Goal: Task Accomplishment & Management: Complete application form

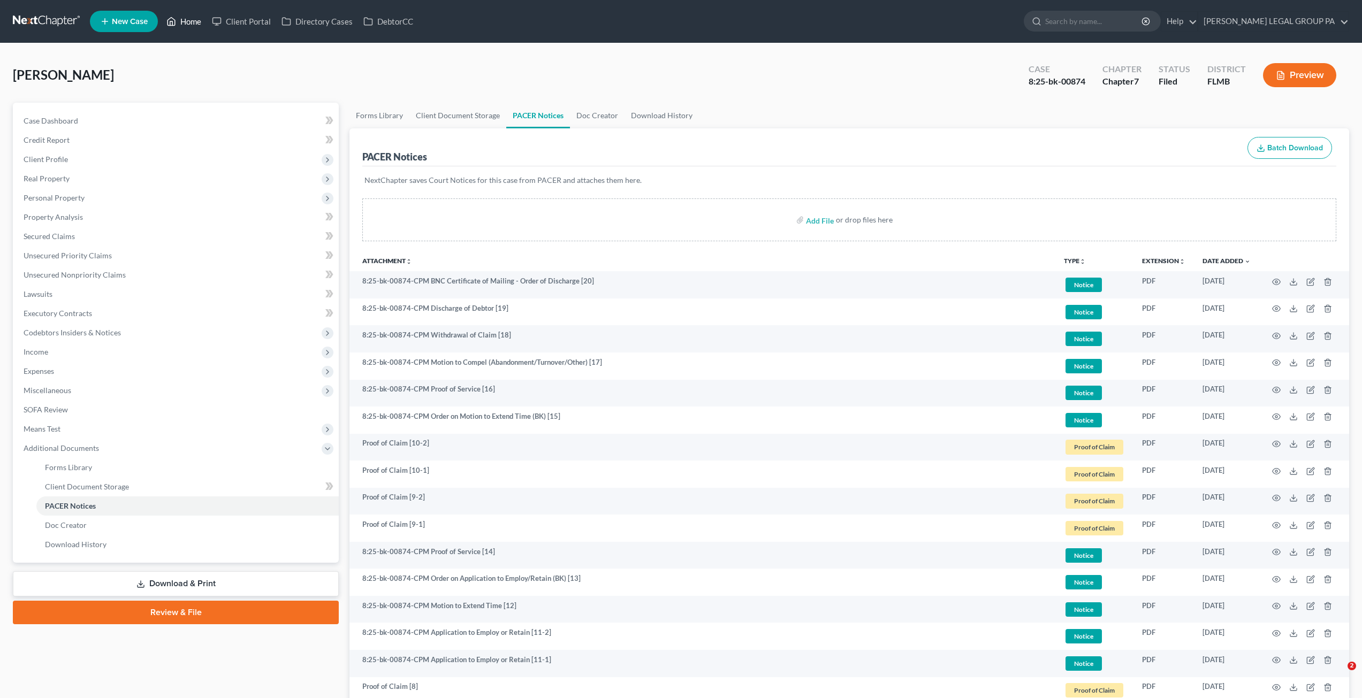
drag, startPoint x: 0, startPoint y: 0, endPoint x: 180, endPoint y: 26, distance: 182.2
click at [179, 28] on link "Home" at bounding box center [183, 21] width 45 height 19
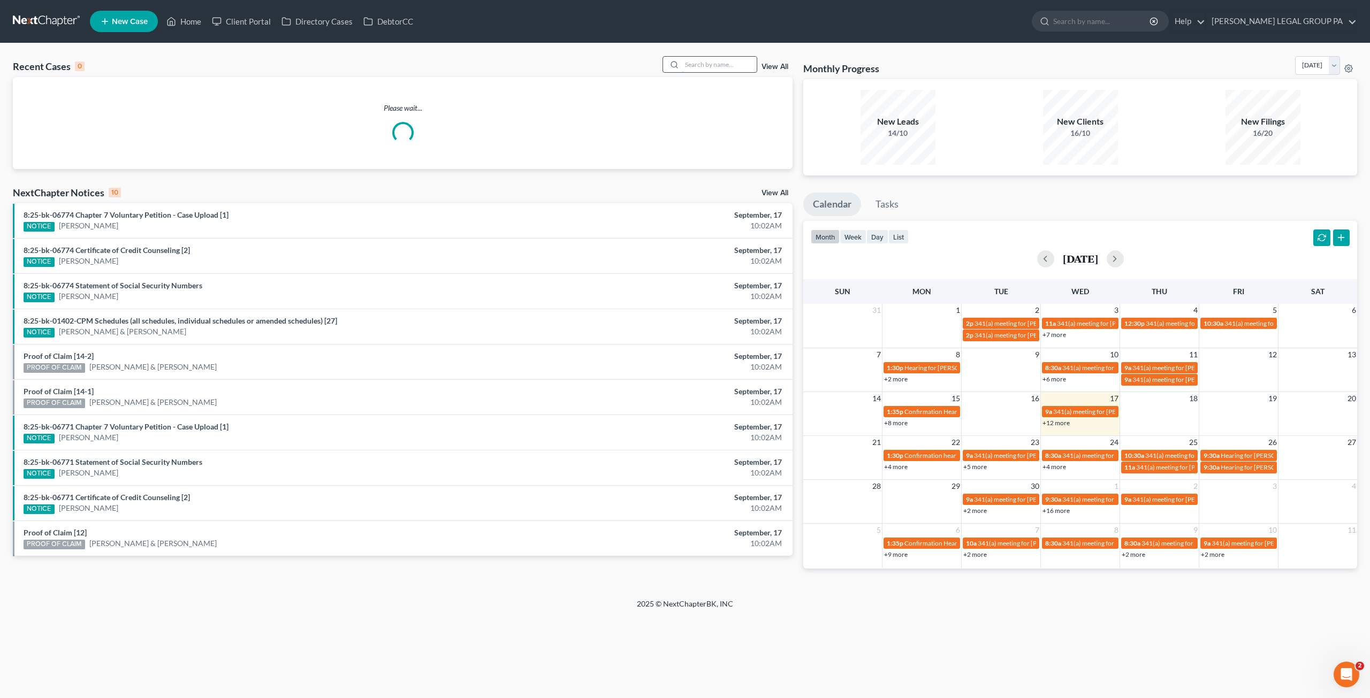
click at [699, 66] on input "search" at bounding box center [719, 65] width 75 height 16
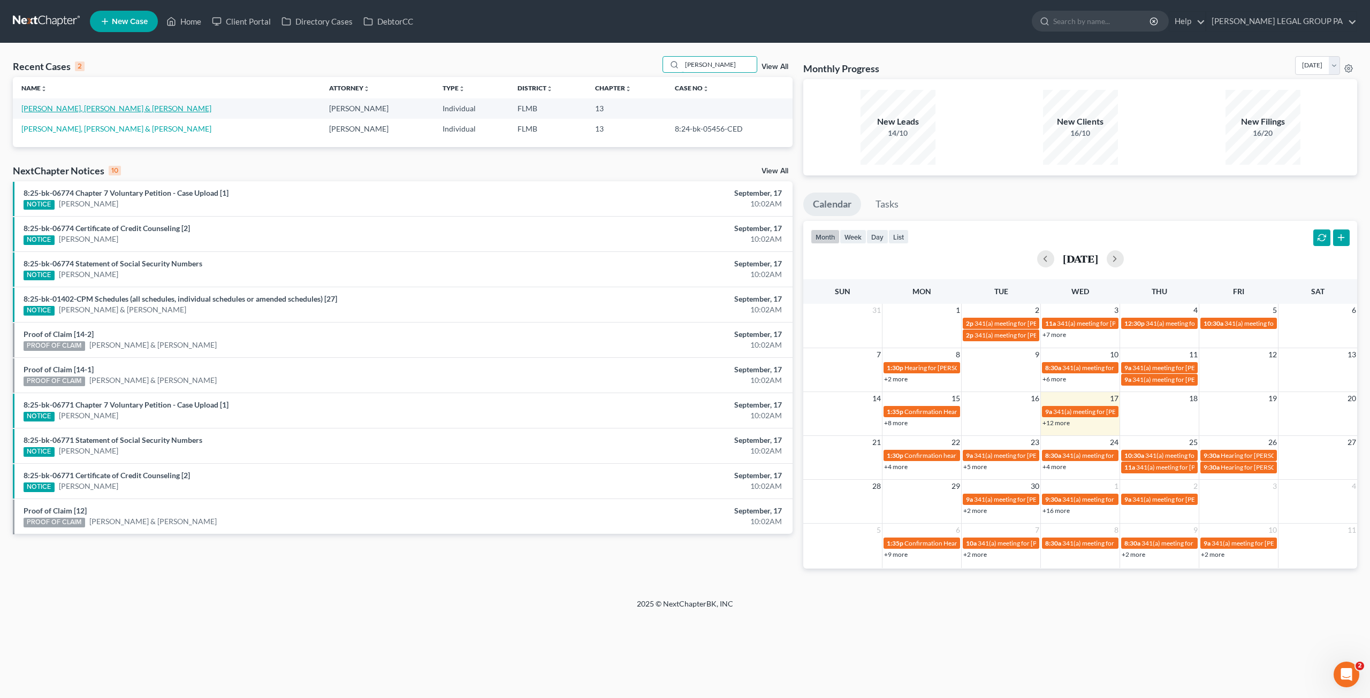
type input "urso"
click at [78, 109] on link "[PERSON_NAME], [PERSON_NAME] & [PERSON_NAME]" at bounding box center [116, 108] width 190 height 9
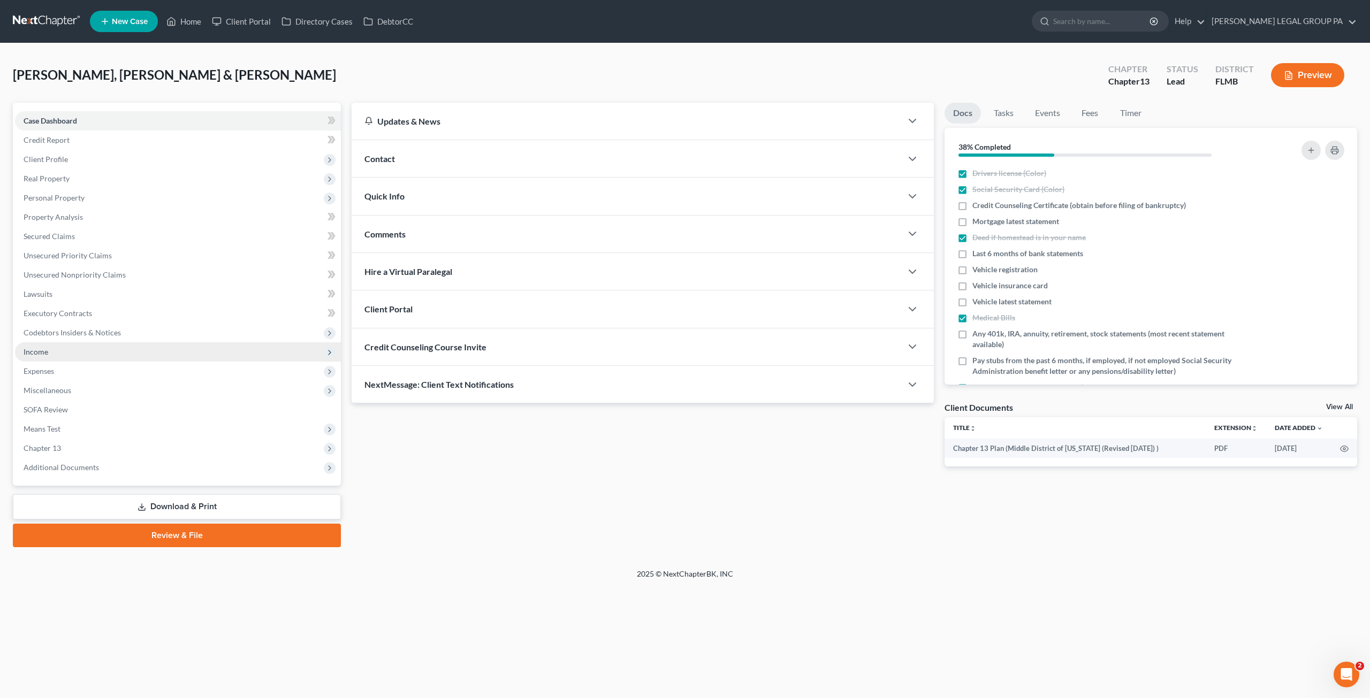
click at [50, 347] on span "Income" at bounding box center [178, 352] width 326 height 19
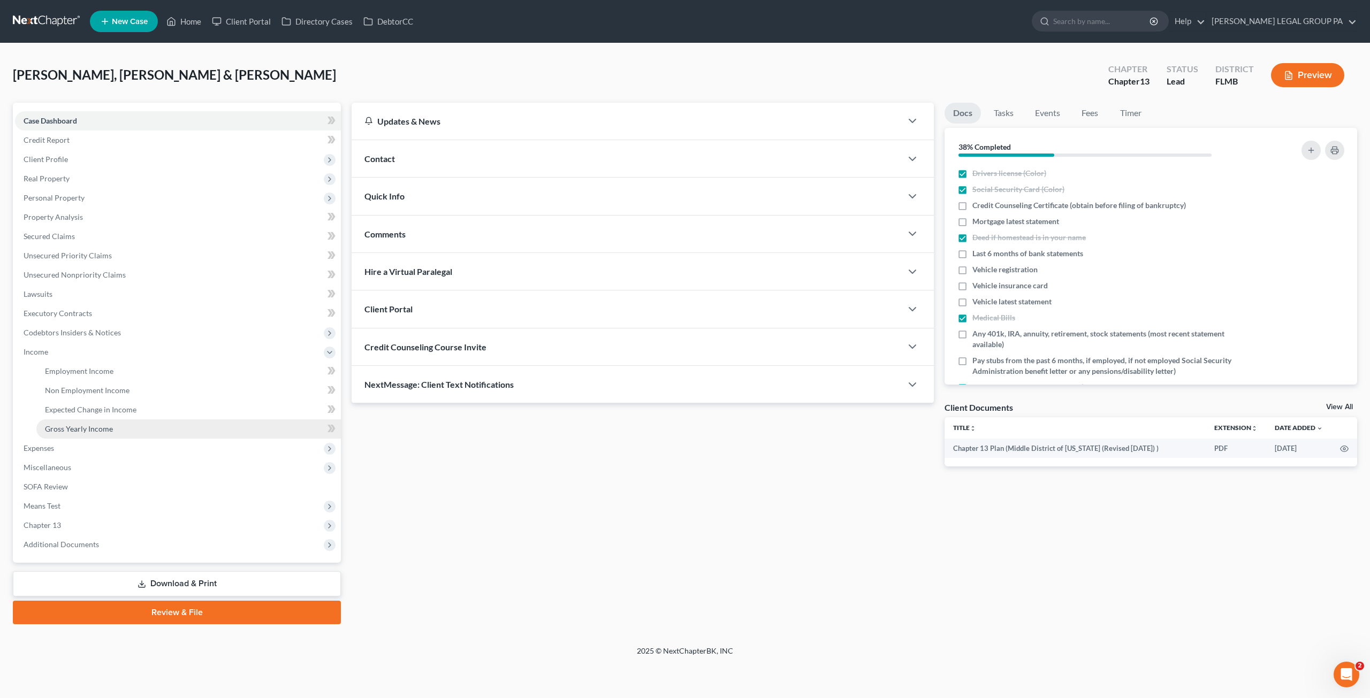
click at [67, 421] on link "Gross Yearly Income" at bounding box center [188, 429] width 305 height 19
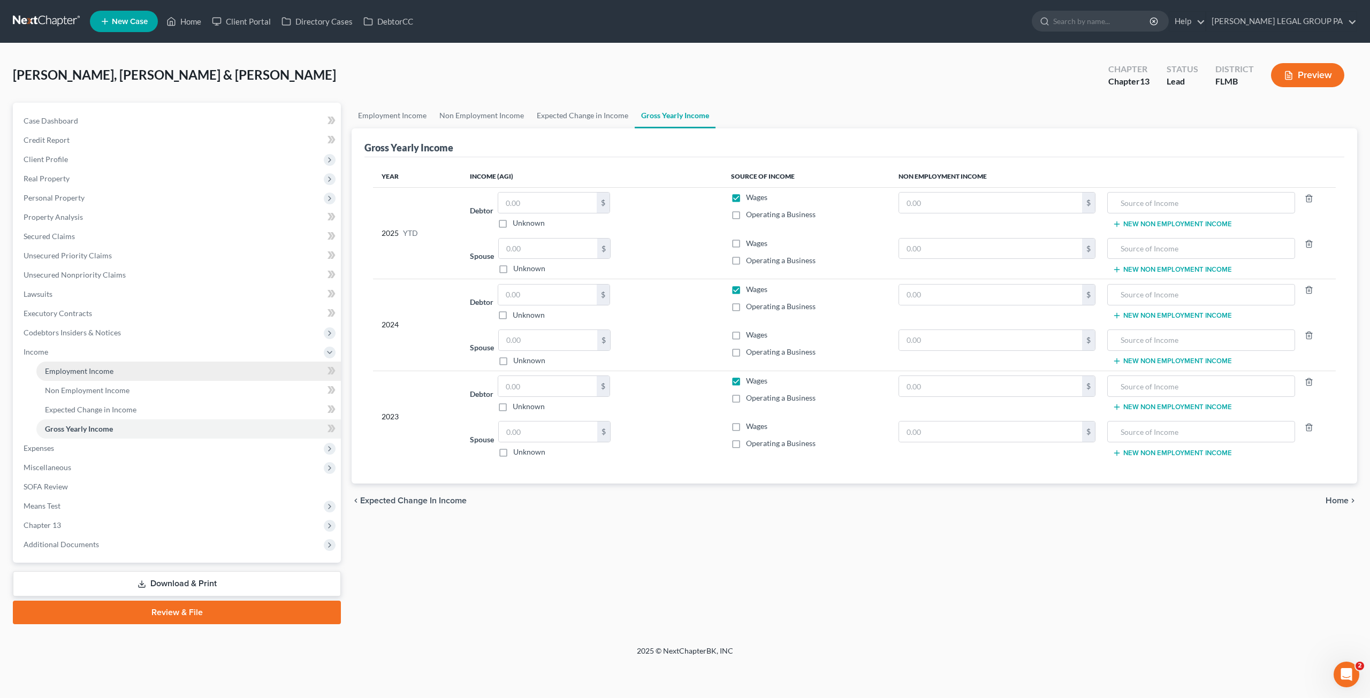
click at [74, 375] on link "Employment Income" at bounding box center [188, 371] width 305 height 19
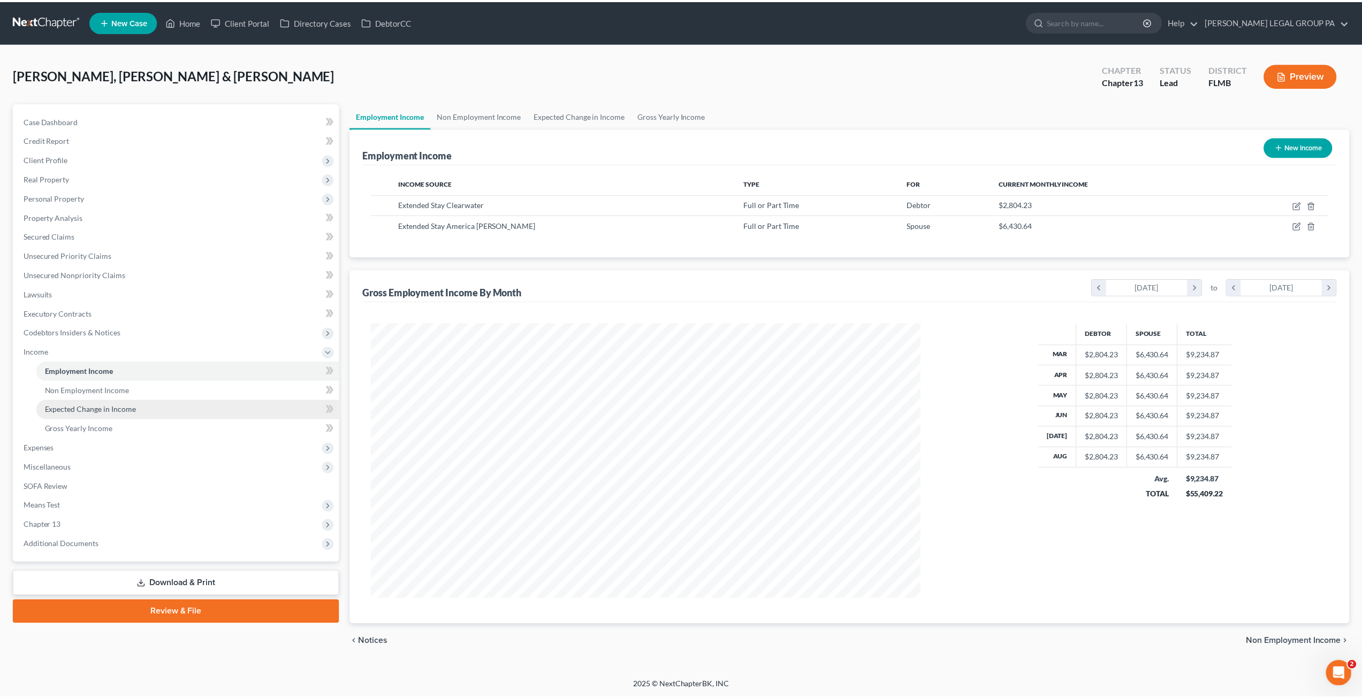
scroll to position [276, 574]
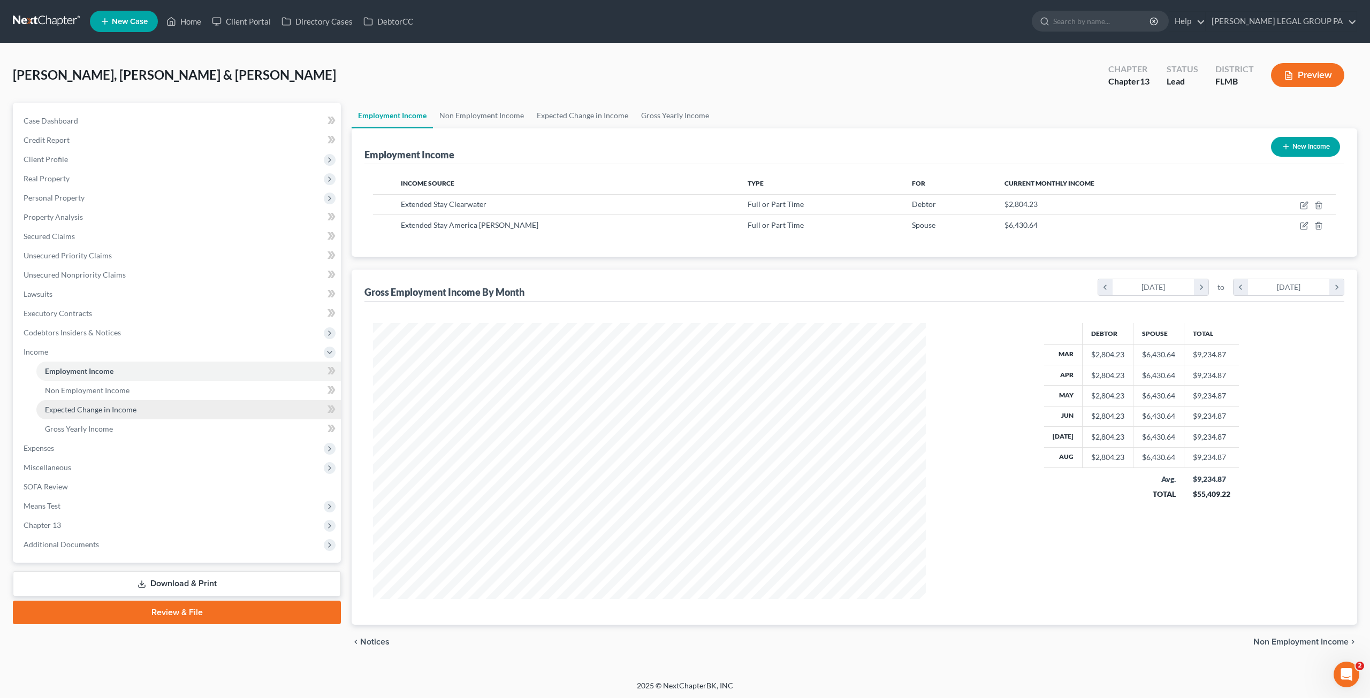
click at [71, 400] on link "Expected Change in Income" at bounding box center [188, 409] width 305 height 19
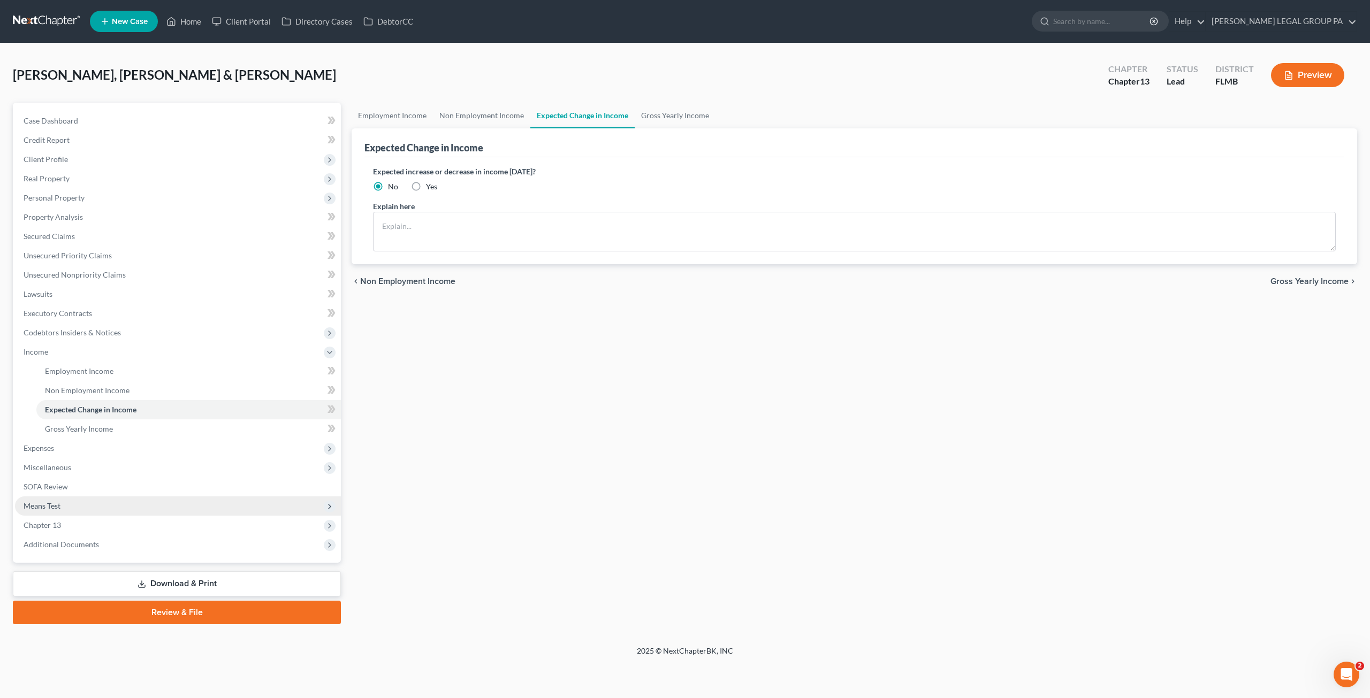
click at [64, 501] on span "Means Test" at bounding box center [178, 506] width 326 height 19
click at [77, 506] on span "Calculation and Presumption" at bounding box center [93, 505] width 97 height 9
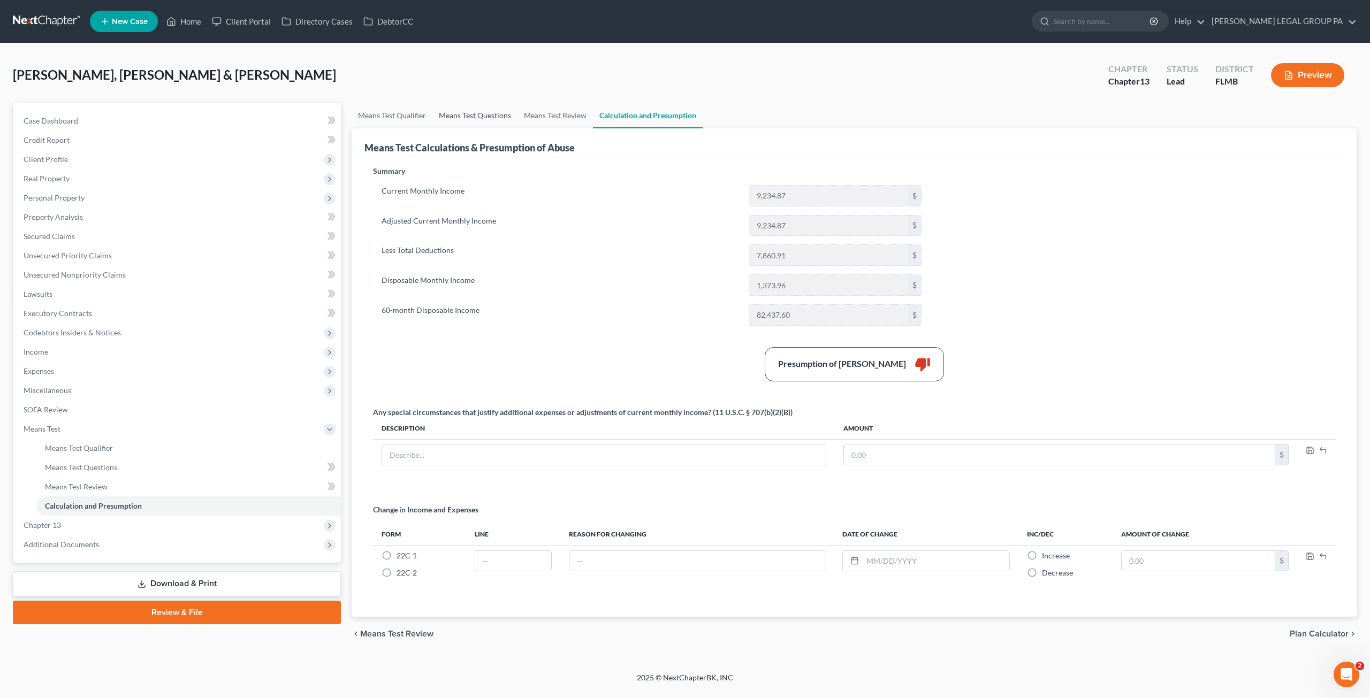
click at [466, 112] on link "Means Test Questions" at bounding box center [474, 116] width 85 height 26
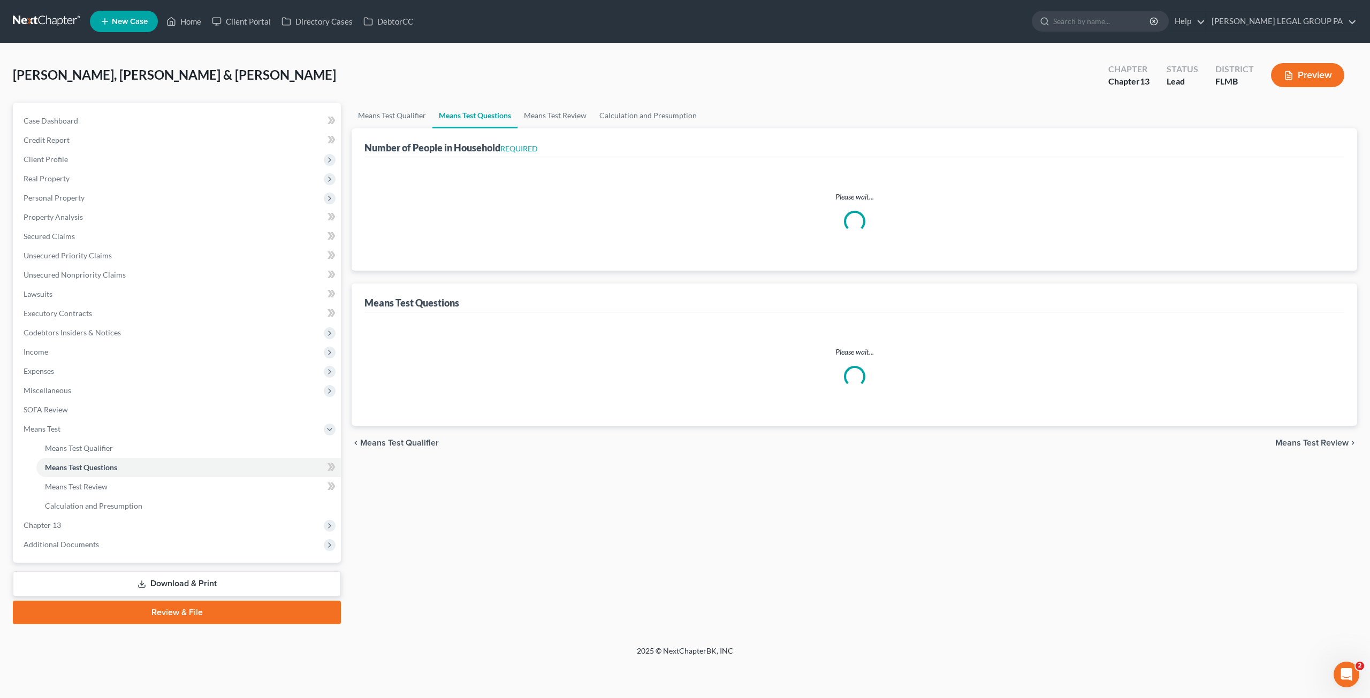
select select "0"
select select "60"
select select "1"
select select "60"
select select "1"
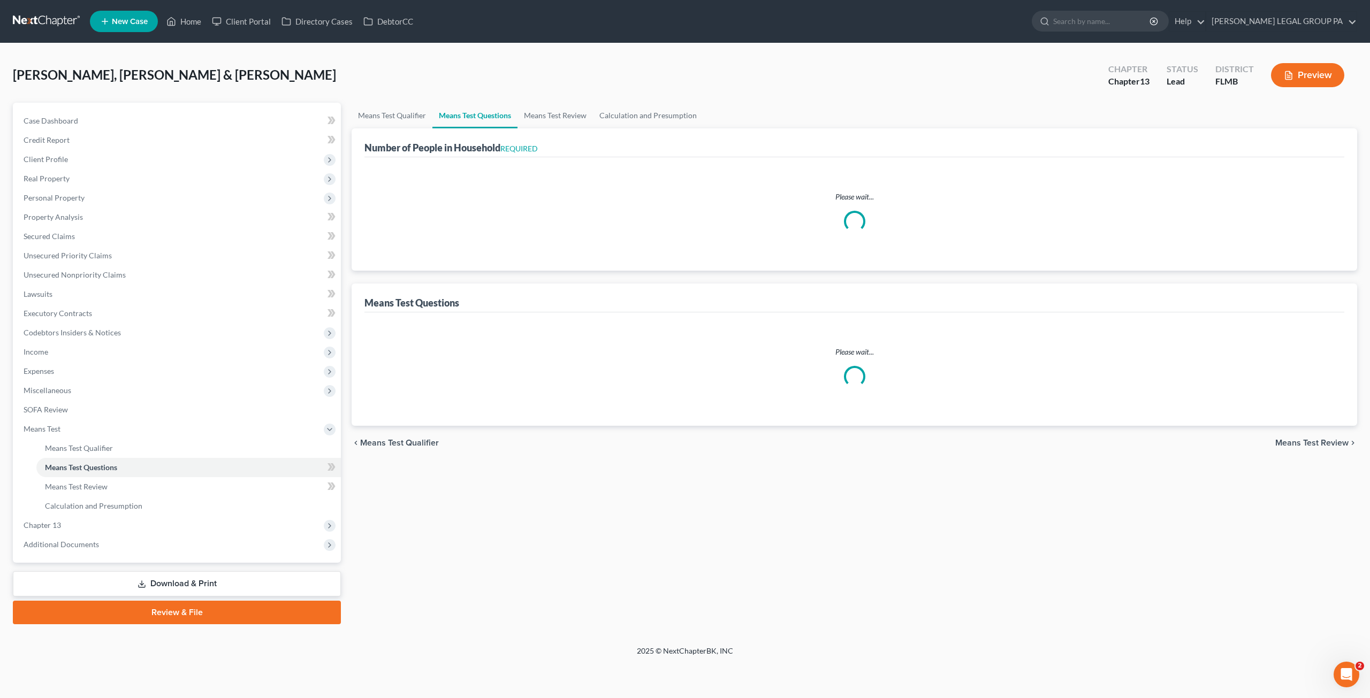
select select "60"
select select "2"
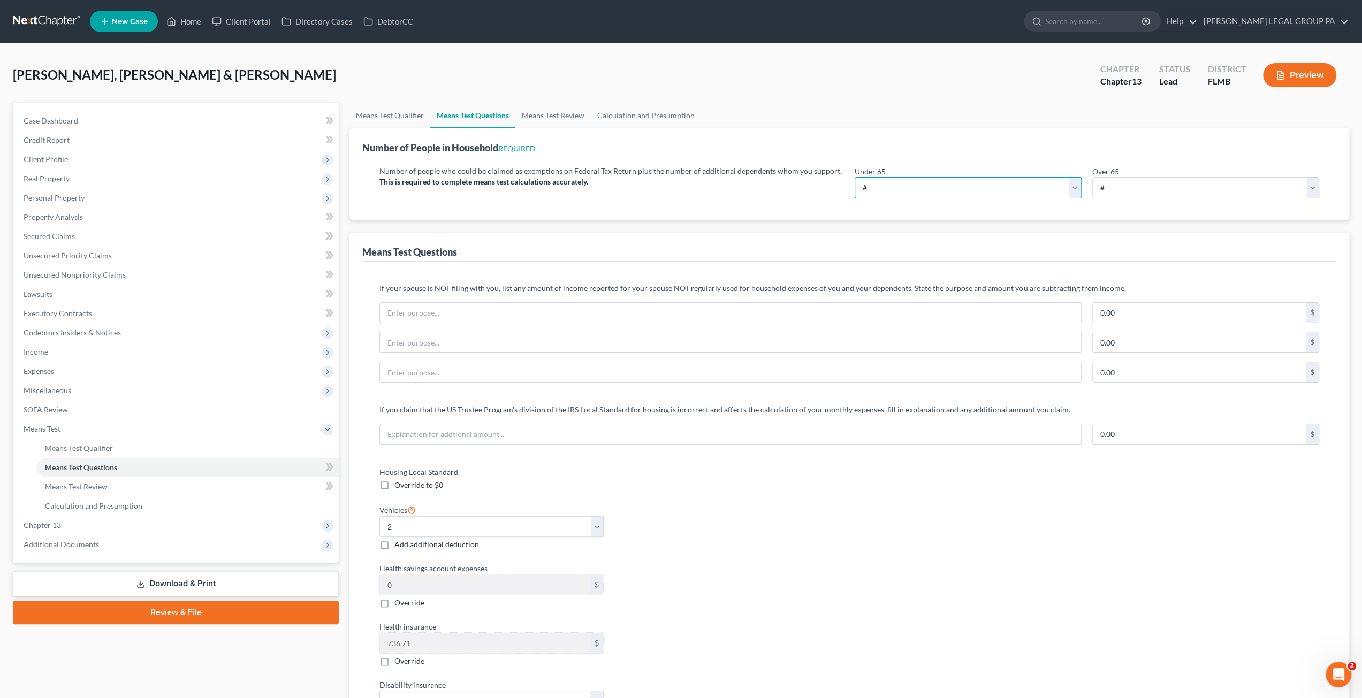
click at [965, 177] on select "# 0 1 2 3 4 5 6 7 8 9 10" at bounding box center [968, 187] width 227 height 21
select select "2"
click at [855, 177] on select "# 0 1 2 3 4 5 6 7 8 9 10" at bounding box center [968, 187] width 227 height 21
click at [1118, 180] on select "# 0 1 2 3 4 5 6 7 8 9 10" at bounding box center [1205, 187] width 227 height 21
select select "0"
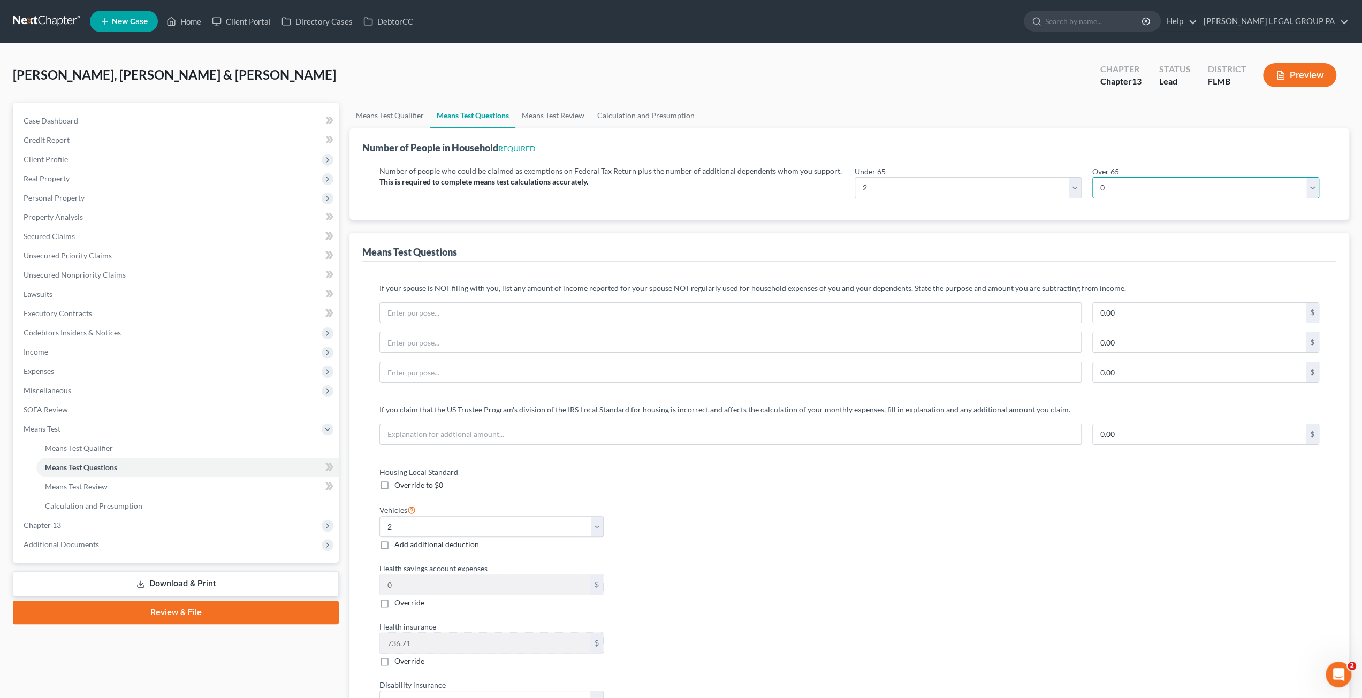
click at [1092, 177] on select "# 0 1 2 3 4 5 6 7 8 9 10" at bounding box center [1205, 187] width 227 height 21
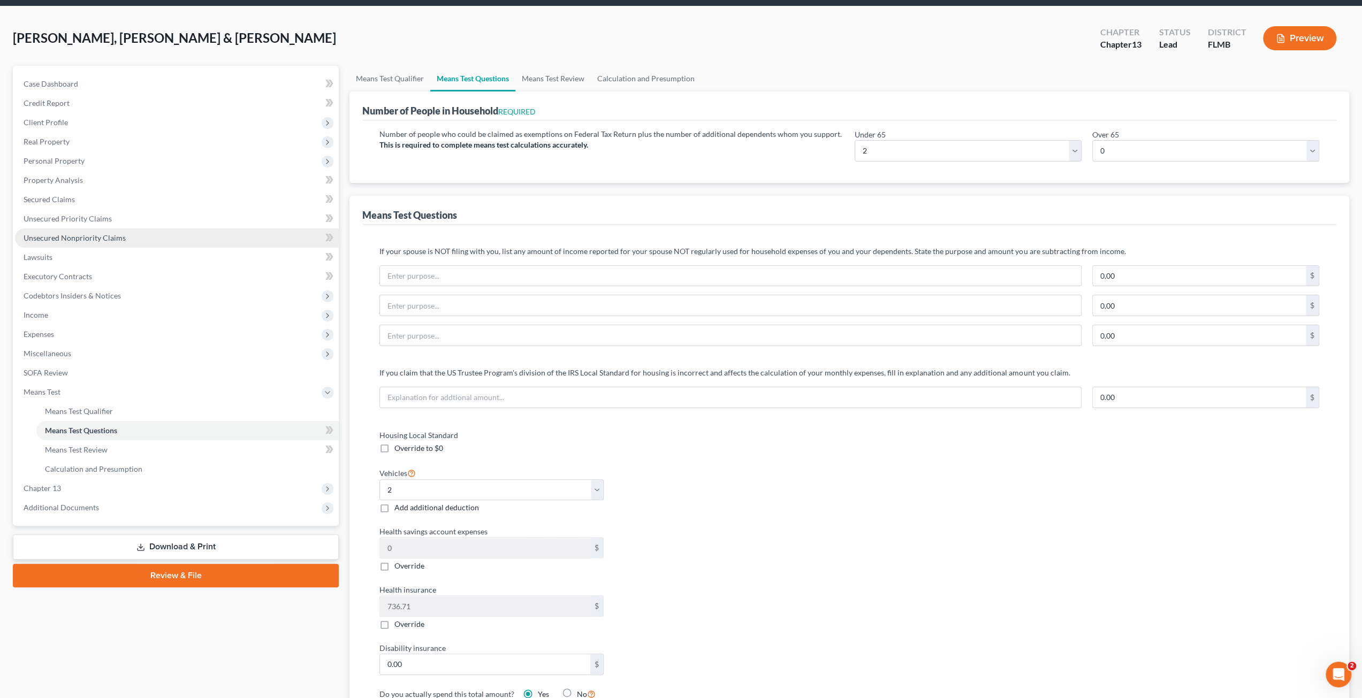
scroll to position [54, 0]
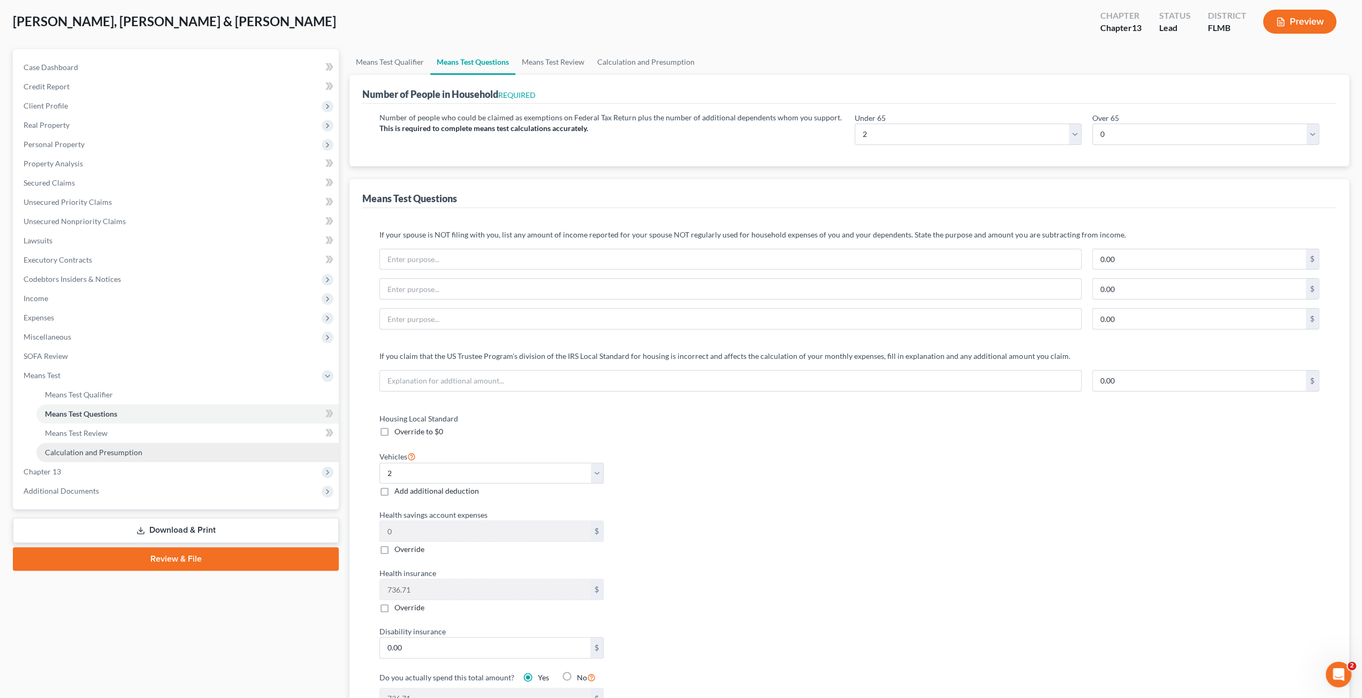
click at [76, 457] on link "Calculation and Presumption" at bounding box center [187, 452] width 302 height 19
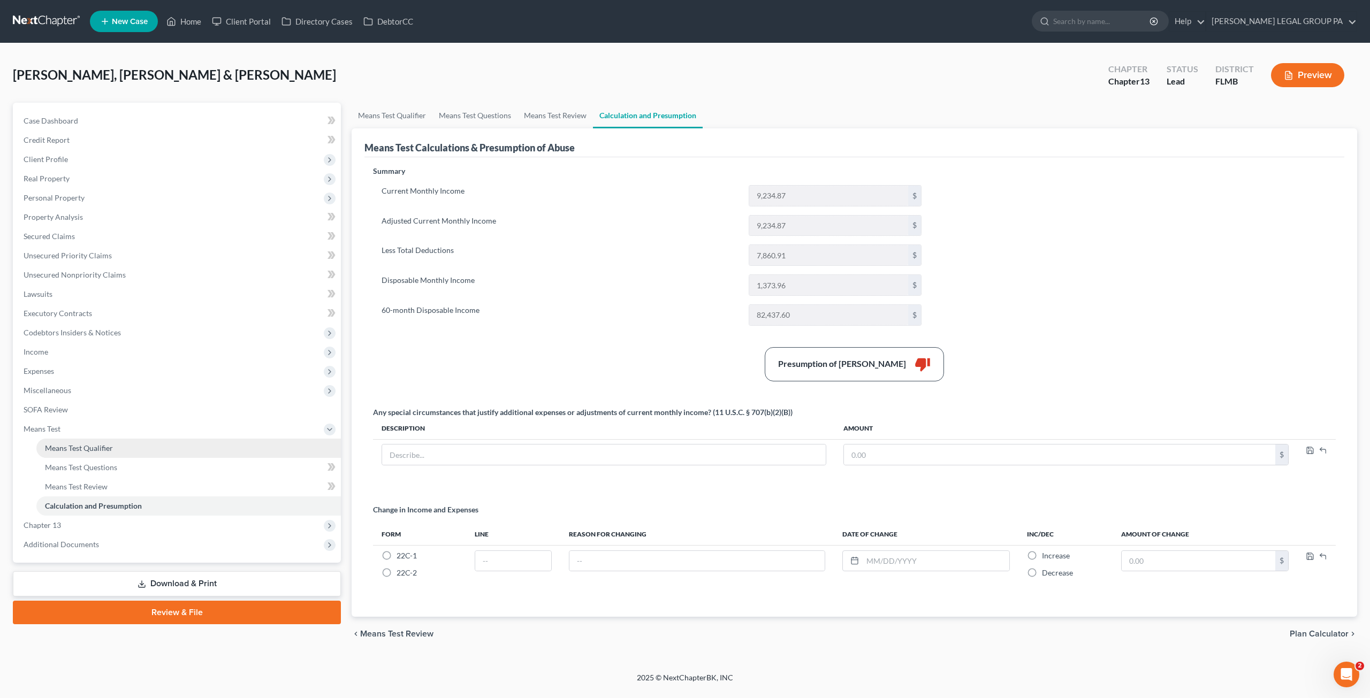
click at [66, 445] on span "Means Test Qualifier" at bounding box center [79, 448] width 68 height 9
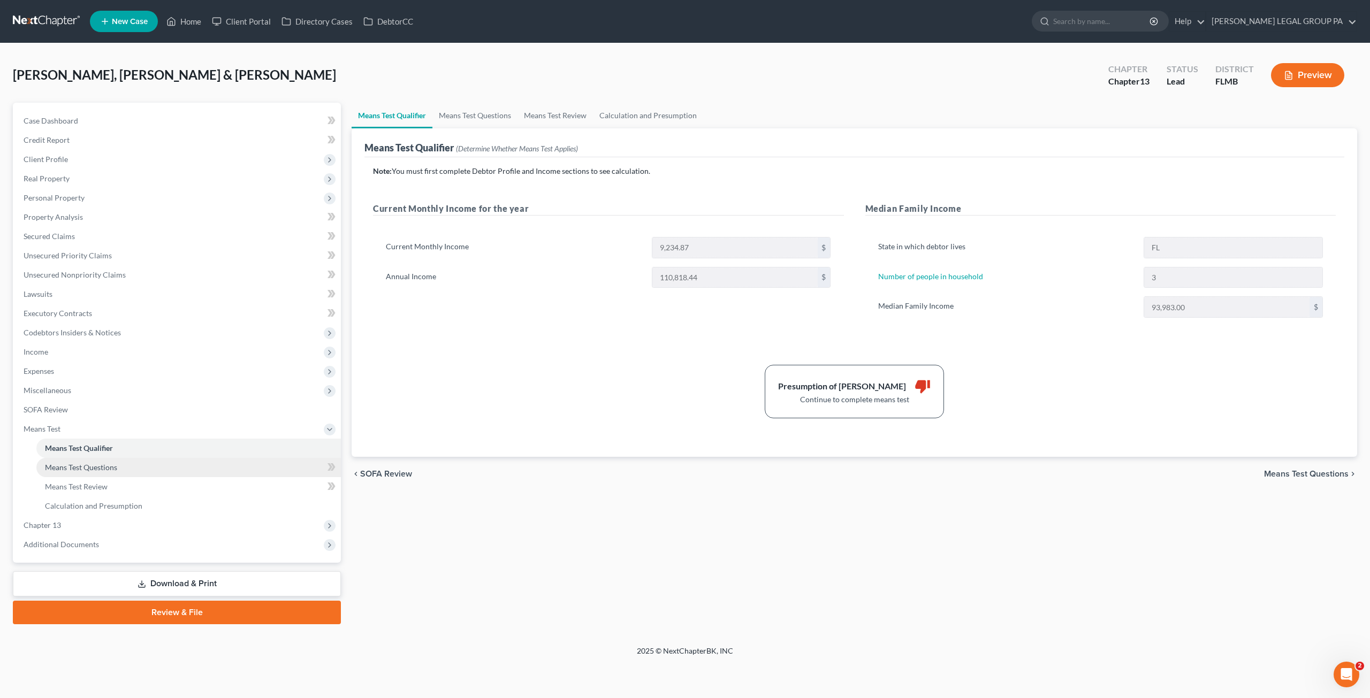
click at [75, 464] on span "Means Test Questions" at bounding box center [81, 467] width 72 height 9
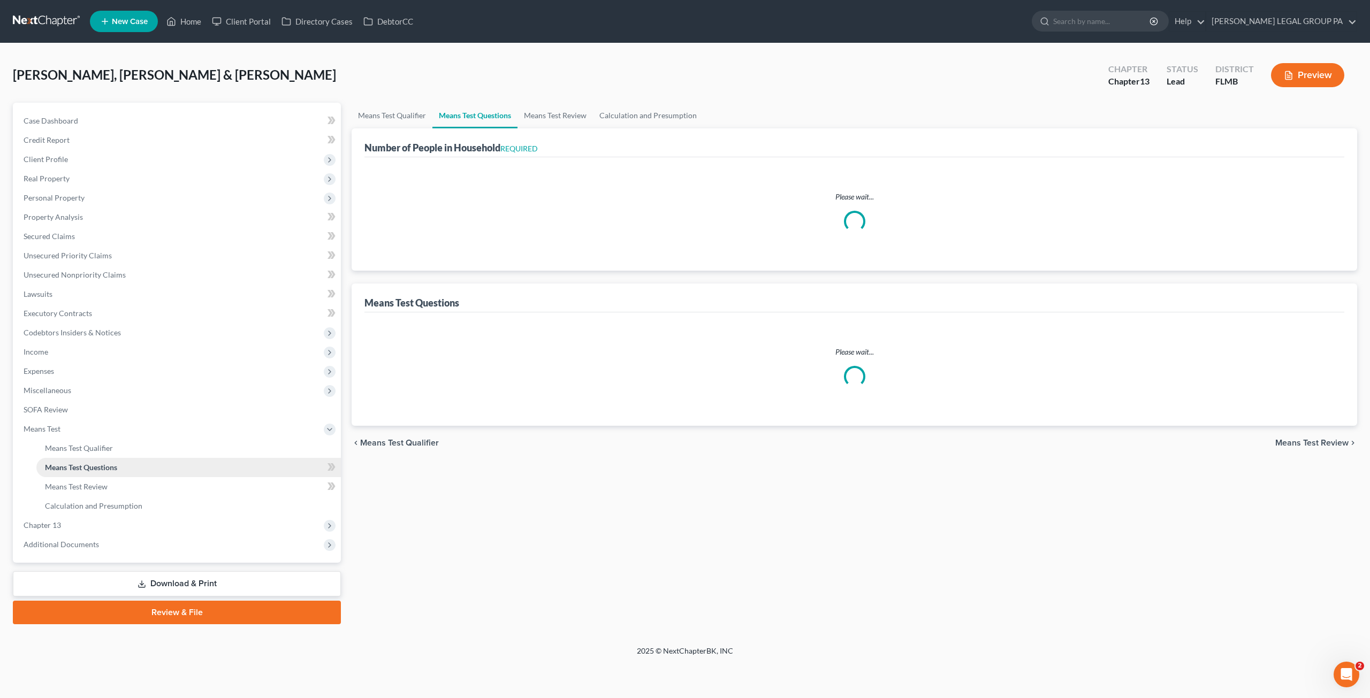
select select "0"
select select "60"
select select "1"
select select "60"
select select "1"
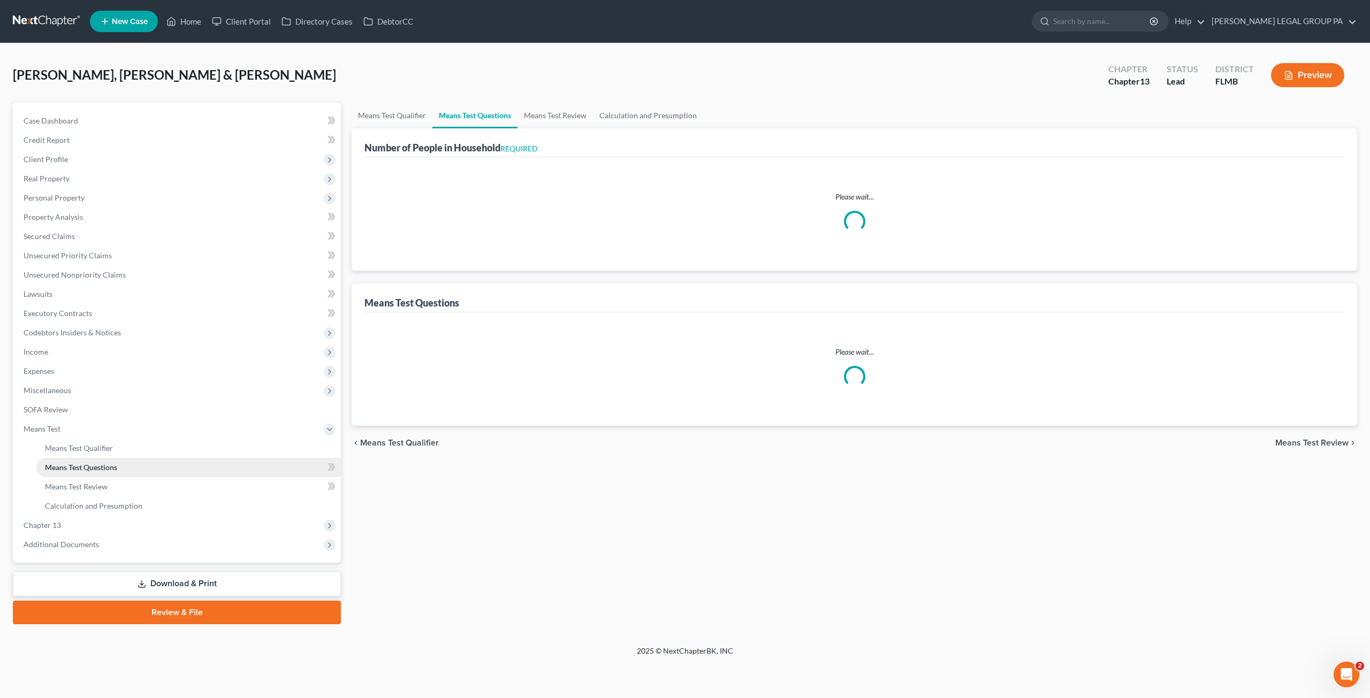
select select "60"
select select "2"
select select "0"
select select "2"
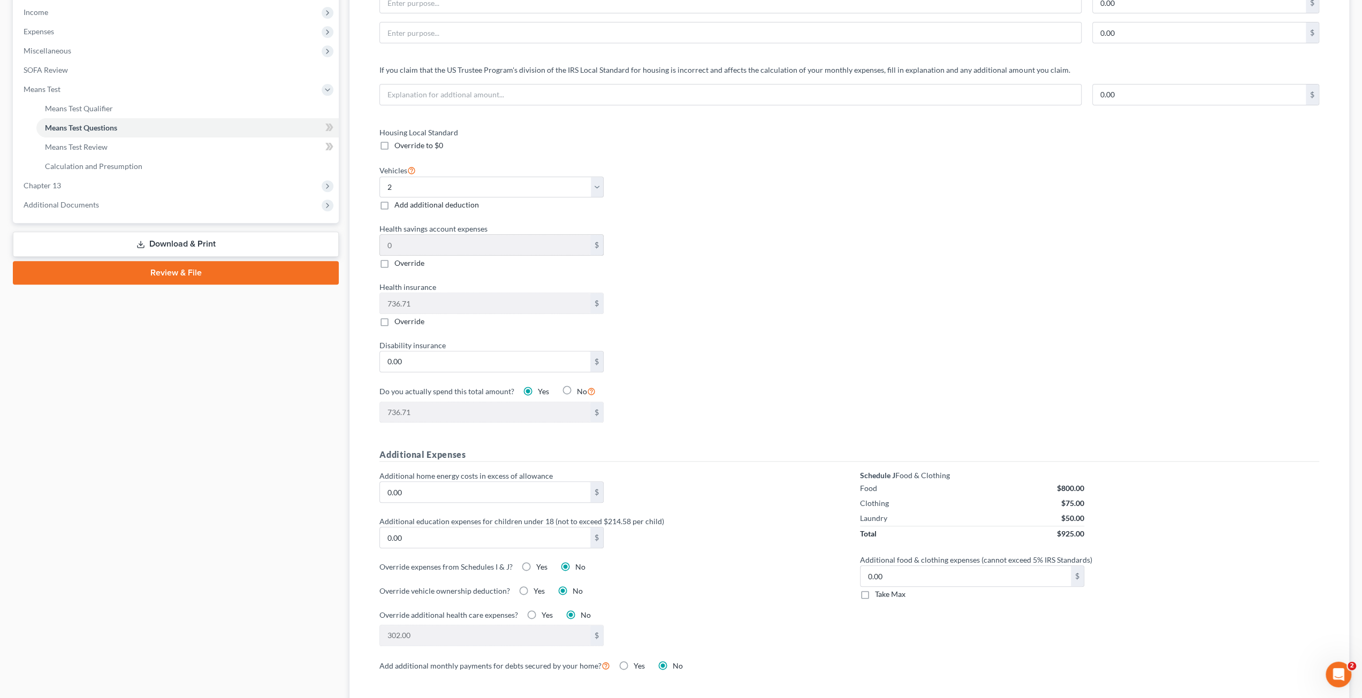
scroll to position [375, 0]
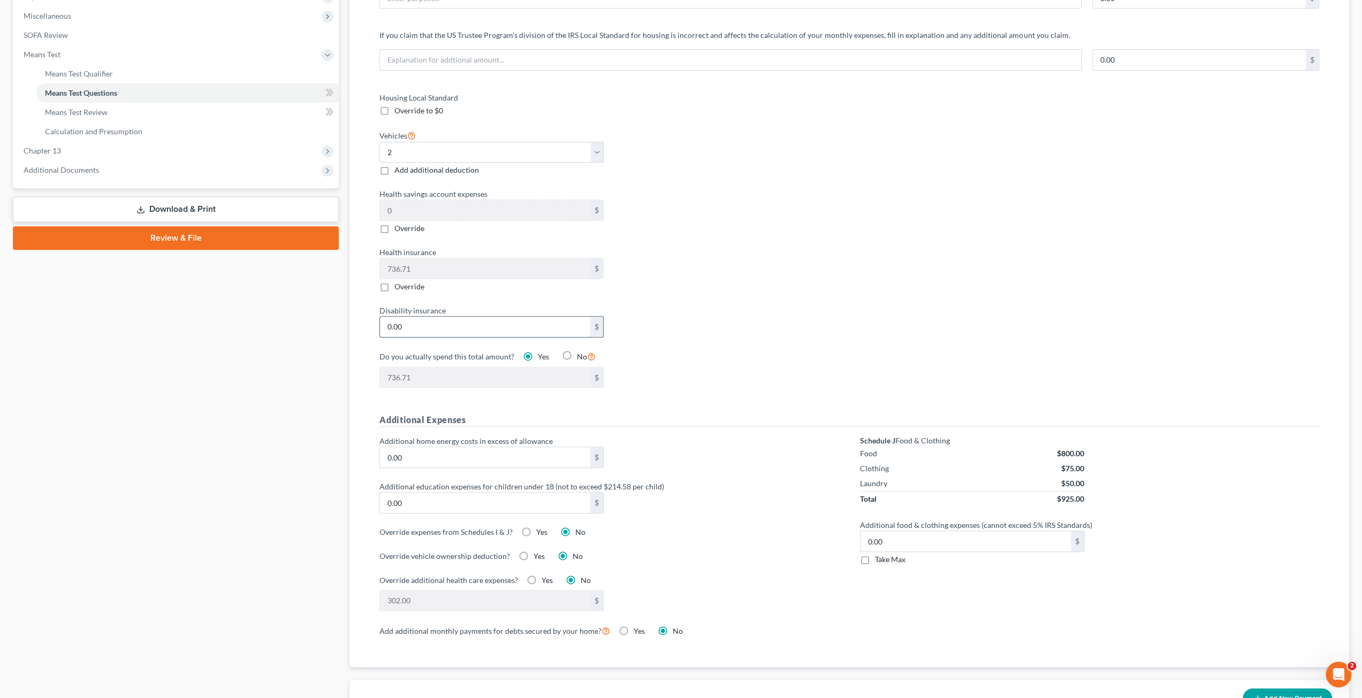
click at [408, 323] on input "0.00" at bounding box center [485, 327] width 210 height 20
type input "4"
type input "740.71"
type input "43"
type input "779.71"
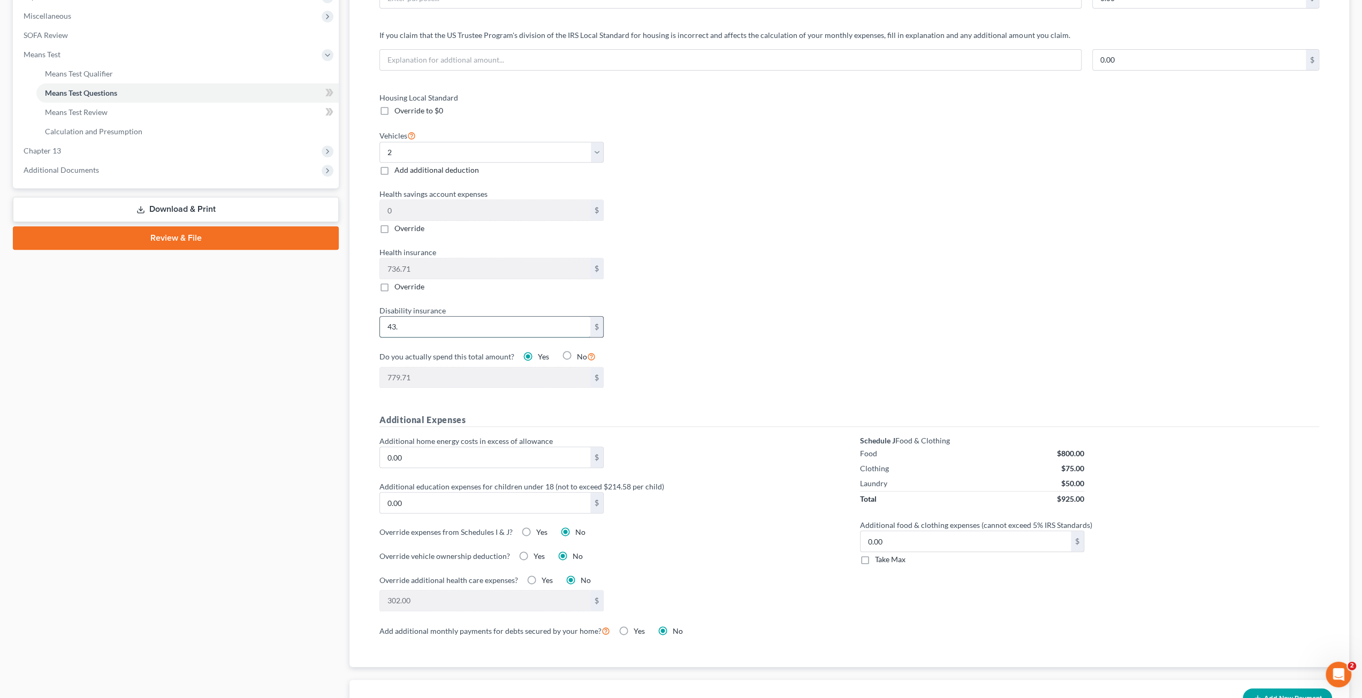
type input "43.6"
type input "780.31"
type input "43.68"
type input "780.39"
click at [732, 299] on div "Housing Local Standard Override to $0 Vehicles Select 0 1 2 3 4 5 Add additiona…" at bounding box center [609, 246] width 481 height 309
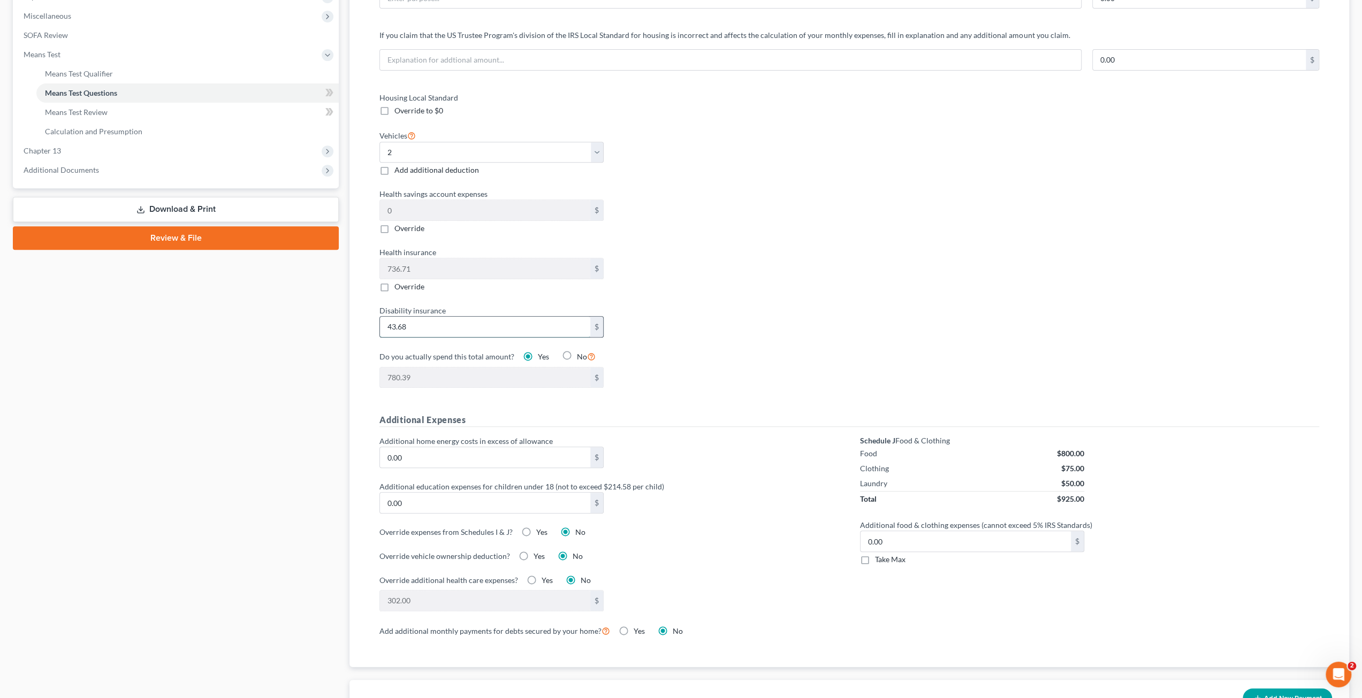
click at [415, 326] on input "43.68" at bounding box center [485, 327] width 210 height 20
type input "5"
type input "741.71"
type input "57"
type input "793.71"
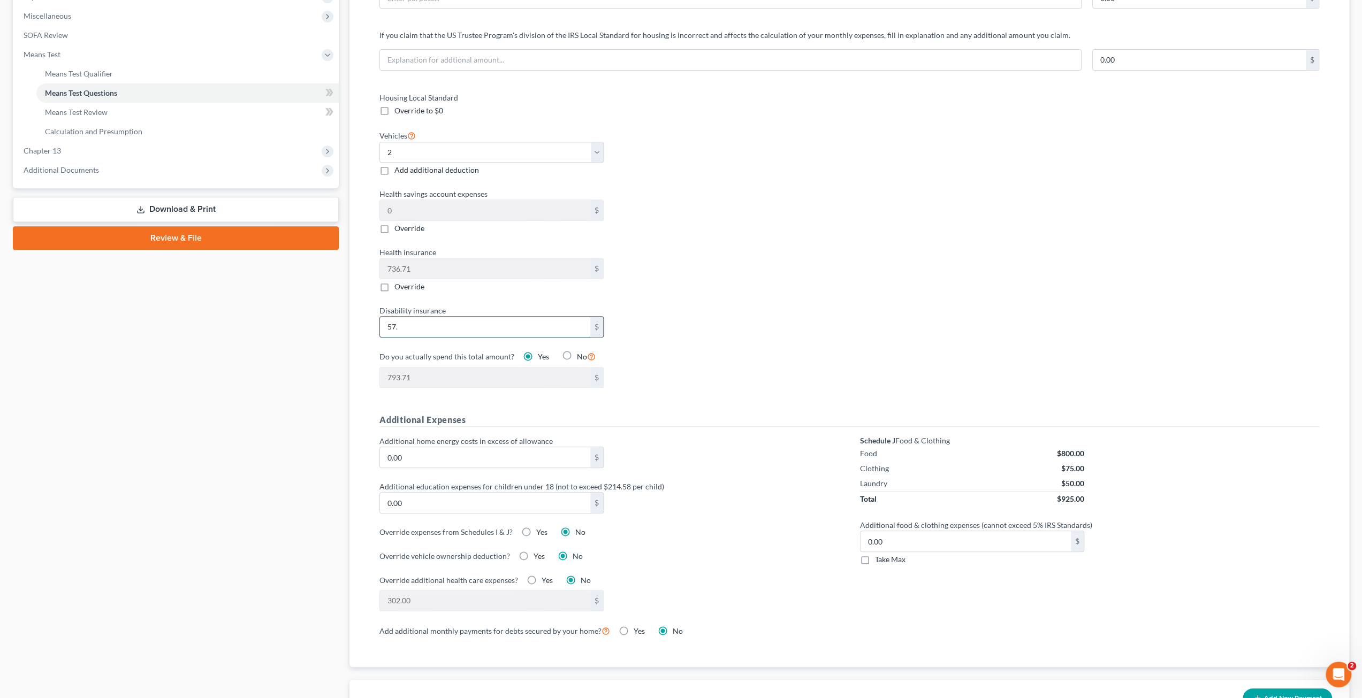
type input "57.2"
type input "793.91"
type input "57.27"
type input "793.98"
type input "57.27"
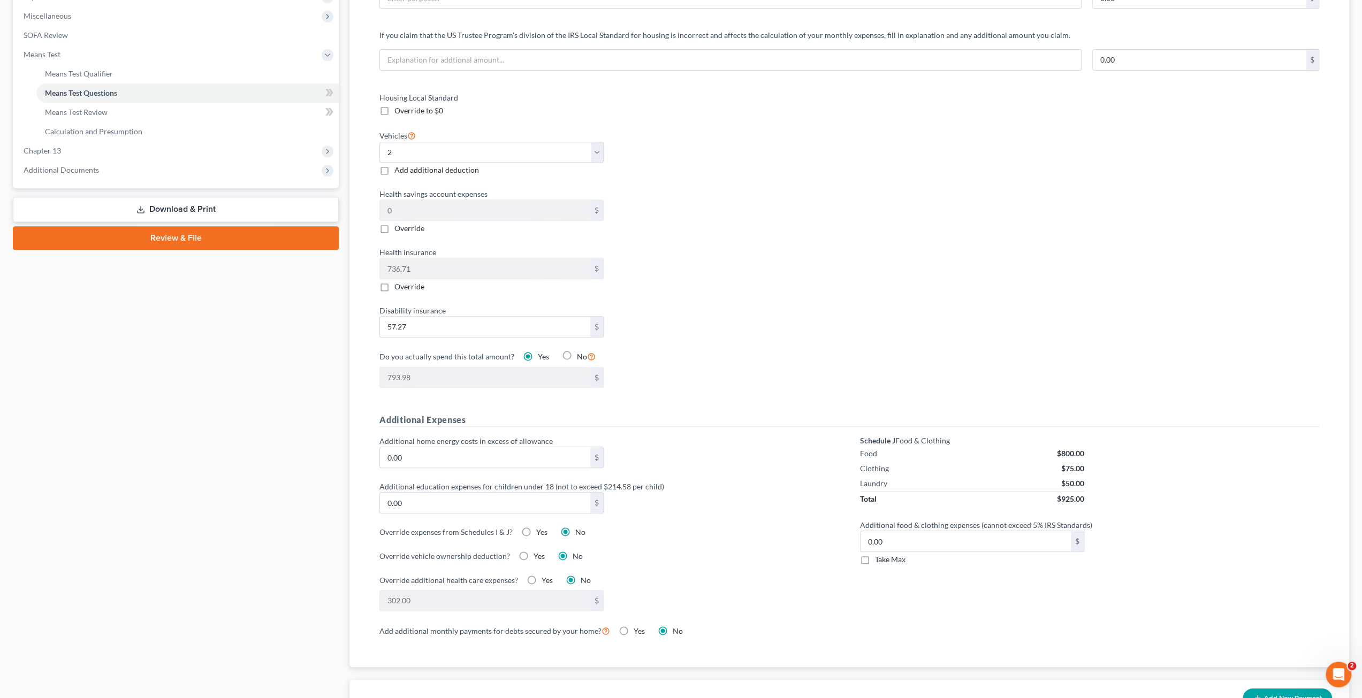
click at [840, 250] on label "Health insurance" at bounding box center [609, 252] width 470 height 11
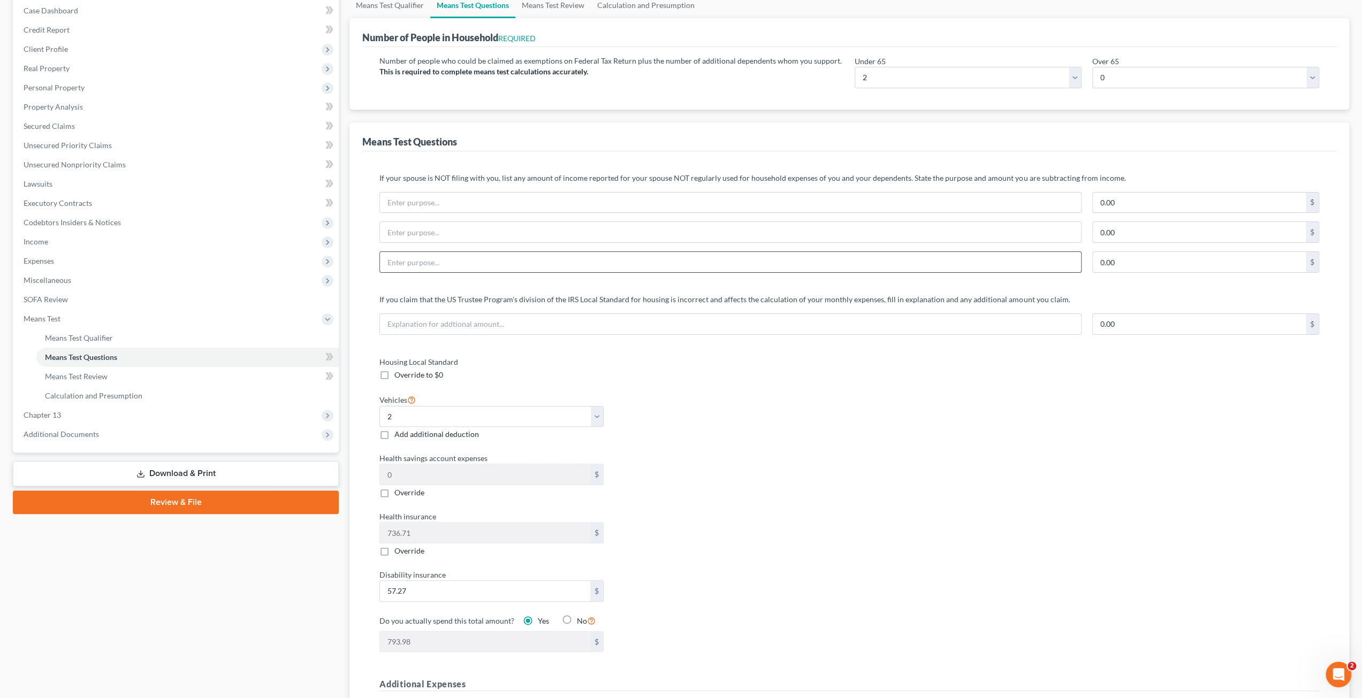
scroll to position [107, 0]
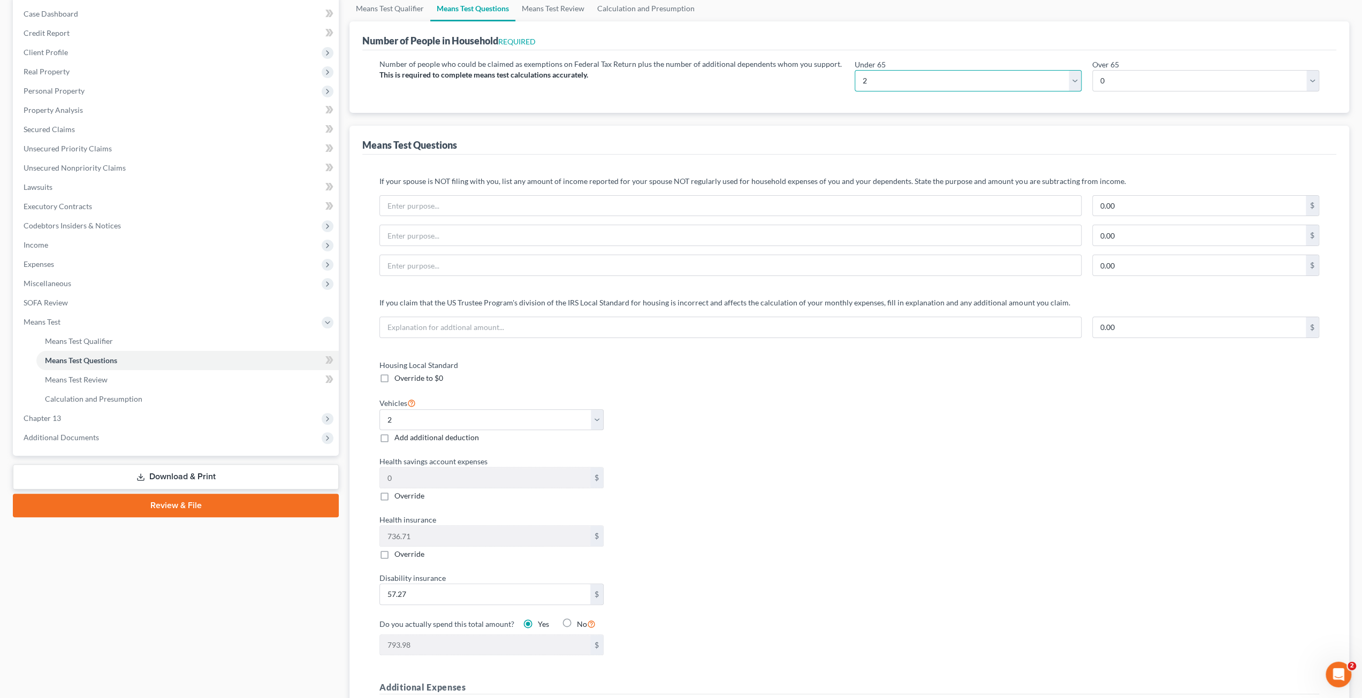
drag, startPoint x: 959, startPoint y: 72, endPoint x: 956, endPoint y: 78, distance: 6.2
click at [959, 72] on select "# 0 1 2 3 4 5 6 7 8 9 10" at bounding box center [968, 80] width 227 height 21
select select "3"
click at [855, 70] on select "# 0 1 2 3 4 5 6 7 8 9 10" at bounding box center [968, 80] width 227 height 21
click at [74, 393] on link "Calculation and Presumption" at bounding box center [187, 399] width 302 height 19
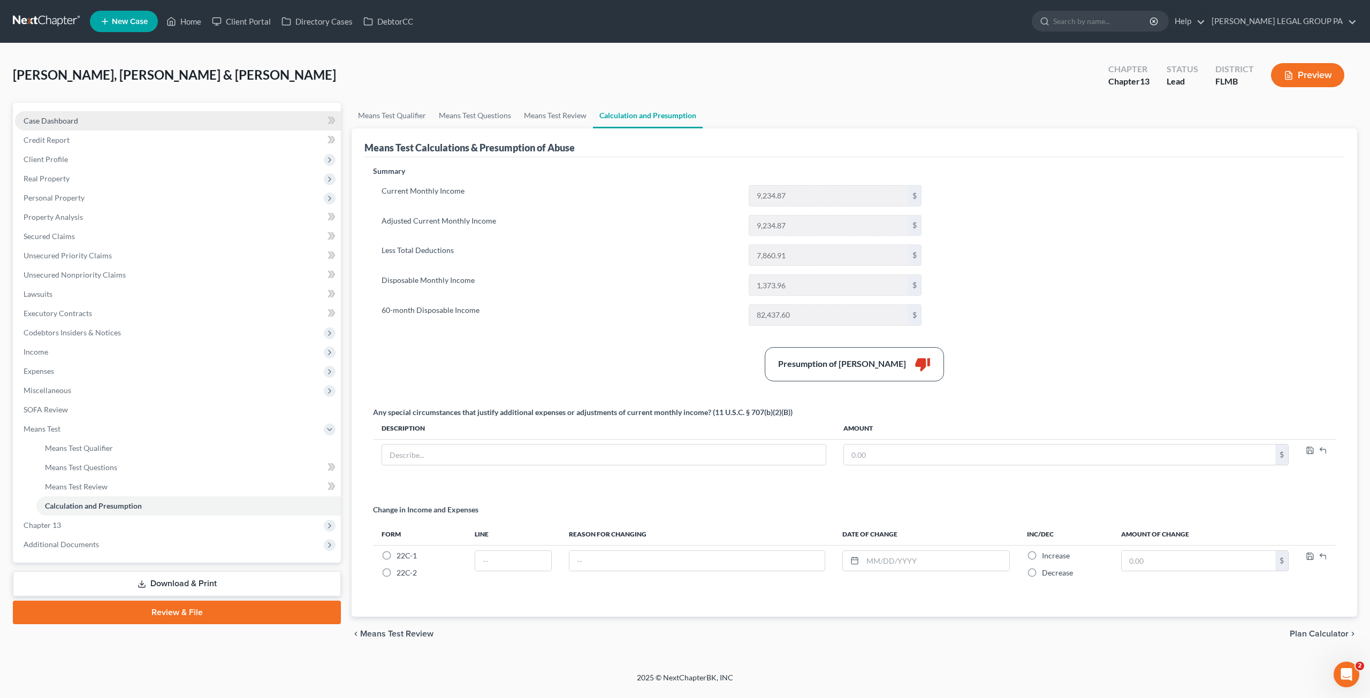
click at [42, 123] on span "Case Dashboard" at bounding box center [51, 120] width 55 height 9
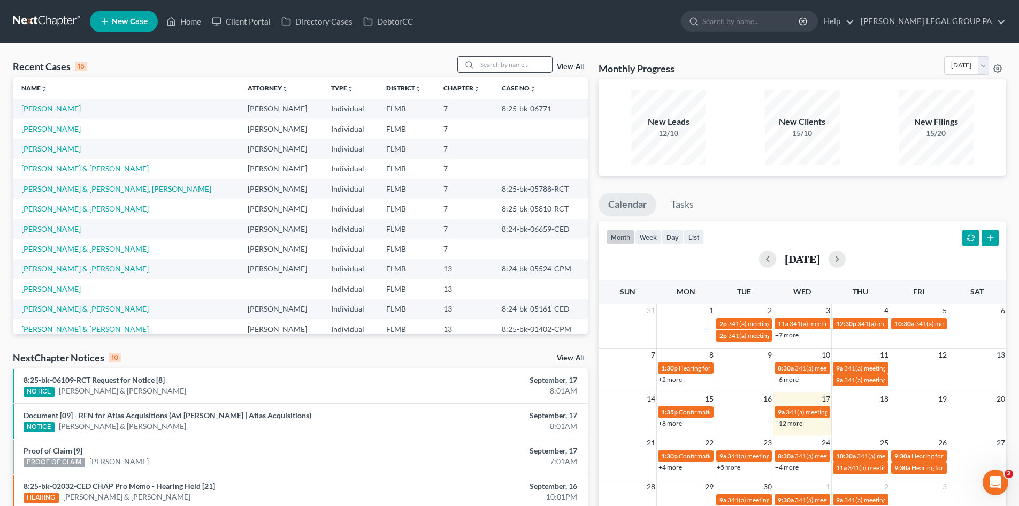
click at [501, 64] on input "search" at bounding box center [514, 65] width 75 height 16
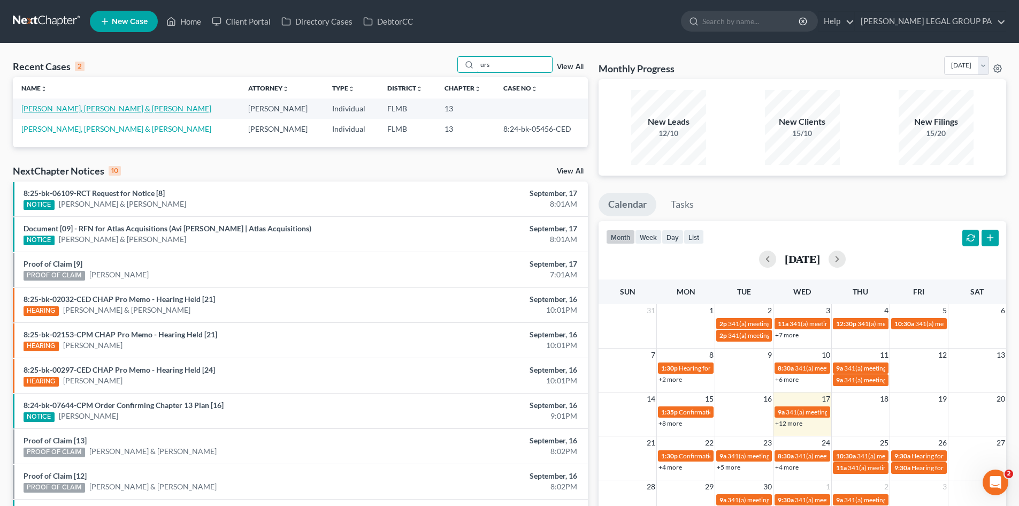
type input "urs"
click at [91, 105] on link "[PERSON_NAME], [PERSON_NAME] & [PERSON_NAME]" at bounding box center [116, 108] width 190 height 9
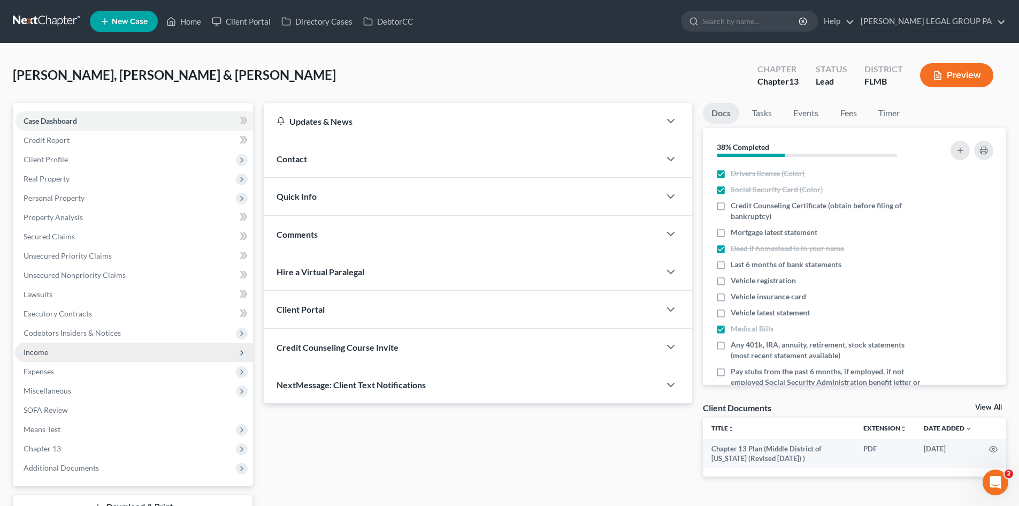
click at [41, 354] on span "Income" at bounding box center [36, 351] width 25 height 9
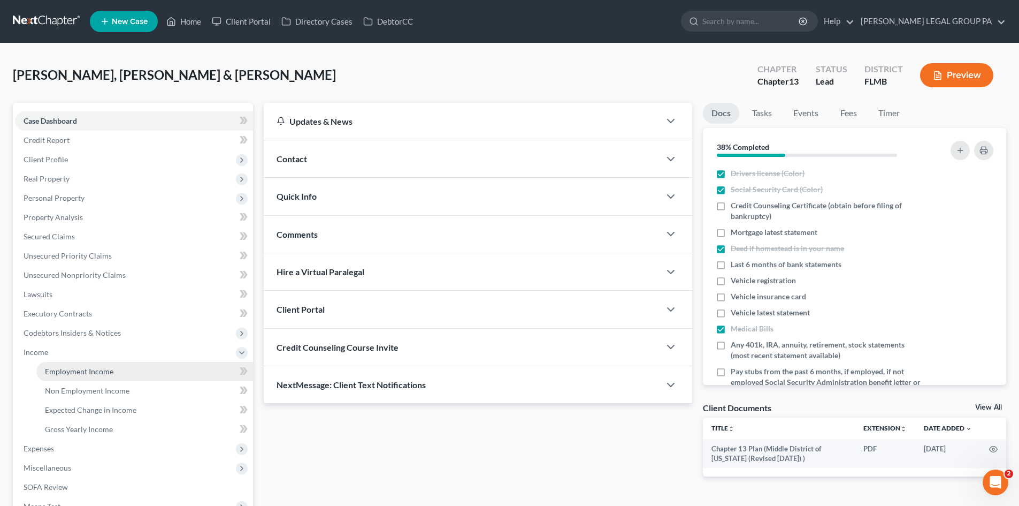
click at [74, 370] on span "Employment Income" at bounding box center [79, 371] width 69 height 9
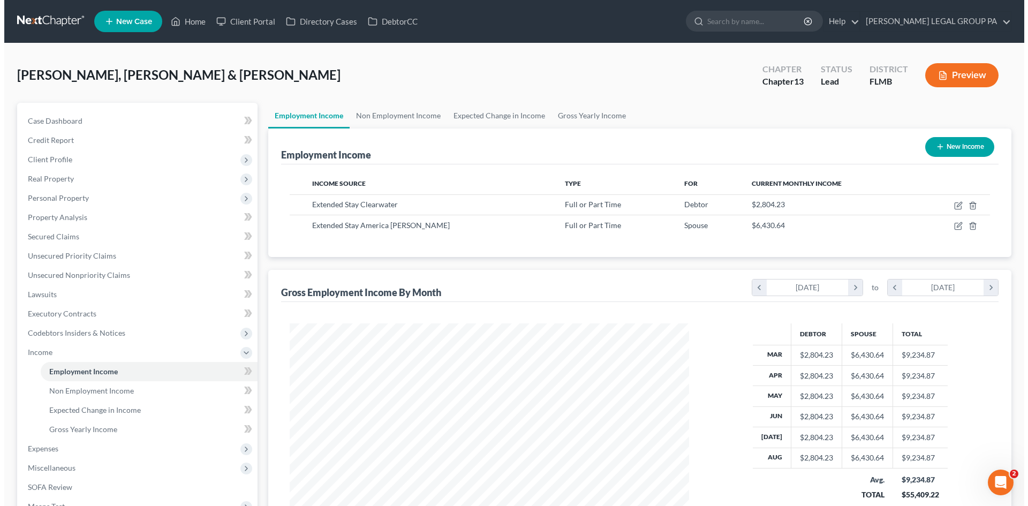
scroll to position [200, 421]
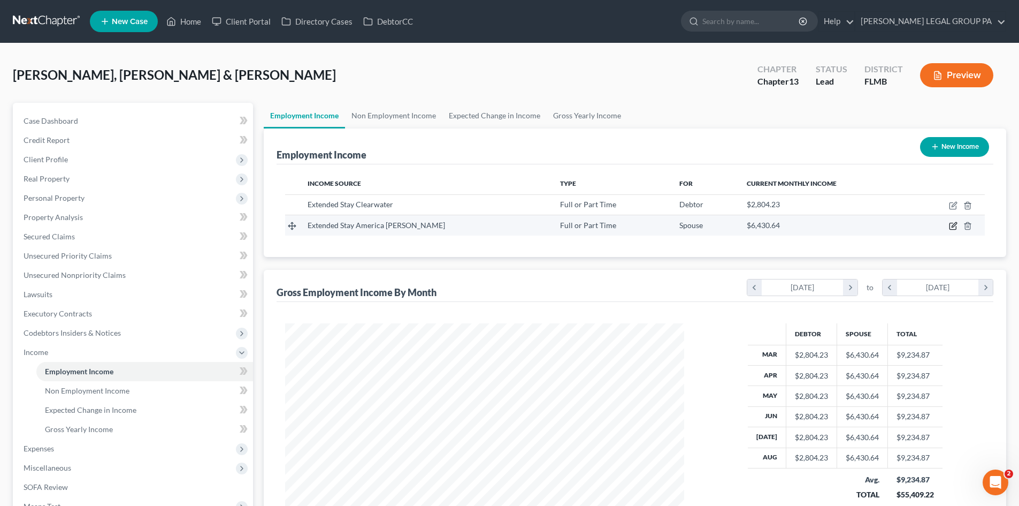
click at [955, 226] on icon "button" at bounding box center [954, 225] width 5 height 5
select select "0"
select select "9"
select select "0"
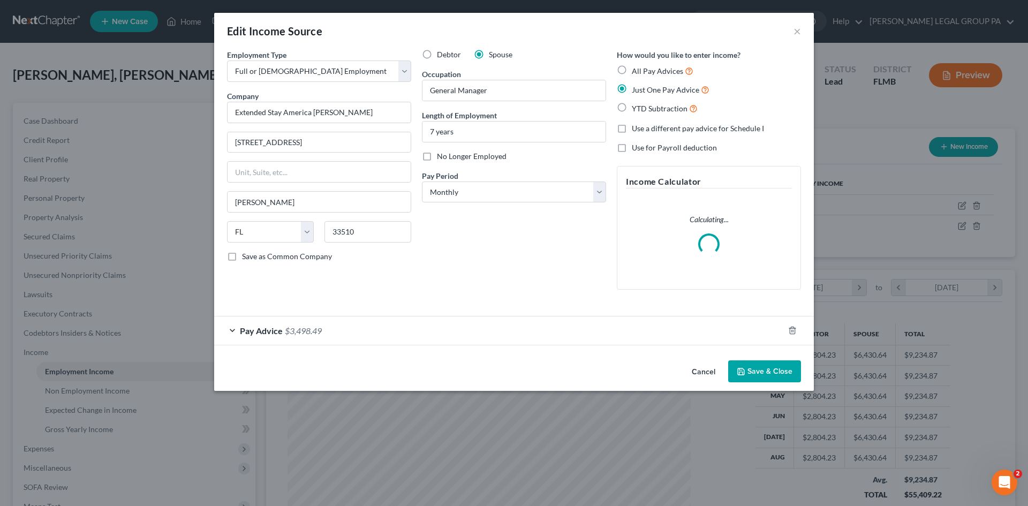
scroll to position [201, 424]
click at [275, 329] on span "Pay Advice" at bounding box center [261, 330] width 43 height 10
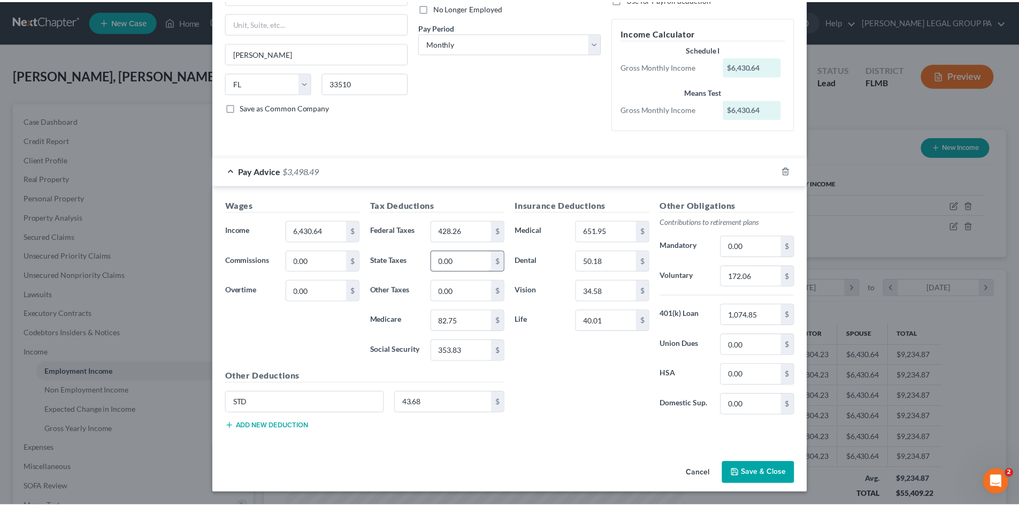
scroll to position [0, 0]
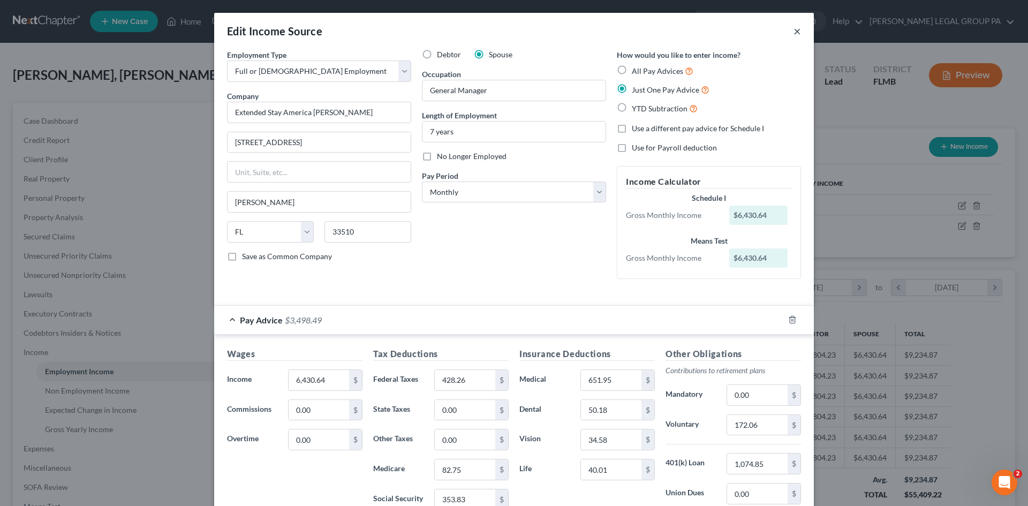
drag, startPoint x: 794, startPoint y: 28, endPoint x: 788, endPoint y: 32, distance: 6.5
click at [794, 28] on button "×" at bounding box center [796, 31] width 7 height 13
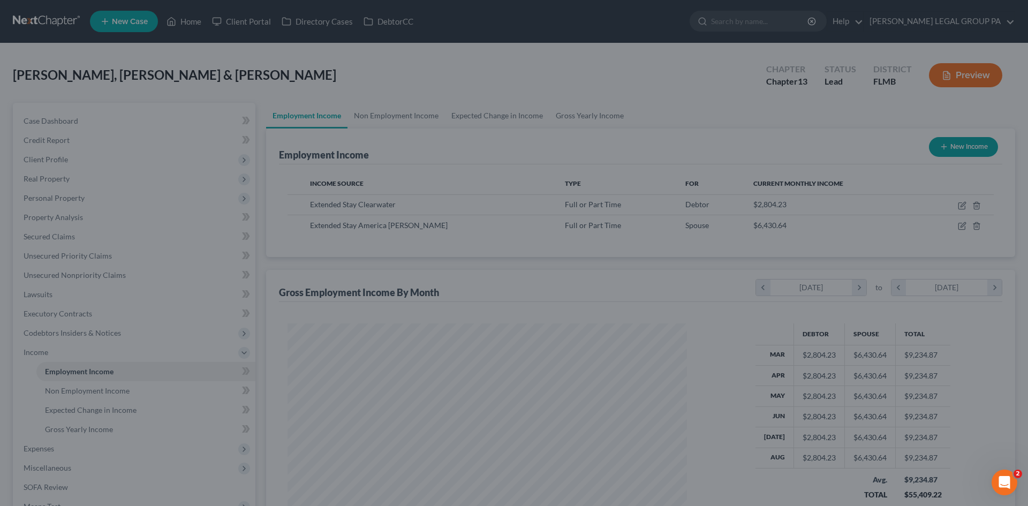
scroll to position [534962, 534741]
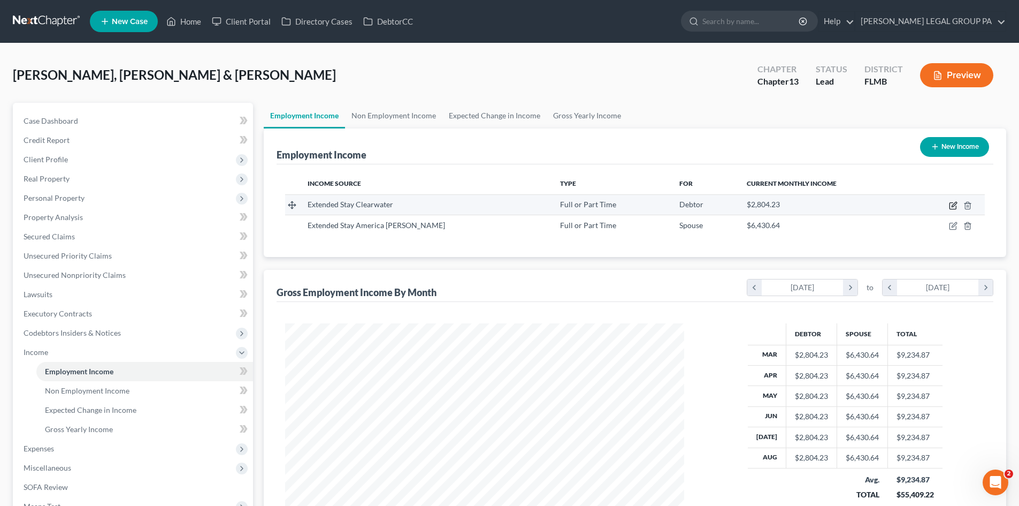
click at [954, 206] on icon "button" at bounding box center [954, 204] width 5 height 5
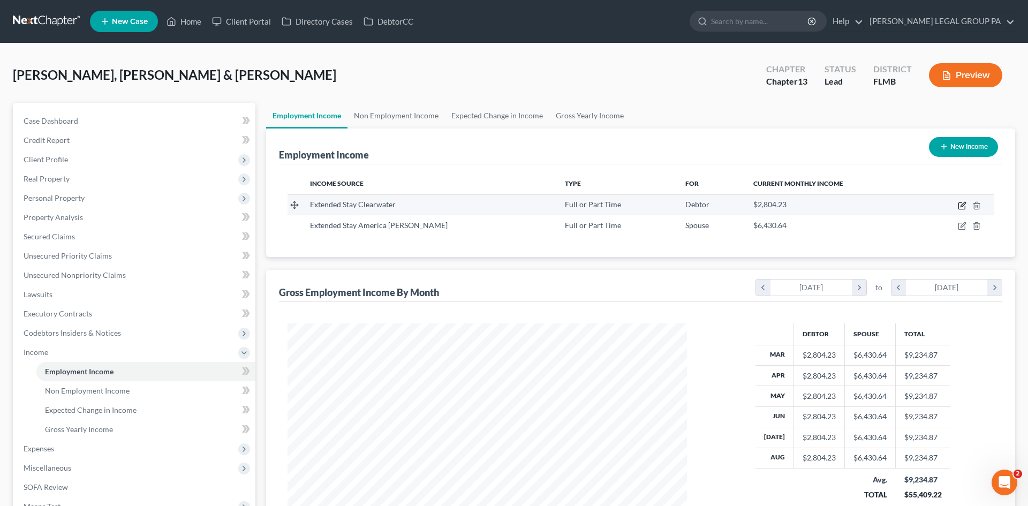
scroll to position [201, 424]
select select "0"
select select "28"
select select "0"
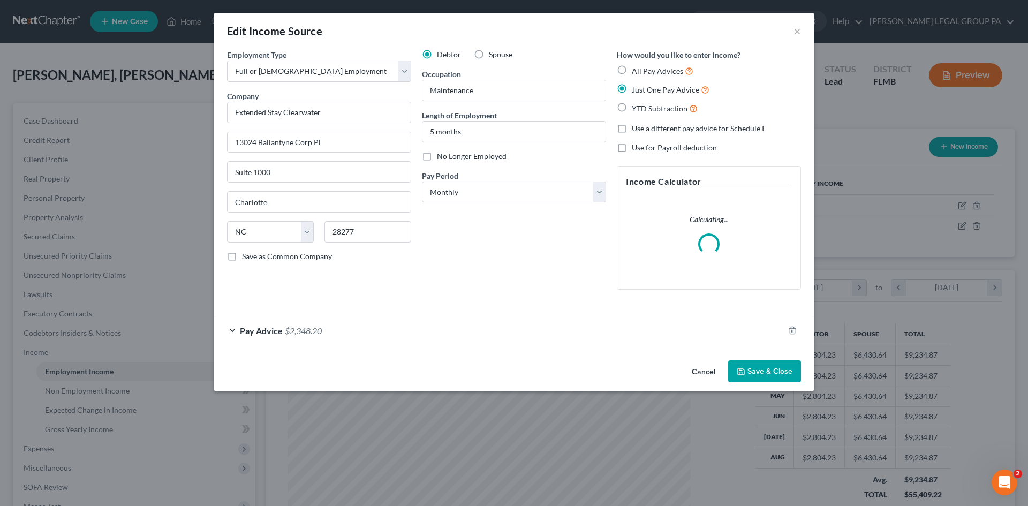
click at [273, 328] on span "Pay Advice" at bounding box center [261, 330] width 43 height 10
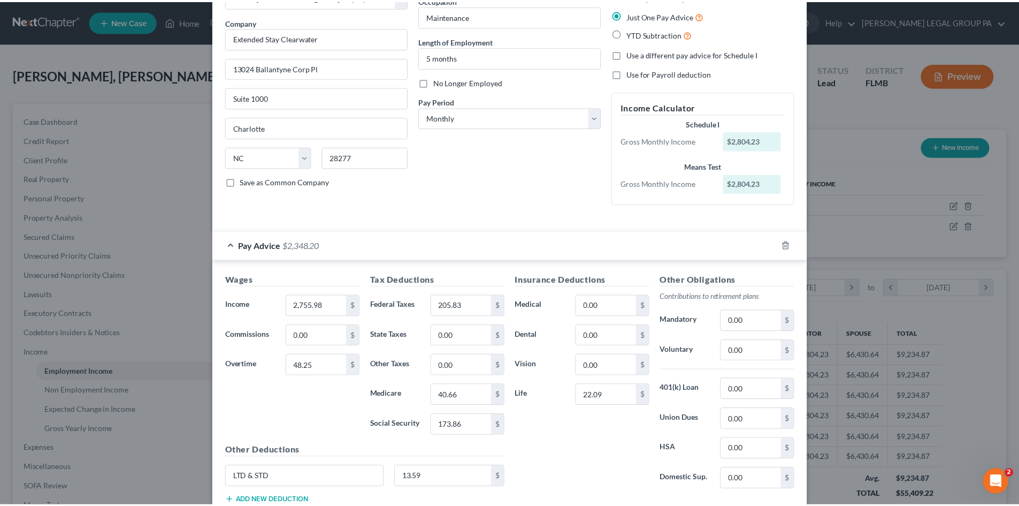
scroll to position [149, 0]
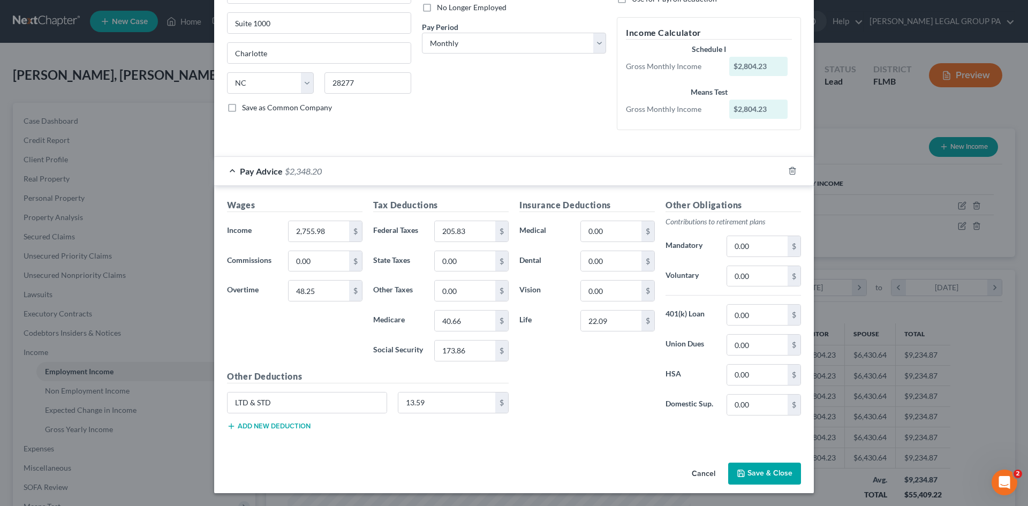
click at [757, 476] on button "Save & Close" at bounding box center [764, 473] width 73 height 22
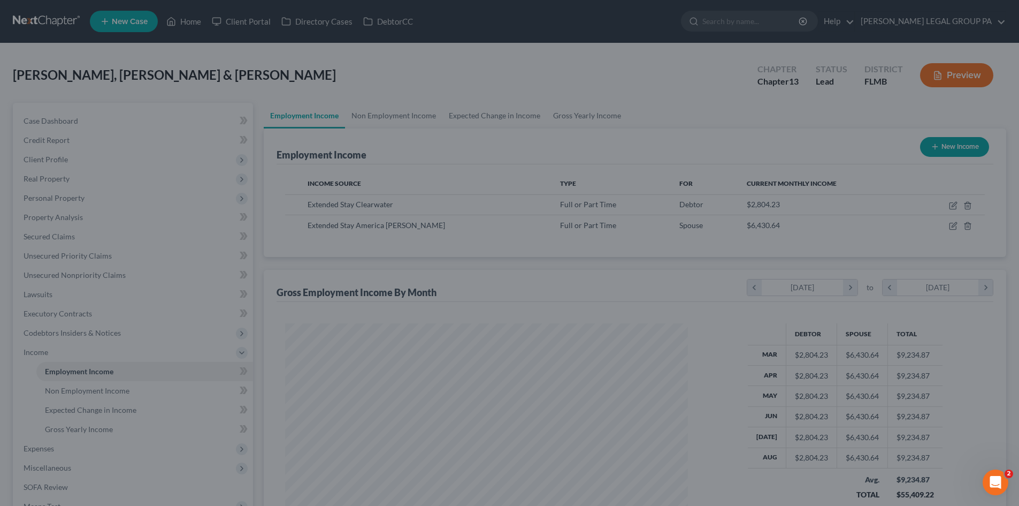
scroll to position [534962, 534741]
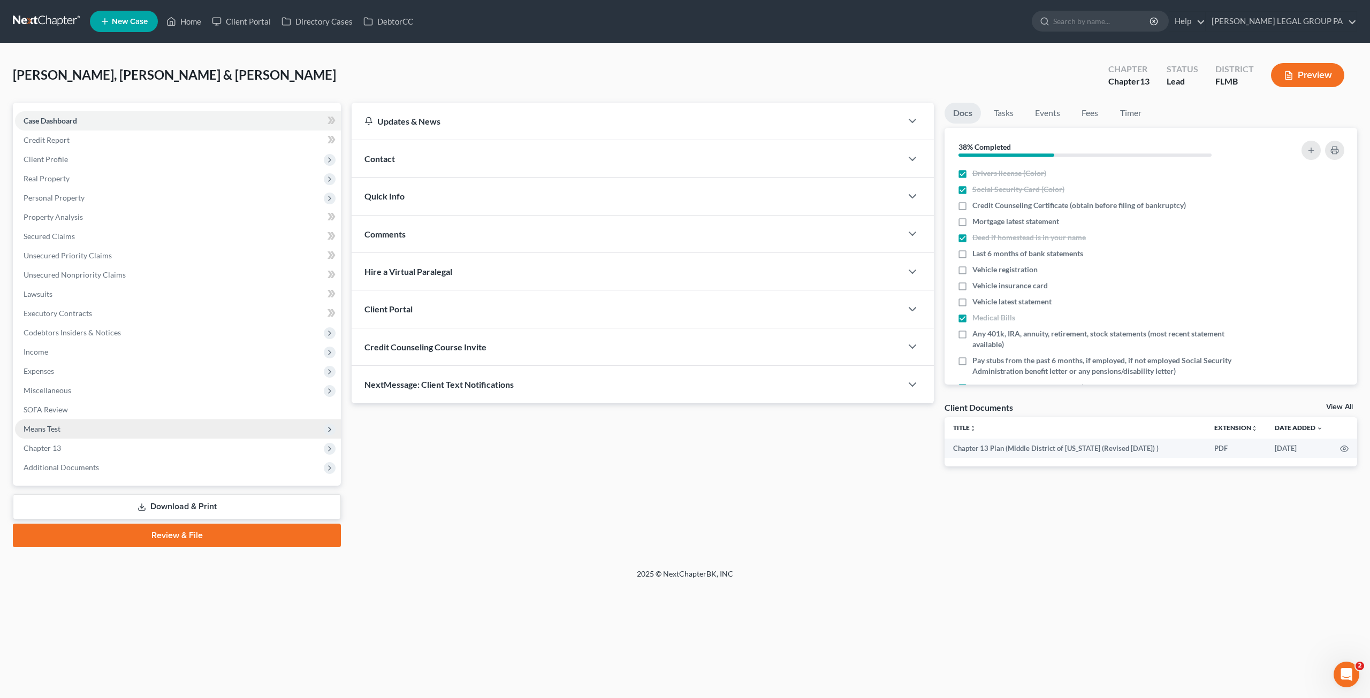
click at [58, 430] on span "Means Test" at bounding box center [42, 428] width 37 height 9
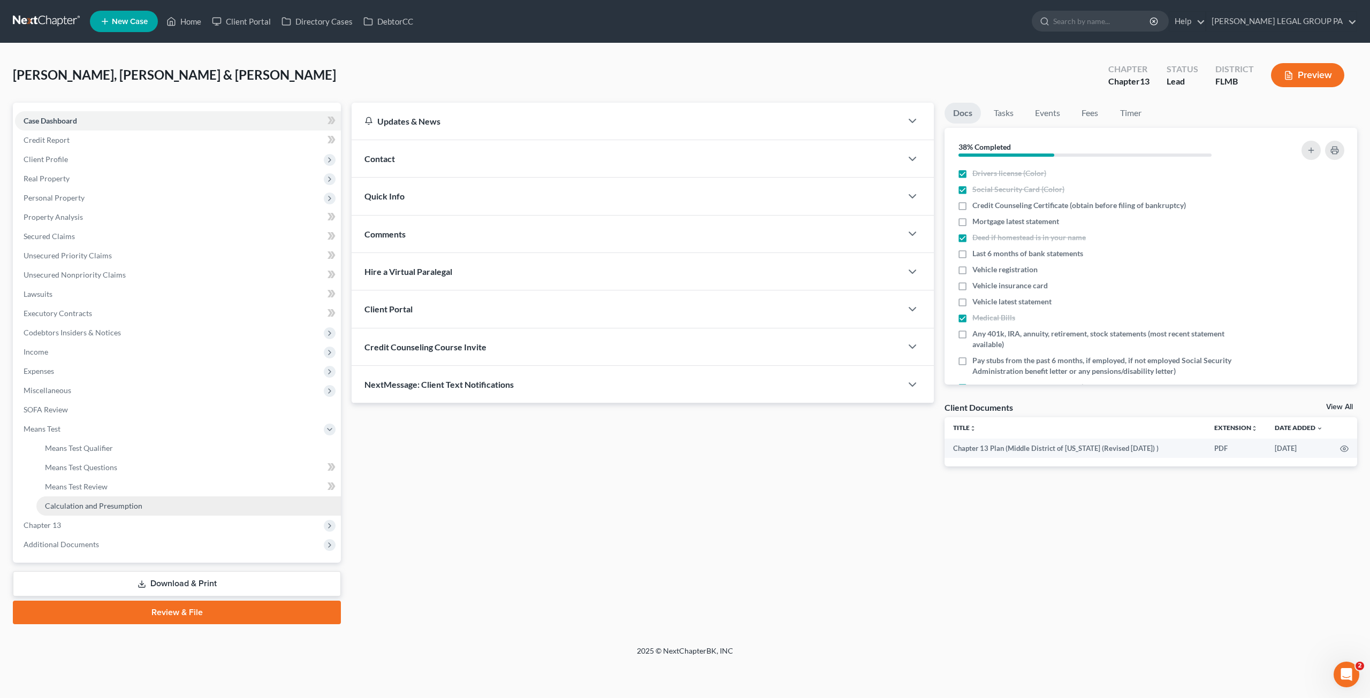
click at [76, 503] on span "Calculation and Presumption" at bounding box center [93, 505] width 97 height 9
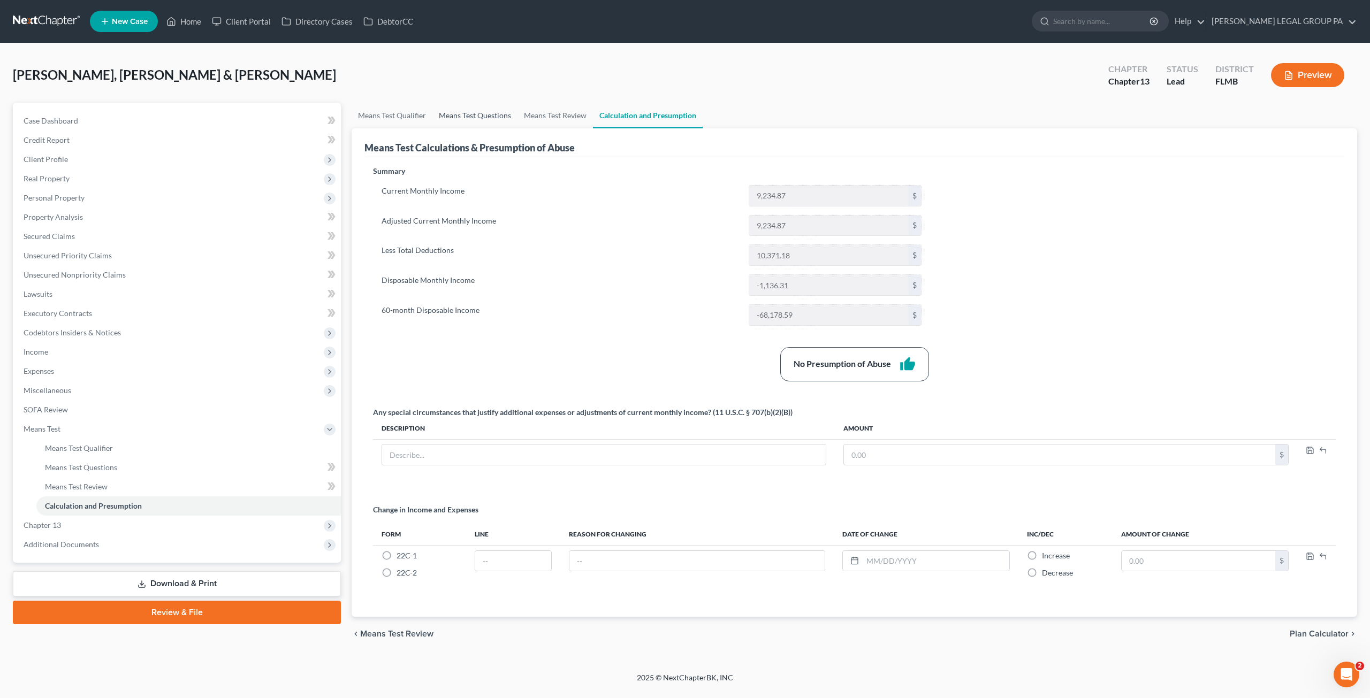
click at [456, 109] on link "Means Test Questions" at bounding box center [474, 116] width 85 height 26
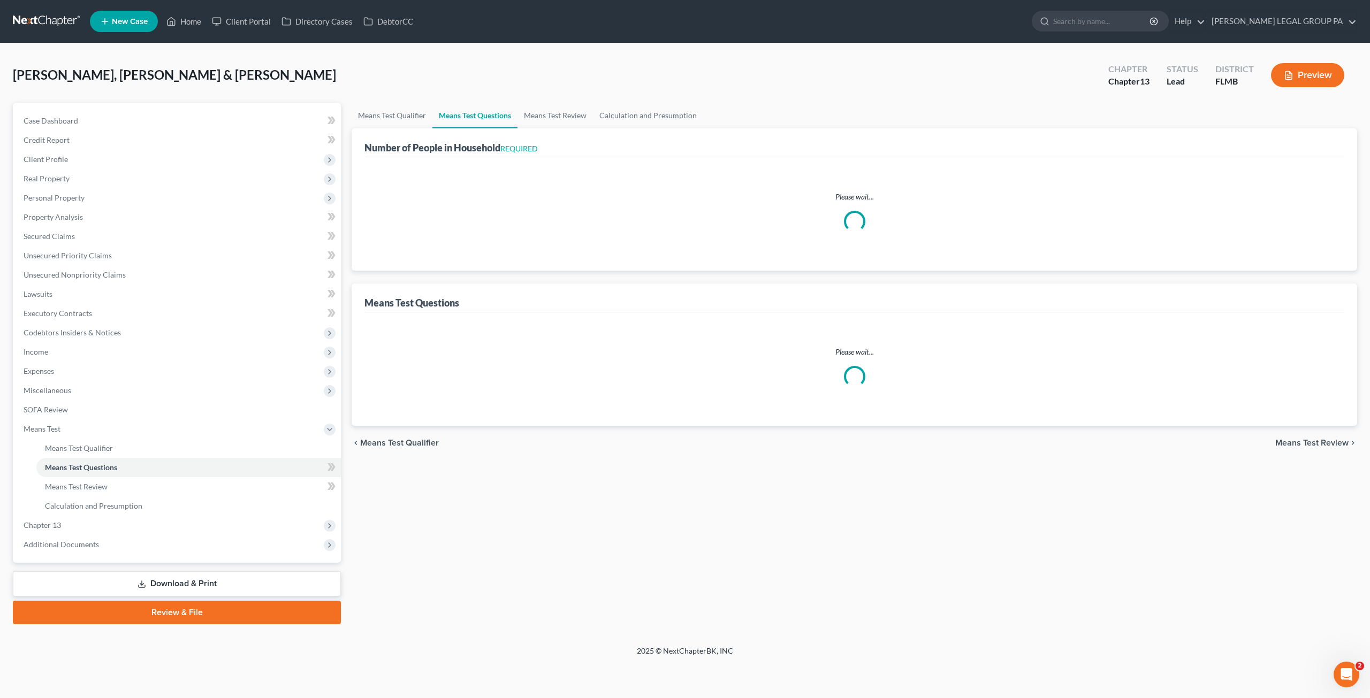
select select "0"
select select "60"
select select "1"
select select "60"
select select "1"
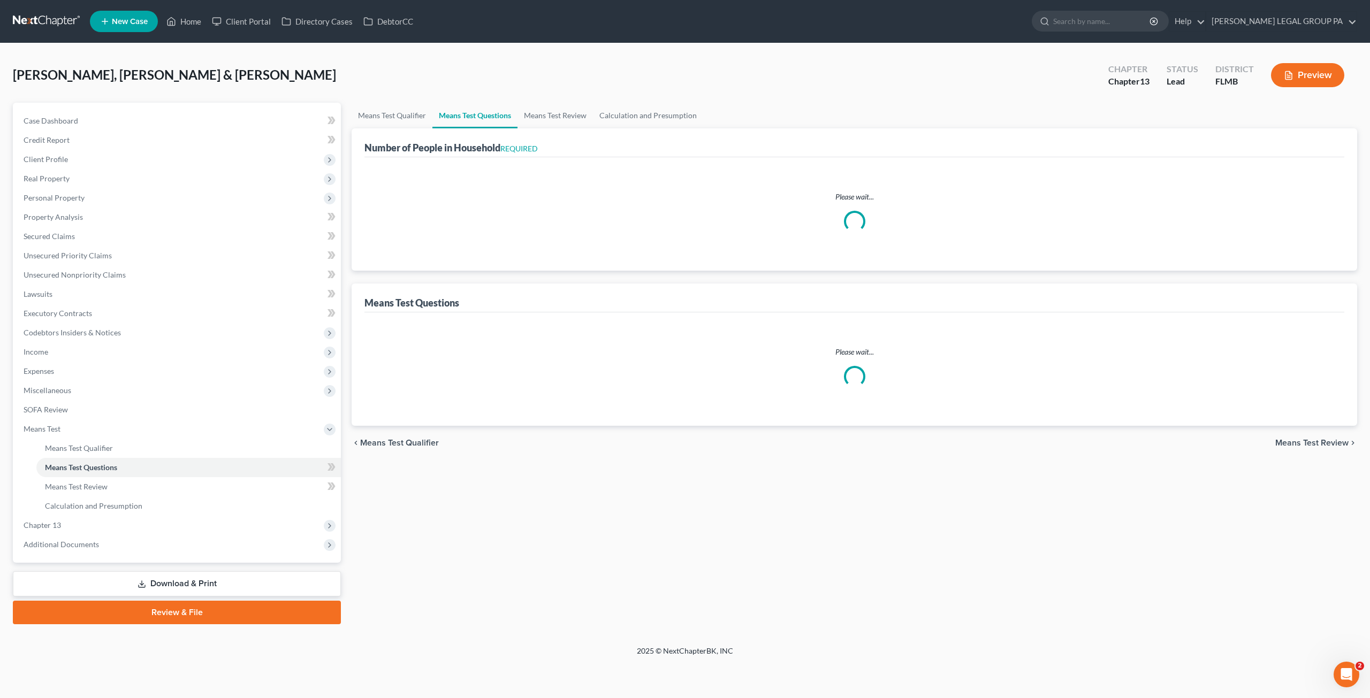
select select "60"
select select "3"
select select "0"
select select "2"
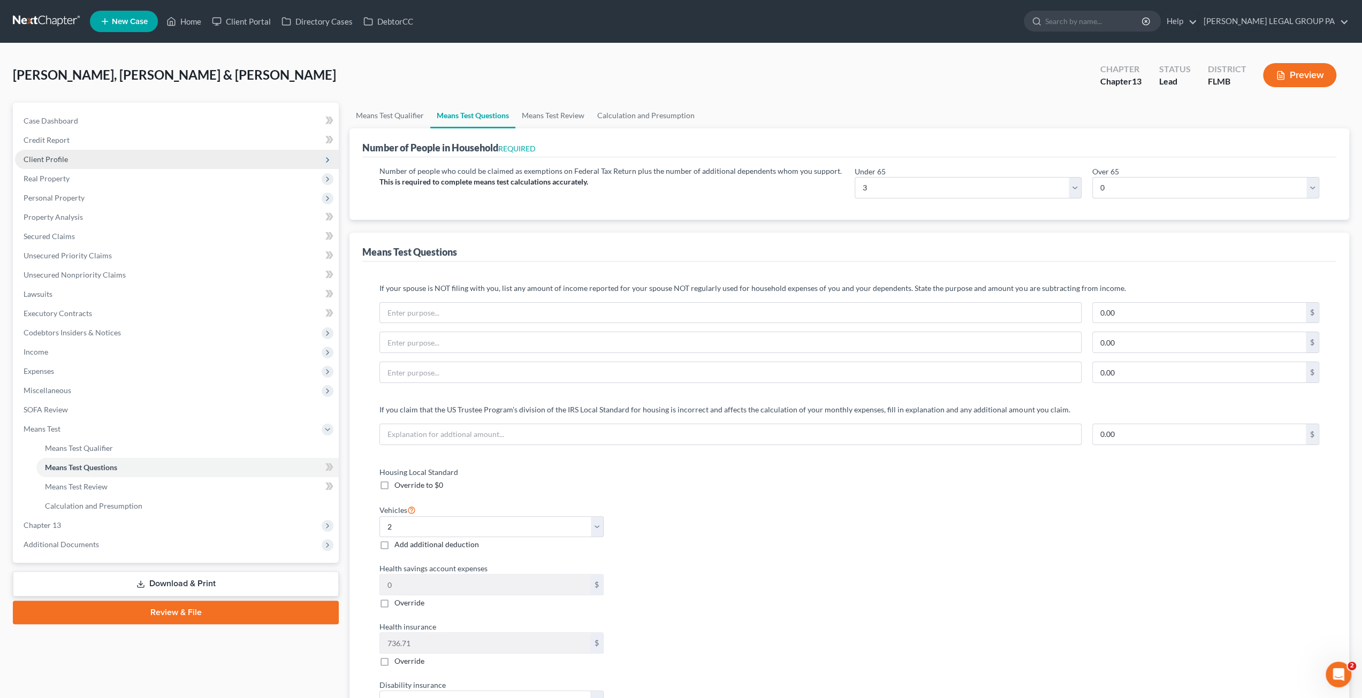
click at [64, 163] on span "Client Profile" at bounding box center [46, 159] width 44 height 9
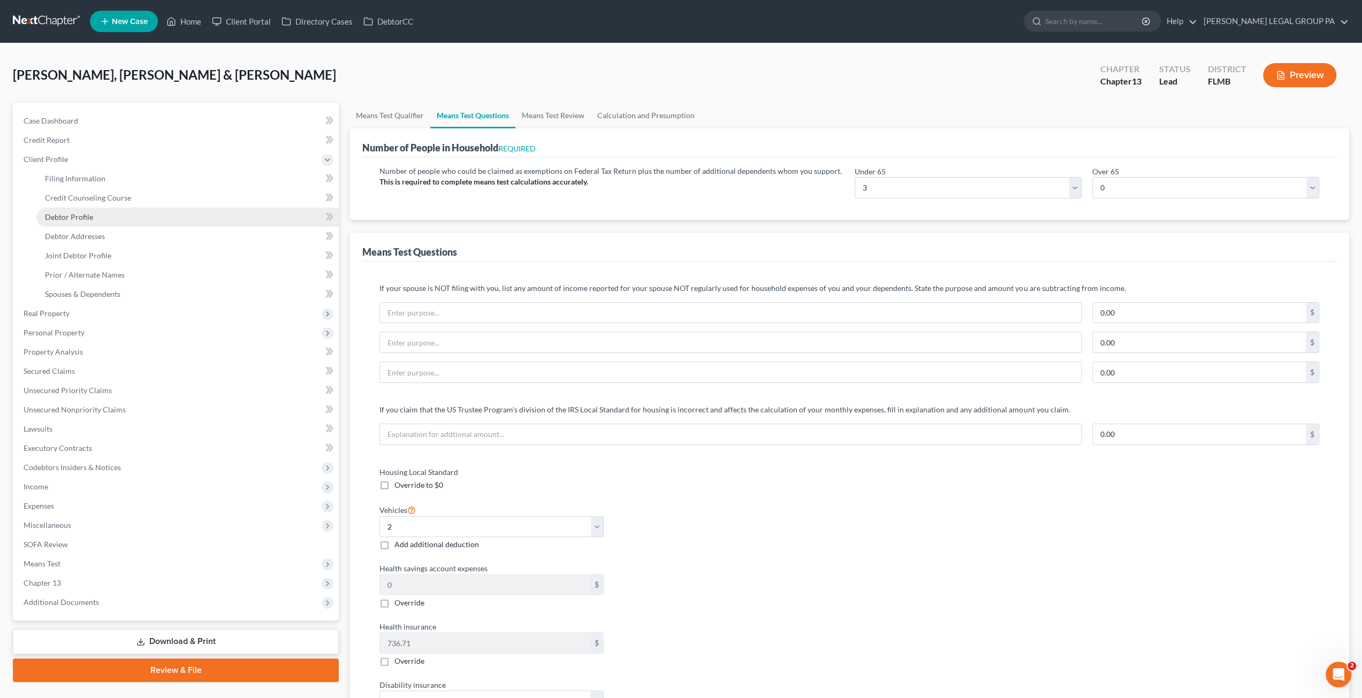
click at [83, 221] on link "Debtor Profile" at bounding box center [187, 217] width 302 height 19
select select "1"
select select "2"
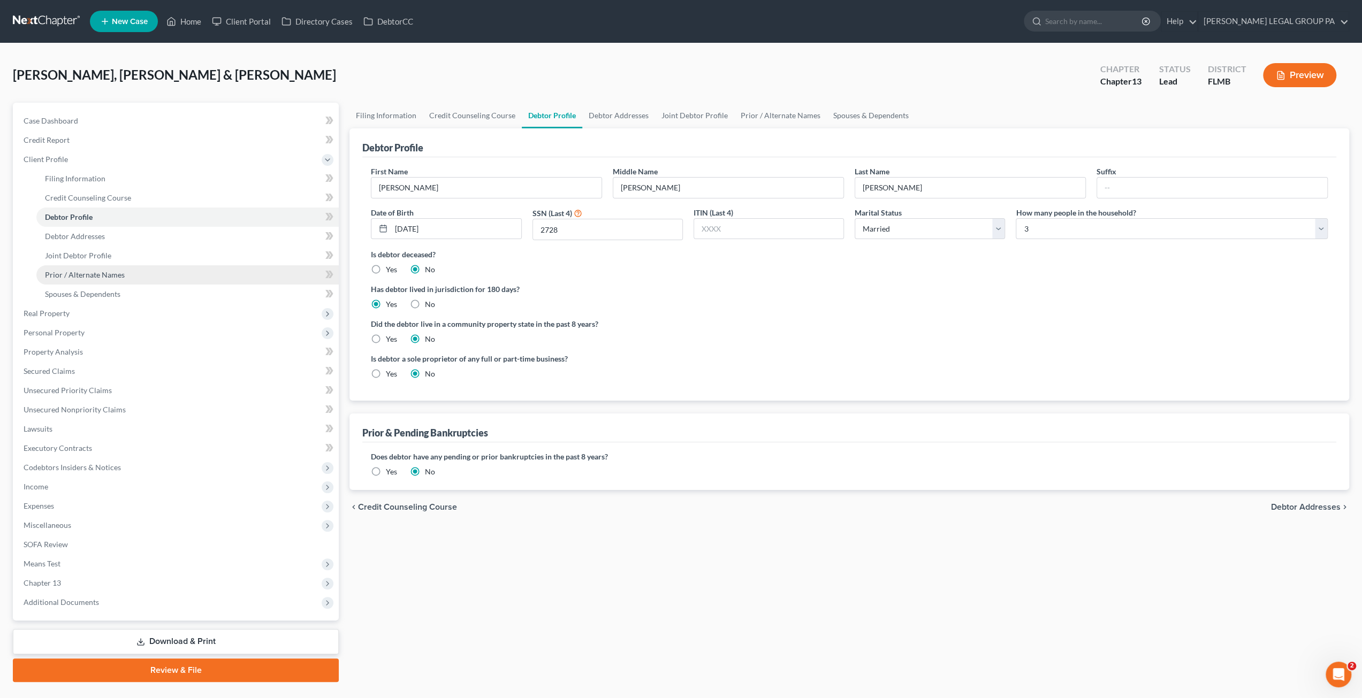
radio input "true"
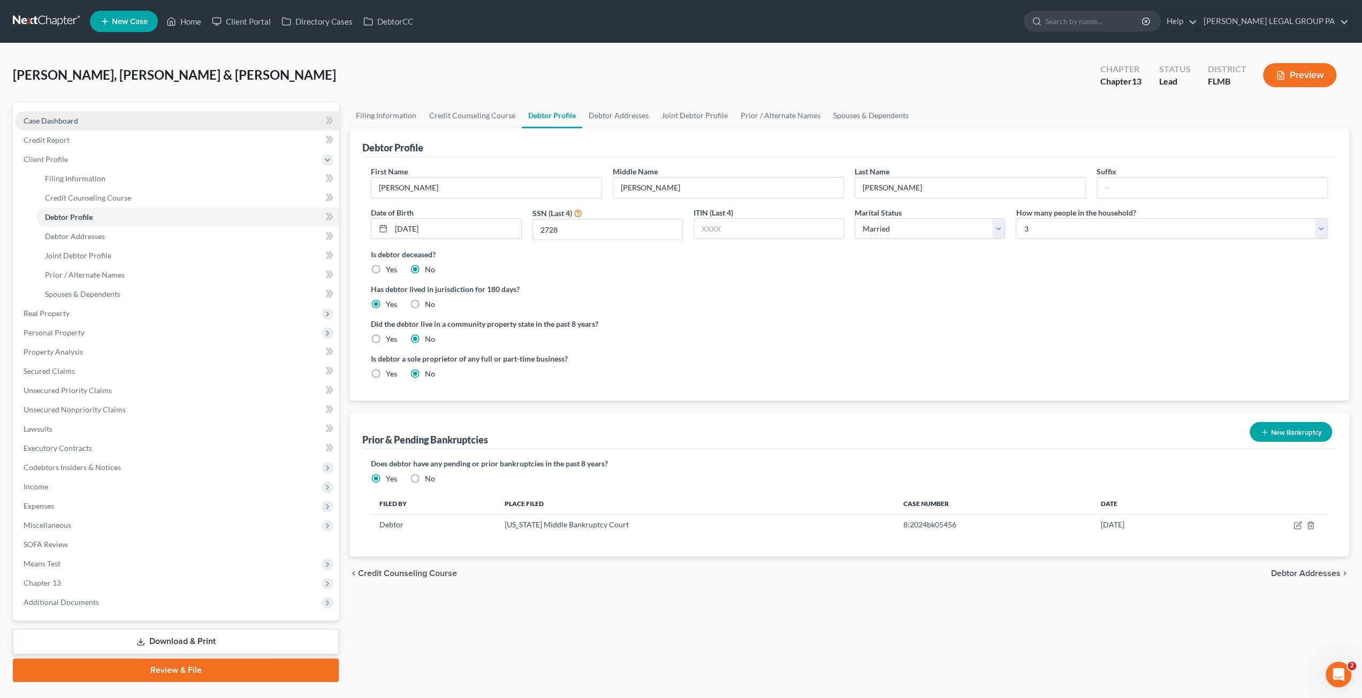
click at [62, 126] on link "Case Dashboard" at bounding box center [177, 120] width 324 height 19
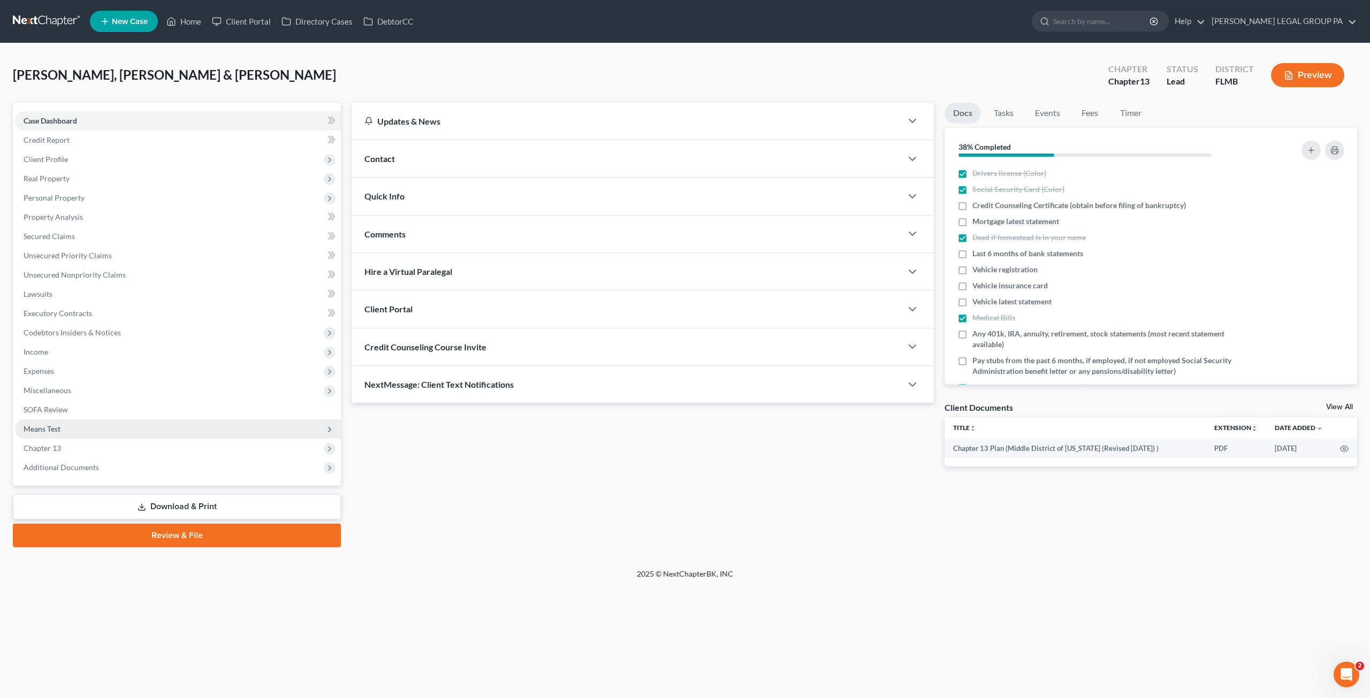
click at [51, 430] on span "Means Test" at bounding box center [42, 428] width 37 height 9
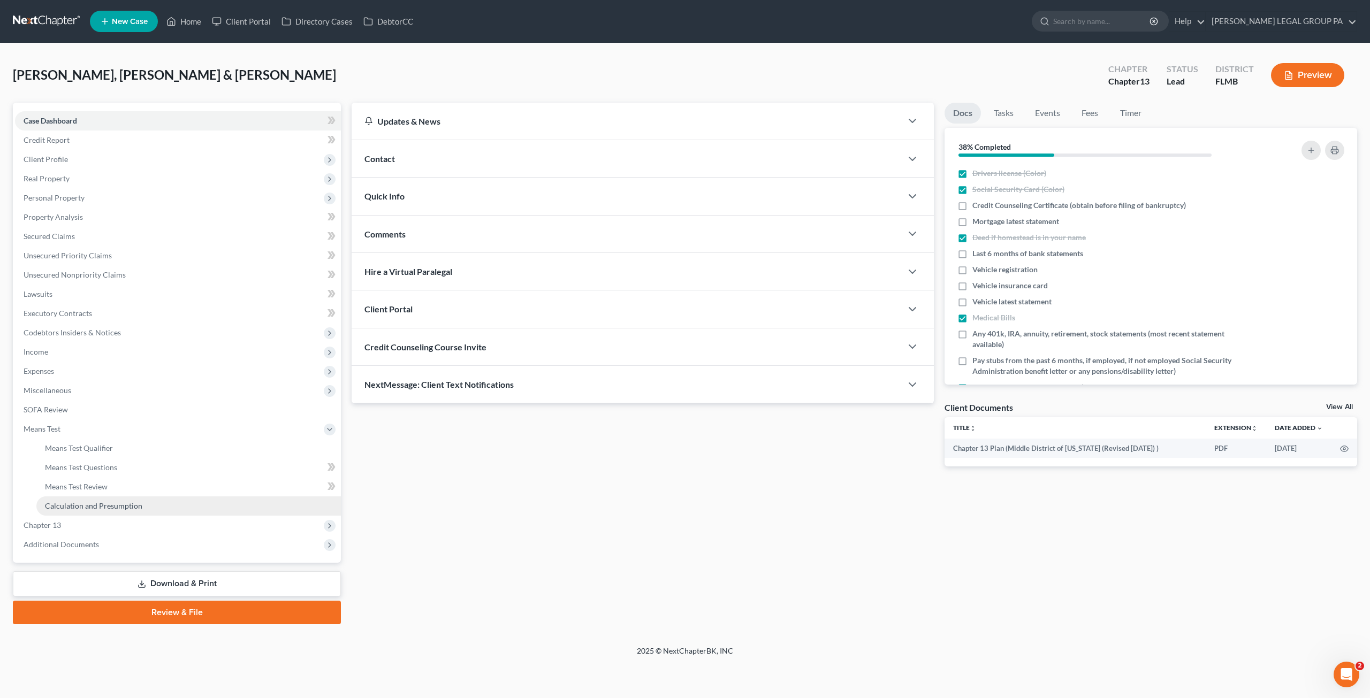
click at [73, 499] on link "Calculation and Presumption" at bounding box center [188, 506] width 305 height 19
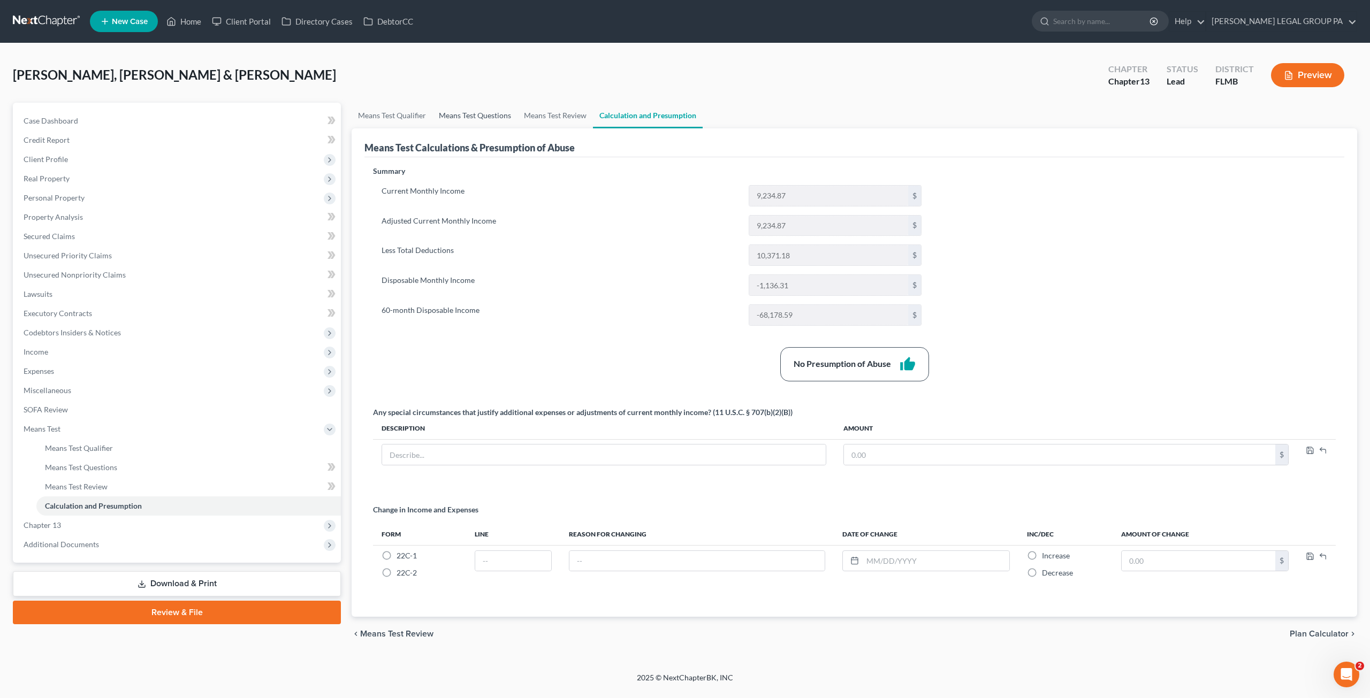
click at [468, 112] on link "Means Test Questions" at bounding box center [474, 116] width 85 height 26
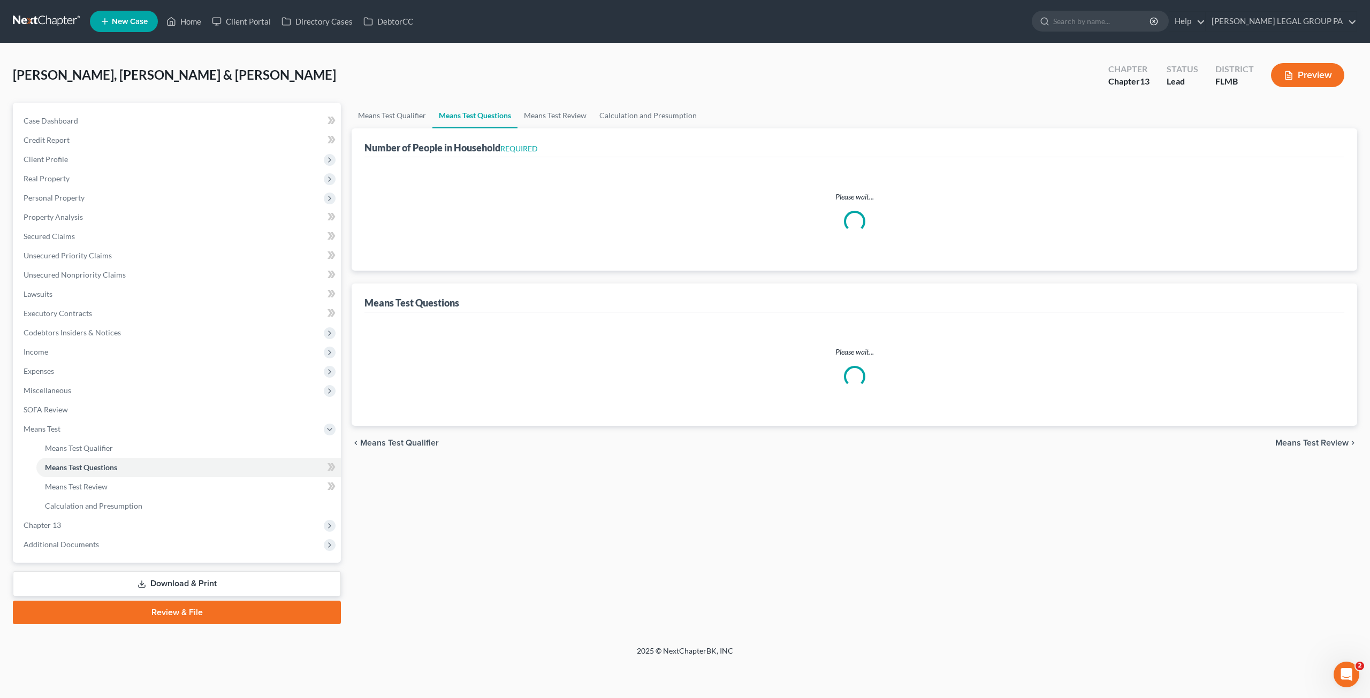
select select "0"
select select "60"
select select "1"
select select "60"
select select "1"
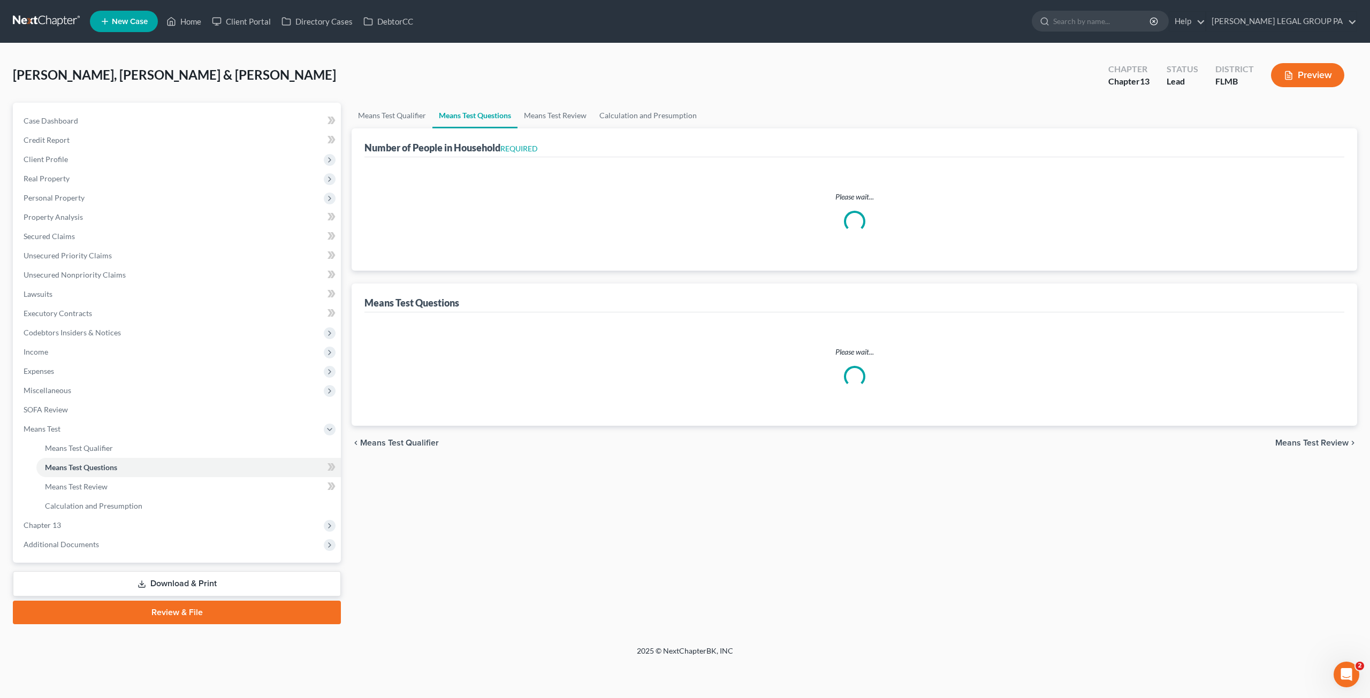
select select "60"
select select "3"
select select "0"
select select "2"
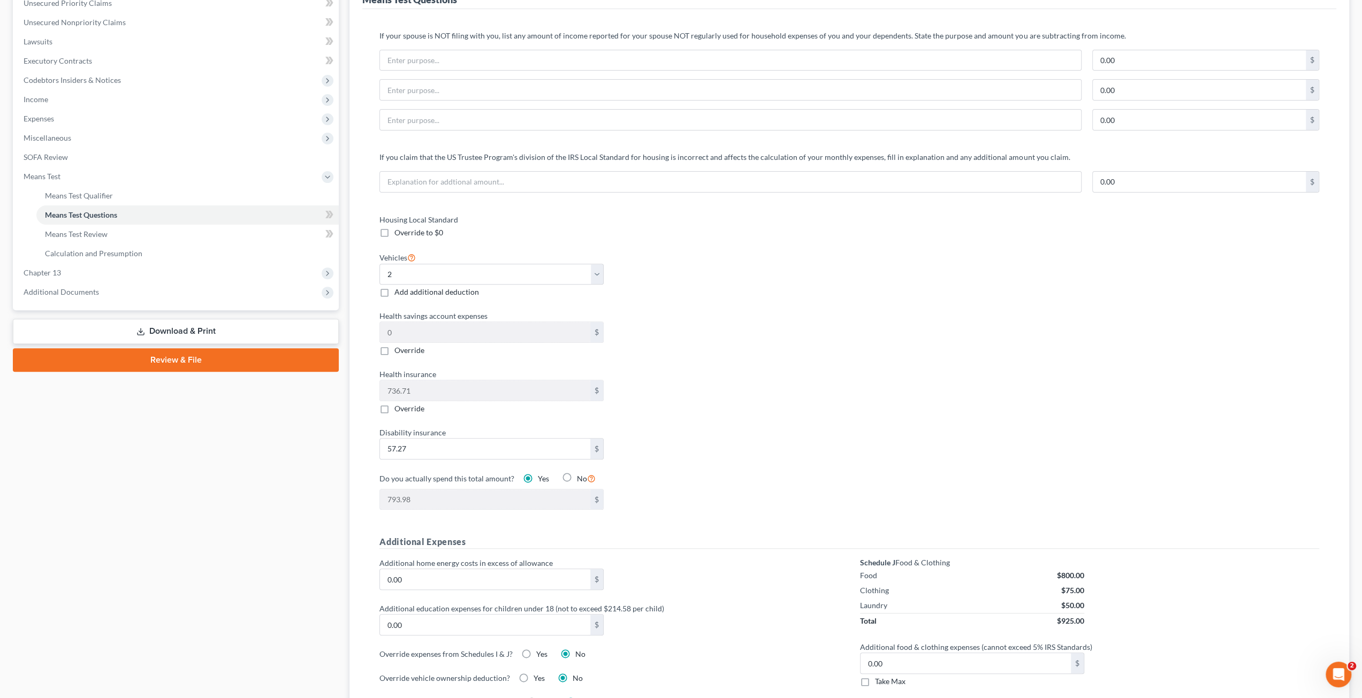
scroll to position [321, 0]
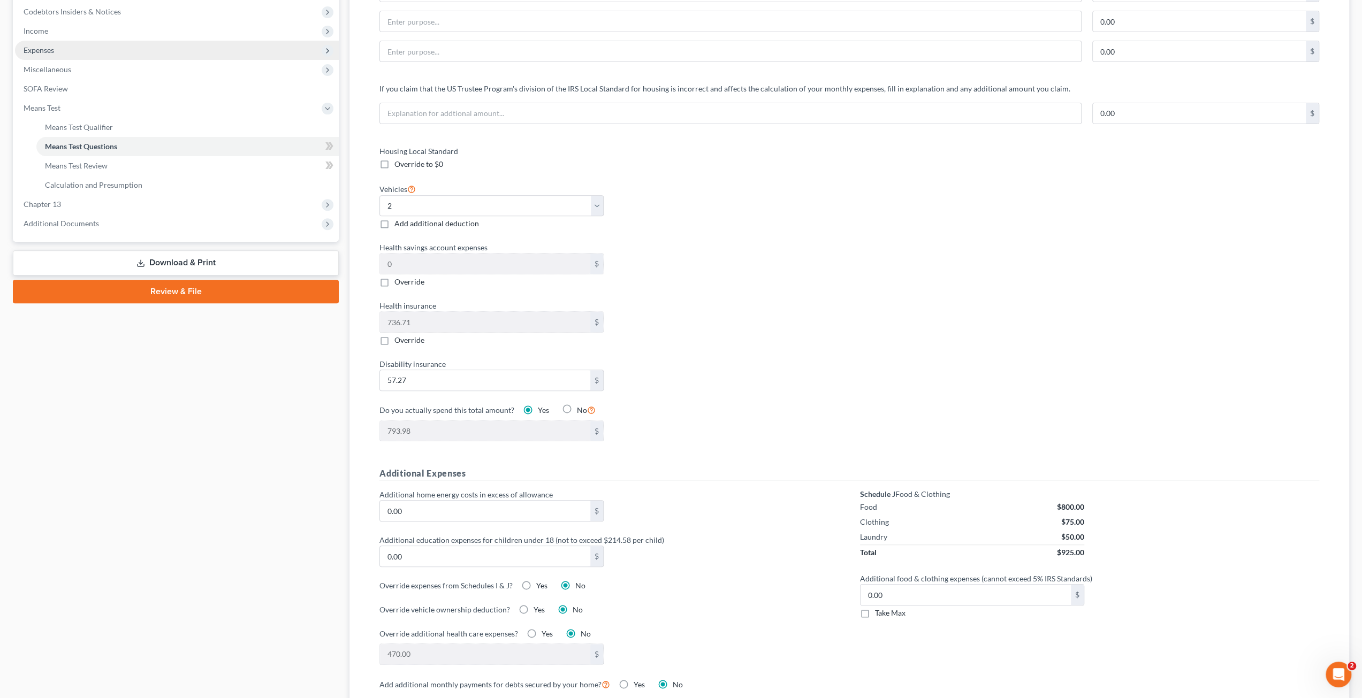
click at [44, 41] on span "Expenses" at bounding box center [177, 50] width 324 height 19
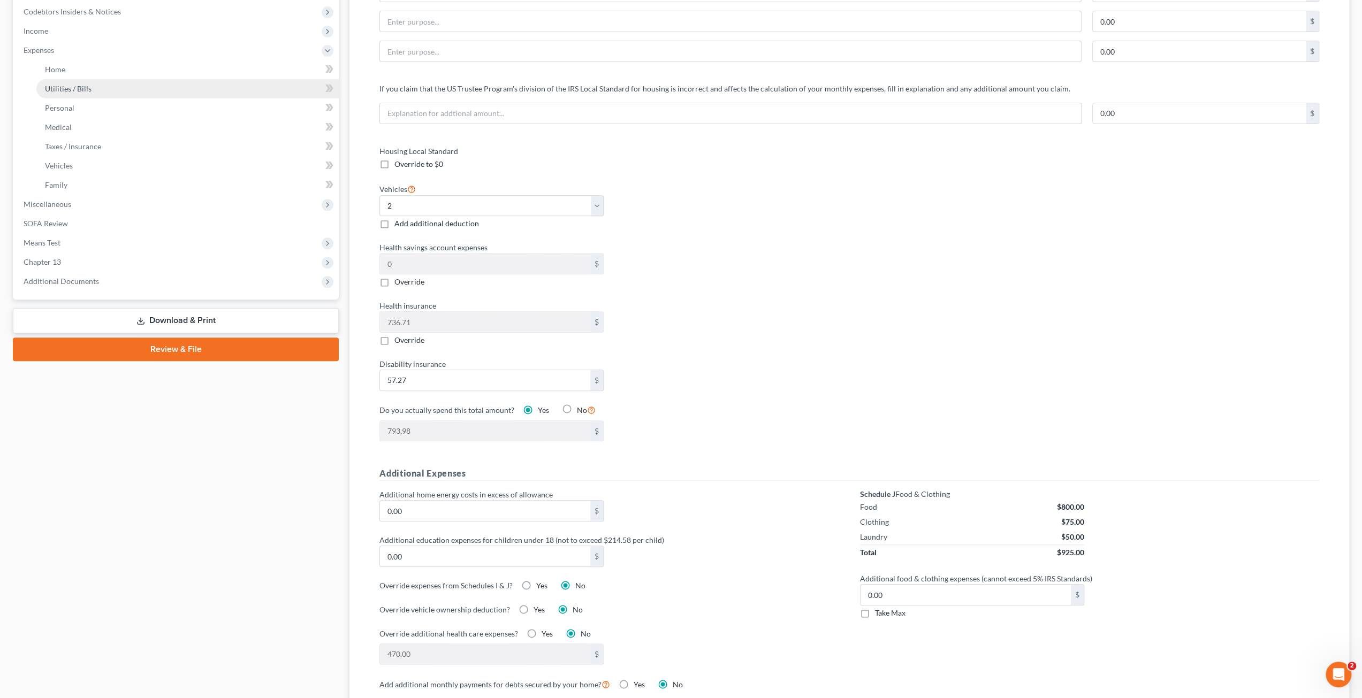
click at [66, 82] on link "Utilities / Bills" at bounding box center [187, 88] width 302 height 19
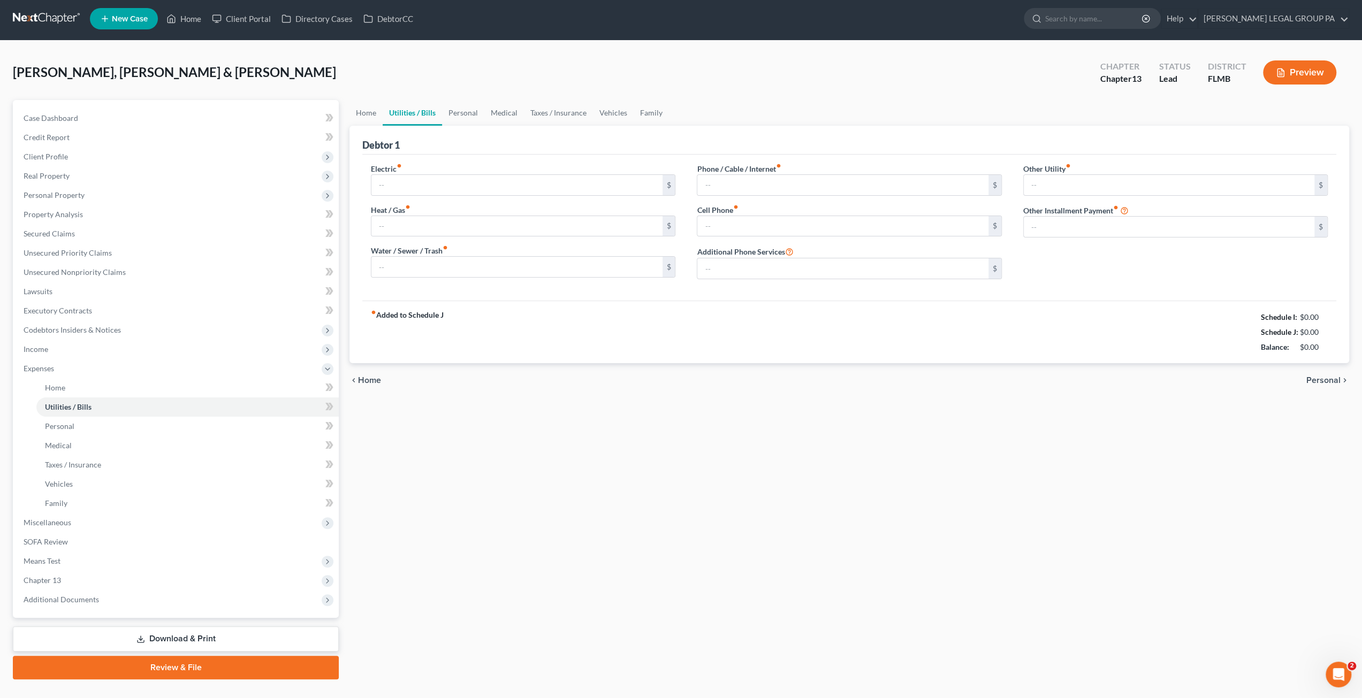
type input "284.00"
type input "0.00"
type input "90.00"
type input "99.34"
type input "297.24"
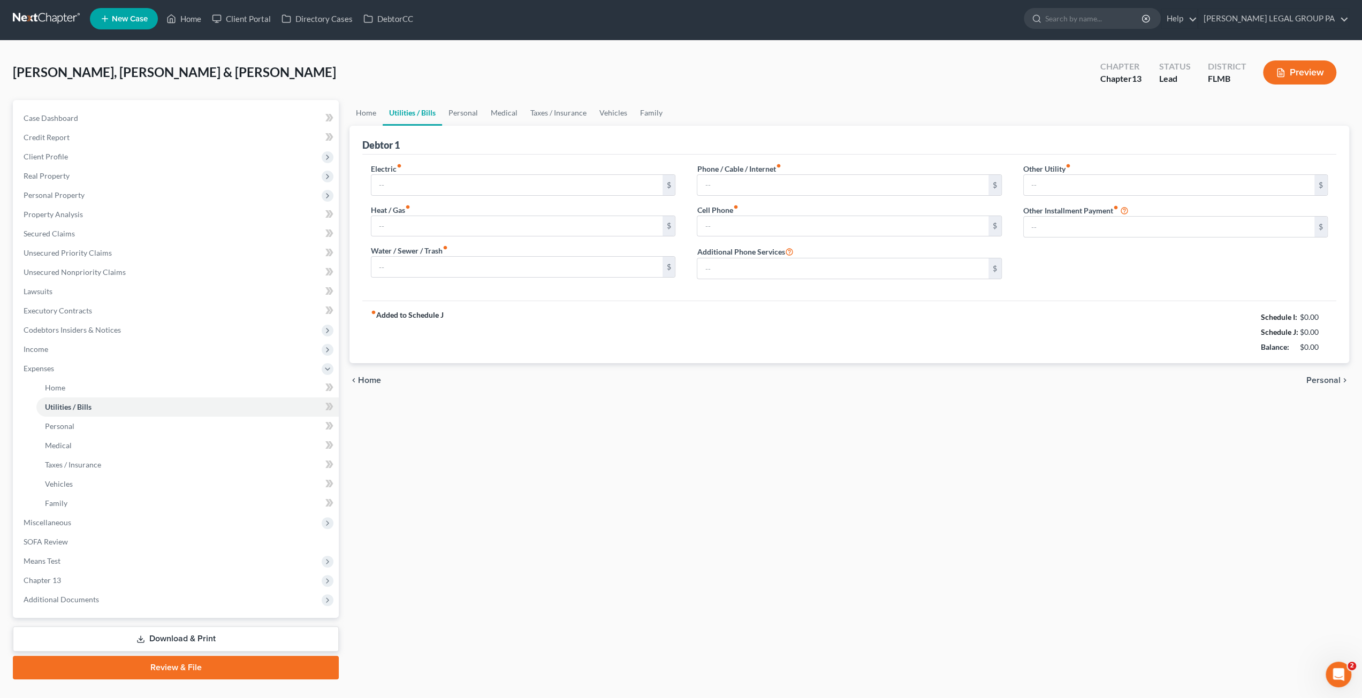
type input "0.00"
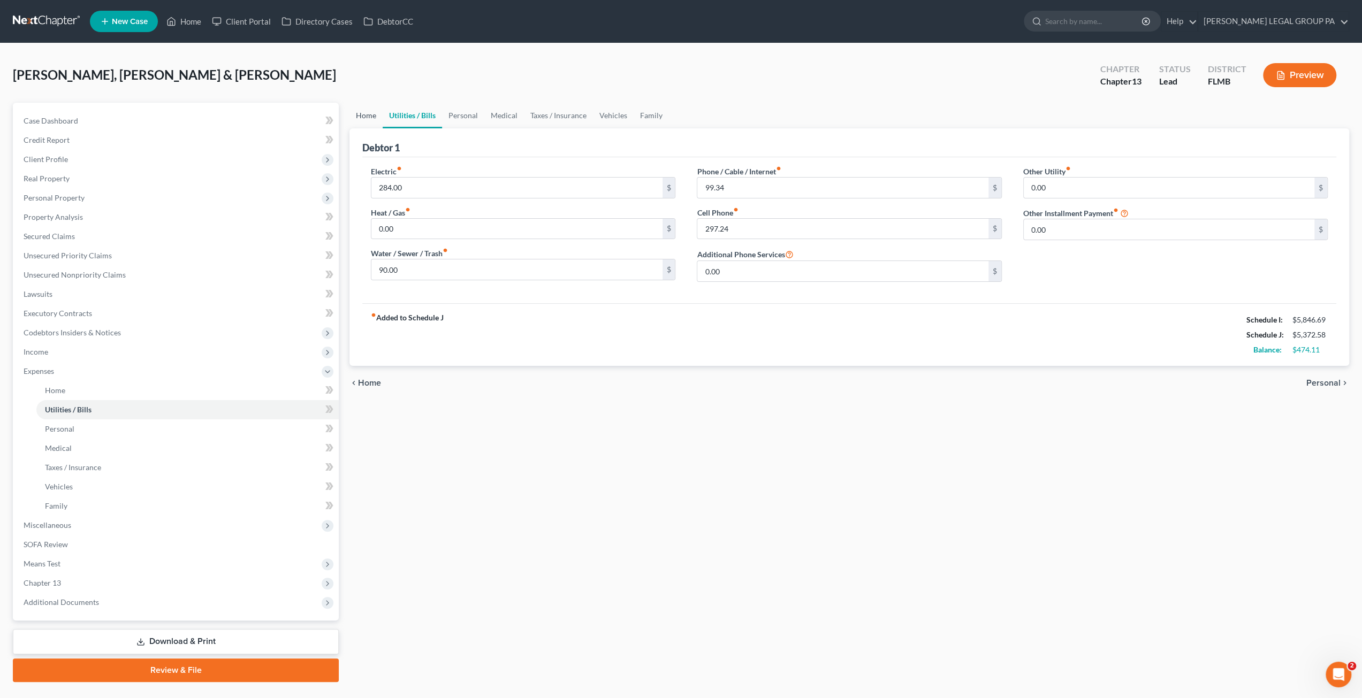
click at [372, 118] on link "Home" at bounding box center [365, 116] width 33 height 26
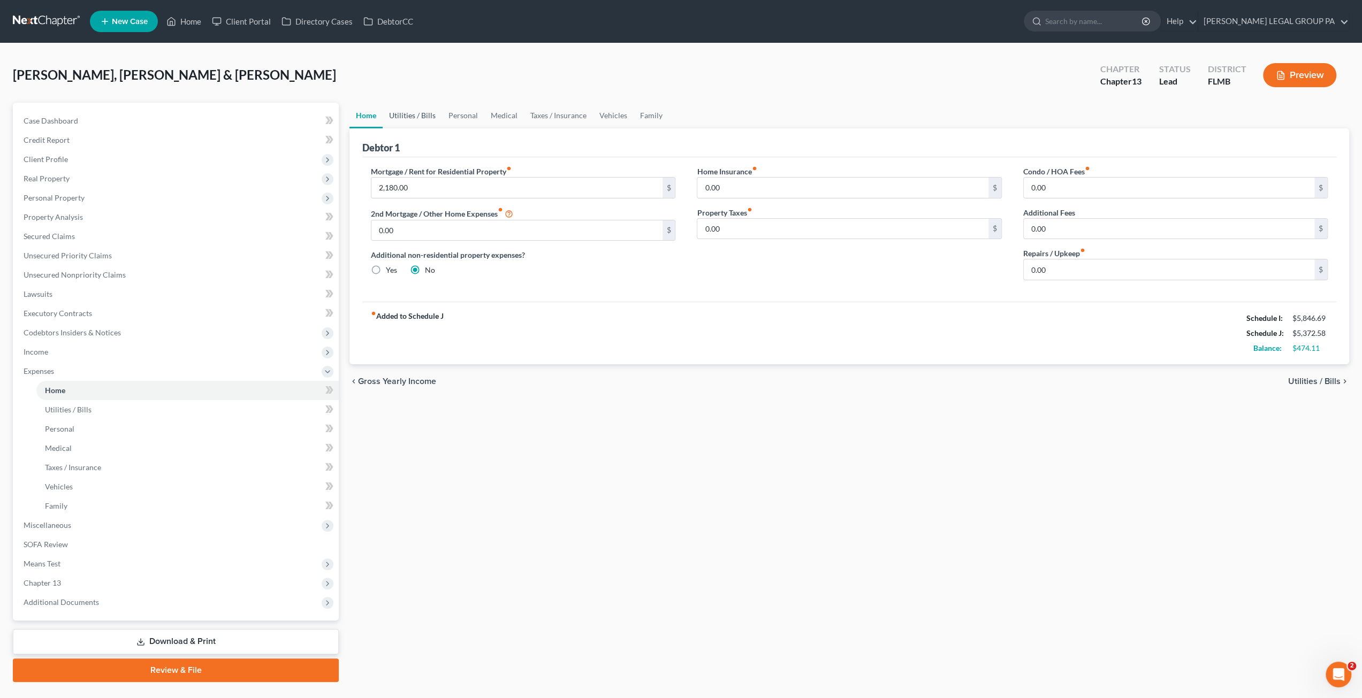
click at [405, 117] on link "Utilities / Bills" at bounding box center [412, 116] width 59 height 26
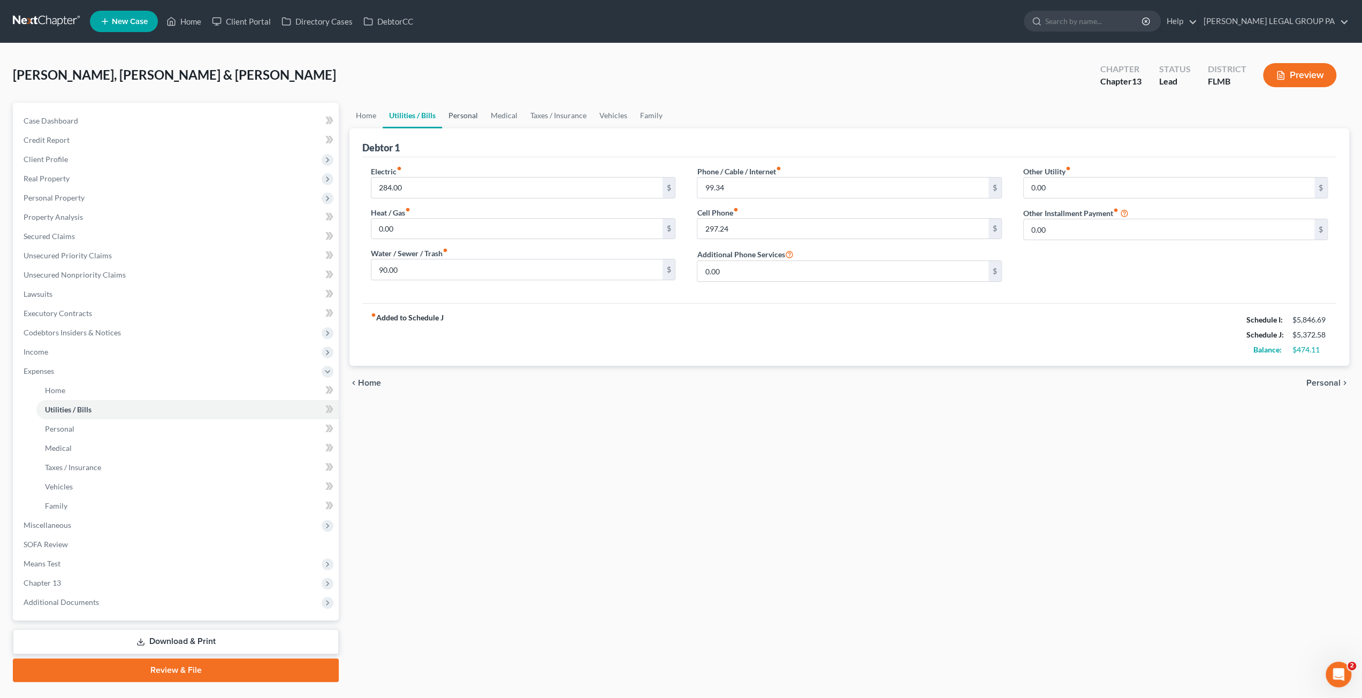
click at [471, 117] on link "Personal" at bounding box center [463, 116] width 42 height 26
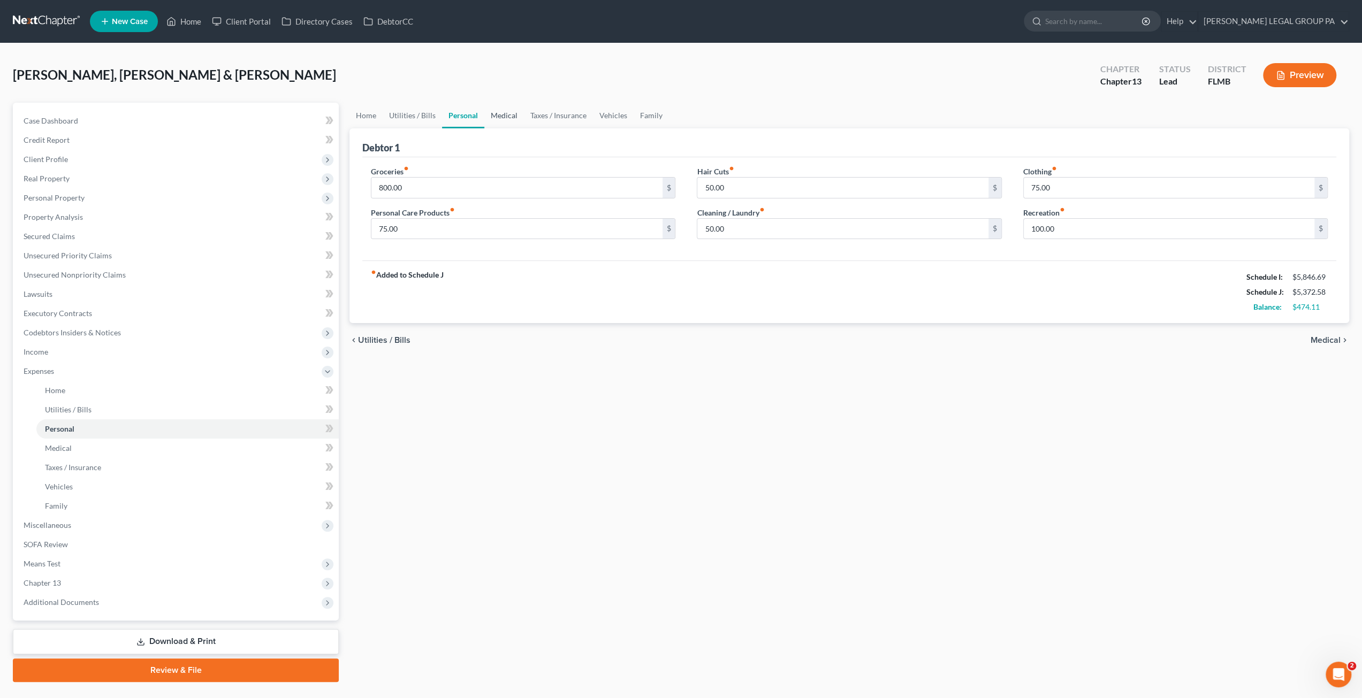
click at [509, 116] on link "Medical" at bounding box center [504, 116] width 40 height 26
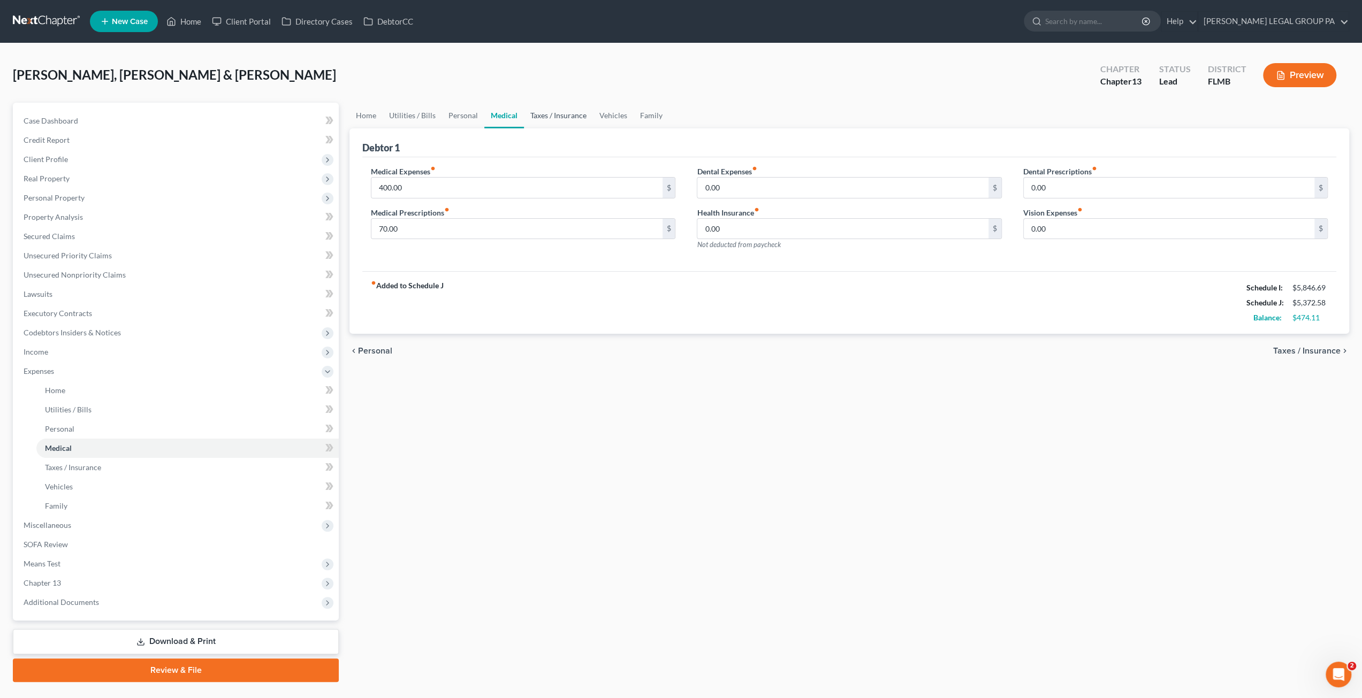
click at [546, 112] on link "Taxes / Insurance" at bounding box center [558, 116] width 69 height 26
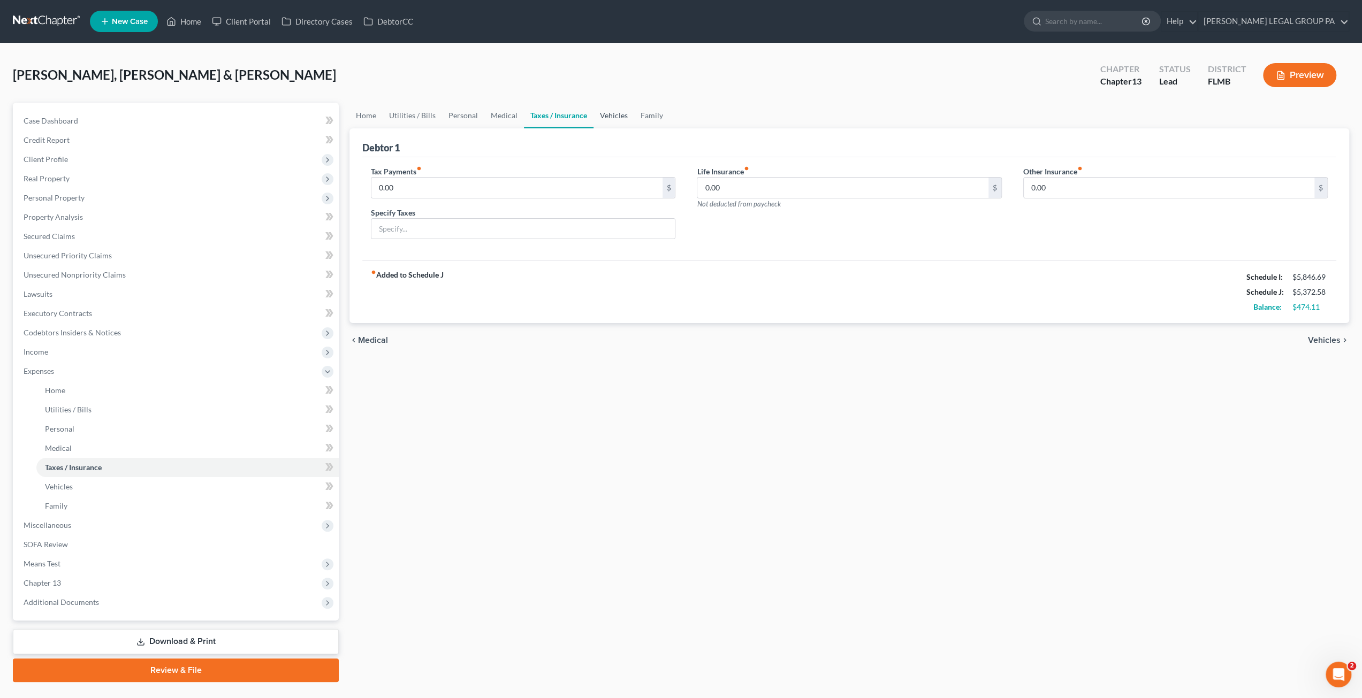
click at [606, 119] on link "Vehicles" at bounding box center [613, 116] width 41 height 26
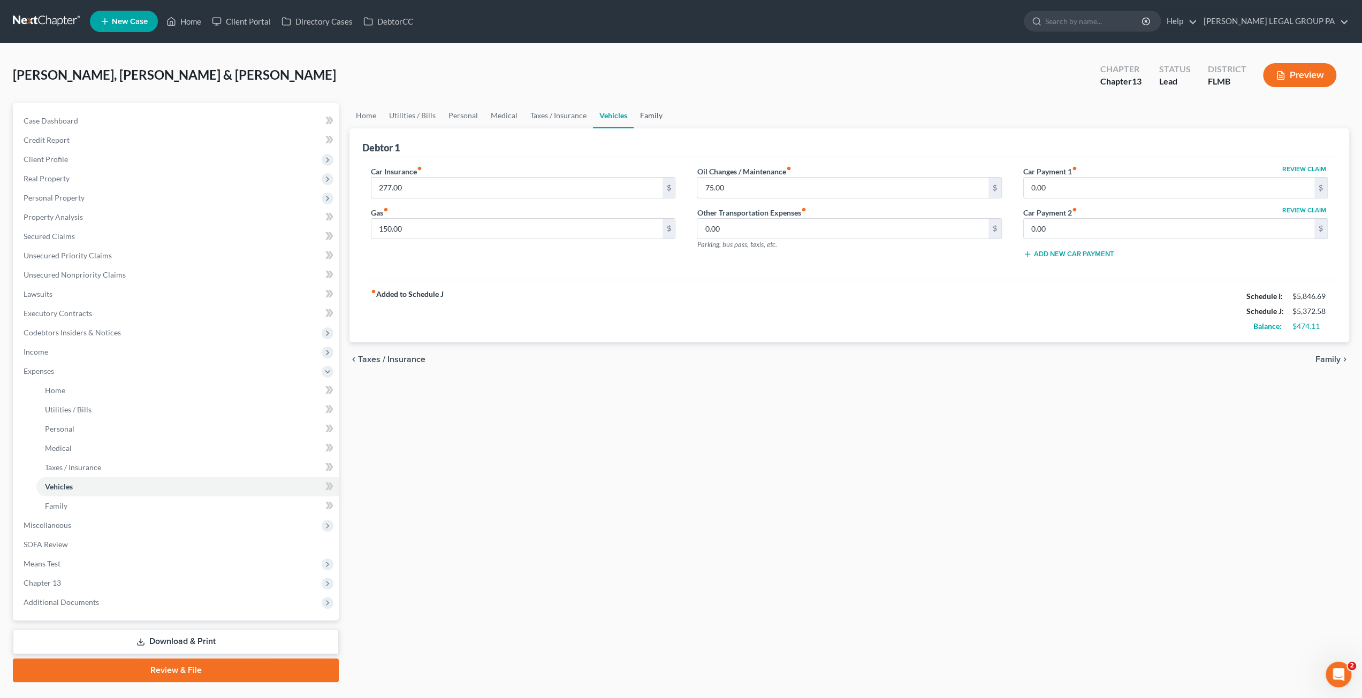
click at [645, 113] on link "Family" at bounding box center [651, 116] width 35 height 26
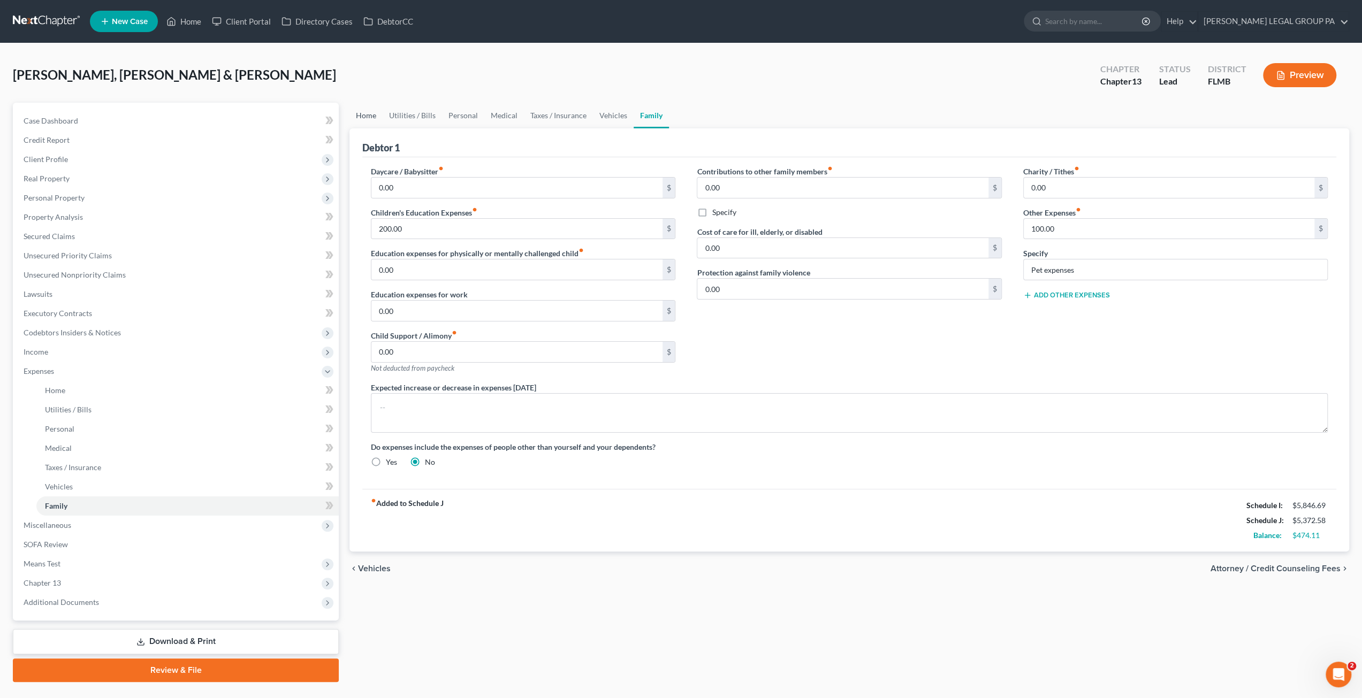
click at [372, 115] on link "Home" at bounding box center [365, 116] width 33 height 26
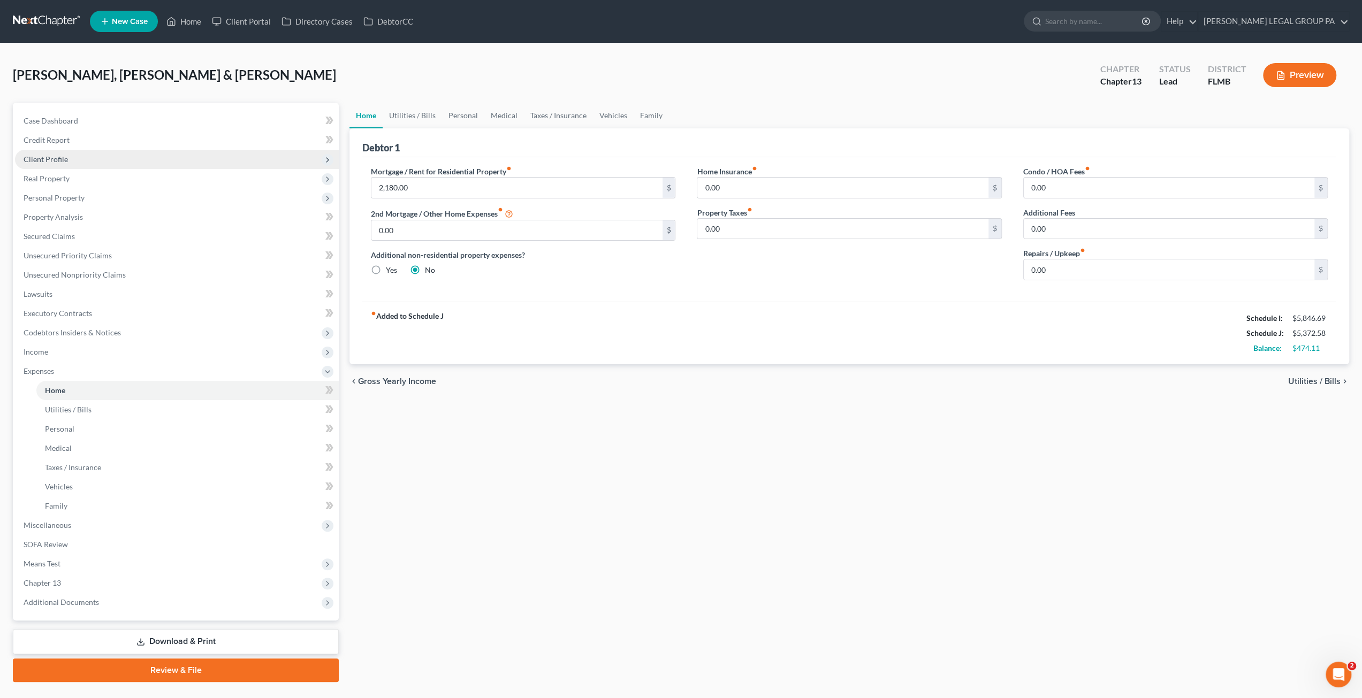
click at [75, 162] on span "Client Profile" at bounding box center [177, 159] width 324 height 19
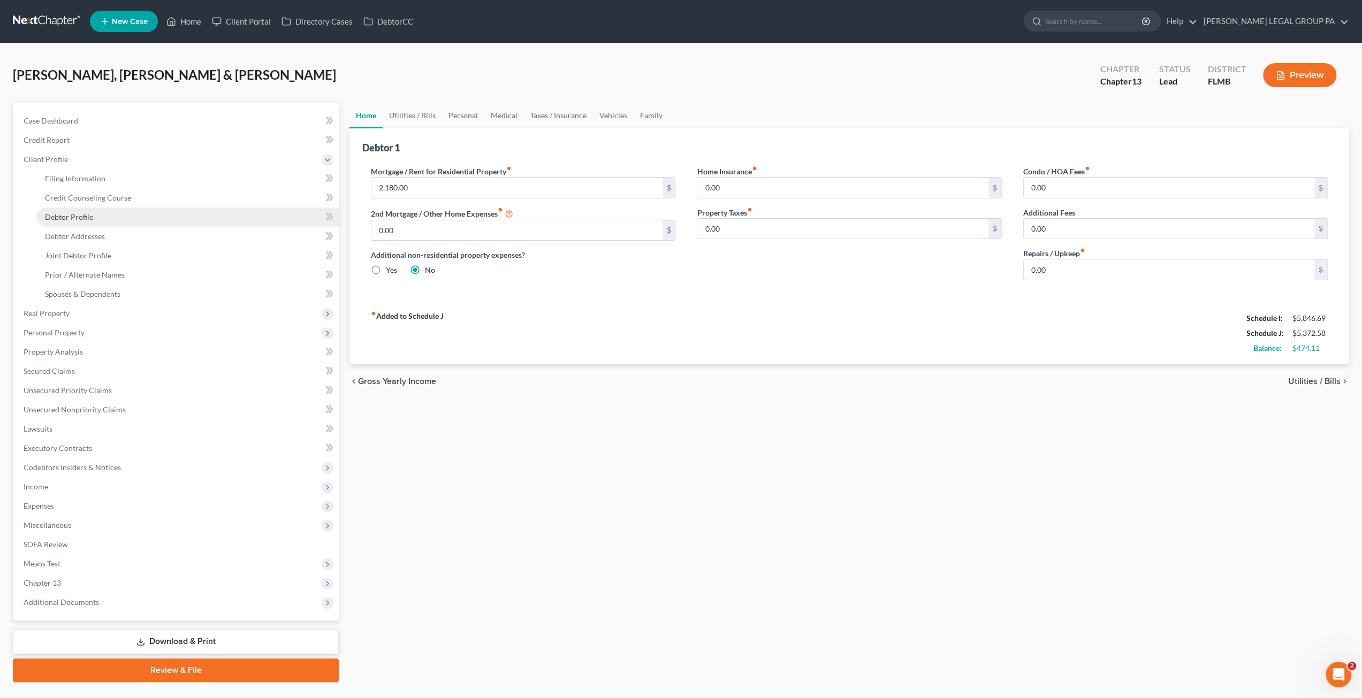
click at [95, 223] on link "Debtor Profile" at bounding box center [187, 217] width 302 height 19
select select "1"
select select "2"
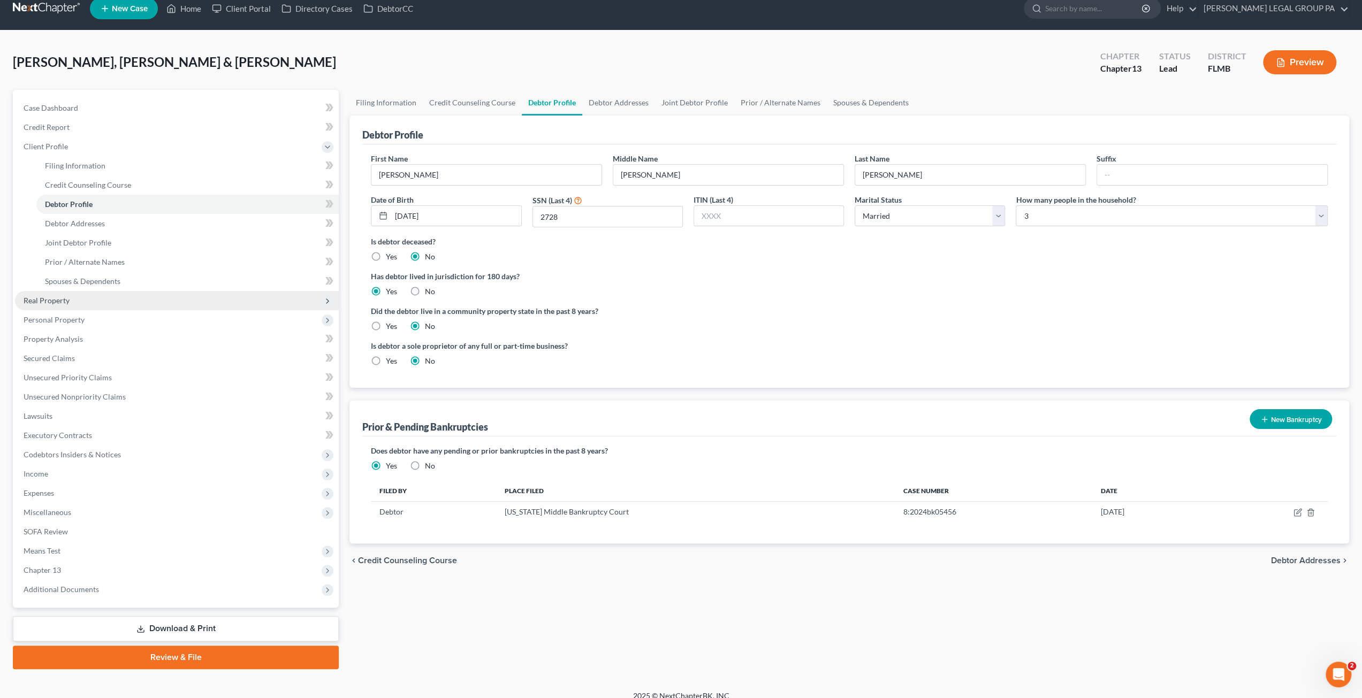
scroll to position [23, 0]
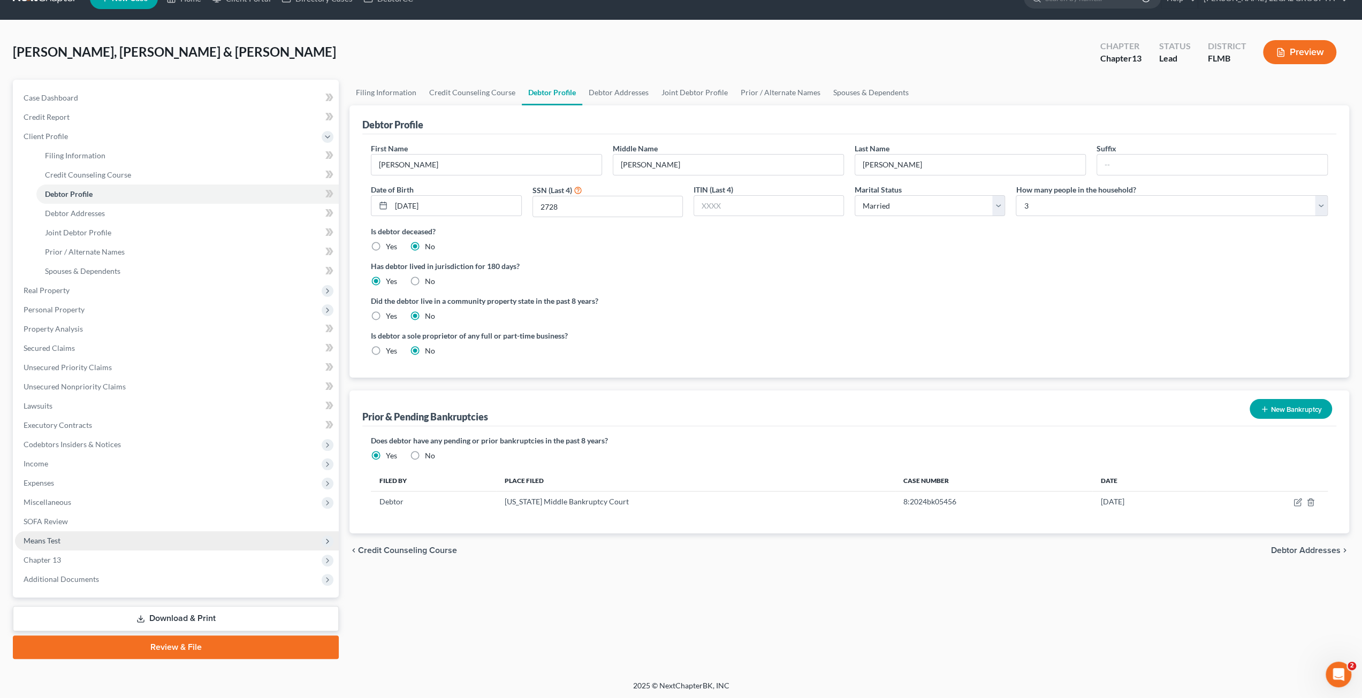
click at [36, 537] on span "Means Test" at bounding box center [42, 540] width 37 height 9
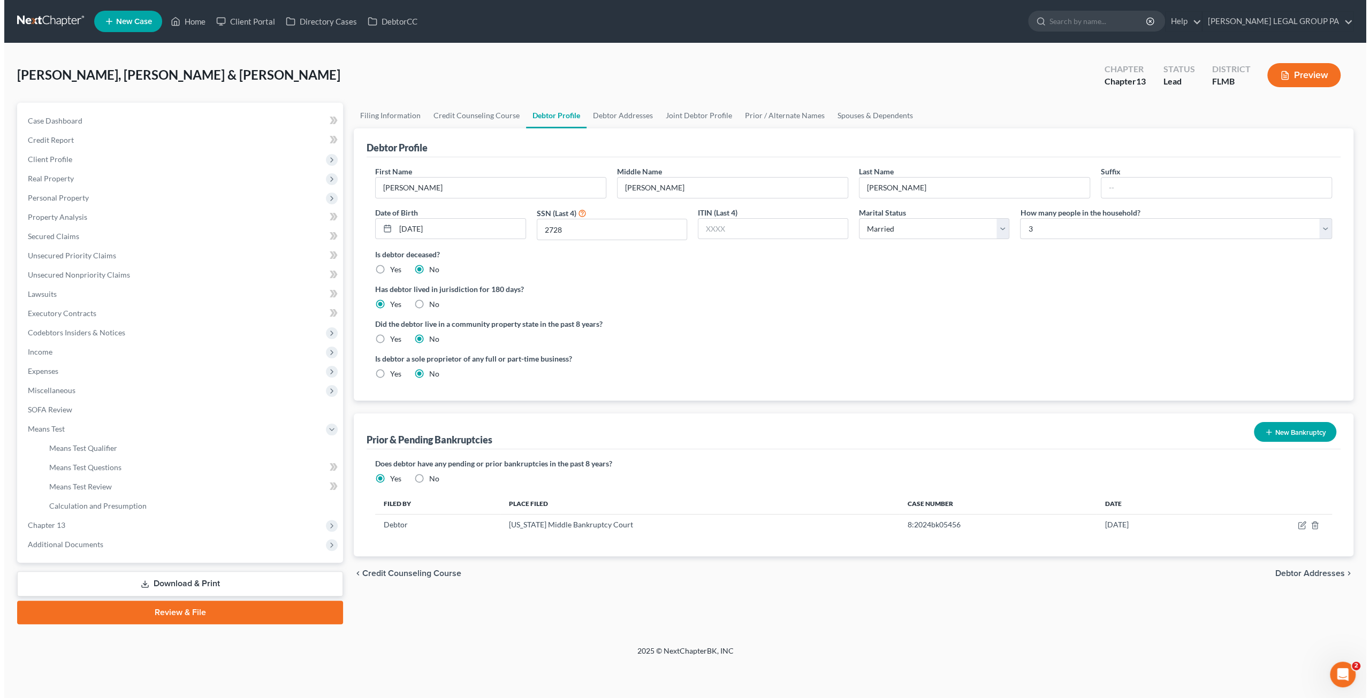
scroll to position [0, 0]
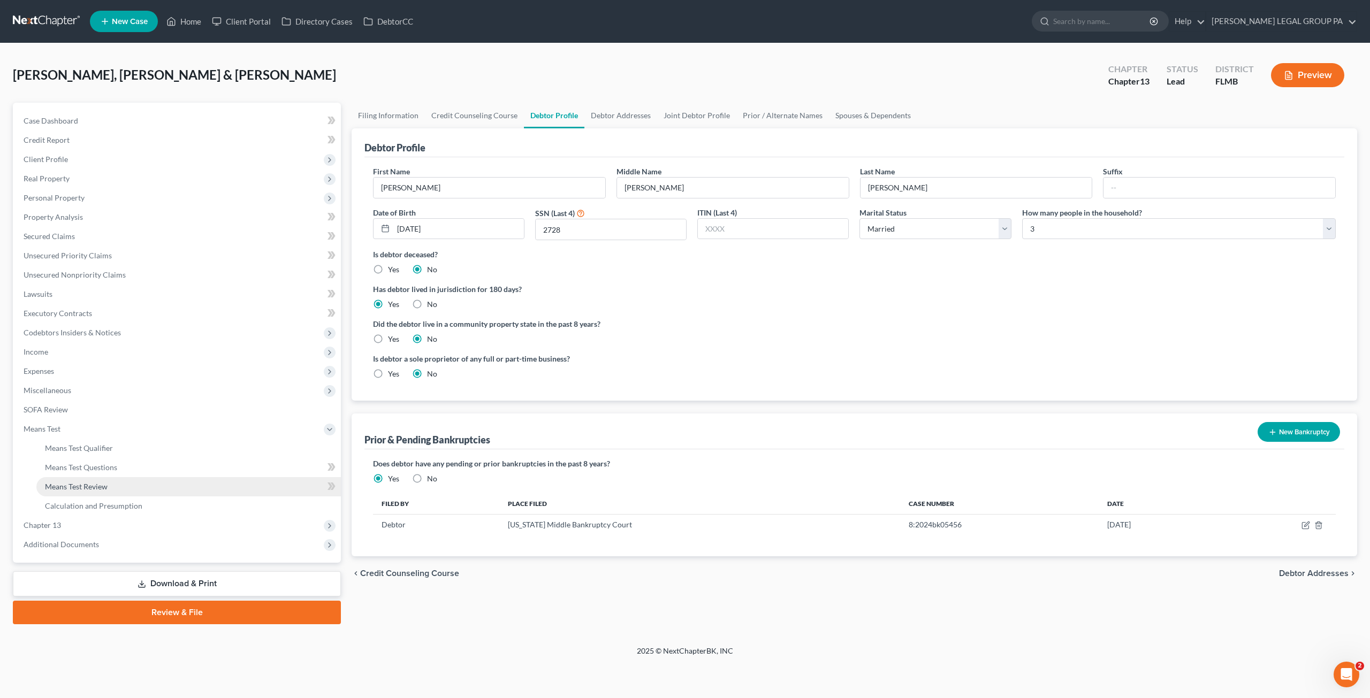
click at [64, 494] on link "Means Test Review" at bounding box center [188, 486] width 305 height 19
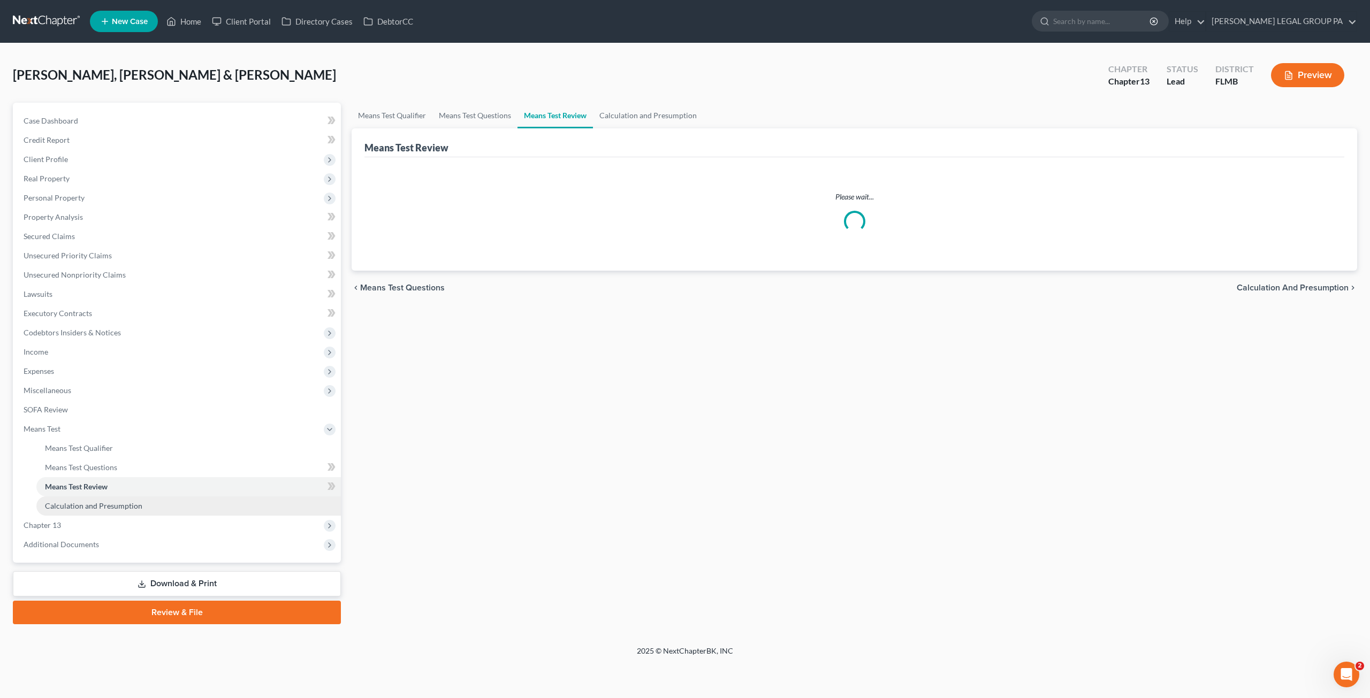
click at [71, 504] on span "Calculation and Presumption" at bounding box center [93, 505] width 97 height 9
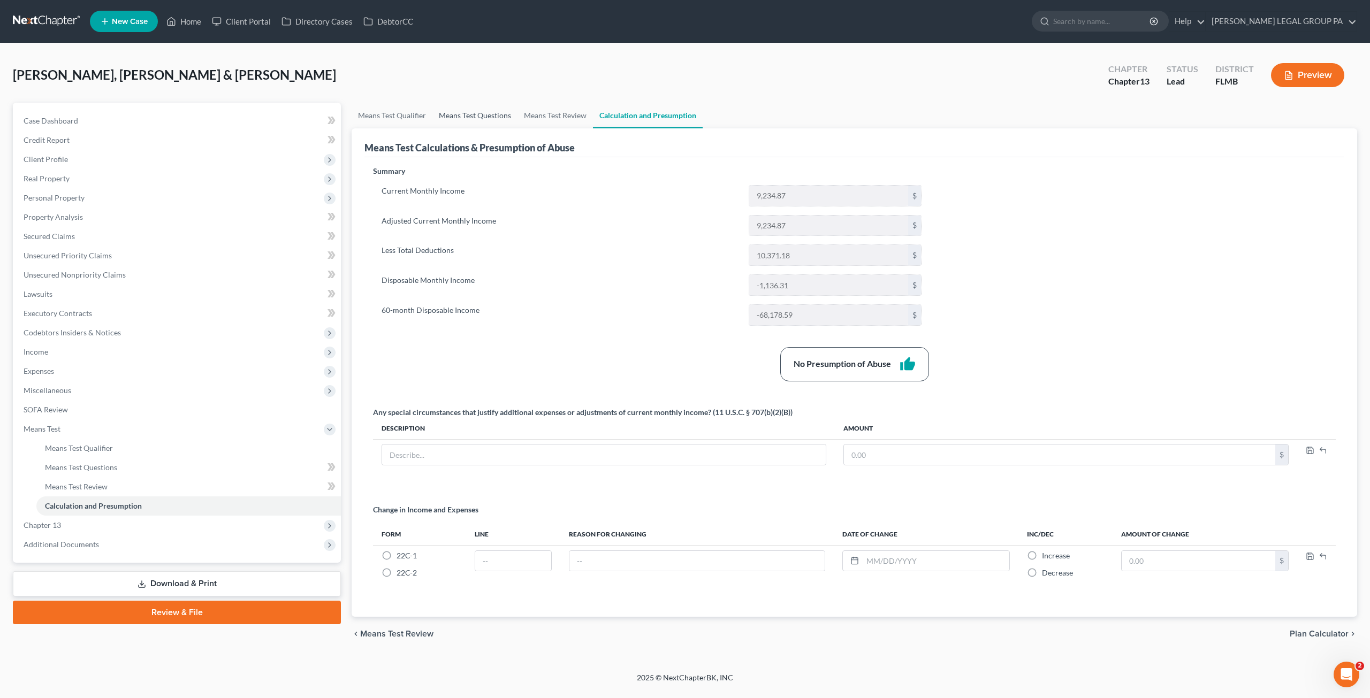
click at [472, 115] on link "Means Test Questions" at bounding box center [474, 116] width 85 height 26
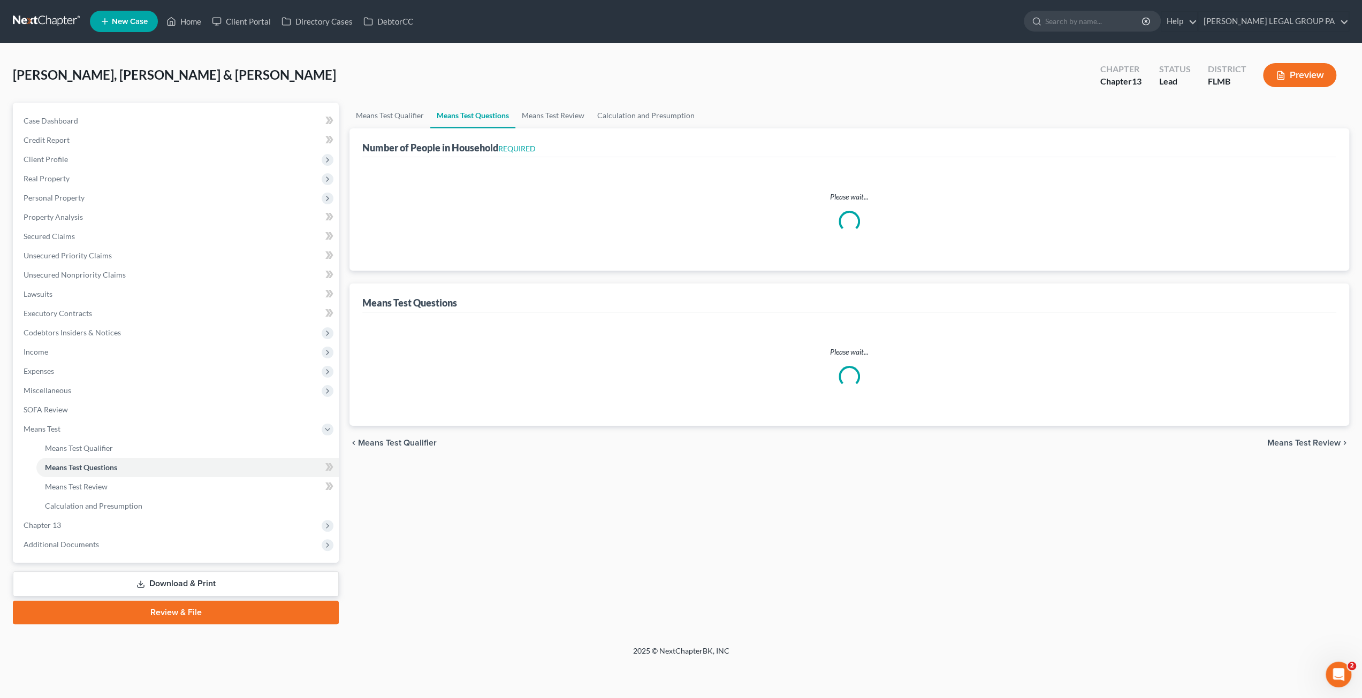
select select "0"
select select "60"
select select "1"
select select "60"
select select "1"
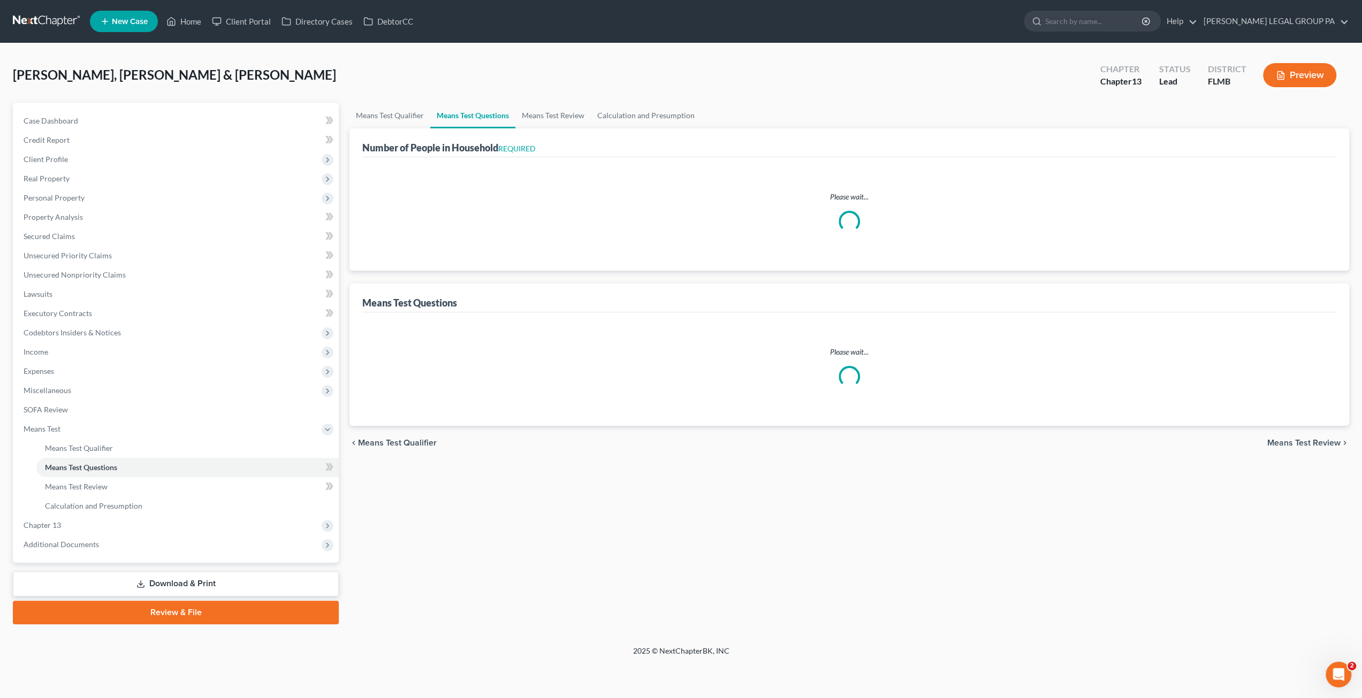
select select "60"
select select "3"
select select "0"
select select "2"
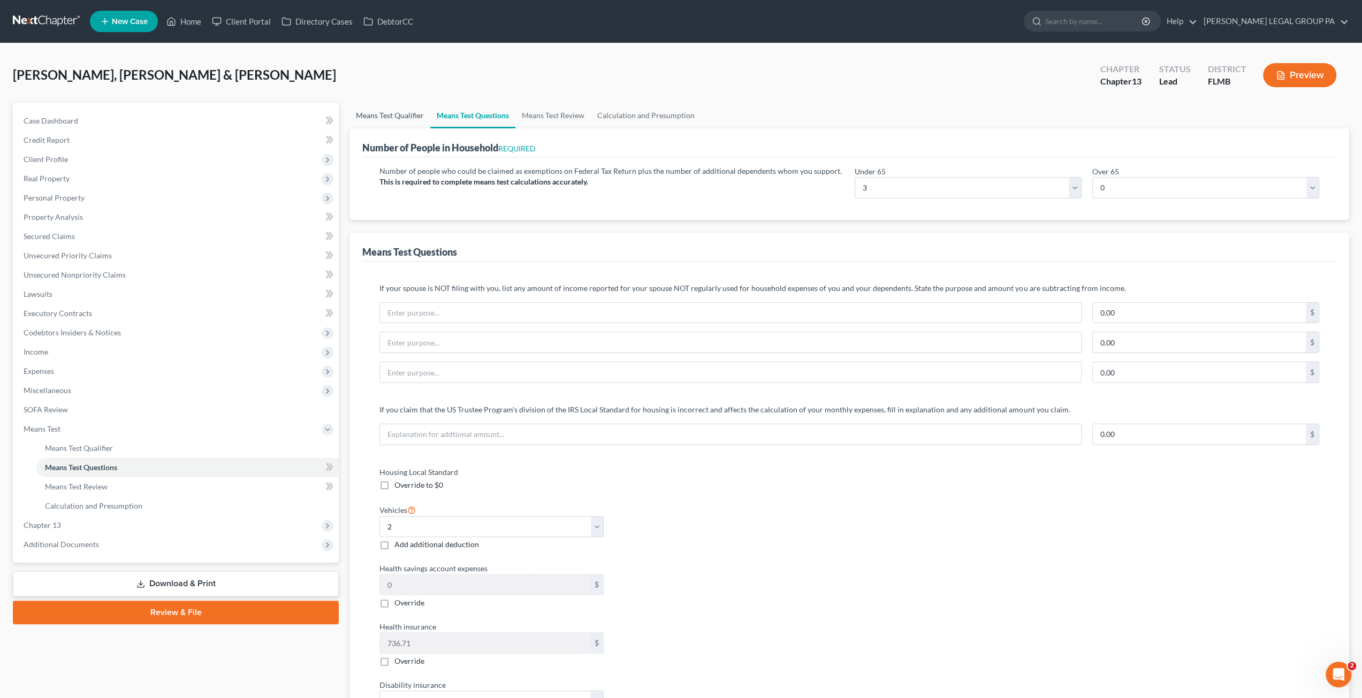
click at [385, 110] on link "Means Test Qualifier" at bounding box center [389, 116] width 81 height 26
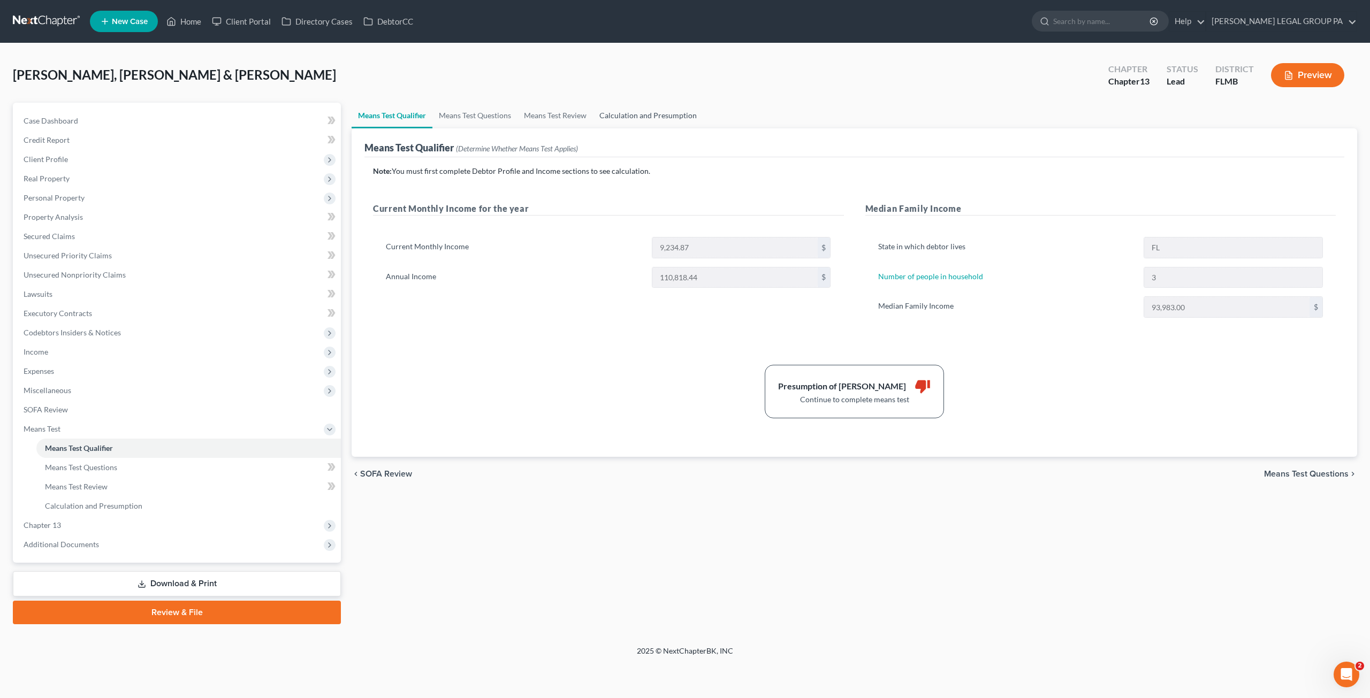
click at [649, 118] on link "Calculation and Presumption" at bounding box center [648, 116] width 110 height 26
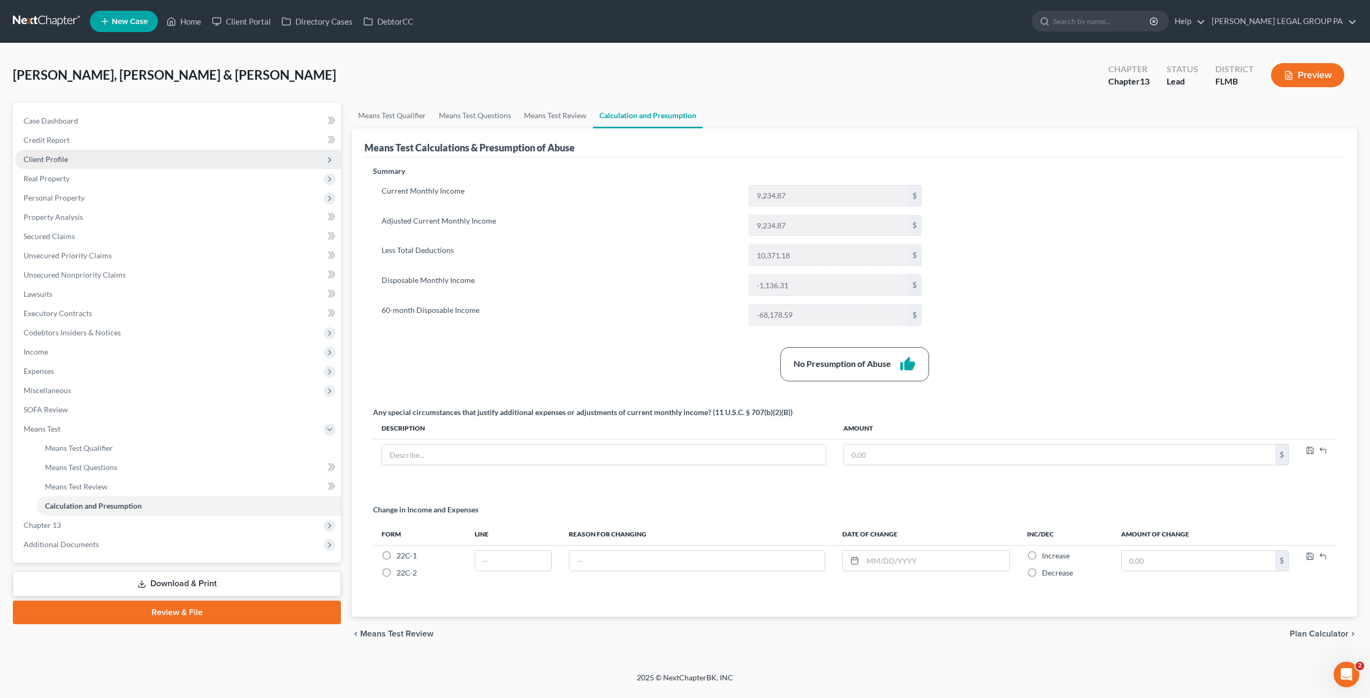
click at [52, 162] on span "Client Profile" at bounding box center [46, 159] width 44 height 9
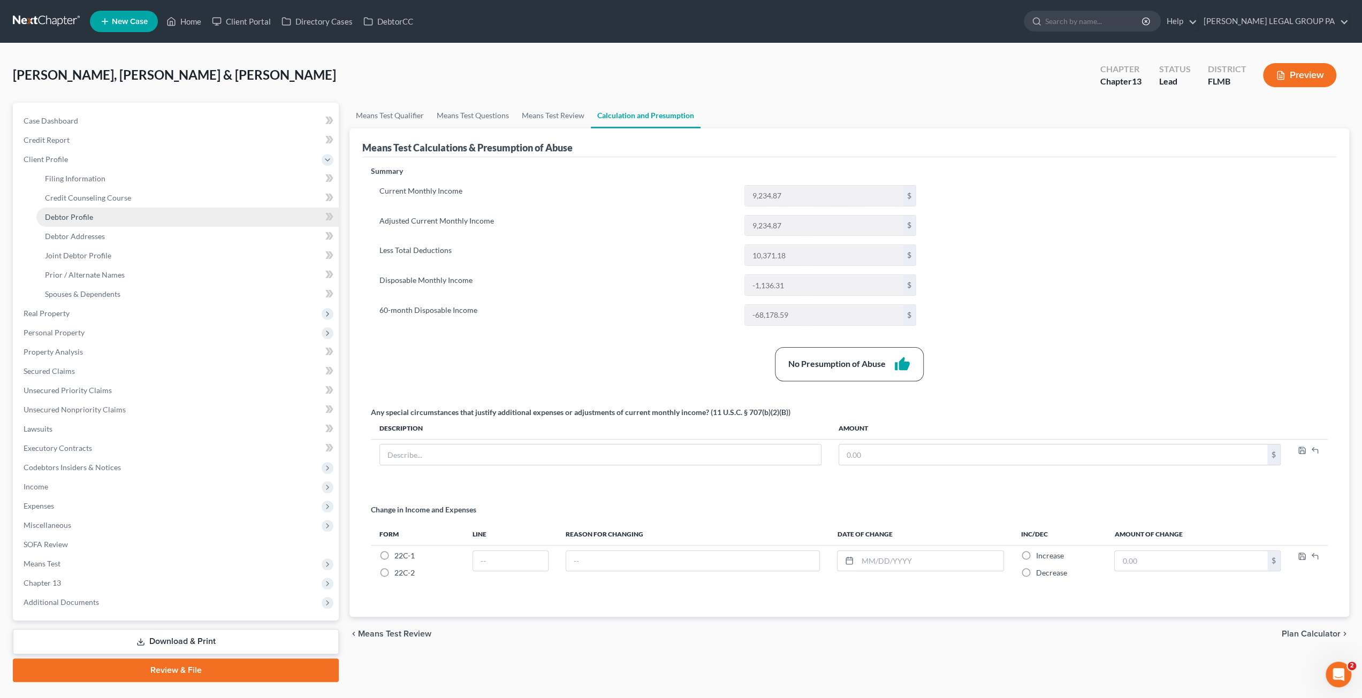
click at [83, 218] on span "Debtor Profile" at bounding box center [69, 216] width 48 height 9
select select "1"
select select "2"
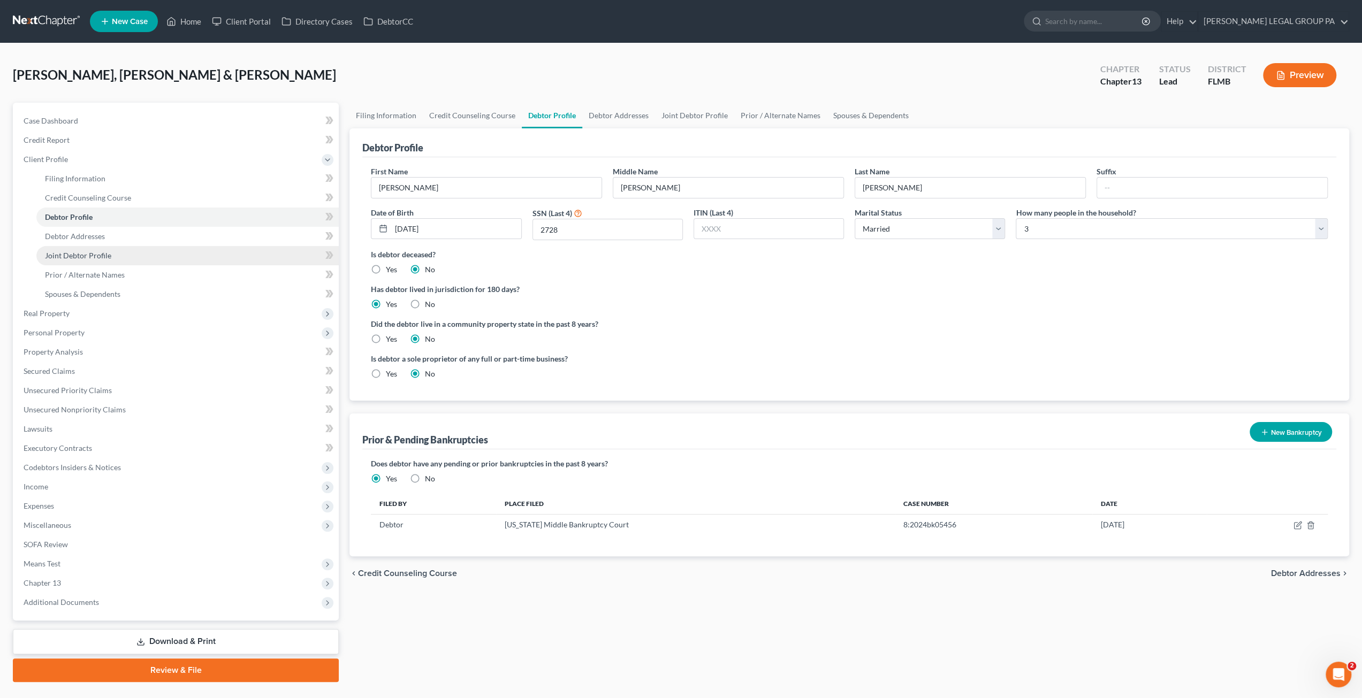
click at [102, 246] on link "Joint Debtor Profile" at bounding box center [187, 255] width 302 height 19
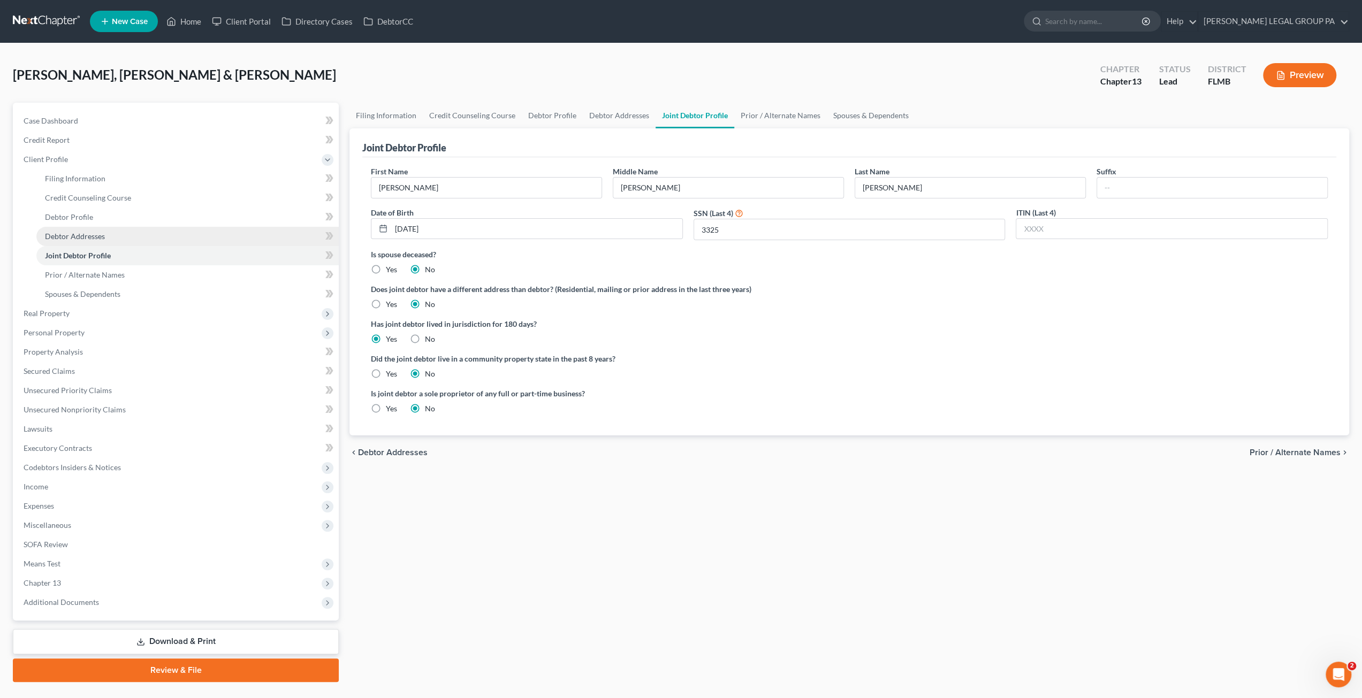
click at [86, 243] on link "Debtor Addresses" at bounding box center [187, 236] width 302 height 19
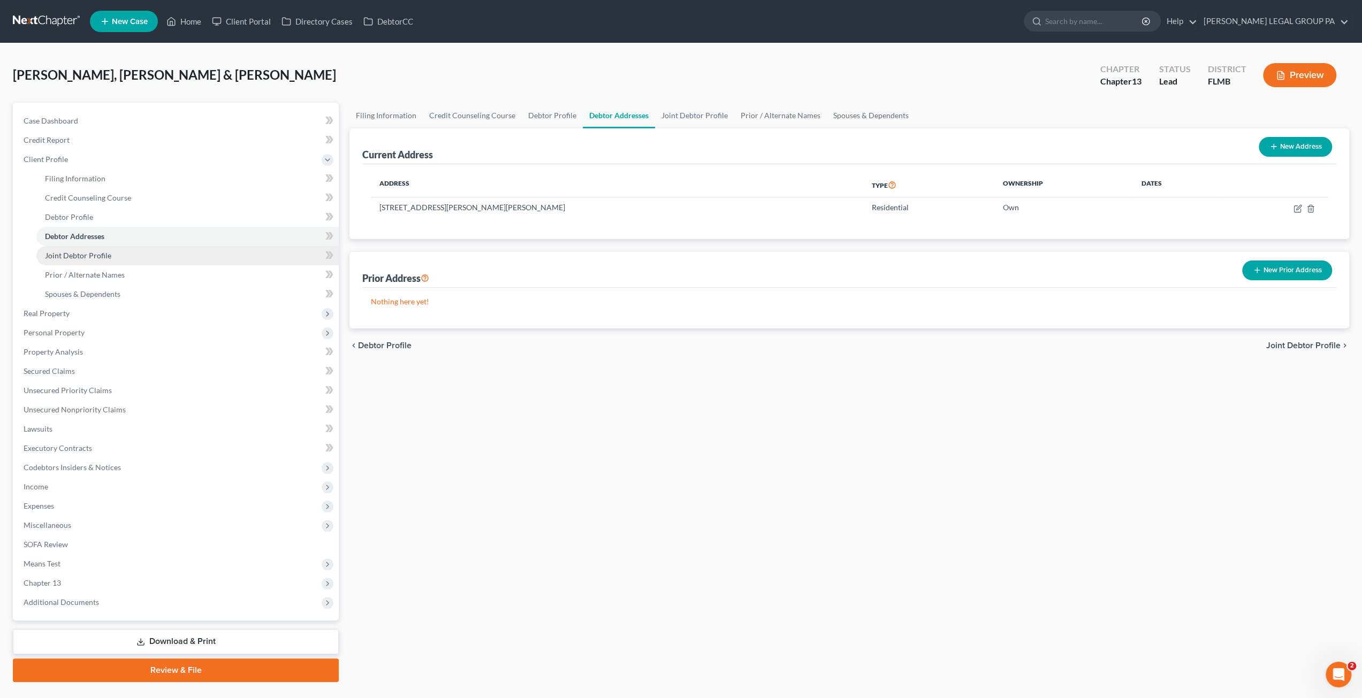
click at [97, 263] on link "Joint Debtor Profile" at bounding box center [187, 255] width 302 height 19
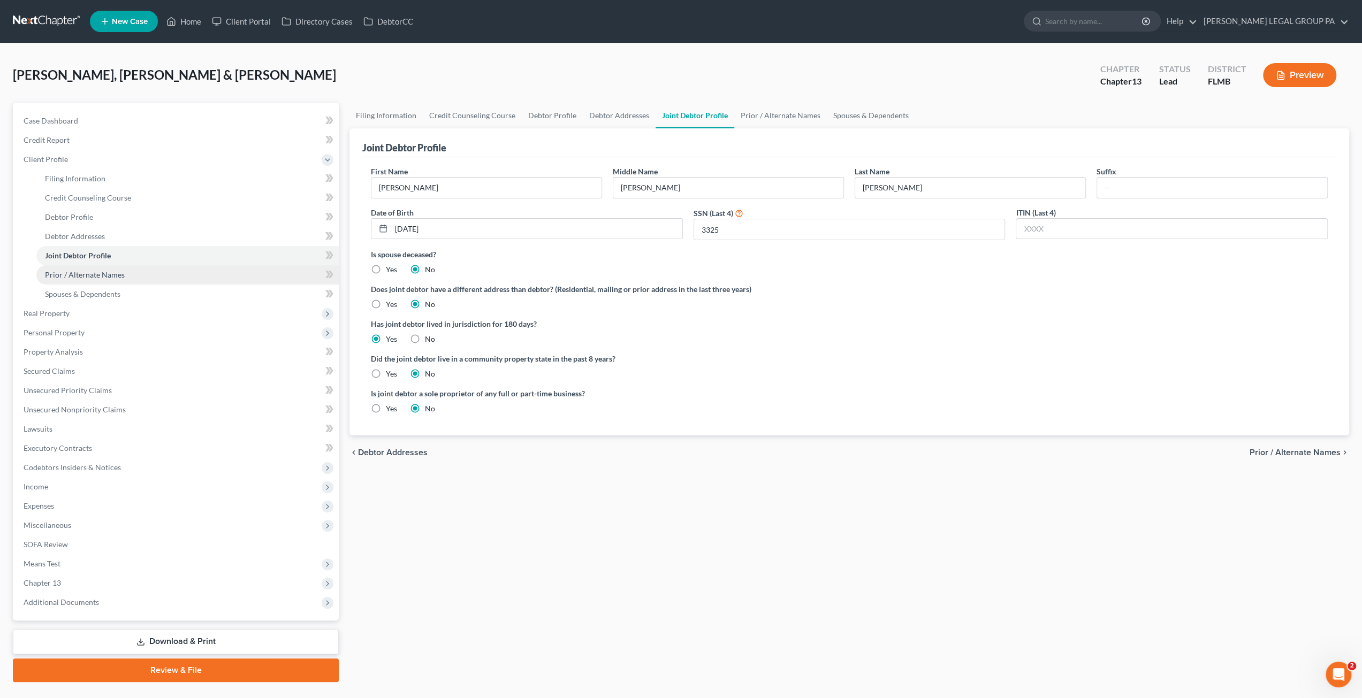
click at [97, 281] on link "Prior / Alternate Names" at bounding box center [187, 274] width 302 height 19
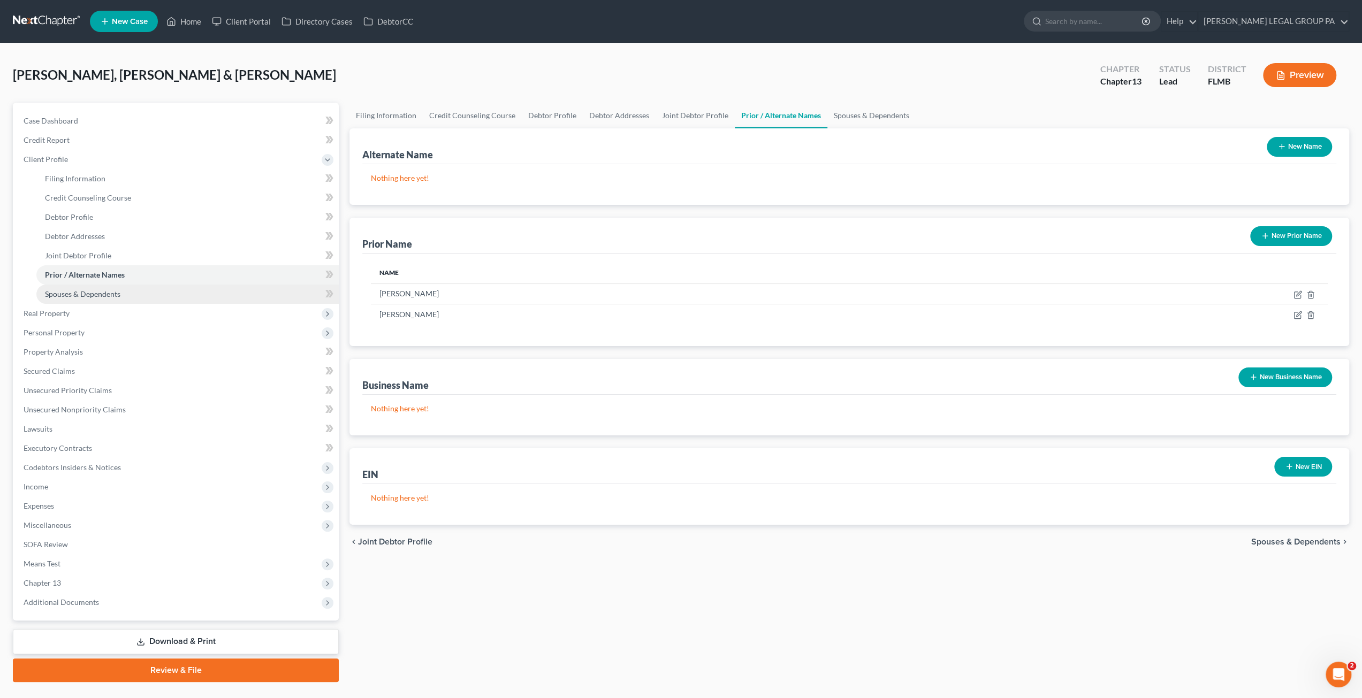
click at [97, 296] on span "Spouses & Dependents" at bounding box center [82, 294] width 75 height 9
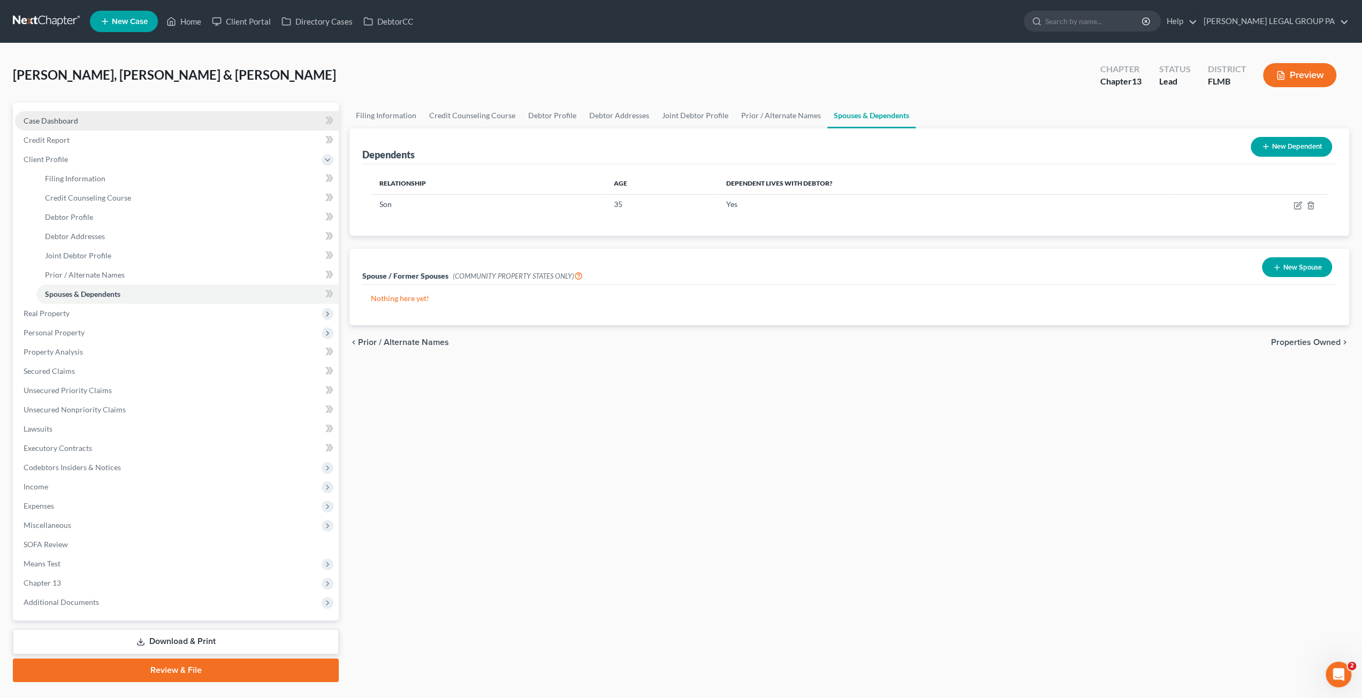
click at [67, 119] on span "Case Dashboard" at bounding box center [51, 120] width 55 height 9
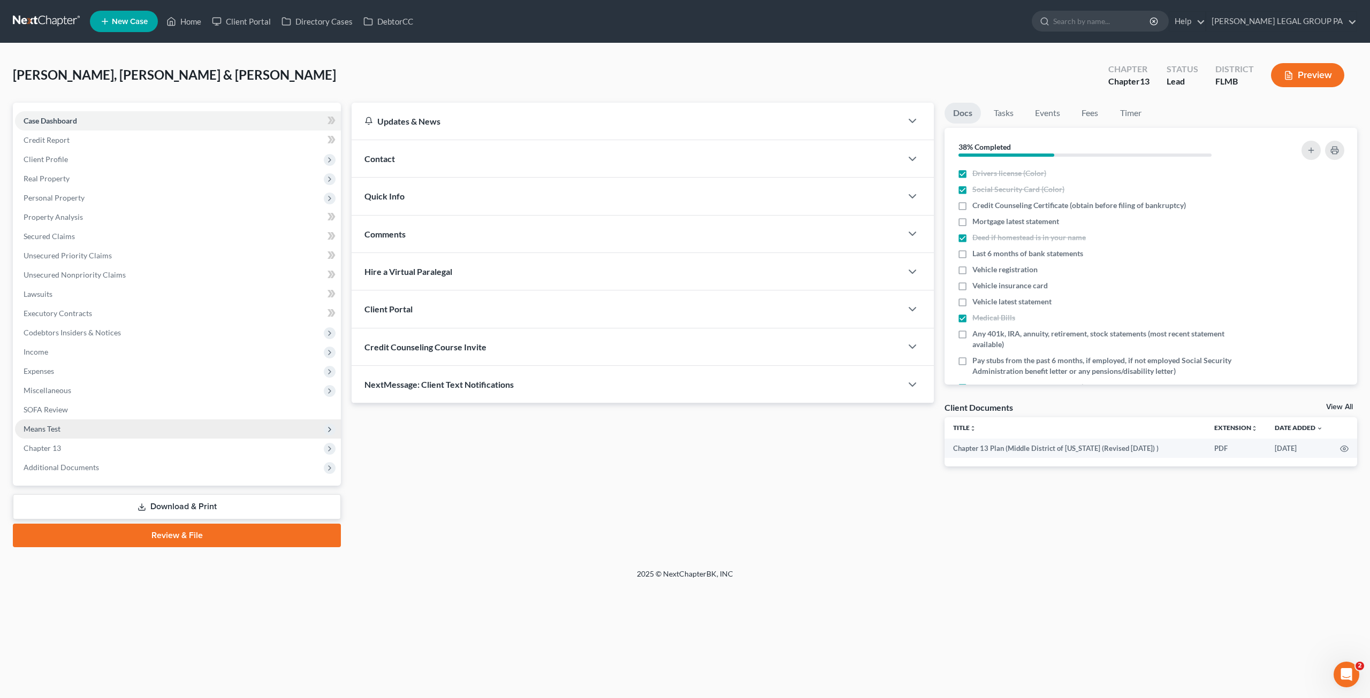
click at [48, 432] on span "Means Test" at bounding box center [42, 428] width 37 height 9
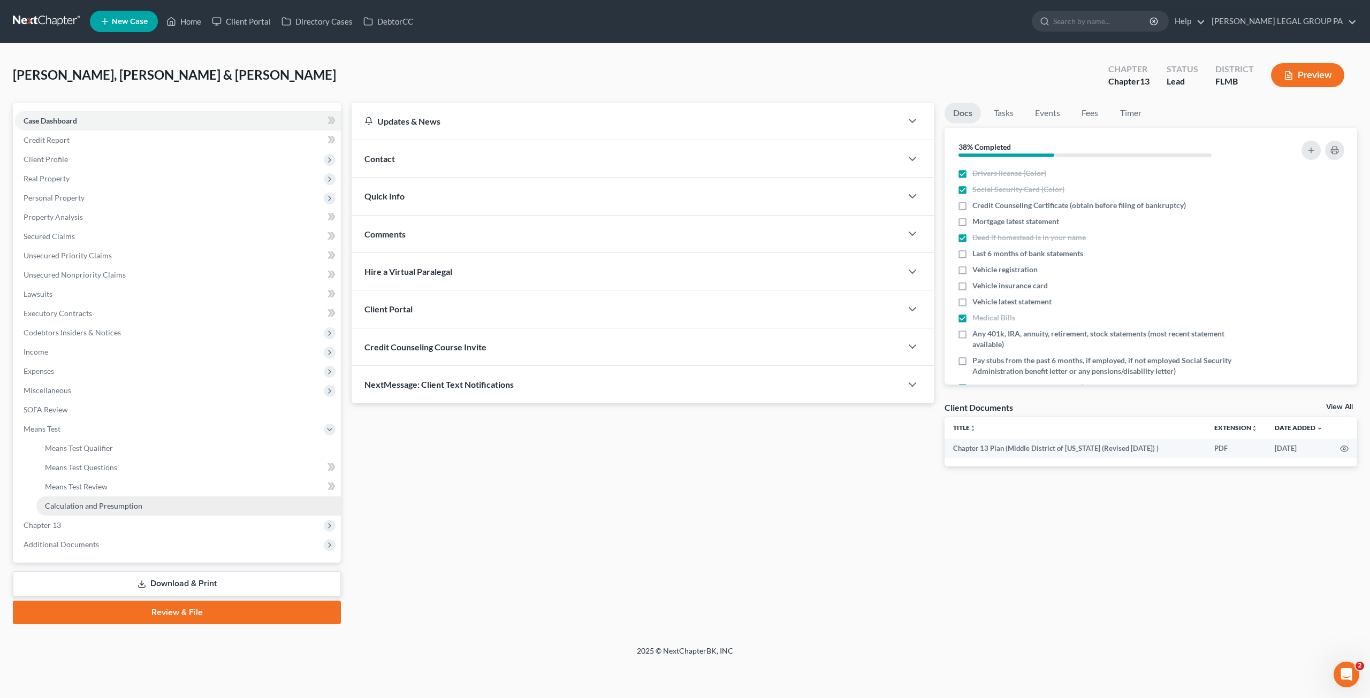
click at [79, 506] on span "Calculation and Presumption" at bounding box center [93, 505] width 97 height 9
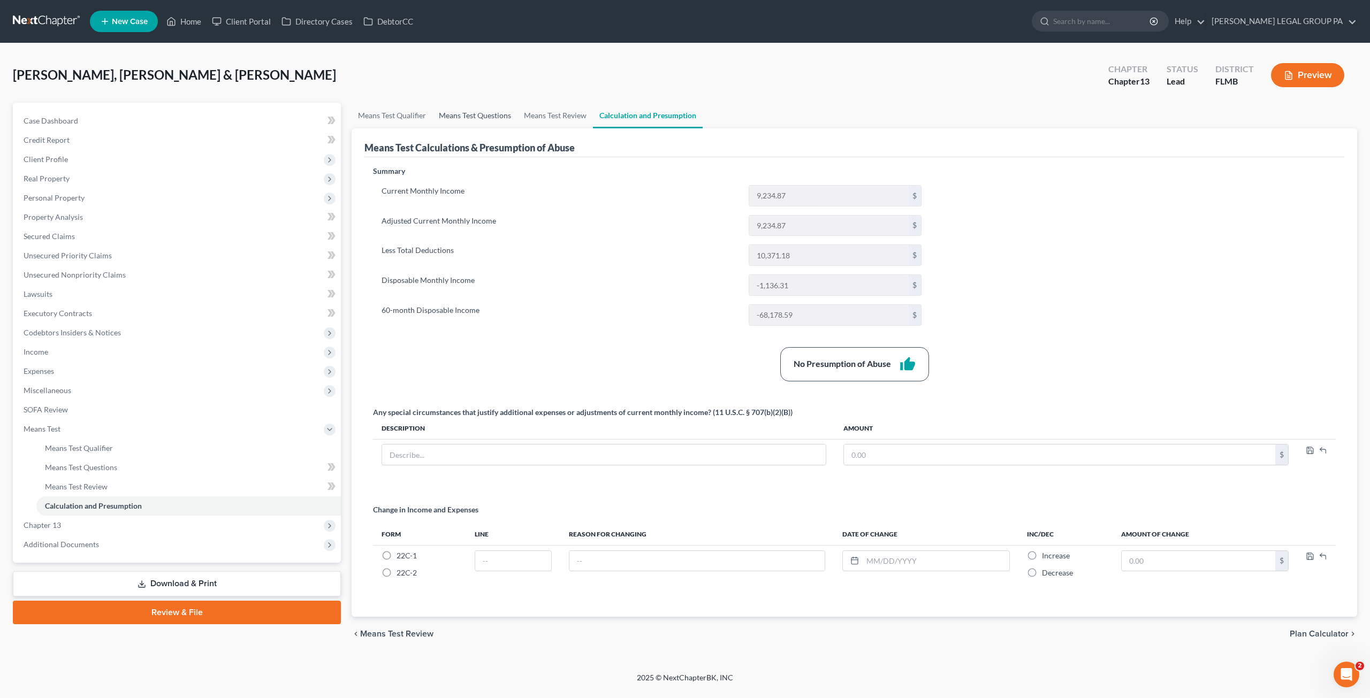
click at [484, 110] on link "Means Test Questions" at bounding box center [474, 116] width 85 height 26
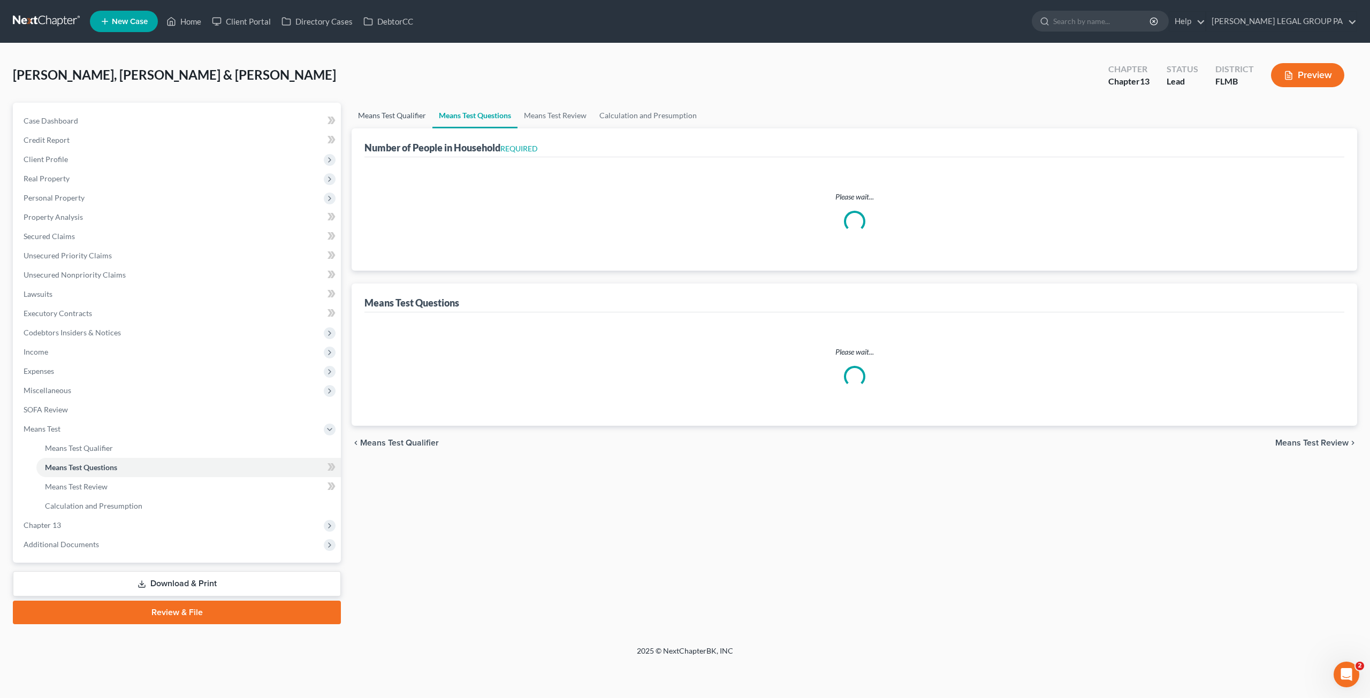
select select "0"
select select "60"
select select "1"
select select "60"
select select "1"
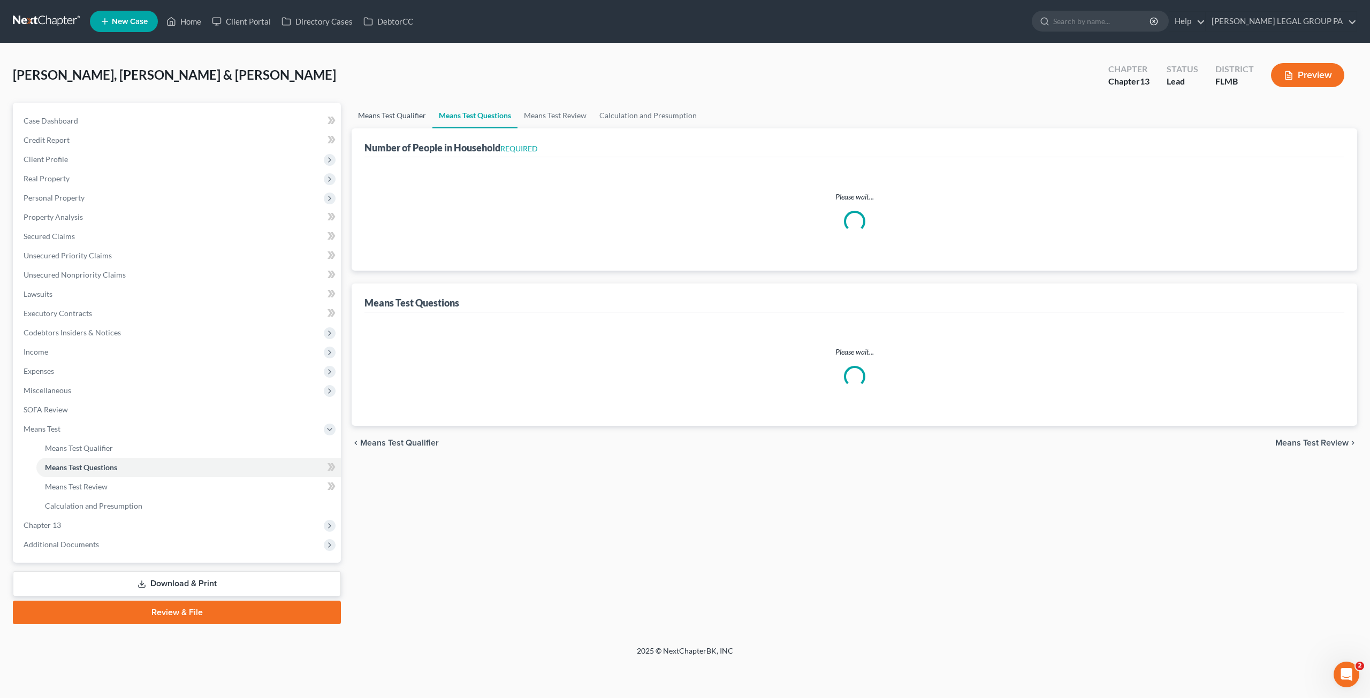
select select "60"
select select "3"
select select "0"
select select "2"
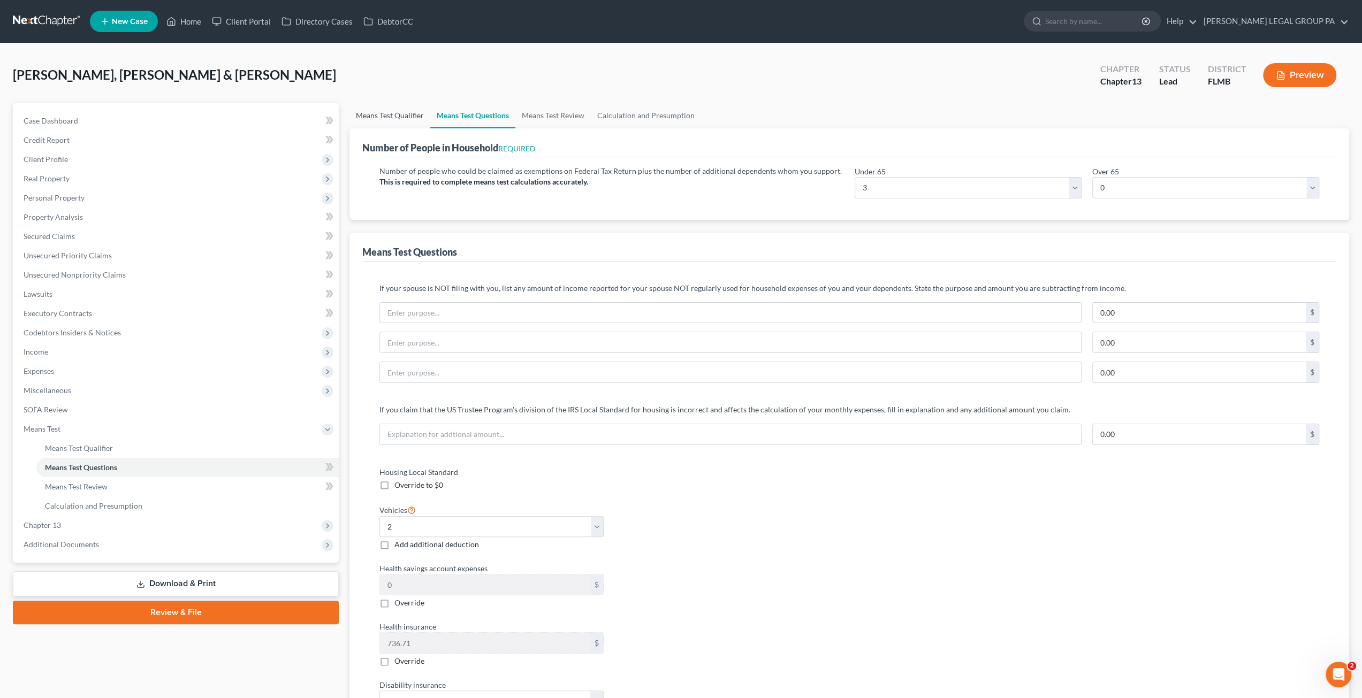
click at [386, 115] on link "Means Test Qualifier" at bounding box center [389, 116] width 81 height 26
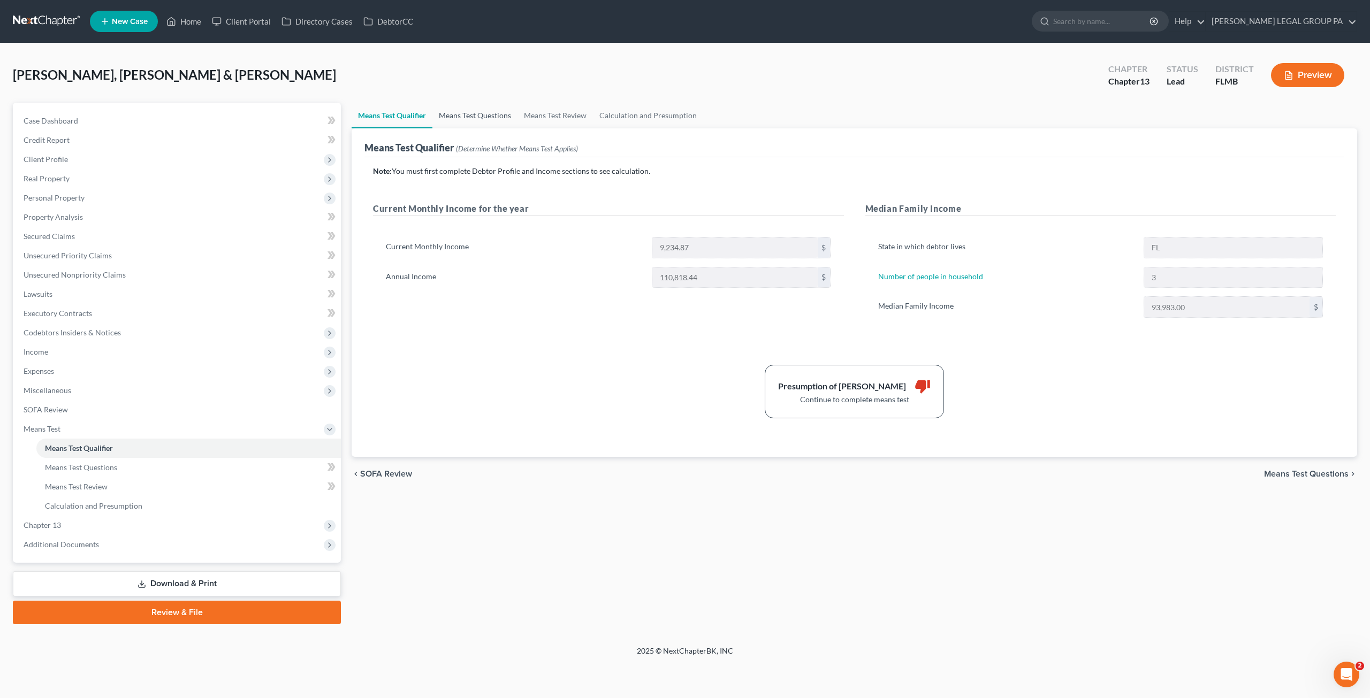
click at [476, 115] on link "Means Test Questions" at bounding box center [474, 116] width 85 height 26
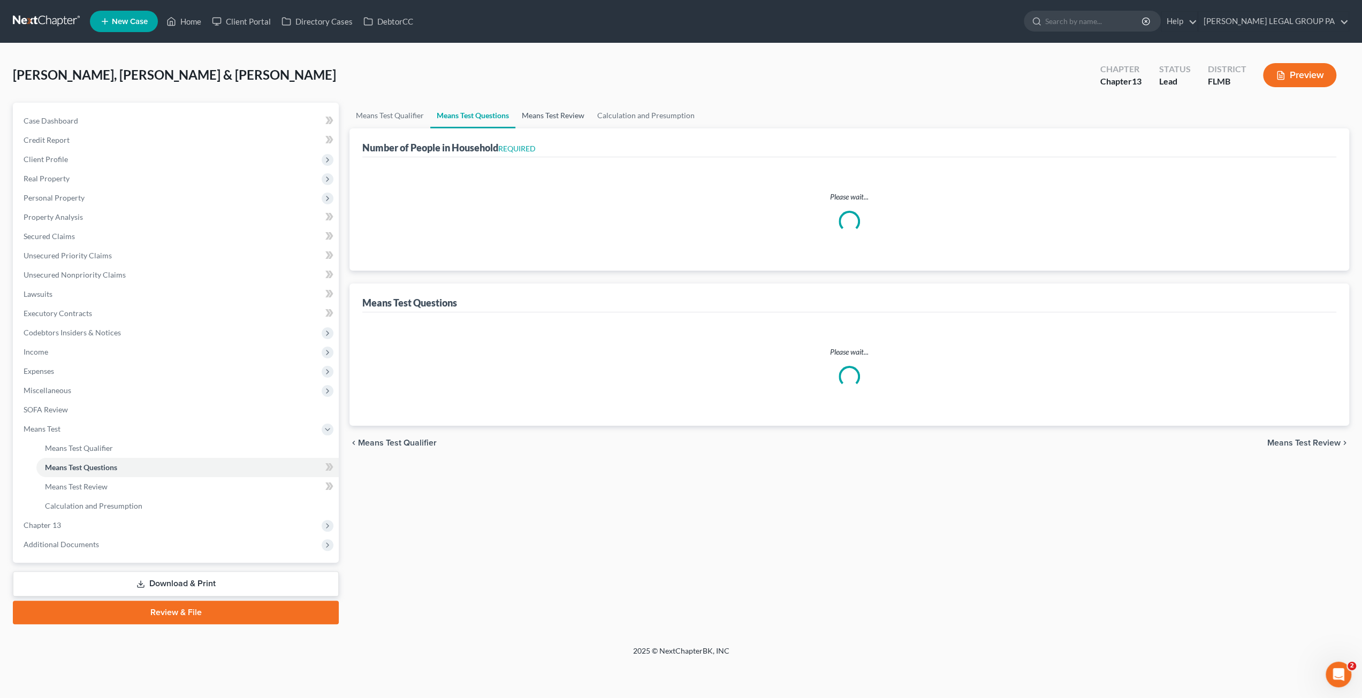
select select "0"
select select "60"
select select "1"
select select "60"
select select "1"
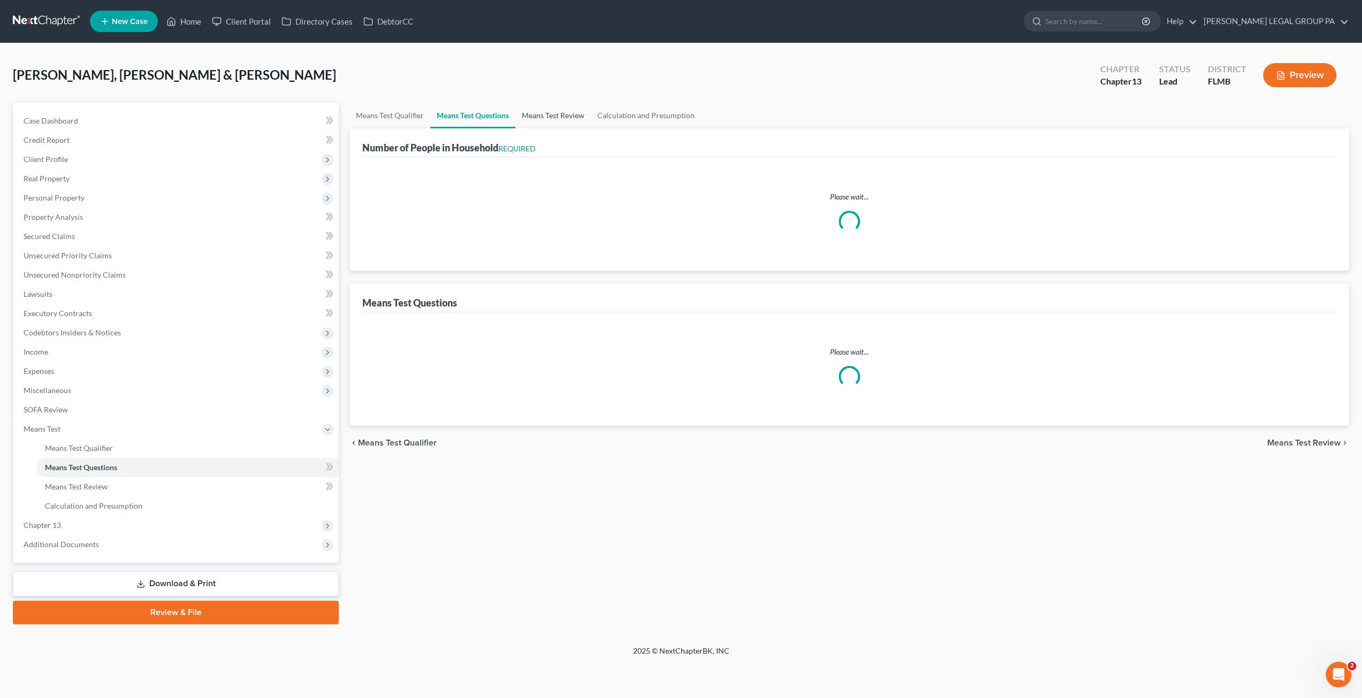
select select "60"
select select "3"
select select "0"
select select "2"
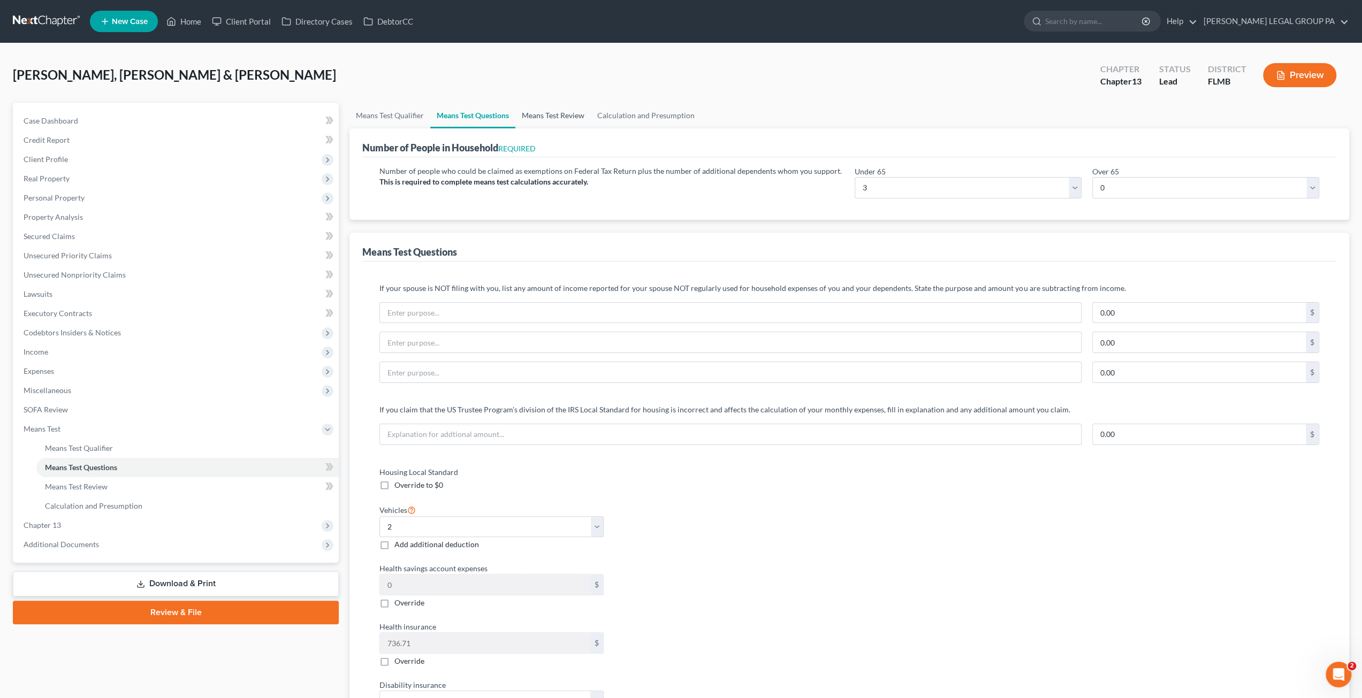
click at [557, 113] on link "Means Test Review" at bounding box center [552, 116] width 75 height 26
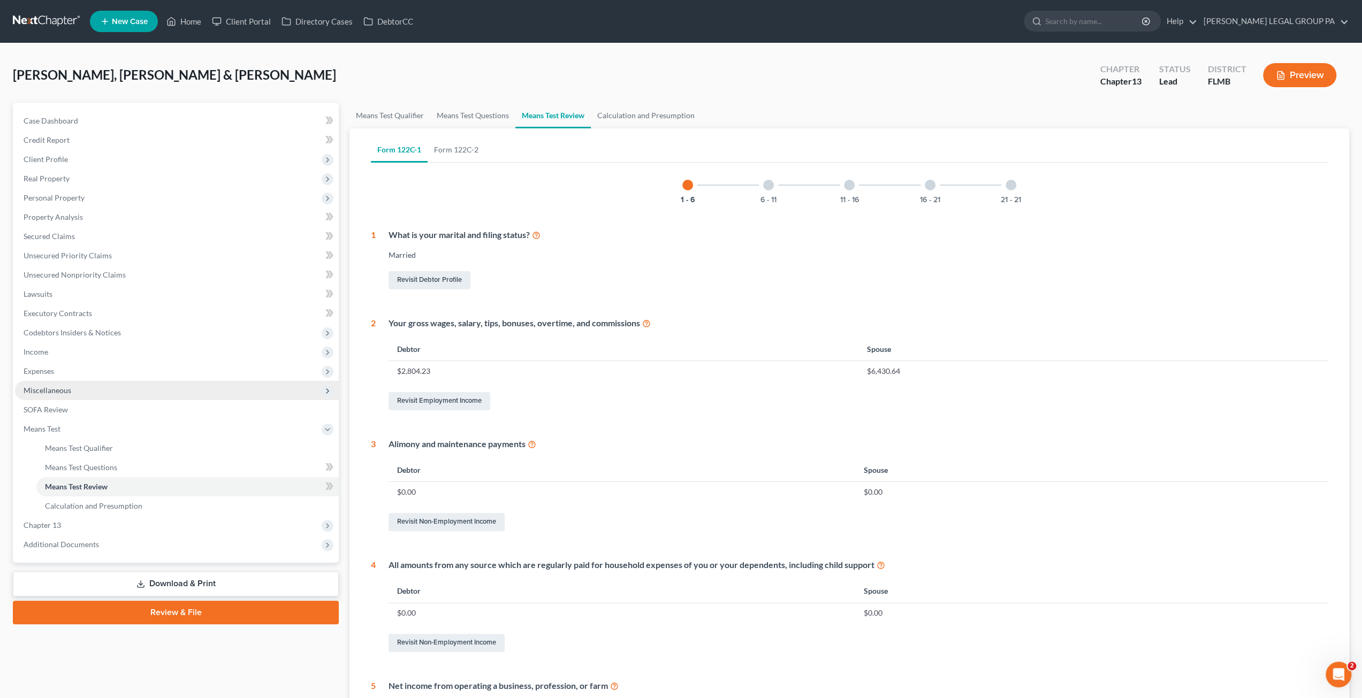
click at [46, 385] on span "Miscellaneous" at bounding box center [177, 390] width 324 height 19
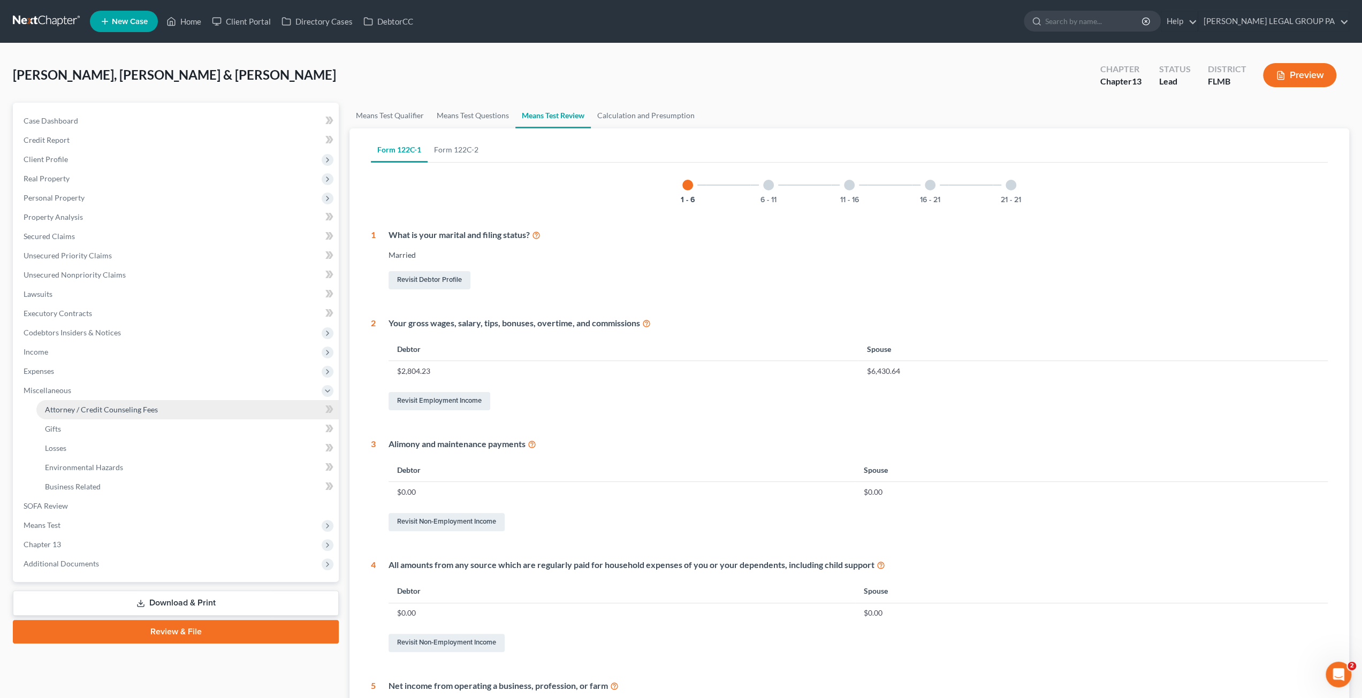
click at [62, 400] on link "Attorney / Credit Counseling Fees" at bounding box center [187, 409] width 302 height 19
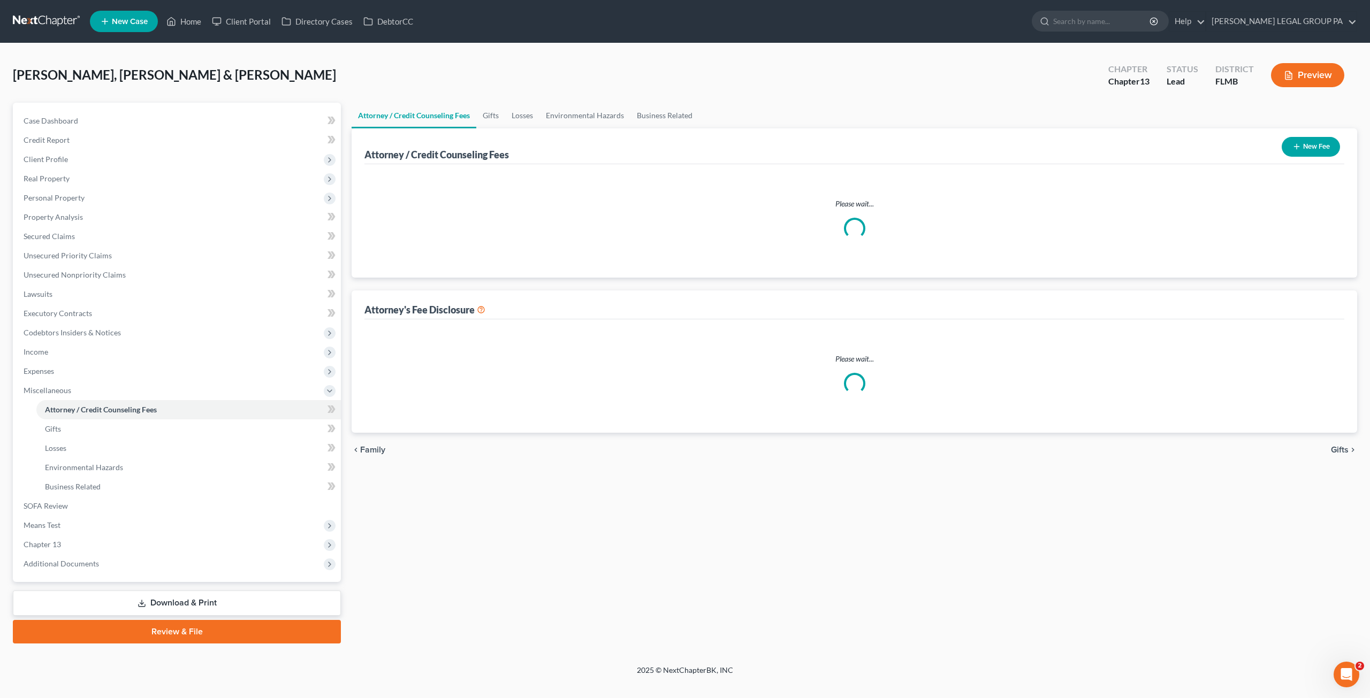
select select "0"
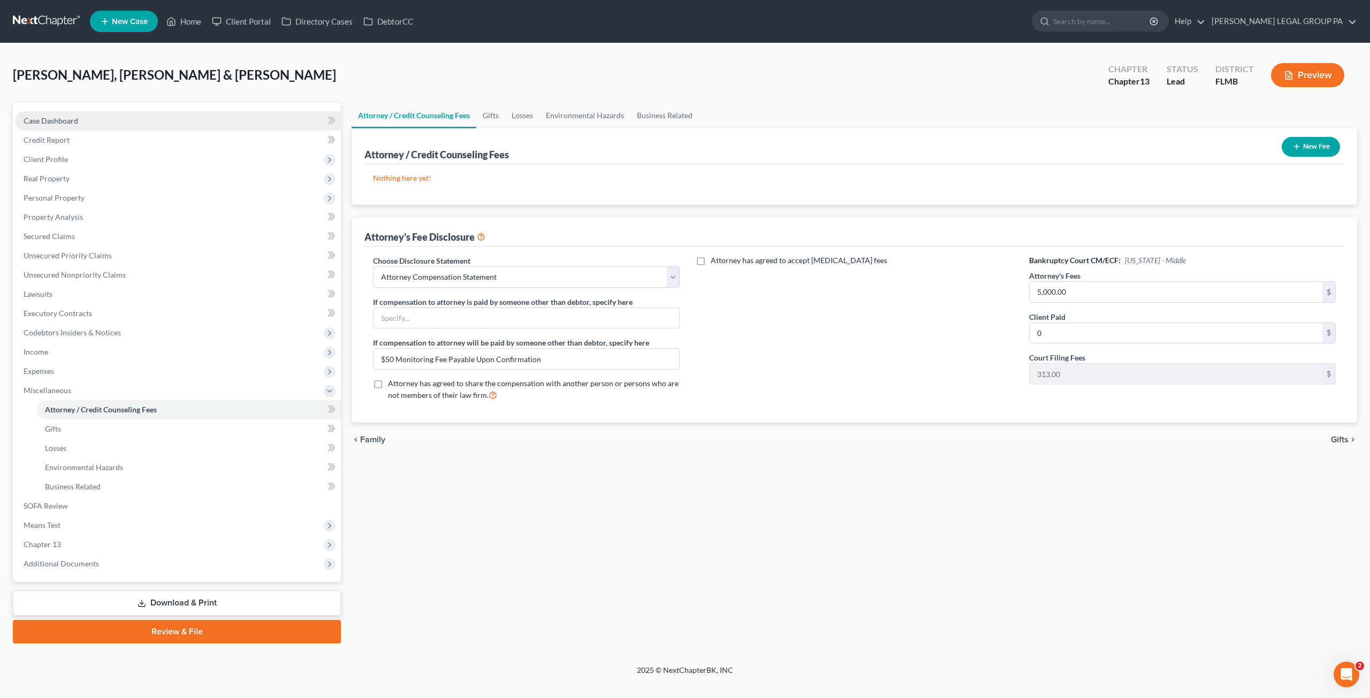
click at [59, 127] on link "Case Dashboard" at bounding box center [178, 120] width 326 height 19
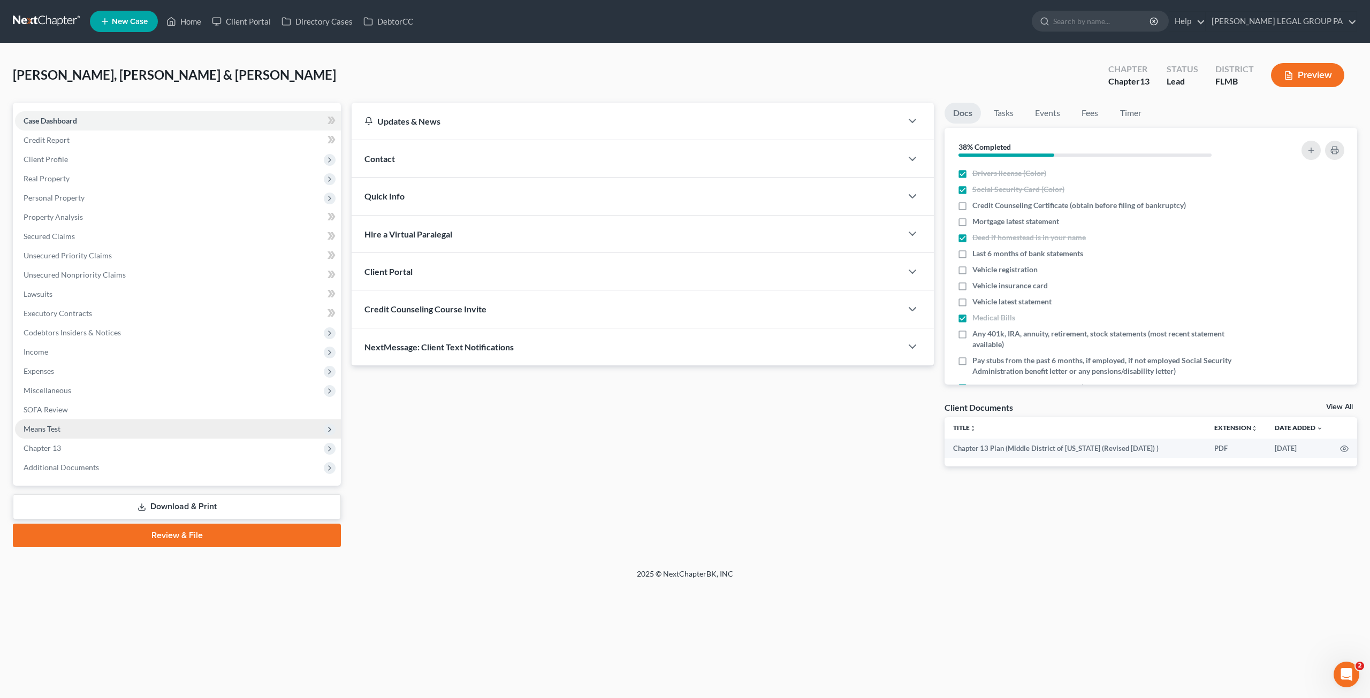
click at [44, 425] on span "Means Test" at bounding box center [42, 428] width 37 height 9
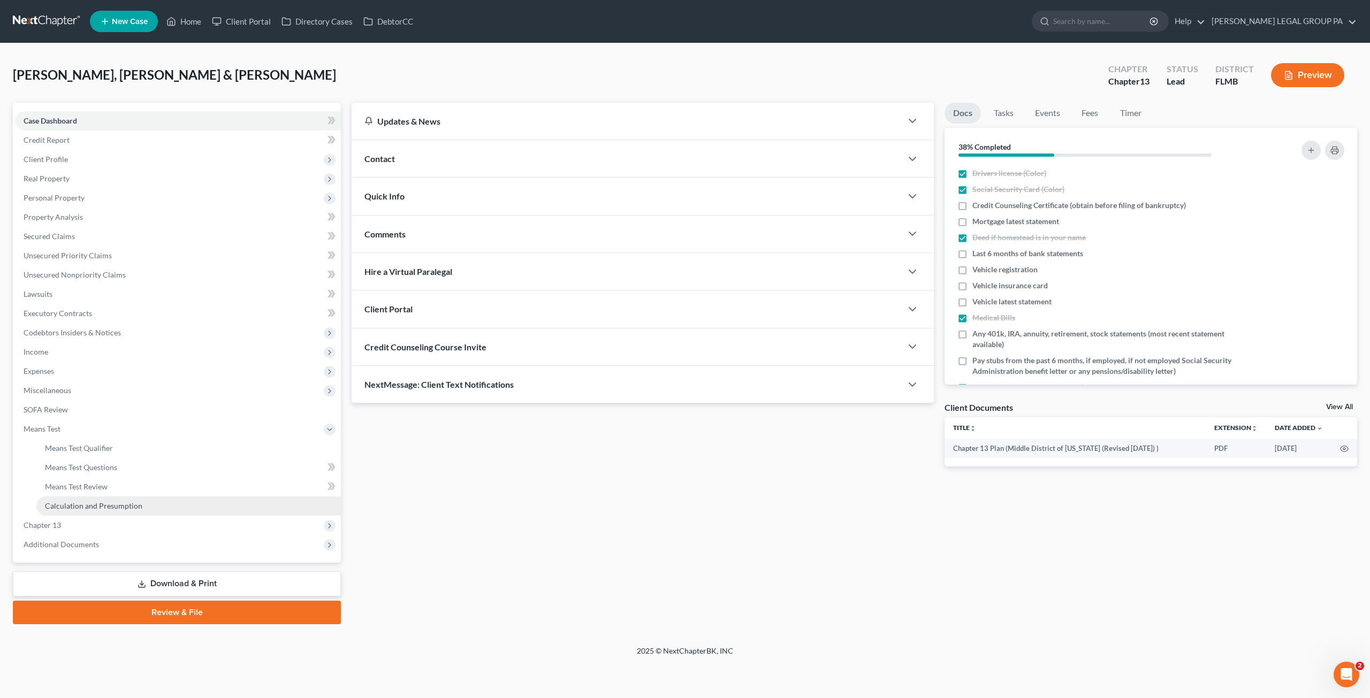
click at [101, 512] on link "Calculation and Presumption" at bounding box center [188, 506] width 305 height 19
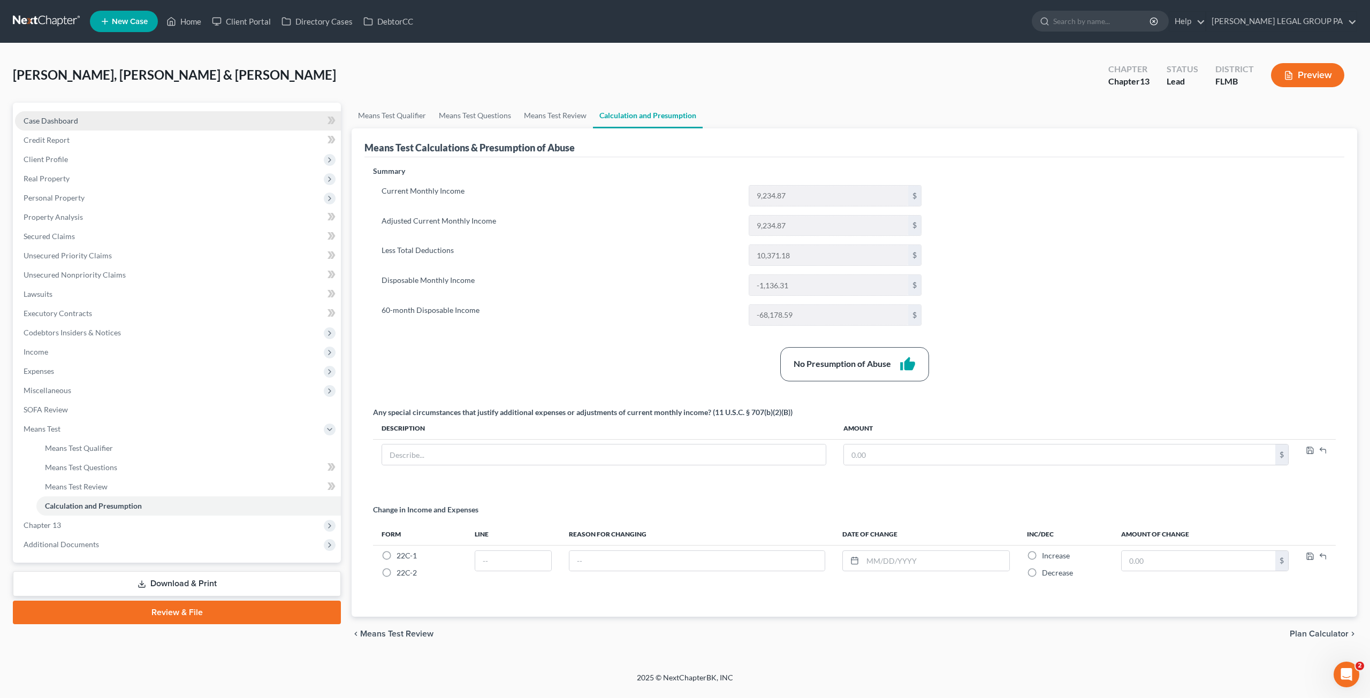
click at [72, 116] on span "Case Dashboard" at bounding box center [51, 120] width 55 height 9
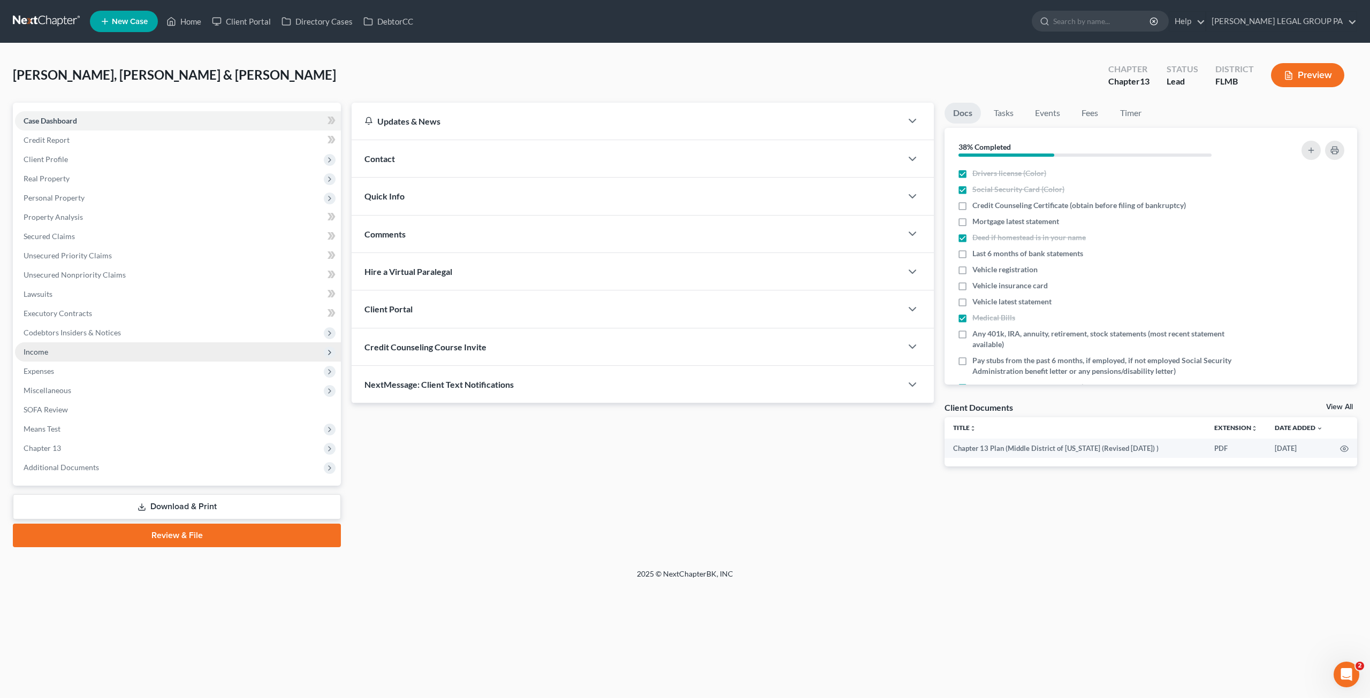
click at [45, 357] on span "Income" at bounding box center [178, 352] width 326 height 19
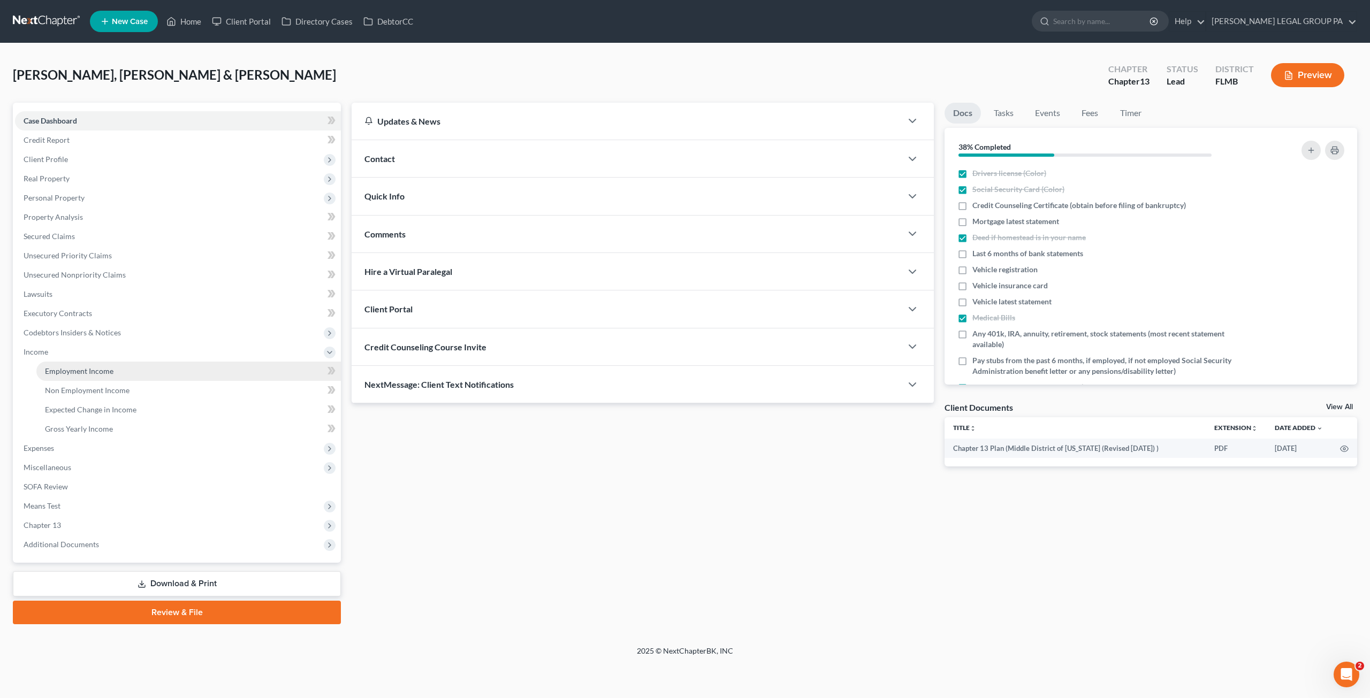
click at [75, 378] on link "Employment Income" at bounding box center [188, 371] width 305 height 19
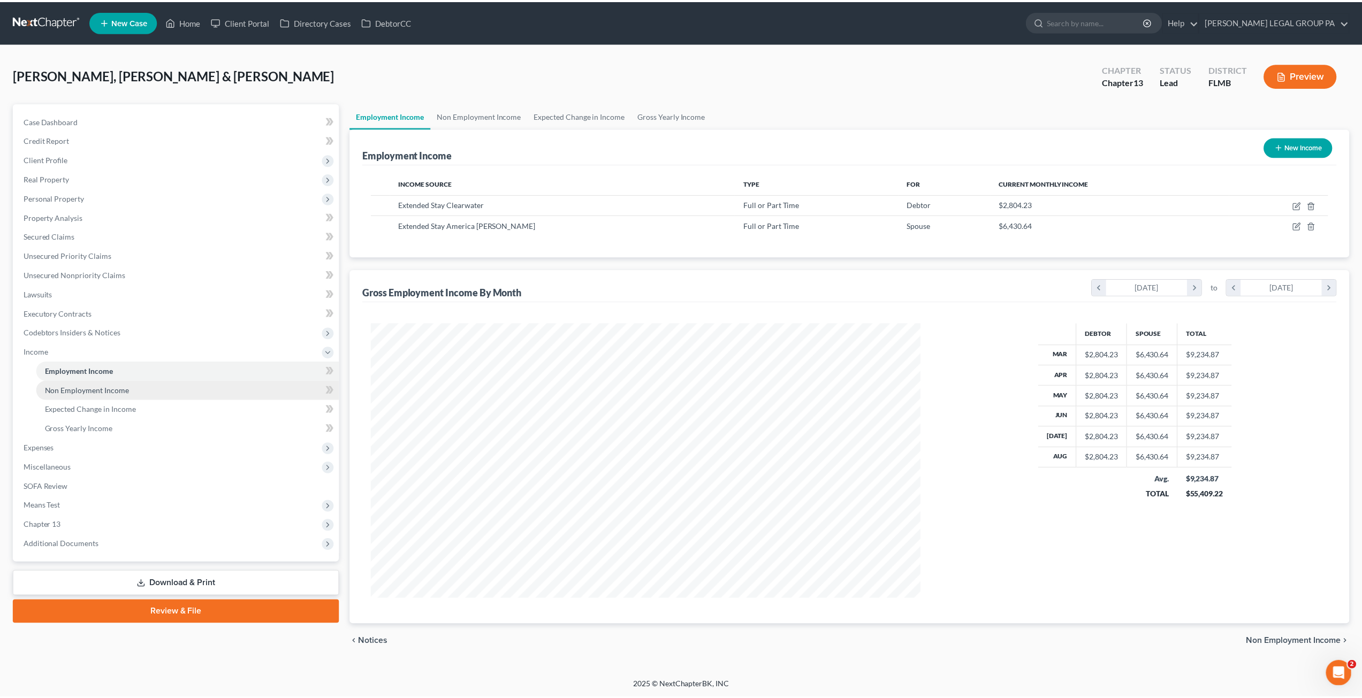
scroll to position [276, 574]
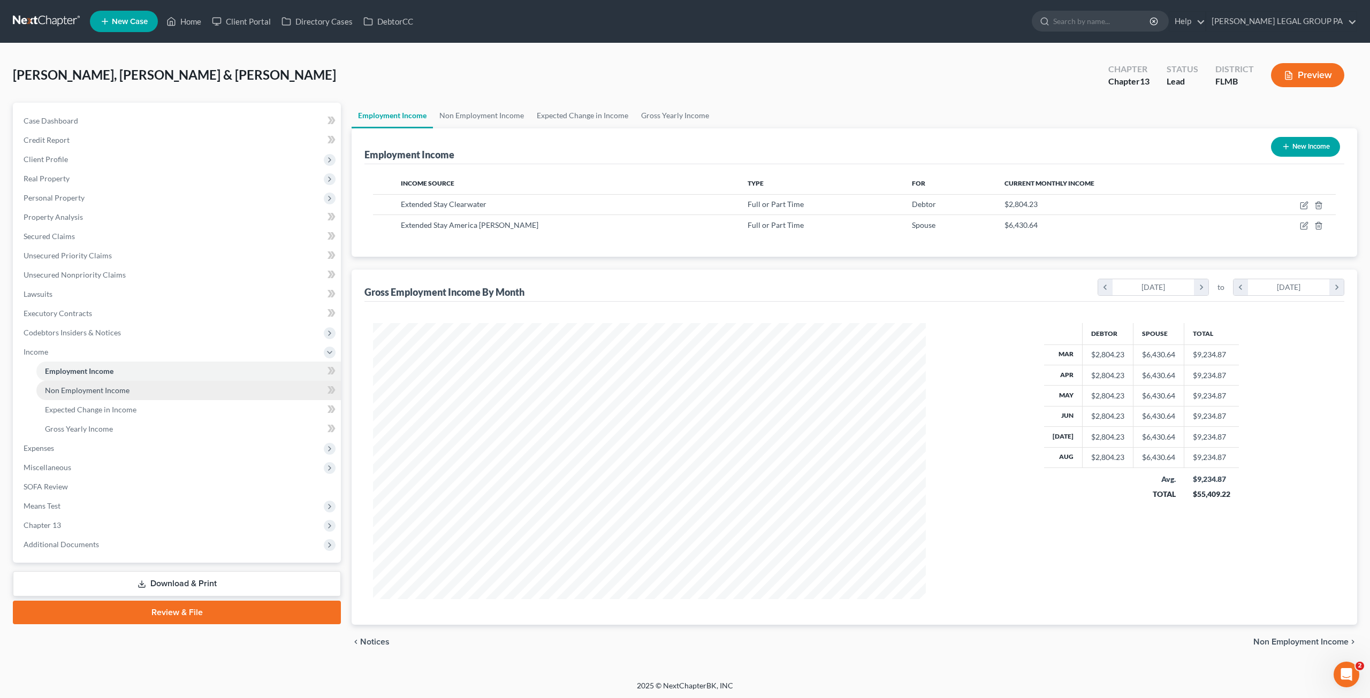
click at [88, 398] on link "Non Employment Income" at bounding box center [188, 390] width 305 height 19
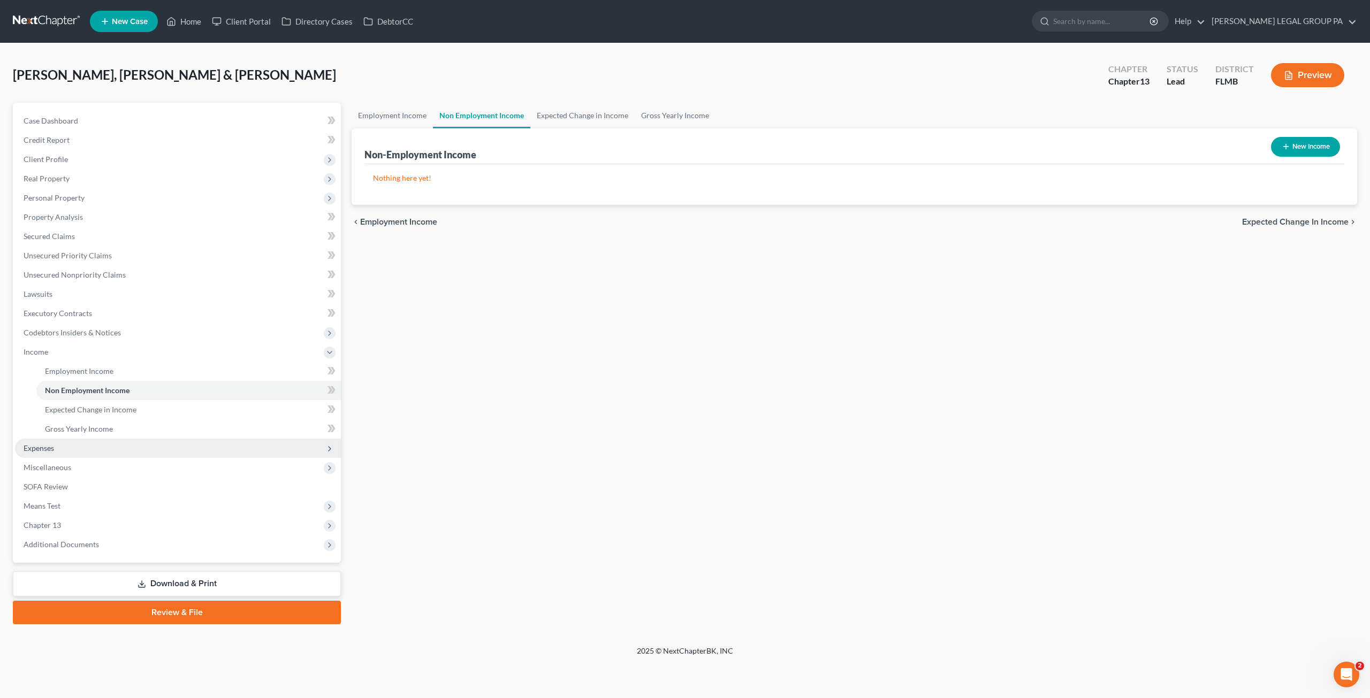
click at [41, 448] on span "Expenses" at bounding box center [39, 448] width 31 height 9
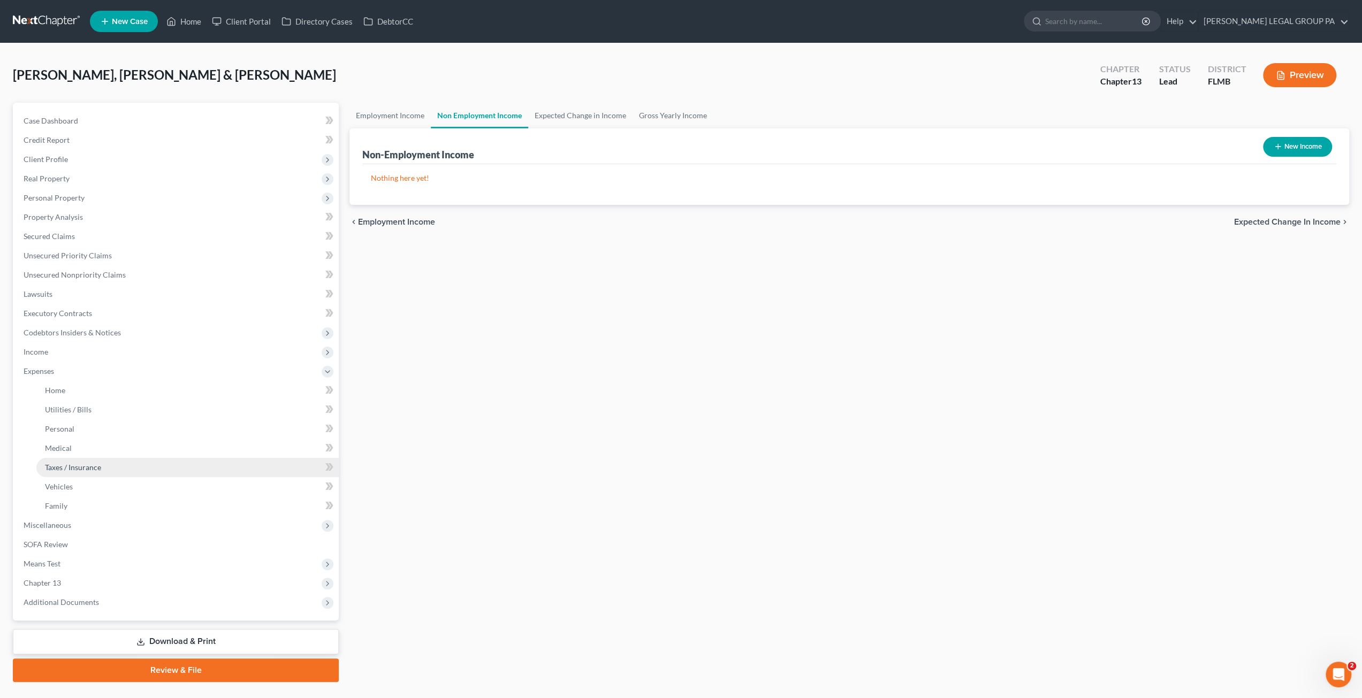
click at [59, 471] on link "Taxes / Insurance" at bounding box center [187, 467] width 302 height 19
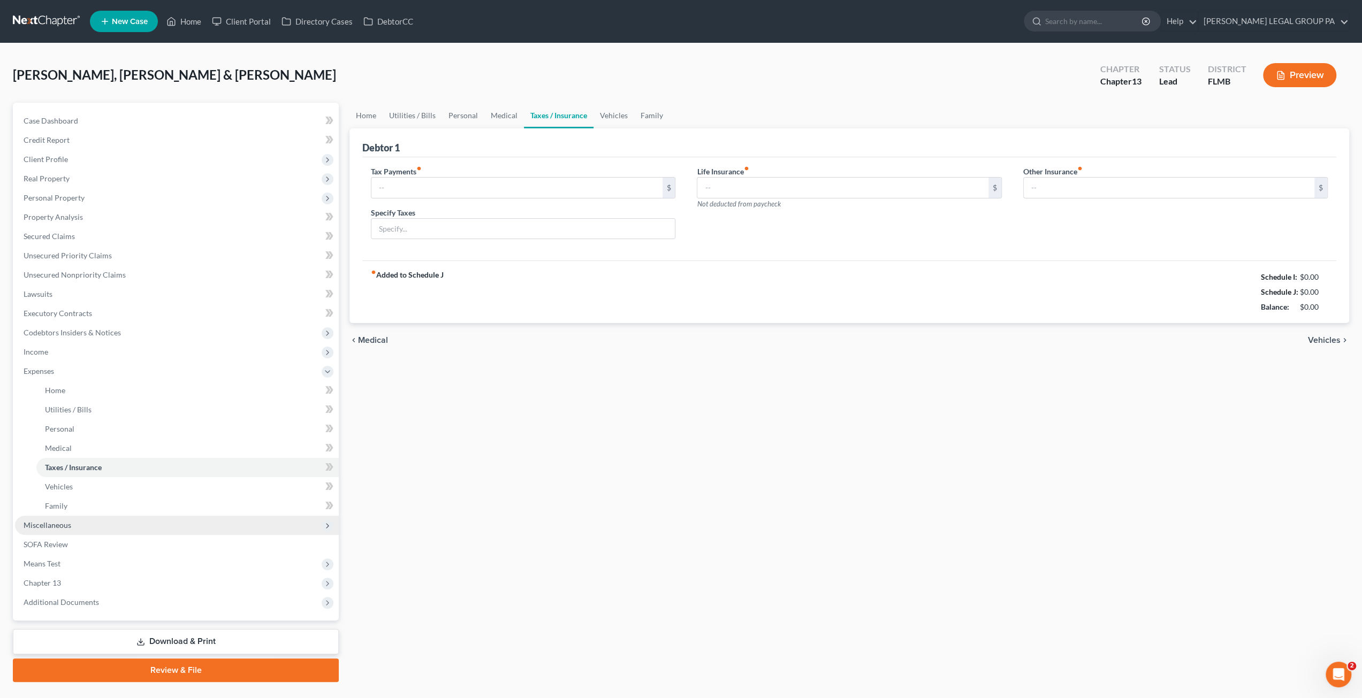
type input "0.00"
click at [57, 520] on span "Miscellaneous" at bounding box center [177, 525] width 324 height 19
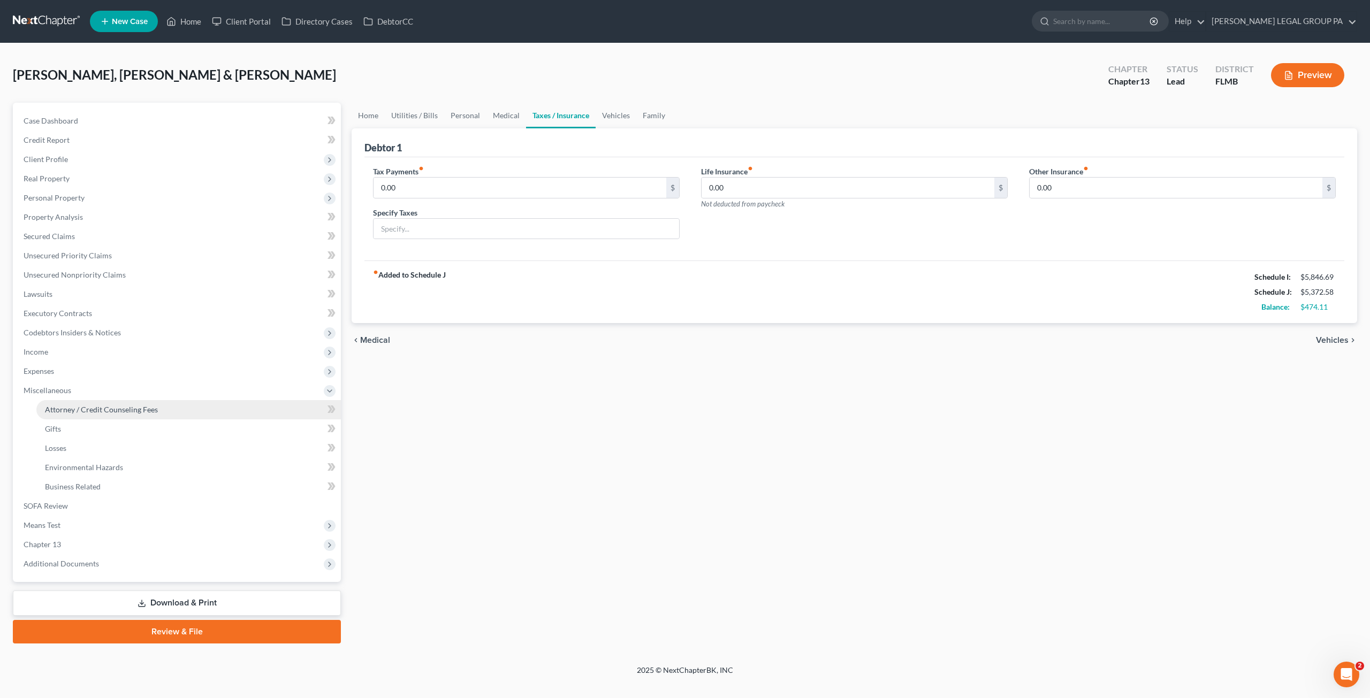
click at [65, 413] on span "Attorney / Credit Counseling Fees" at bounding box center [101, 409] width 113 height 9
select select "0"
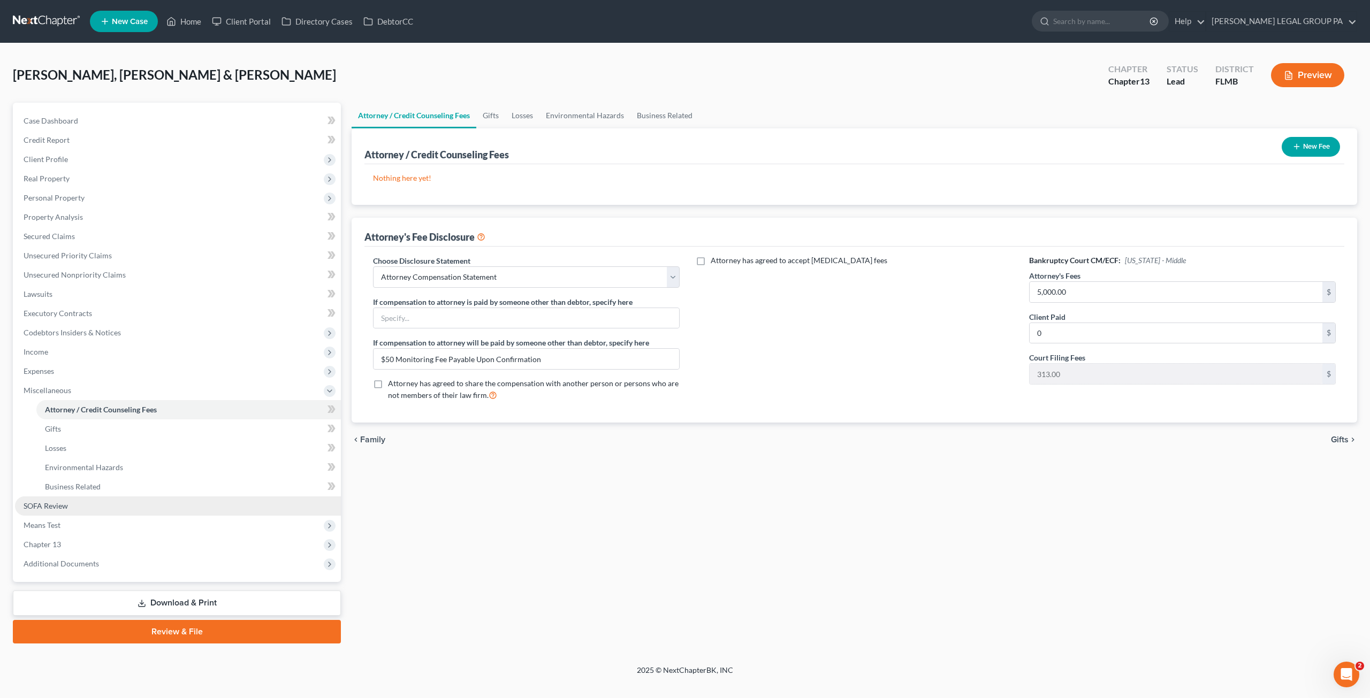
click at [59, 510] on link "SOFA Review" at bounding box center [178, 506] width 326 height 19
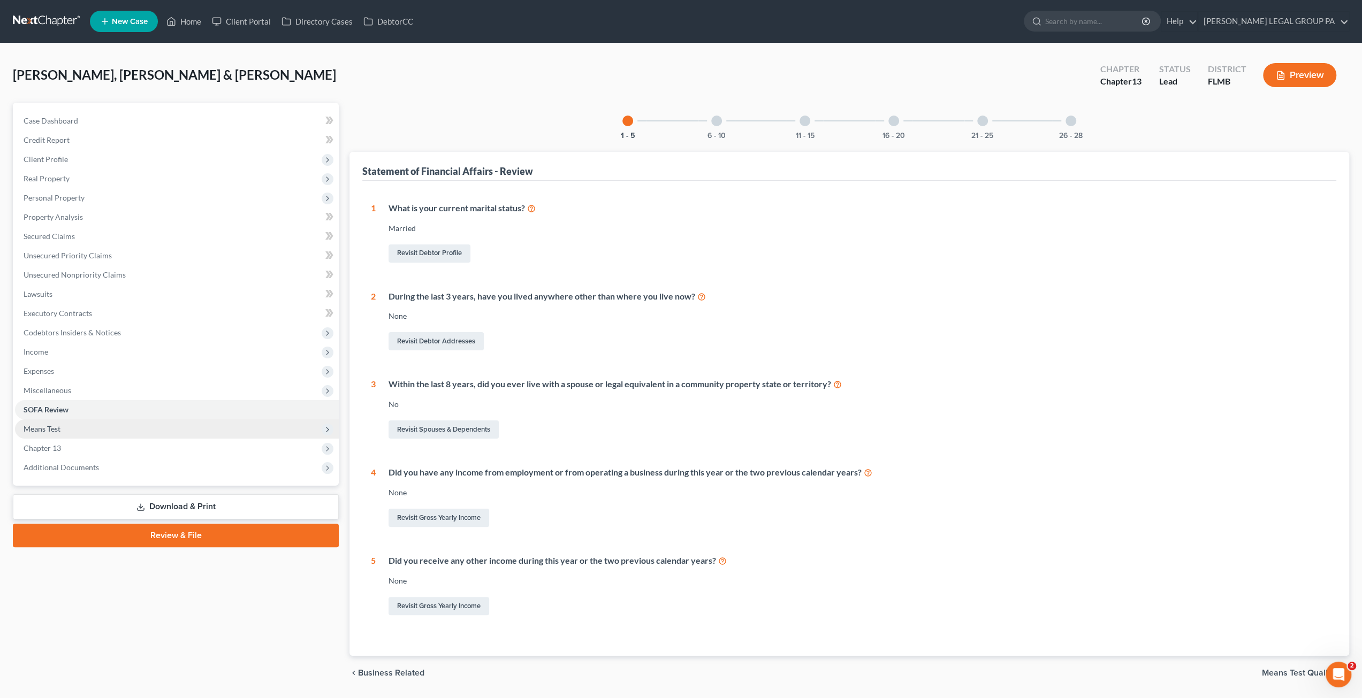
click at [51, 432] on span "Means Test" at bounding box center [42, 428] width 37 height 9
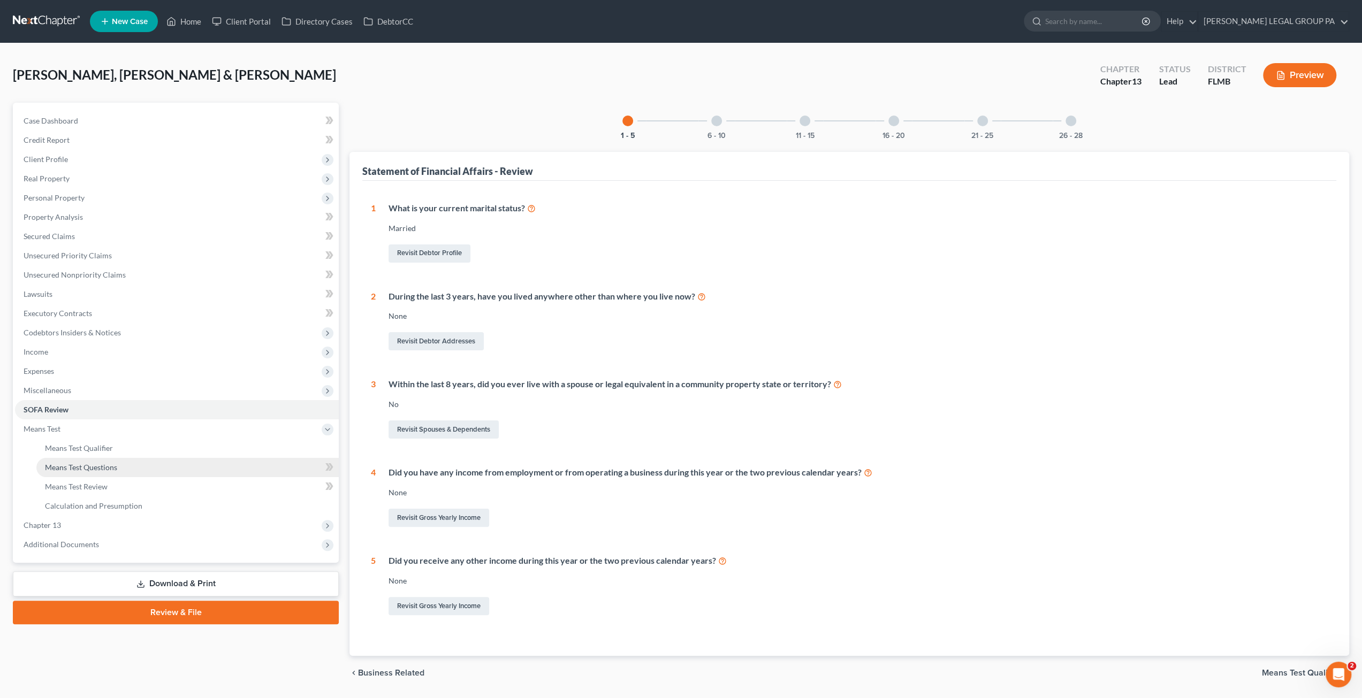
click at [66, 466] on span "Means Test Questions" at bounding box center [81, 467] width 72 height 9
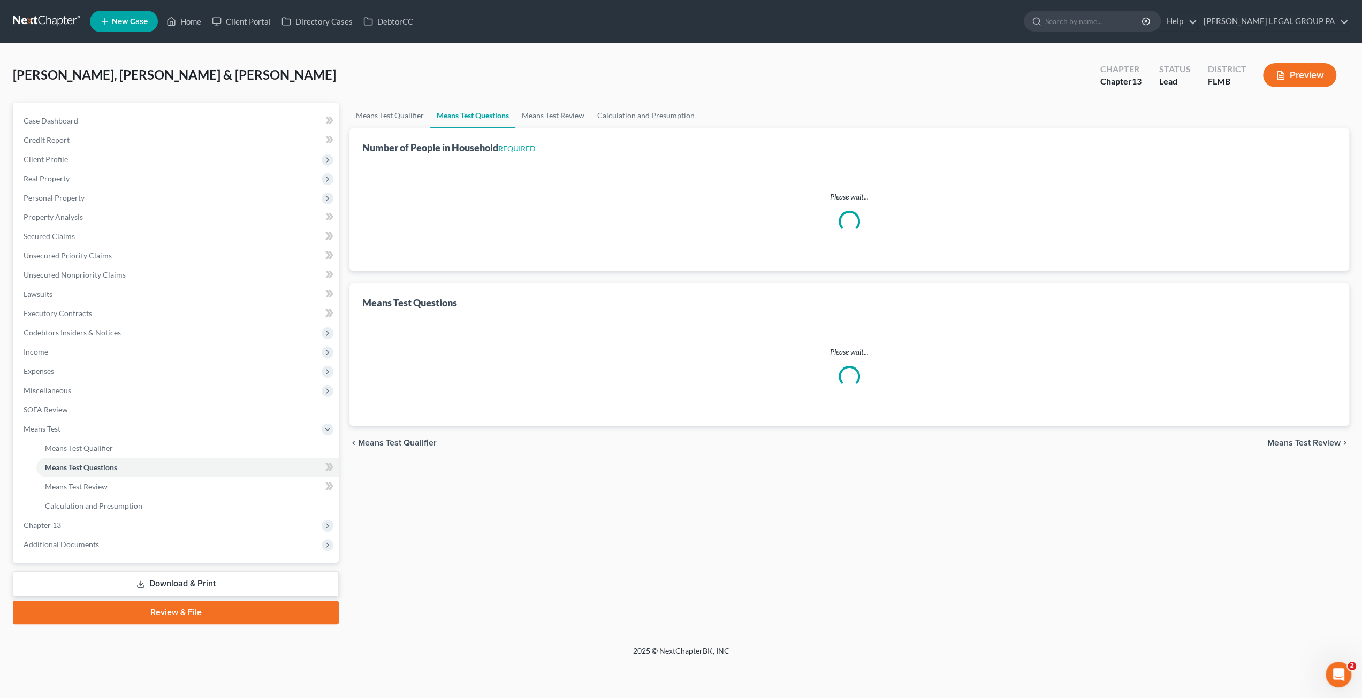
select select "0"
select select "60"
select select "1"
select select "60"
select select "1"
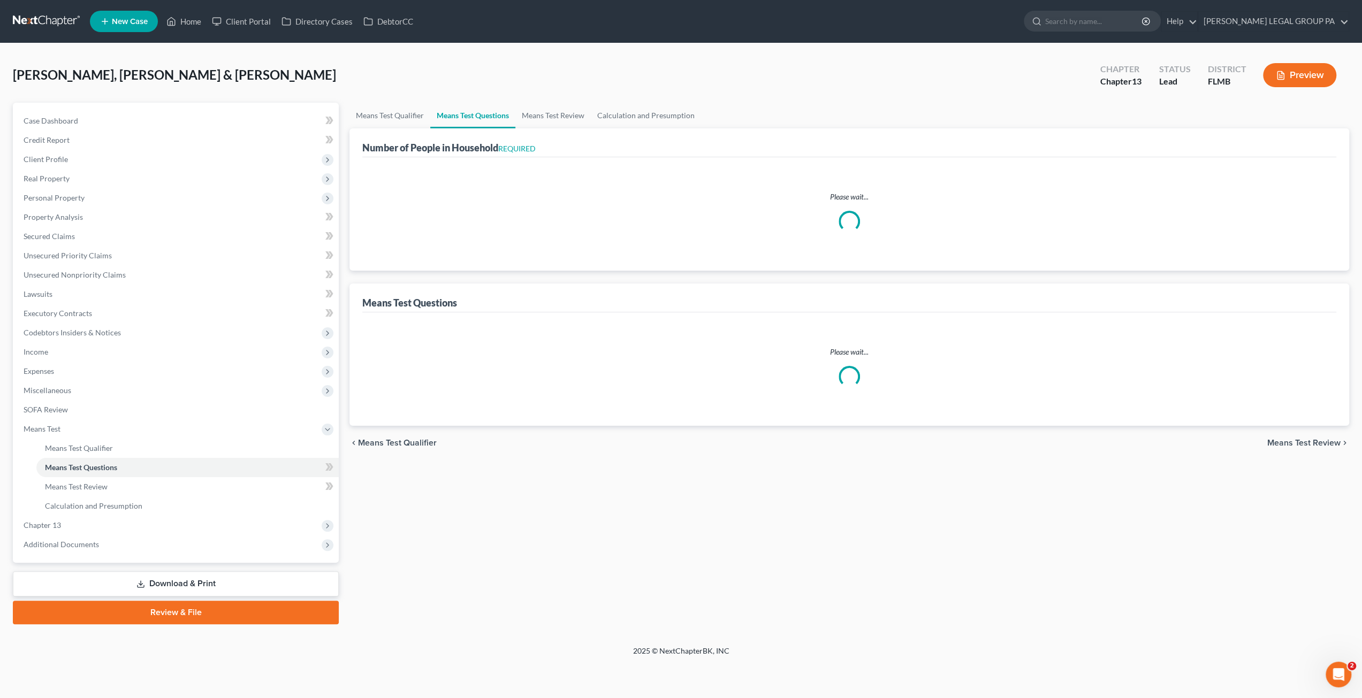
select select "60"
select select "2"
select select "3"
select select "0"
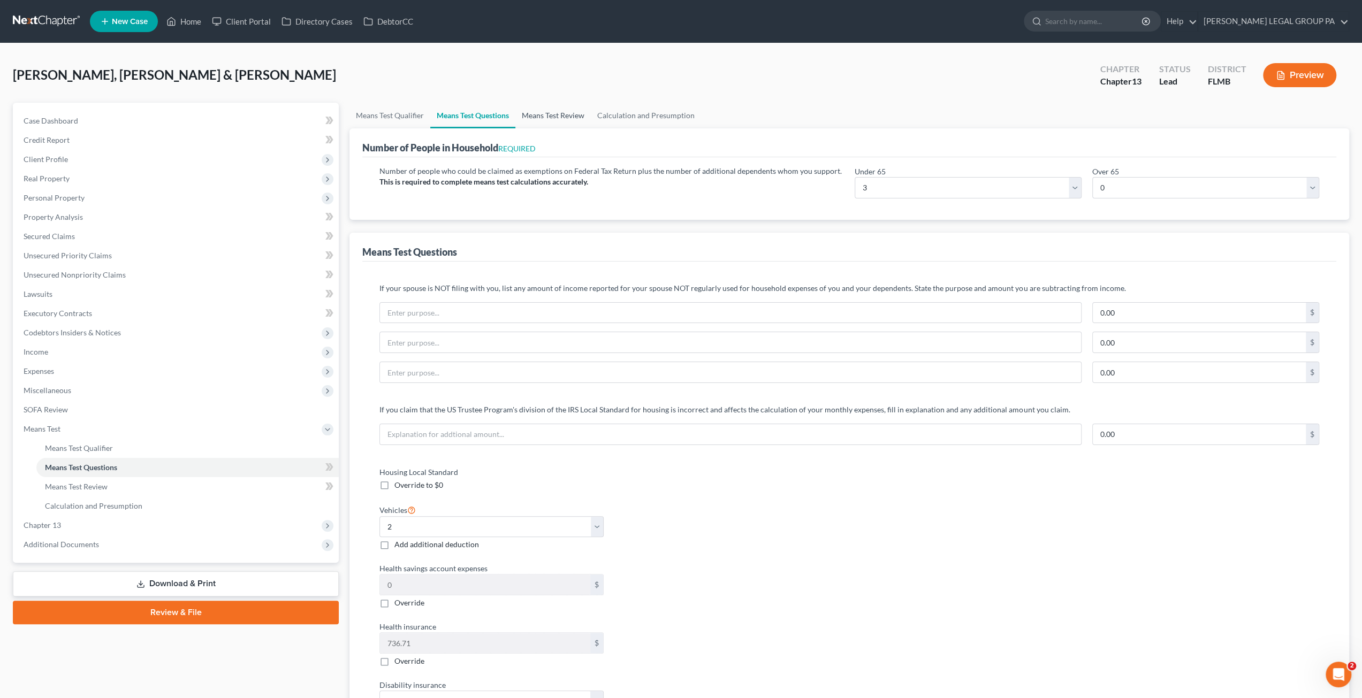
click at [547, 115] on link "Means Test Review" at bounding box center [552, 116] width 75 height 26
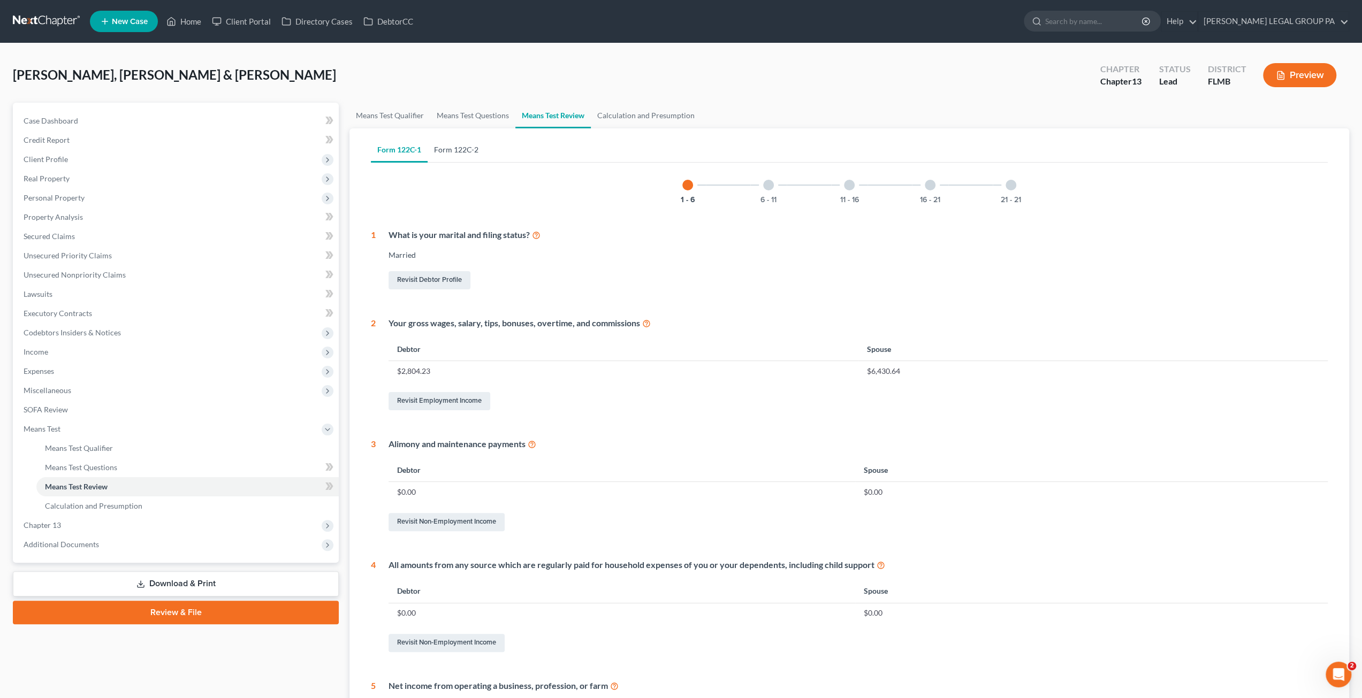
click at [457, 149] on link "Form 122C-2" at bounding box center [456, 150] width 57 height 26
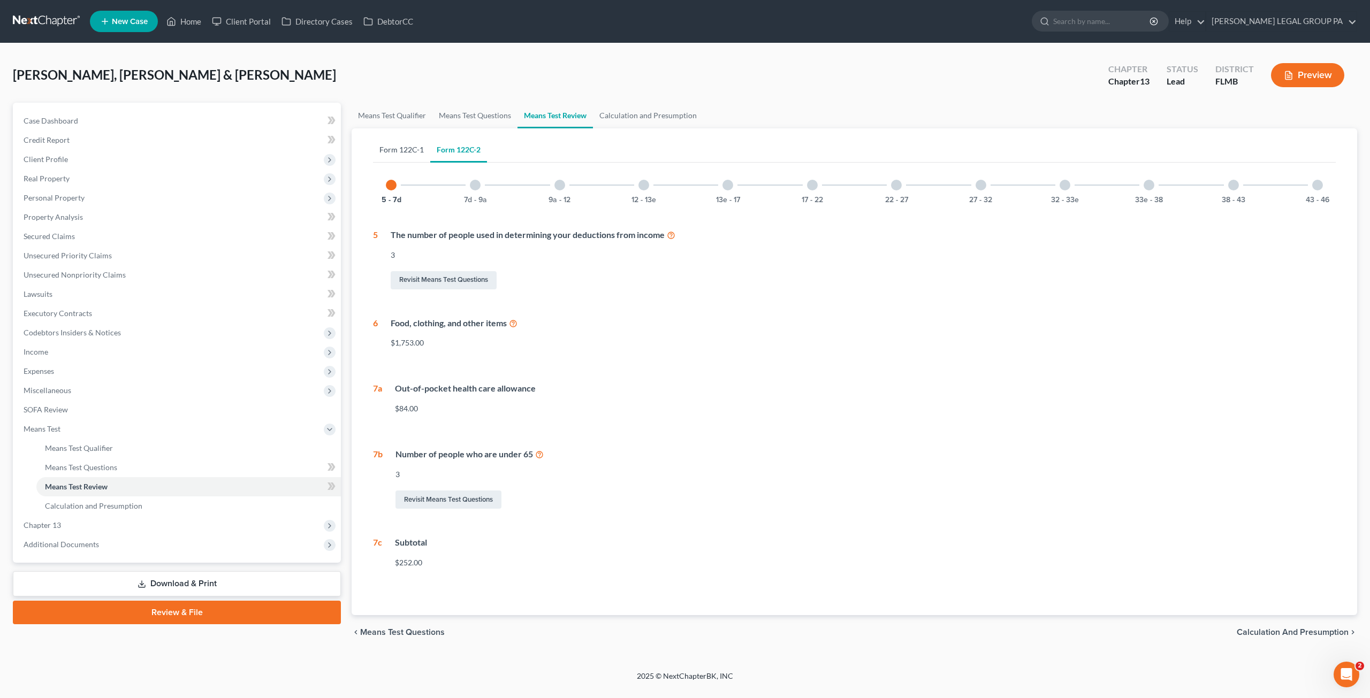
click at [391, 148] on link "Form 122C-1" at bounding box center [401, 150] width 57 height 26
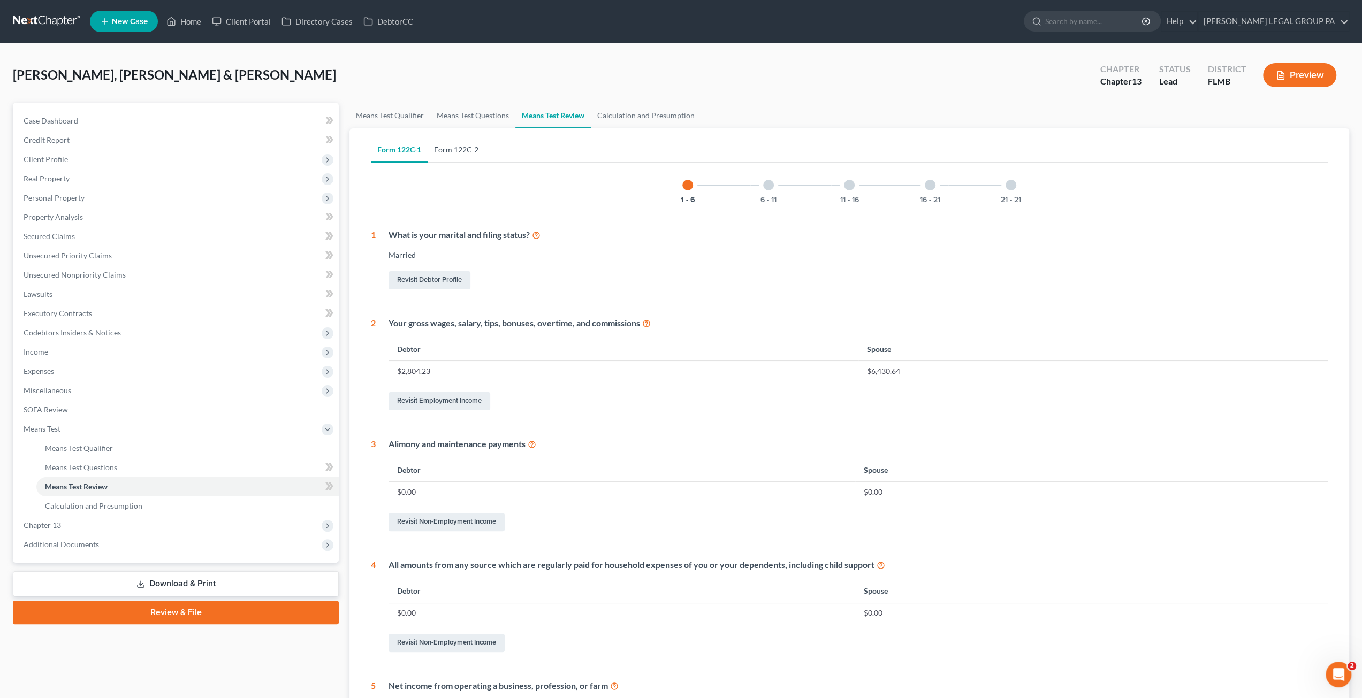
click at [443, 148] on link "Form 122C-2" at bounding box center [456, 150] width 57 height 26
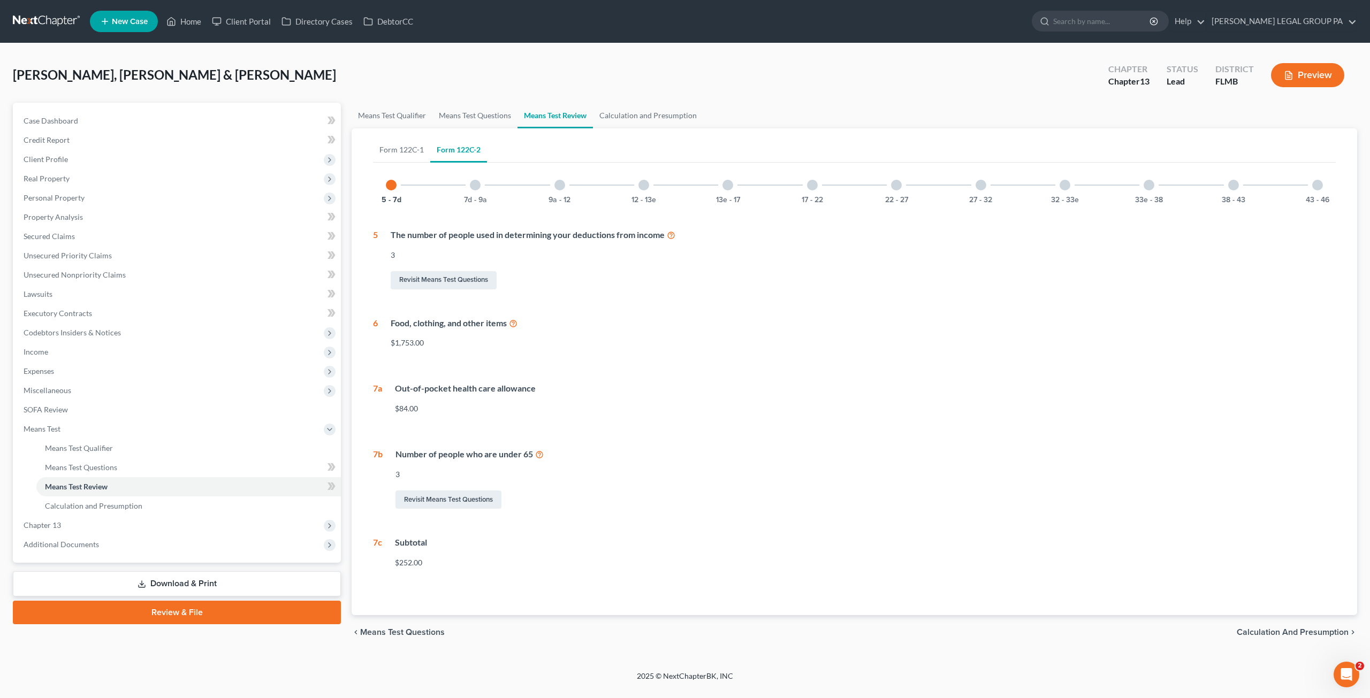
click at [474, 188] on div at bounding box center [475, 185] width 11 height 11
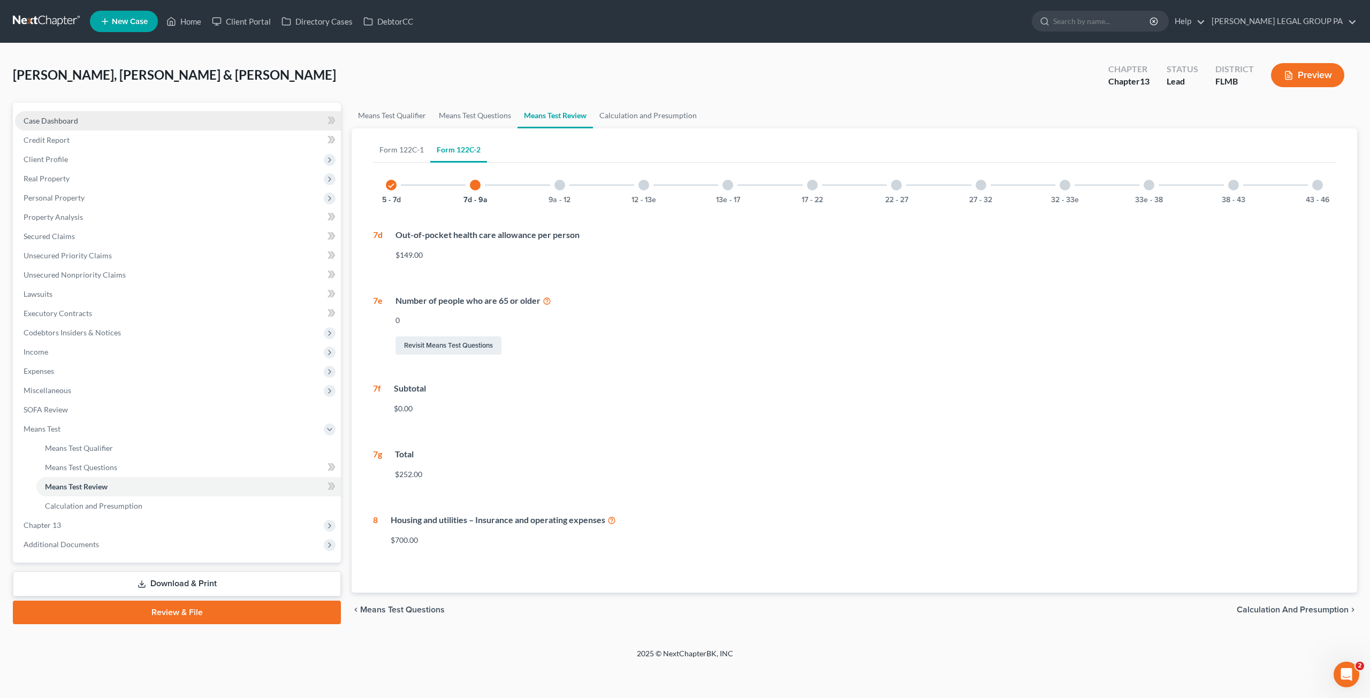
click at [55, 120] on span "Case Dashboard" at bounding box center [51, 120] width 55 height 9
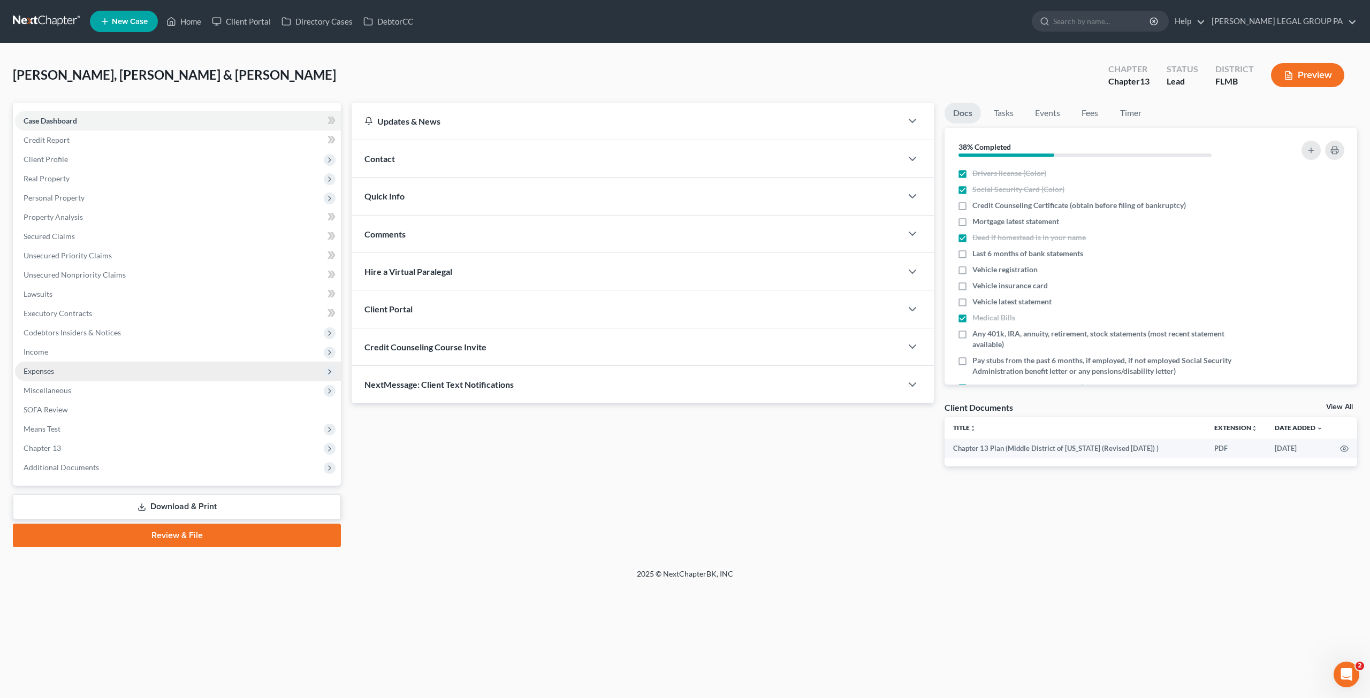
click at [41, 372] on span "Expenses" at bounding box center [39, 371] width 31 height 9
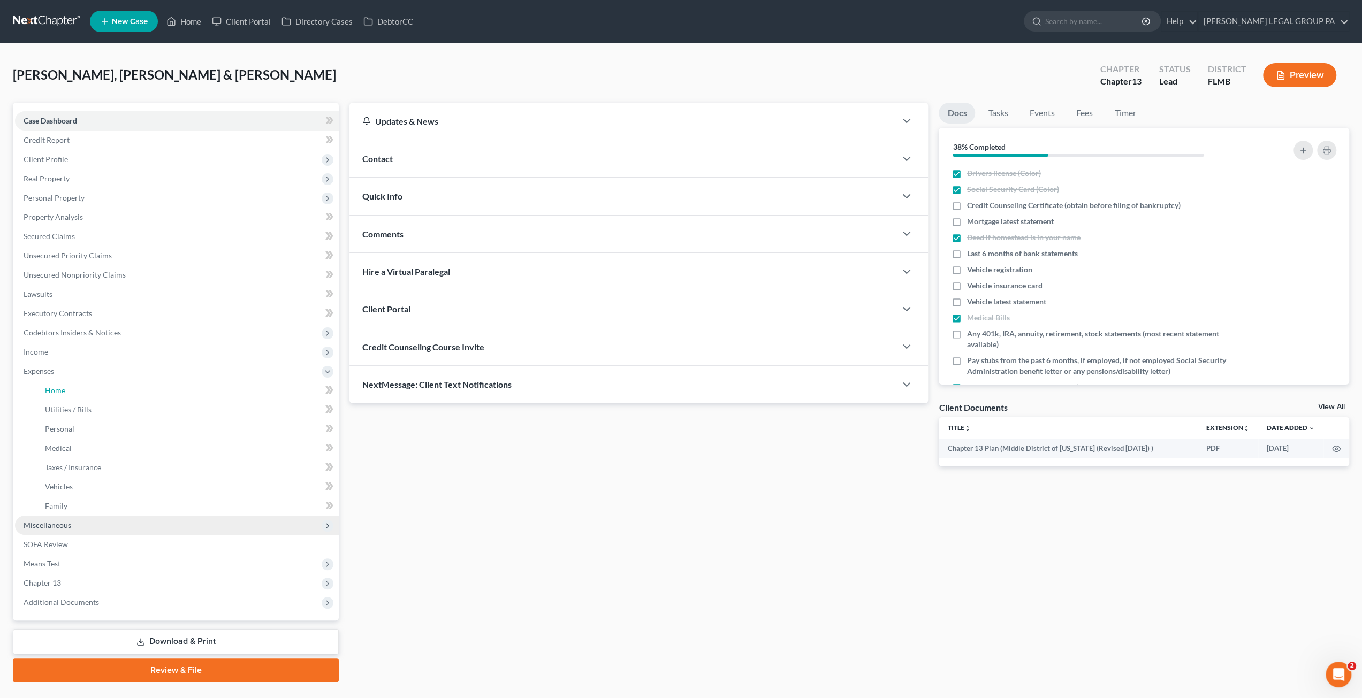
click at [63, 397] on link "Home" at bounding box center [187, 390] width 302 height 19
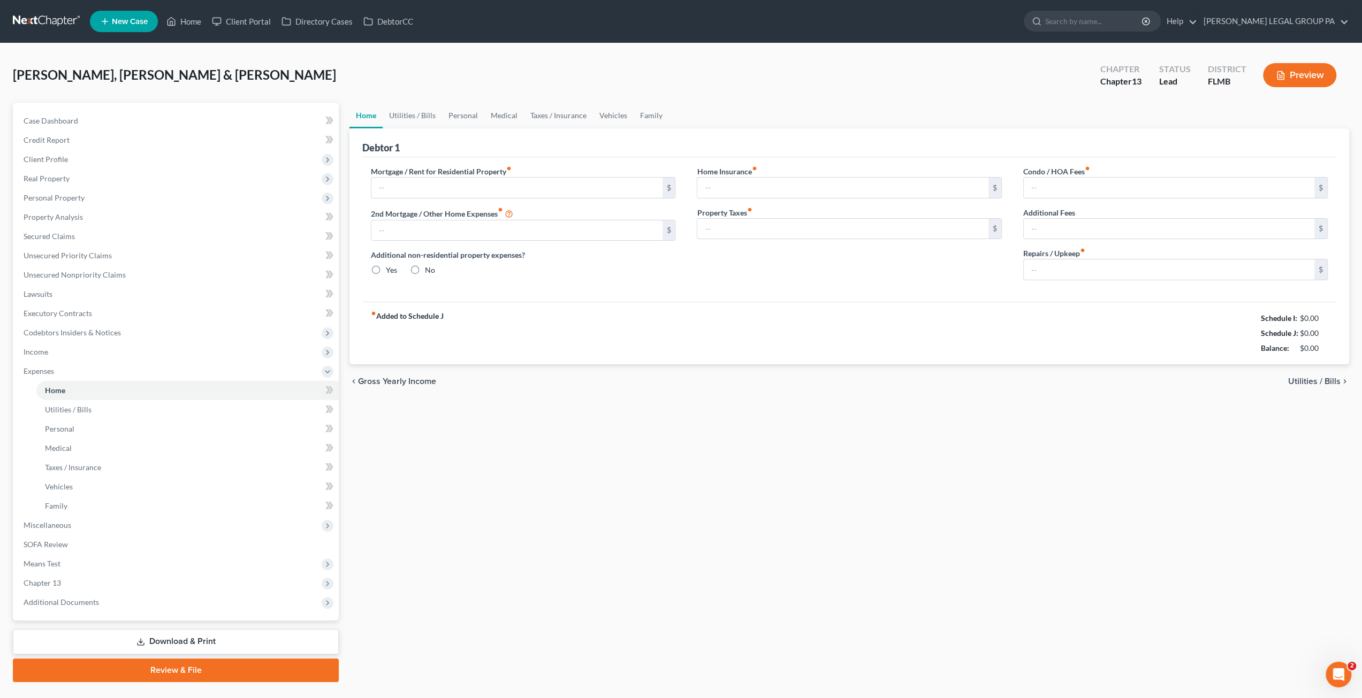
type input "2,180.00"
type input "0.00"
radio input "true"
type input "0.00"
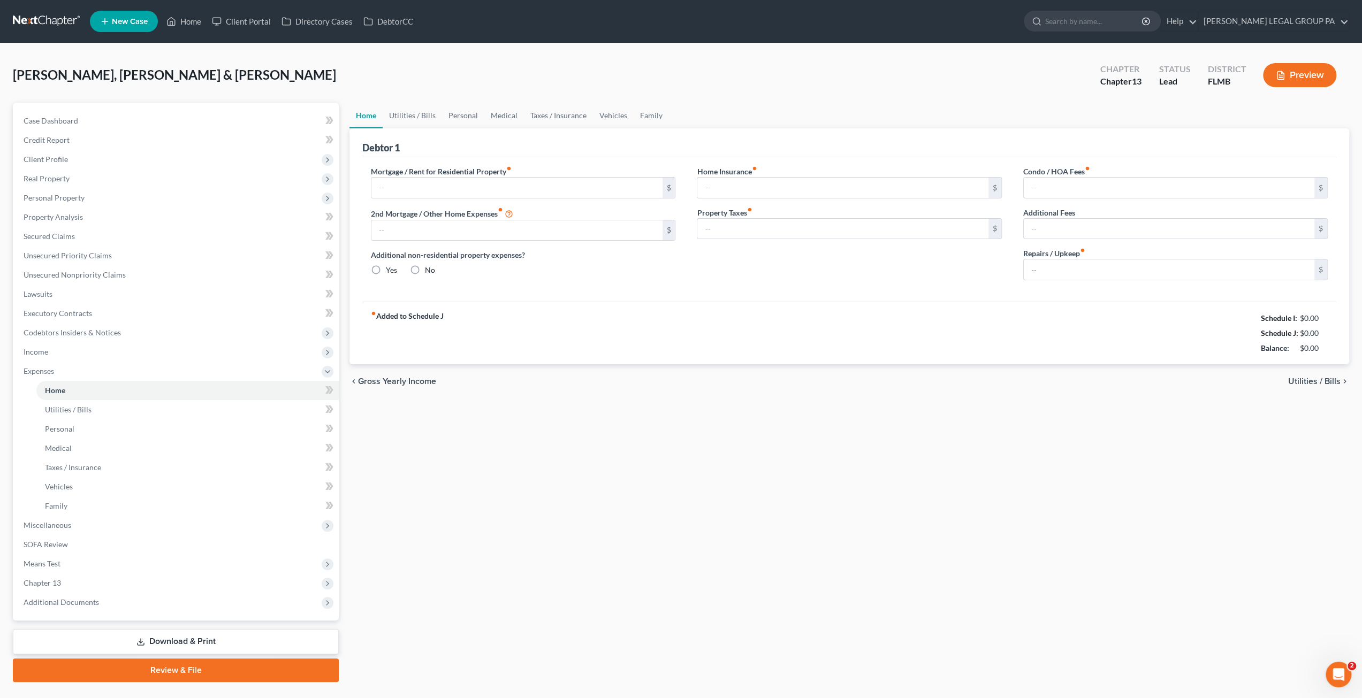
type input "0.00"
click at [62, 525] on span "Miscellaneous" at bounding box center [48, 525] width 48 height 9
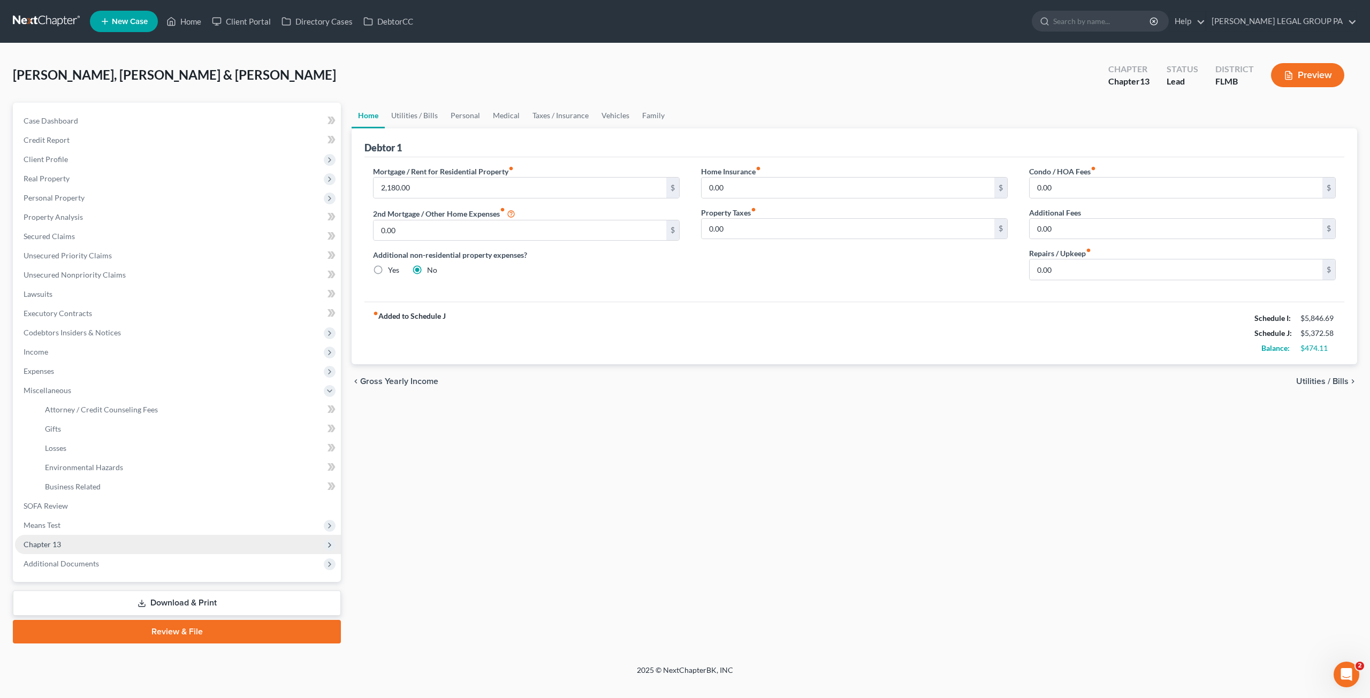
click at [52, 541] on span "Chapter 13" at bounding box center [42, 544] width 37 height 9
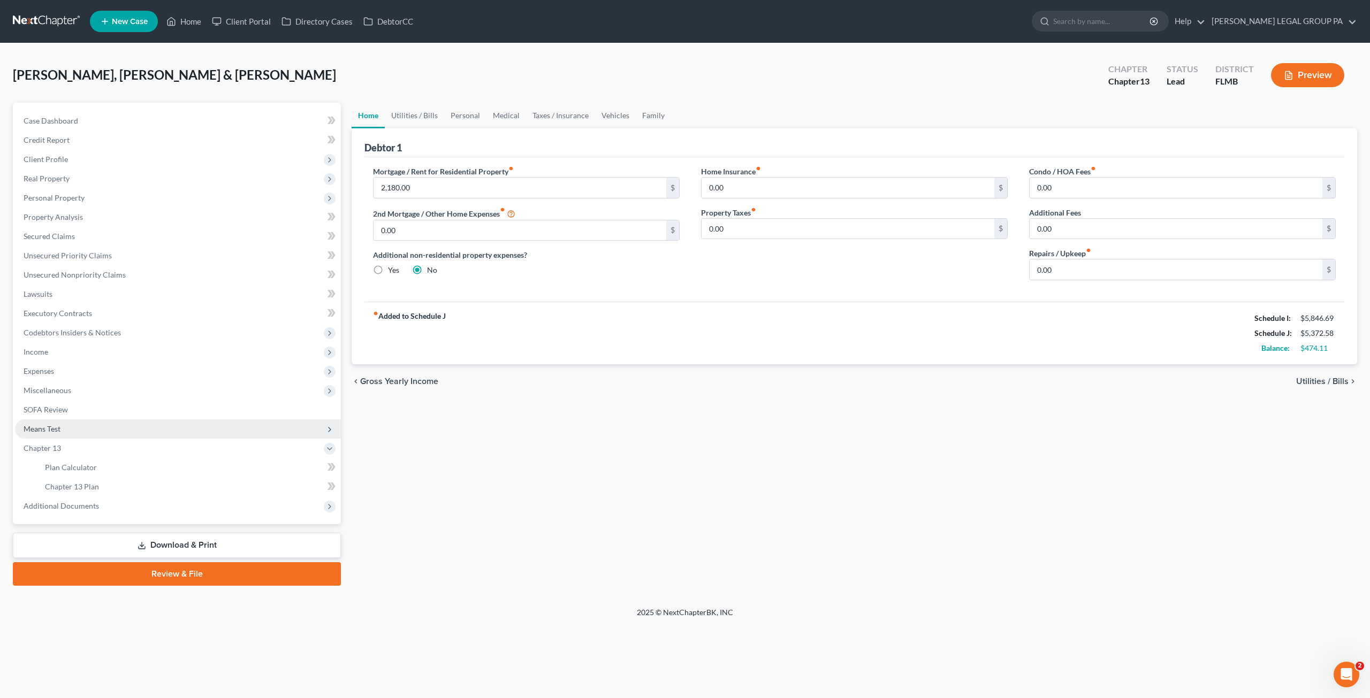
click at [48, 431] on span "Means Test" at bounding box center [42, 428] width 37 height 9
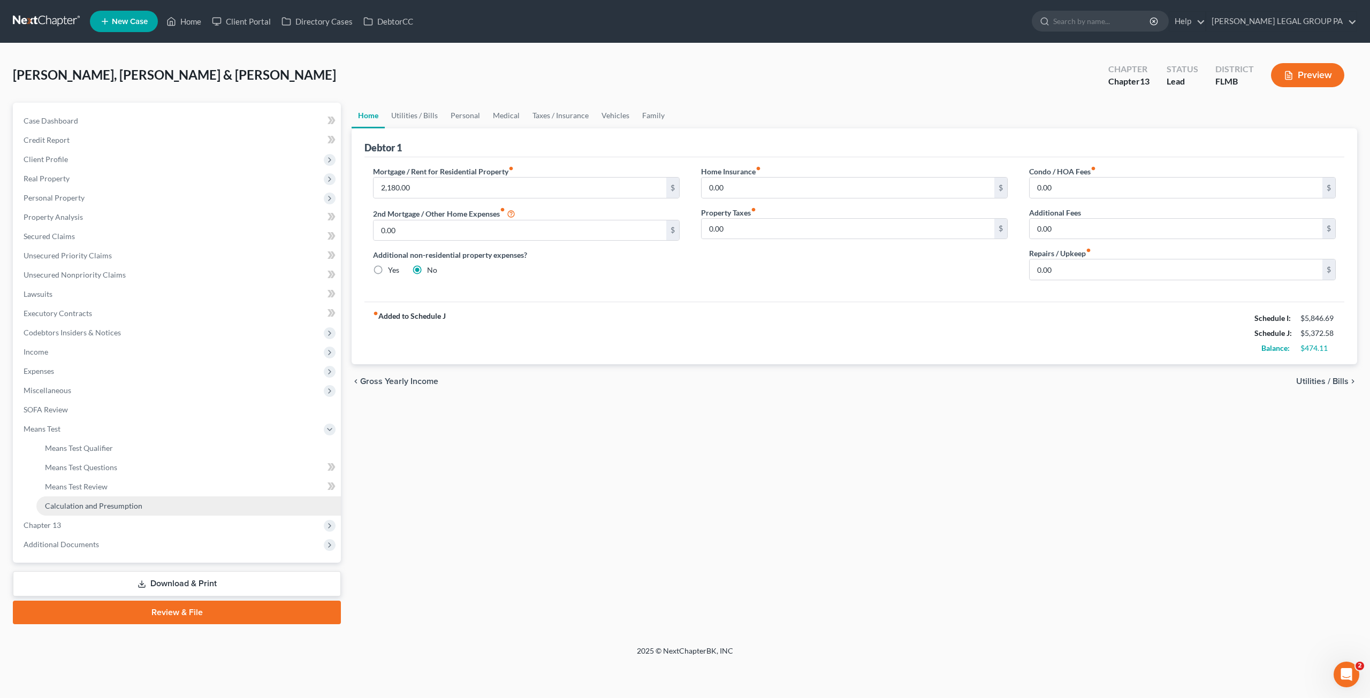
click at [90, 503] on span "Calculation and Presumption" at bounding box center [93, 505] width 97 height 9
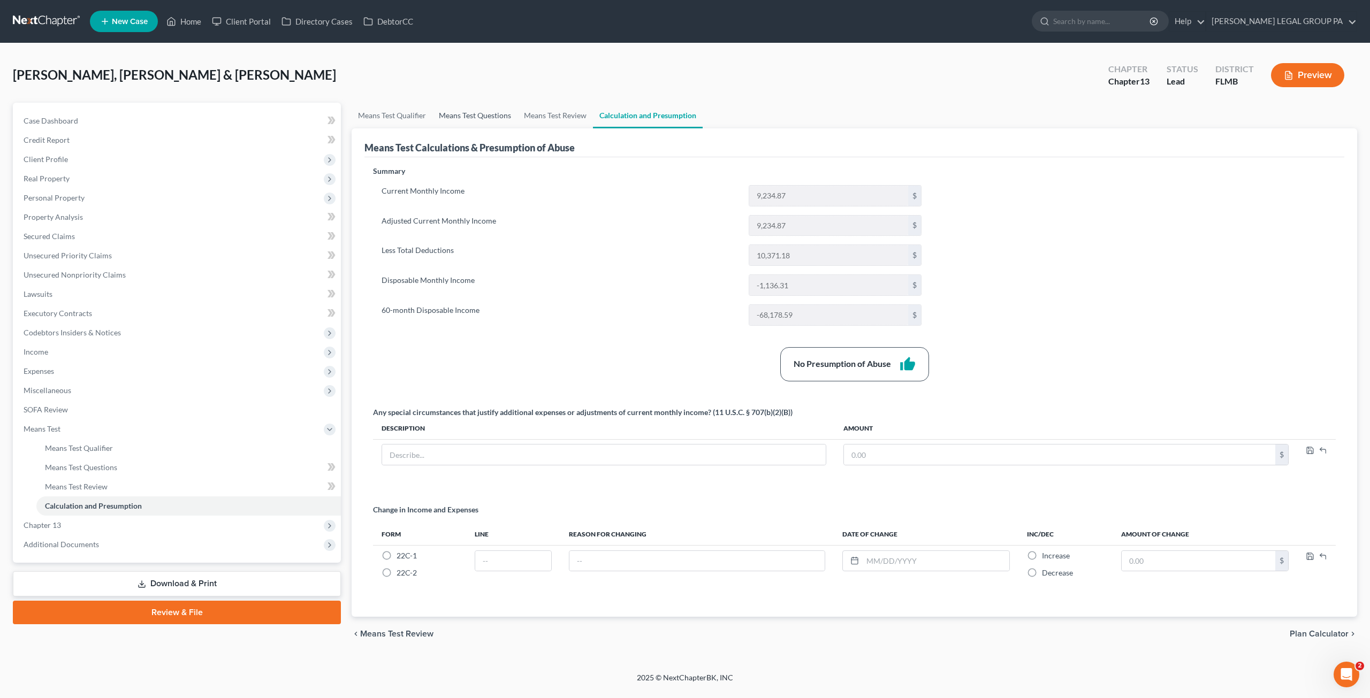
click at [471, 117] on link "Means Test Questions" at bounding box center [474, 116] width 85 height 26
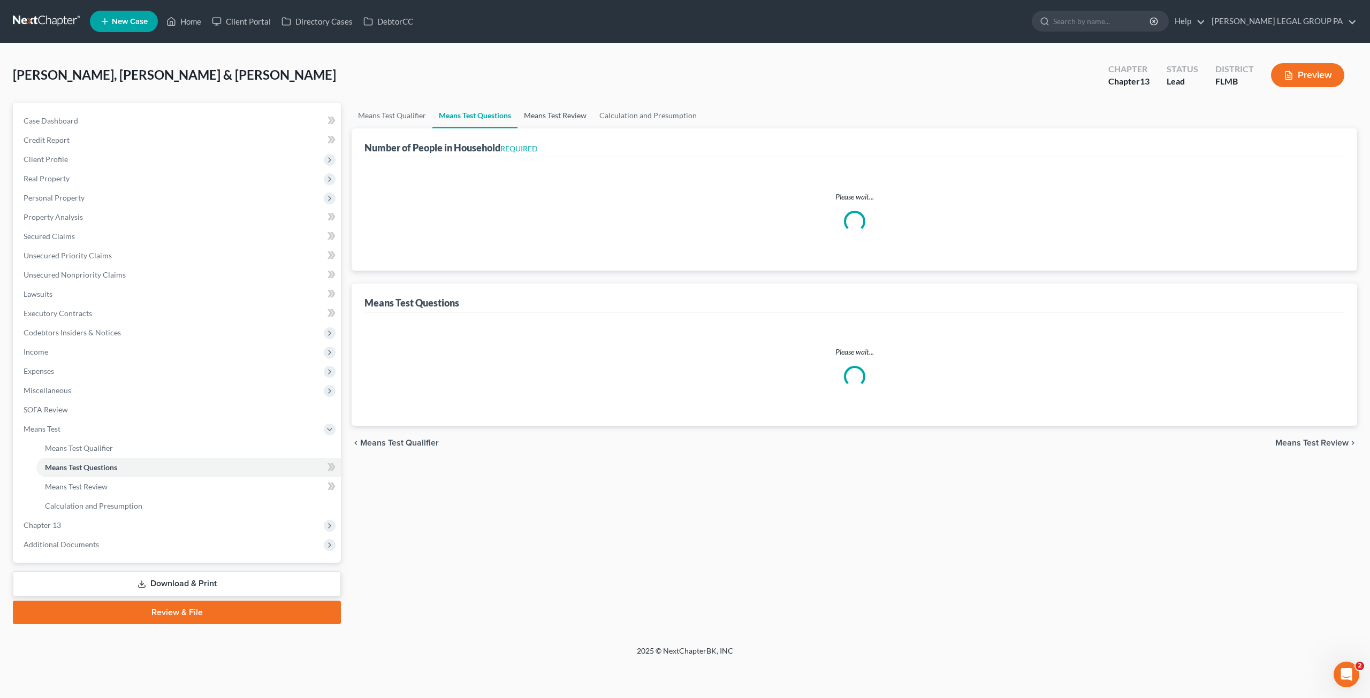
select select "0"
select select "60"
select select "1"
select select "60"
select select "1"
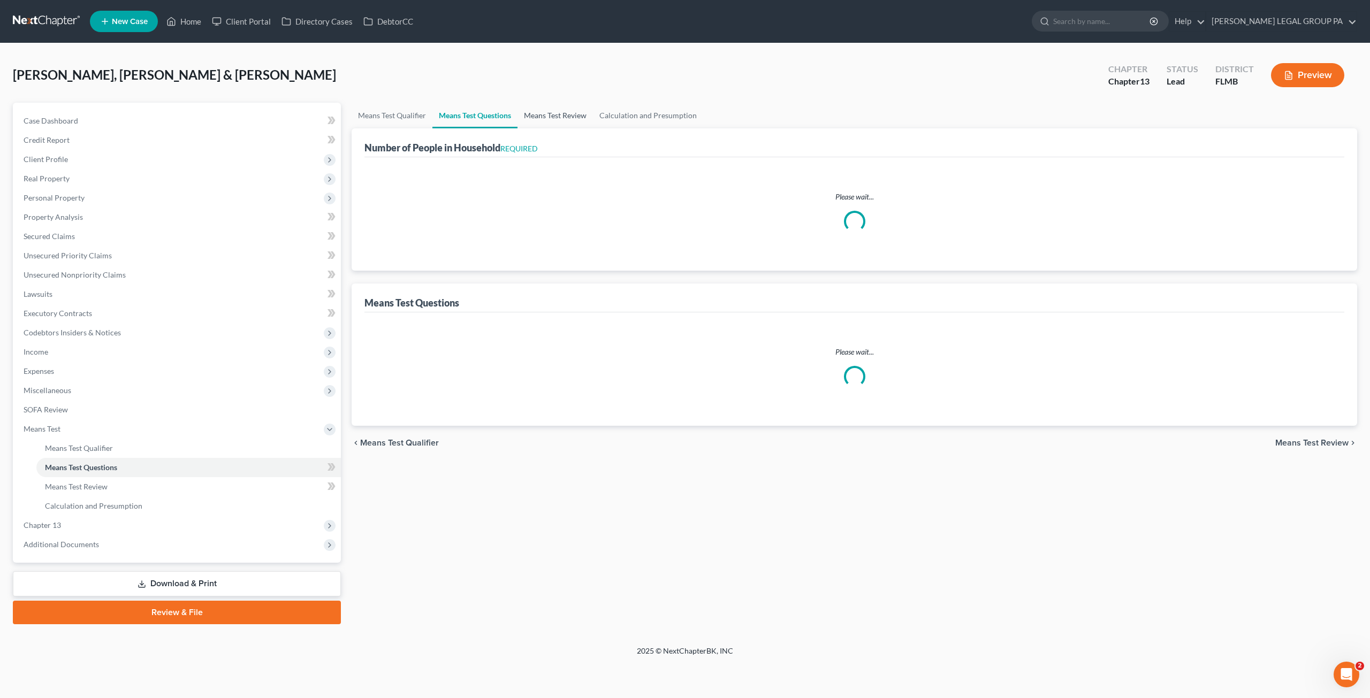
select select "60"
select select "3"
select select "0"
select select "2"
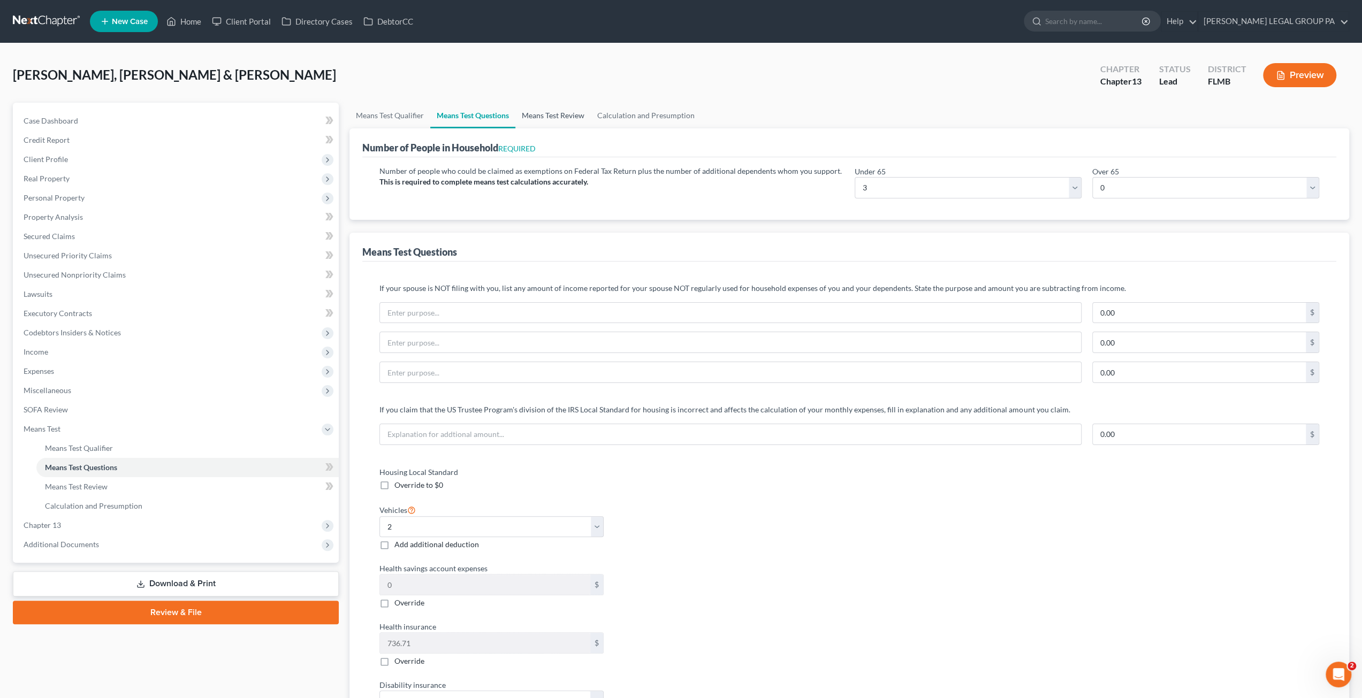
click at [549, 113] on link "Means Test Review" at bounding box center [552, 116] width 75 height 26
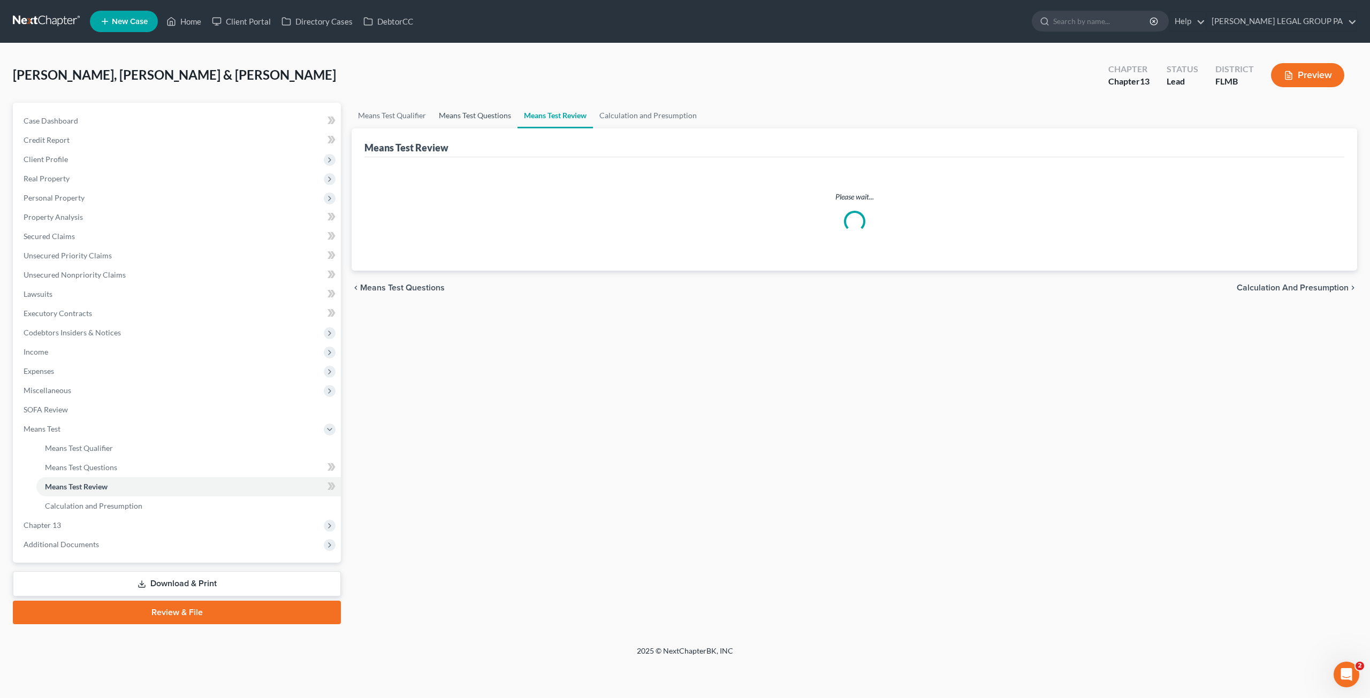
click at [461, 115] on link "Means Test Questions" at bounding box center [474, 116] width 85 height 26
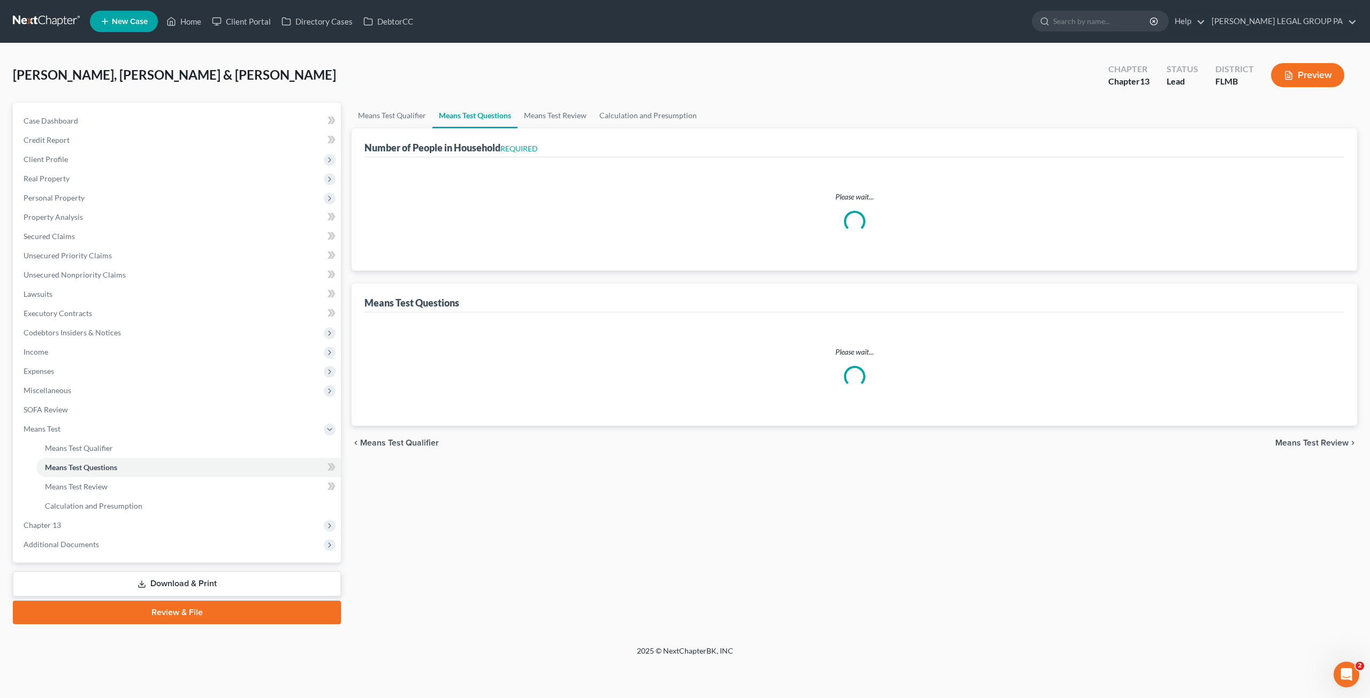
select select "0"
select select "60"
select select "1"
select select "60"
select select "1"
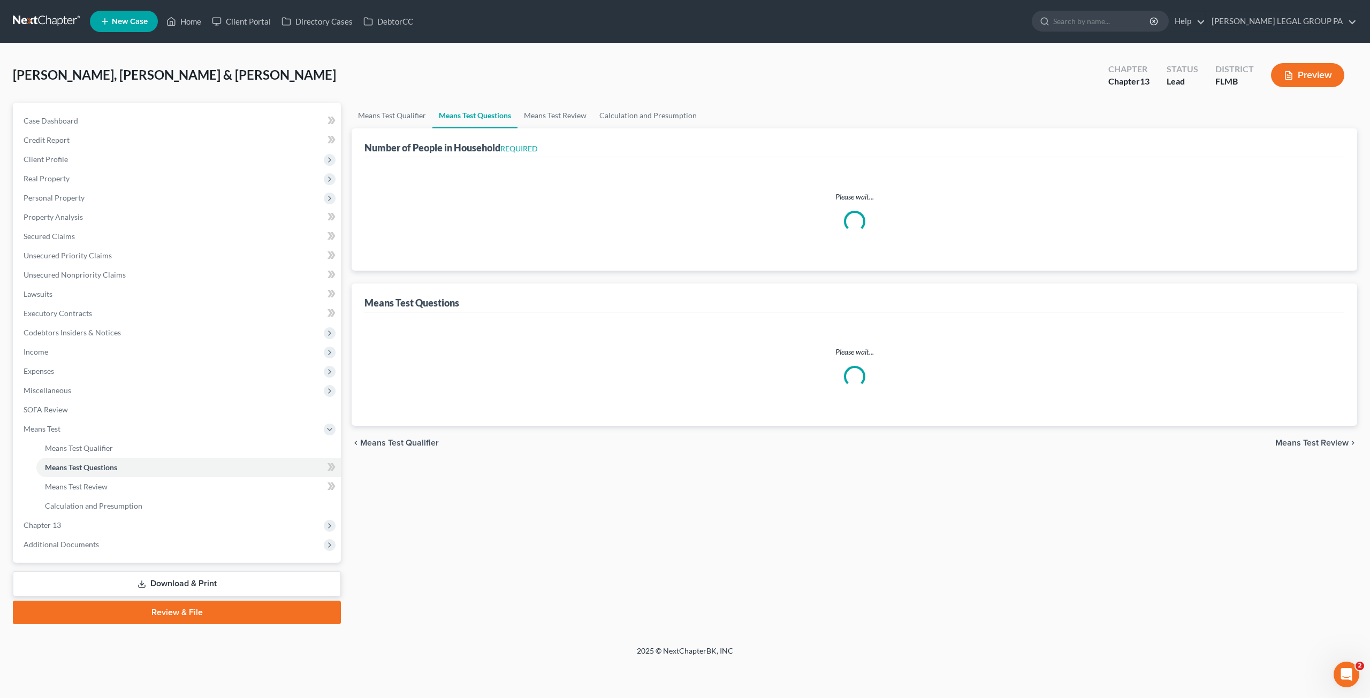
select select "60"
select select "3"
select select "0"
select select "2"
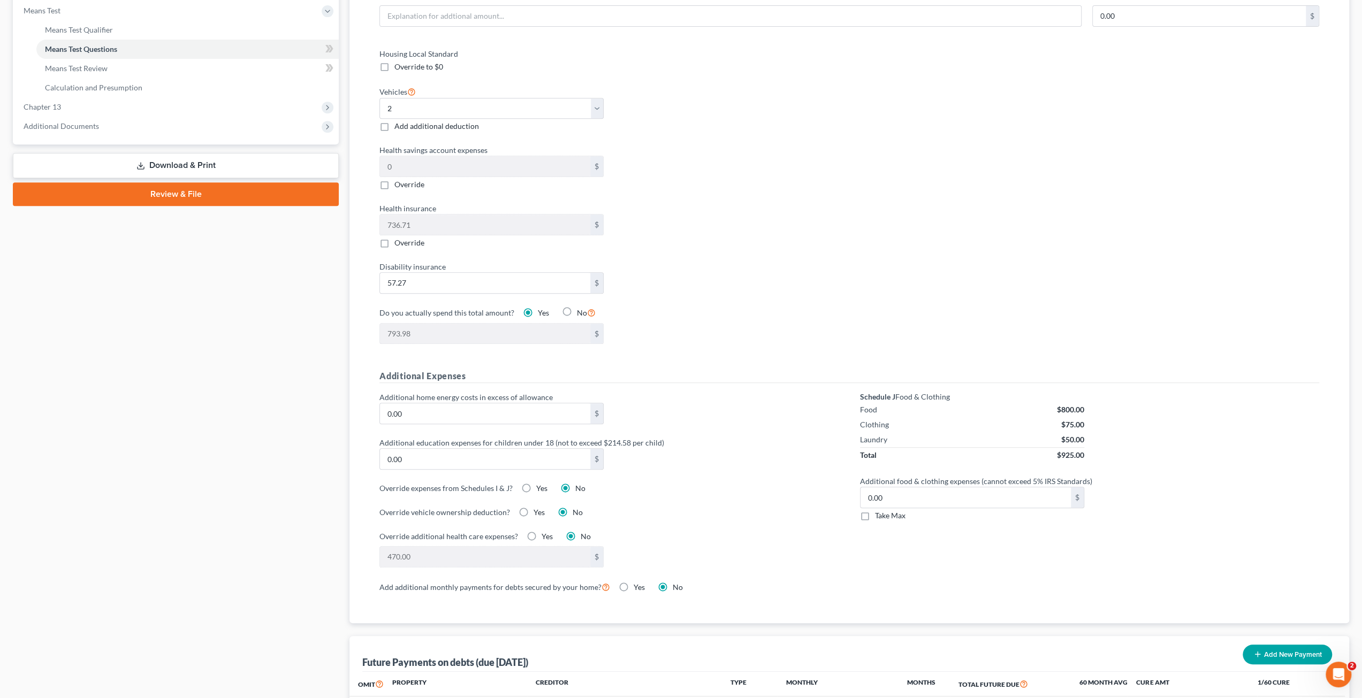
scroll to position [428, 0]
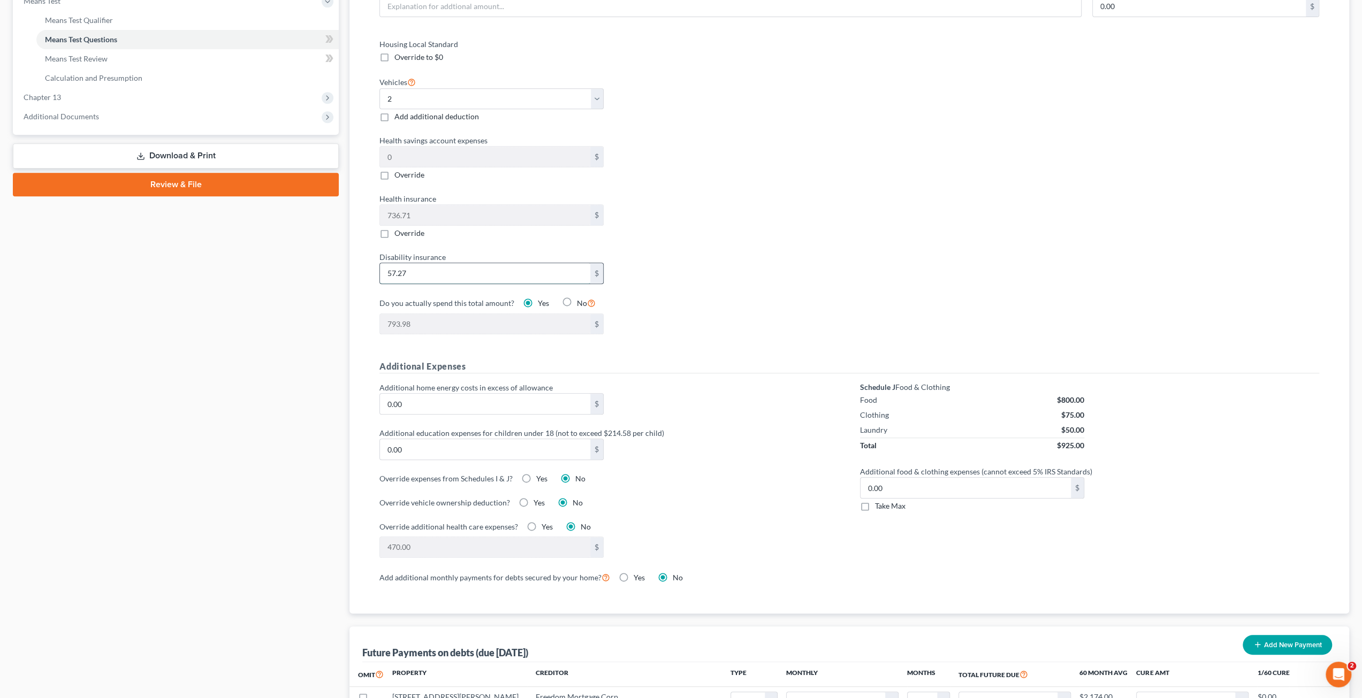
click at [423, 267] on input "57.27" at bounding box center [485, 273] width 210 height 20
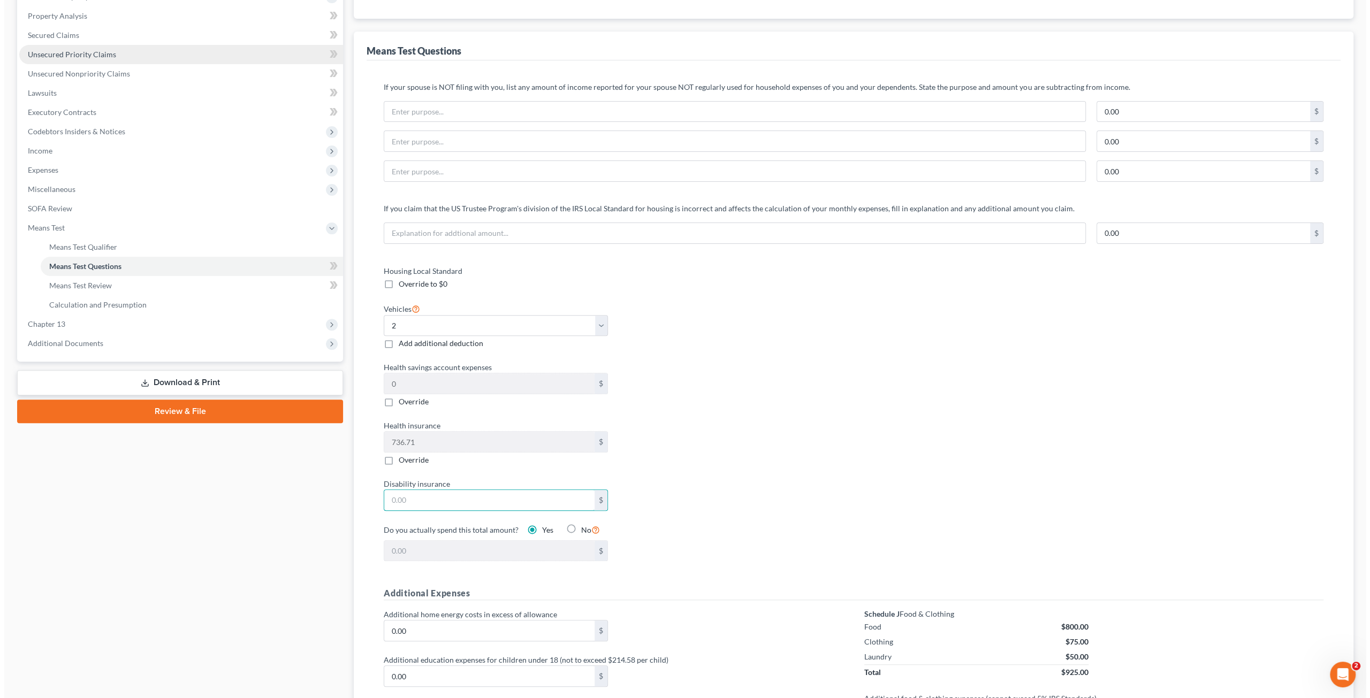
scroll to position [0, 0]
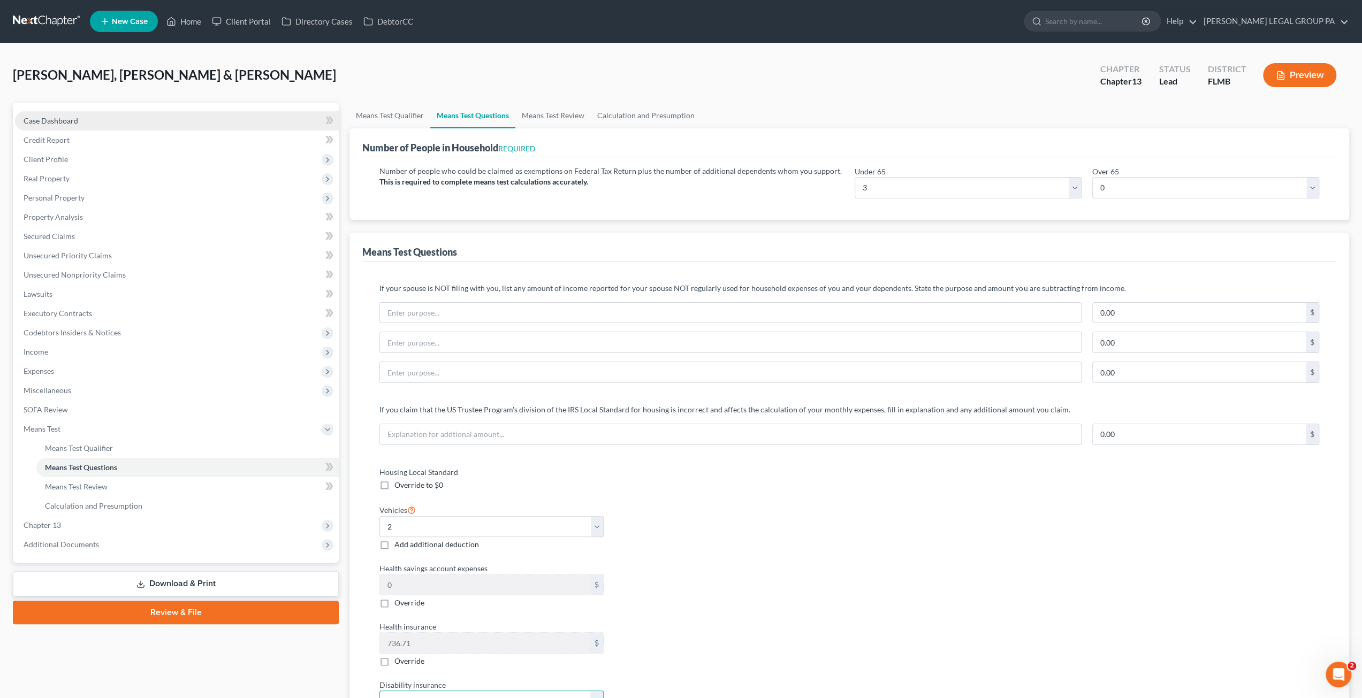
click at [51, 119] on span "Case Dashboard" at bounding box center [51, 120] width 55 height 9
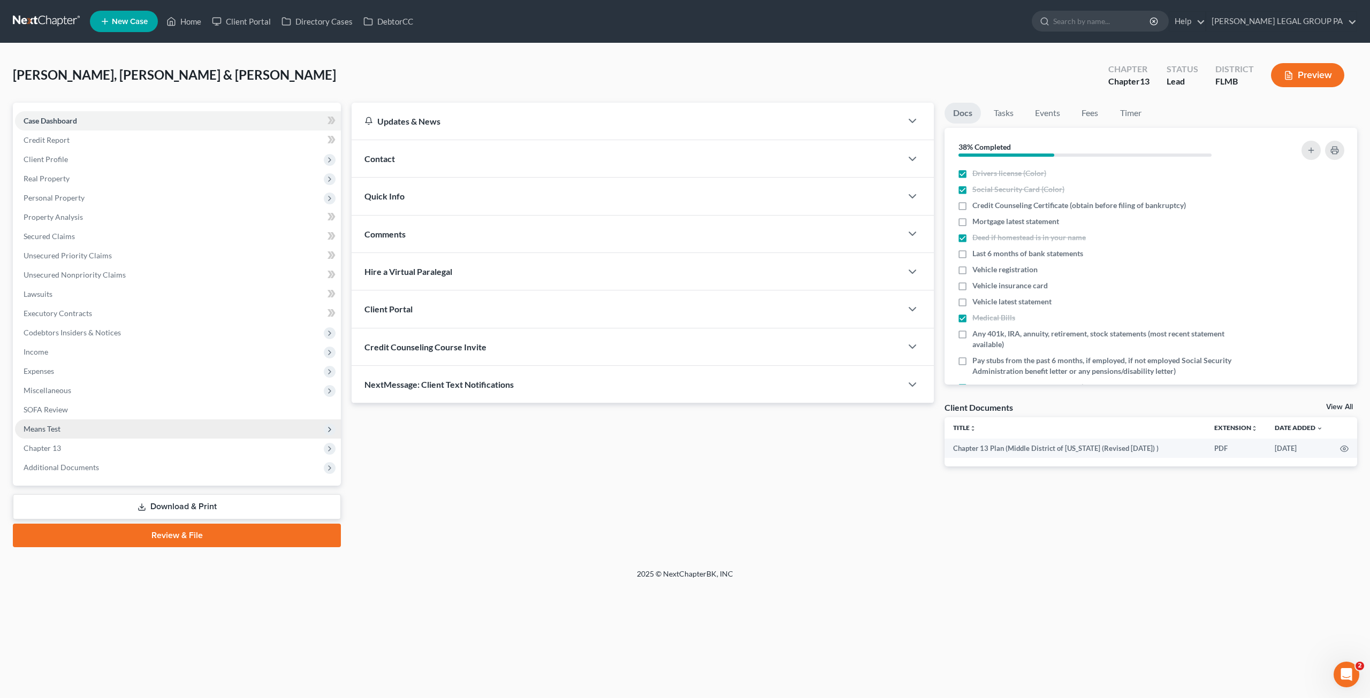
click at [55, 423] on span "Means Test" at bounding box center [178, 429] width 326 height 19
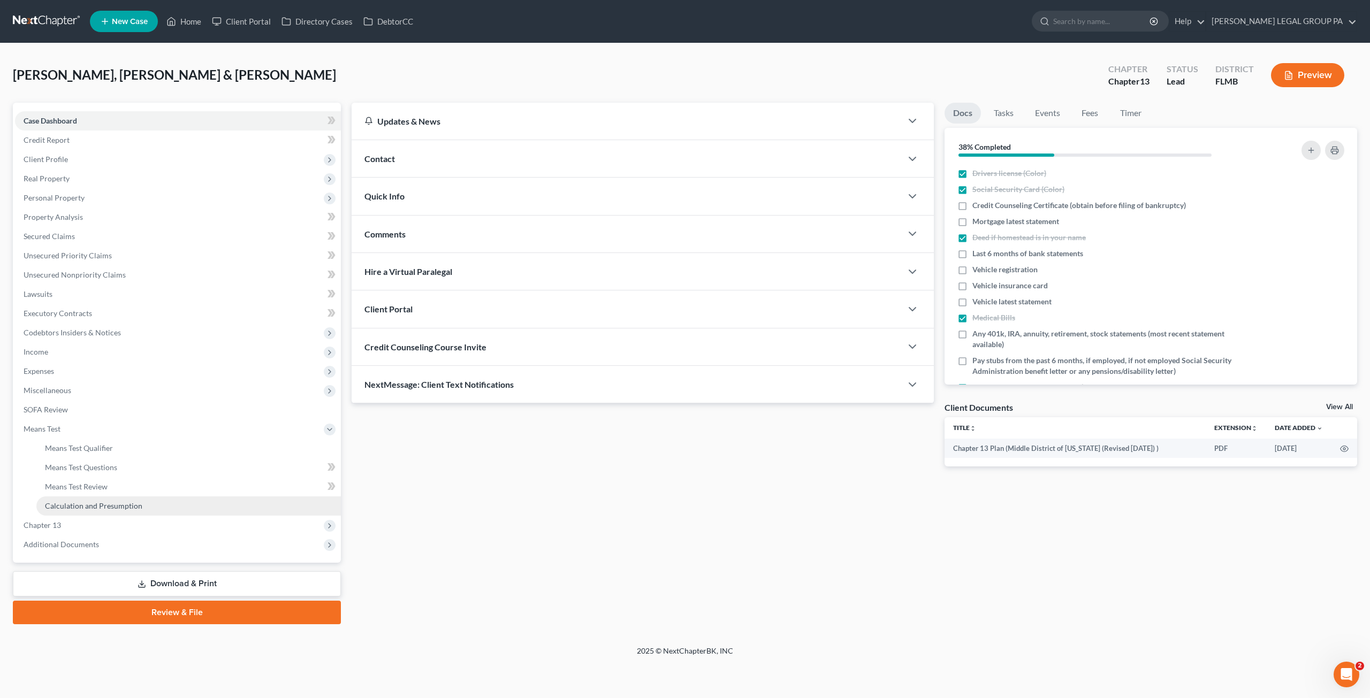
click at [82, 503] on span "Calculation and Presumption" at bounding box center [93, 505] width 97 height 9
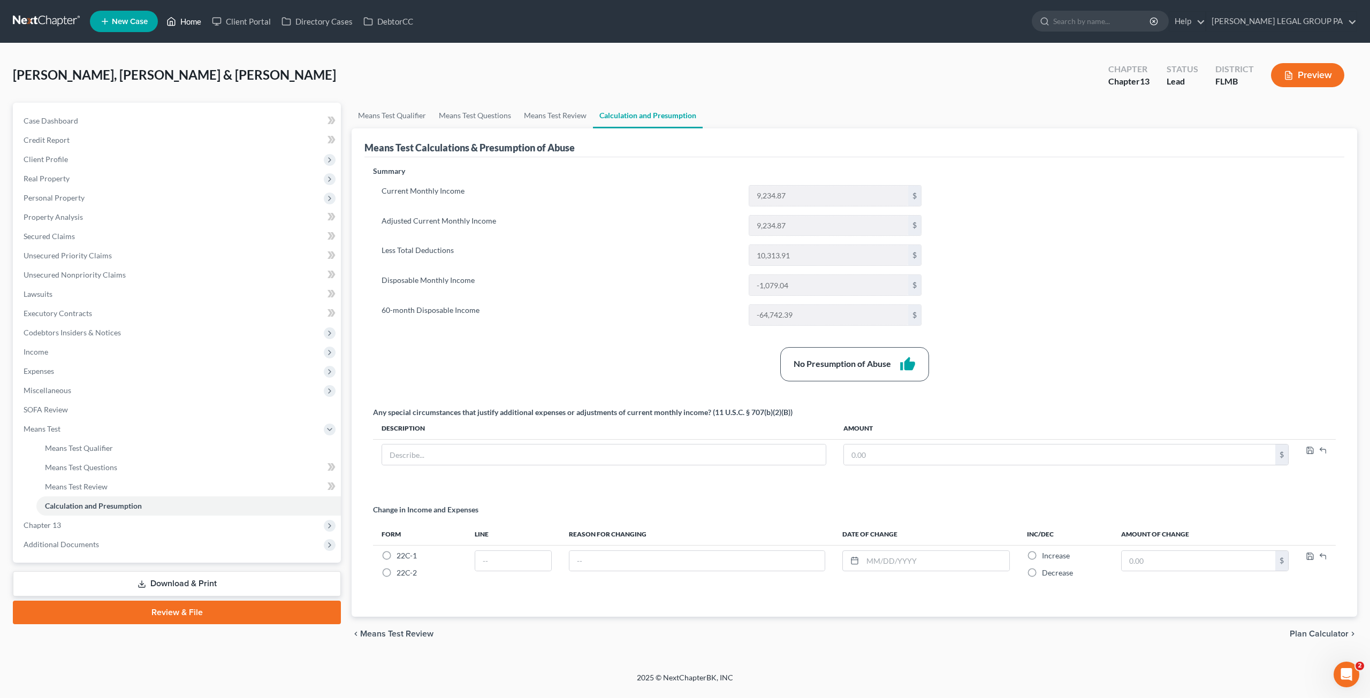
click at [191, 21] on link "Home" at bounding box center [183, 21] width 45 height 19
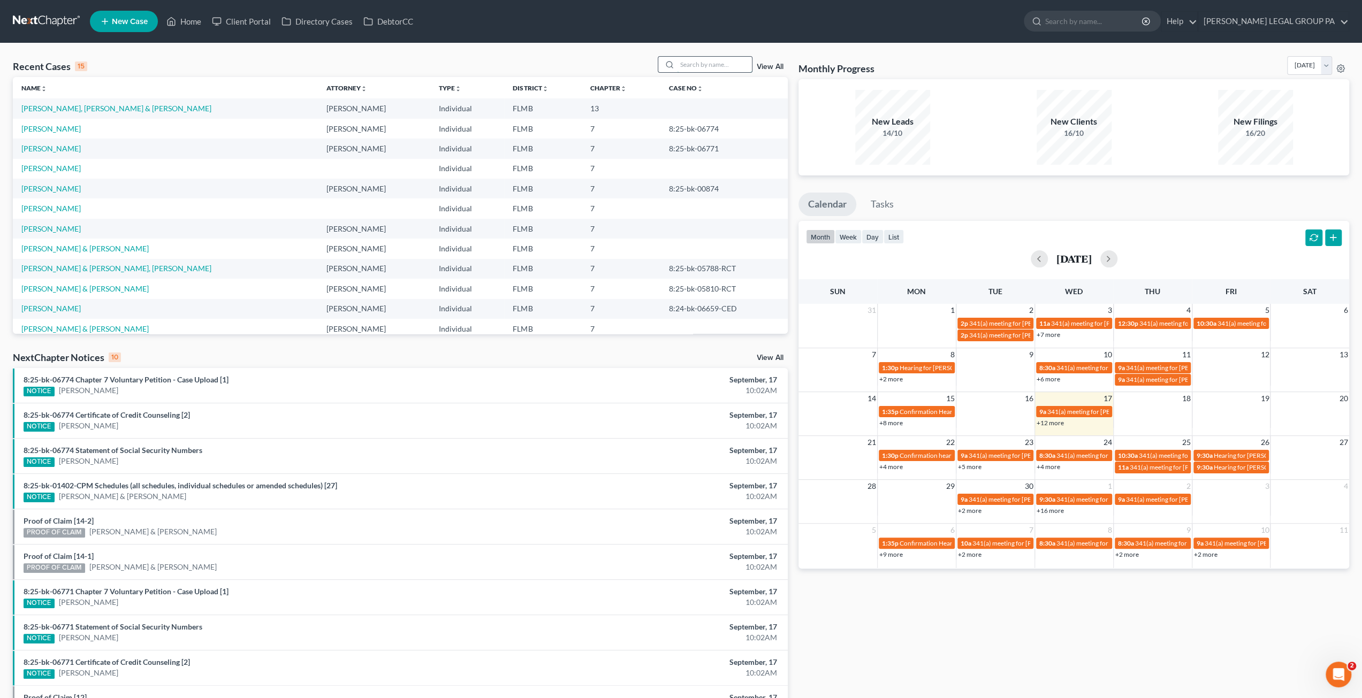
click at [702, 70] on input "search" at bounding box center [714, 65] width 75 height 16
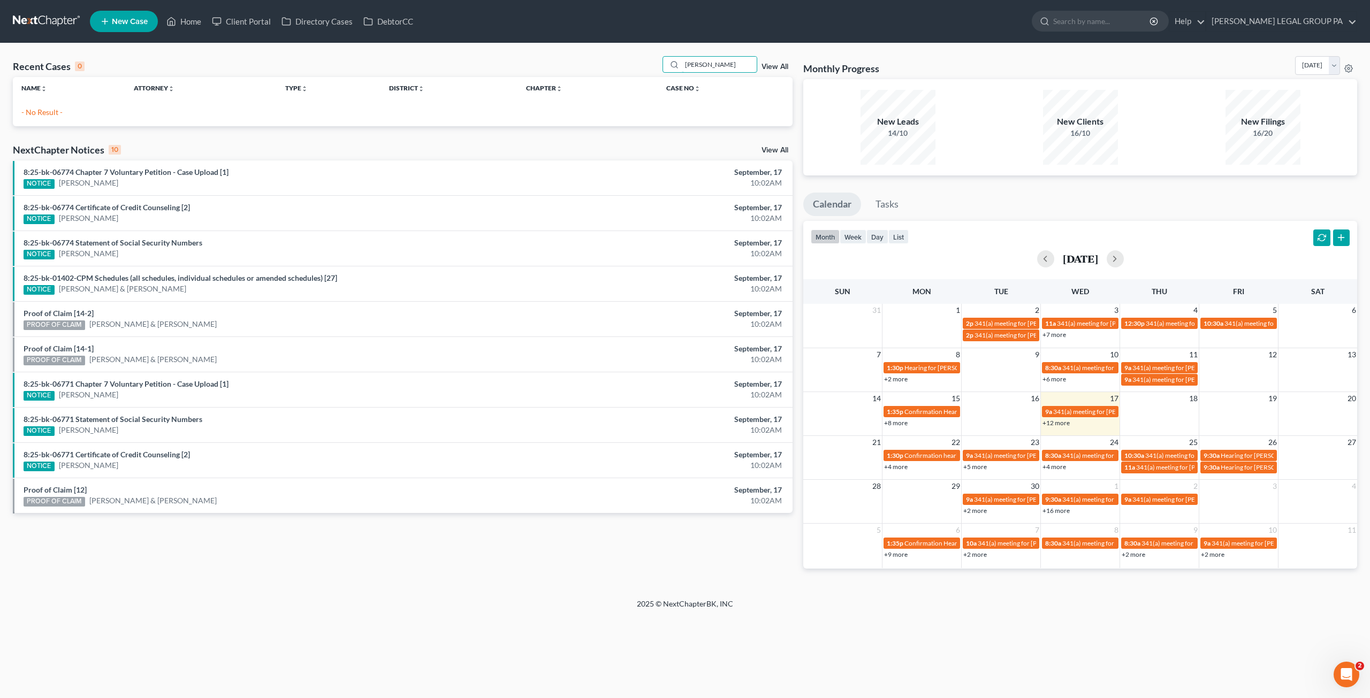
drag, startPoint x: 718, startPoint y: 68, endPoint x: 558, endPoint y: 62, distance: 160.7
click at [557, 62] on div "Recent Cases 0 IAN ROCK View All" at bounding box center [403, 66] width 780 height 21
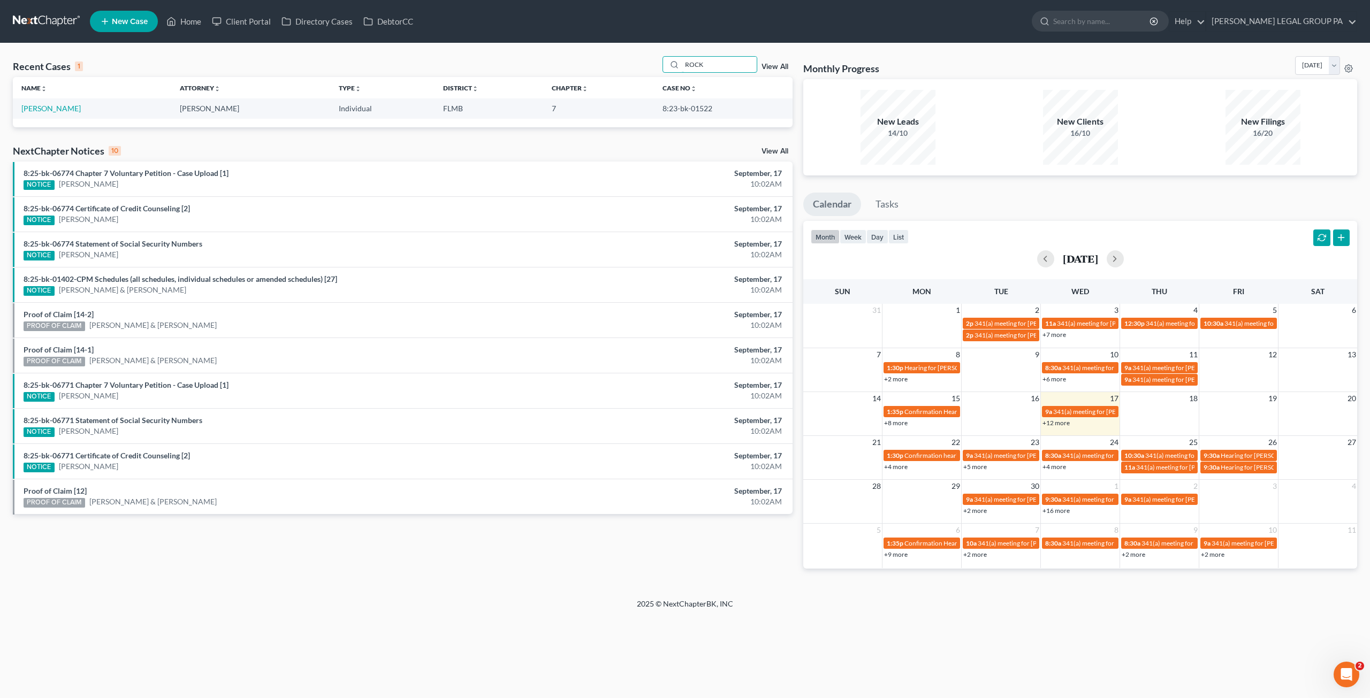
type input "ROCK"
click at [115, 21] on span "New Case" at bounding box center [130, 22] width 36 height 8
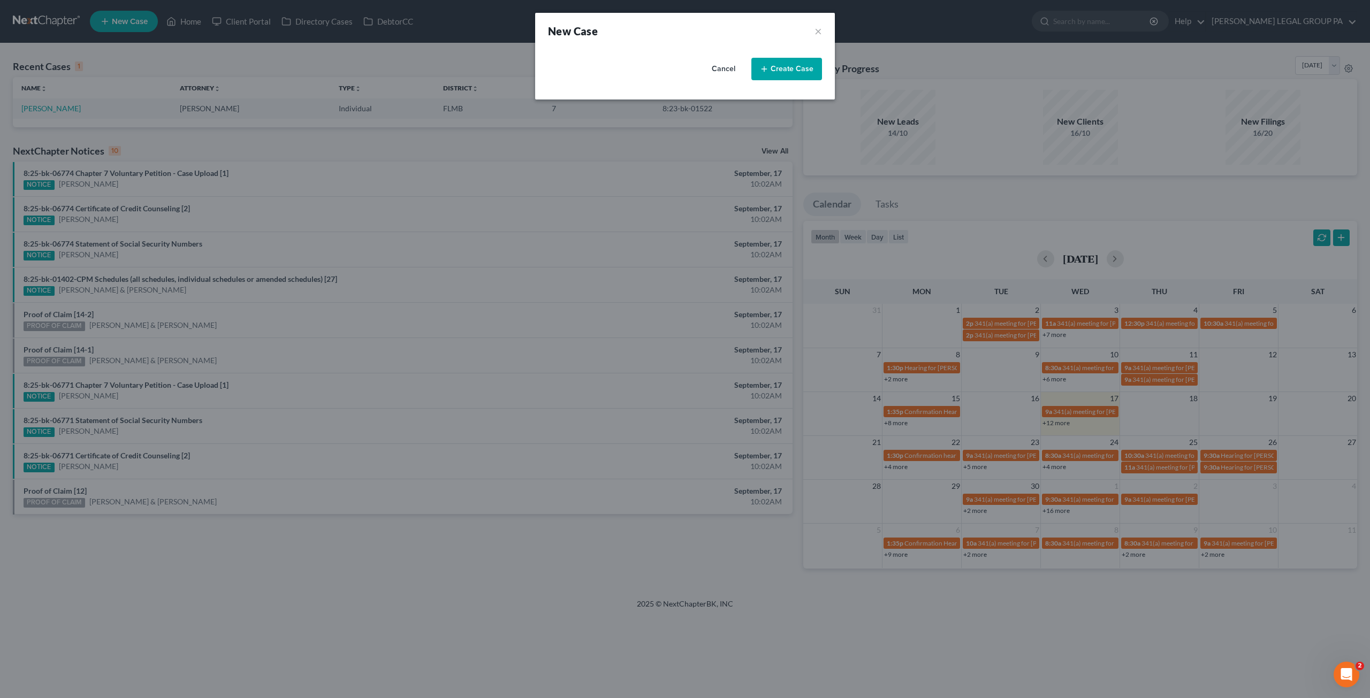
select select "15"
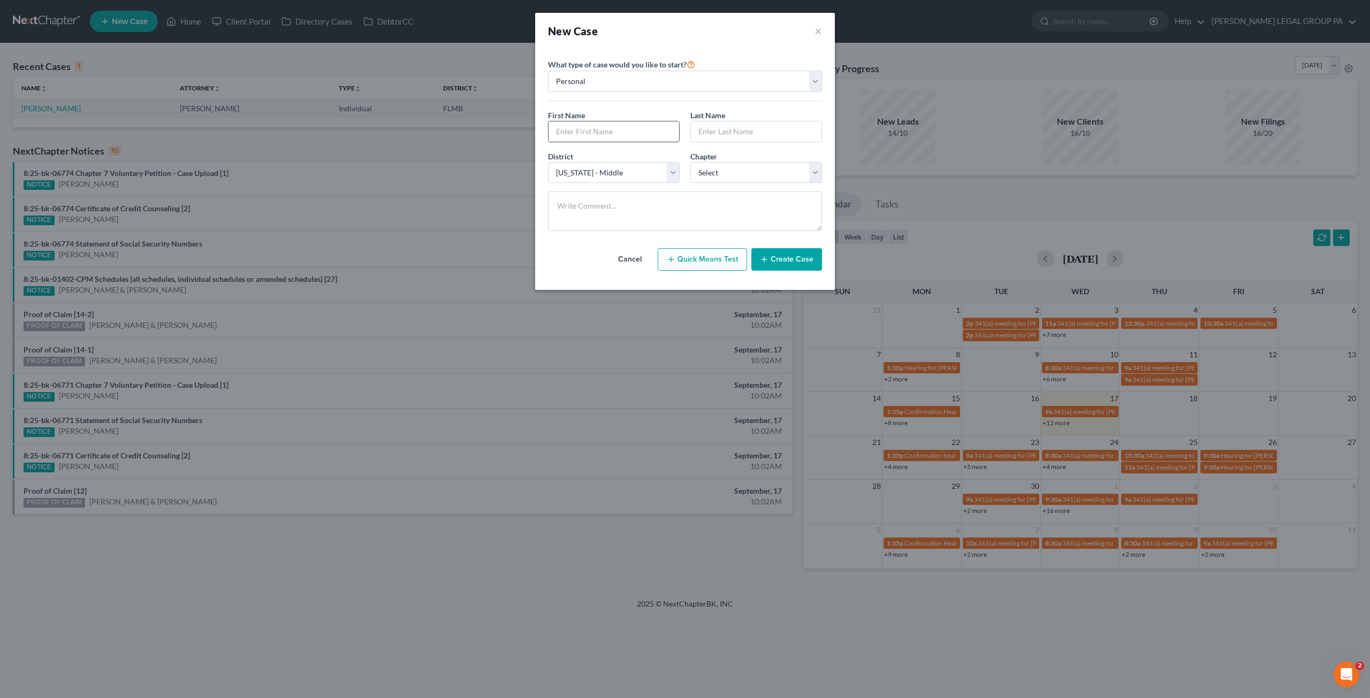
click at [590, 123] on input "text" at bounding box center [614, 131] width 131 height 20
type input "i"
type input "Ian"
type input "Rocks"
click at [717, 178] on select "Select 7 11 12 13" at bounding box center [756, 172] width 132 height 21
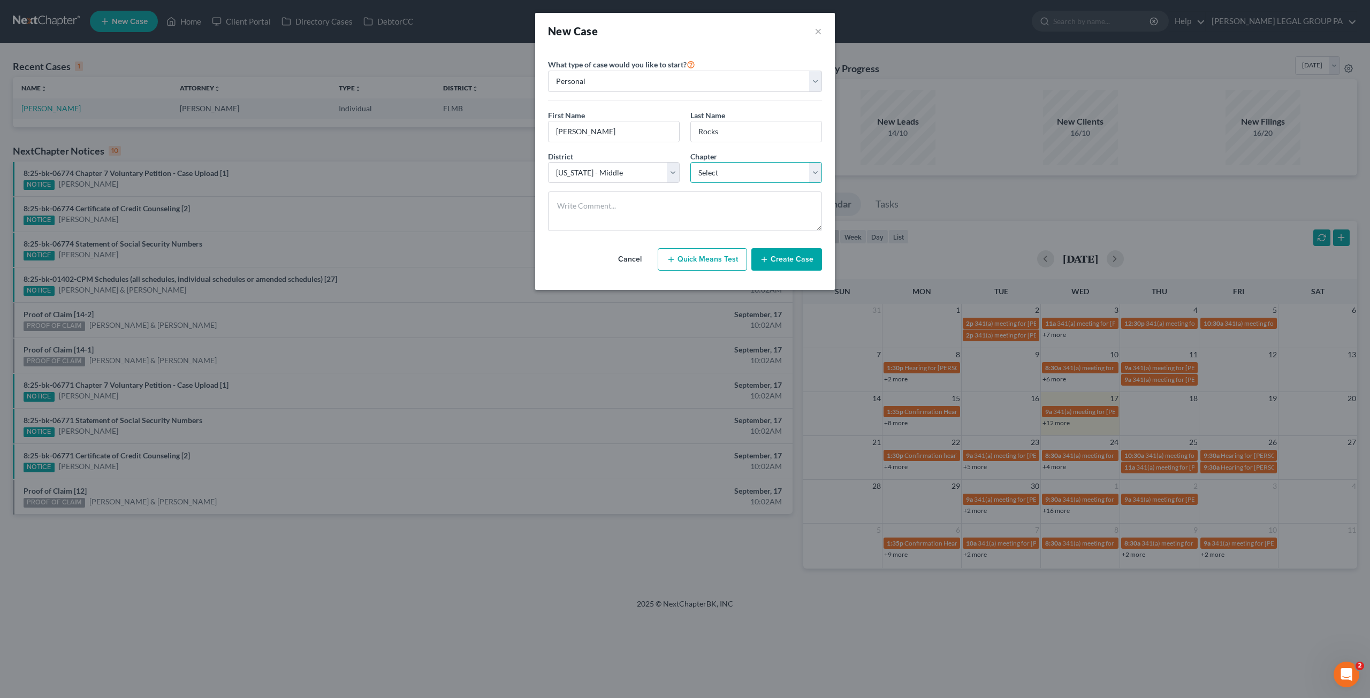
select select "3"
click at [690, 162] on select "Select 7 11 12 13" at bounding box center [756, 172] width 132 height 21
click at [790, 260] on button "Create Case" at bounding box center [786, 259] width 71 height 22
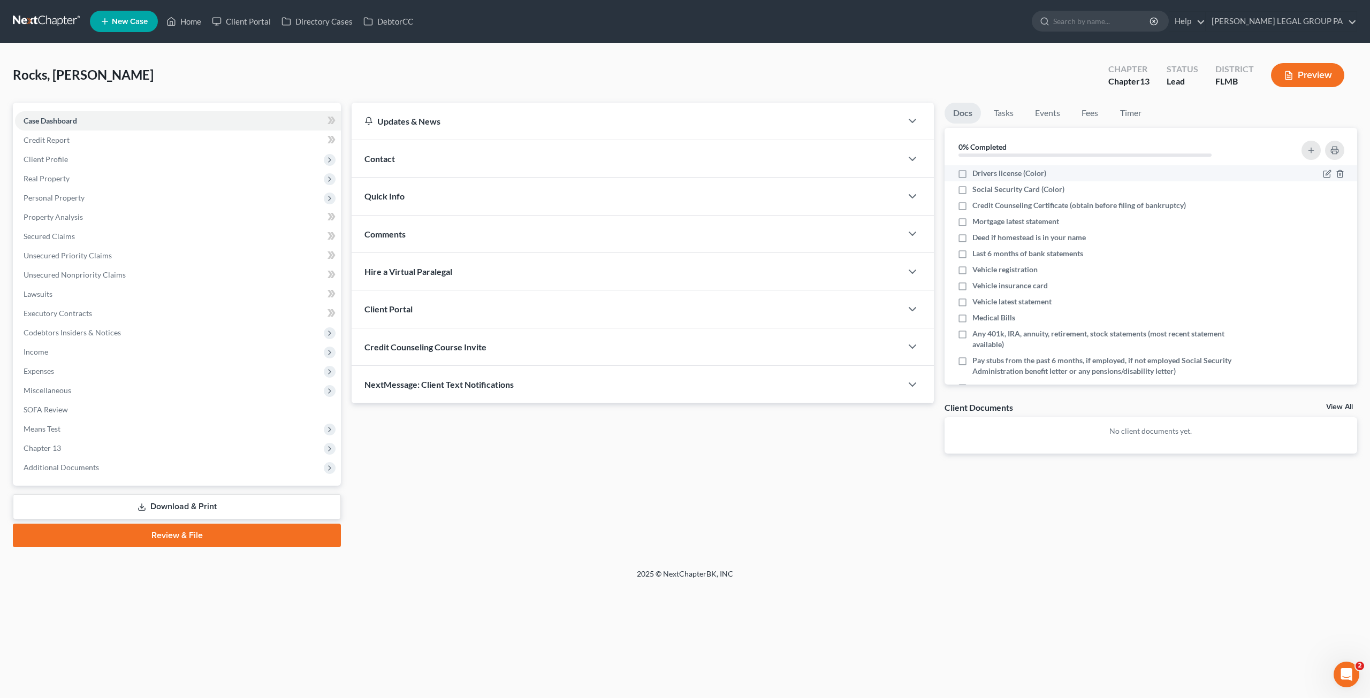
click at [972, 174] on label "Drivers license (Color)" at bounding box center [1009, 173] width 74 height 11
click at [977, 174] on input "Drivers license (Color)" at bounding box center [980, 171] width 7 height 7
checkbox input "true"
click at [972, 235] on label "Deed if homestead is in your name" at bounding box center [1028, 237] width 113 height 11
click at [977, 235] on input "Deed if homestead is in your name" at bounding box center [980, 235] width 7 height 7
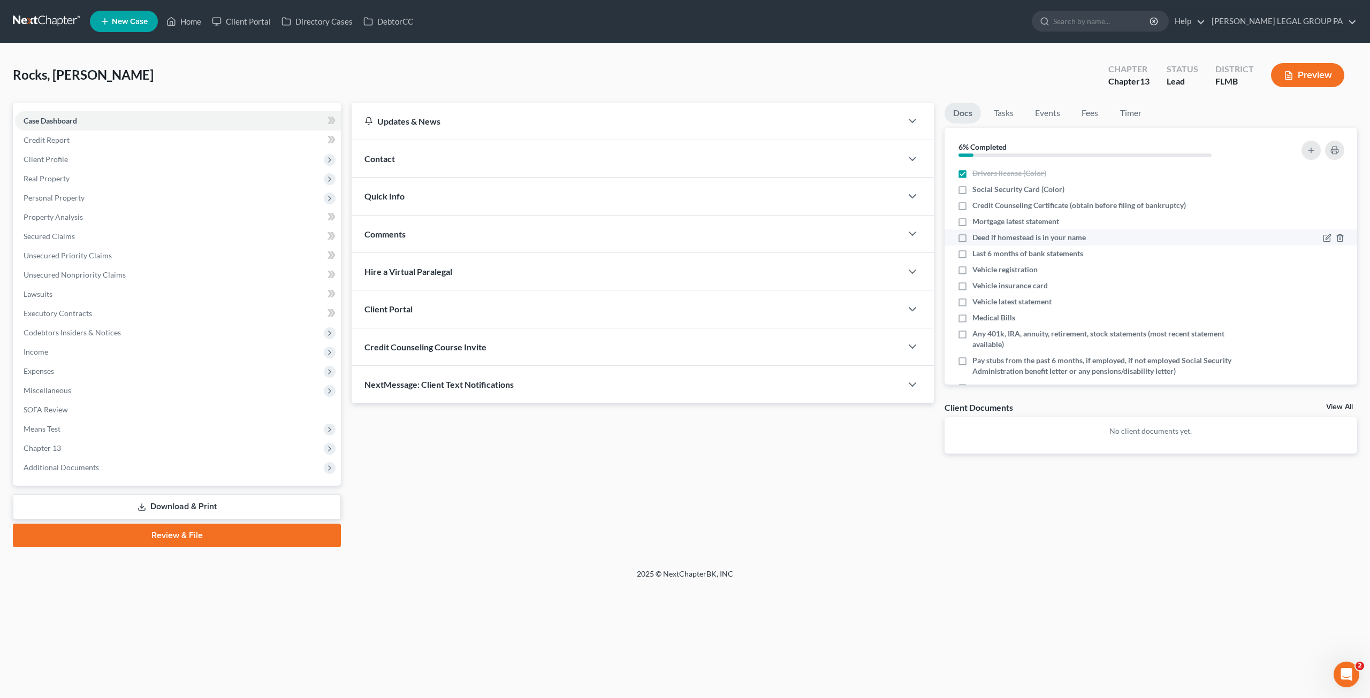
checkbox input "true"
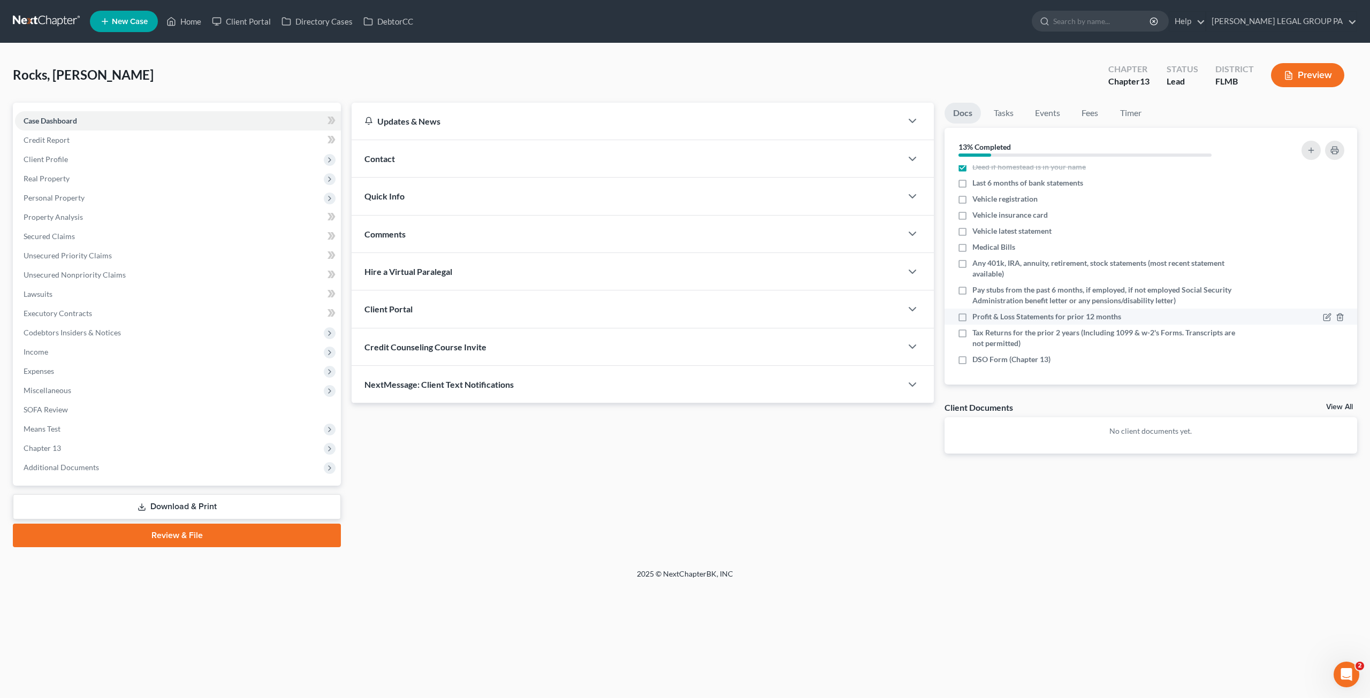
scroll to position [71, 0]
click at [1323, 313] on icon "button" at bounding box center [1327, 317] width 9 height 9
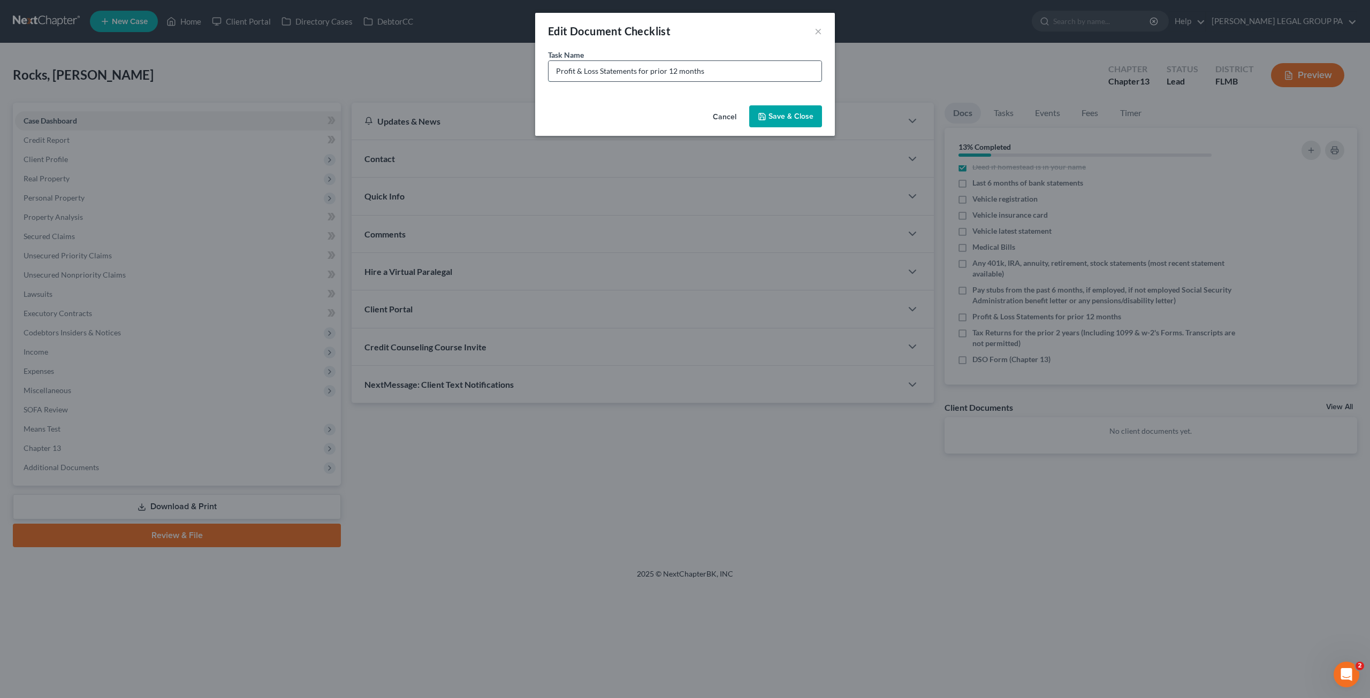
click at [710, 78] on input "Profit & Loss Statements for prior 12 months" at bounding box center [685, 71] width 273 height 20
type input "Profit & Loss Statements for prior 12 months (by month)"
click at [773, 118] on button "Save & Close" at bounding box center [785, 116] width 73 height 22
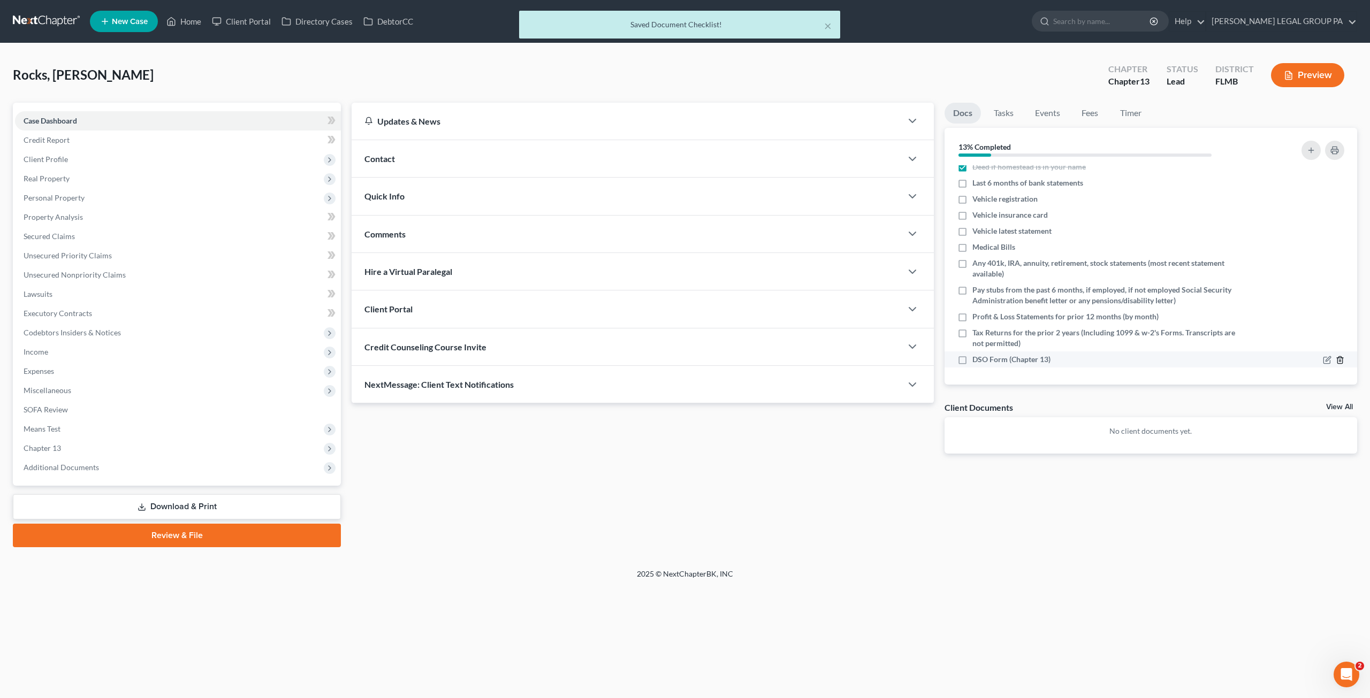
click at [1336, 360] on icon "button" at bounding box center [1340, 360] width 9 height 9
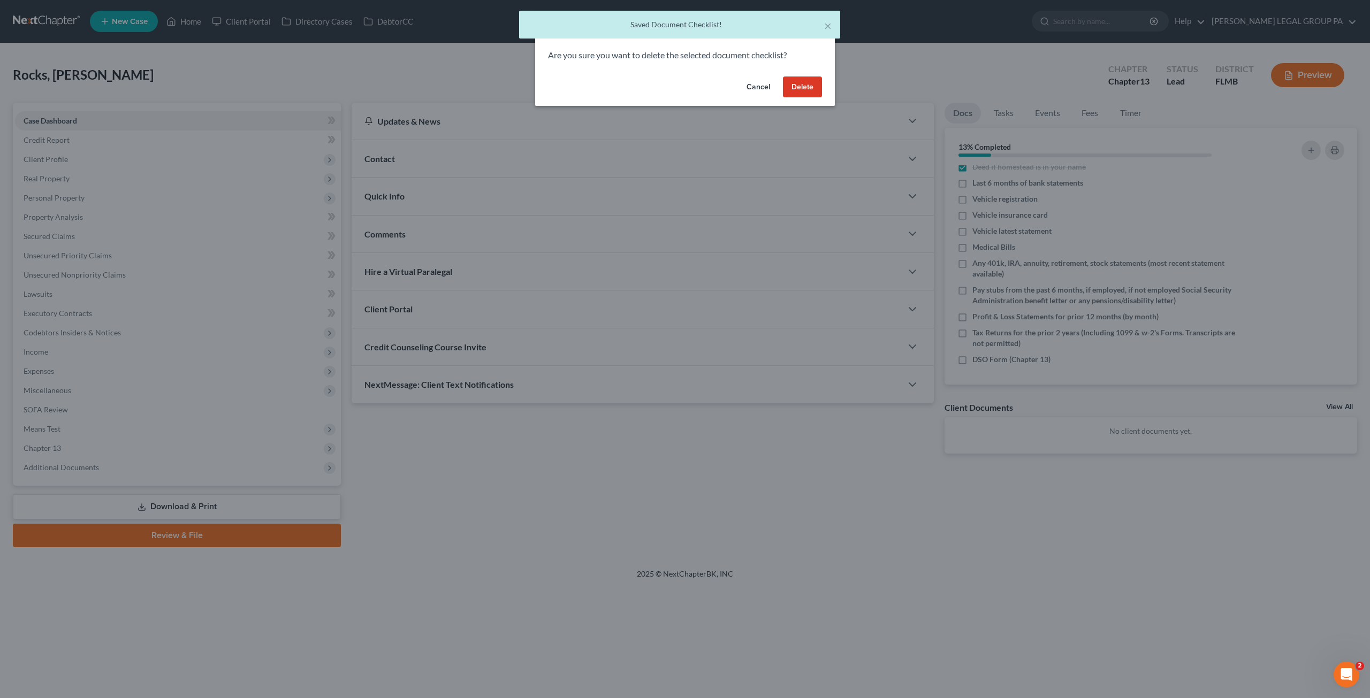
click at [793, 88] on button "Delete" at bounding box center [802, 87] width 39 height 21
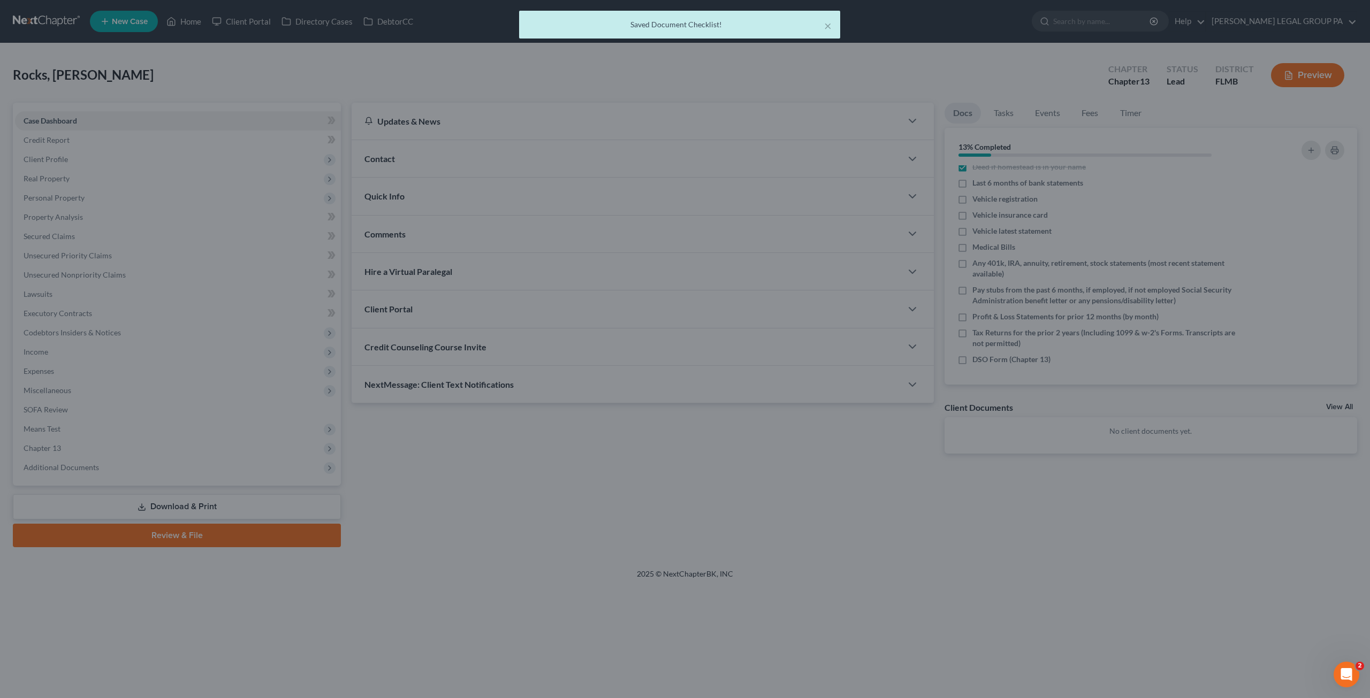
scroll to position [55, 0]
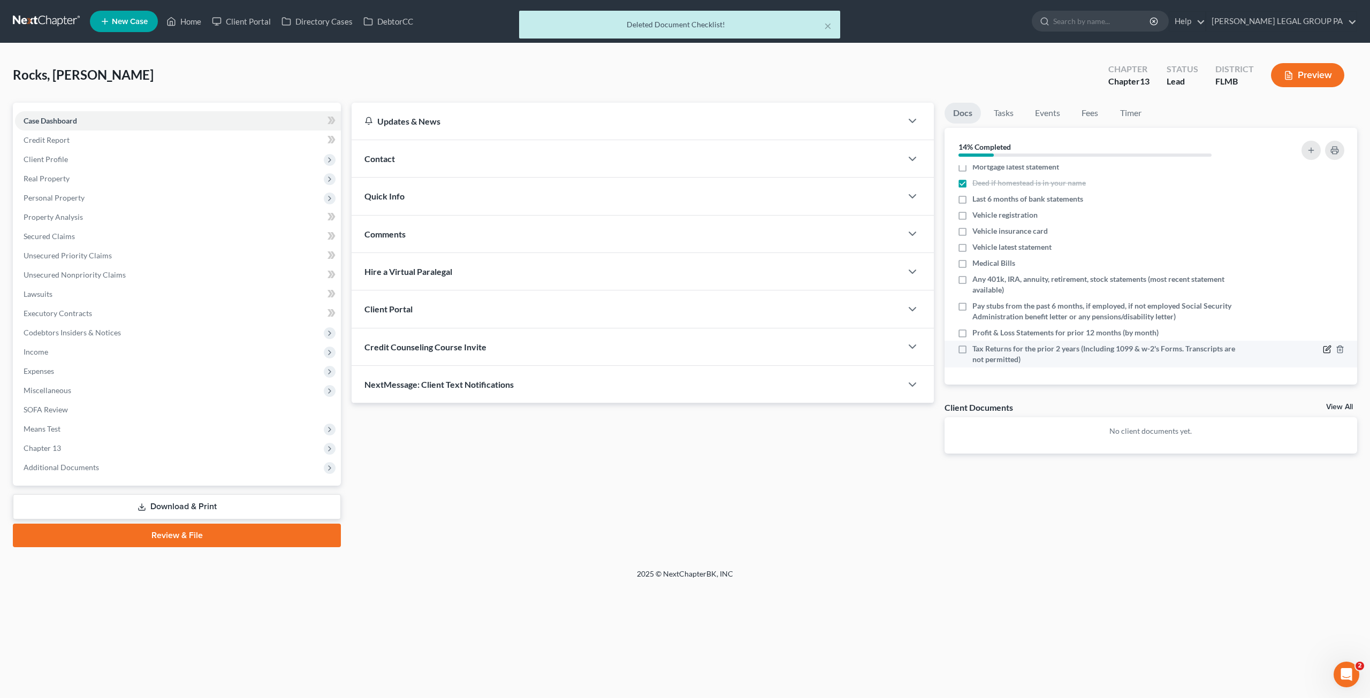
click at [1323, 348] on icon "button" at bounding box center [1327, 349] width 9 height 9
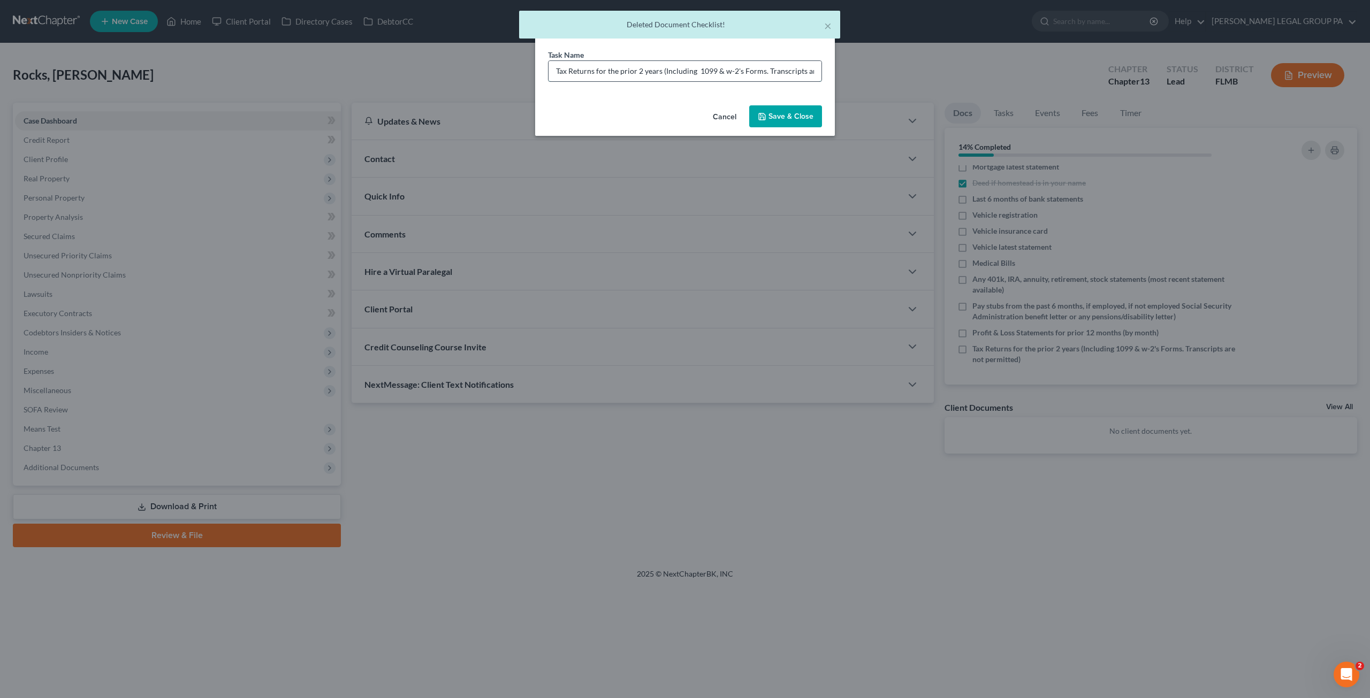
click at [555, 71] on input "Tax Returns for the prior 2 years (Including 1099 & w-2's Forms. Transcripts ar…" at bounding box center [685, 71] width 273 height 20
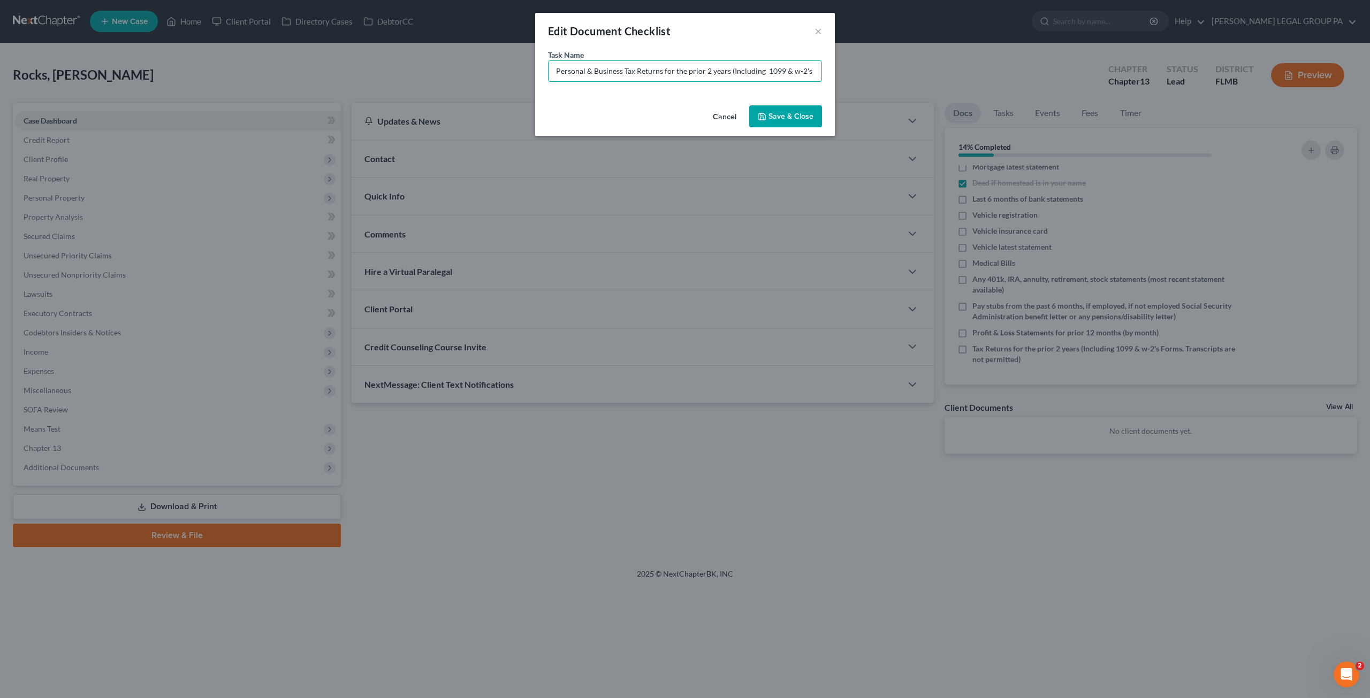
type input "Personal & Business Tax Returns for the prior 2 years (Including 1099 & w-2's F…"
click at [793, 116] on button "Save & Close" at bounding box center [785, 116] width 73 height 22
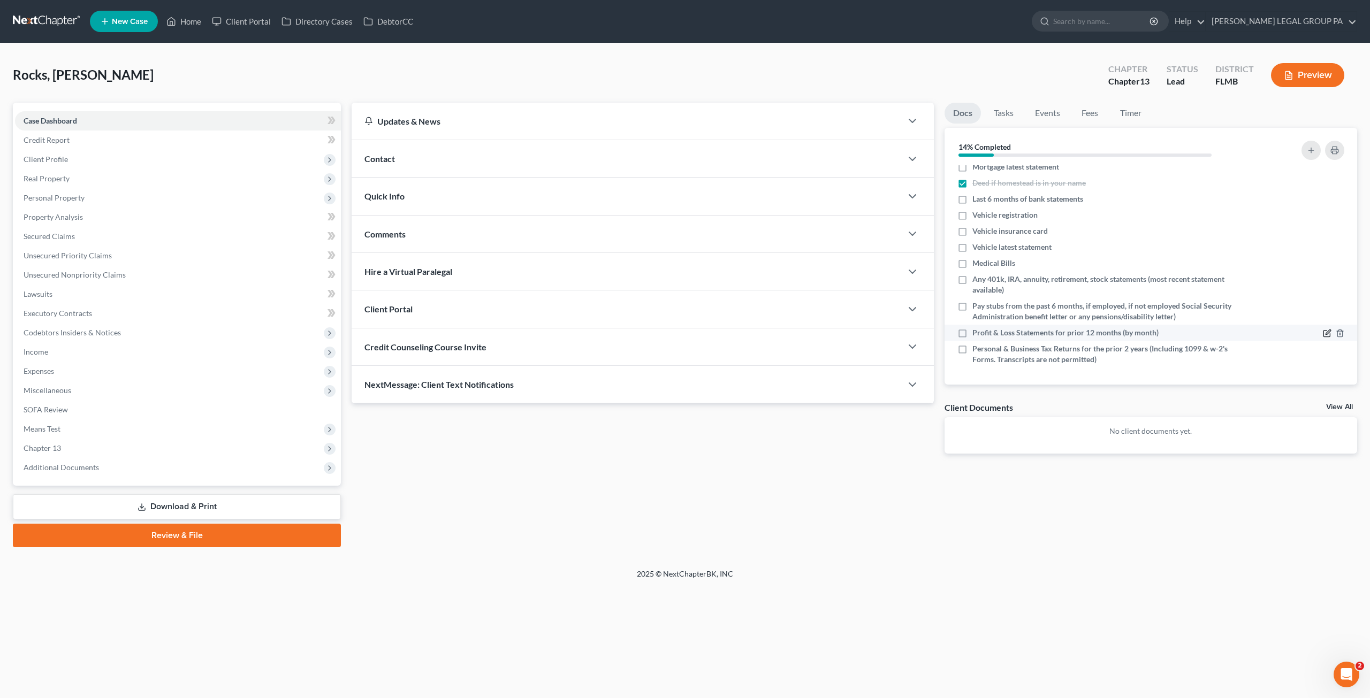
click at [1323, 332] on icon "button" at bounding box center [1327, 333] width 9 height 9
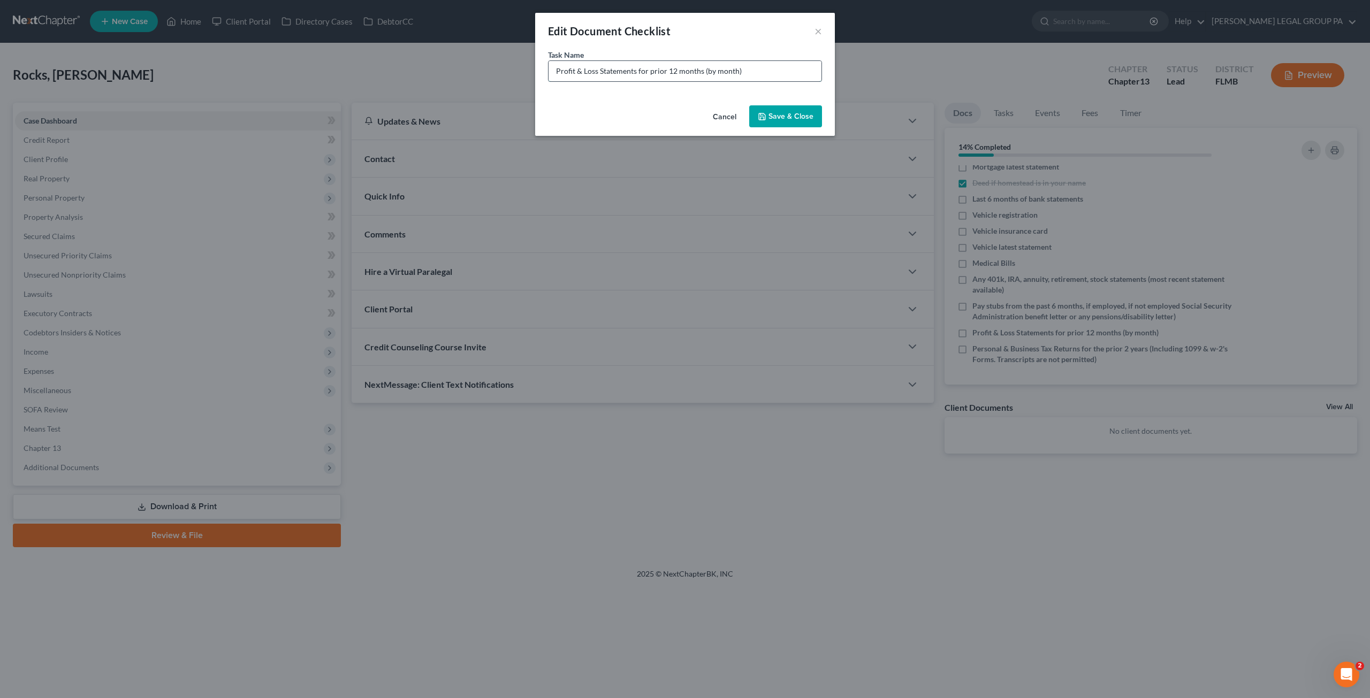
click at [552, 70] on input "Profit & Loss Statements for prior 12 months (by month)" at bounding box center [685, 71] width 273 height 20
click at [776, 70] on input "Personal Profit & Loss Statements for prior 12 months (by month)" at bounding box center [685, 71] width 273 height 20
drag, startPoint x: 587, startPoint y: 71, endPoint x: 802, endPoint y: 67, distance: 215.7
click at [802, 67] on input "Personal Profit & Loss Statements for prior 12 months (by month)" at bounding box center [685, 71] width 273 height 20
type input "Personal Profit & Loss Statements for prior 12 months (by month)"
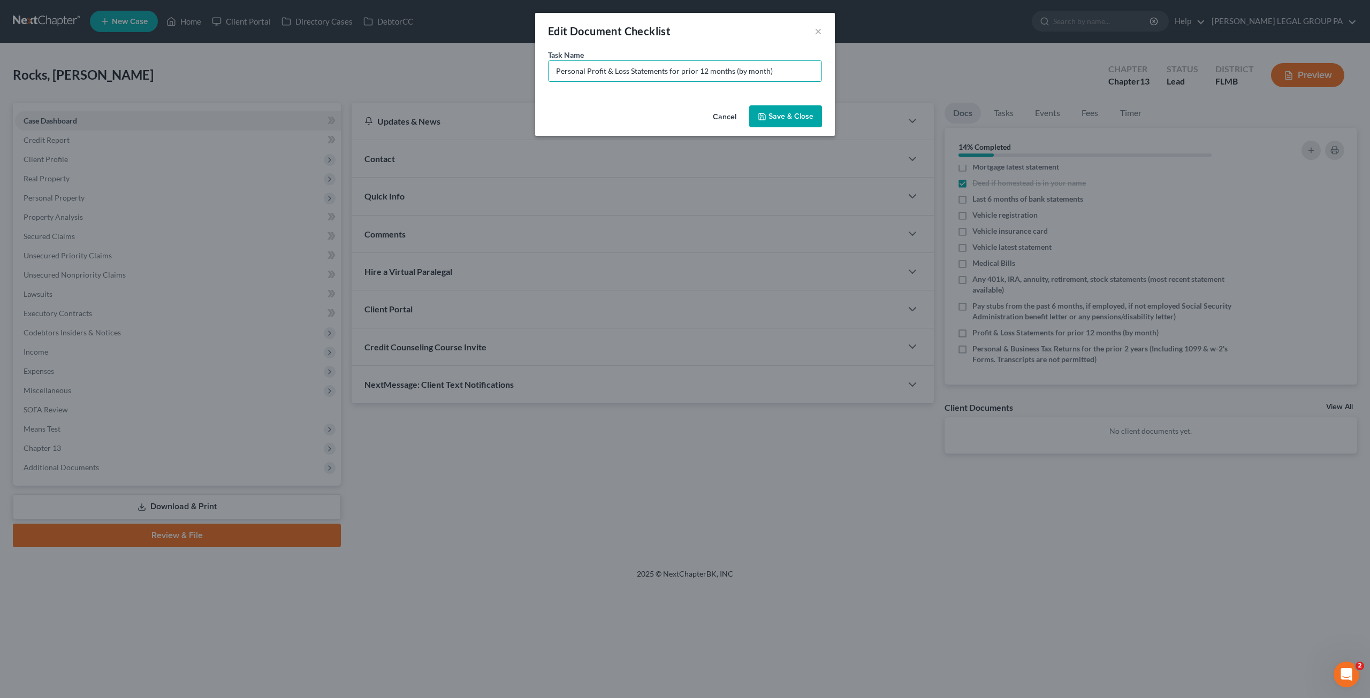
click at [782, 116] on button "Save & Close" at bounding box center [785, 116] width 73 height 22
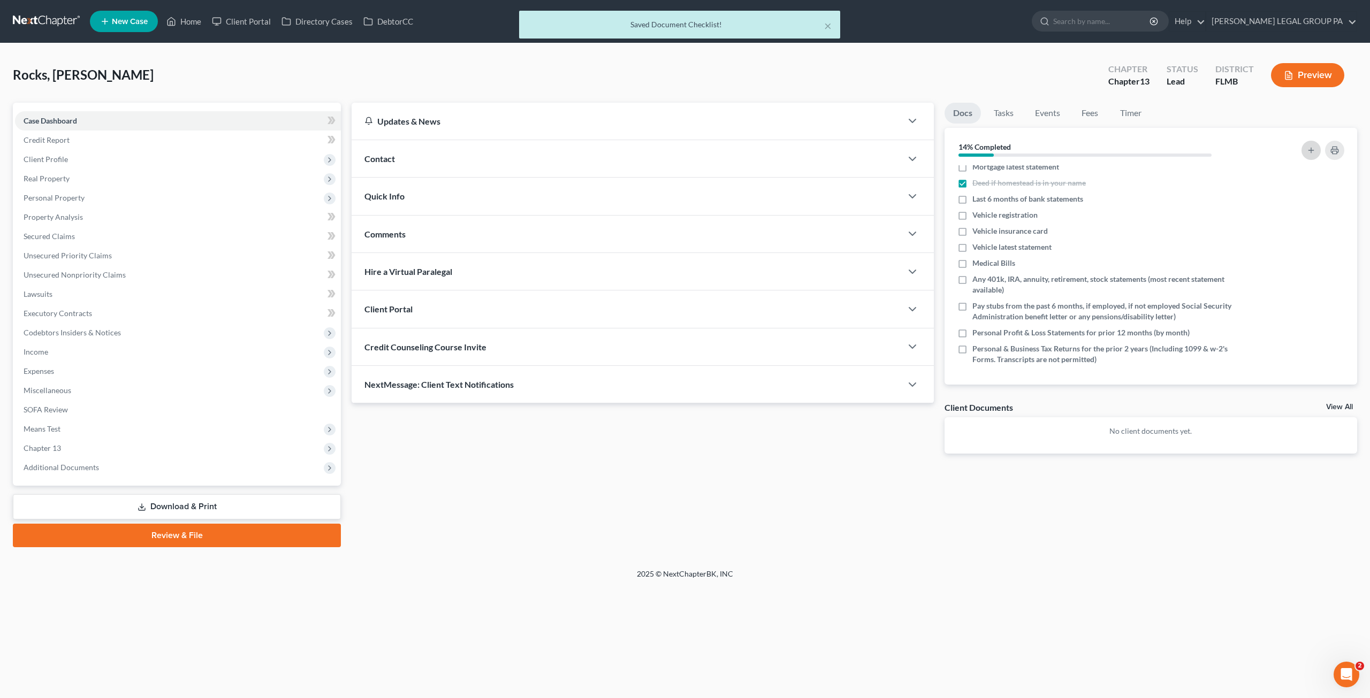
click at [1312, 153] on icon "button" at bounding box center [1311, 150] width 9 height 9
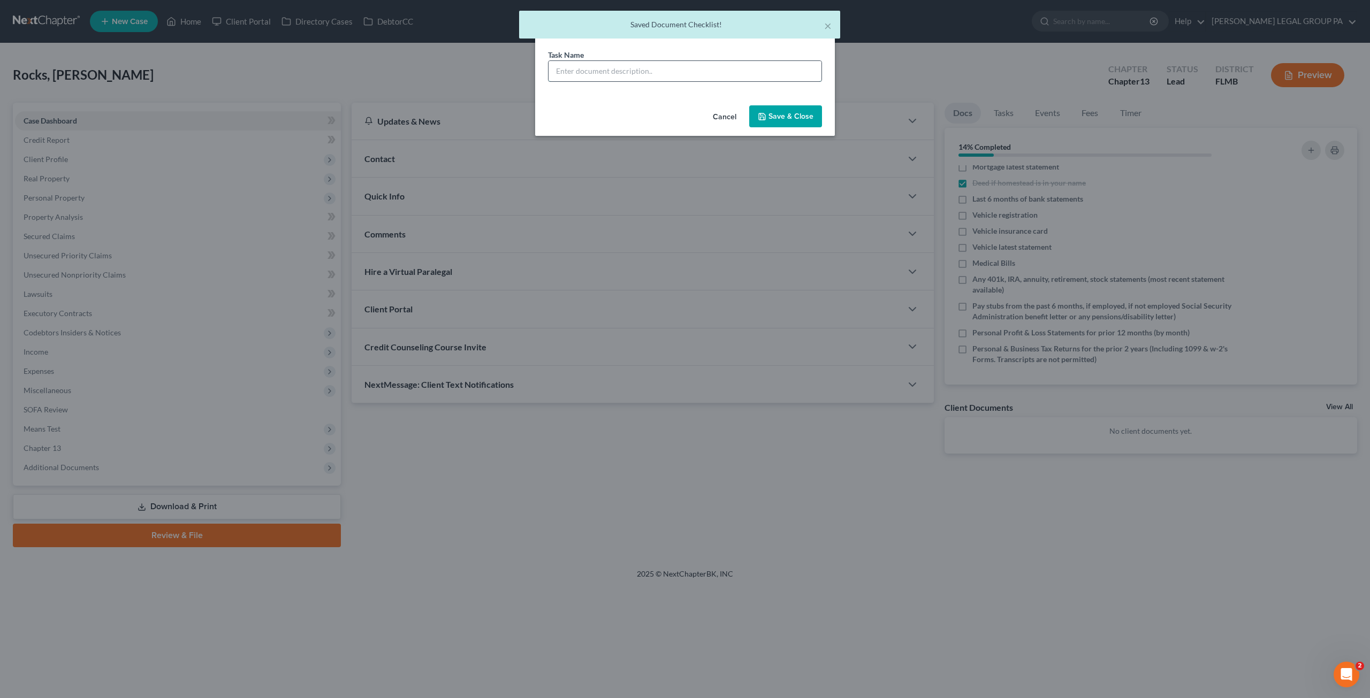
click at [605, 69] on input "text" at bounding box center [685, 71] width 273 height 20
paste input "Profit & Loss Statements for prior 12 months (by month)"
click at [558, 70] on input "Profit & Loss Statements for prior 12 months (by month)" at bounding box center [685, 71] width 273 height 20
click at [542, 71] on div "Task Name * Profit & Loss Statements for prior 12 months (by month)" at bounding box center [685, 75] width 300 height 52
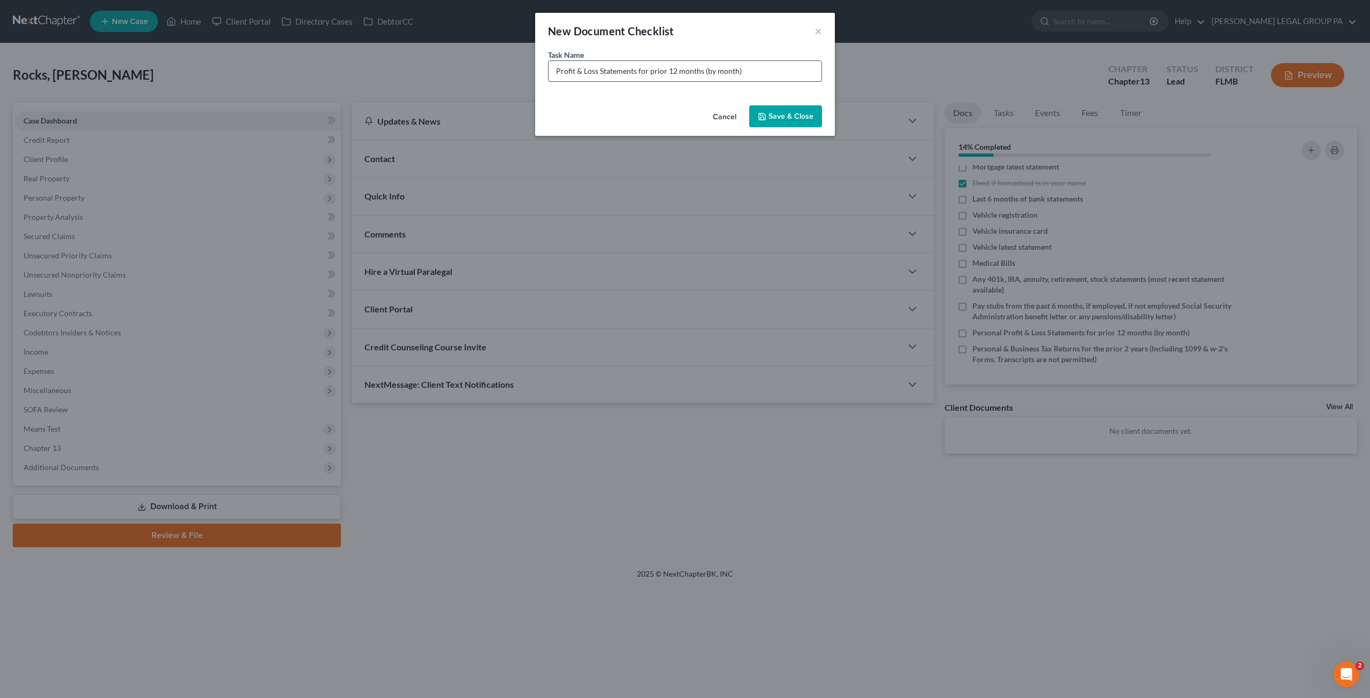
click at [551, 71] on input "Profit & Loss Statements for prior 12 months (by month)" at bounding box center [685, 71] width 273 height 20
type input "Business Profit & Loss Statements for prior 12 months (by month)"
click at [787, 117] on button "Save & Close" at bounding box center [785, 116] width 73 height 22
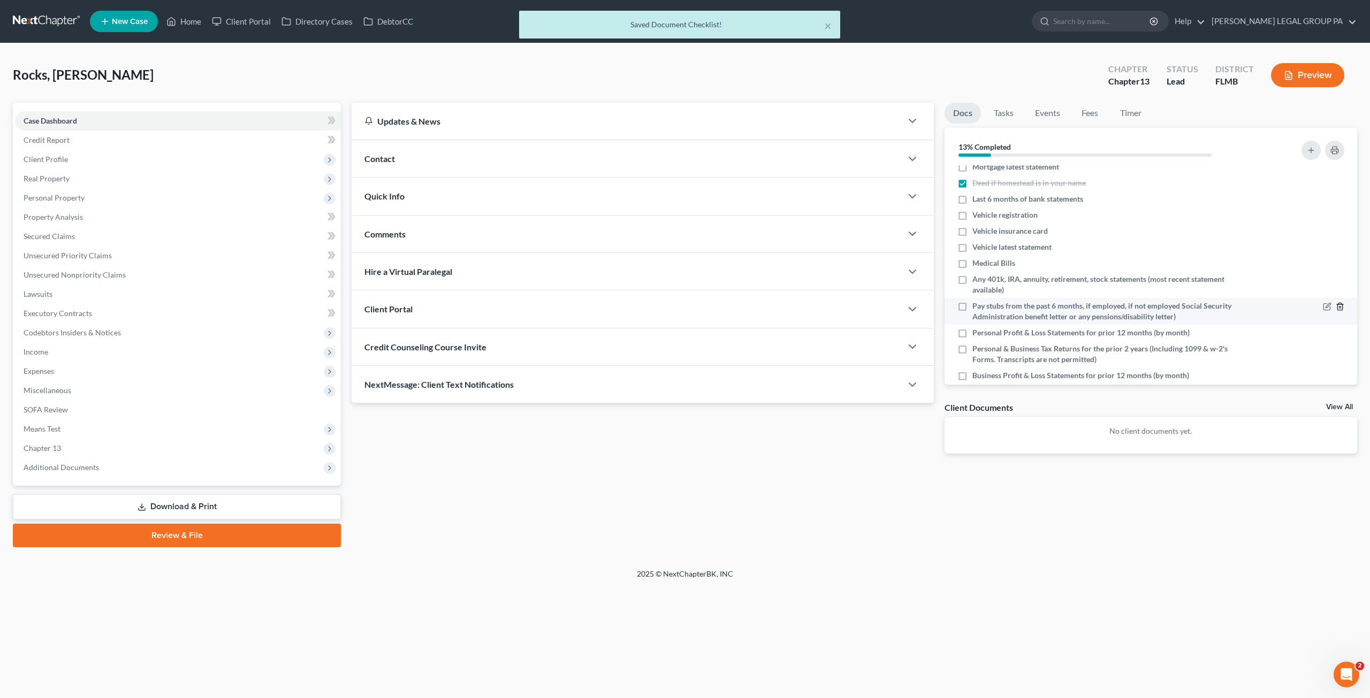
click at [1337, 303] on icon "button" at bounding box center [1339, 306] width 5 height 7
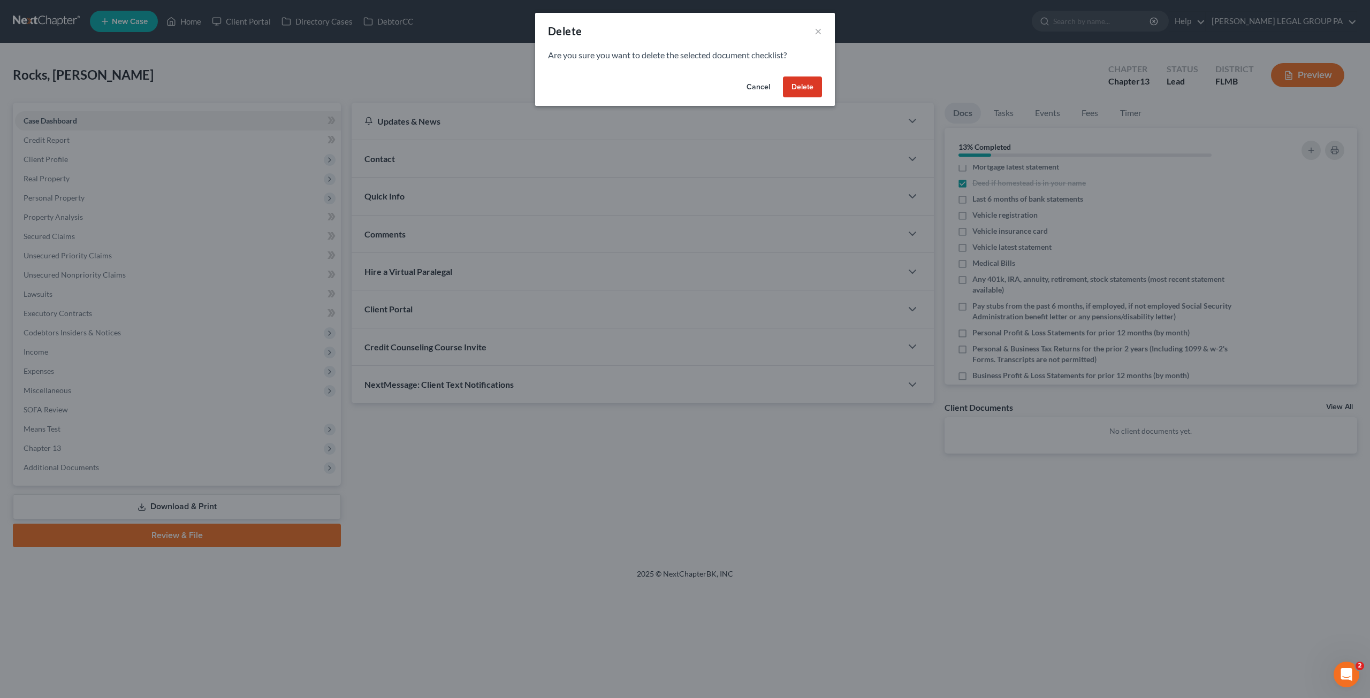
click at [761, 85] on button "Cancel" at bounding box center [758, 87] width 41 height 21
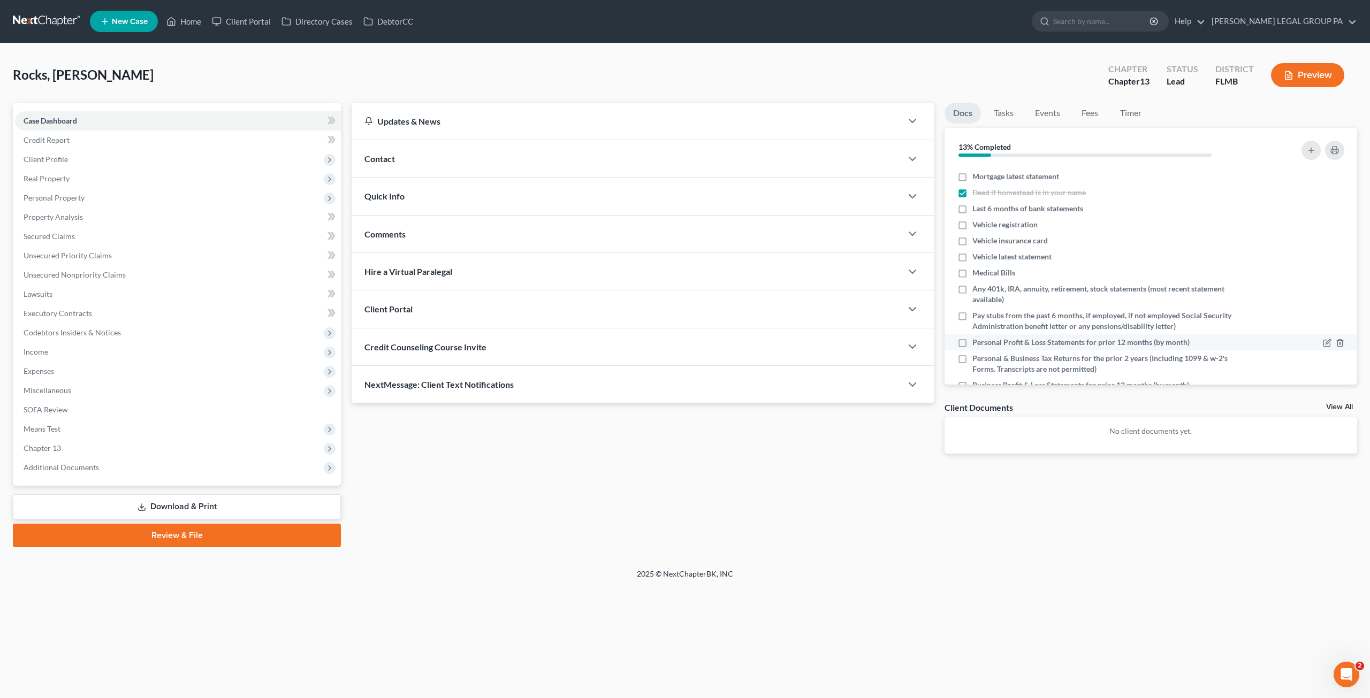
scroll to position [71, 0]
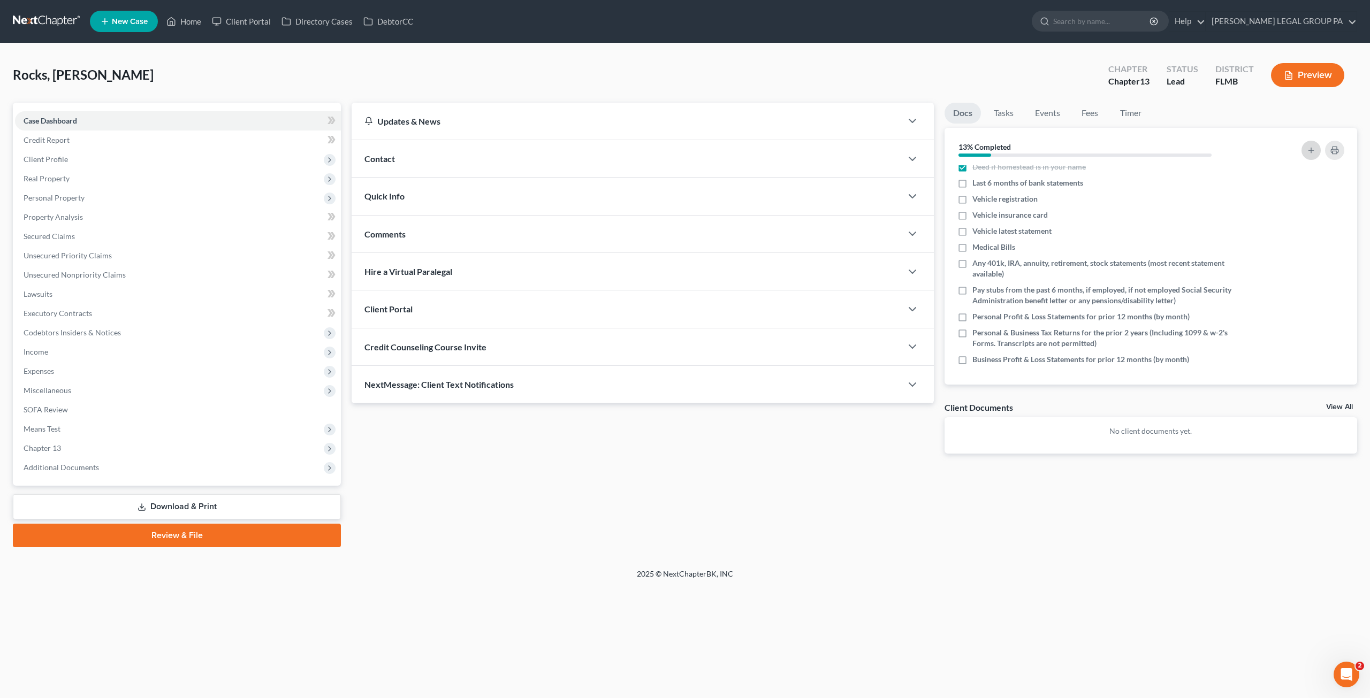
click at [1308, 148] on icon "button" at bounding box center [1311, 150] width 9 height 9
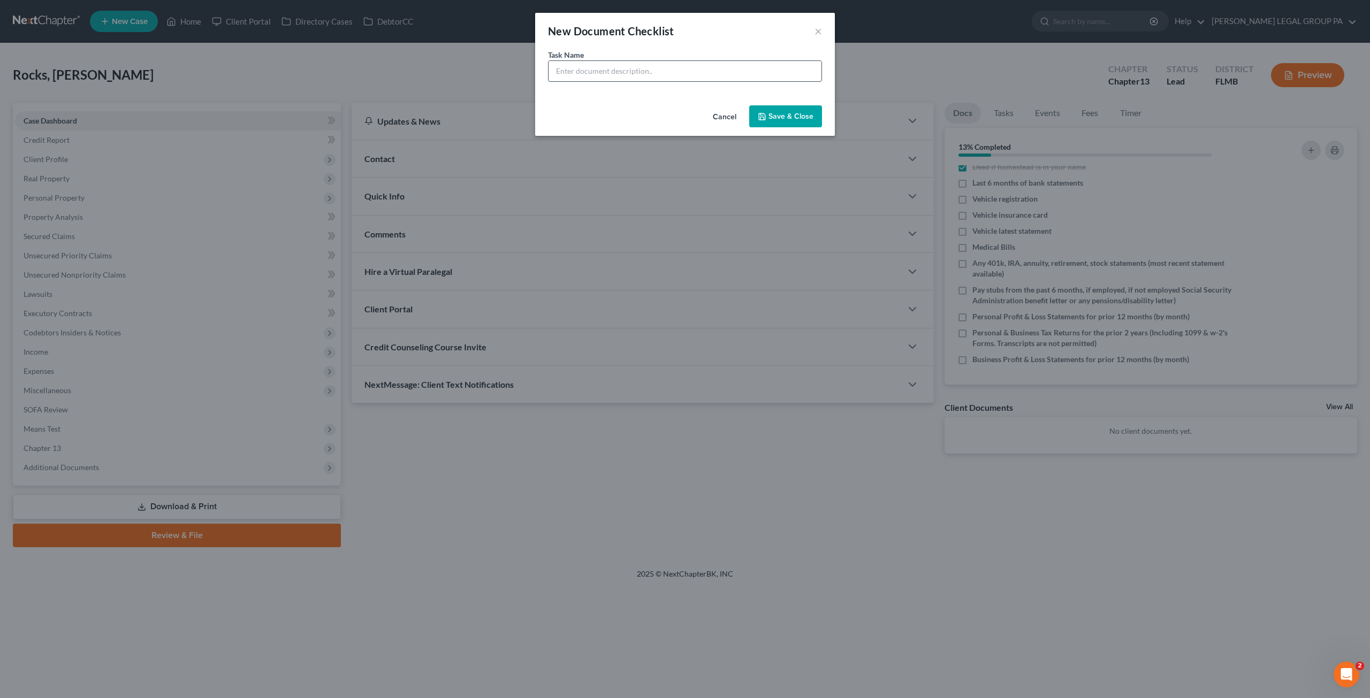
click at [618, 63] on input "text" at bounding box center [685, 71] width 273 height 20
type input "Navy Reserve Income (Benefit Letter)"
click at [780, 118] on button "Save & Close" at bounding box center [785, 116] width 73 height 22
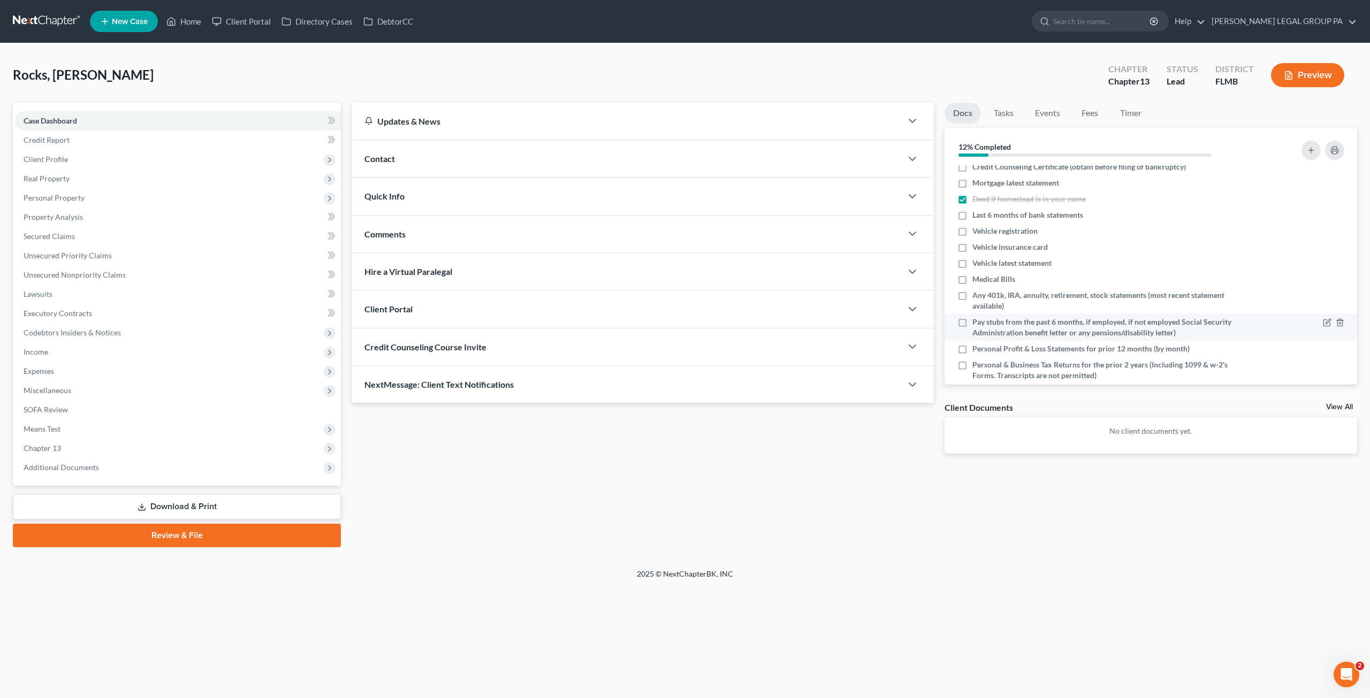
scroll to position [87, 0]
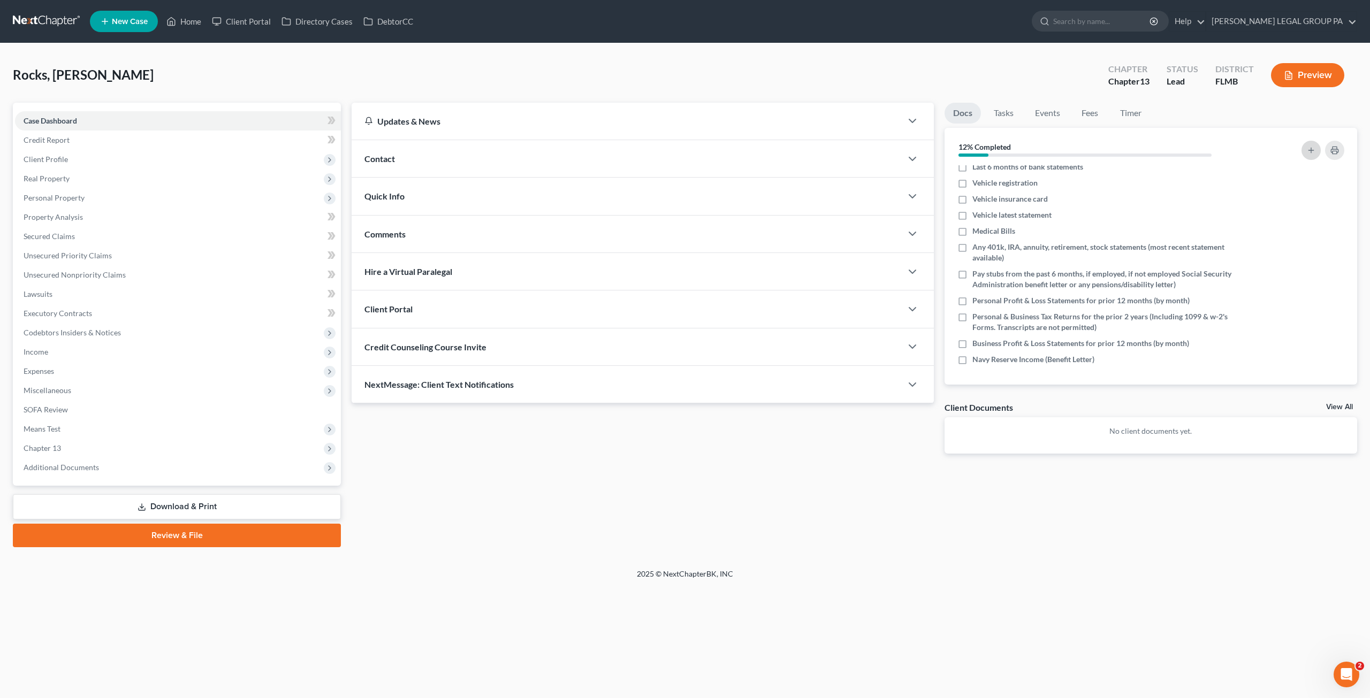
click at [1308, 149] on icon "button" at bounding box center [1311, 150] width 9 height 9
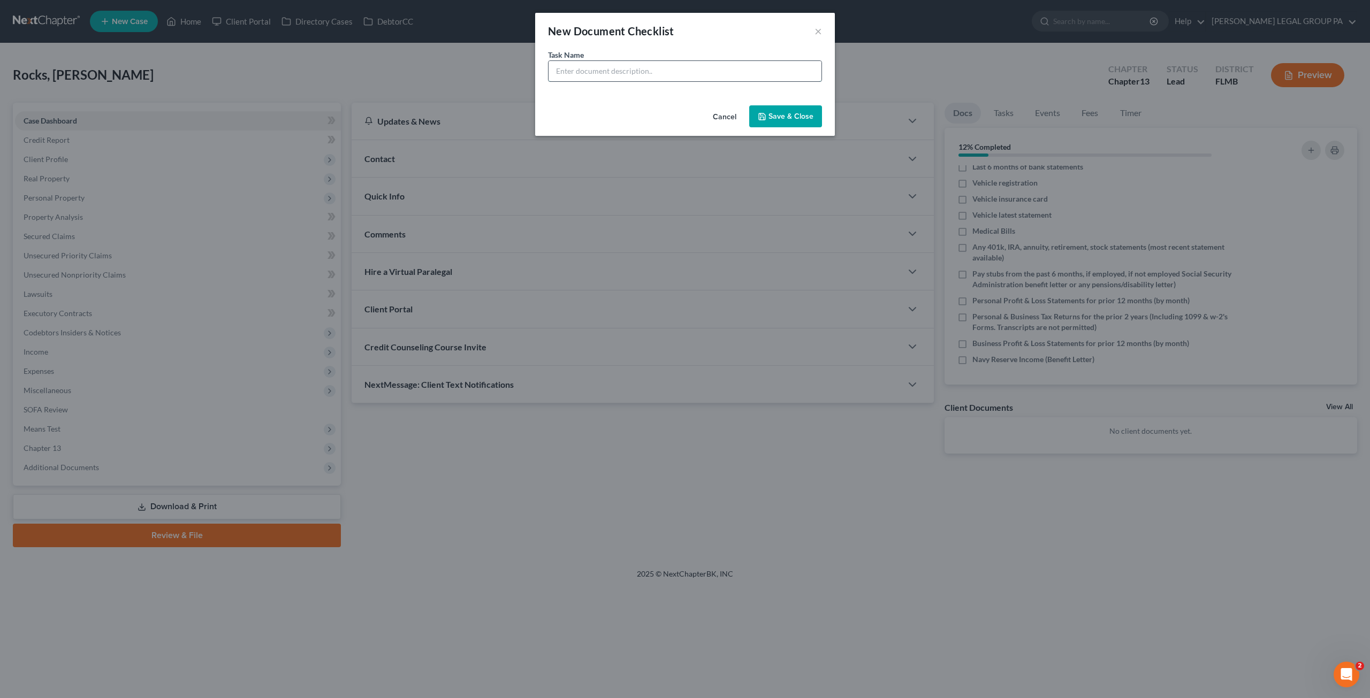
click at [592, 78] on input "text" at bounding box center [685, 71] width 273 height 20
type input "Appraisal for business equipment & cars"
click at [777, 109] on button "Save & Close" at bounding box center [785, 116] width 73 height 22
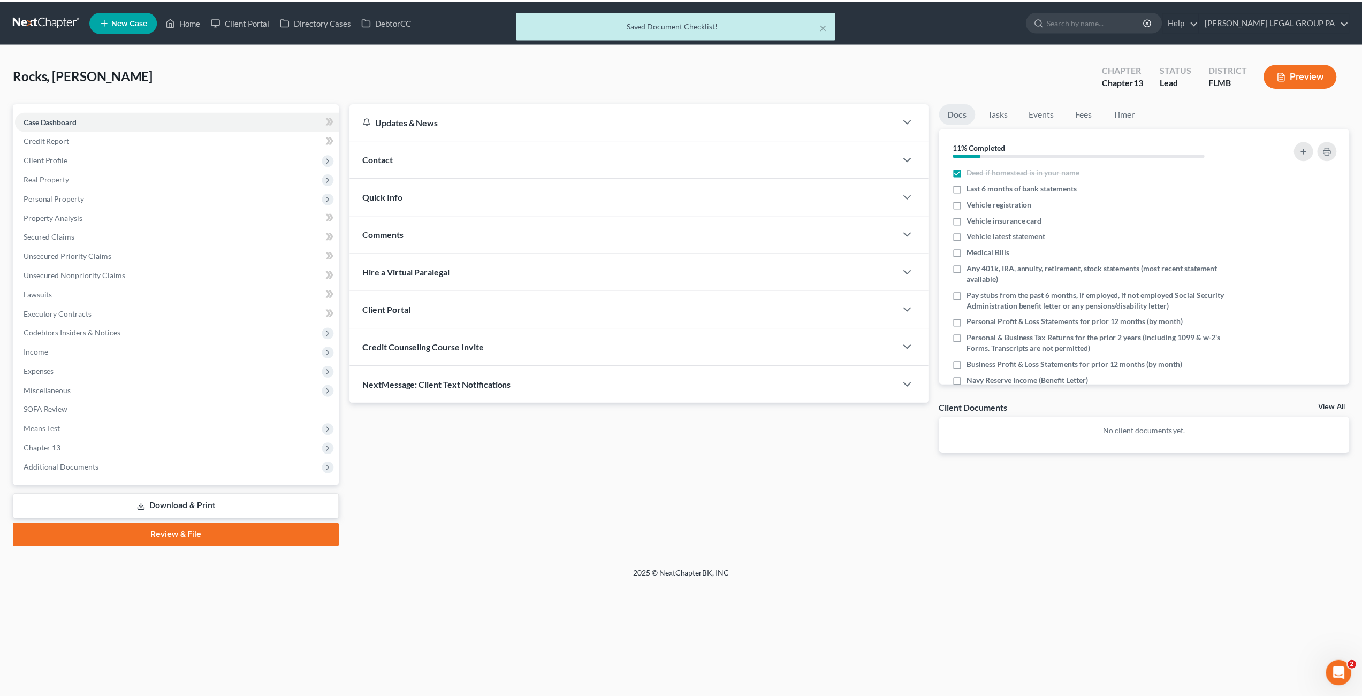
scroll to position [0, 0]
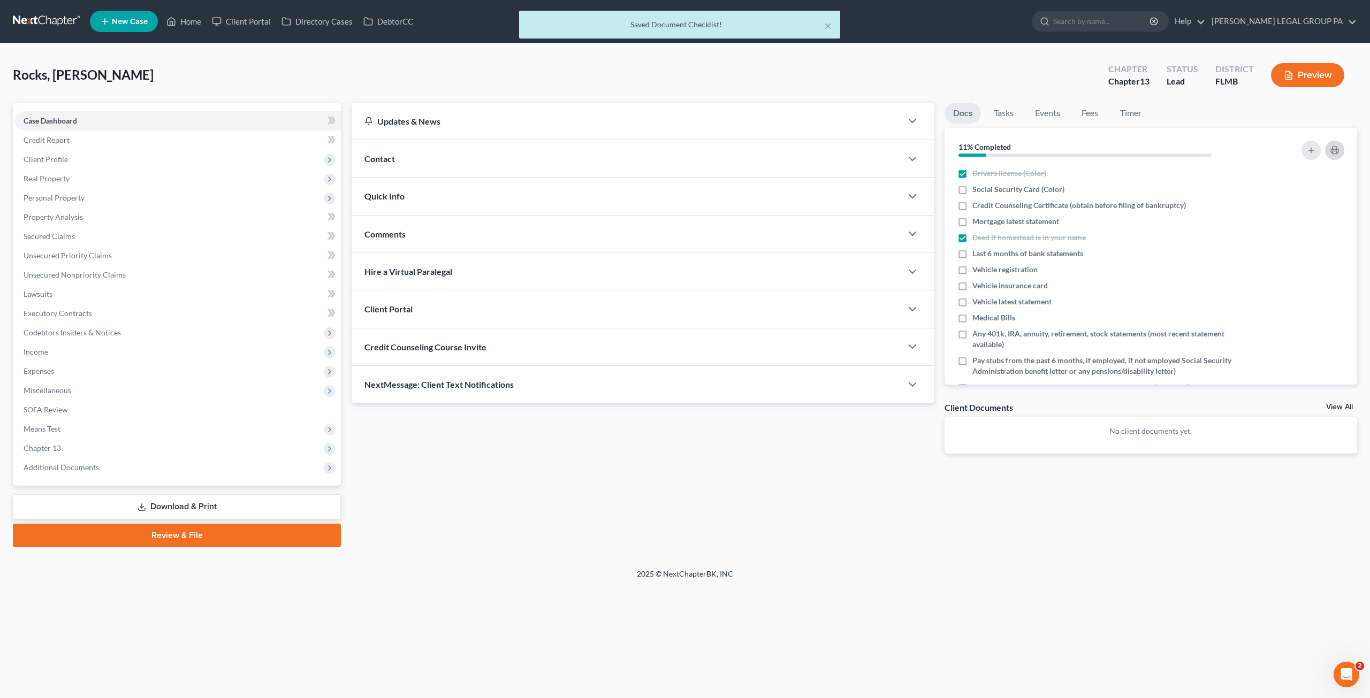
click at [1334, 149] on icon "button" at bounding box center [1334, 150] width 7 height 3
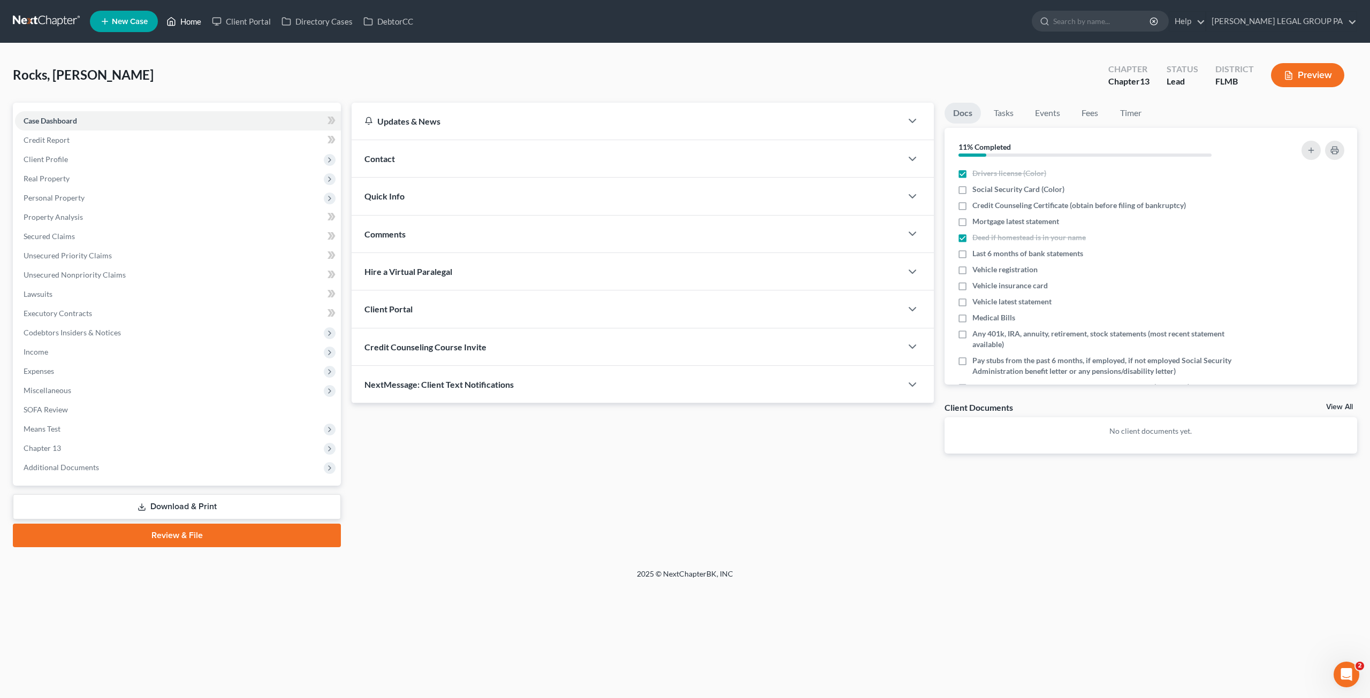
click at [200, 28] on link "Home" at bounding box center [183, 21] width 45 height 19
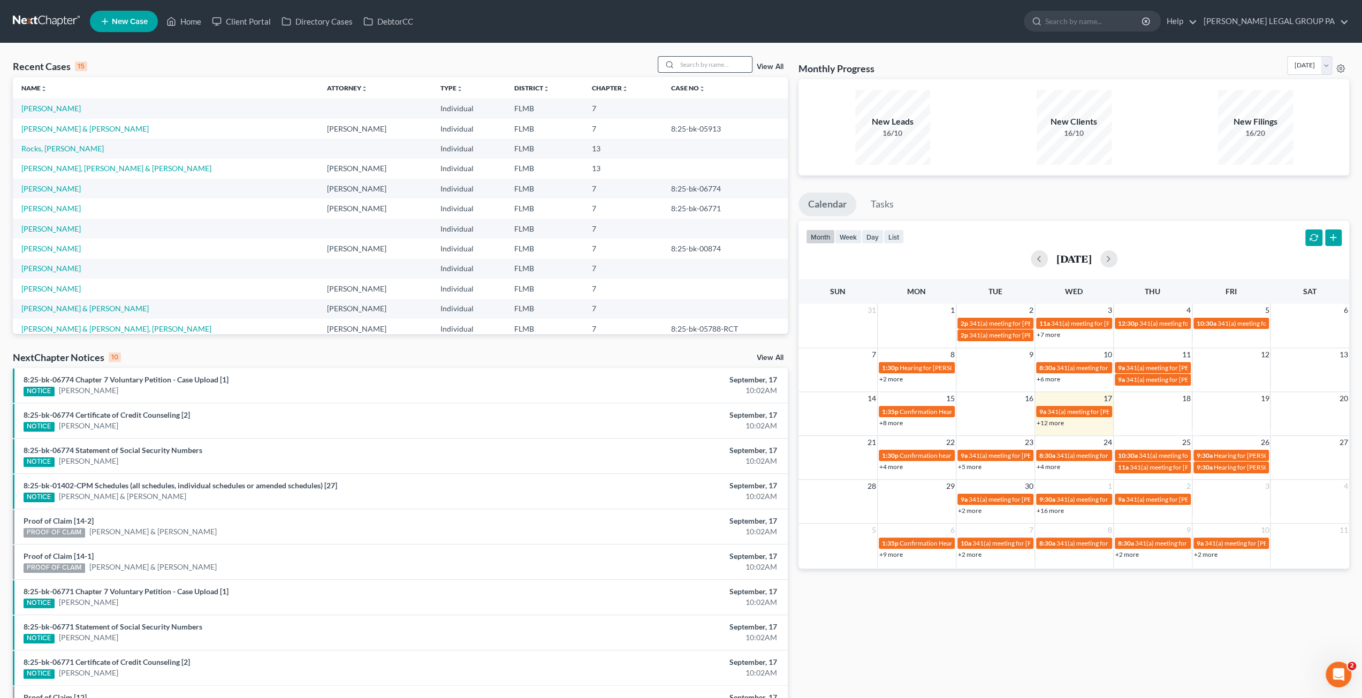
click at [726, 69] on input "search" at bounding box center [714, 65] width 75 height 16
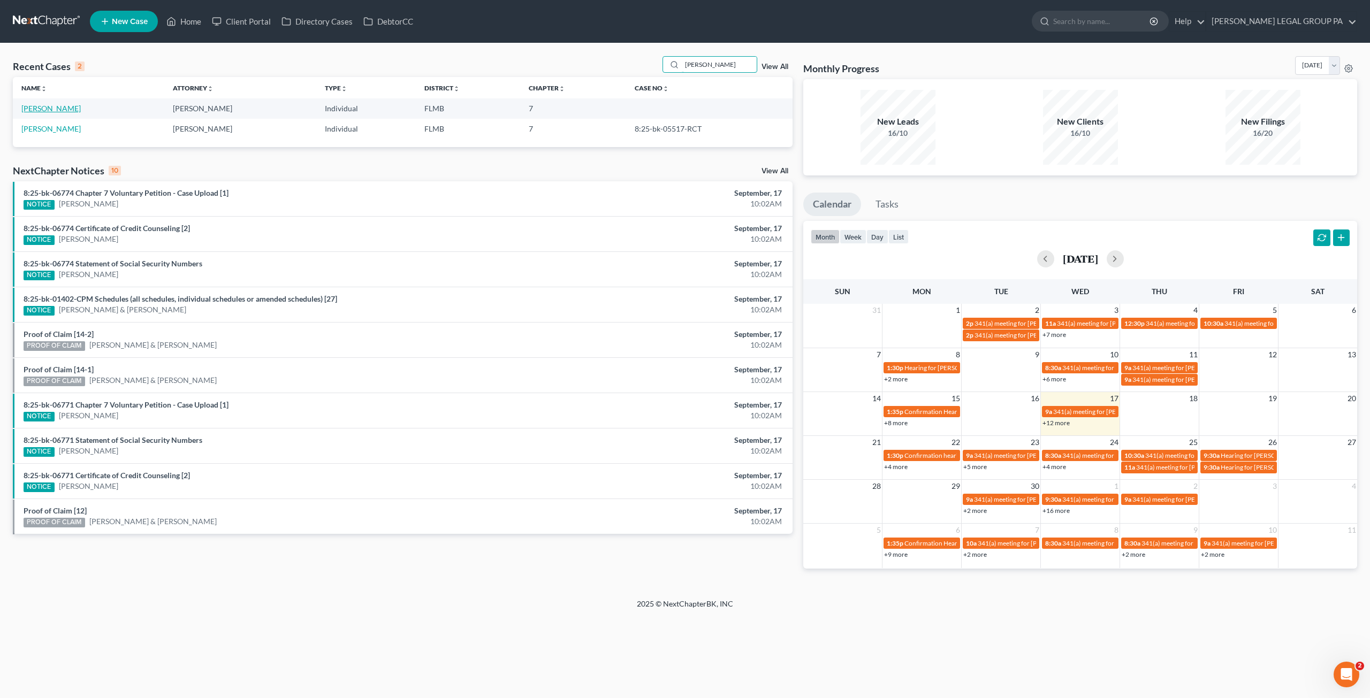
type input "linda allen"
click at [50, 106] on link "[PERSON_NAME]" at bounding box center [50, 108] width 59 height 9
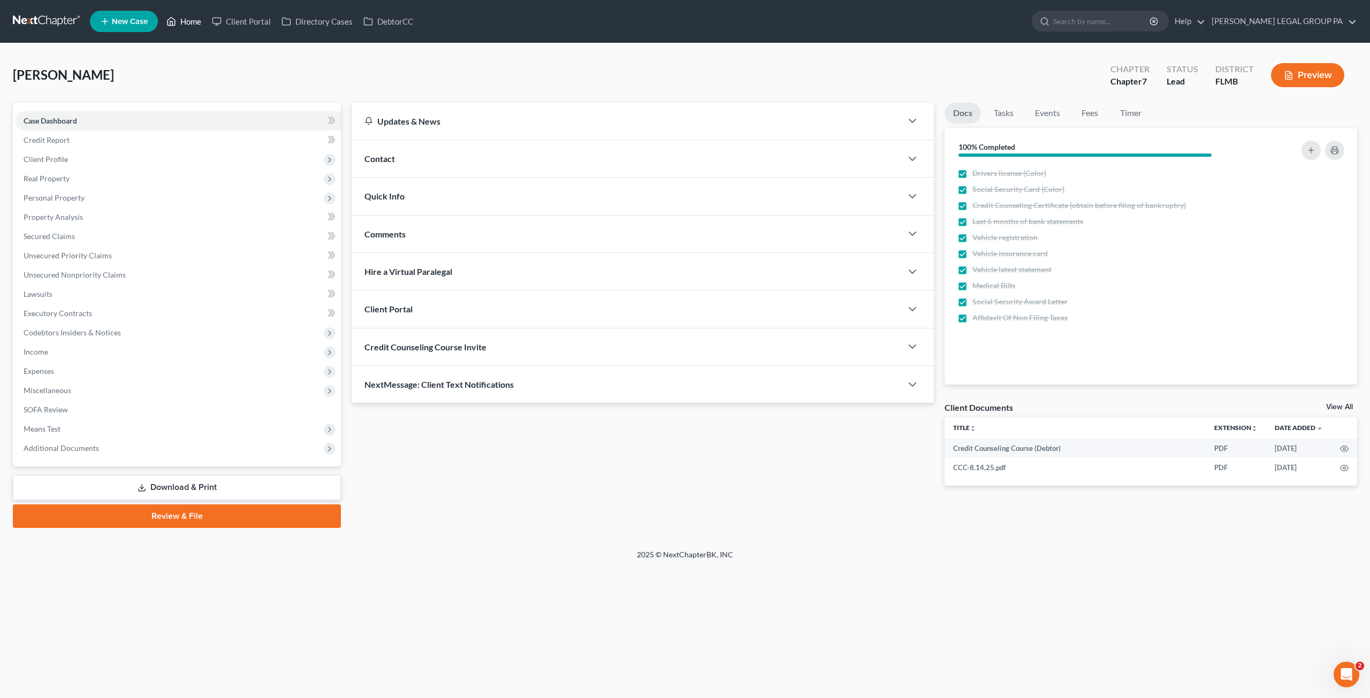
drag, startPoint x: 190, startPoint y: 25, endPoint x: 189, endPoint y: 35, distance: 10.7
click at [191, 25] on link "Home" at bounding box center [183, 21] width 45 height 19
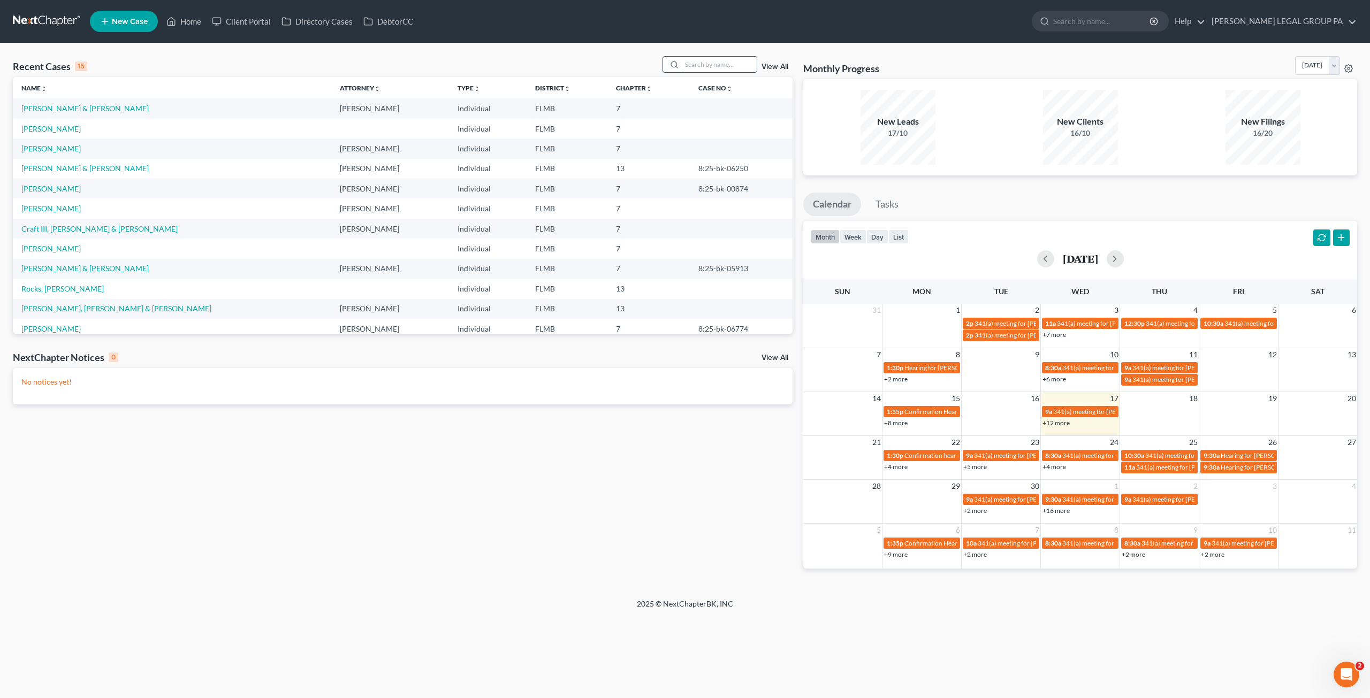
click at [695, 59] on input "search" at bounding box center [719, 65] width 75 height 16
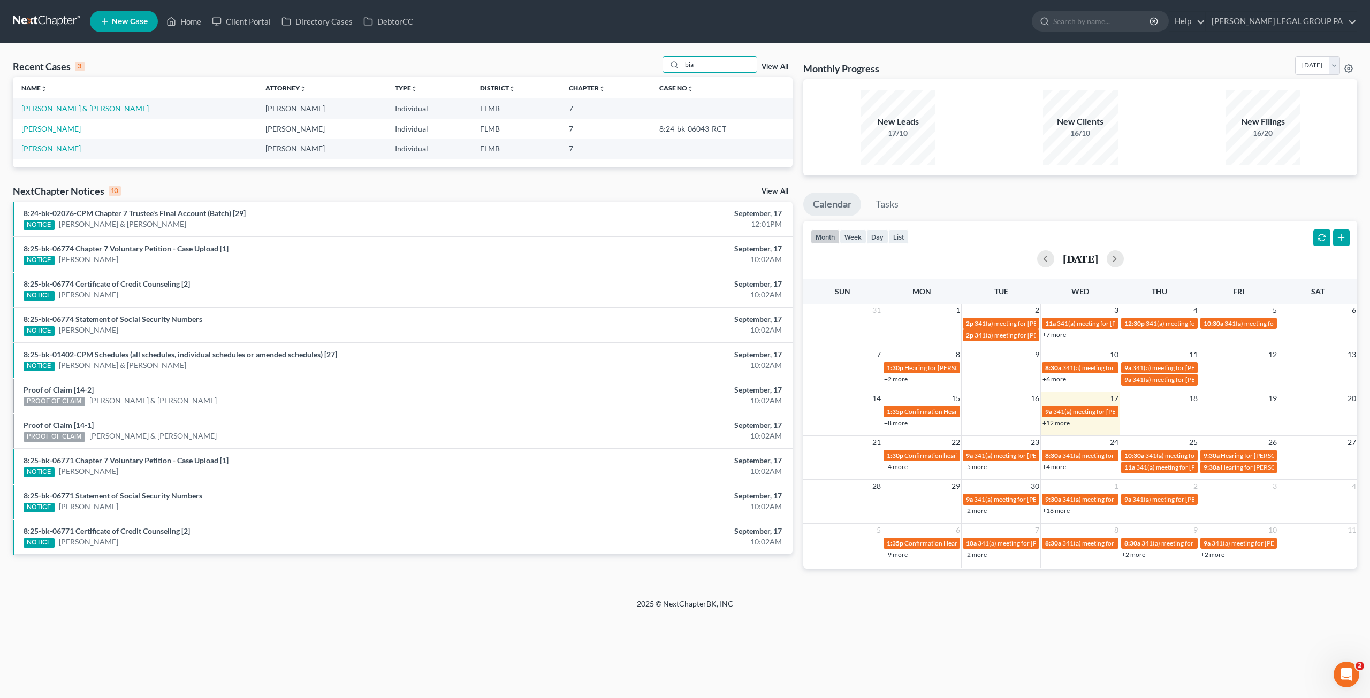
type input "bia"
click at [54, 109] on link "Bialeschki, Earl & Susan" at bounding box center [84, 108] width 127 height 9
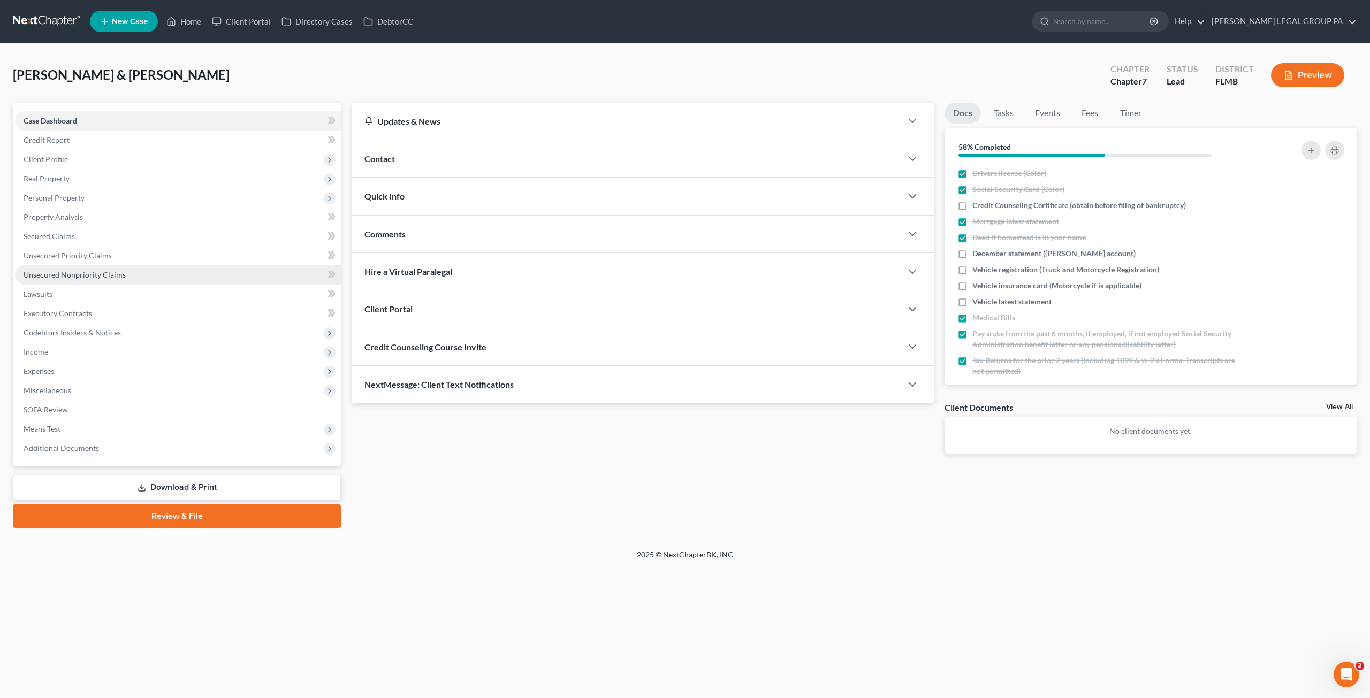
click at [104, 275] on span "Unsecured Nonpriority Claims" at bounding box center [75, 274] width 102 height 9
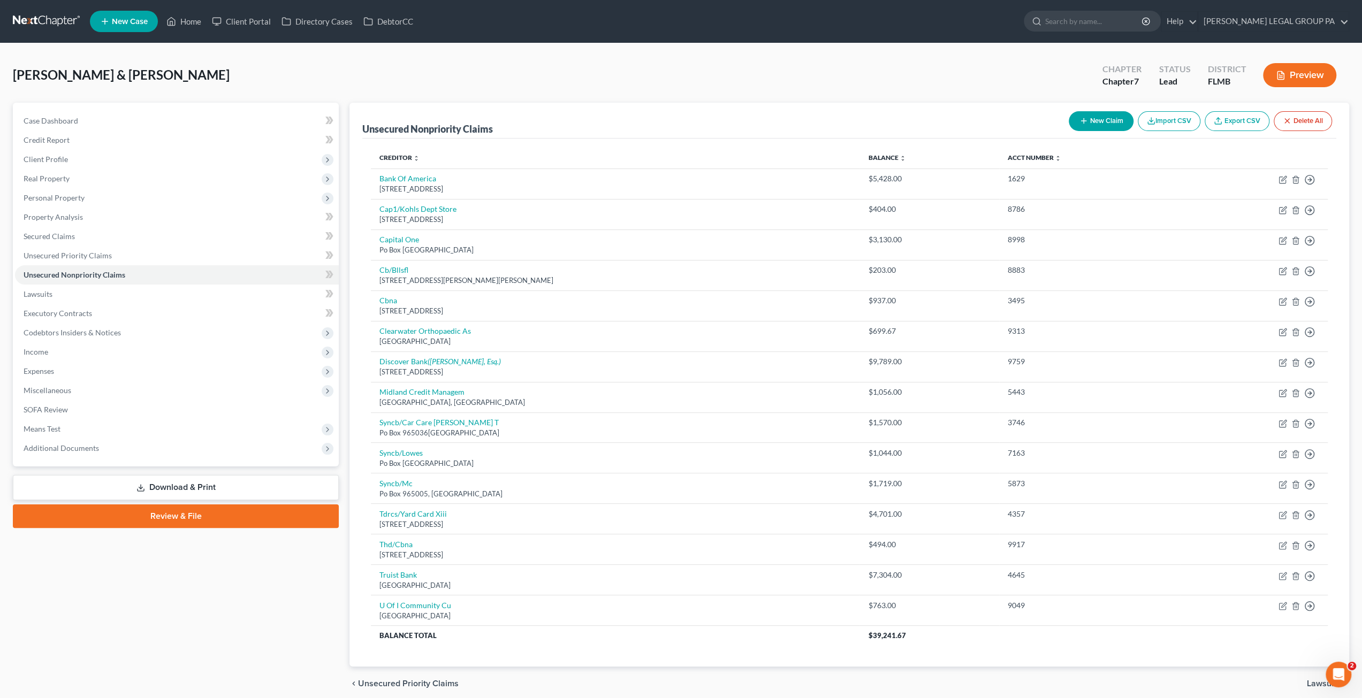
click at [1092, 110] on div "New Claim Import CSV Export CSV Delete All" at bounding box center [1200, 121] width 272 height 28
click at [1107, 106] on div "Unsecured Nonpriority Claims New Claim Import CSV Export CSV Delete All" at bounding box center [849, 121] width 974 height 36
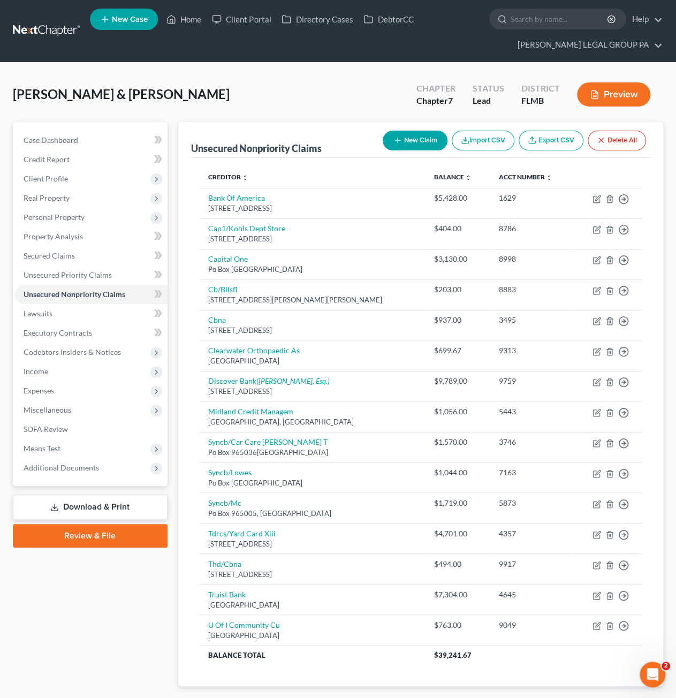
click at [394, 137] on icon "button" at bounding box center [397, 140] width 9 height 9
select select "2"
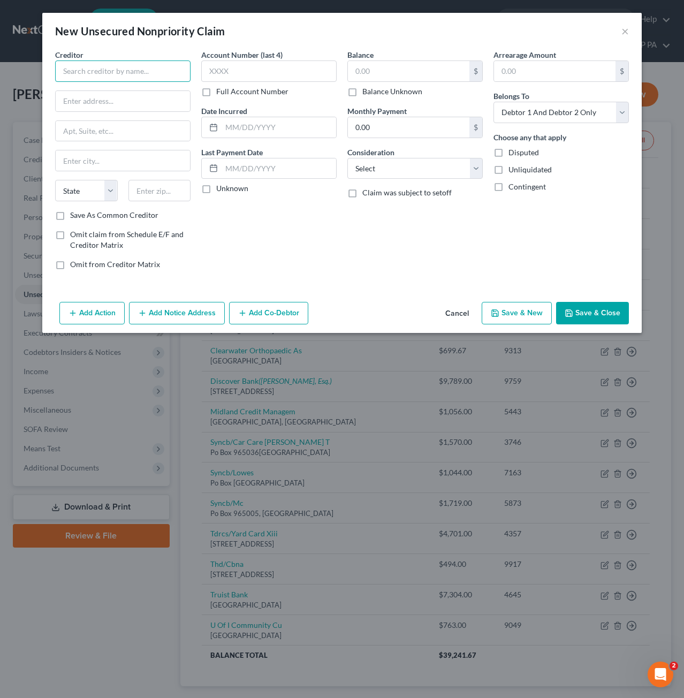
click at [64, 72] on input "text" at bounding box center [122, 70] width 135 height 21
type input "Galloway Orthopedics"
type input "3953 Tampa Rd"
type input "Suite 101"
click at [151, 187] on input "text" at bounding box center [159, 190] width 63 height 21
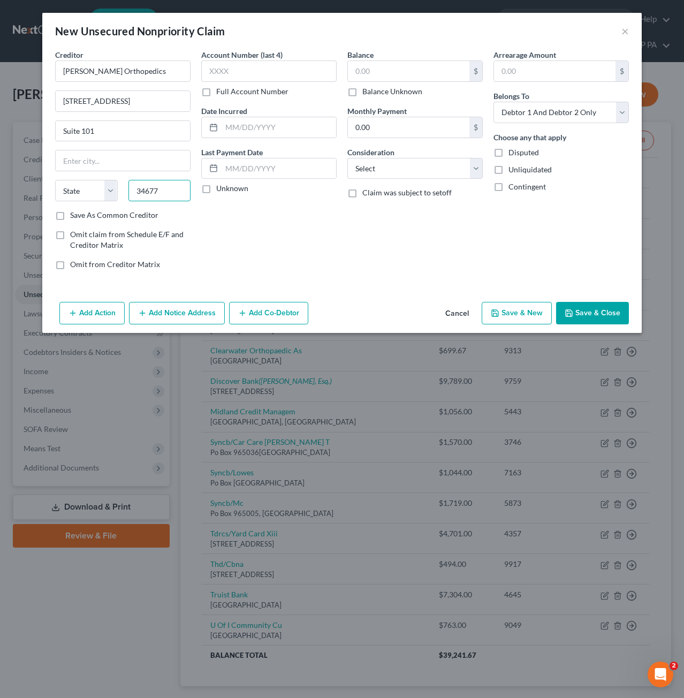
type input "34677"
type input "Oldsmar"
select select "9"
click at [232, 249] on div "Account Number (last 4) Full Account Number Date Incurred Last Payment Date Unk…" at bounding box center [269, 163] width 146 height 229
click at [362, 91] on label "Balance Unknown" at bounding box center [392, 91] width 60 height 11
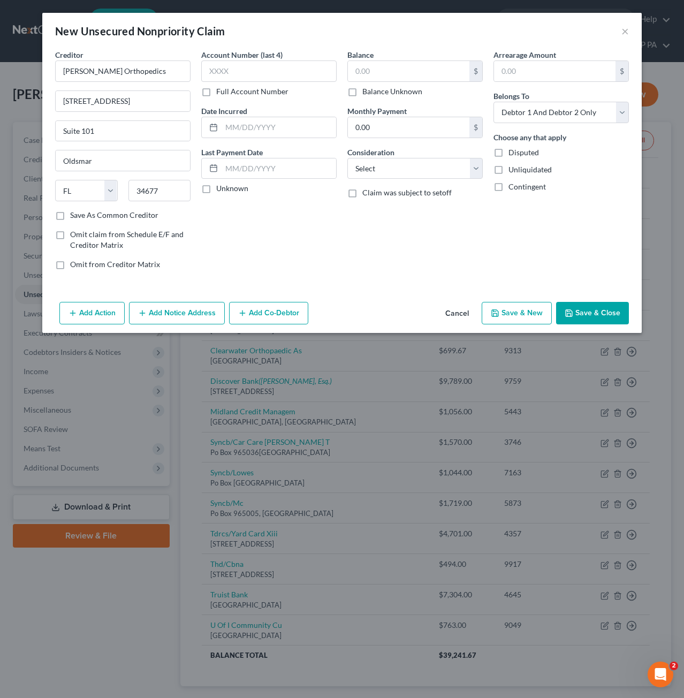
click at [367, 91] on input "Balance Unknown" at bounding box center [370, 89] width 7 height 7
checkbox input "true"
type input "0.00"
click at [379, 166] on select "Select Cable / Satellite Services Collection Agency Credit Card Debt Debt Couns…" at bounding box center [414, 168] width 135 height 21
select select "9"
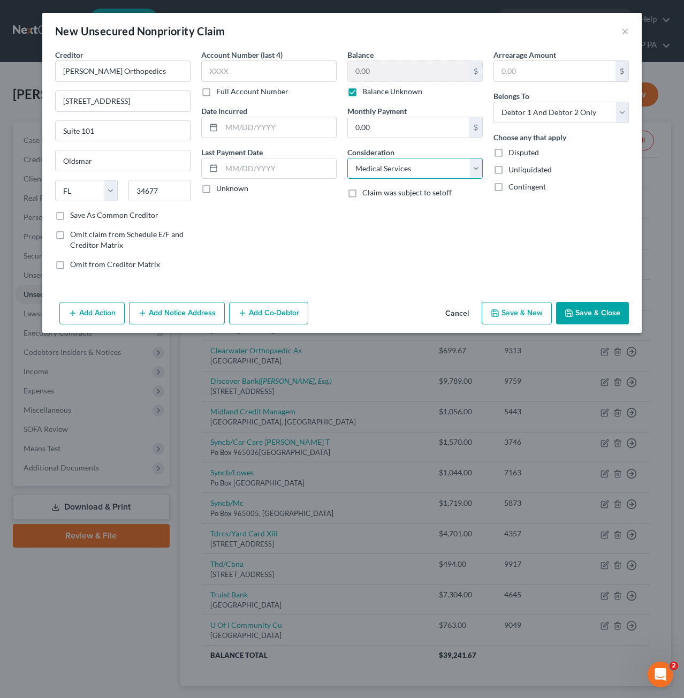
click at [347, 158] on select "Select Cable / Satellite Services Collection Agency Credit Card Debt Debt Couns…" at bounding box center [414, 168] width 135 height 21
click at [583, 319] on button "Save & Close" at bounding box center [592, 313] width 73 height 22
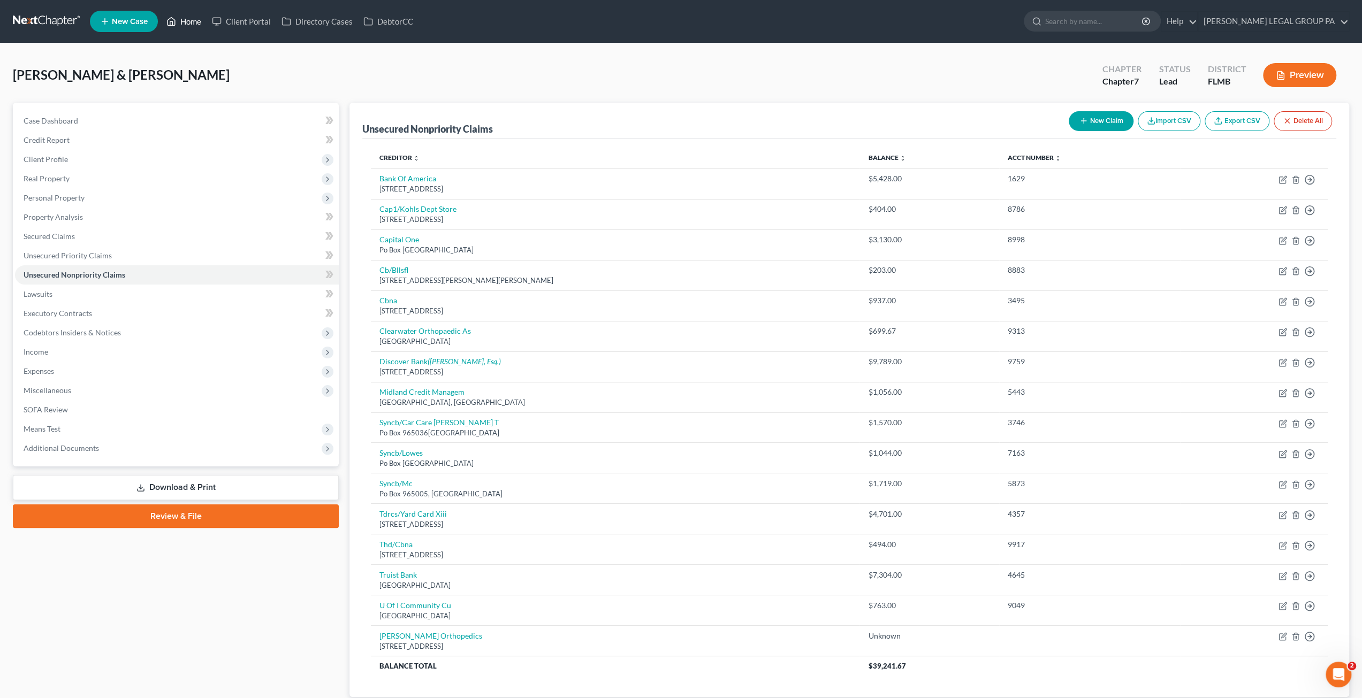
click at [189, 23] on link "Home" at bounding box center [183, 21] width 45 height 19
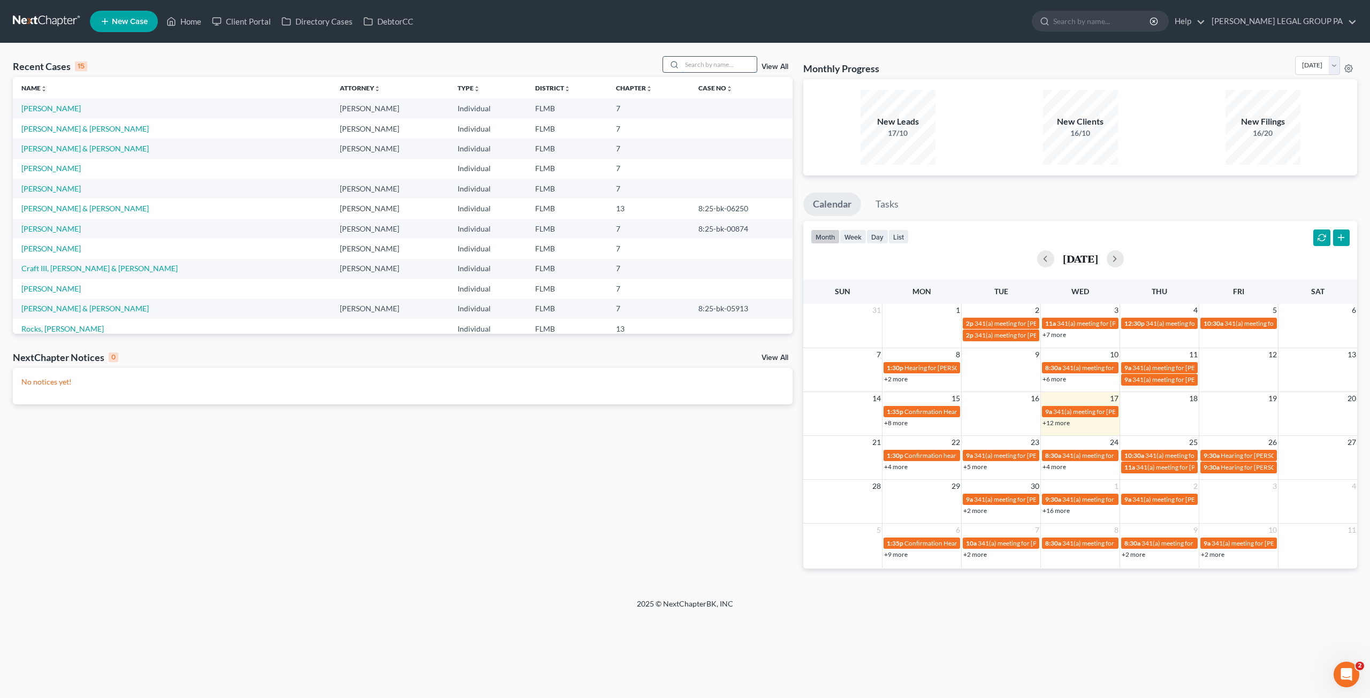
click at [720, 69] on input "search" at bounding box center [719, 65] width 75 height 16
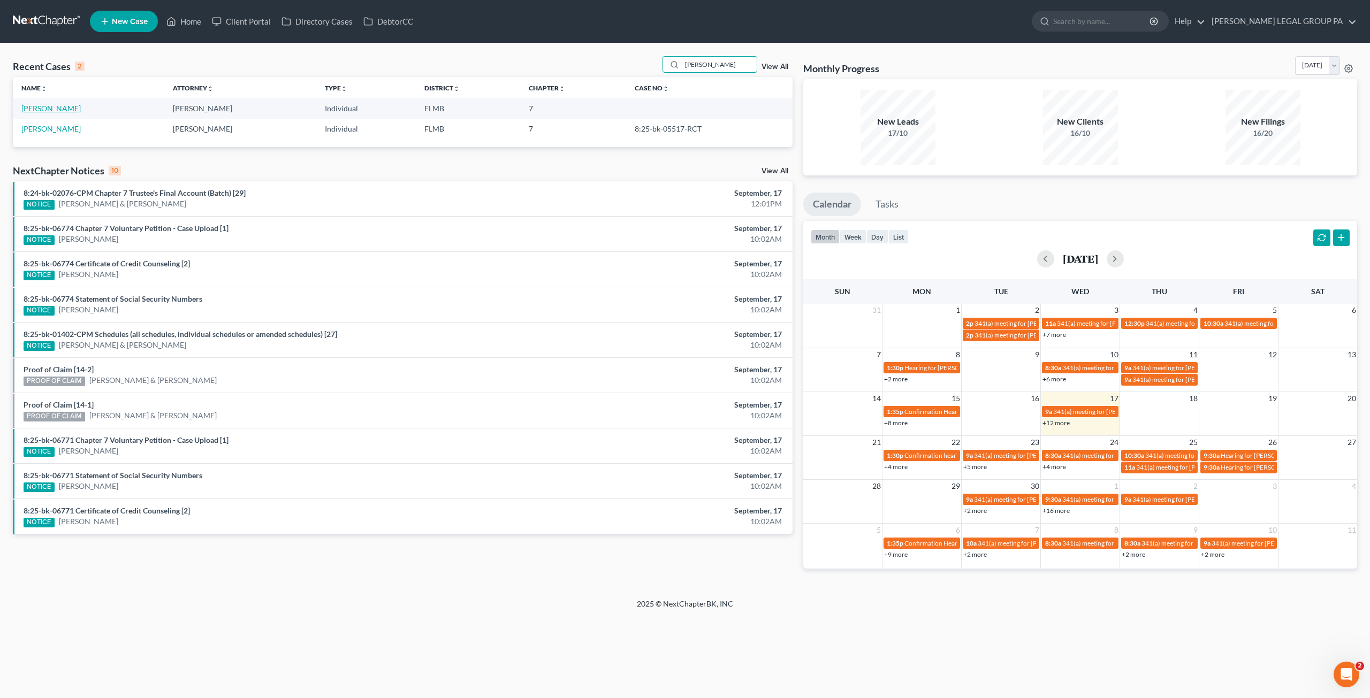
type input "linda allen"
click at [49, 107] on link "[PERSON_NAME]" at bounding box center [50, 108] width 59 height 9
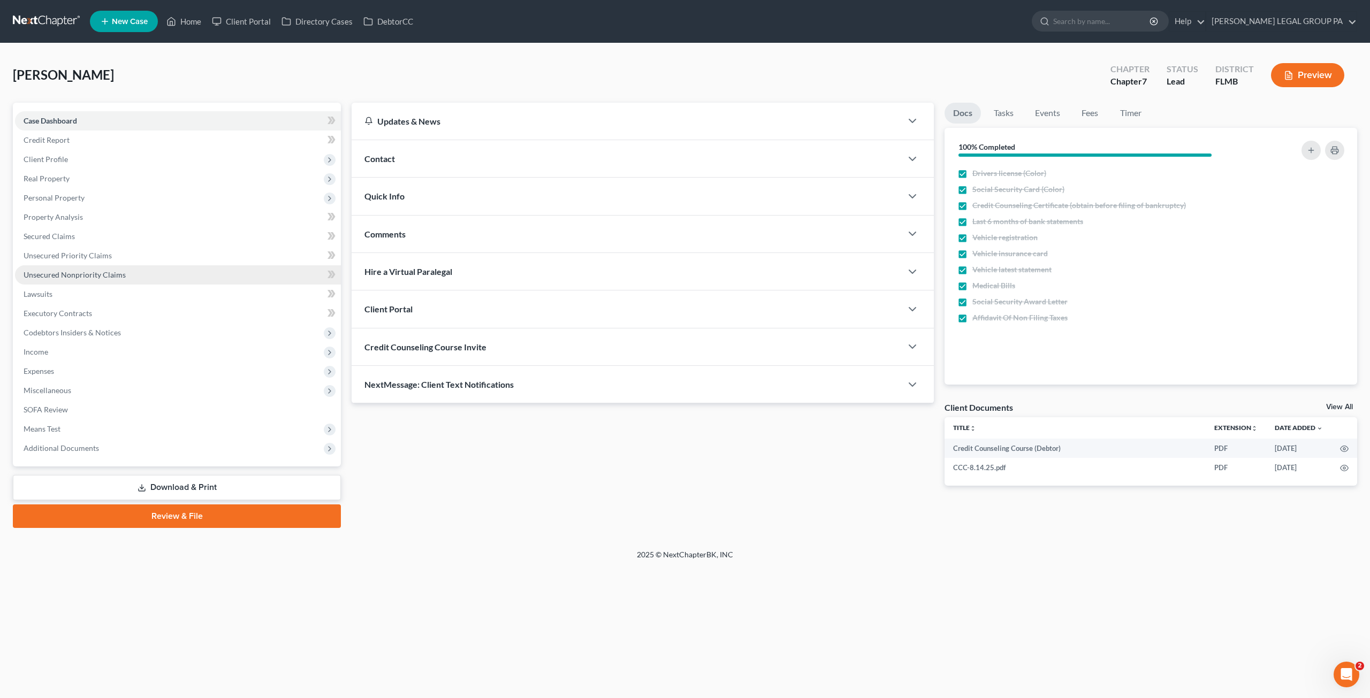
click at [63, 277] on span "Unsecured Nonpriority Claims" at bounding box center [75, 274] width 102 height 9
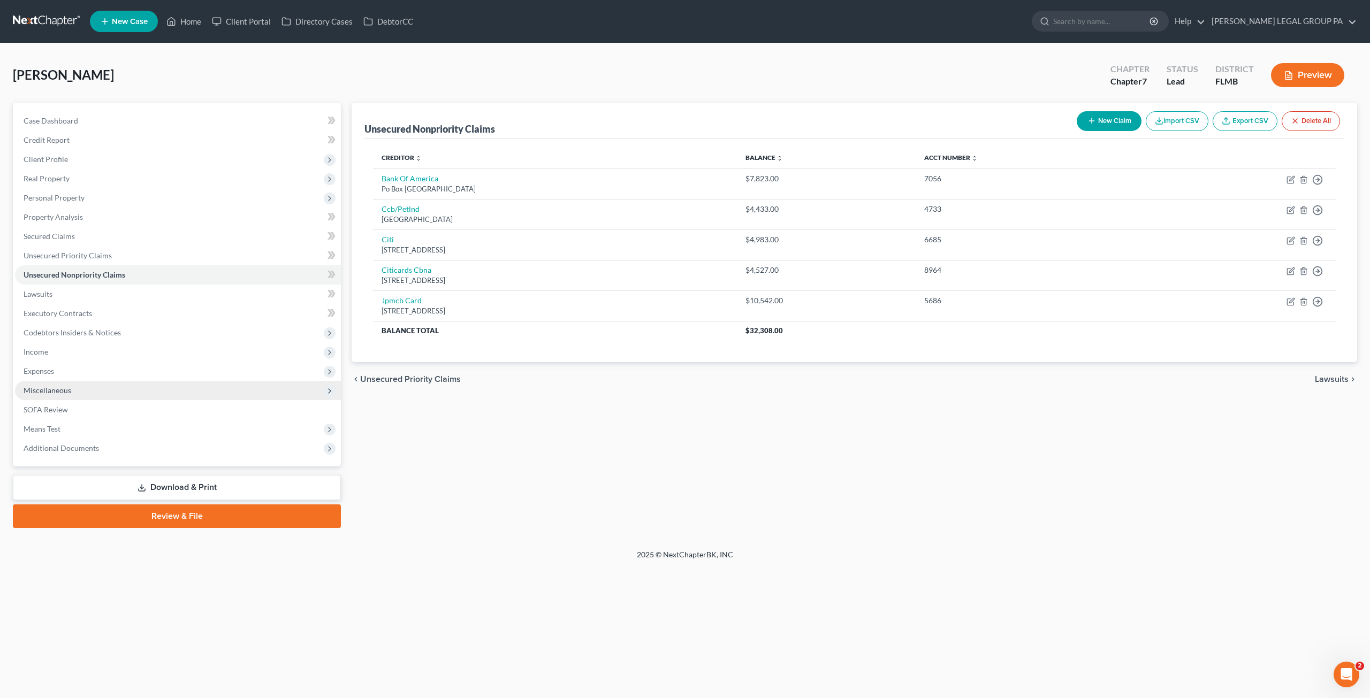
click at [50, 390] on span "Miscellaneous" at bounding box center [48, 390] width 48 height 9
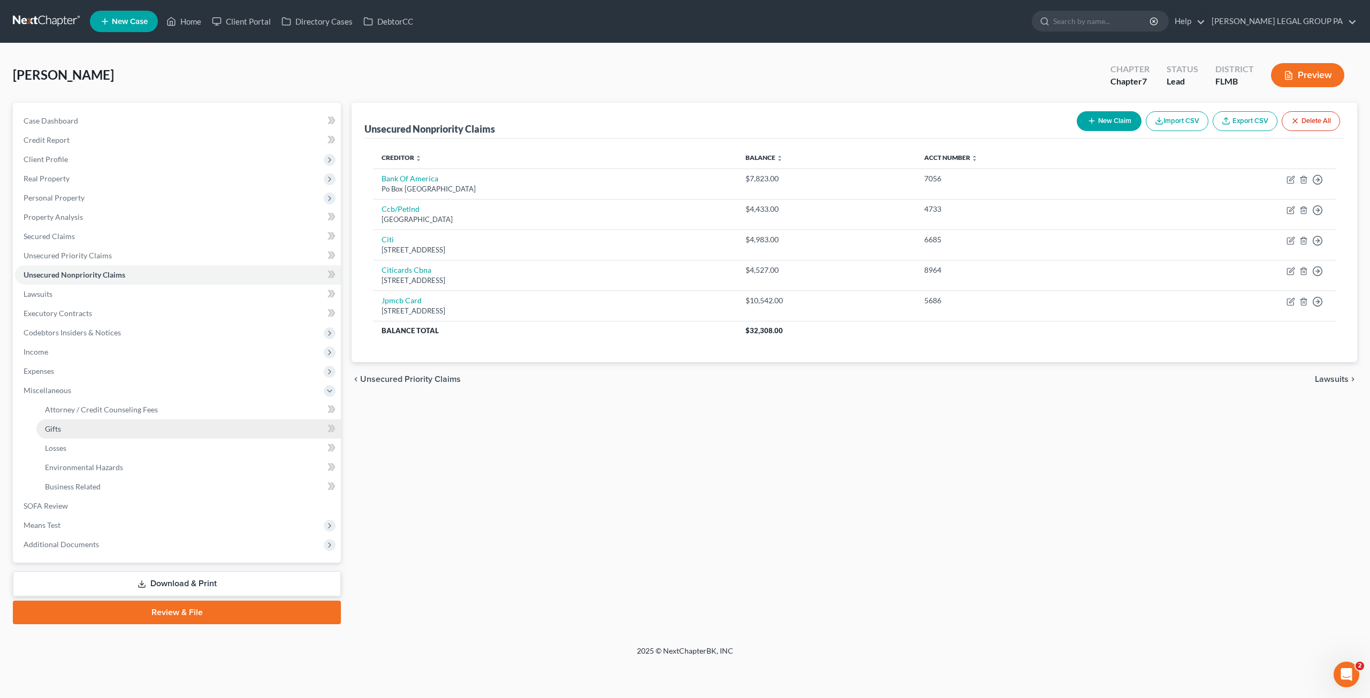
click at [65, 433] on link "Gifts" at bounding box center [188, 429] width 305 height 19
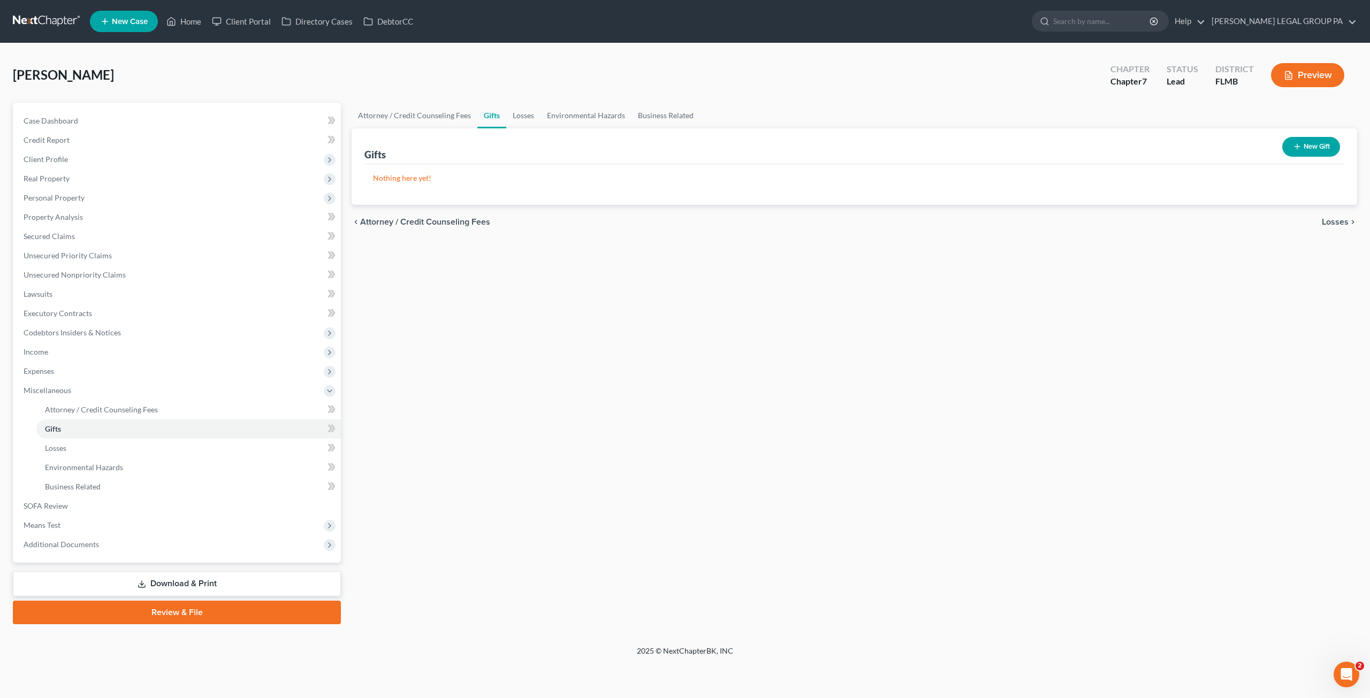
click at [1320, 139] on button "New Gift" at bounding box center [1311, 147] width 58 height 20
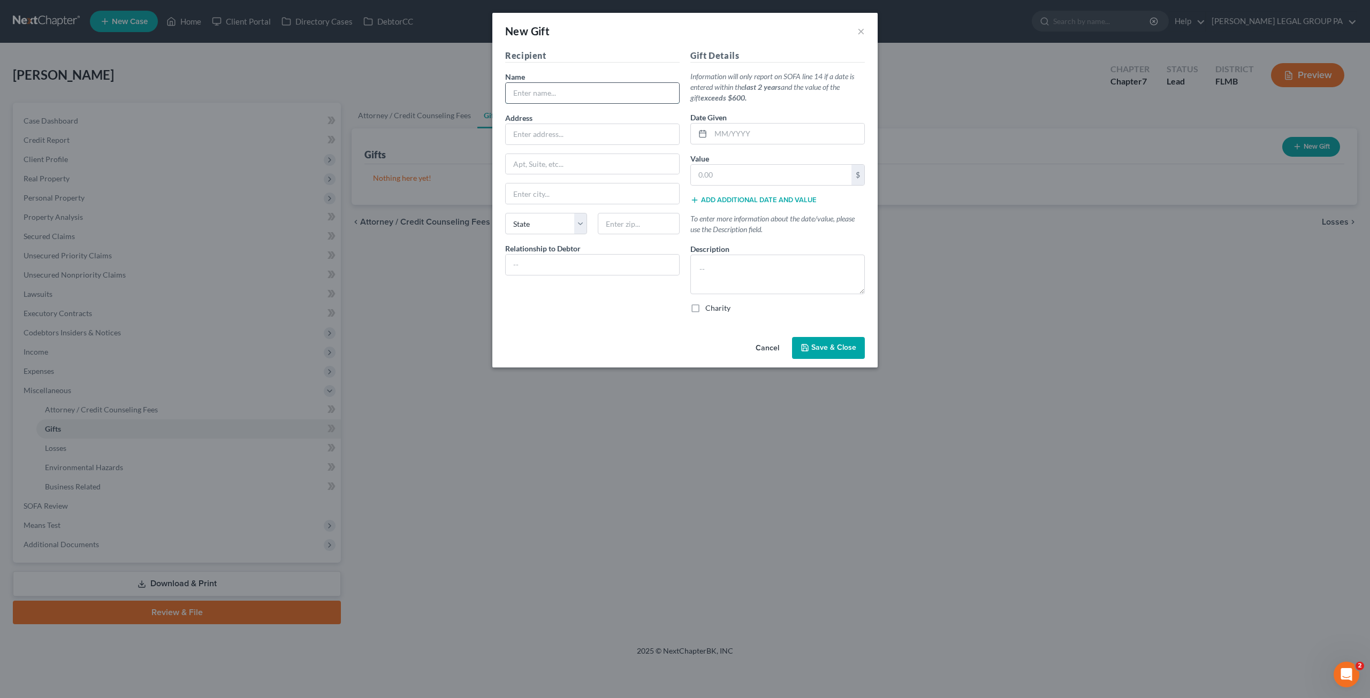
drag, startPoint x: 582, startPoint y: 95, endPoint x: 592, endPoint y: 95, distance: 9.6
click at [582, 95] on input "text" at bounding box center [592, 93] width 173 height 20
click at [555, 90] on input "text" at bounding box center [592, 93] width 173 height 20
click at [566, 91] on input "text" at bounding box center [592, 93] width 173 height 20
type input "[PERSON_NAME]"
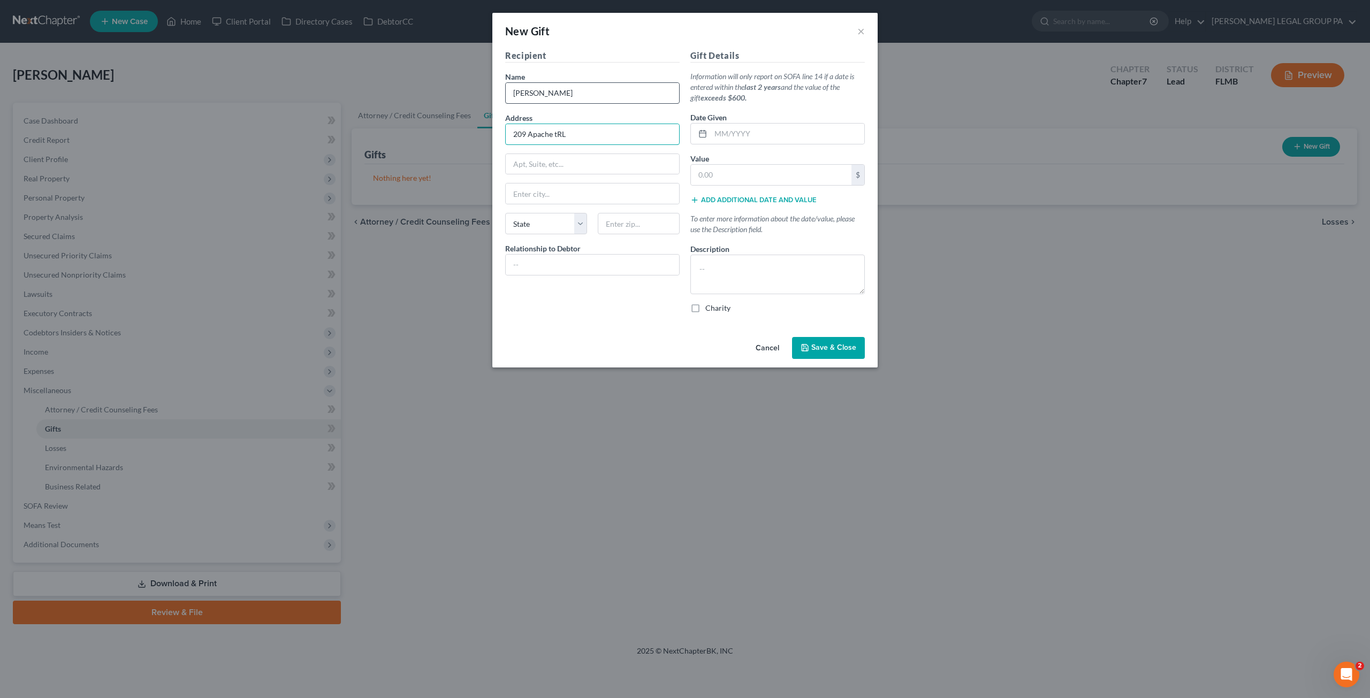
type input "209 Apache tRL"
type input "27856"
type input "Nashville"
select select "28"
click at [562, 133] on input "209 Apache tRL" at bounding box center [592, 134] width 173 height 20
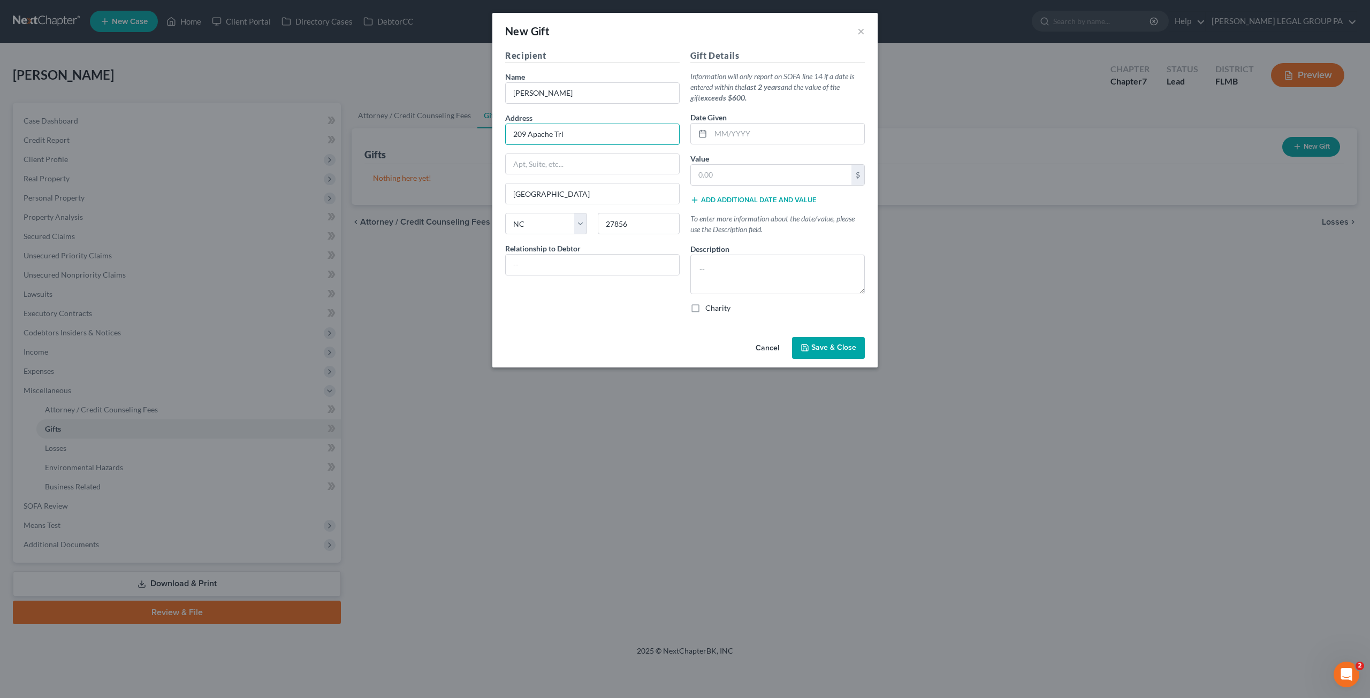
type input "209 Apache Trl"
type input "Son"
type input "08/2025"
type input "1,500.00"
click at [730, 287] on textarea at bounding box center [777, 275] width 174 height 40
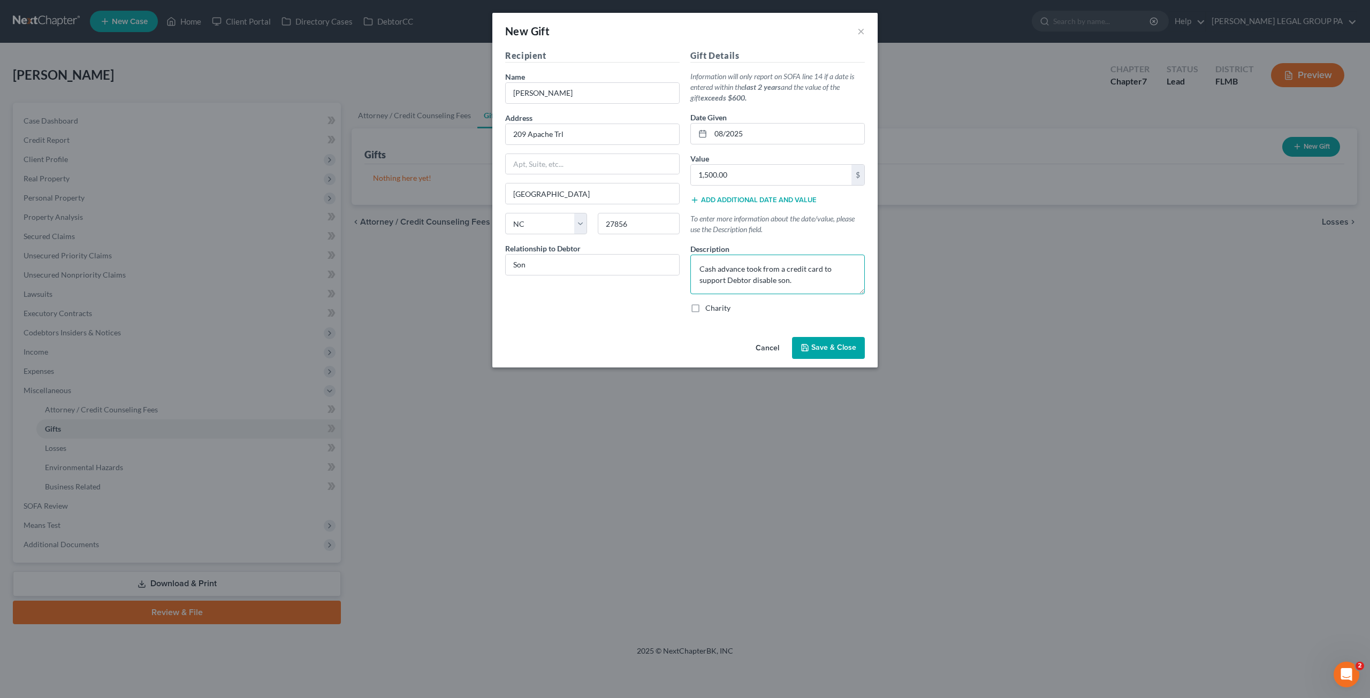
type textarea "Cash advance took from a credit card to support Debtor disable son."
click at [825, 345] on span "Save & Close" at bounding box center [833, 348] width 45 height 9
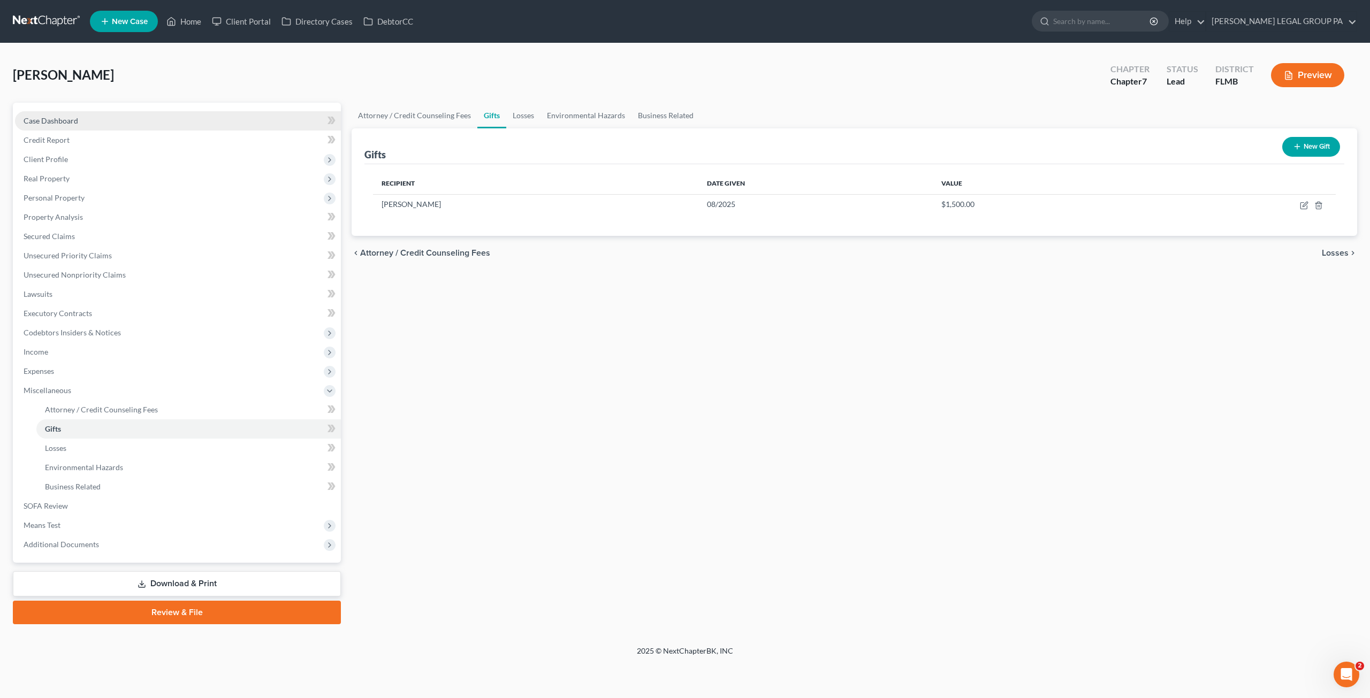
drag, startPoint x: 73, startPoint y: 118, endPoint x: 75, endPoint y: 124, distance: 6.0
click at [73, 118] on span "Case Dashboard" at bounding box center [51, 120] width 55 height 9
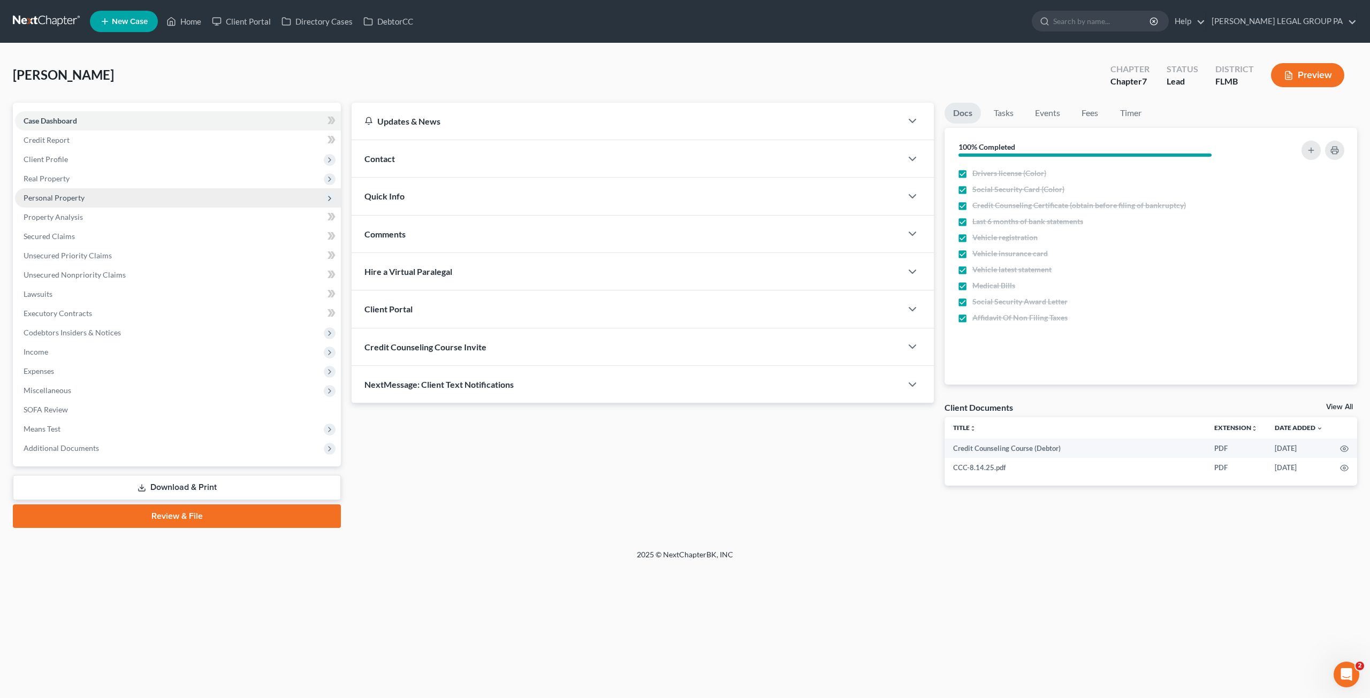
click at [50, 194] on span "Personal Property" at bounding box center [54, 197] width 61 height 9
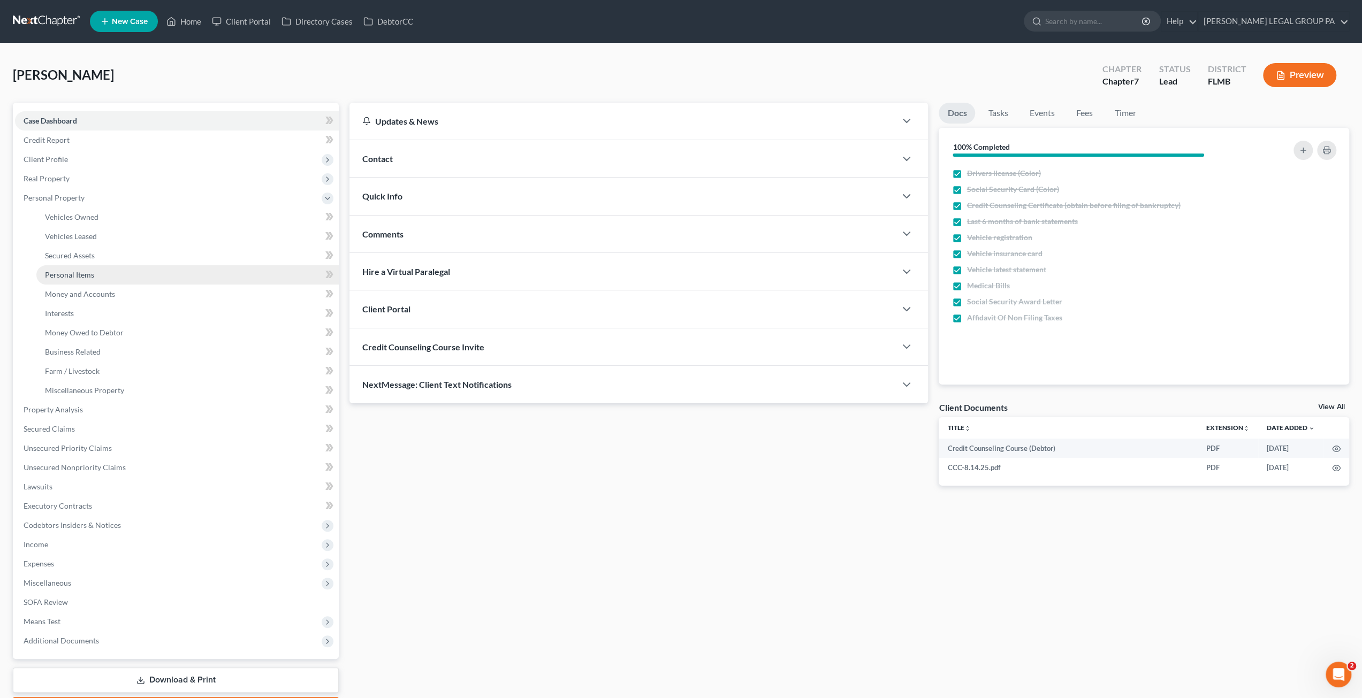
click at [74, 280] on link "Personal Items" at bounding box center [187, 274] width 302 height 19
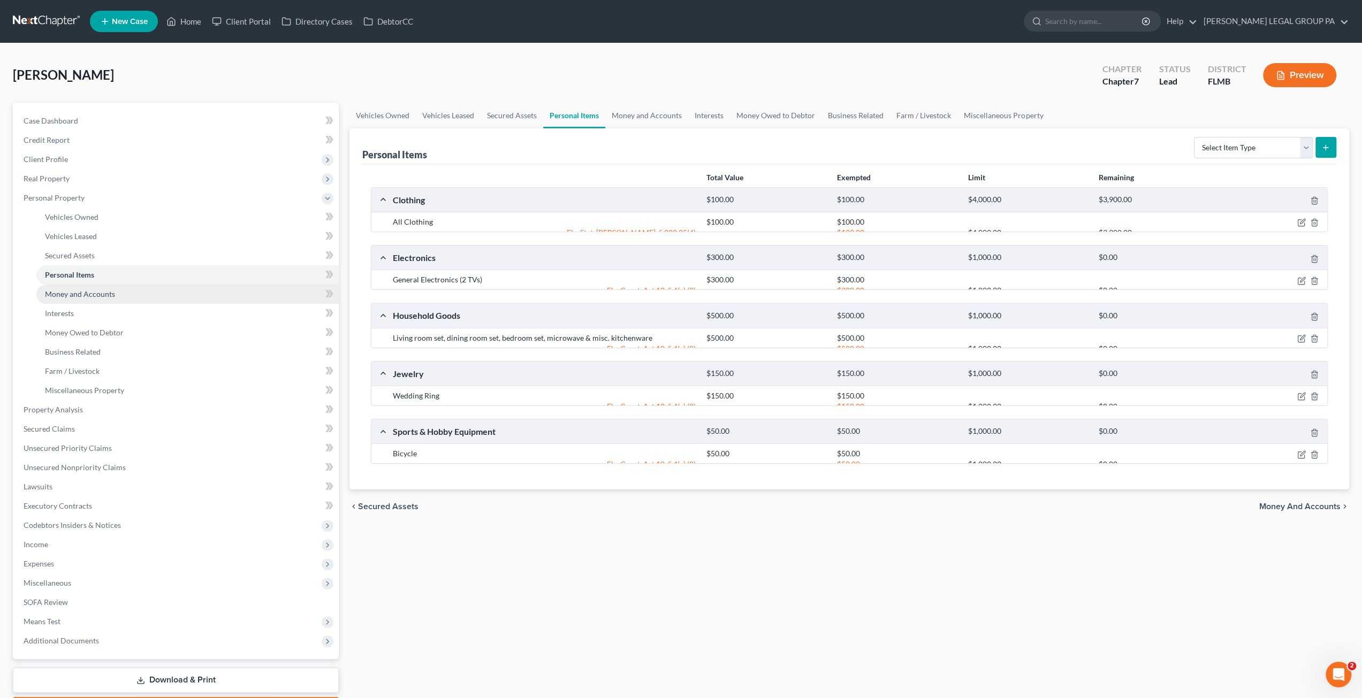
click at [90, 299] on link "Money and Accounts" at bounding box center [187, 294] width 302 height 19
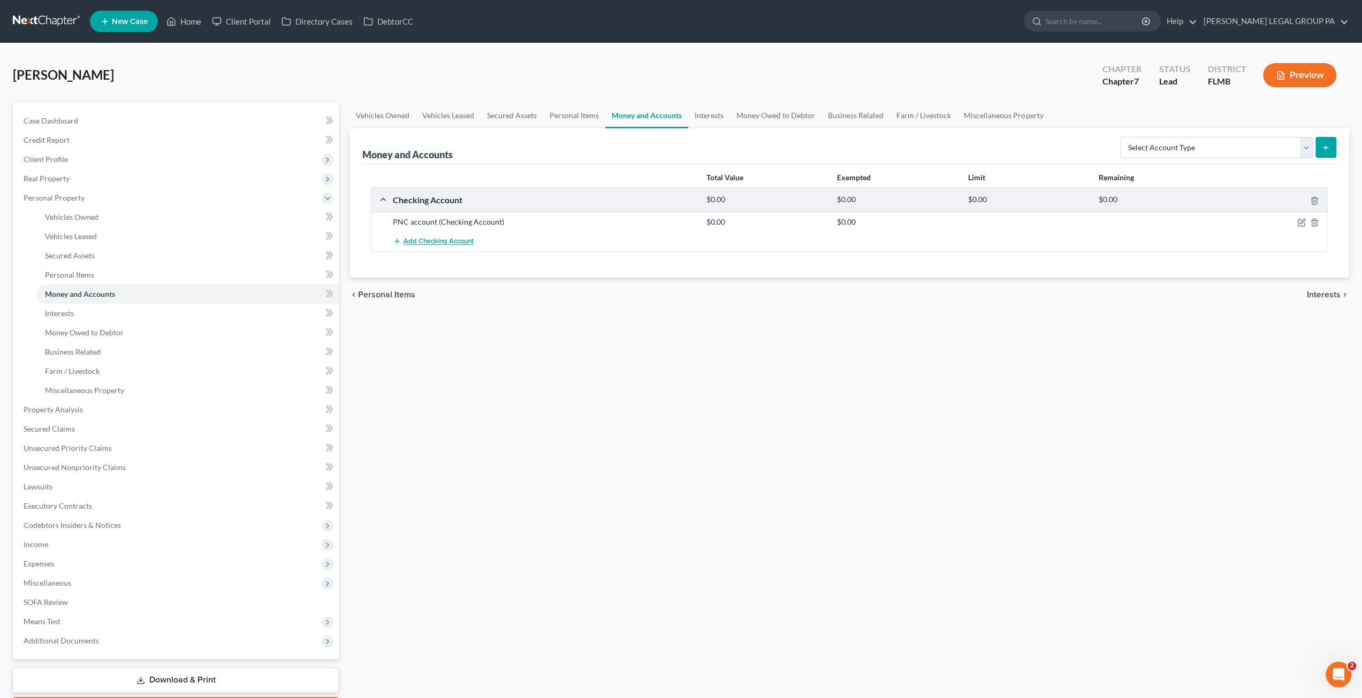
click at [451, 240] on span "Add Checking Account" at bounding box center [439, 242] width 70 height 9
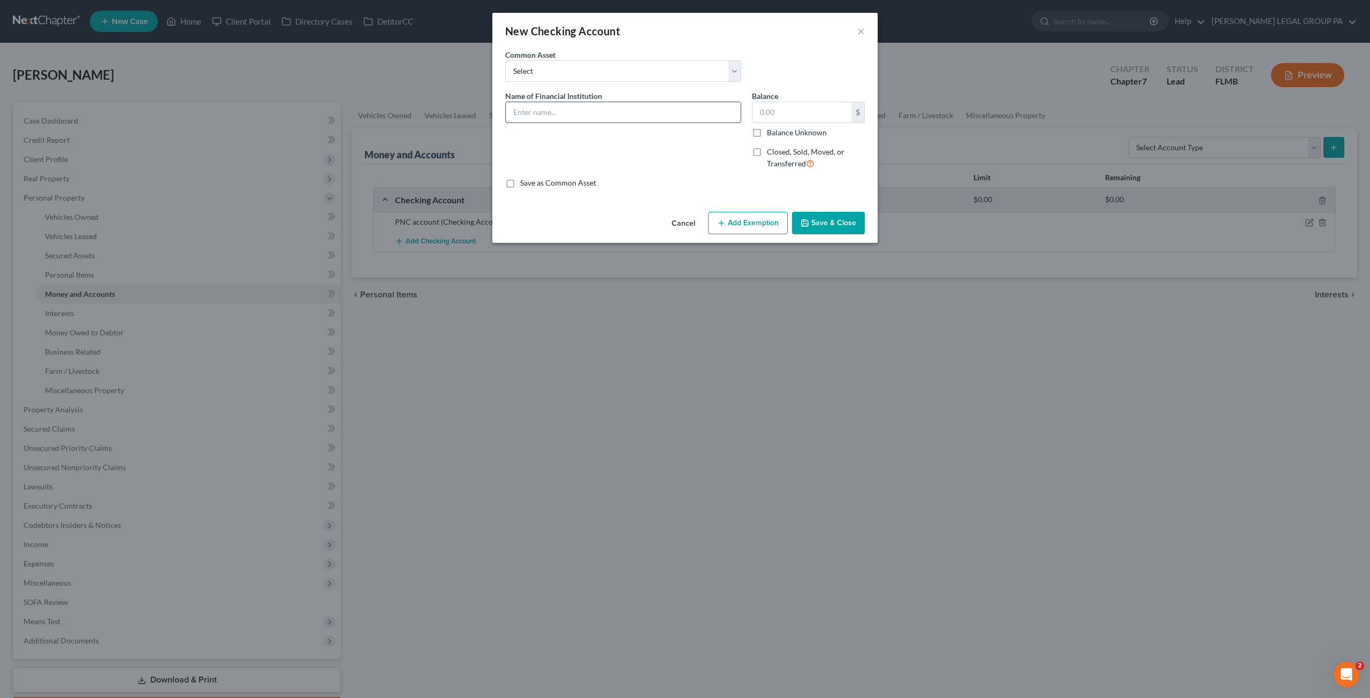
click at [543, 117] on input "text" at bounding box center [623, 112] width 235 height 20
type input "JPMC account ending 7029"
click at [794, 112] on input "text" at bounding box center [801, 112] width 99 height 20
type input "3.46"
click at [852, 229] on button "Save & Close" at bounding box center [828, 223] width 73 height 22
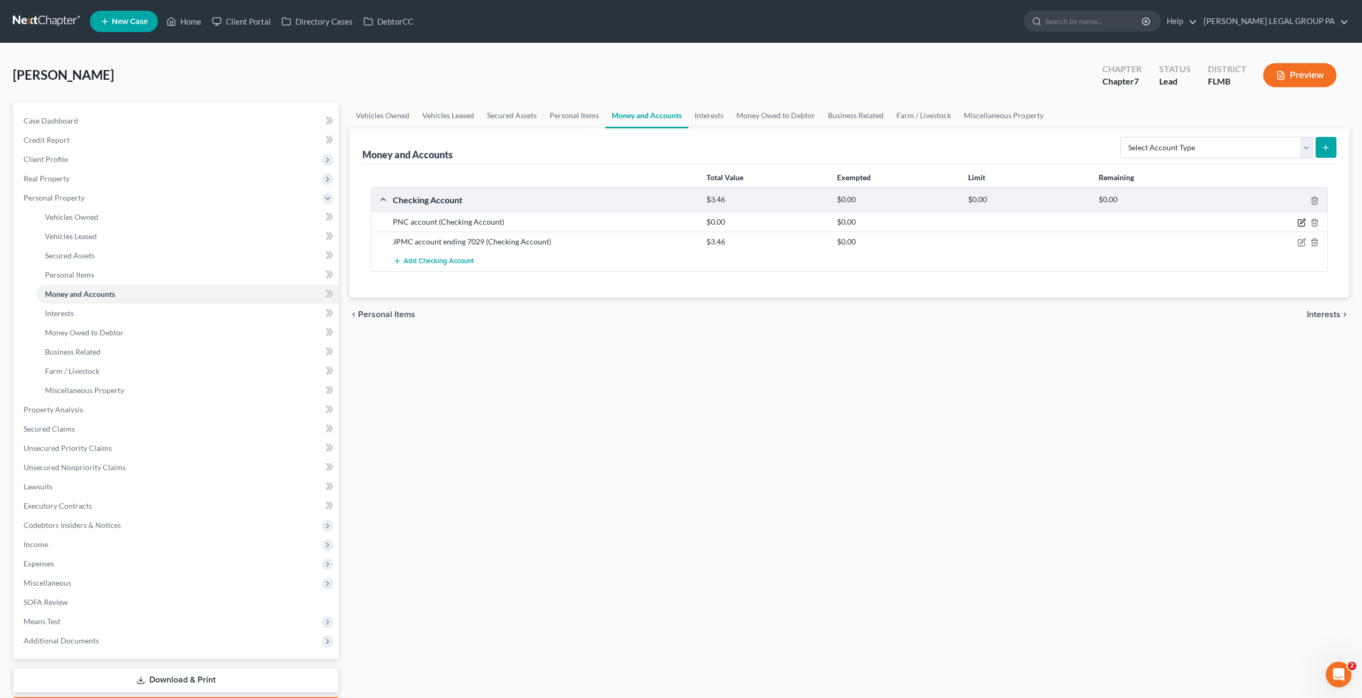
click at [1302, 224] on icon "button" at bounding box center [1301, 222] width 9 height 9
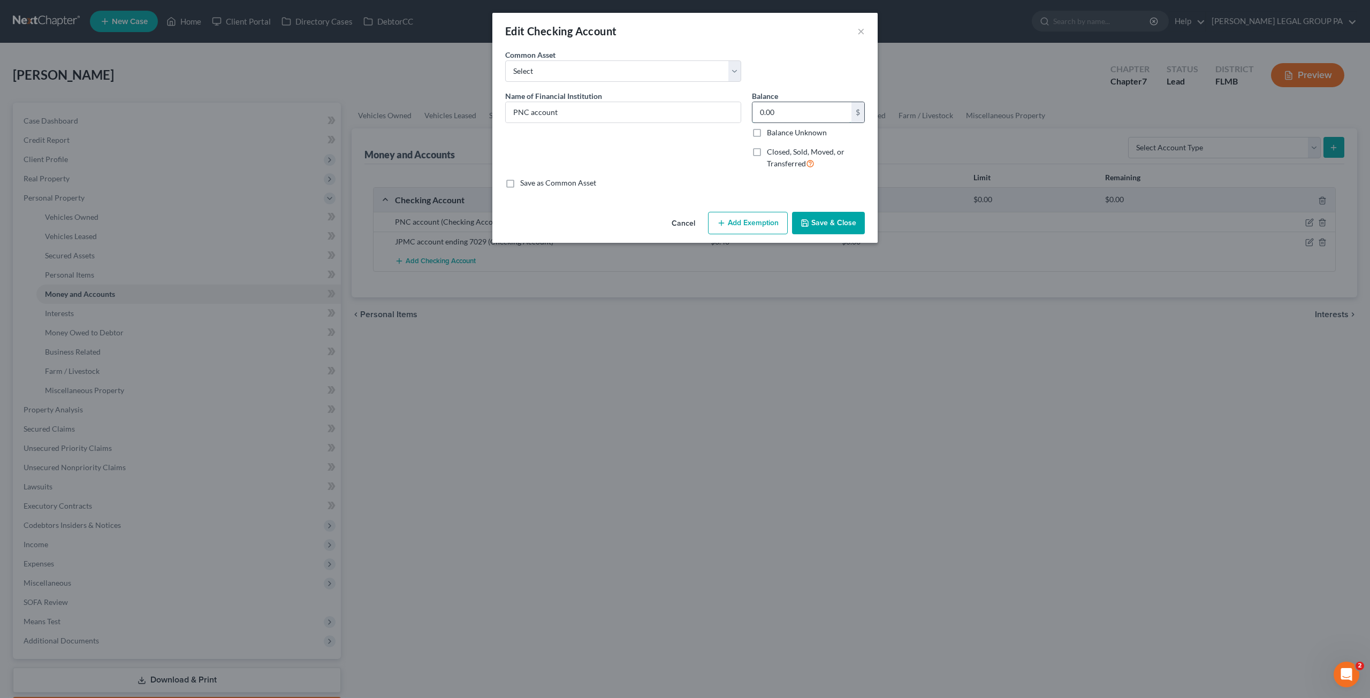
click at [789, 107] on input "0.00" at bounding box center [801, 112] width 99 height 20
type input "100.00"
click at [808, 224] on icon "button" at bounding box center [805, 223] width 6 height 6
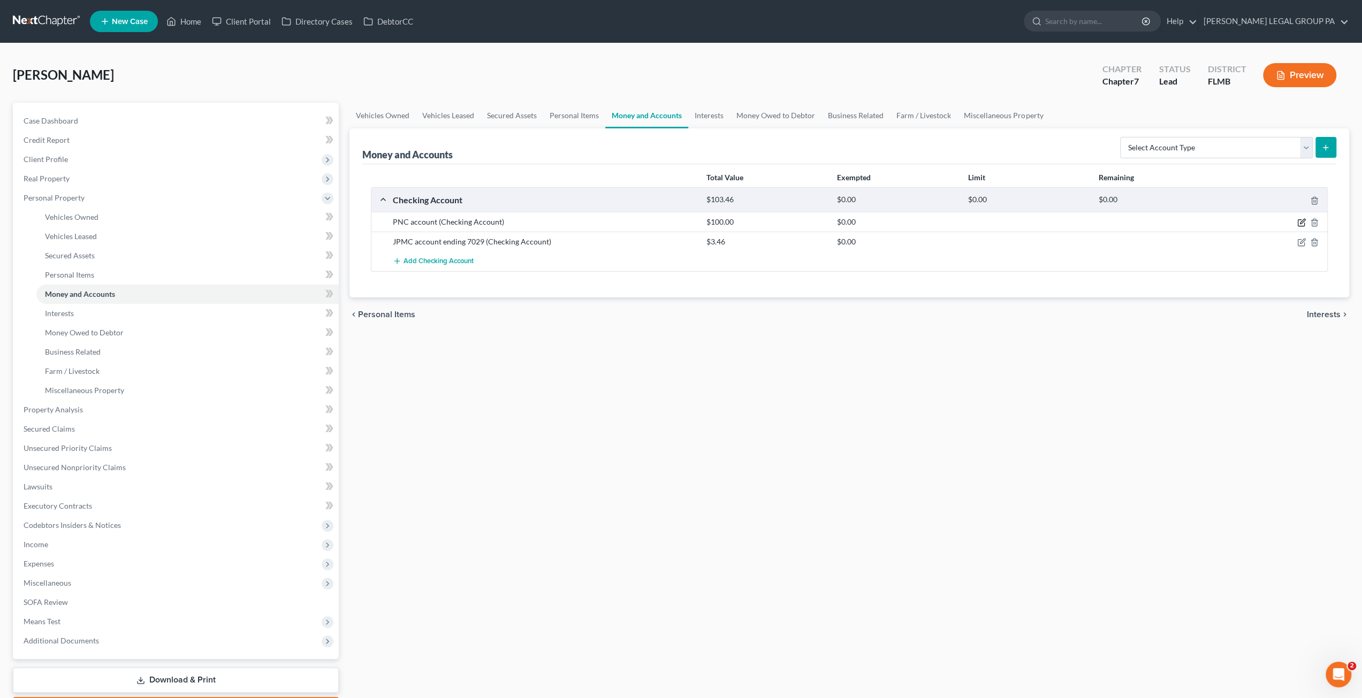
click at [1302, 222] on icon "button" at bounding box center [1301, 222] width 9 height 9
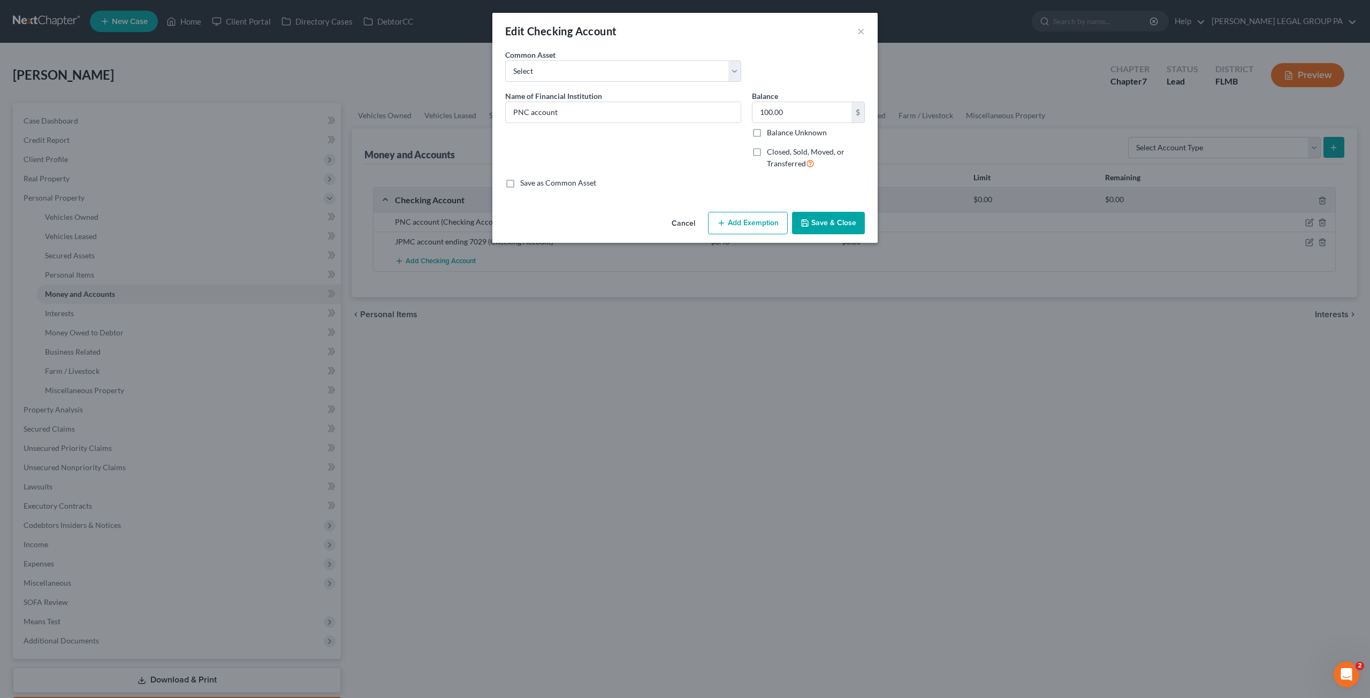
click at [749, 227] on button "Add Exemption" at bounding box center [748, 223] width 80 height 22
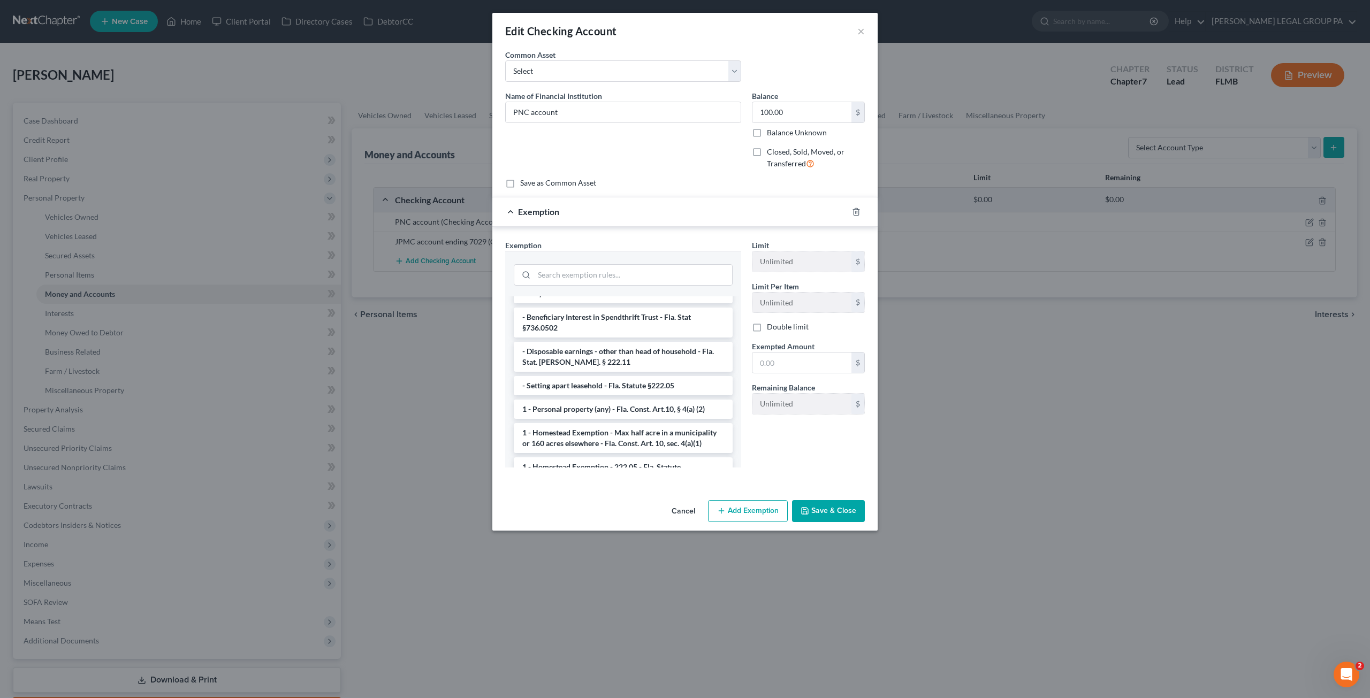
scroll to position [214, 0]
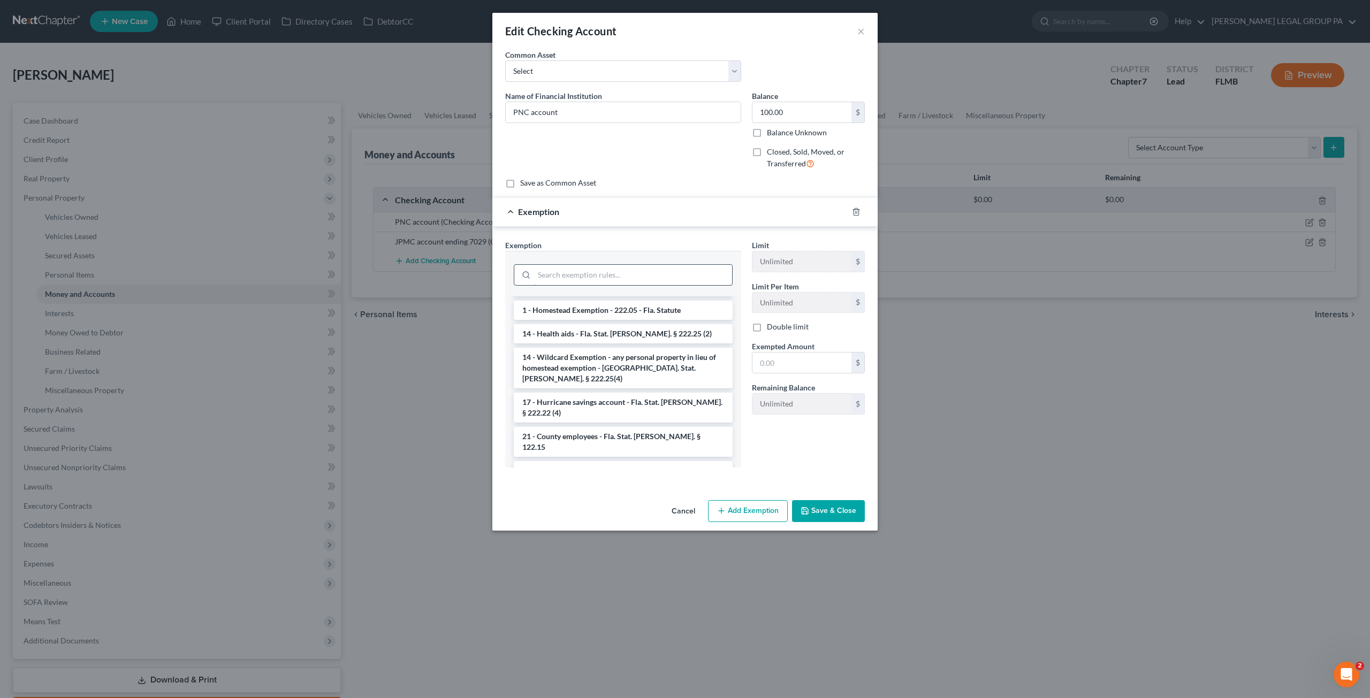
drag, startPoint x: 555, startPoint y: 273, endPoint x: 562, endPoint y: 270, distance: 8.2
click at [555, 273] on input "search" at bounding box center [633, 275] width 198 height 20
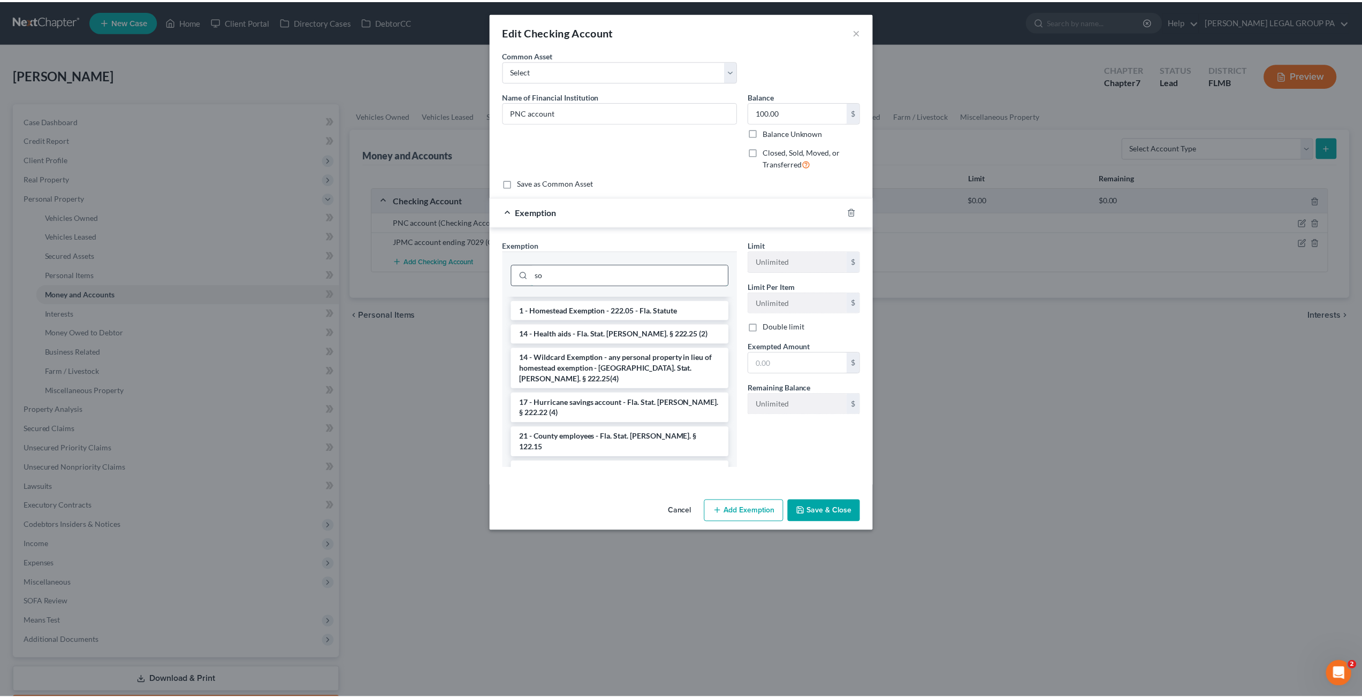
scroll to position [0, 0]
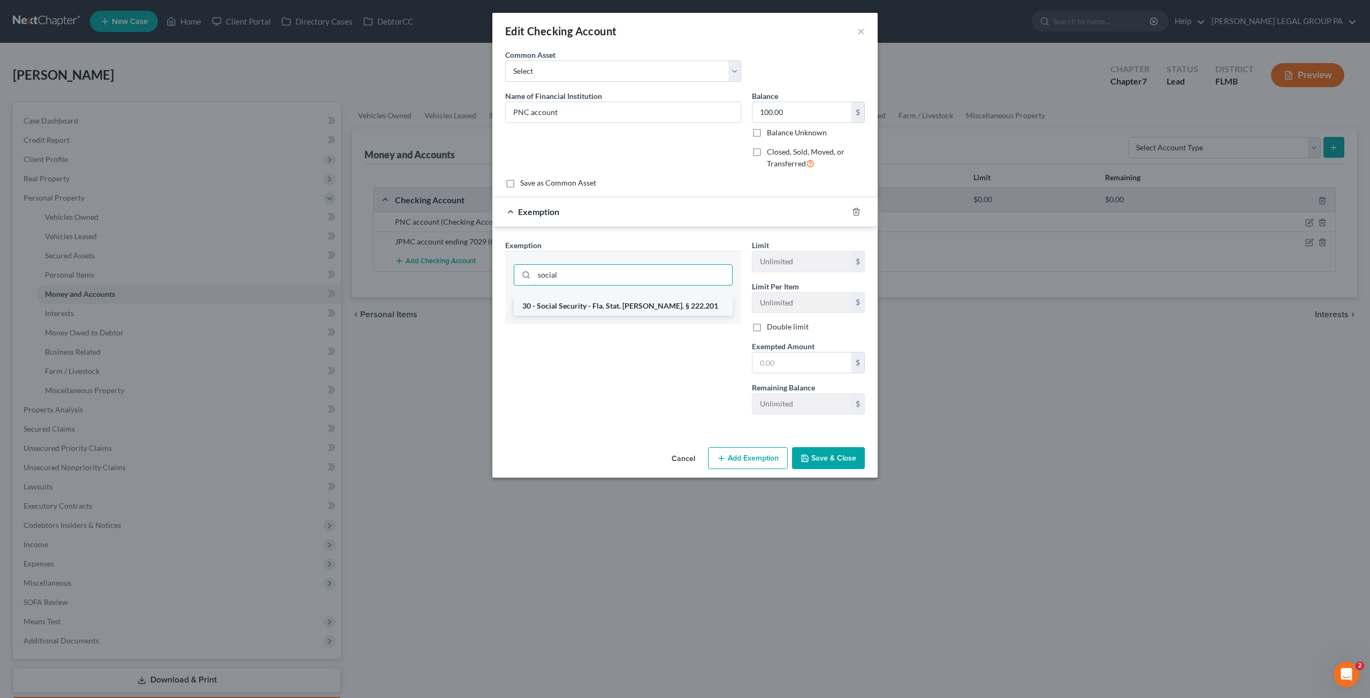
type input "social"
click at [630, 304] on li "30 - Social Security - Fla. Stat. Ann. § 222.201" at bounding box center [623, 305] width 219 height 19
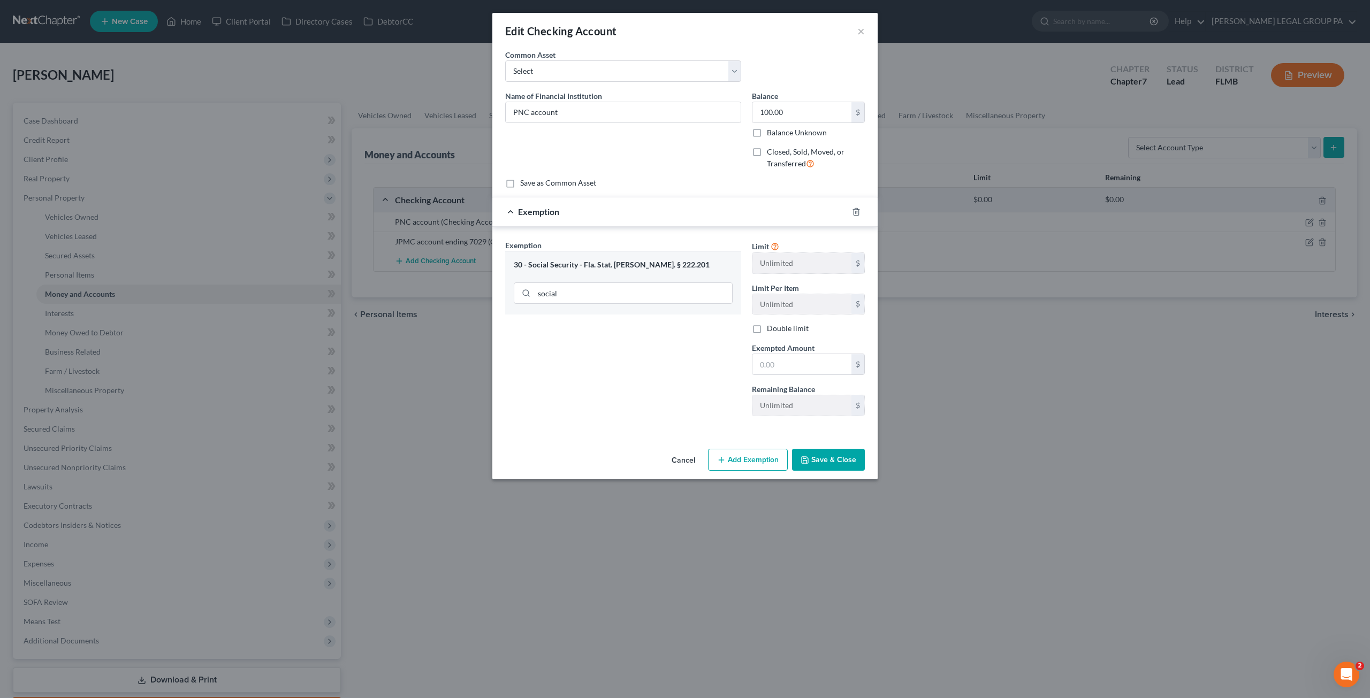
click at [818, 373] on div "Limit Unlimited $ Limit Per Item Unlimited $ Double limit Exempted Amount * $ R…" at bounding box center [809, 332] width 124 height 185
click at [801, 355] on input "text" at bounding box center [801, 364] width 99 height 20
type input "100.00"
click at [800, 462] on button "Save & Close" at bounding box center [828, 460] width 73 height 22
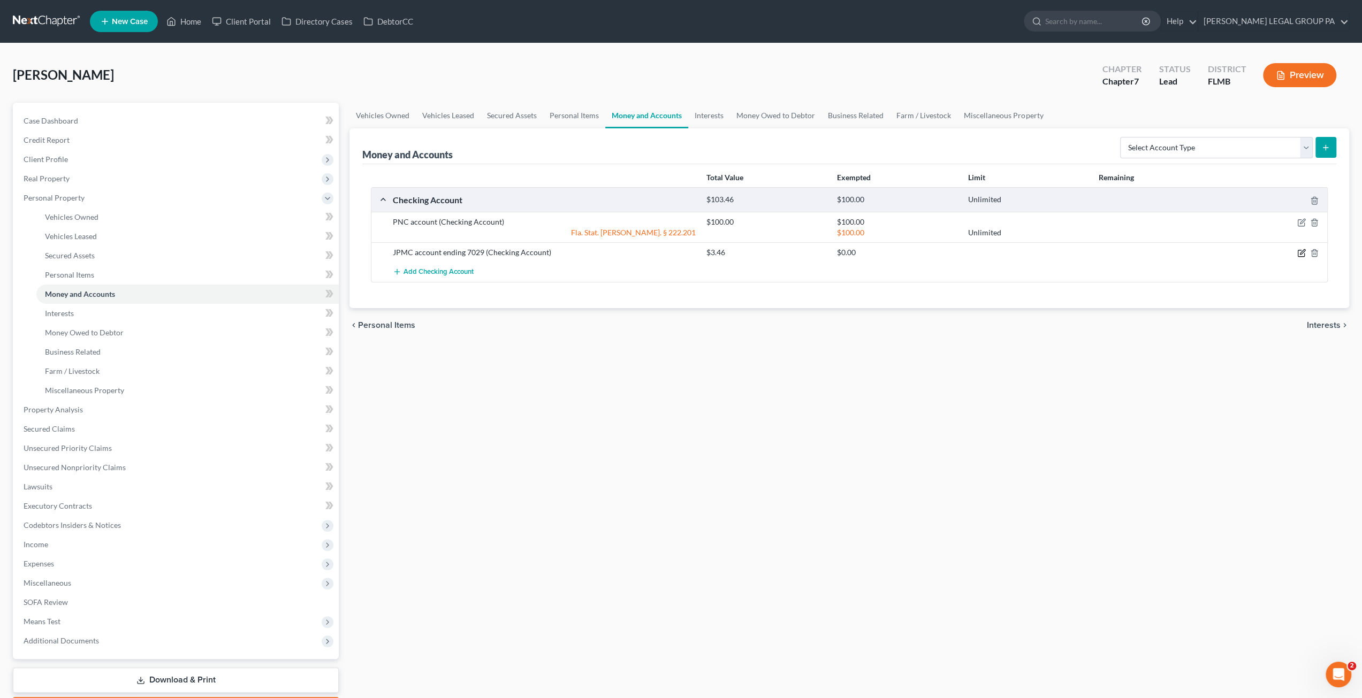
click at [1304, 249] on icon "button" at bounding box center [1301, 253] width 9 height 9
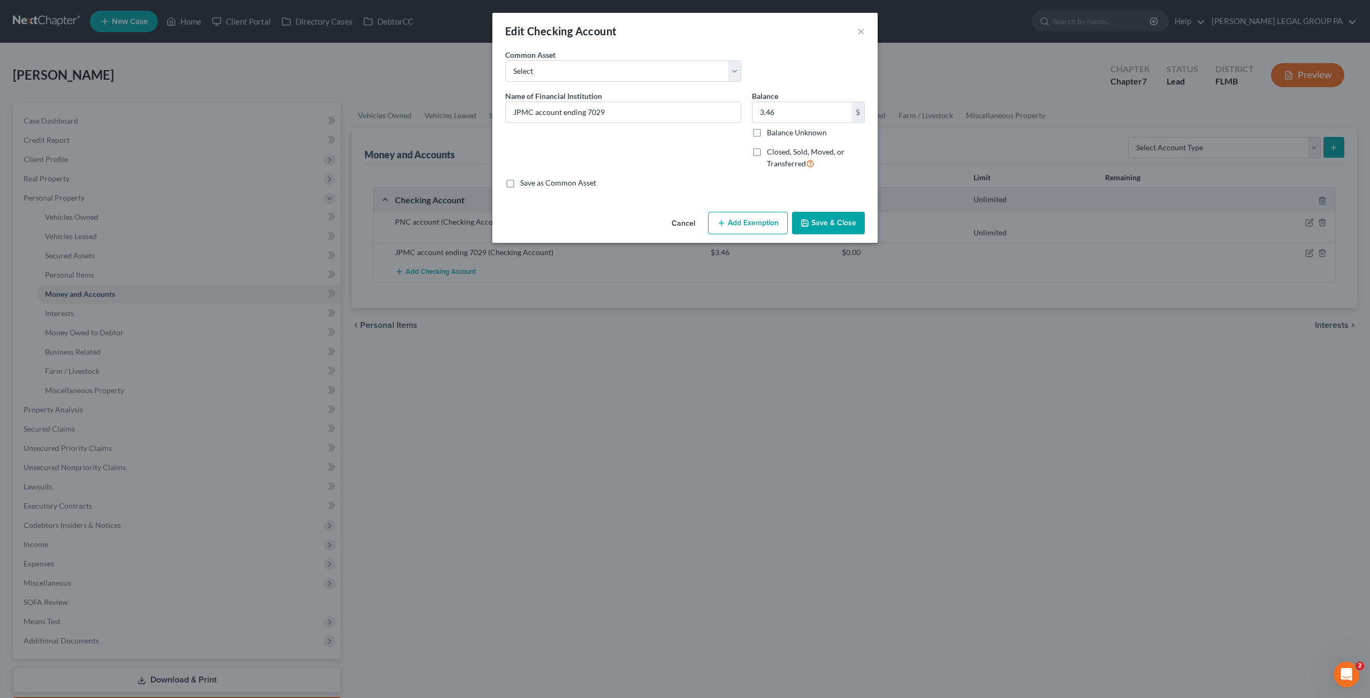
click at [766, 232] on button "Add Exemption" at bounding box center [748, 223] width 80 height 22
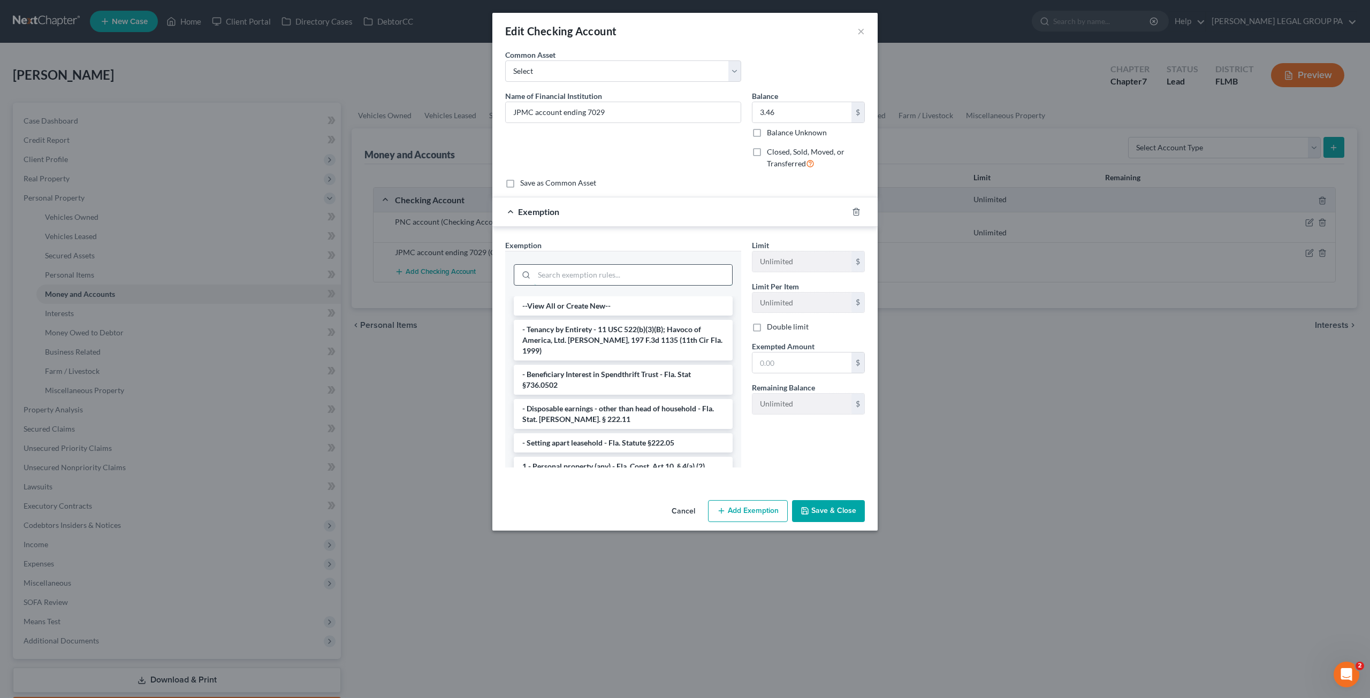
click at [573, 277] on input "search" at bounding box center [633, 275] width 198 height 20
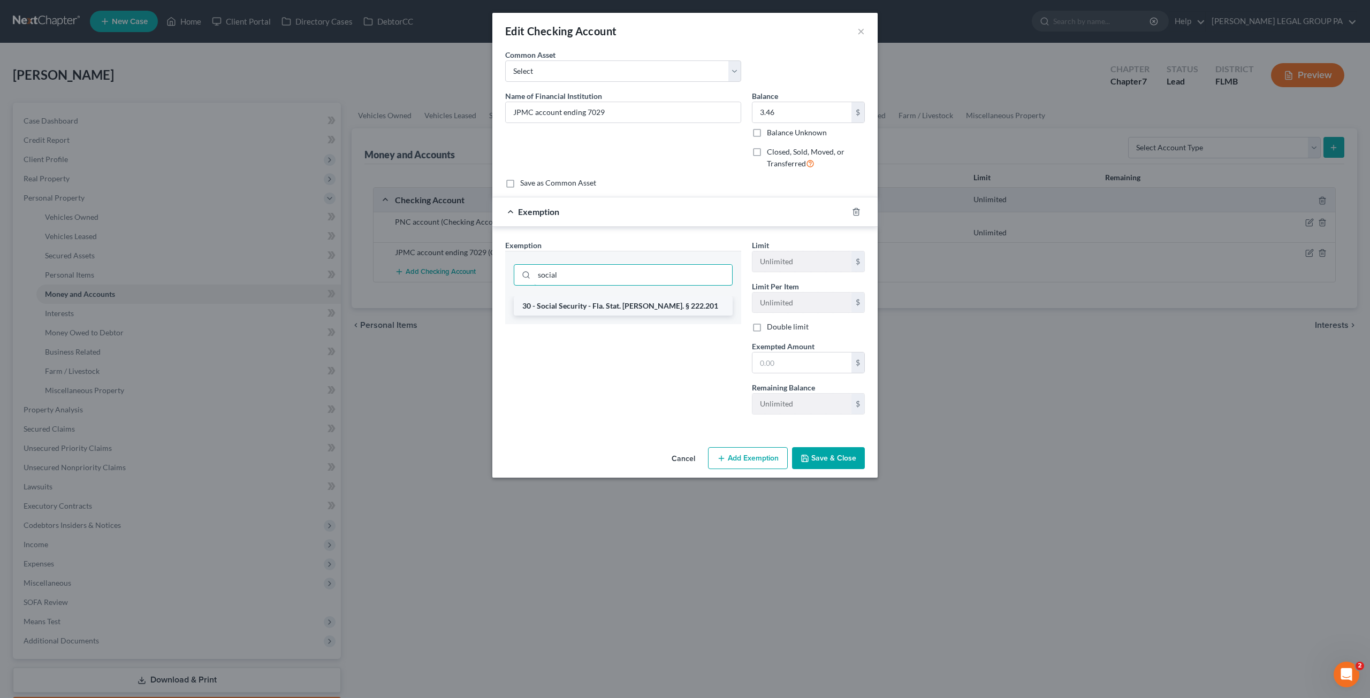
type input "social"
click at [600, 307] on li "30 - Social Security - Fla. Stat. Ann. § 222.201" at bounding box center [623, 305] width 219 height 19
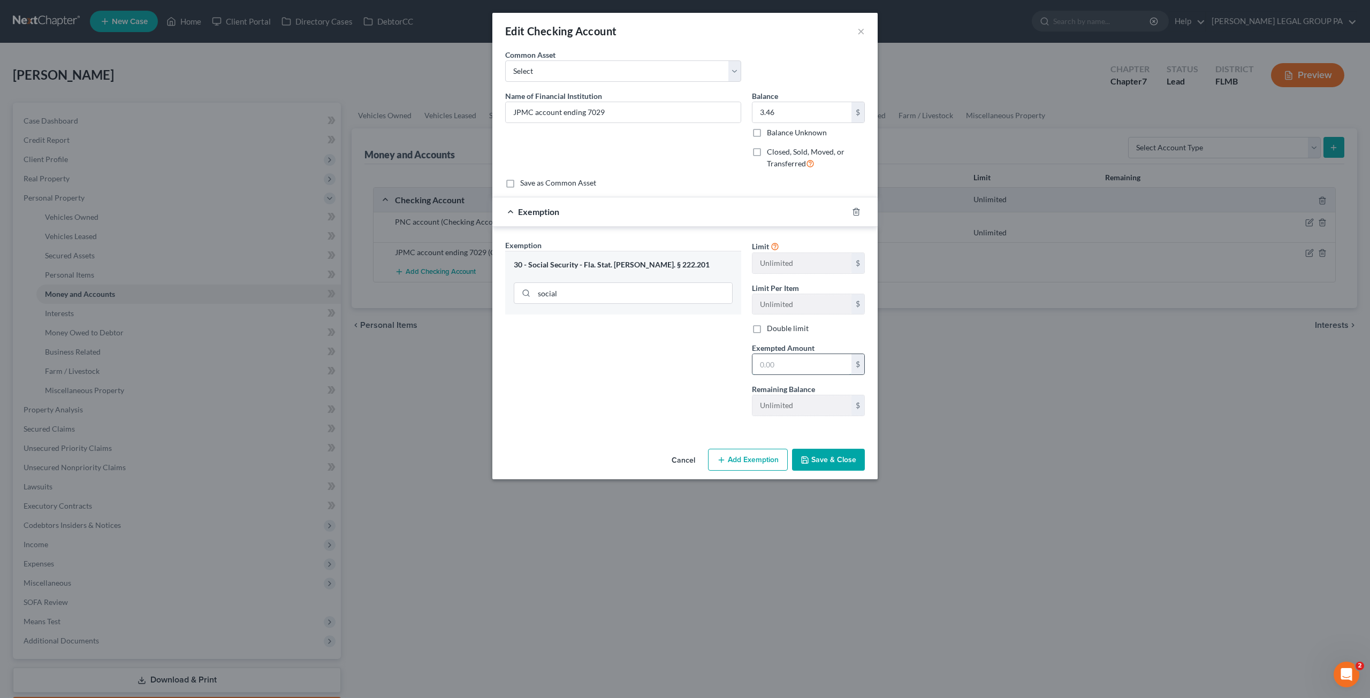
click at [780, 366] on input "text" at bounding box center [801, 364] width 99 height 20
type input "3.46"
click at [833, 461] on button "Save & Close" at bounding box center [828, 460] width 73 height 22
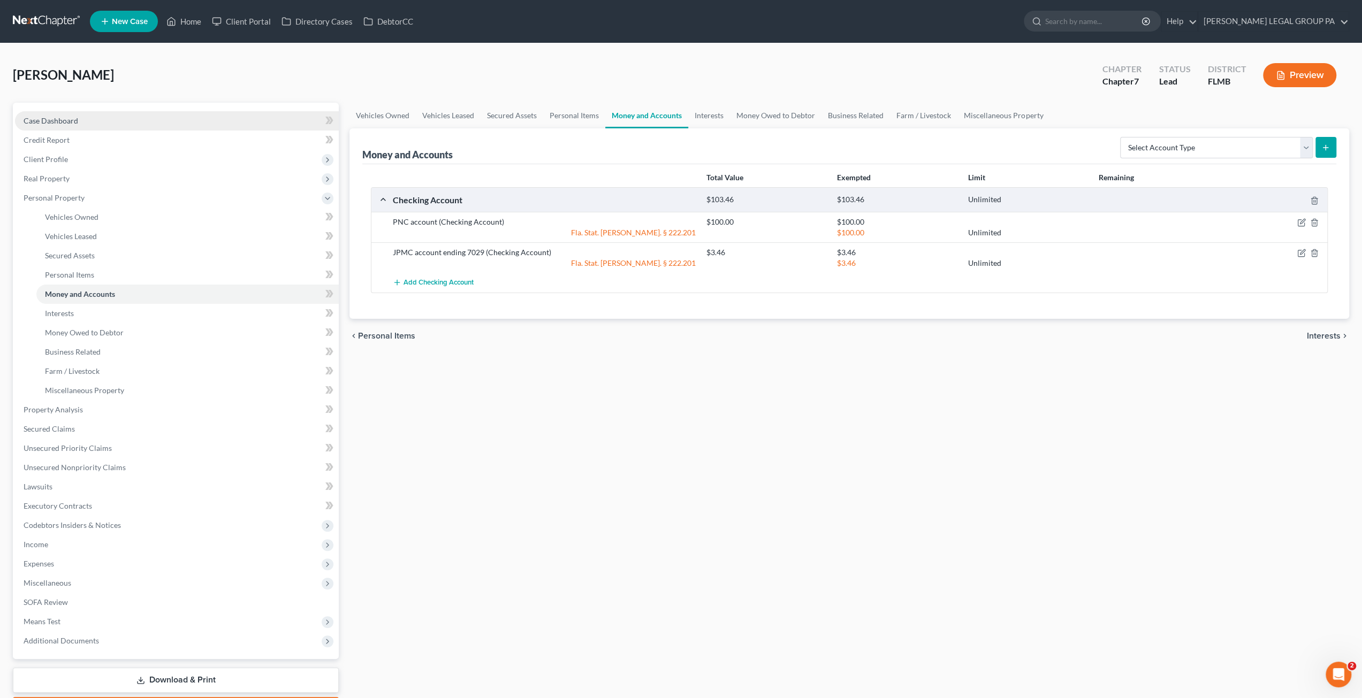
click at [48, 128] on link "Case Dashboard" at bounding box center [177, 120] width 324 height 19
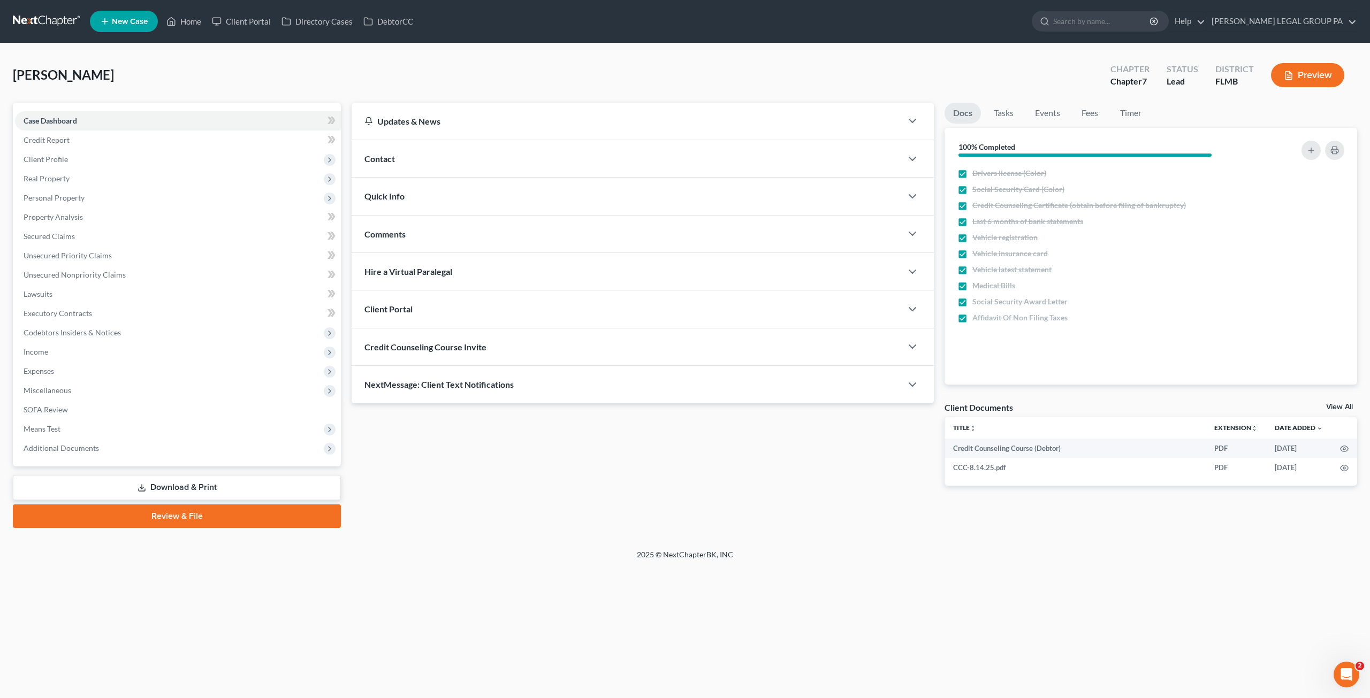
click at [1342, 405] on link "View All" at bounding box center [1339, 407] width 27 height 7
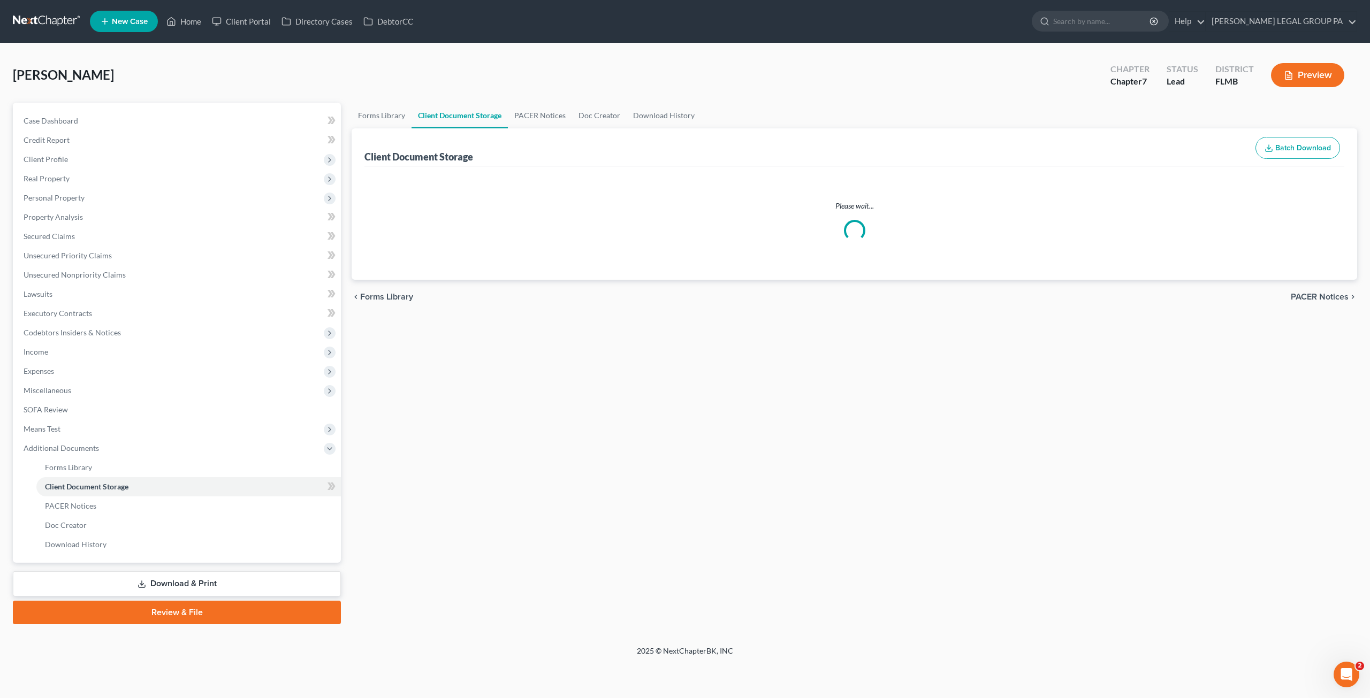
select select "9"
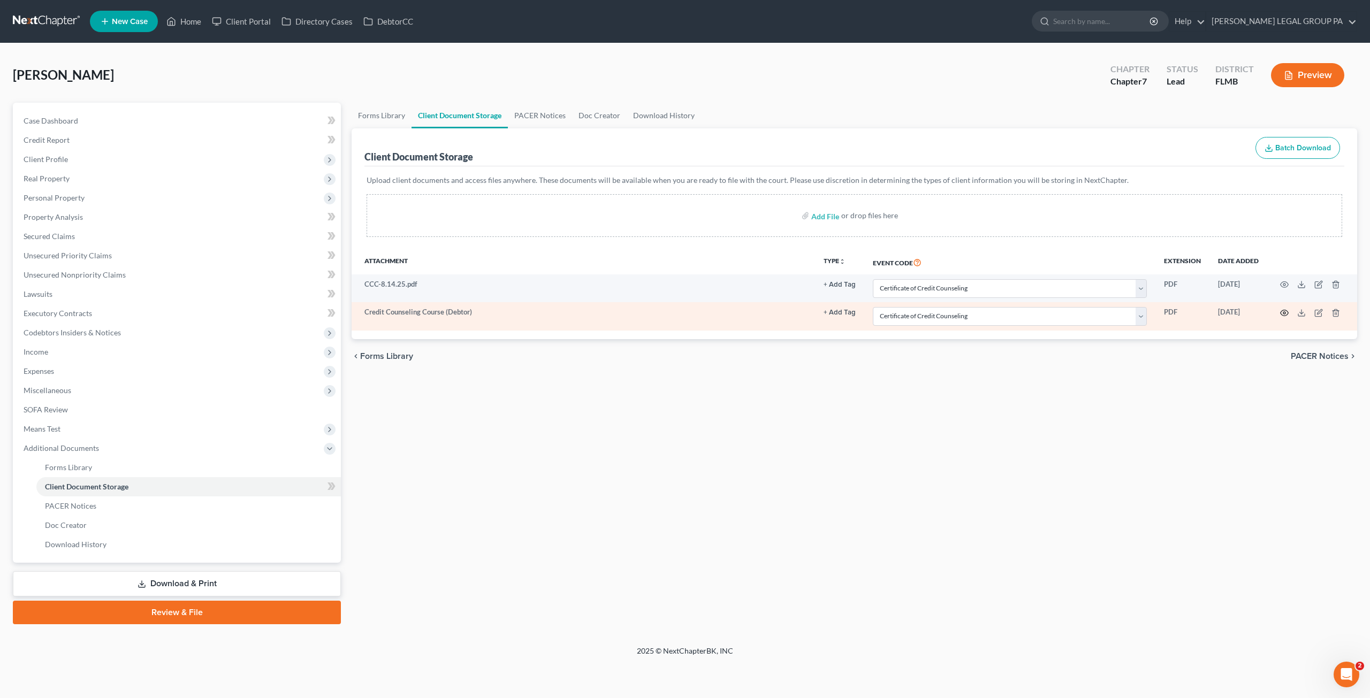
click at [1282, 310] on icon "button" at bounding box center [1285, 313] width 8 height 6
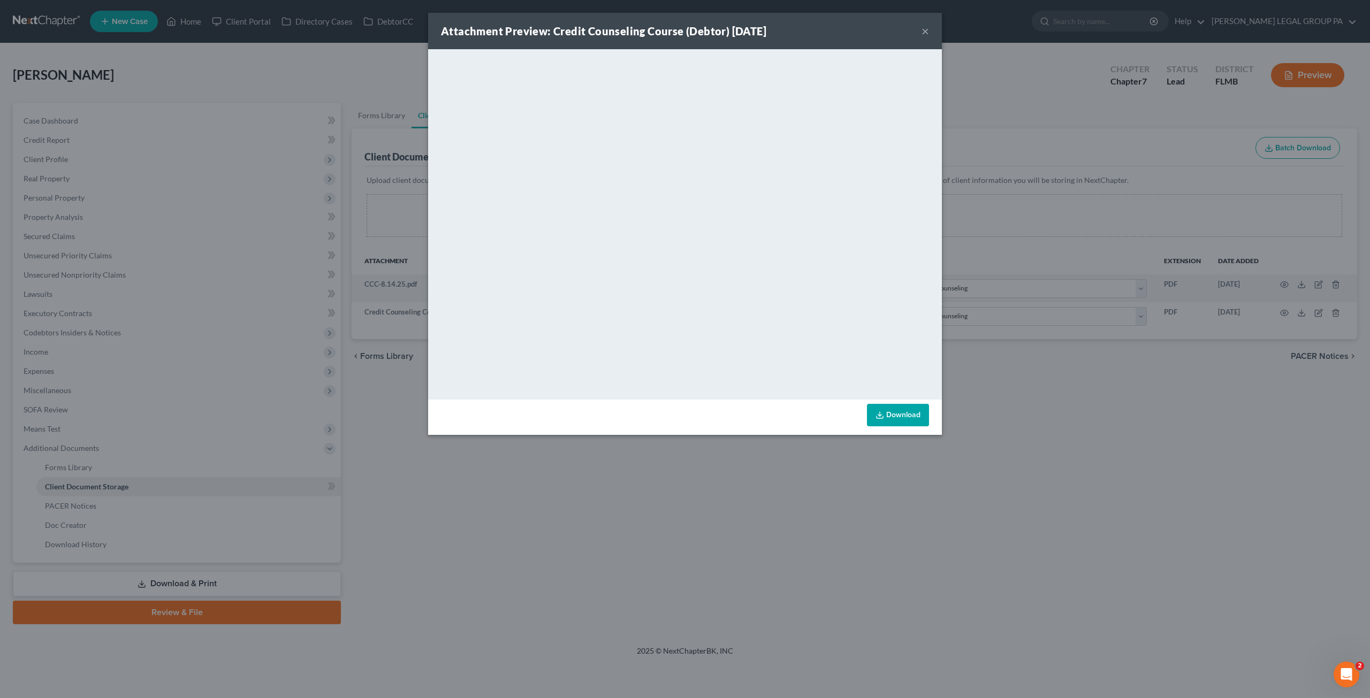
click at [923, 31] on button "×" at bounding box center [925, 31] width 7 height 13
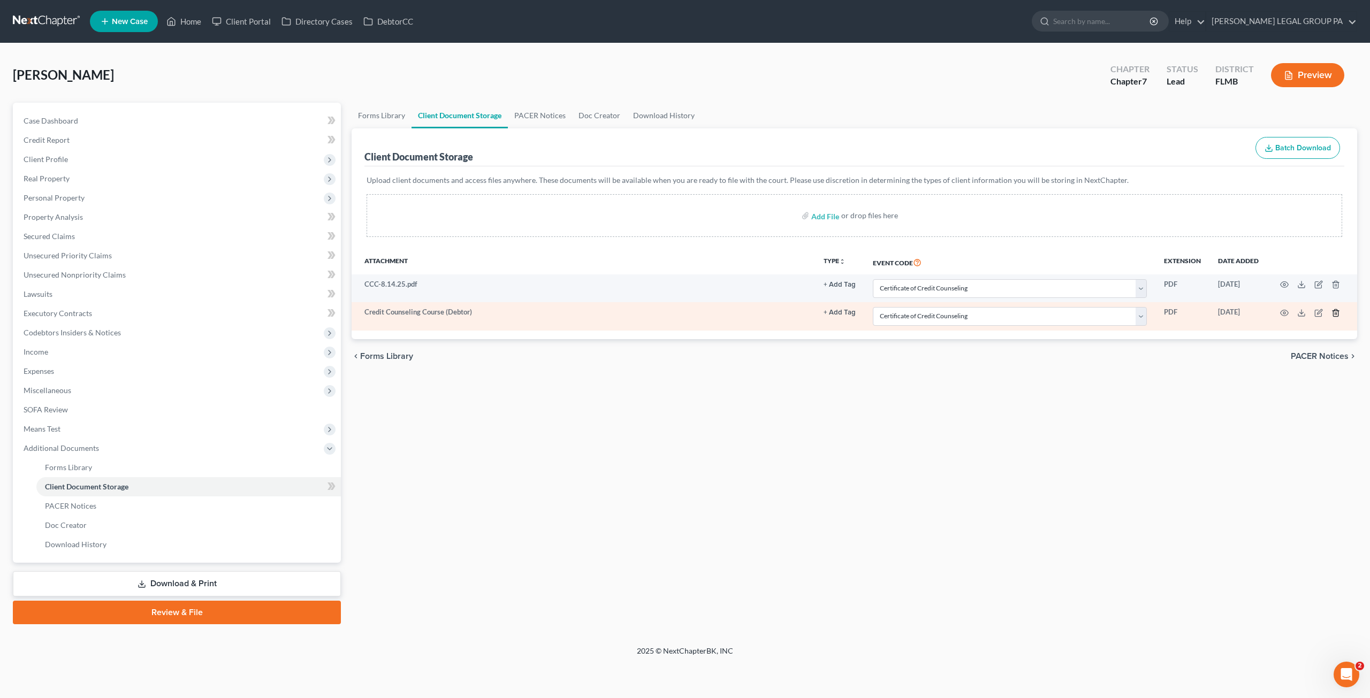
click at [1334, 309] on icon "button" at bounding box center [1335, 313] width 9 height 9
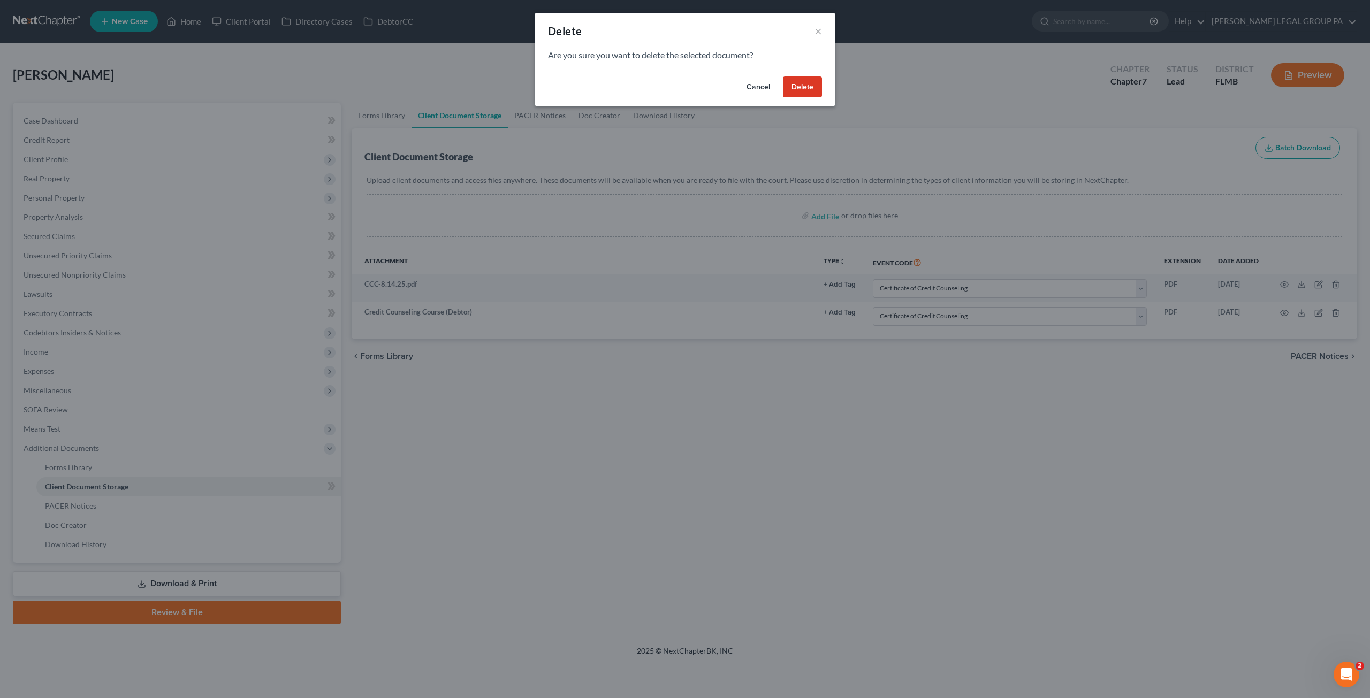
click at [818, 86] on button "Delete" at bounding box center [802, 87] width 39 height 21
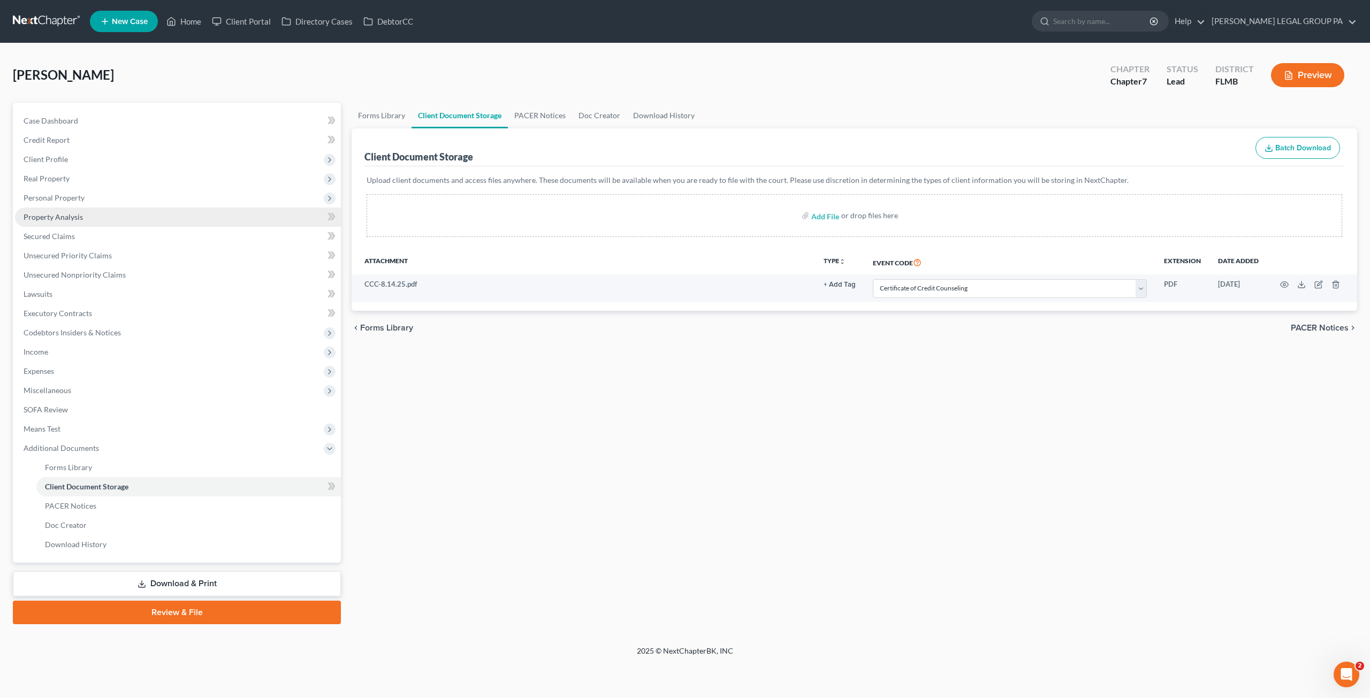
click at [91, 223] on link "Property Analysis" at bounding box center [178, 217] width 326 height 19
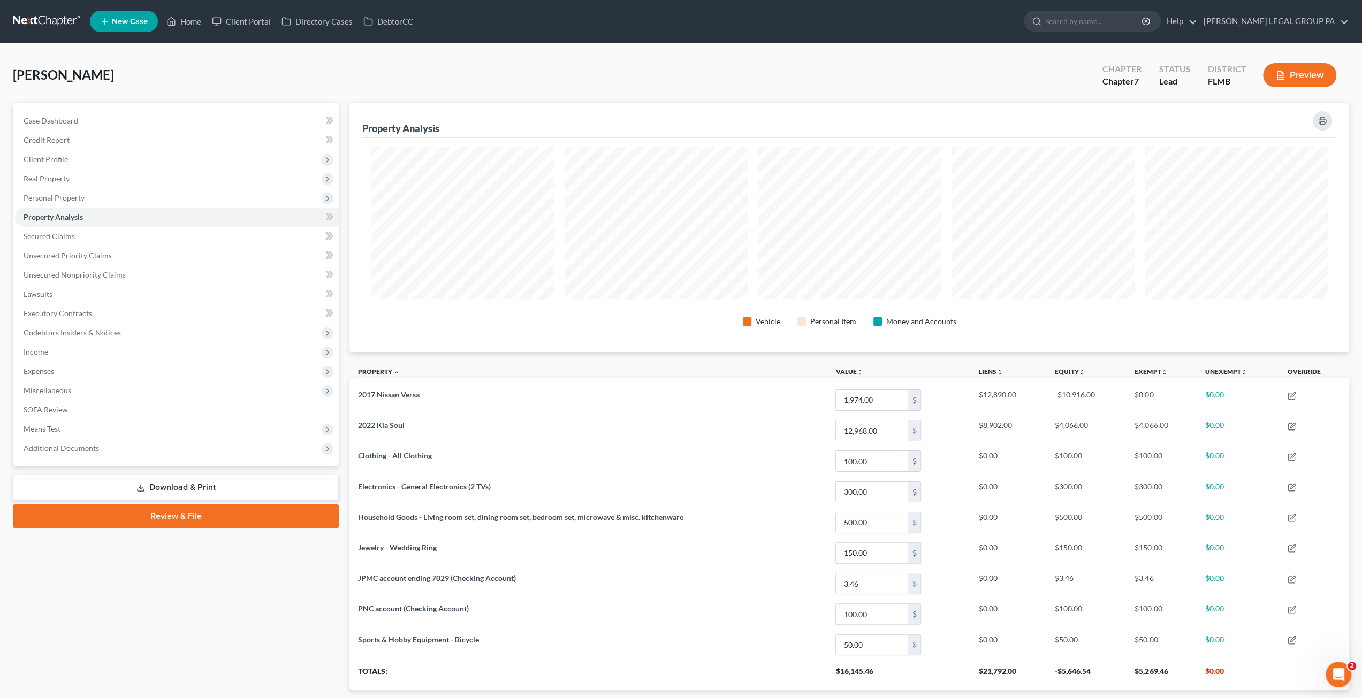
scroll to position [249, 1000]
click at [83, 281] on link "Unsecured Nonpriority Claims" at bounding box center [177, 274] width 324 height 19
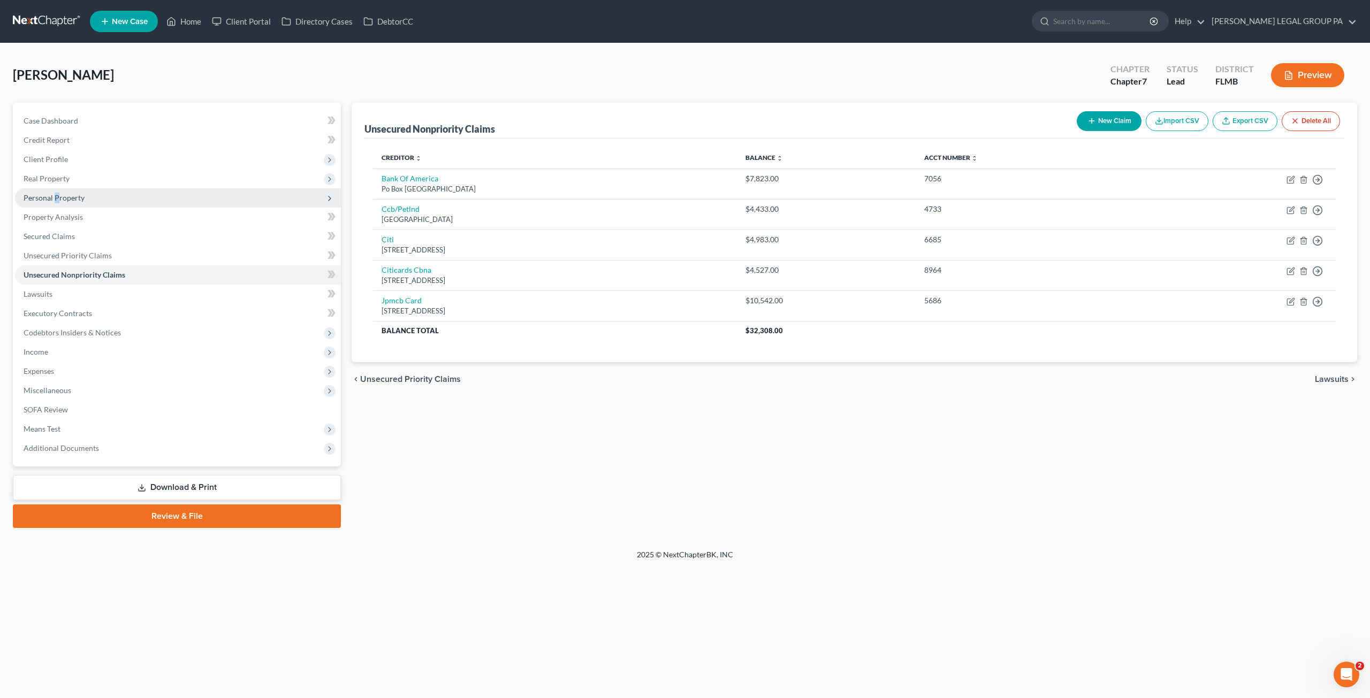
click at [57, 205] on span "Personal Property" at bounding box center [178, 197] width 326 height 19
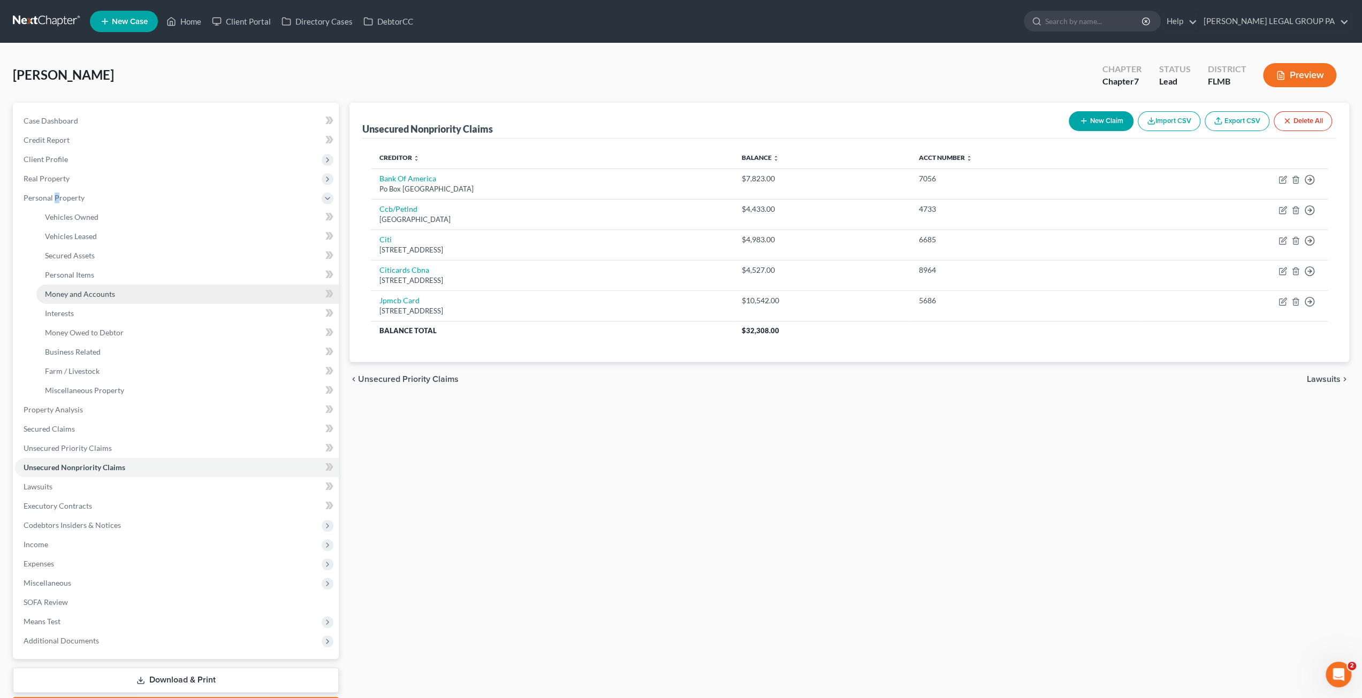
click at [83, 300] on link "Money and Accounts" at bounding box center [187, 294] width 302 height 19
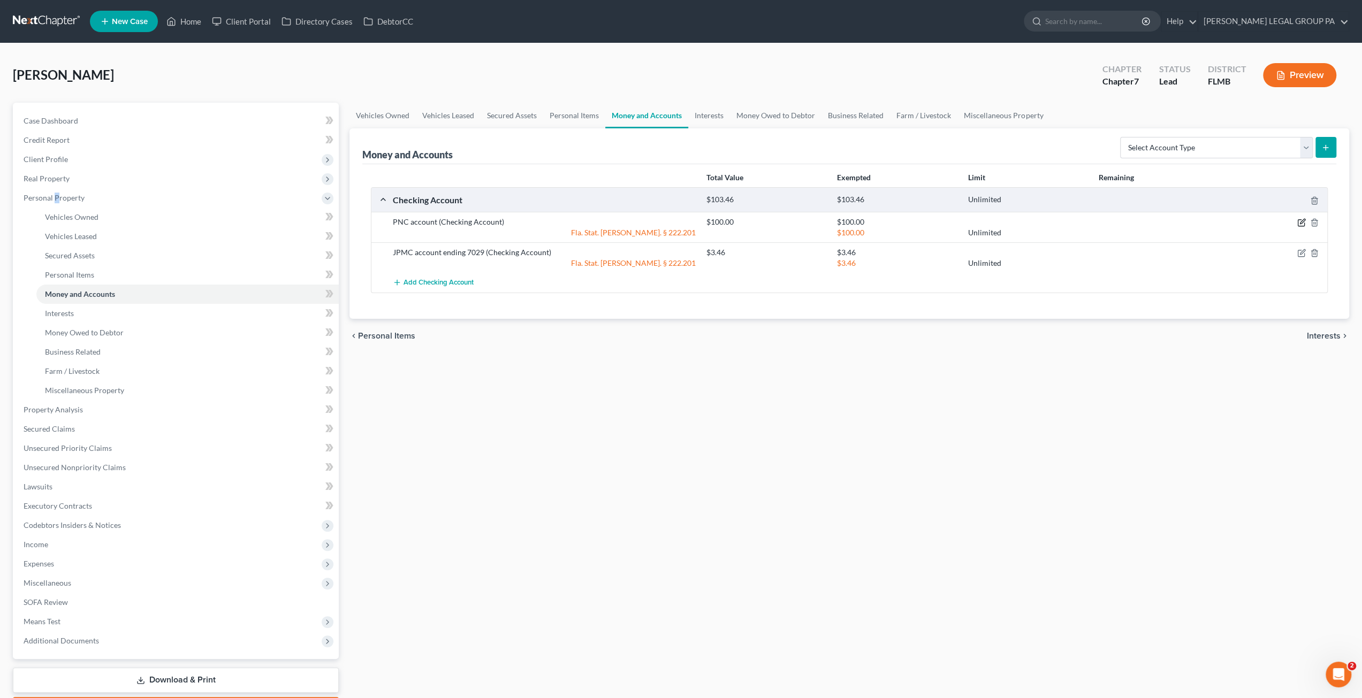
click at [1300, 223] on icon "button" at bounding box center [1302, 221] width 5 height 5
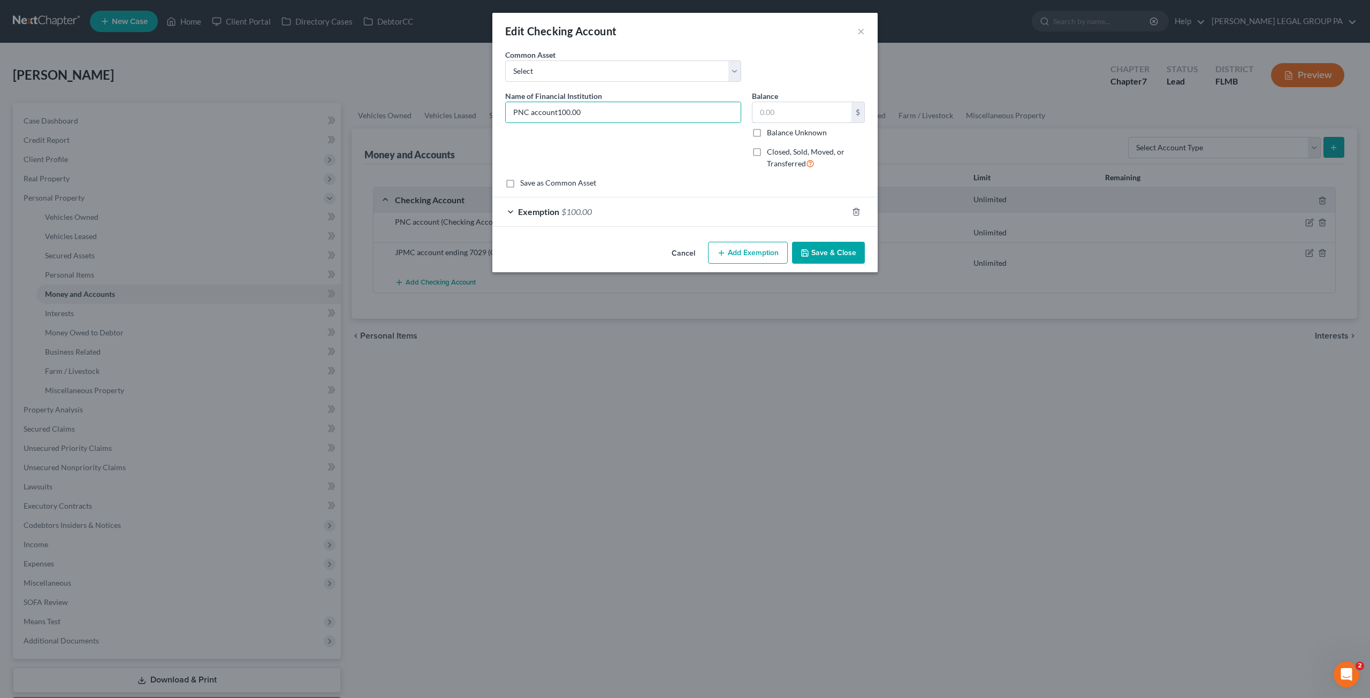
type input "PNC account"
type input "100.00"
click at [857, 215] on icon "button" at bounding box center [856, 211] width 5 height 7
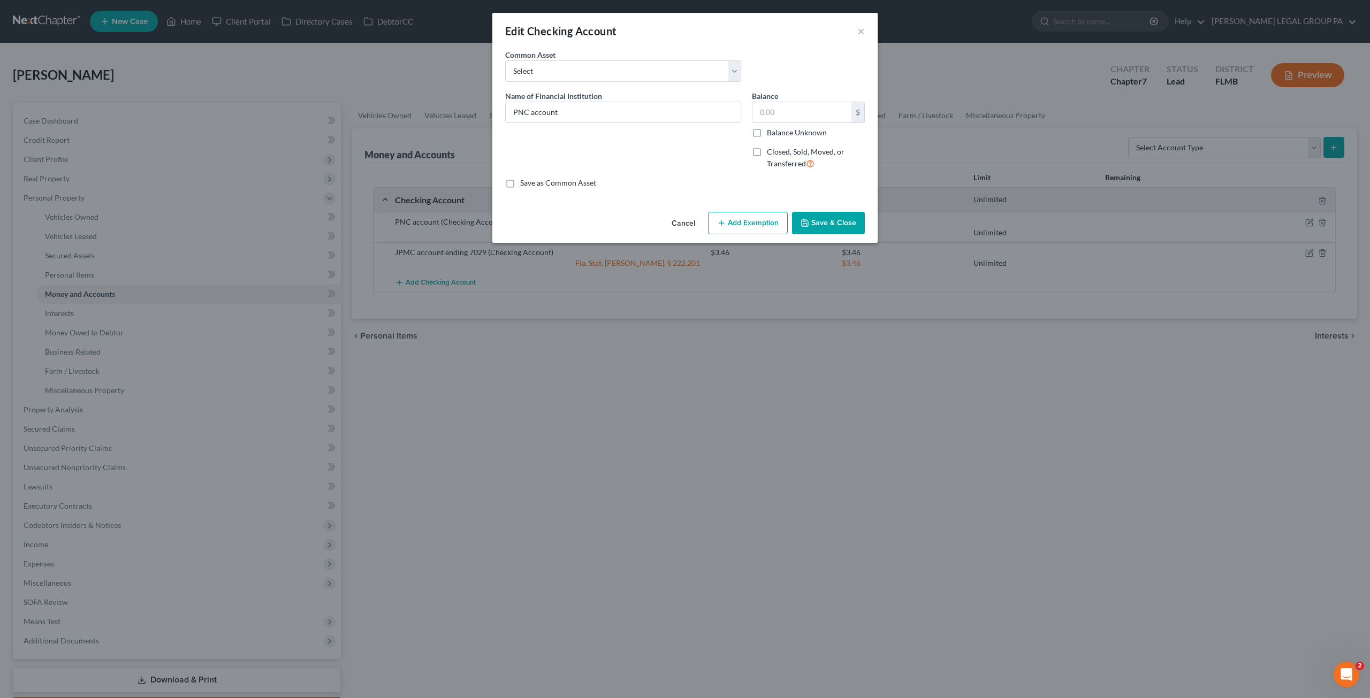
click at [854, 219] on button "Save & Close" at bounding box center [828, 223] width 73 height 22
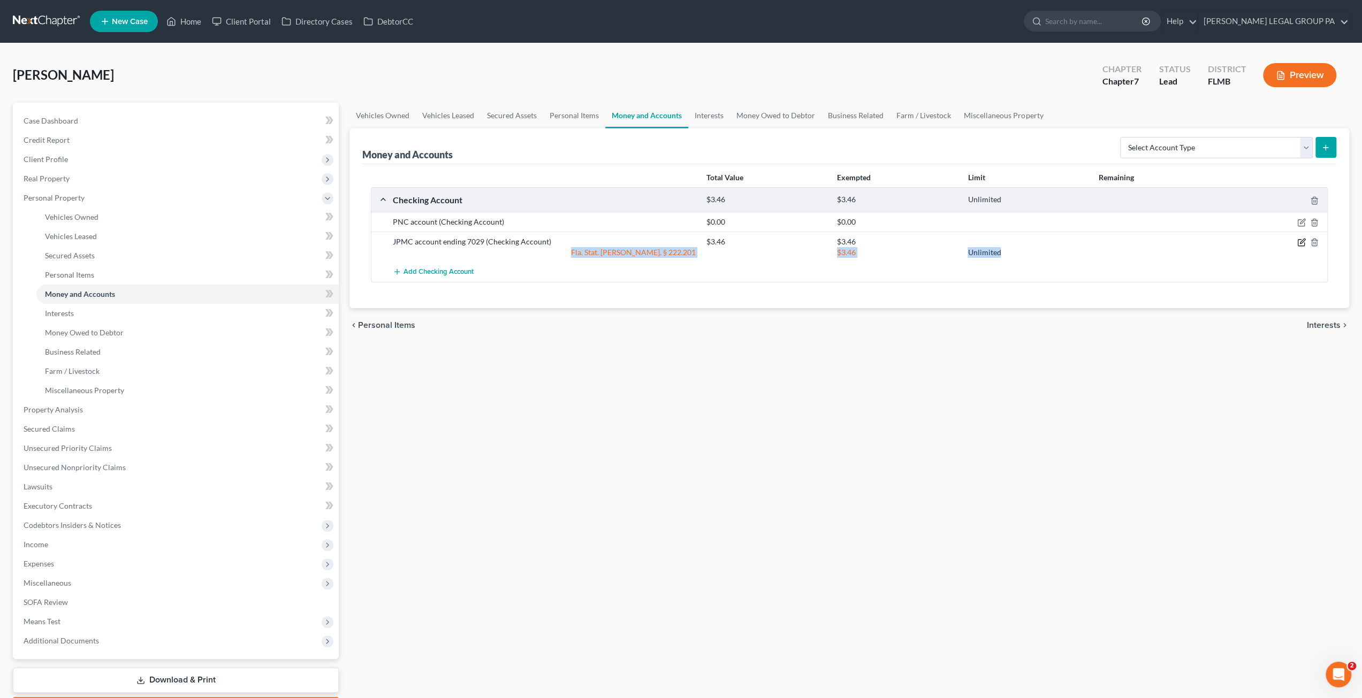
click at [1305, 245] on div "JPMC account ending 7029 (Checking Account) $3.46 $3.46 Fla. Stat. Ann. § 222.2…" at bounding box center [857, 247] width 941 height 21
click at [1299, 244] on icon "button" at bounding box center [1301, 242] width 9 height 9
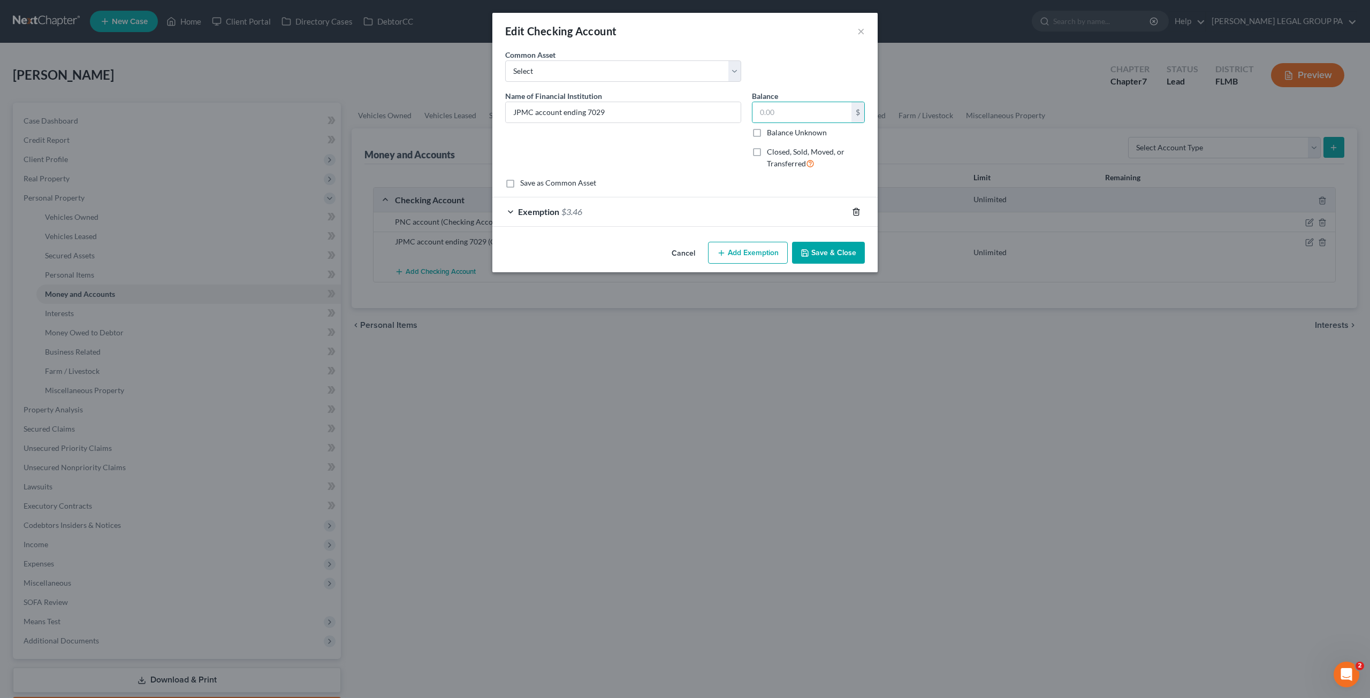
click at [854, 209] on icon "button" at bounding box center [856, 211] width 5 height 7
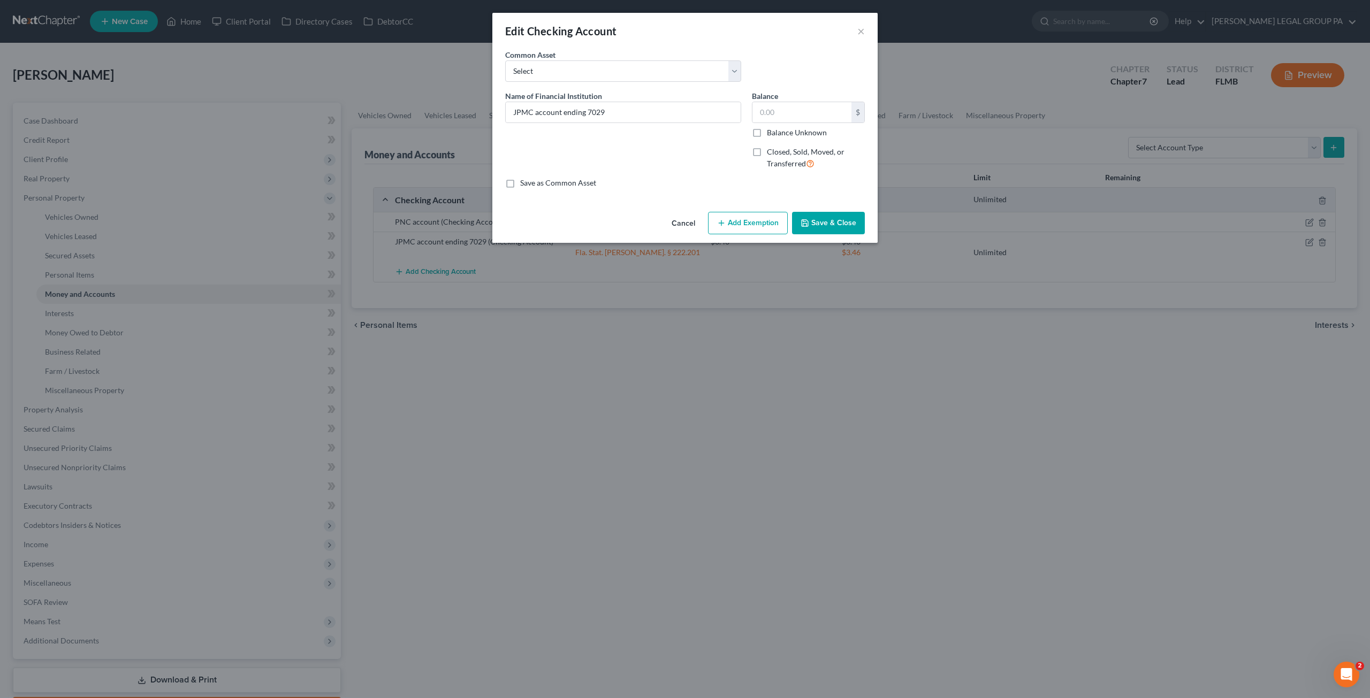
click at [809, 226] on icon "button" at bounding box center [805, 223] width 9 height 9
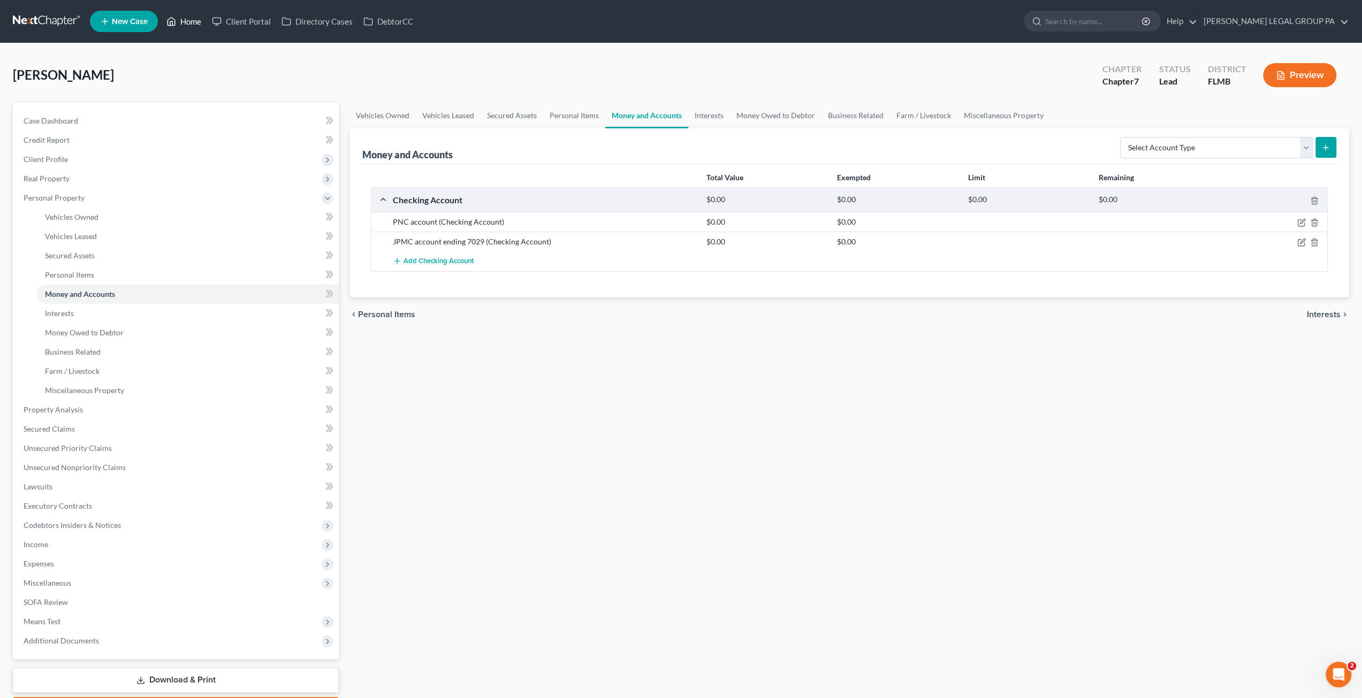
click at [184, 28] on link "Home" at bounding box center [183, 21] width 45 height 19
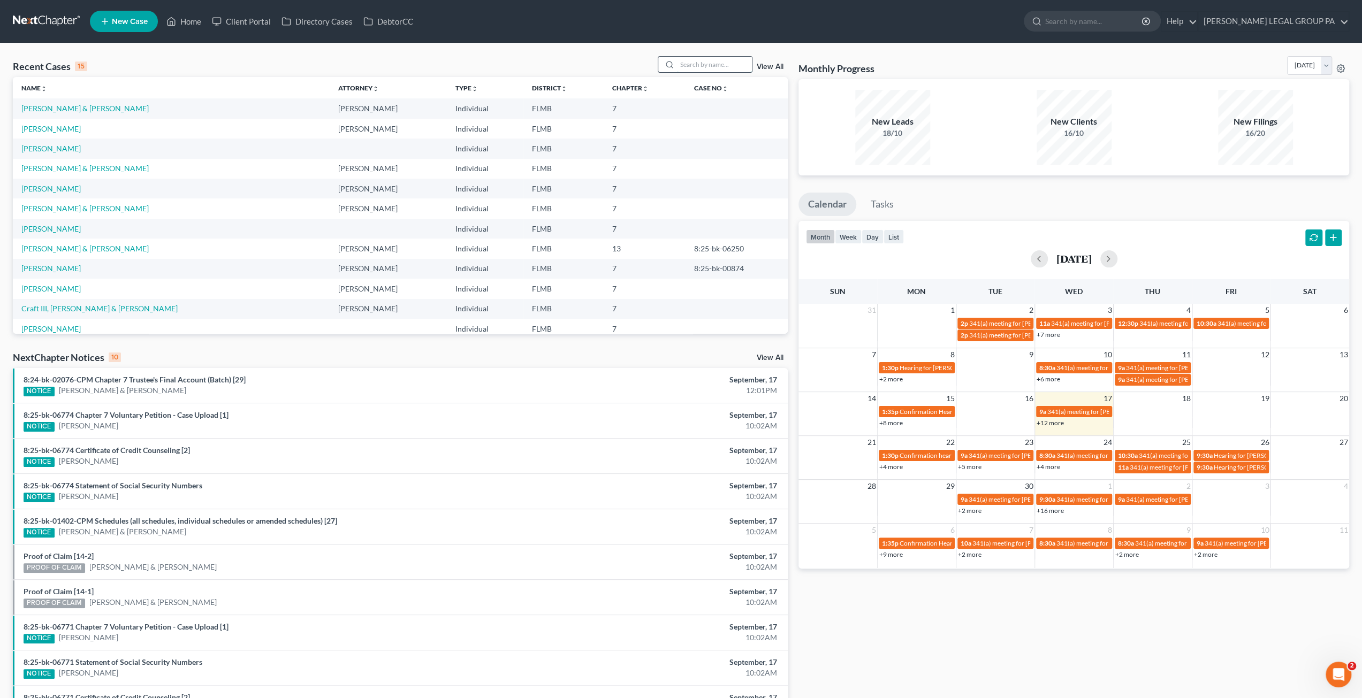
click at [721, 62] on input "search" at bounding box center [714, 65] width 75 height 16
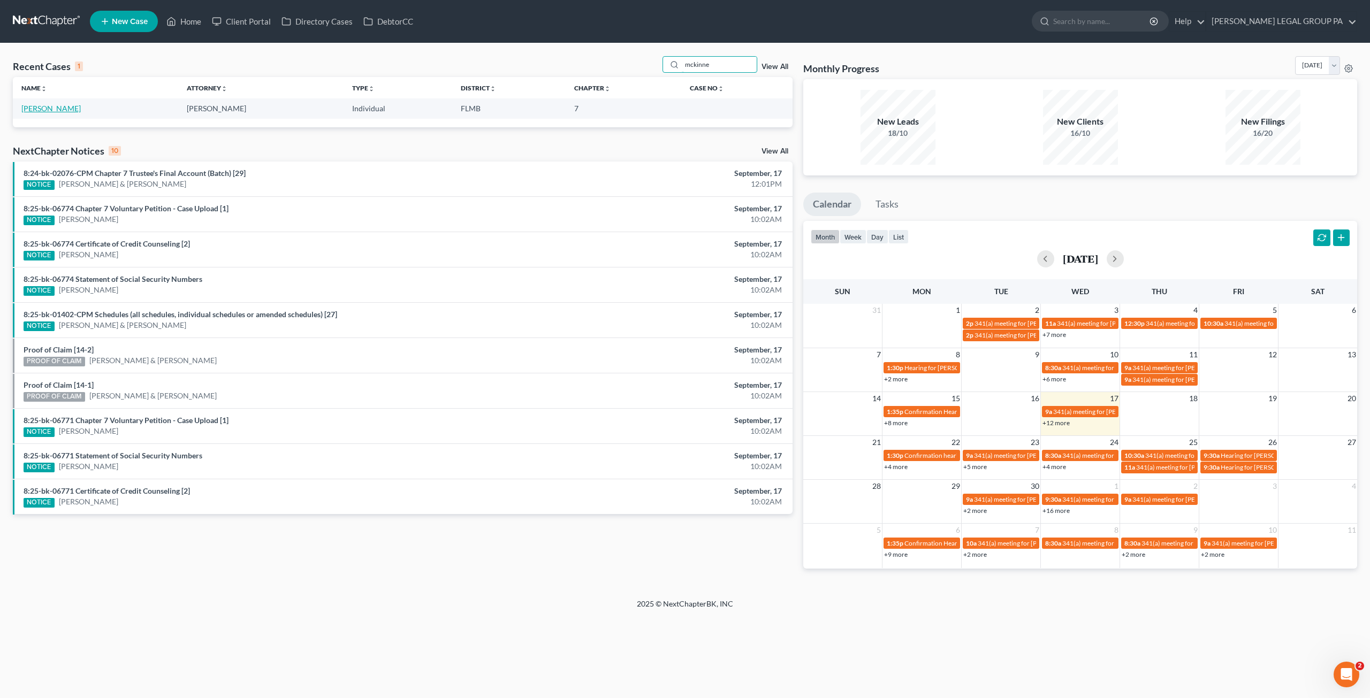
type input "mckinne"
click at [60, 111] on link "McKinney, Ryan" at bounding box center [50, 108] width 59 height 9
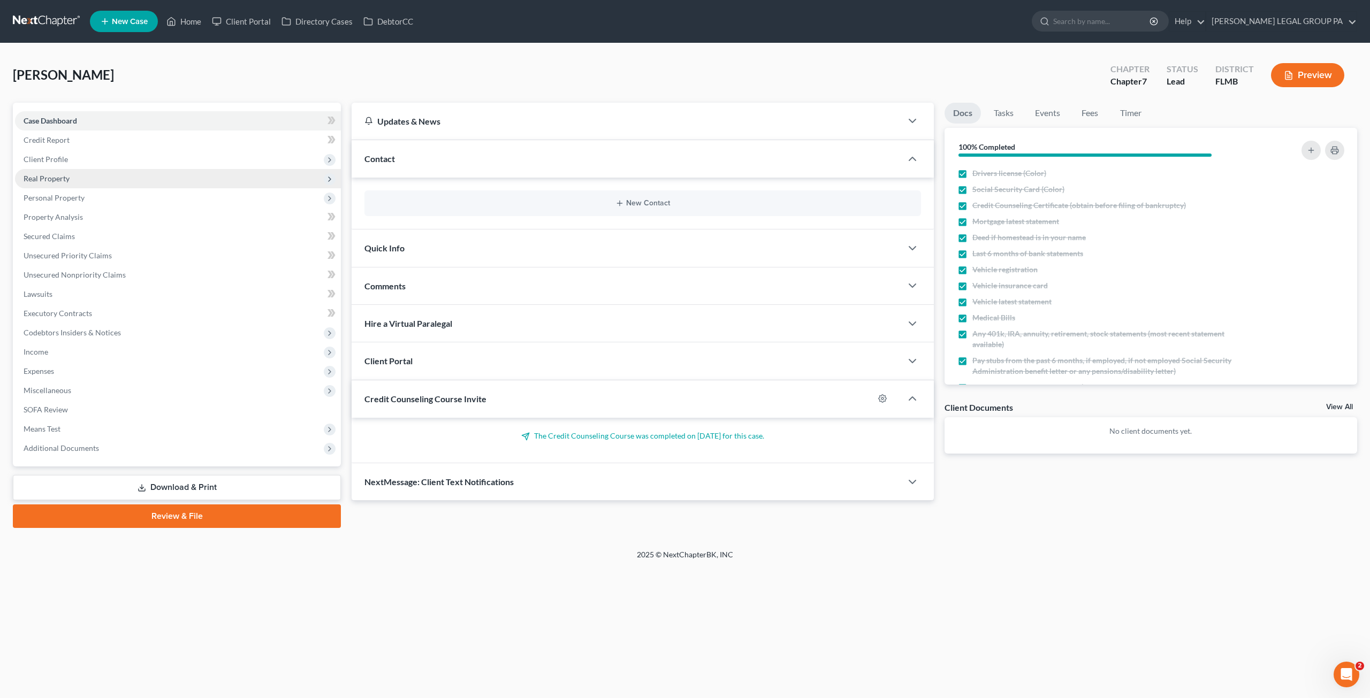
drag, startPoint x: 54, startPoint y: 162, endPoint x: 58, endPoint y: 172, distance: 10.8
click at [54, 162] on span "Client Profile" at bounding box center [46, 159] width 44 height 9
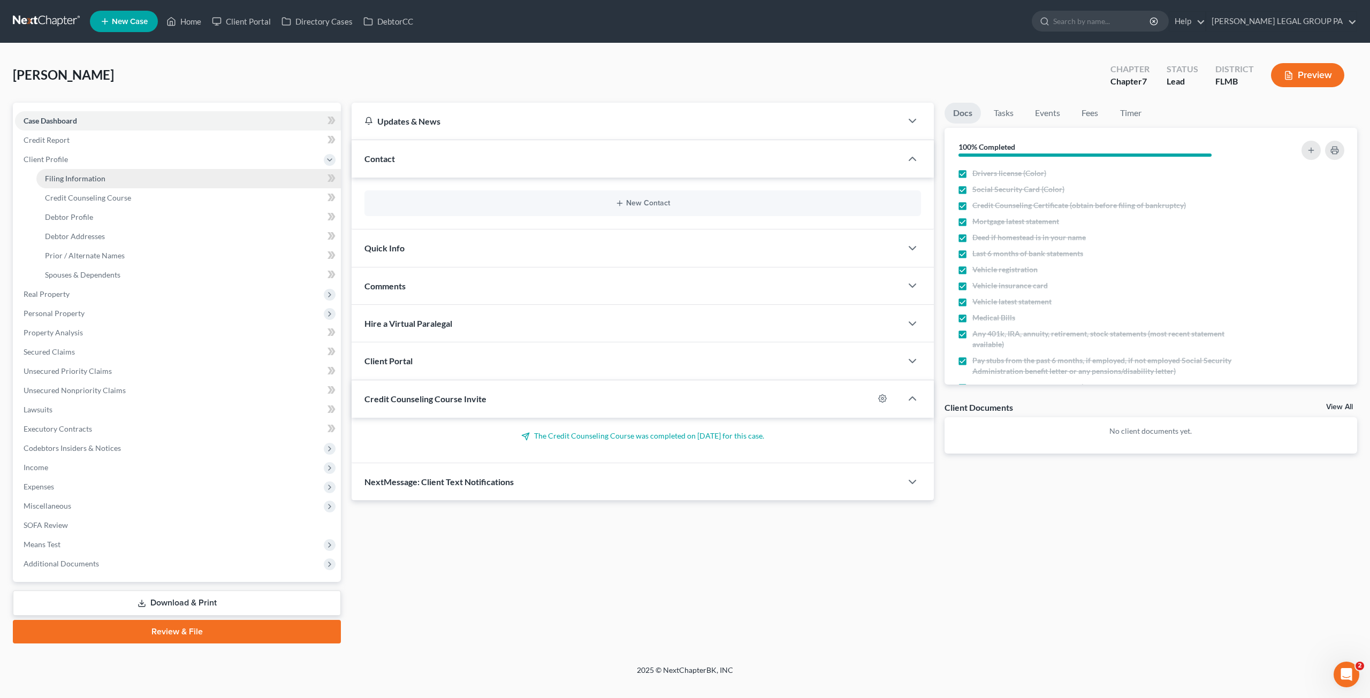
click at [59, 172] on link "Filing Information" at bounding box center [188, 178] width 305 height 19
select select "1"
select select "0"
select select "15"
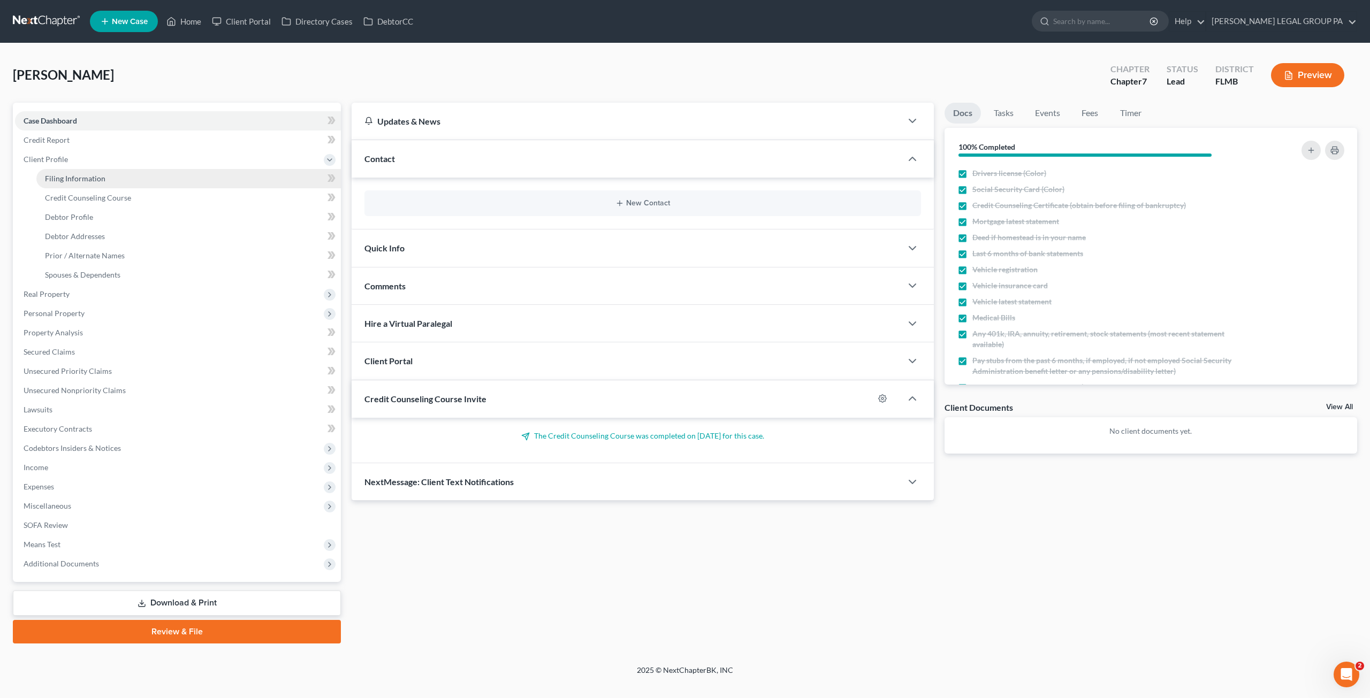
select select "9"
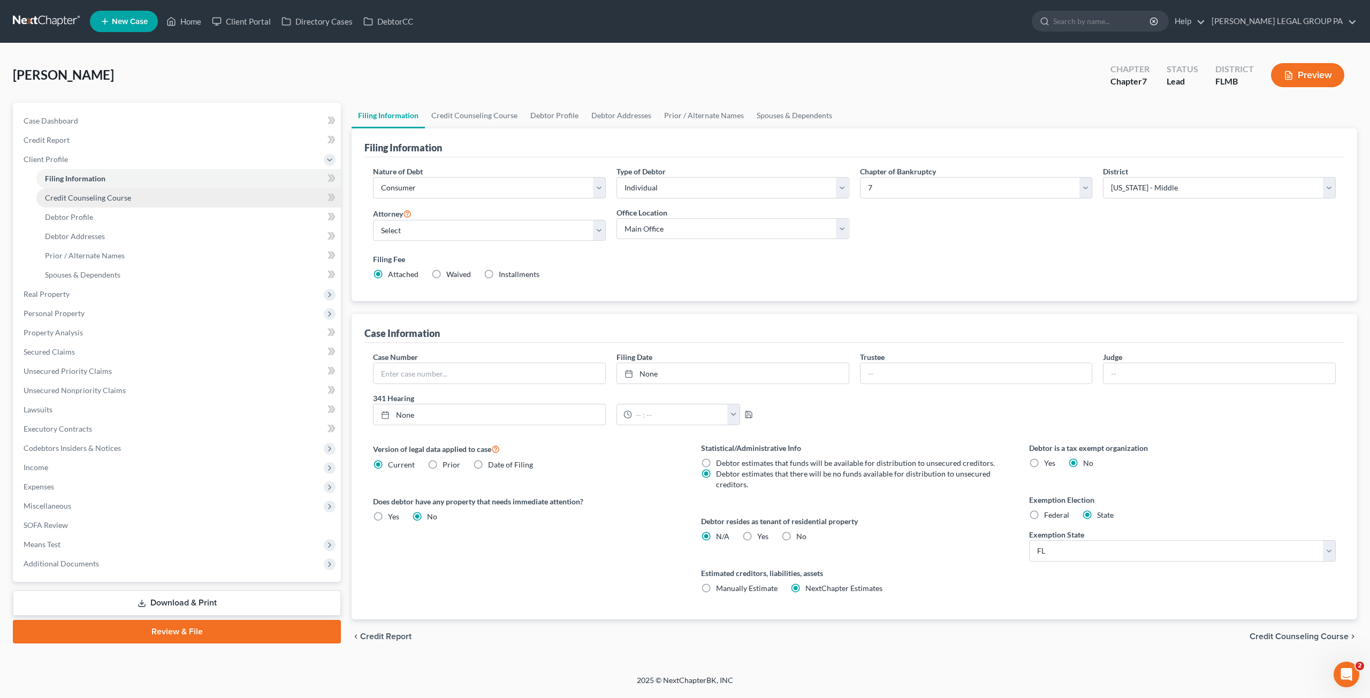
click at [67, 199] on span "Credit Counseling Course" at bounding box center [88, 197] width 86 height 9
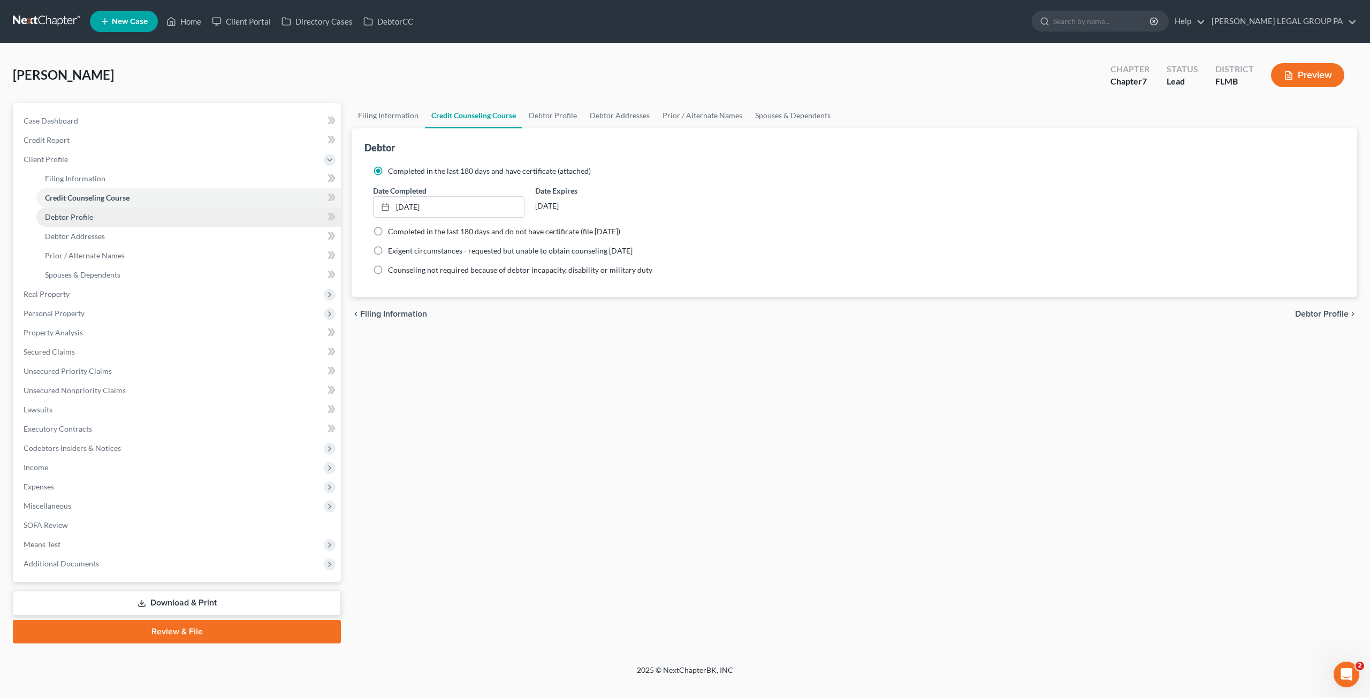
click at [70, 214] on span "Debtor Profile" at bounding box center [69, 216] width 48 height 9
select select "0"
select select "2"
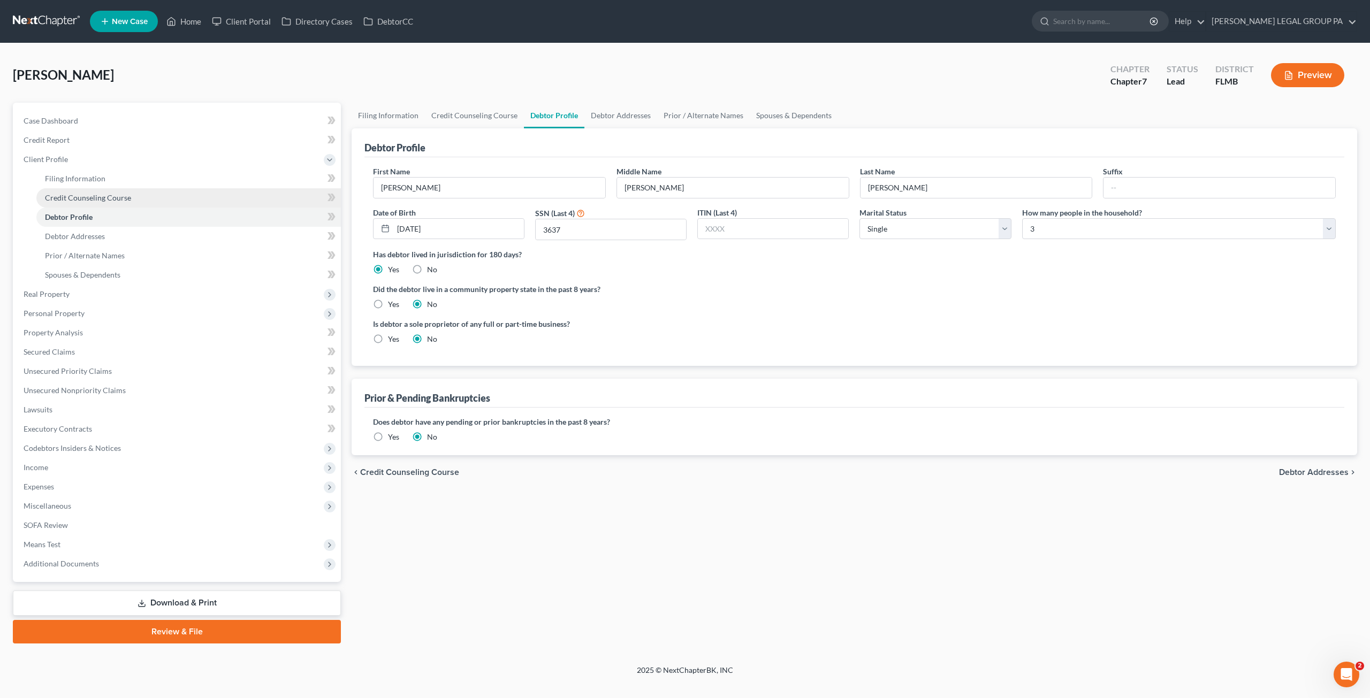
click at [69, 200] on span "Credit Counseling Course" at bounding box center [88, 197] width 86 height 9
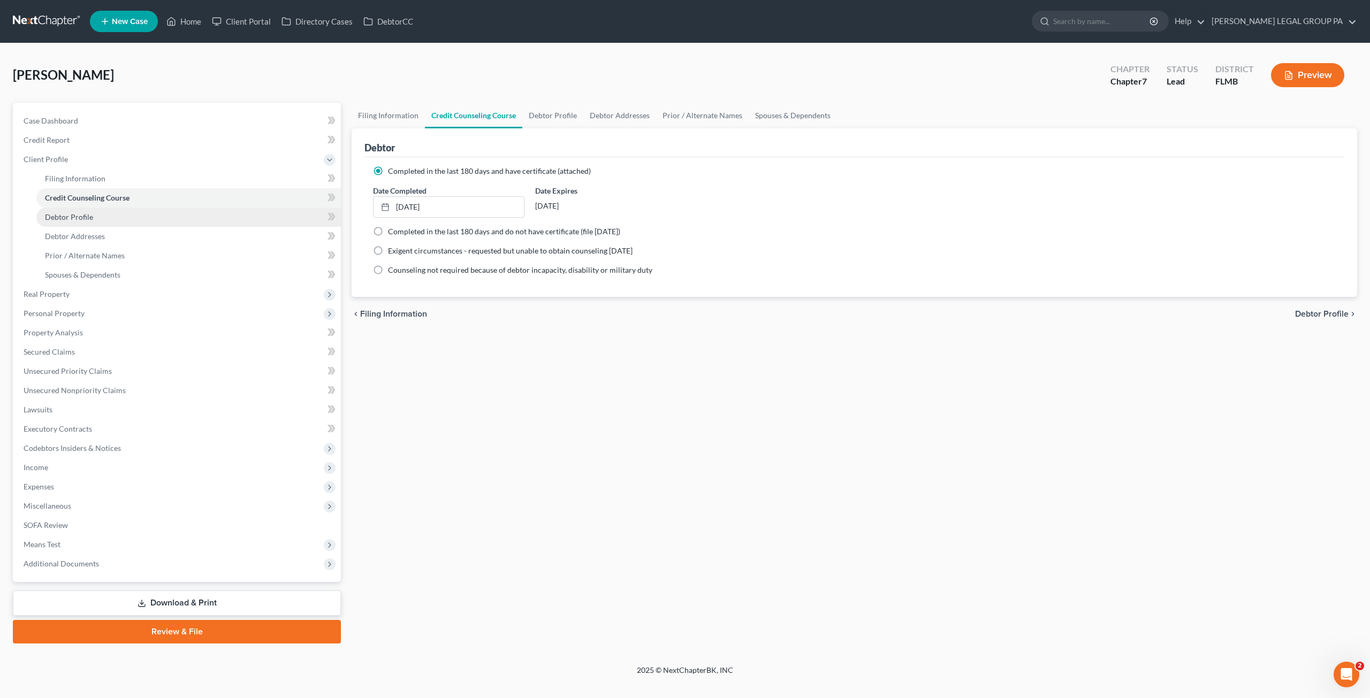
click at [78, 219] on span "Debtor Profile" at bounding box center [69, 216] width 48 height 9
select select "0"
select select "2"
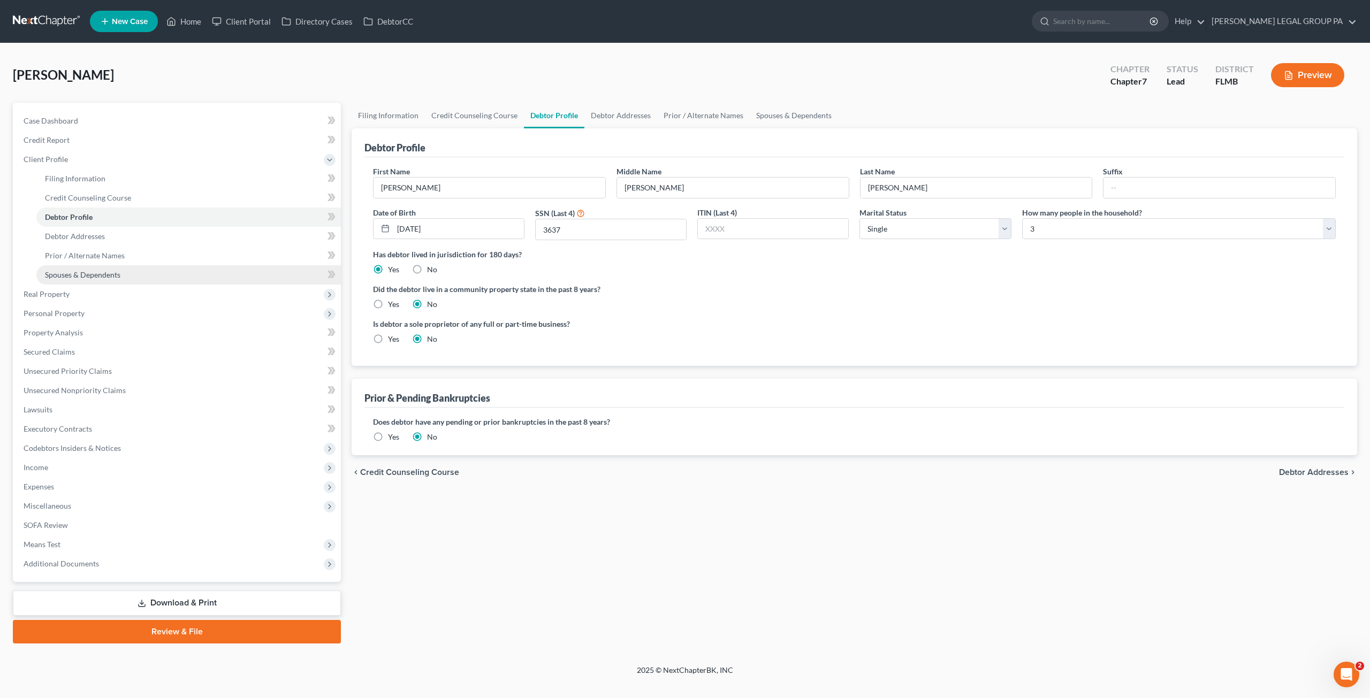
click at [111, 278] on span "Spouses & Dependents" at bounding box center [82, 274] width 75 height 9
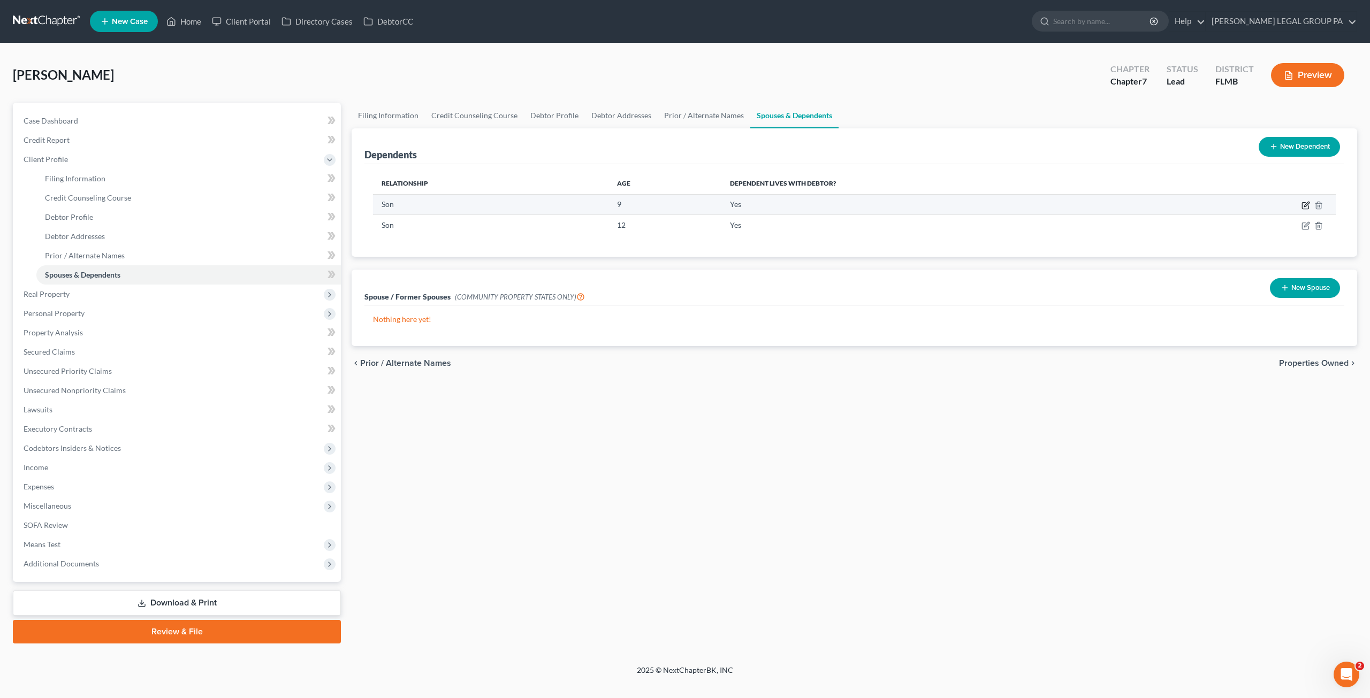
click at [1306, 205] on icon "button" at bounding box center [1306, 204] width 5 height 5
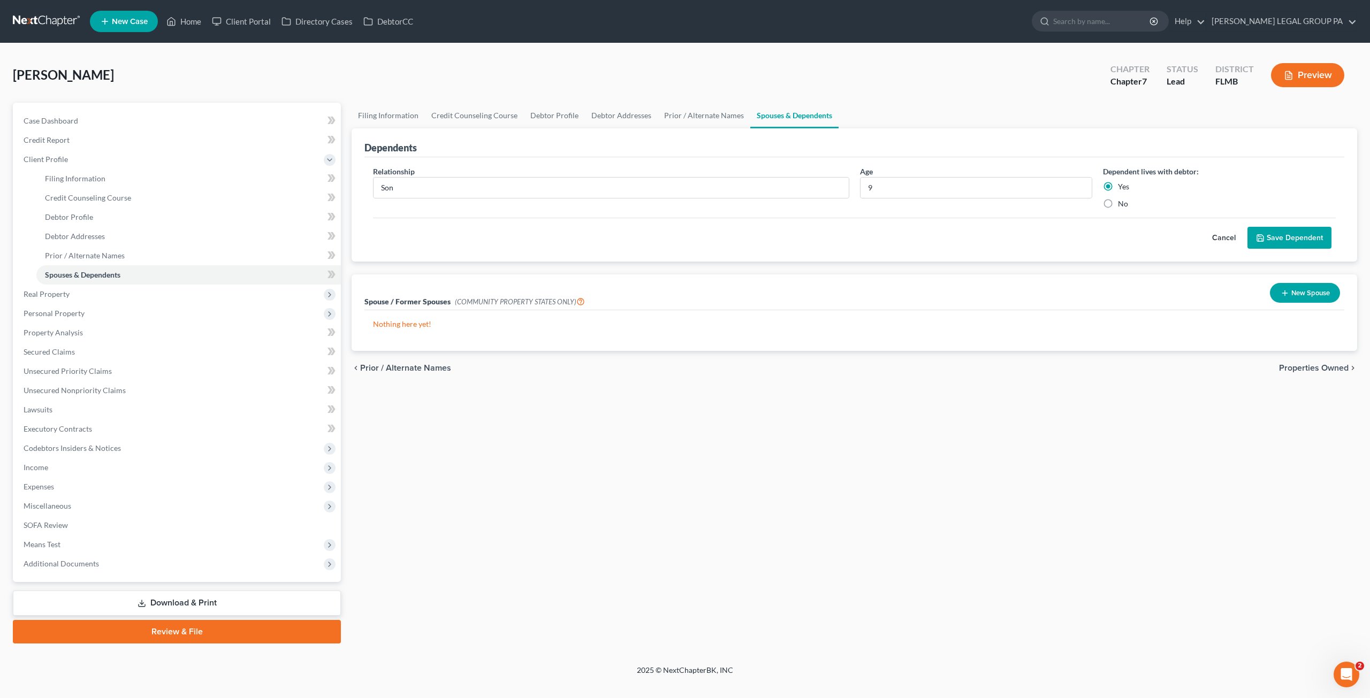
click at [1118, 203] on label "No" at bounding box center [1123, 204] width 10 height 11
click at [1122, 203] on input "No" at bounding box center [1125, 202] width 7 height 7
radio input "true"
click at [1295, 237] on button "Save Dependent" at bounding box center [1289, 238] width 84 height 22
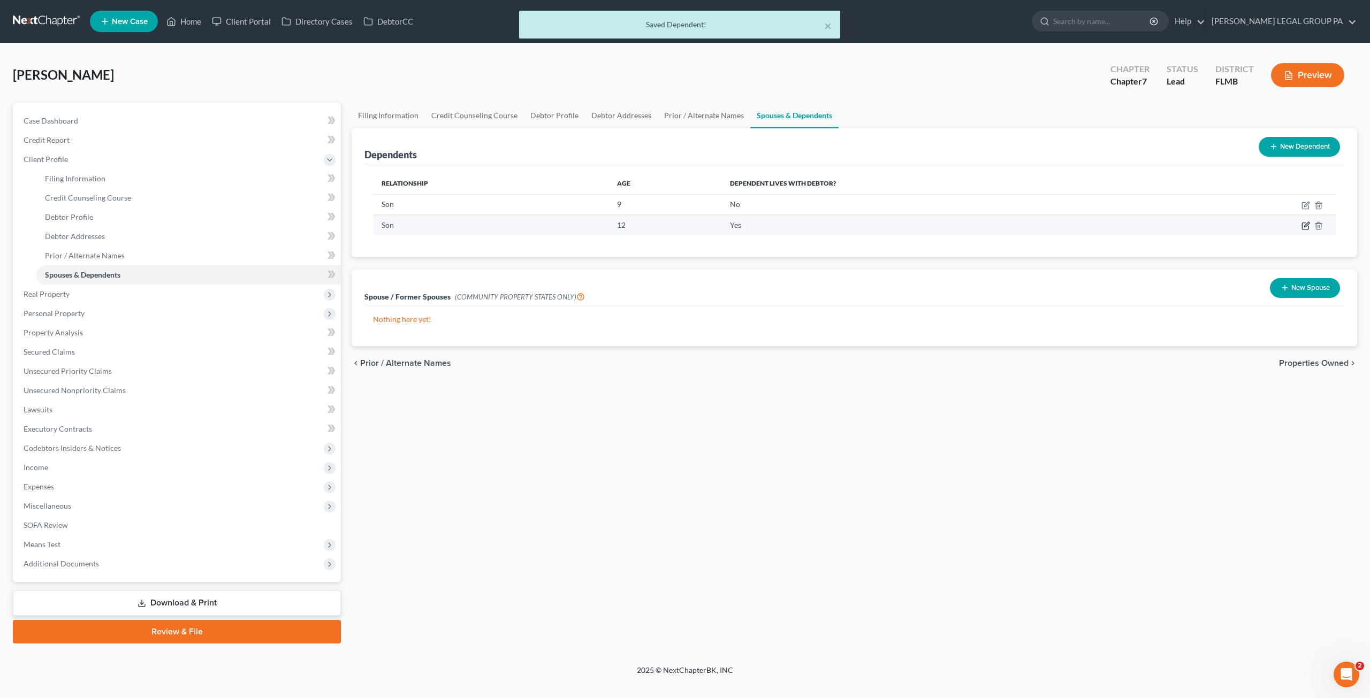
click at [1304, 224] on icon "button" at bounding box center [1306, 226] width 9 height 9
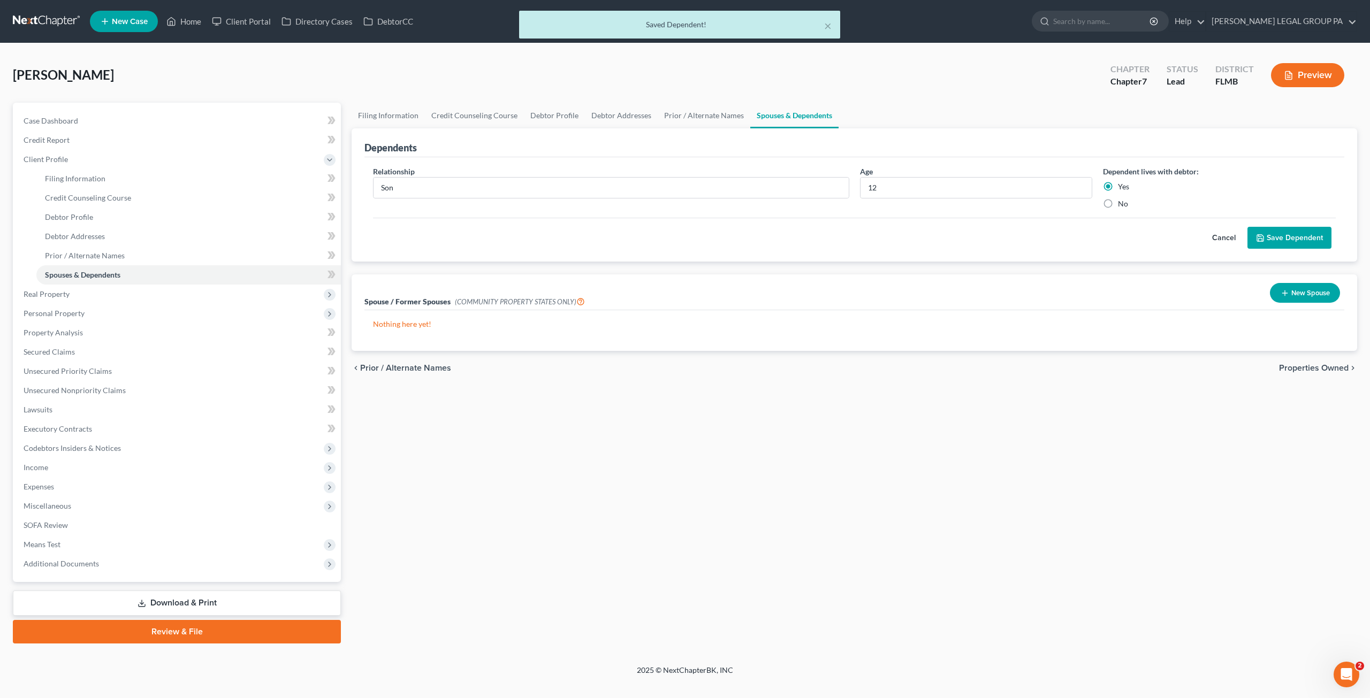
click at [1118, 204] on label "No" at bounding box center [1123, 204] width 10 height 11
click at [1122, 204] on input "No" at bounding box center [1125, 202] width 7 height 7
radio input "true"
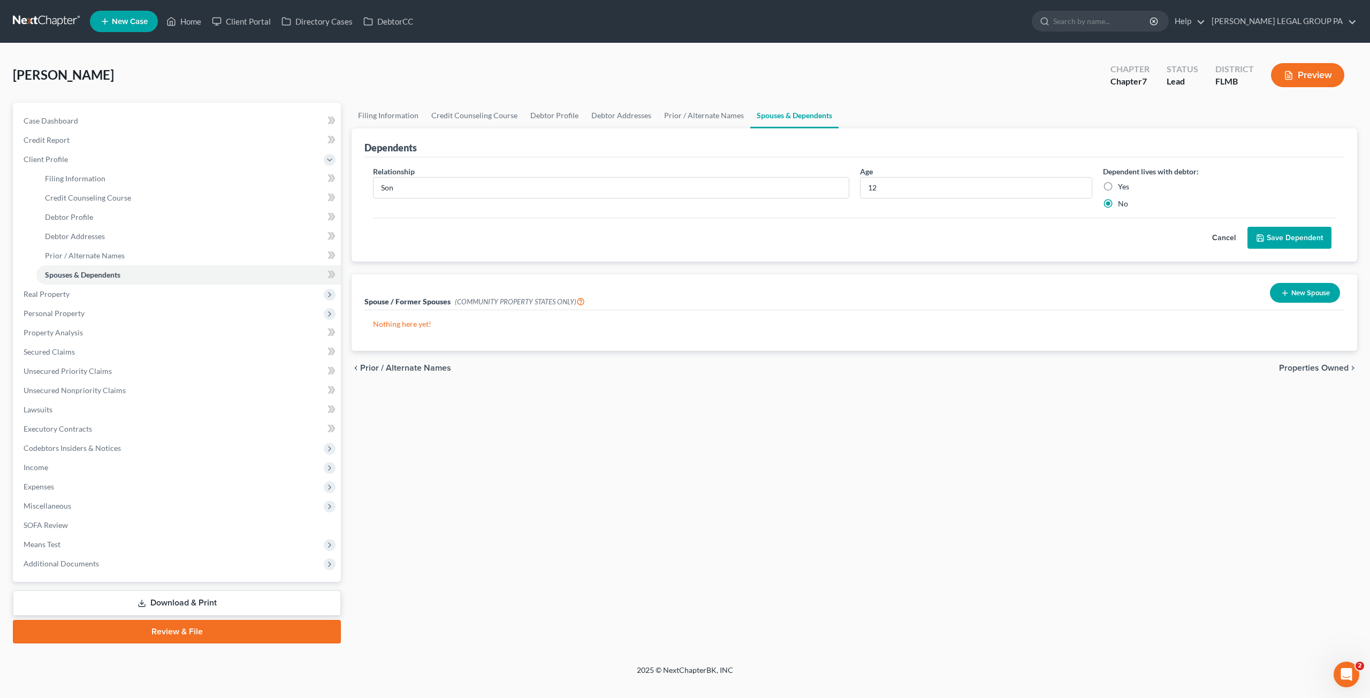
drag, startPoint x: 1105, startPoint y: 186, endPoint x: 1116, endPoint y: 187, distance: 11.8
click at [1118, 186] on label "Yes" at bounding box center [1123, 186] width 11 height 11
click at [1122, 186] on input "Yes" at bounding box center [1125, 184] width 7 height 7
radio input "true"
click at [1288, 236] on button "Save Dependent" at bounding box center [1289, 238] width 84 height 22
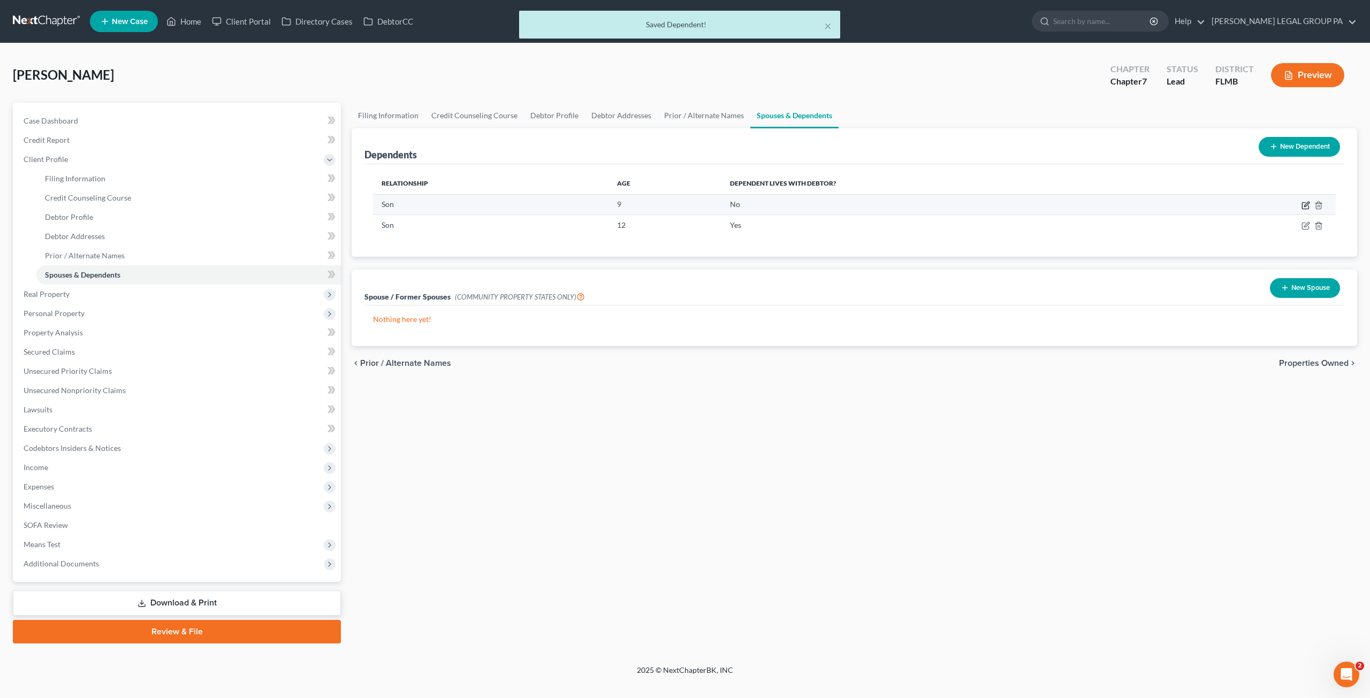
click at [1306, 206] on icon "button" at bounding box center [1306, 205] width 9 height 9
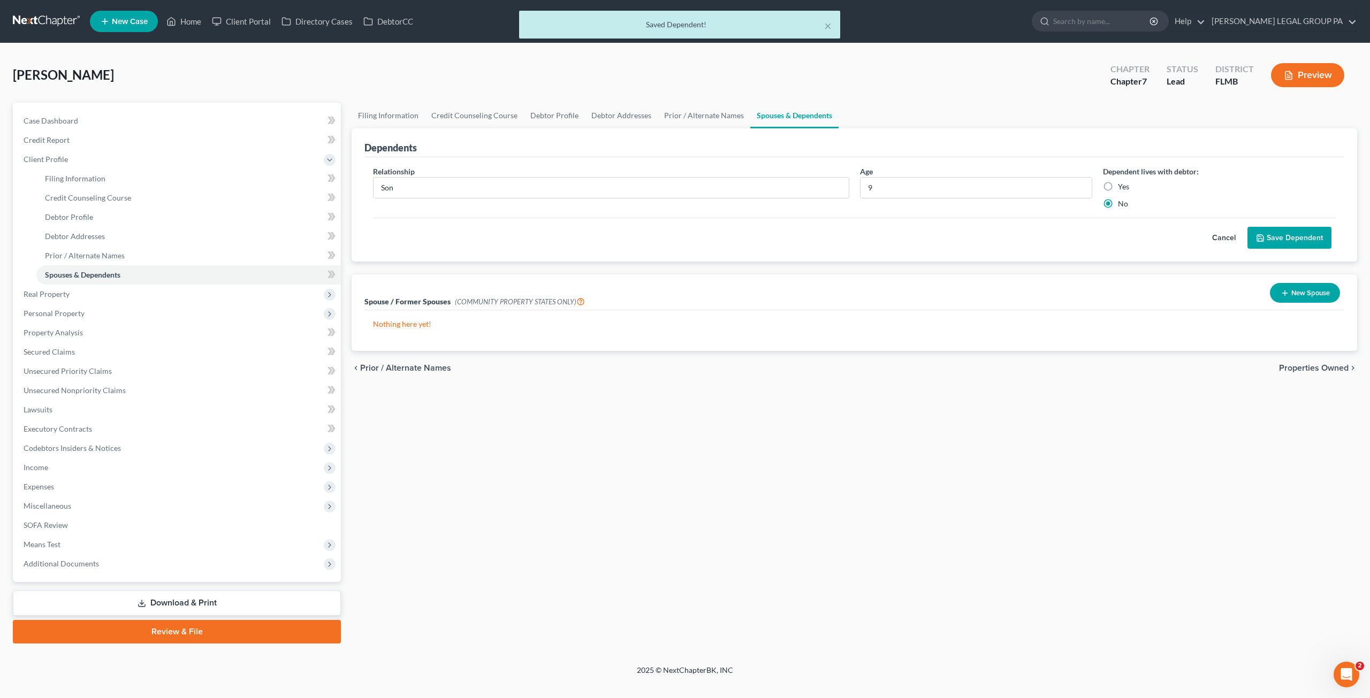
click at [1288, 233] on button "Save Dependent" at bounding box center [1289, 238] width 84 height 22
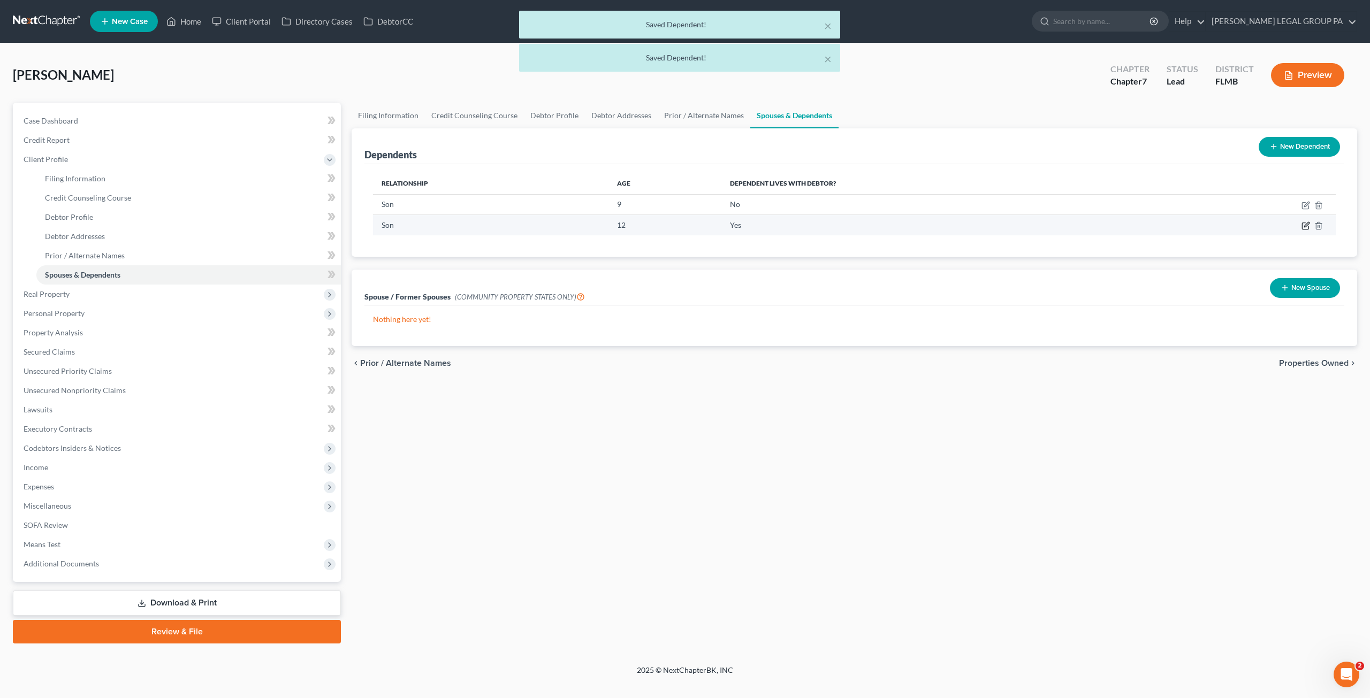
click at [1302, 224] on icon "button" at bounding box center [1306, 226] width 9 height 9
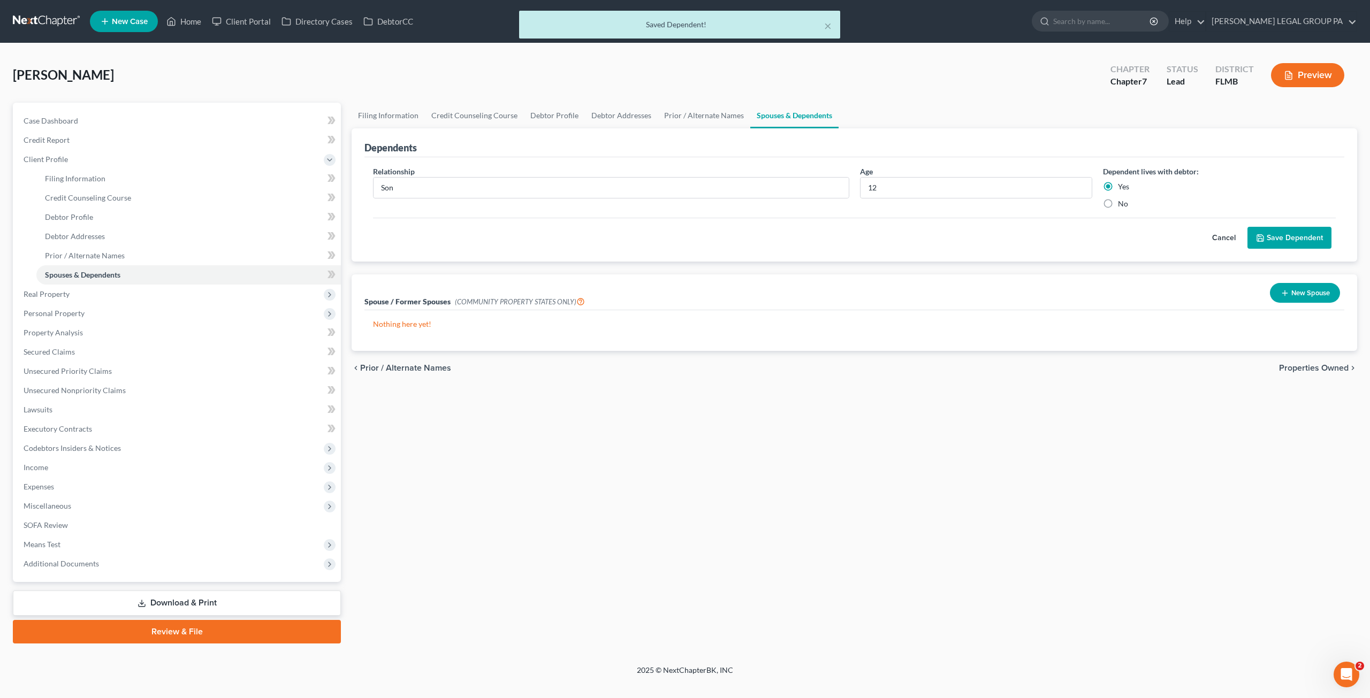
drag, startPoint x: 1109, startPoint y: 203, endPoint x: 1143, endPoint y: 212, distance: 35.3
click at [1118, 203] on label "No" at bounding box center [1123, 204] width 10 height 11
click at [1122, 203] on input "No" at bounding box center [1125, 202] width 7 height 7
radio input "true"
click at [1304, 240] on button "Save Dependent" at bounding box center [1289, 238] width 84 height 22
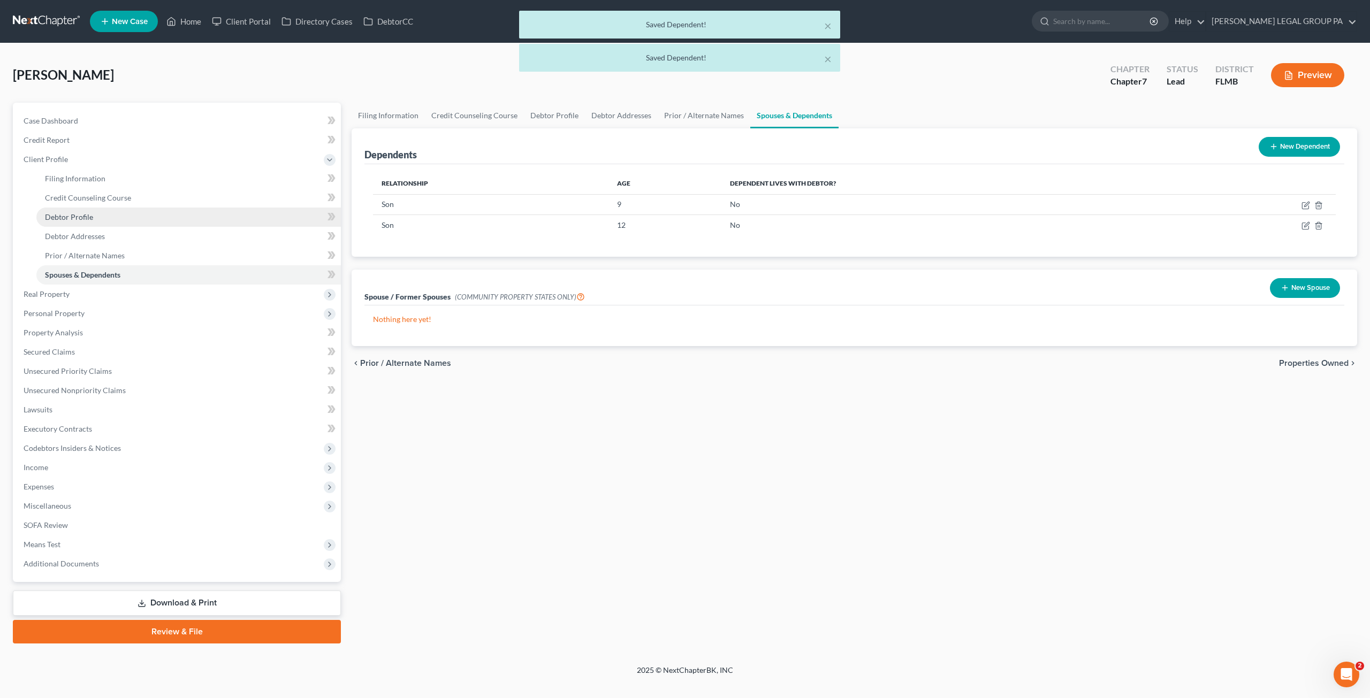
click at [70, 224] on link "Debtor Profile" at bounding box center [188, 217] width 305 height 19
select select "0"
select select "2"
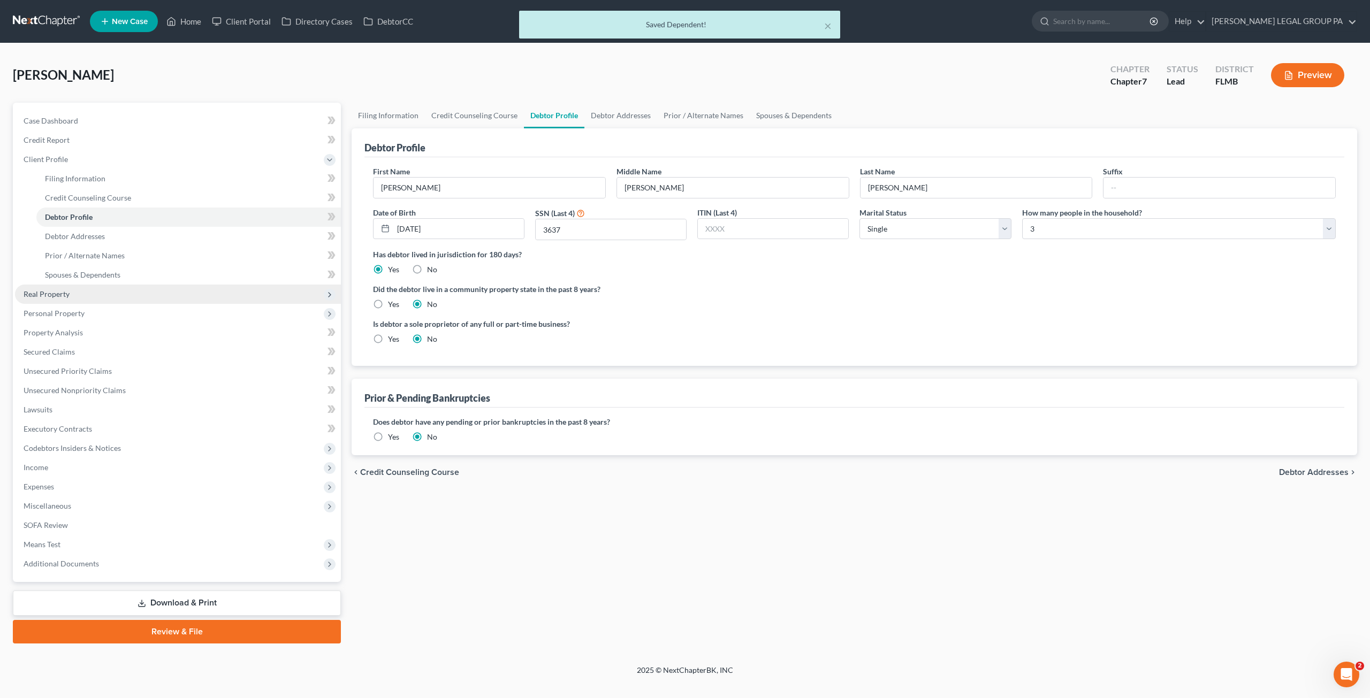
click at [51, 295] on span "Real Property" at bounding box center [47, 294] width 46 height 9
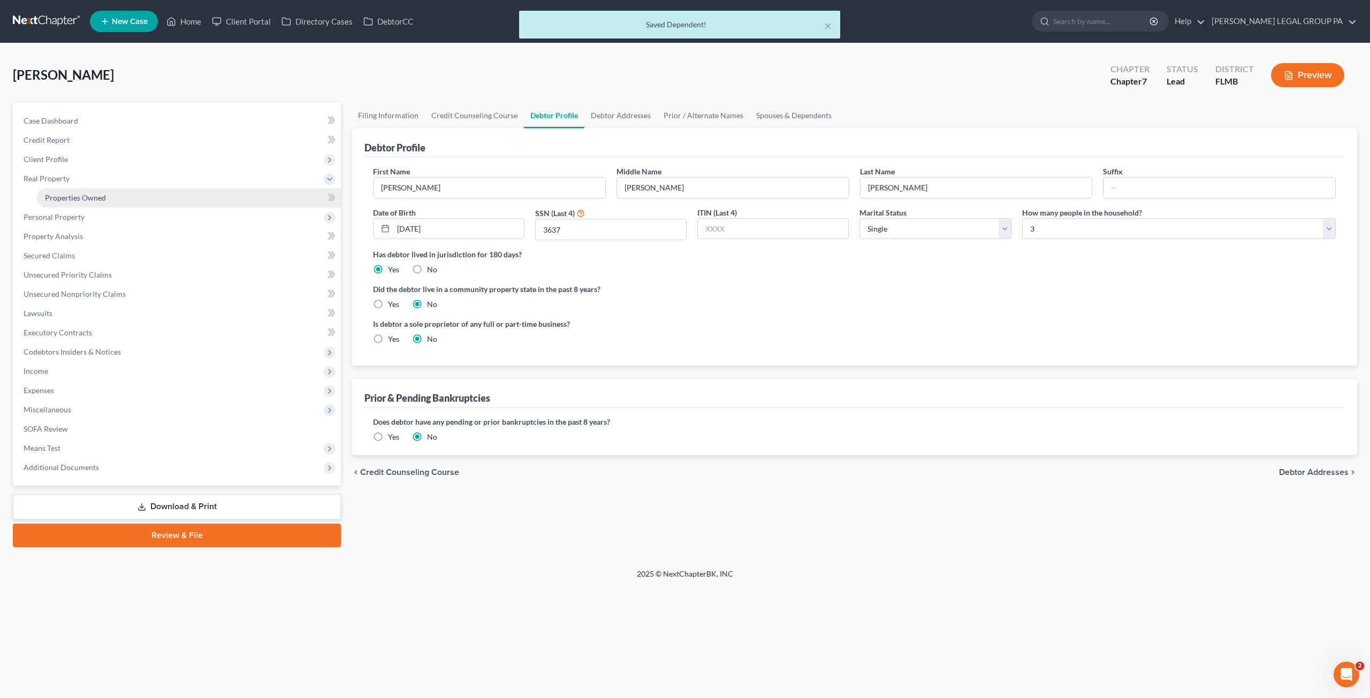
click at [85, 204] on link "Properties Owned" at bounding box center [188, 197] width 305 height 19
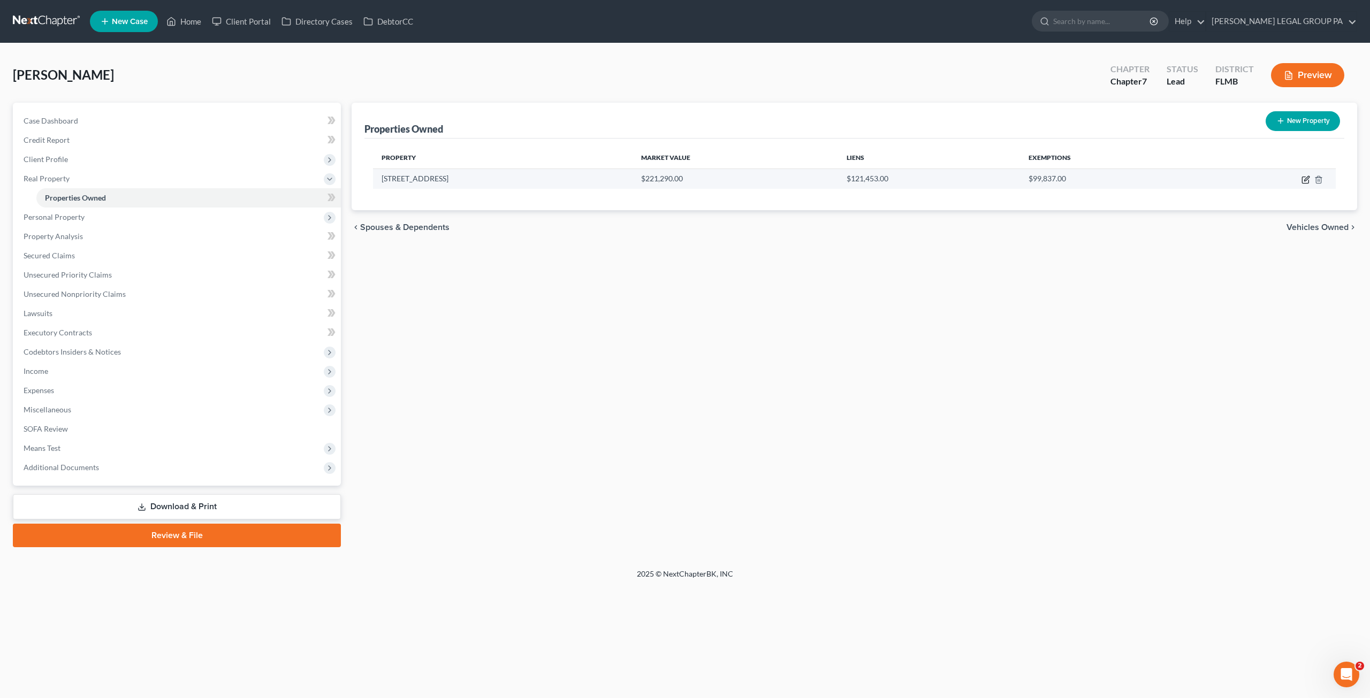
click at [1309, 179] on icon "button" at bounding box center [1306, 180] width 9 height 9
select select "9"
select select "0"
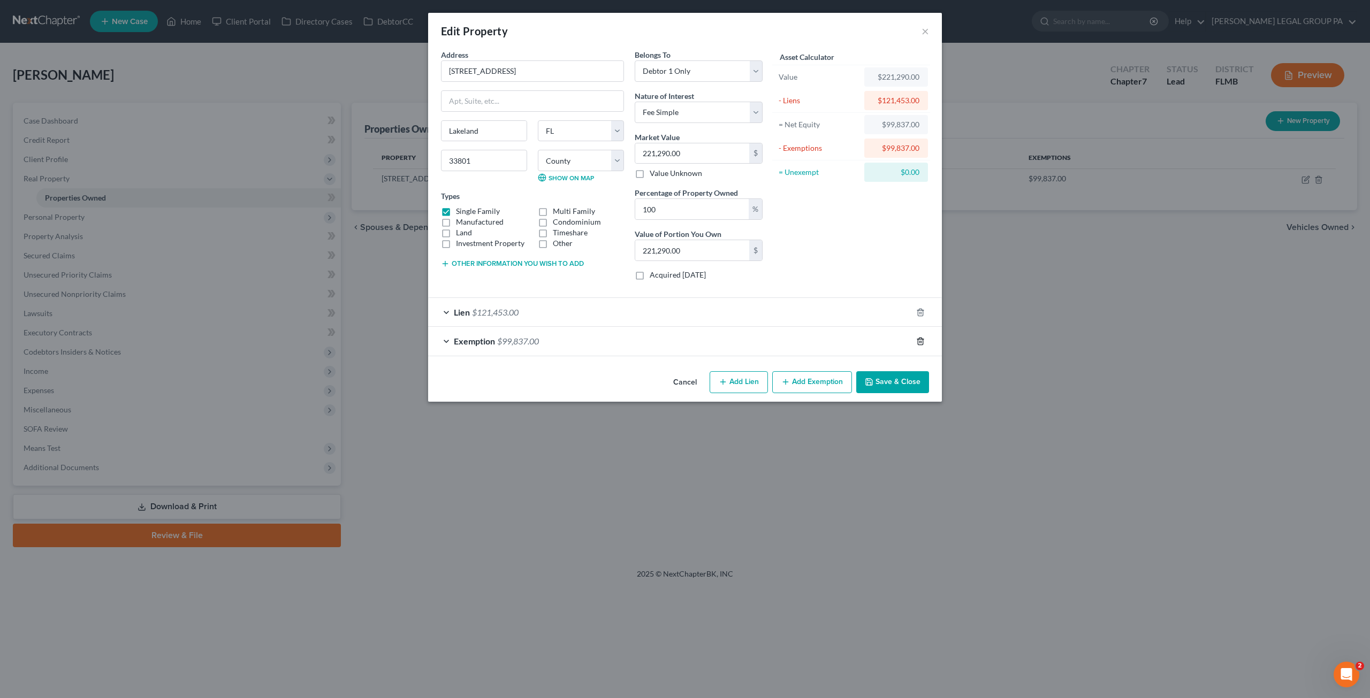
click at [920, 341] on icon "button" at bounding box center [920, 341] width 9 height 9
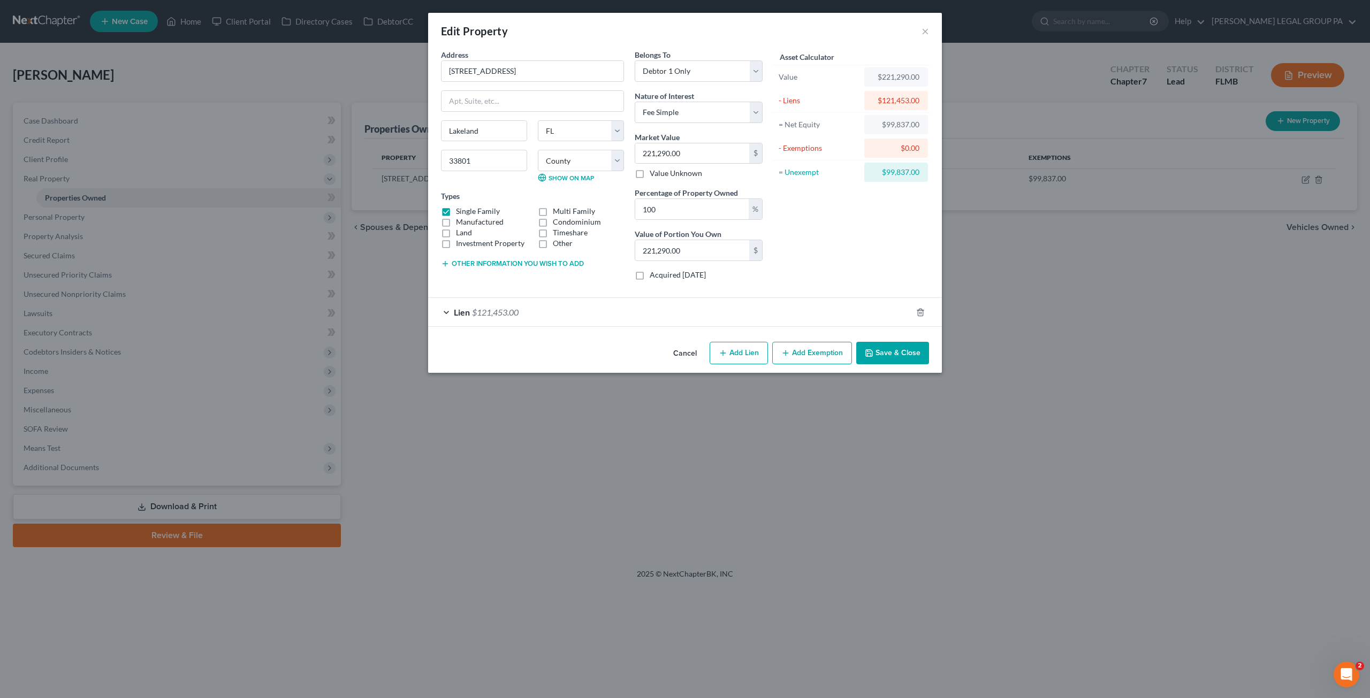
click at [881, 348] on button "Save & Close" at bounding box center [892, 353] width 73 height 22
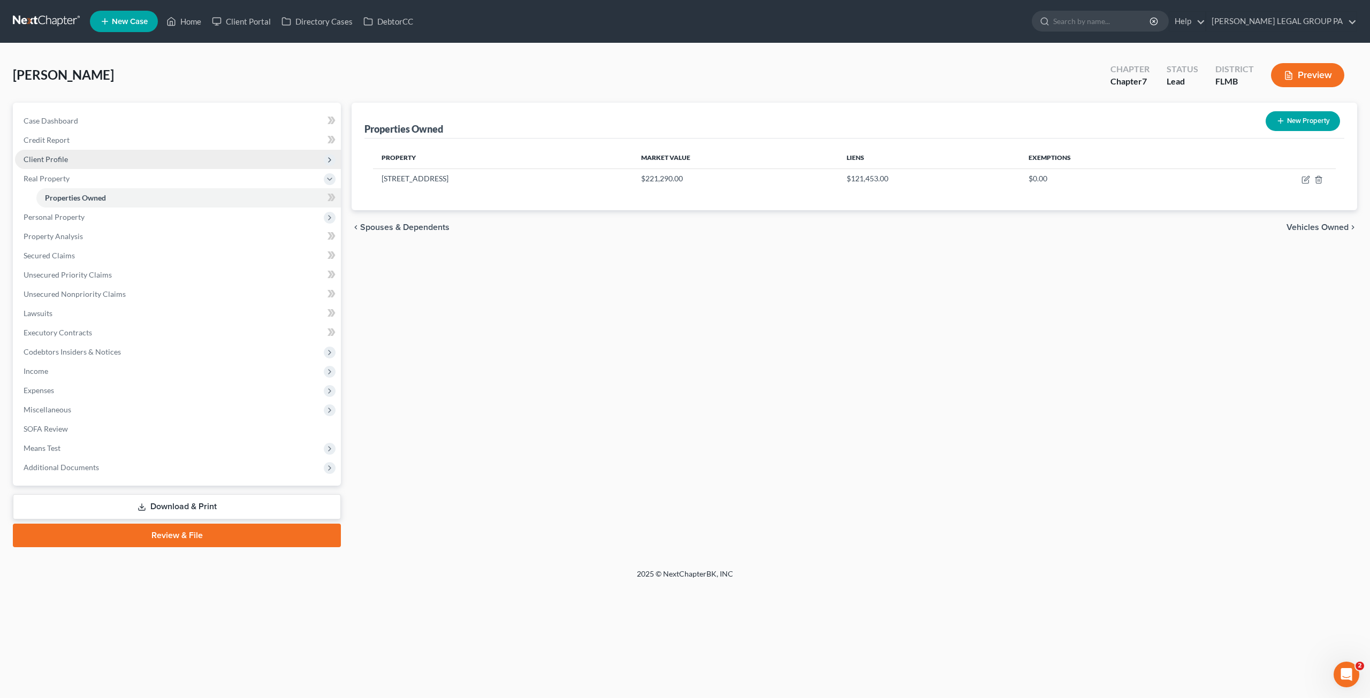
click at [60, 167] on span "Client Profile" at bounding box center [178, 159] width 326 height 19
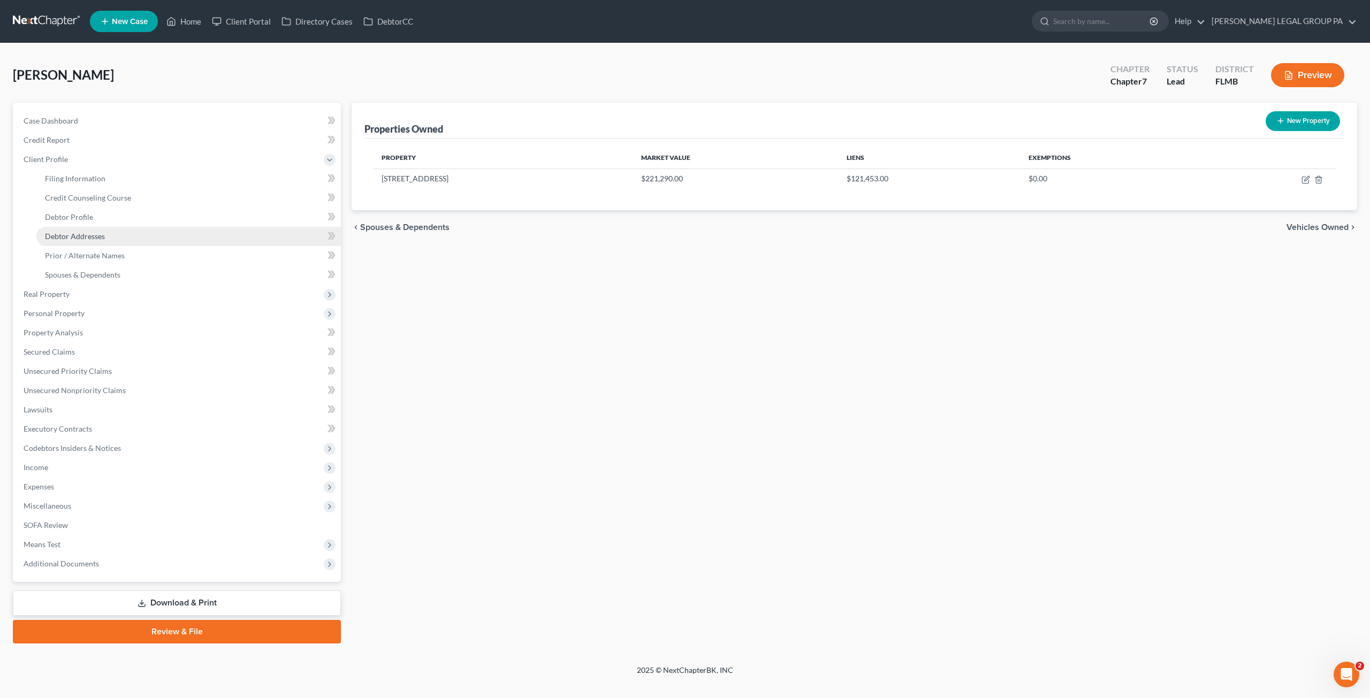
click at [79, 239] on span "Debtor Addresses" at bounding box center [75, 236] width 60 height 9
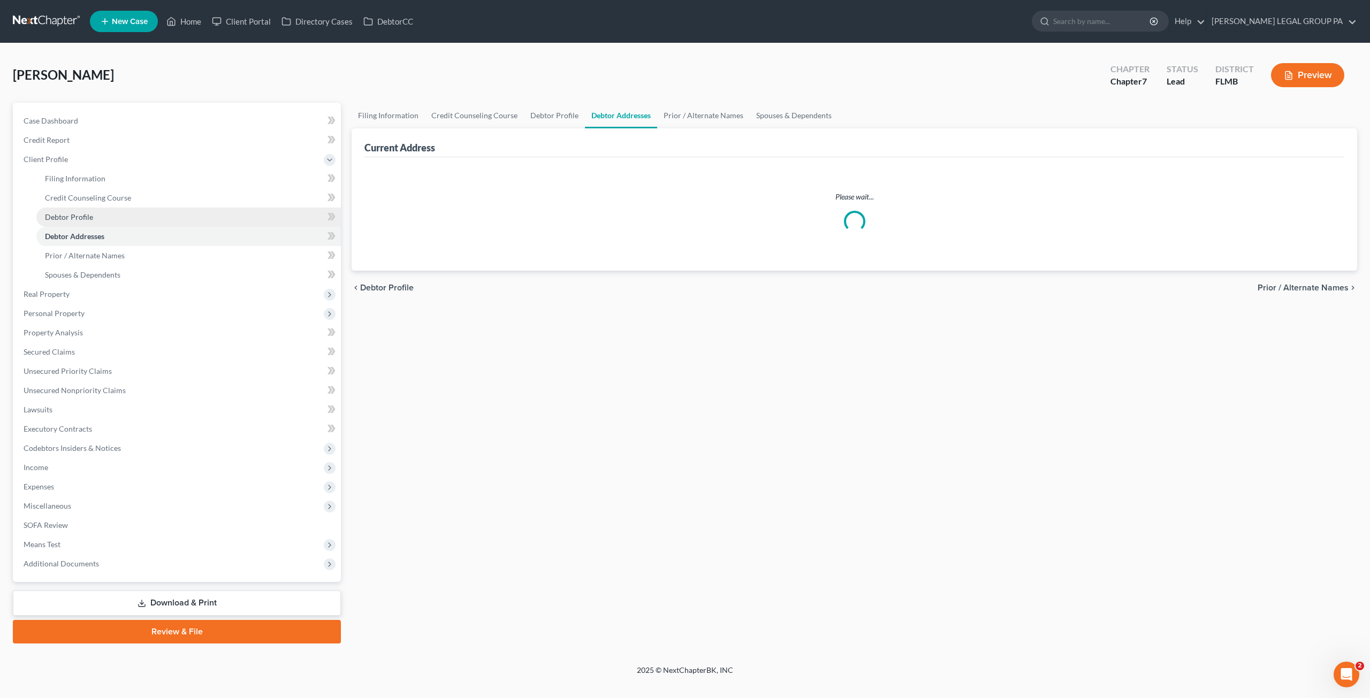
click at [77, 215] on span "Debtor Profile" at bounding box center [69, 216] width 48 height 9
select select "0"
select select "2"
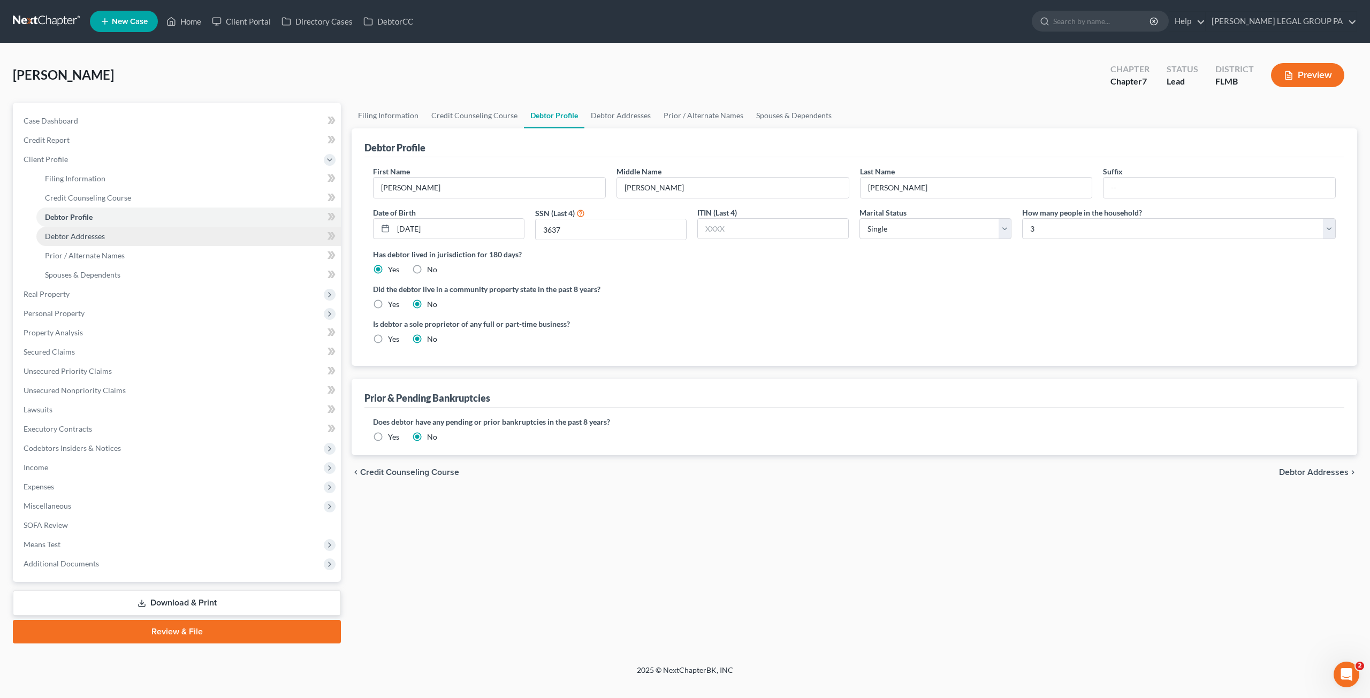
click at [80, 235] on span "Debtor Addresses" at bounding box center [75, 236] width 60 height 9
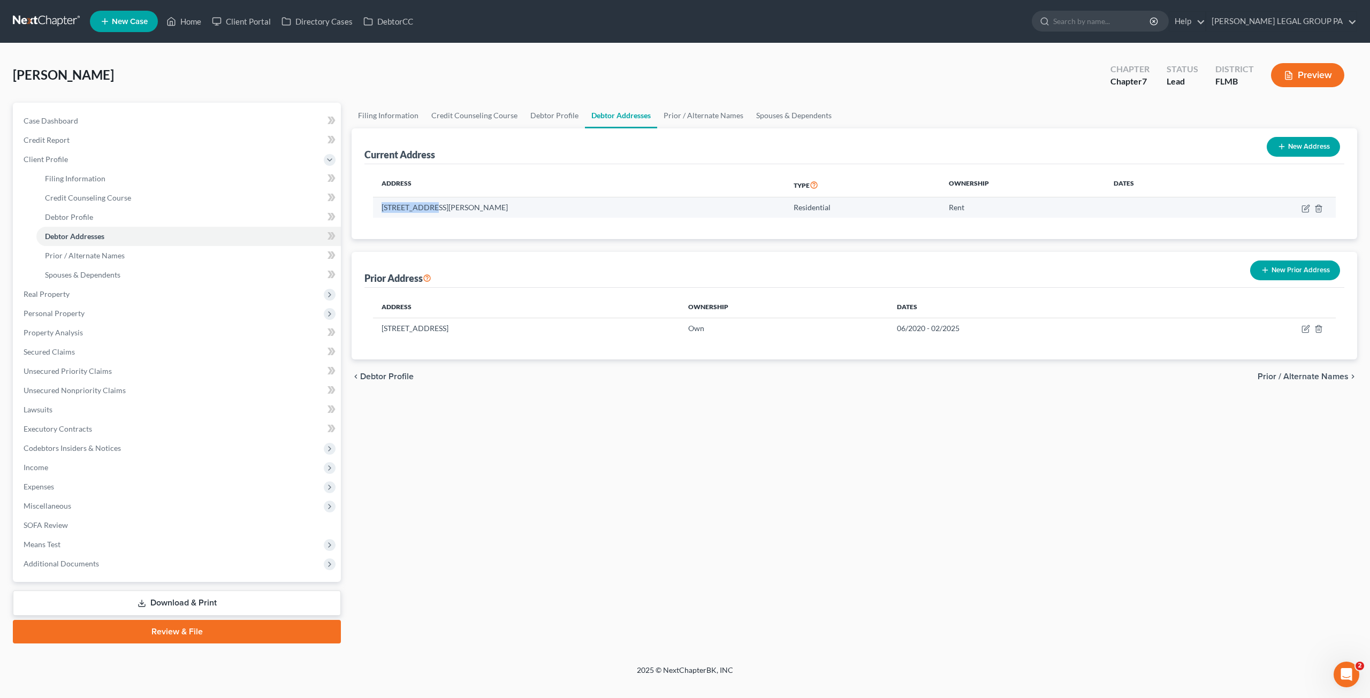
drag, startPoint x: 378, startPoint y: 203, endPoint x: 428, endPoint y: 209, distance: 50.7
click at [428, 209] on td "2205 Hurst Rd., Auburndale, FL 33823" at bounding box center [579, 207] width 412 height 20
copy td "2205 Hurst Rd"
click at [455, 242] on div "Current Address New Address Address Type Ownership Dates 2205 Hurst Rd., Auburn…" at bounding box center [855, 243] width 1006 height 231
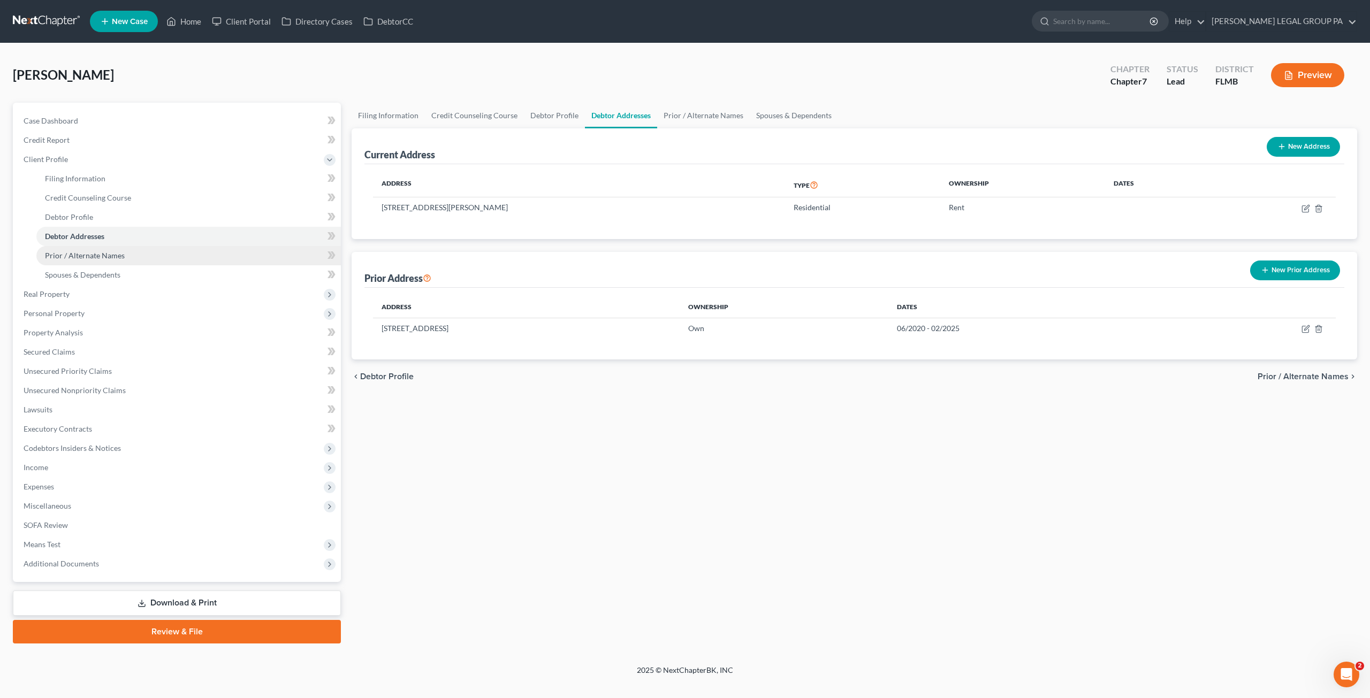
click at [53, 251] on span "Prior / Alternate Names" at bounding box center [85, 255] width 80 height 9
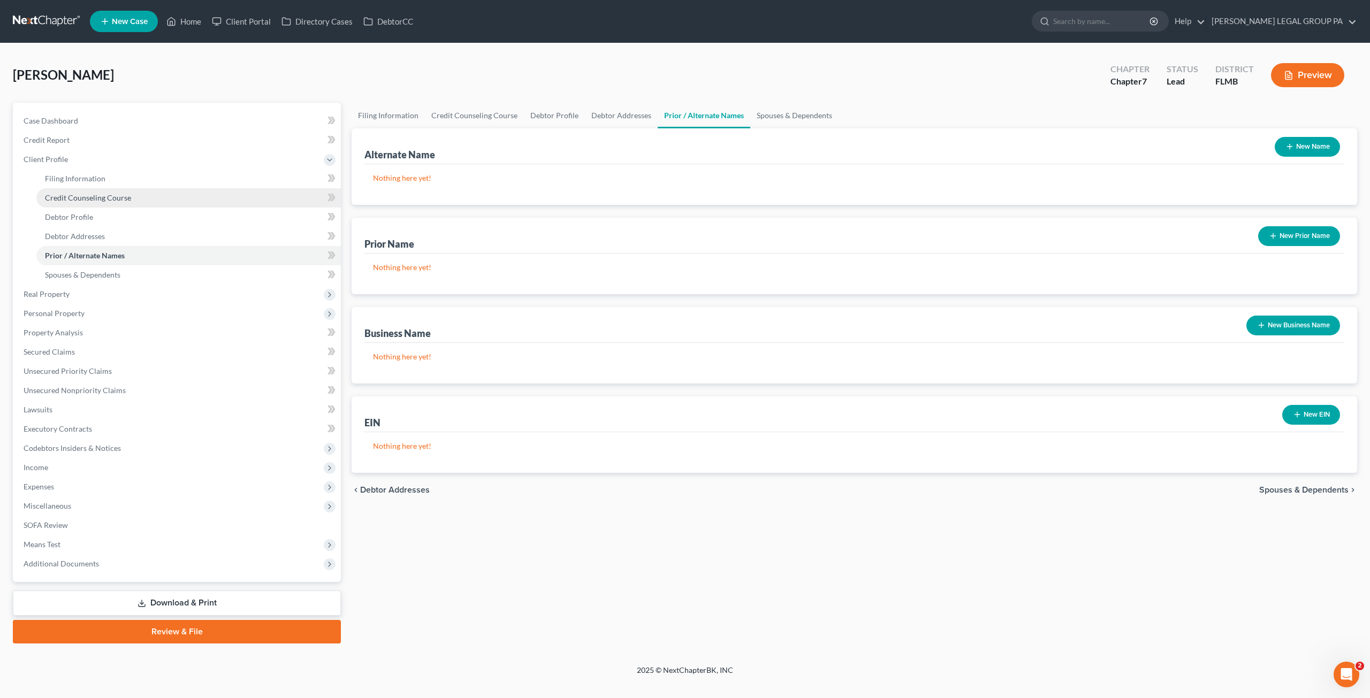
click at [72, 206] on link "Credit Counseling Course" at bounding box center [188, 197] width 305 height 19
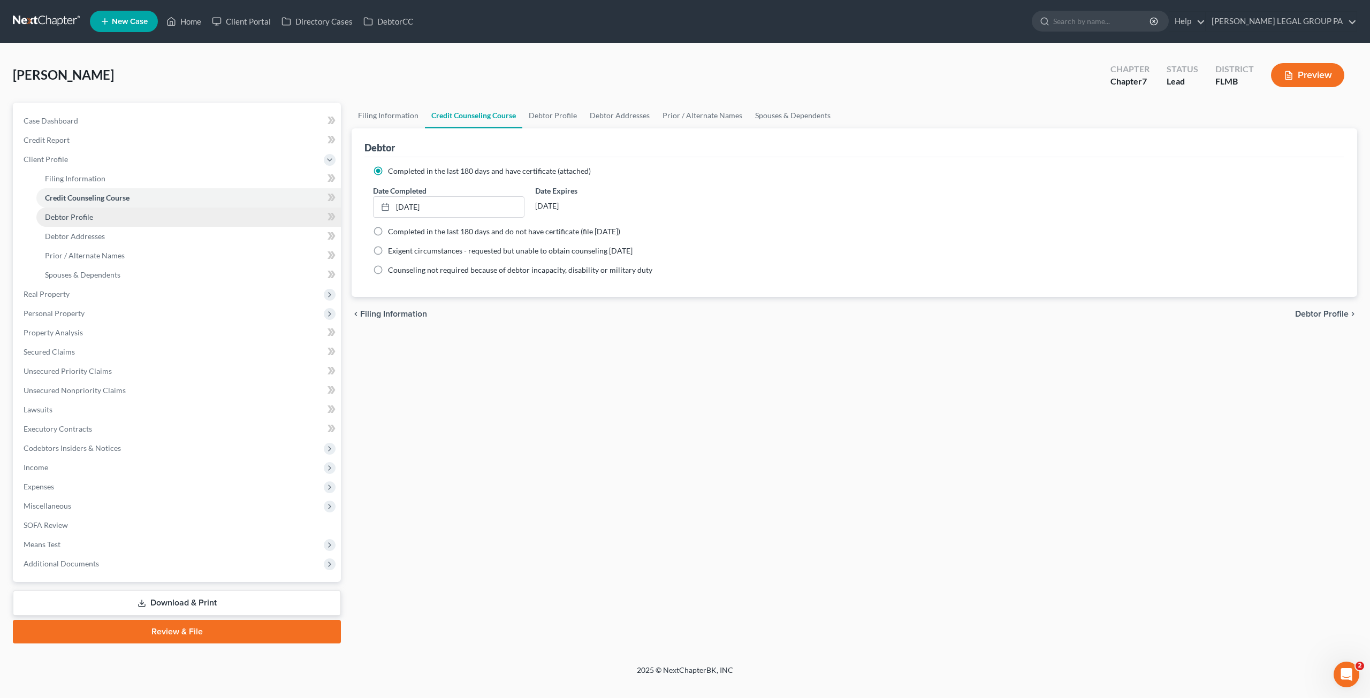
click at [75, 213] on span "Debtor Profile" at bounding box center [69, 216] width 48 height 9
select select "0"
select select "2"
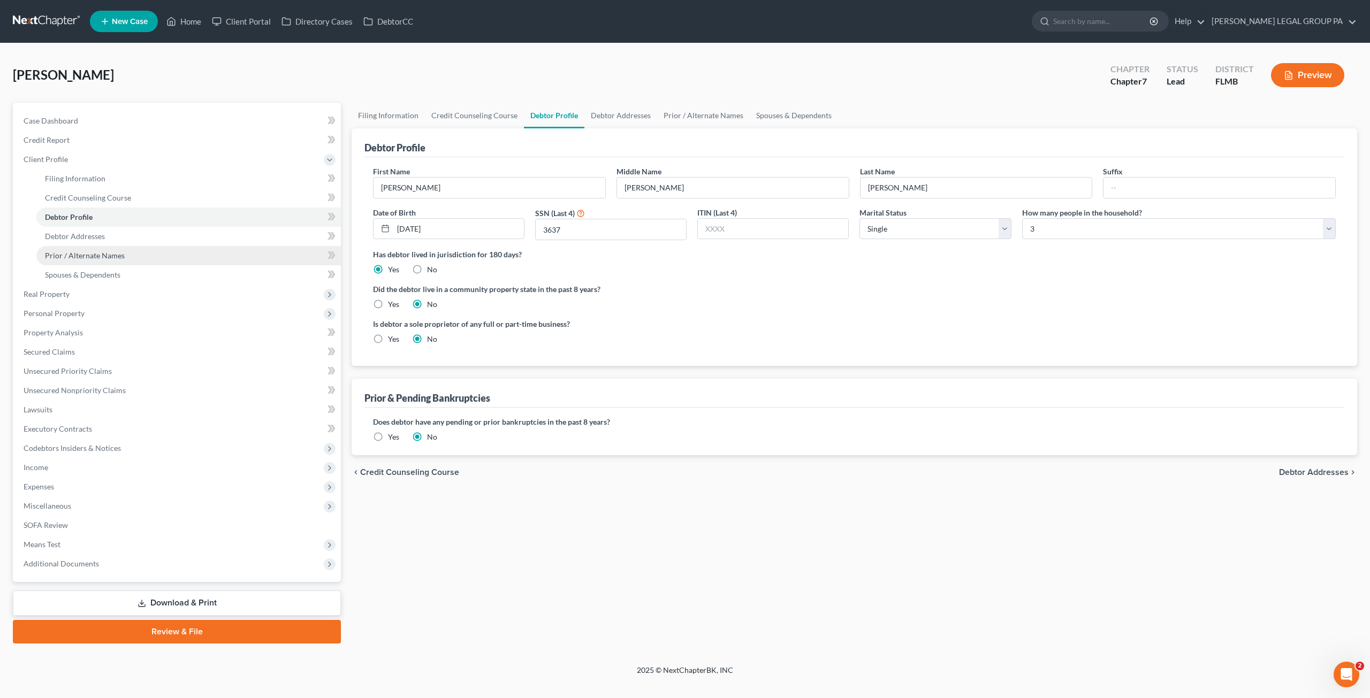
click at [85, 253] on span "Prior / Alternate Names" at bounding box center [85, 255] width 80 height 9
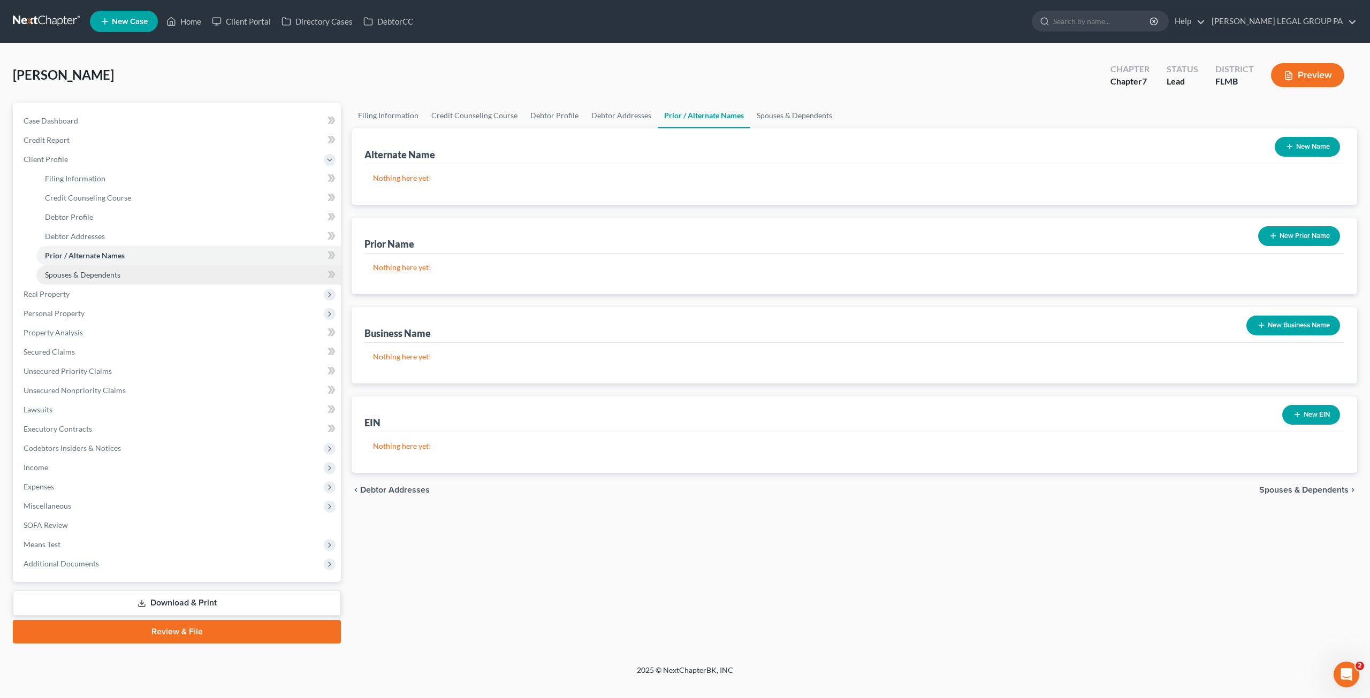
click at [95, 276] on span "Spouses & Dependents" at bounding box center [82, 274] width 75 height 9
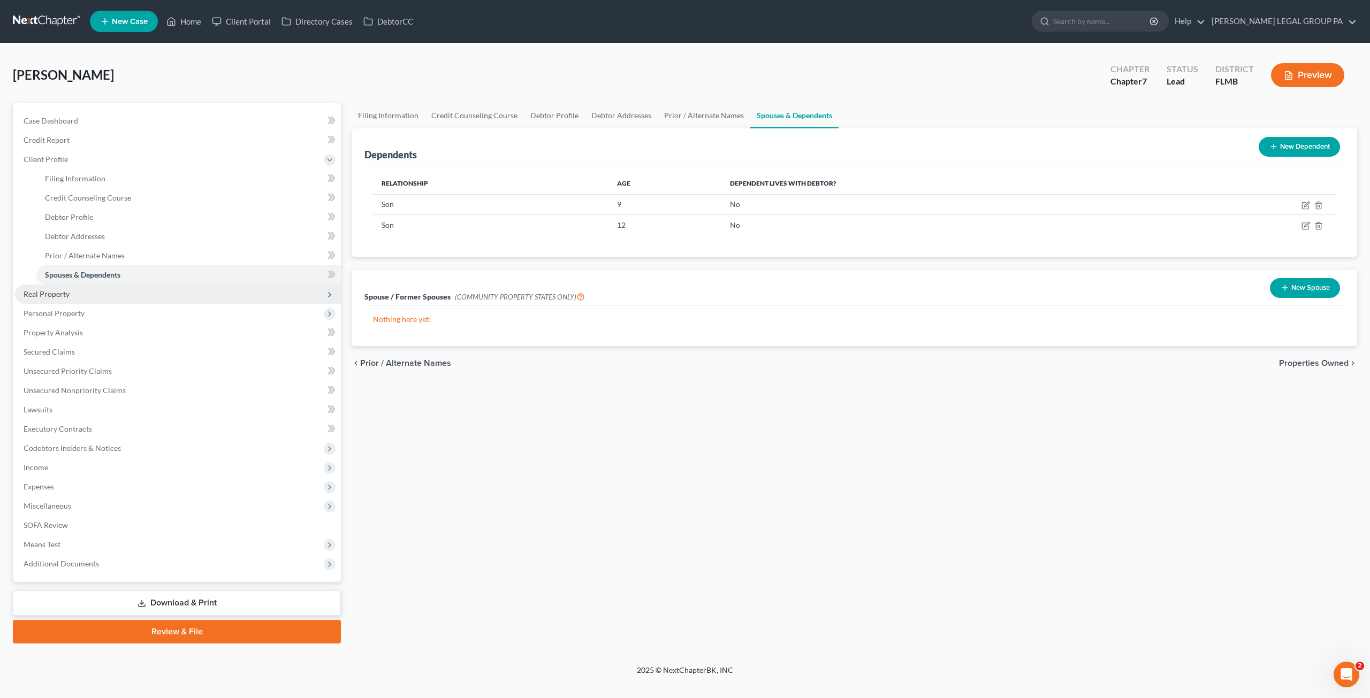
click at [74, 290] on span "Real Property" at bounding box center [178, 294] width 326 height 19
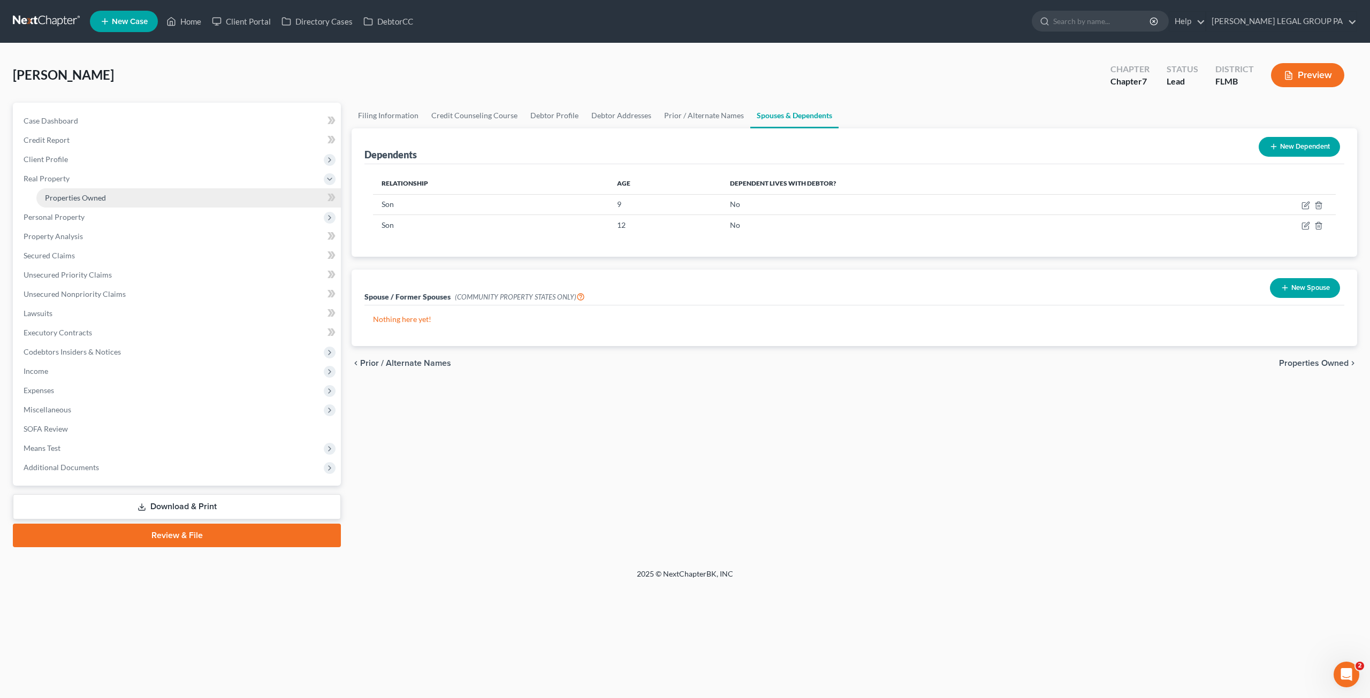
click at [79, 200] on span "Properties Owned" at bounding box center [75, 197] width 61 height 9
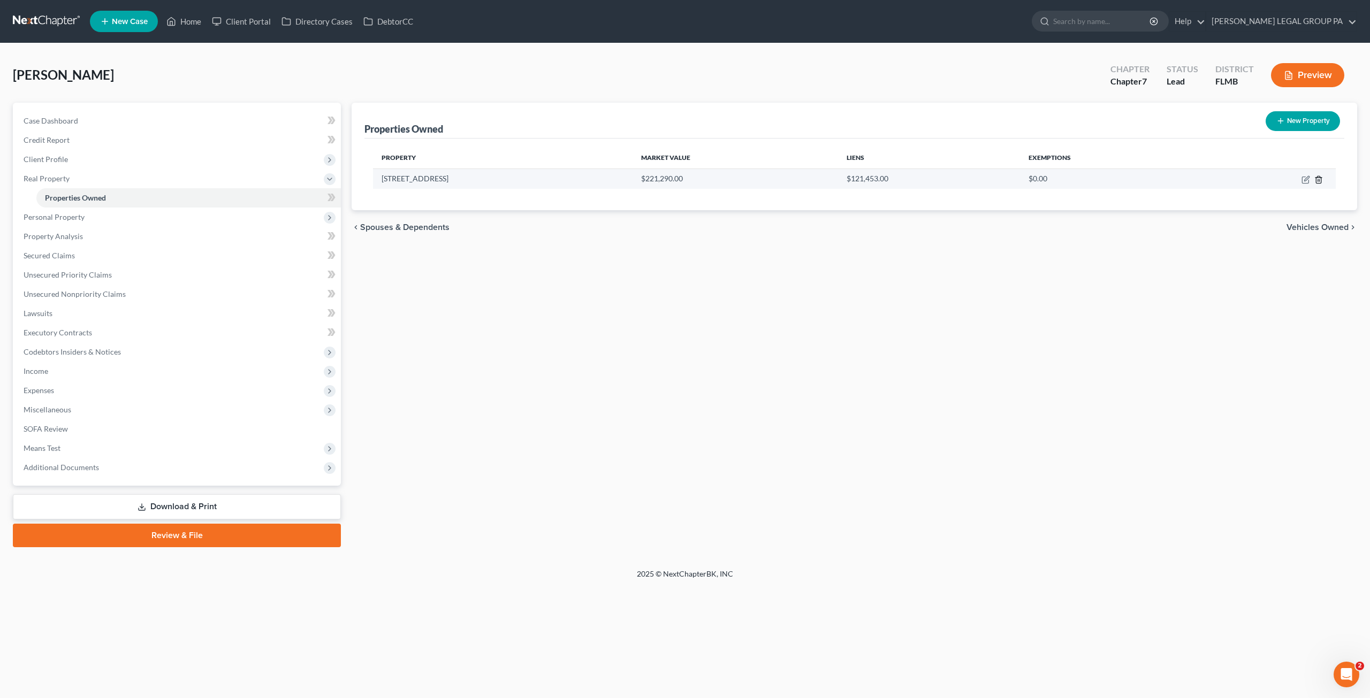
click at [1314, 176] on td at bounding box center [1270, 179] width 132 height 20
click at [1317, 177] on icon "button" at bounding box center [1318, 179] width 5 height 7
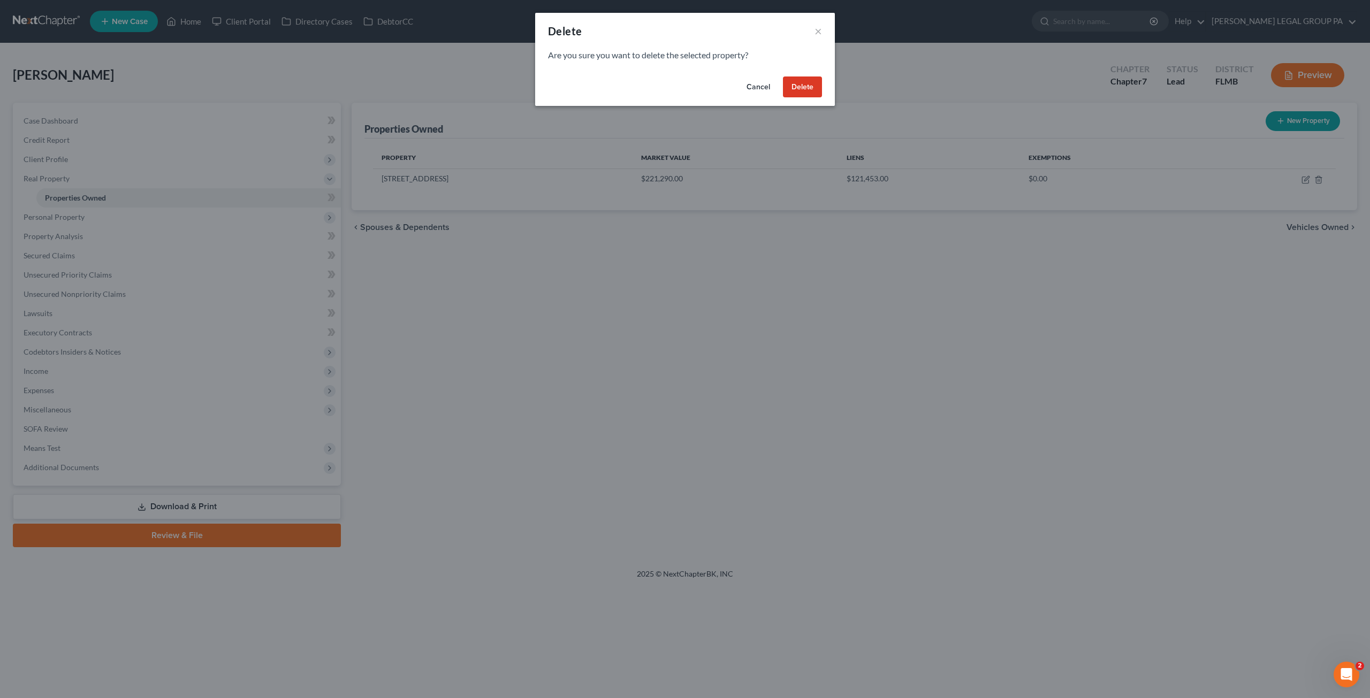
click at [804, 88] on button "Delete" at bounding box center [802, 87] width 39 height 21
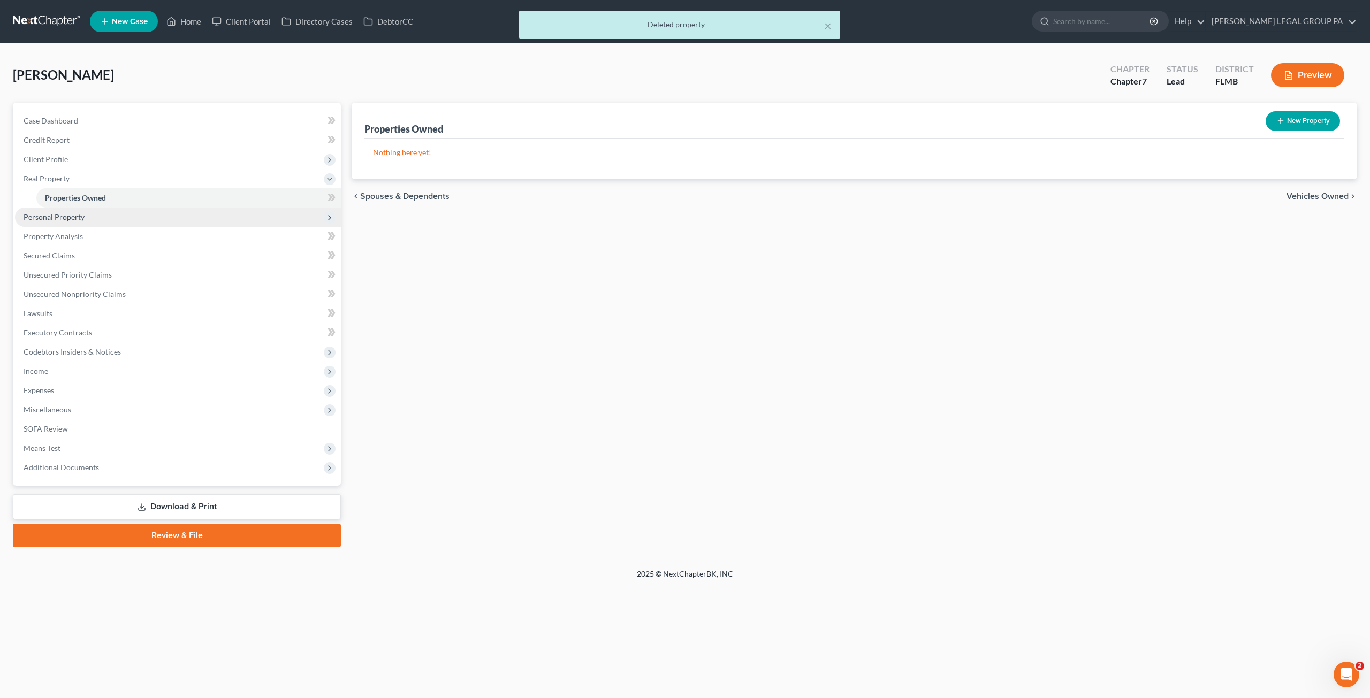
click at [72, 217] on span "Personal Property" at bounding box center [54, 216] width 61 height 9
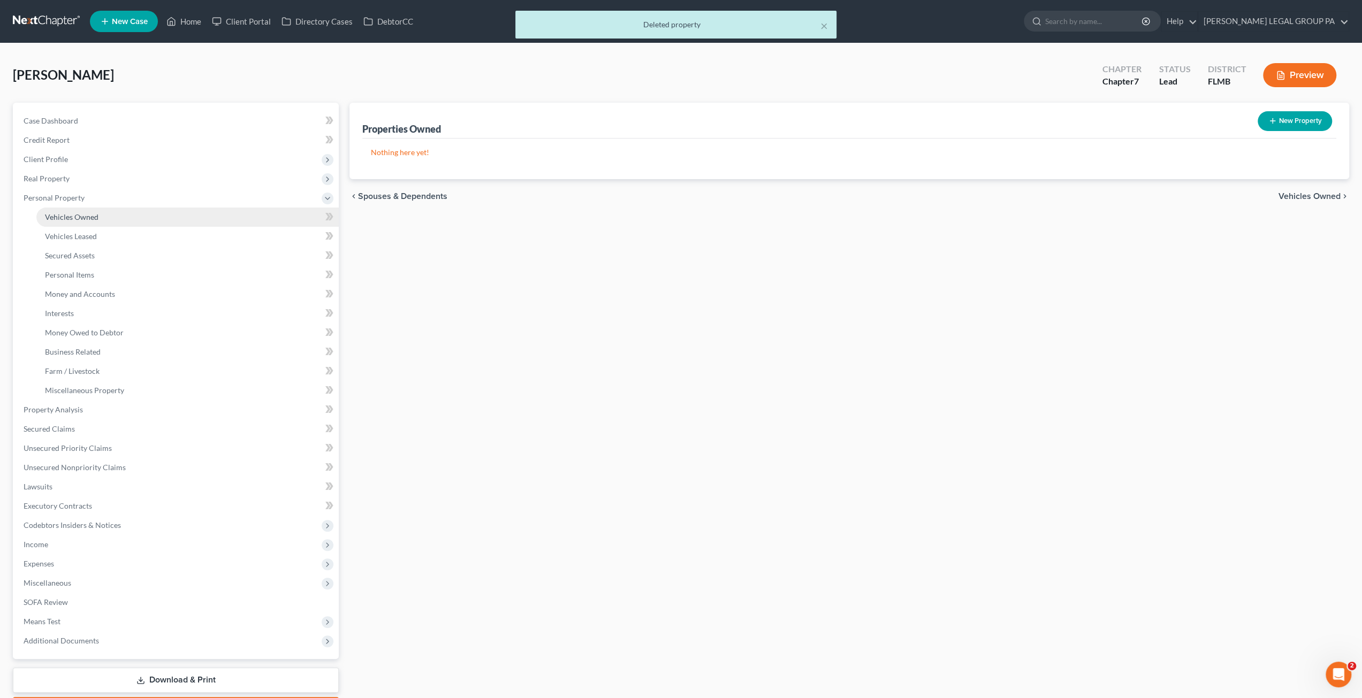
click at [72, 219] on span "Vehicles Owned" at bounding box center [72, 216] width 54 height 9
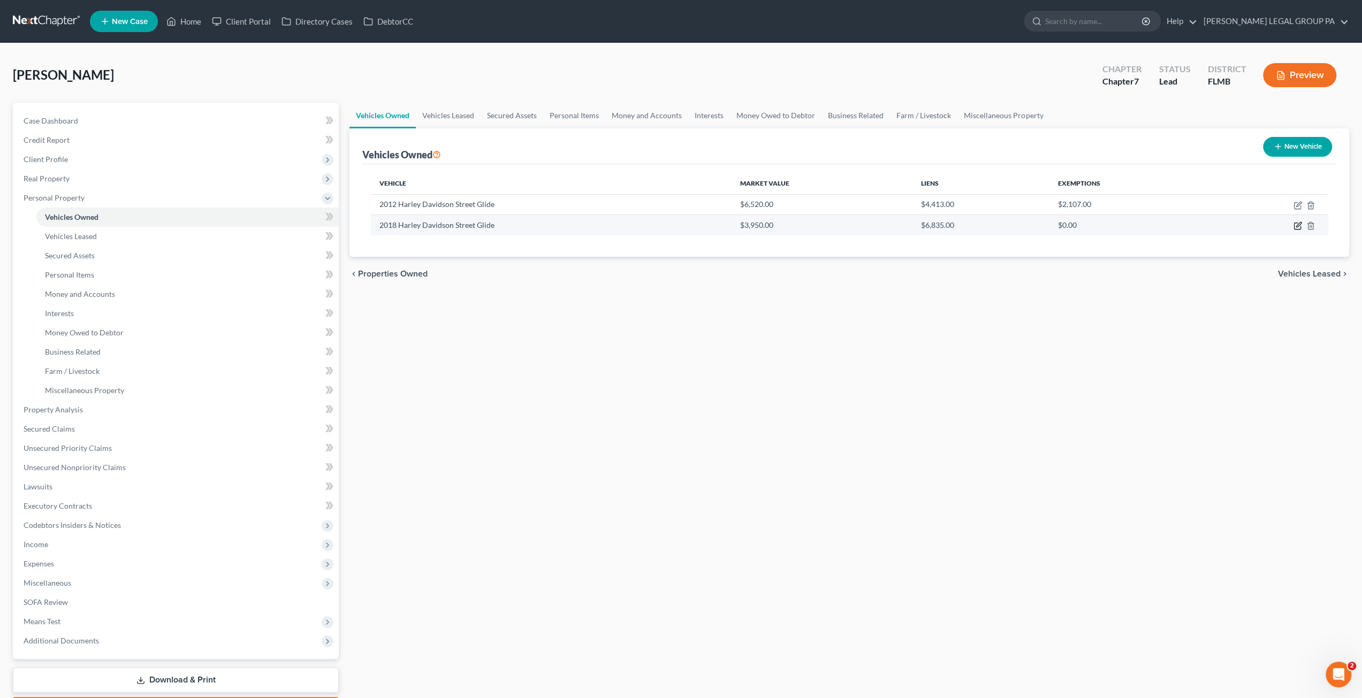
click at [1295, 226] on icon "button" at bounding box center [1297, 226] width 9 height 9
select select "7"
select select "8"
select select "2"
select select "0"
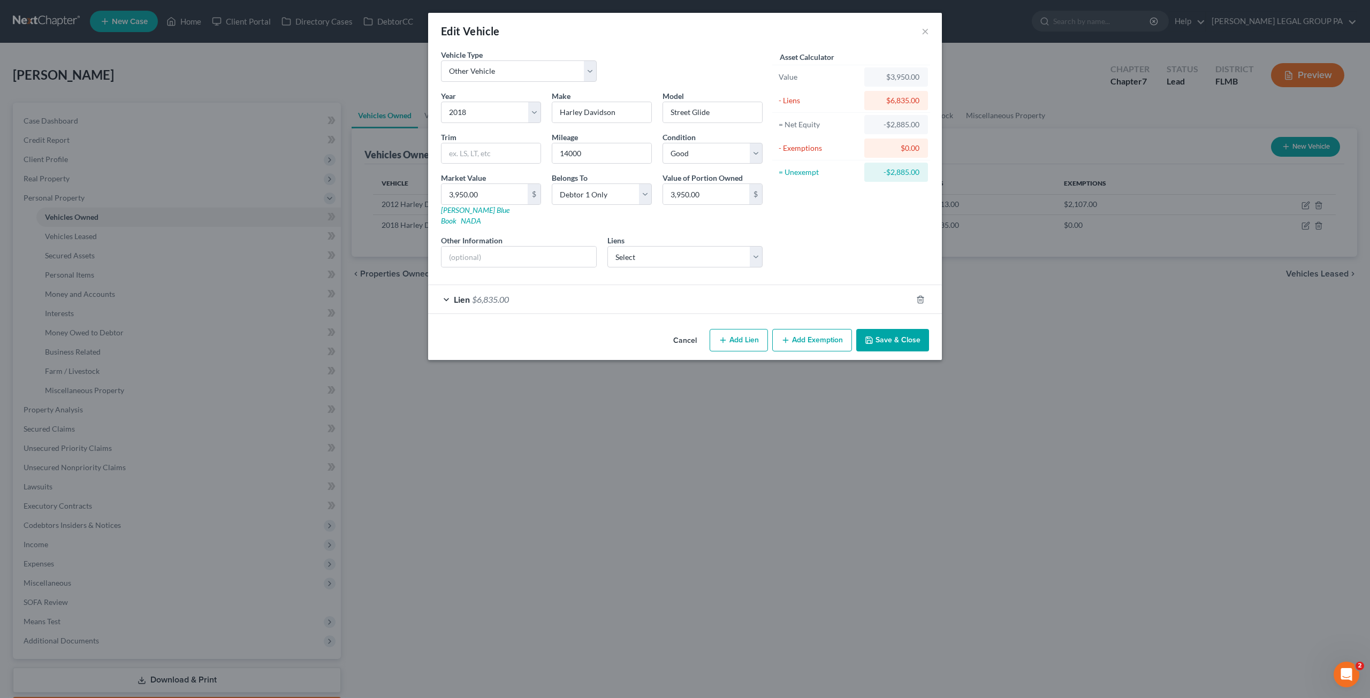
click at [569, 289] on div "Lien $6,835.00" at bounding box center [670, 299] width 484 height 28
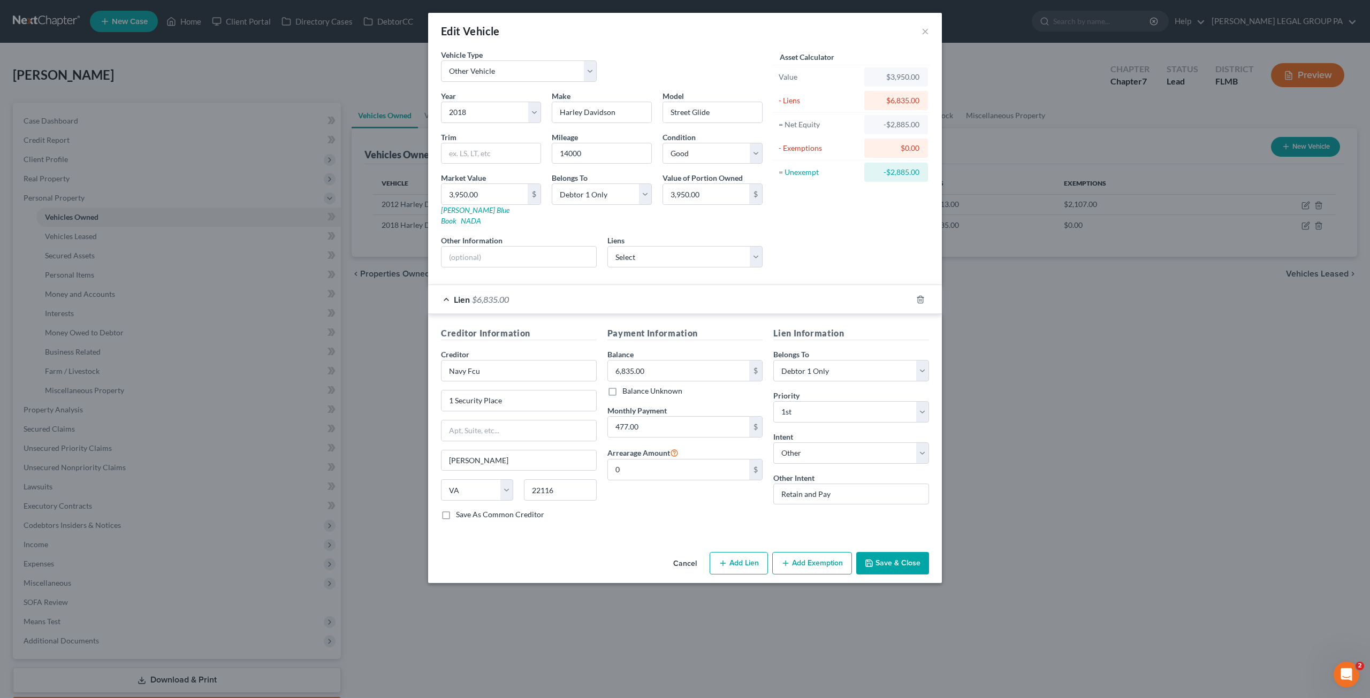
click at [569, 289] on div "Lien $6,835.00" at bounding box center [670, 299] width 484 height 28
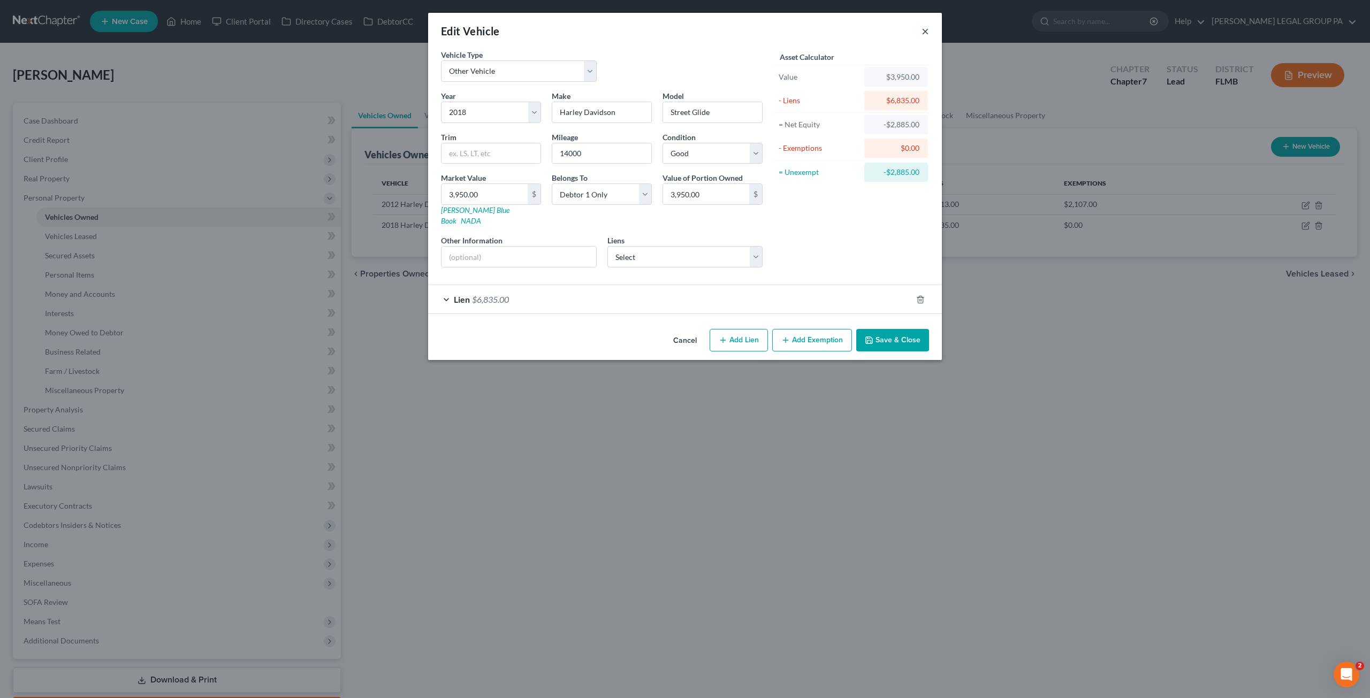
click at [926, 31] on button "×" at bounding box center [925, 31] width 7 height 13
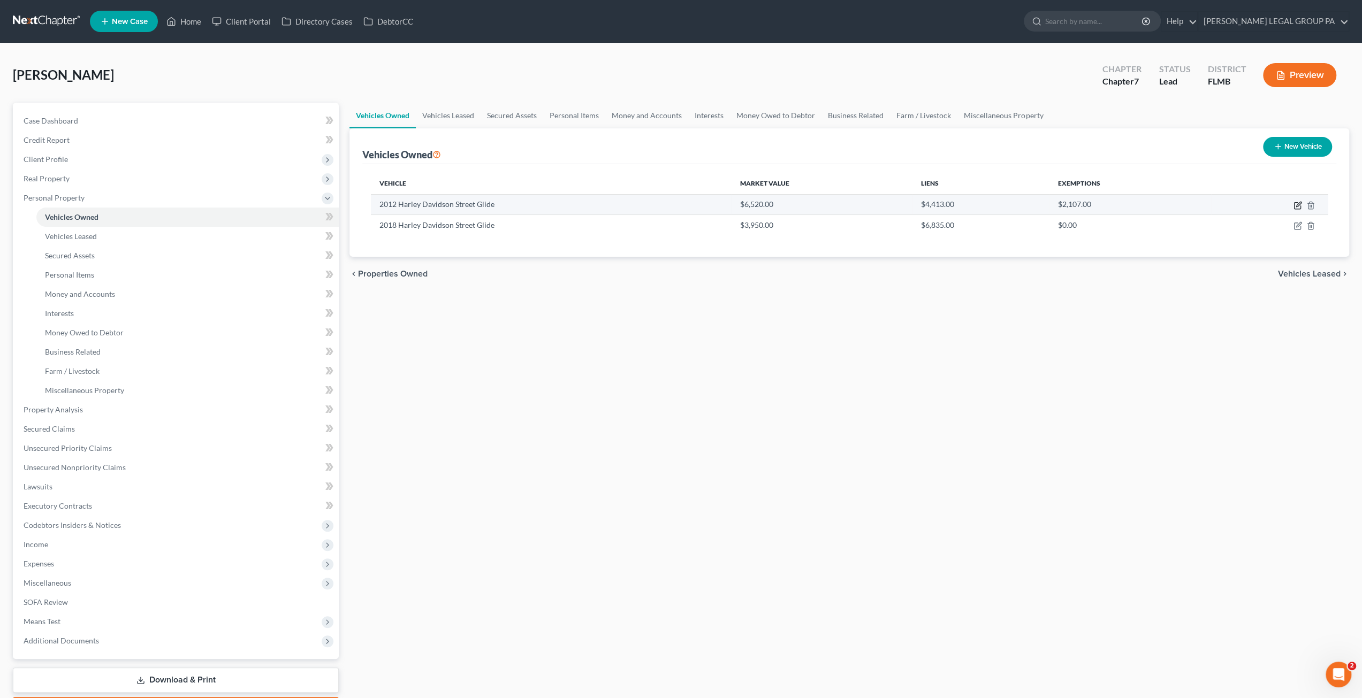
click at [1297, 205] on icon "button" at bounding box center [1297, 205] width 9 height 9
select select "7"
select select "14"
select select "2"
select select "3"
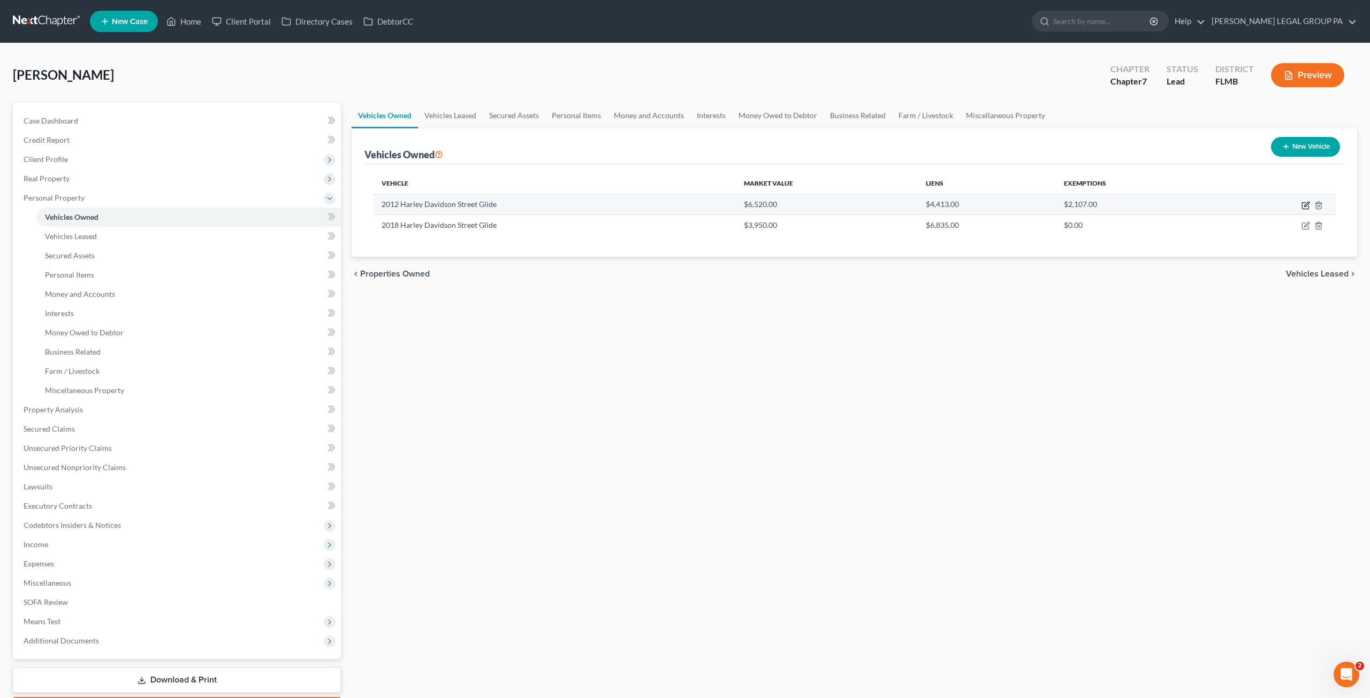
select select "22"
select select "3"
select select "0"
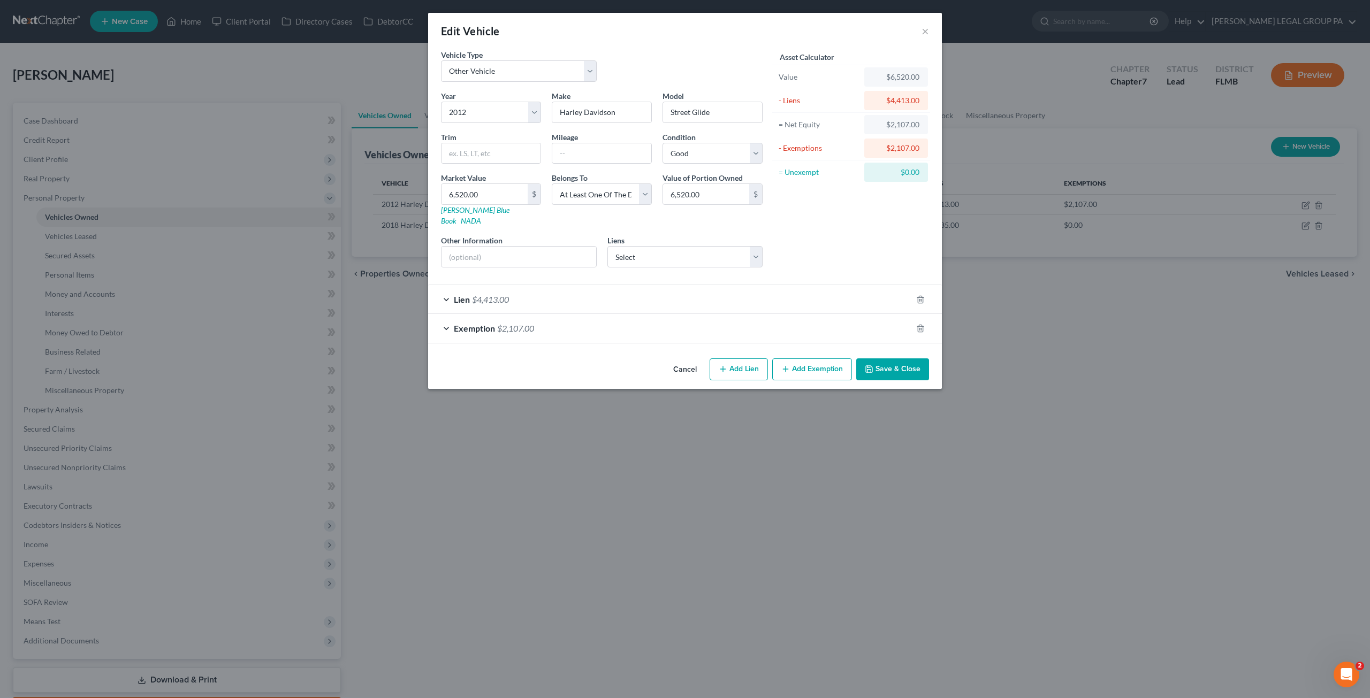
click at [559, 288] on div "Lien $4,413.00" at bounding box center [670, 299] width 484 height 28
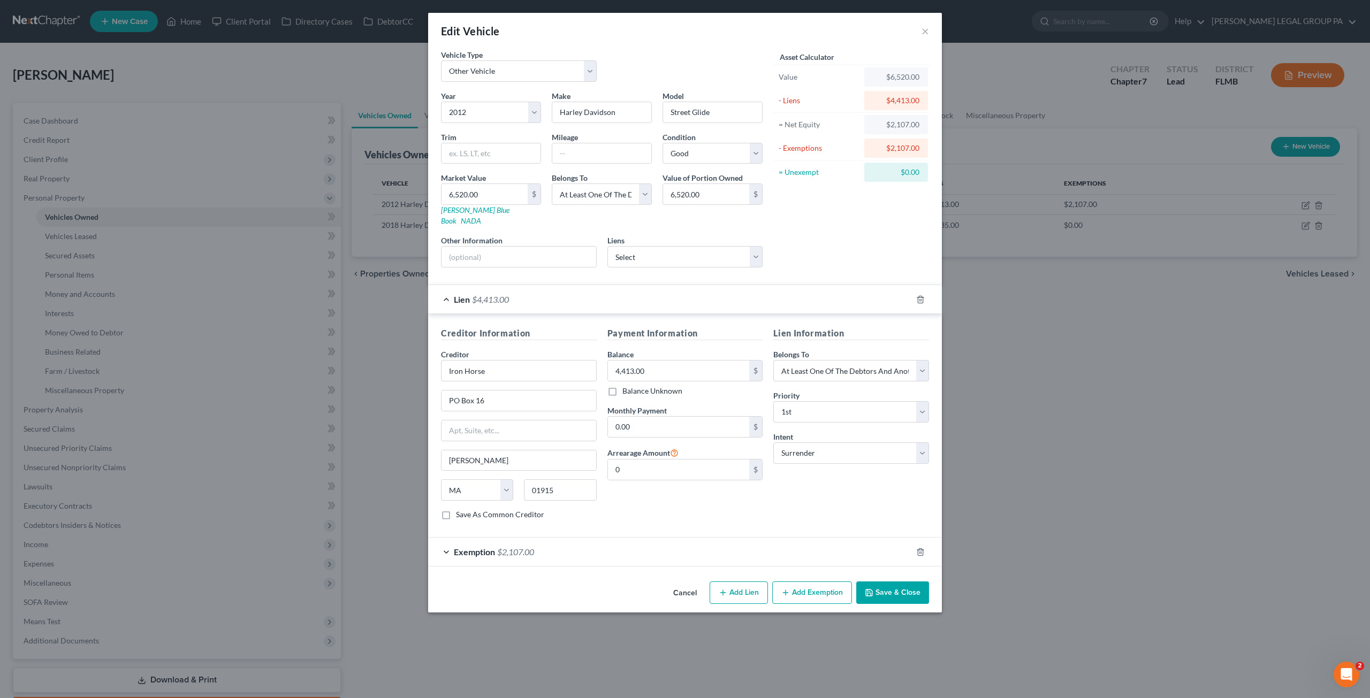
click at [559, 288] on div "Lien $4,413.00" at bounding box center [670, 299] width 484 height 28
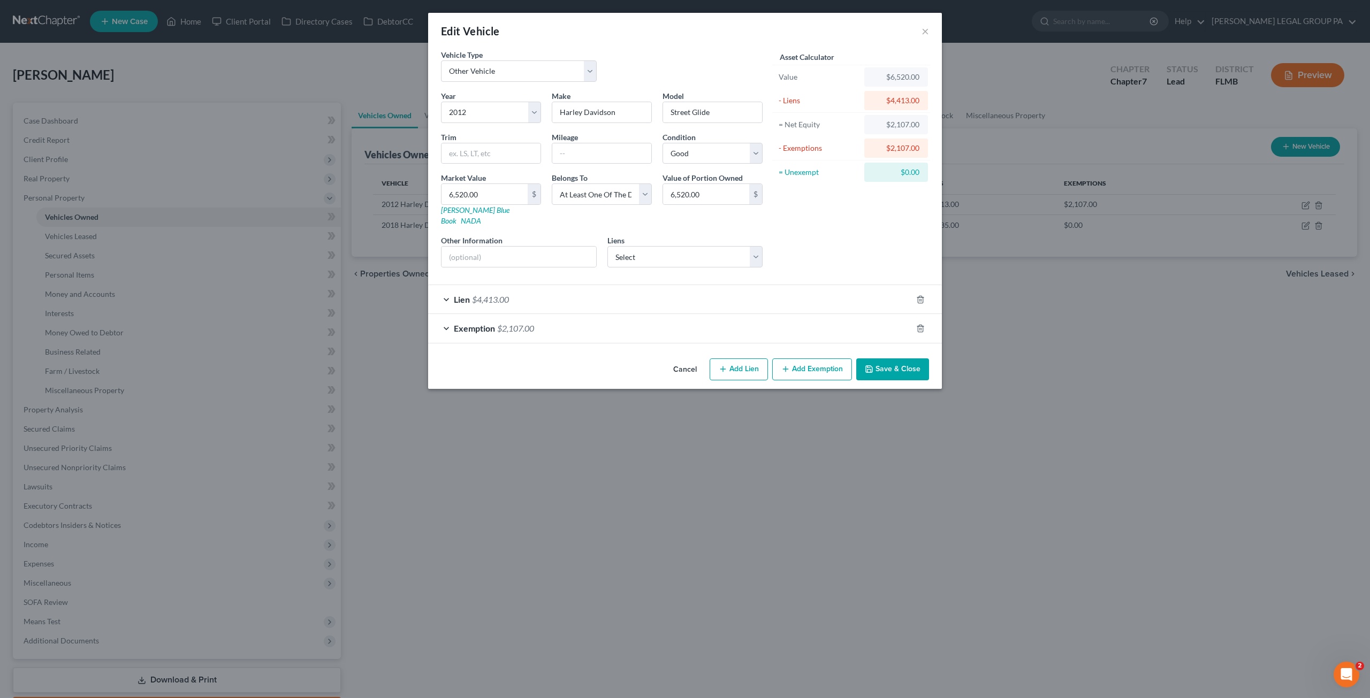
click at [920, 30] on div "Edit Vehicle ×" at bounding box center [685, 31] width 514 height 36
click at [924, 33] on button "×" at bounding box center [925, 31] width 7 height 13
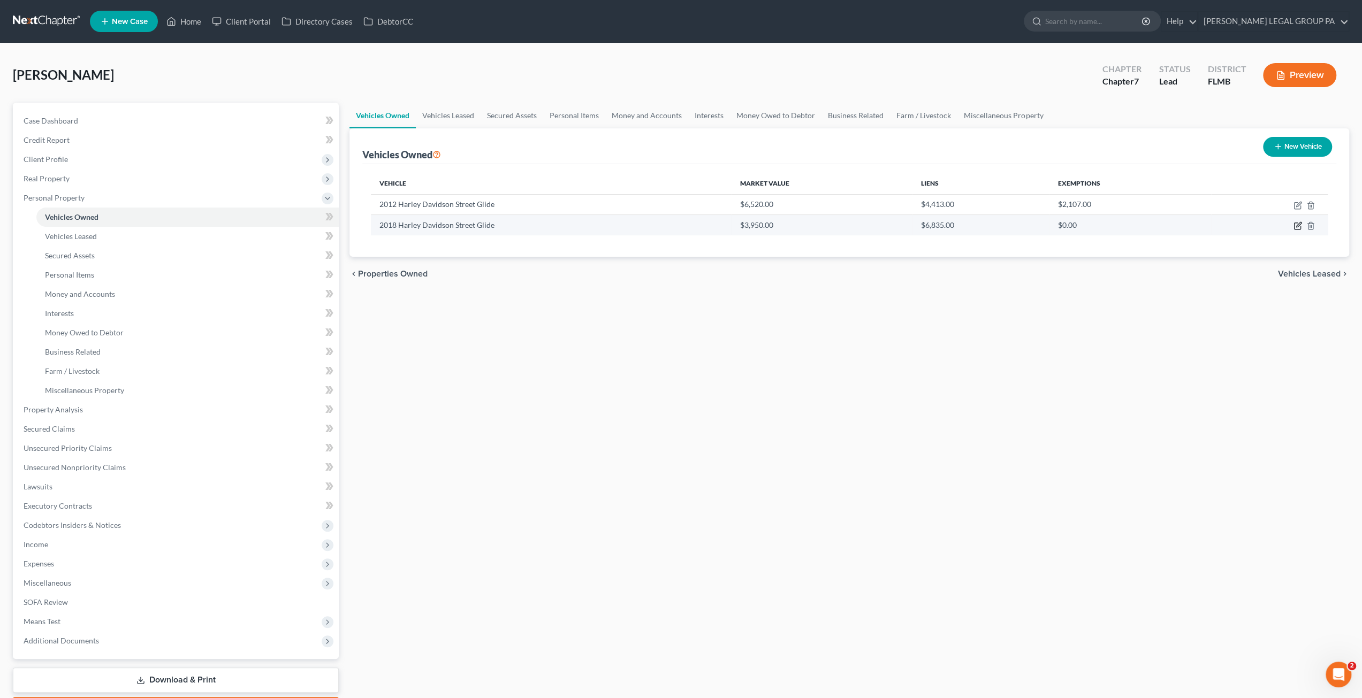
click at [1299, 228] on icon "button" at bounding box center [1297, 226] width 9 height 9
select select "7"
select select "8"
select select "2"
select select "0"
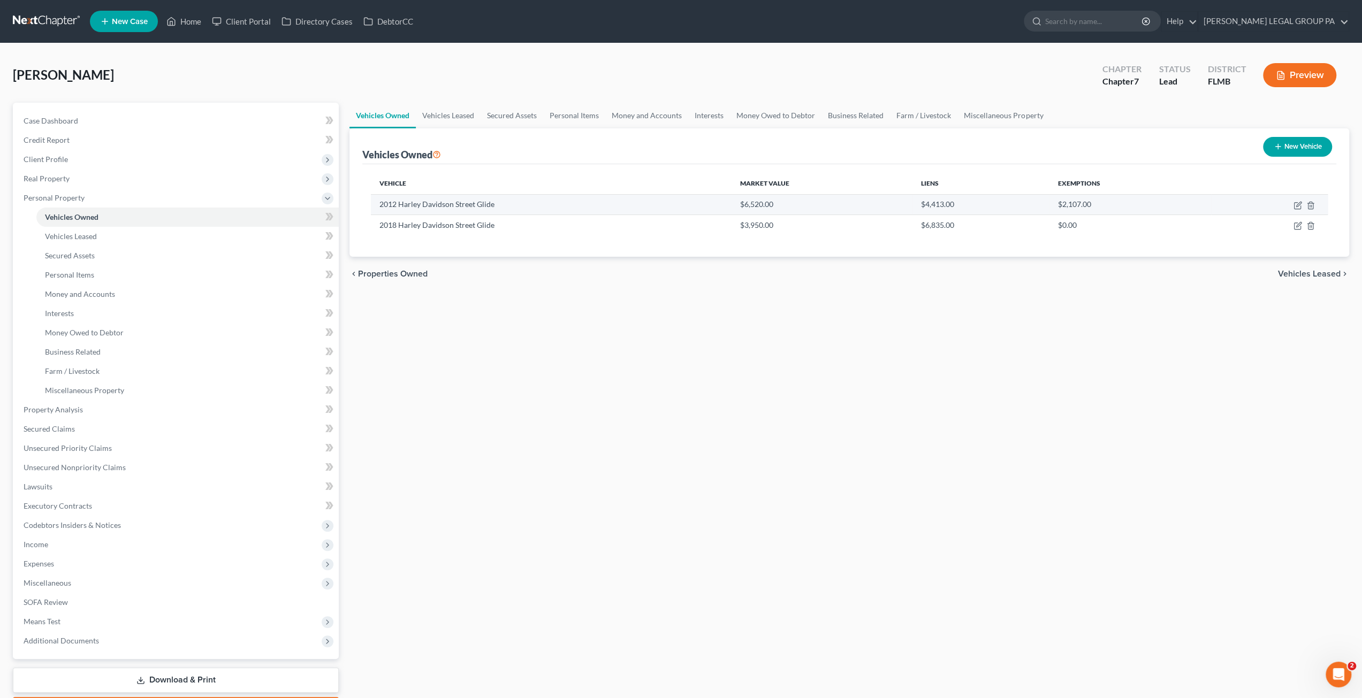
select select "48"
select select "0"
select select "4"
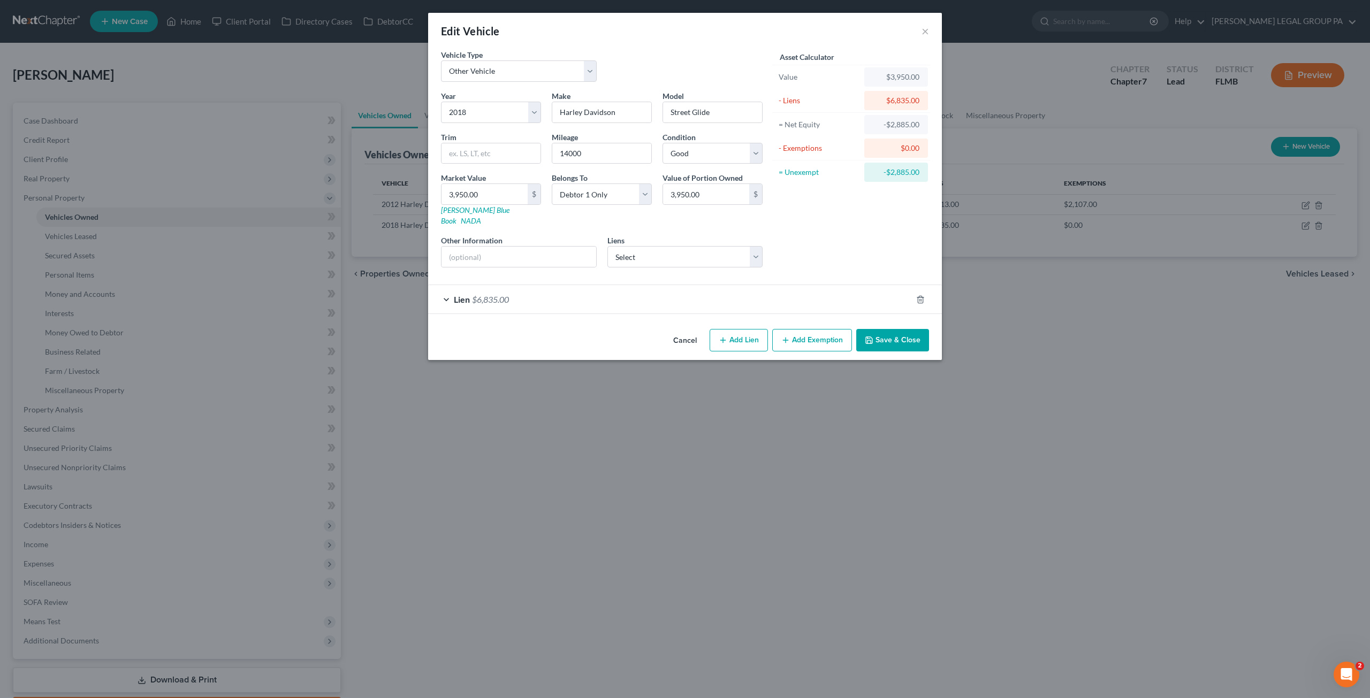
click at [625, 298] on div "Lien $6,835.00" at bounding box center [670, 299] width 484 height 28
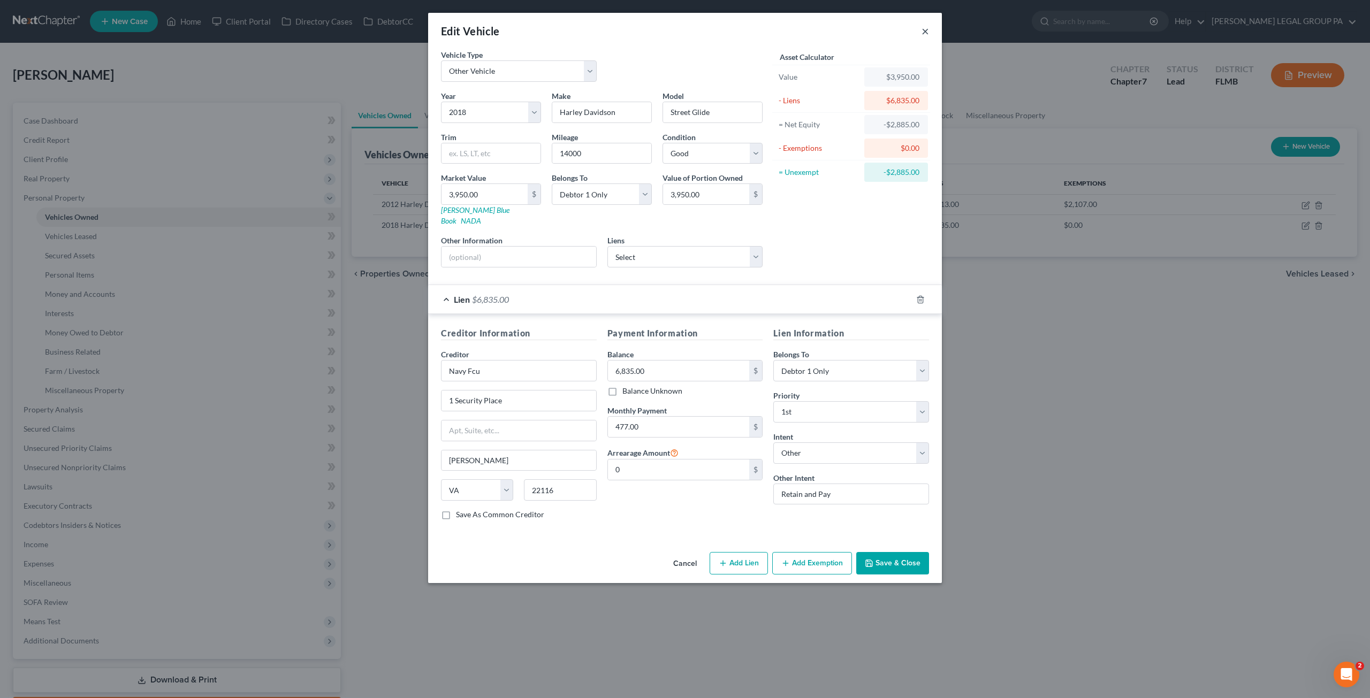
click at [923, 33] on button "×" at bounding box center [925, 31] width 7 height 13
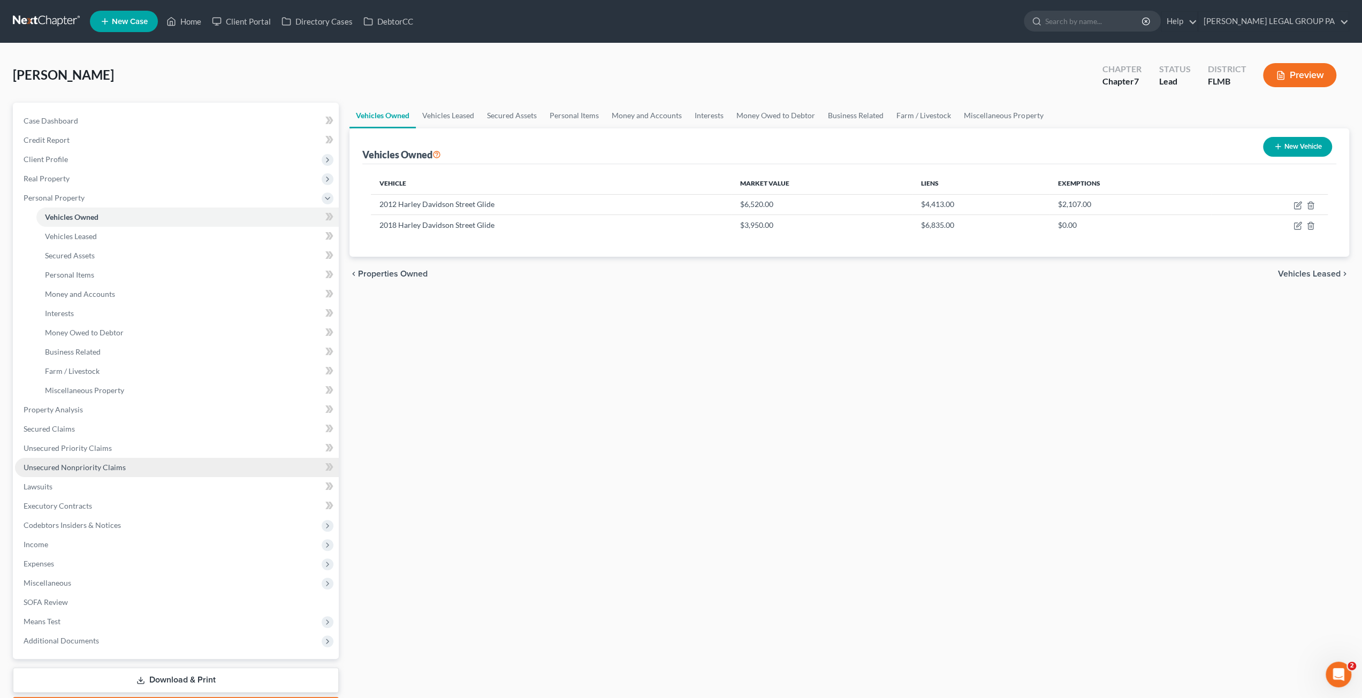
click at [62, 470] on span "Unsecured Nonpriority Claims" at bounding box center [75, 467] width 102 height 9
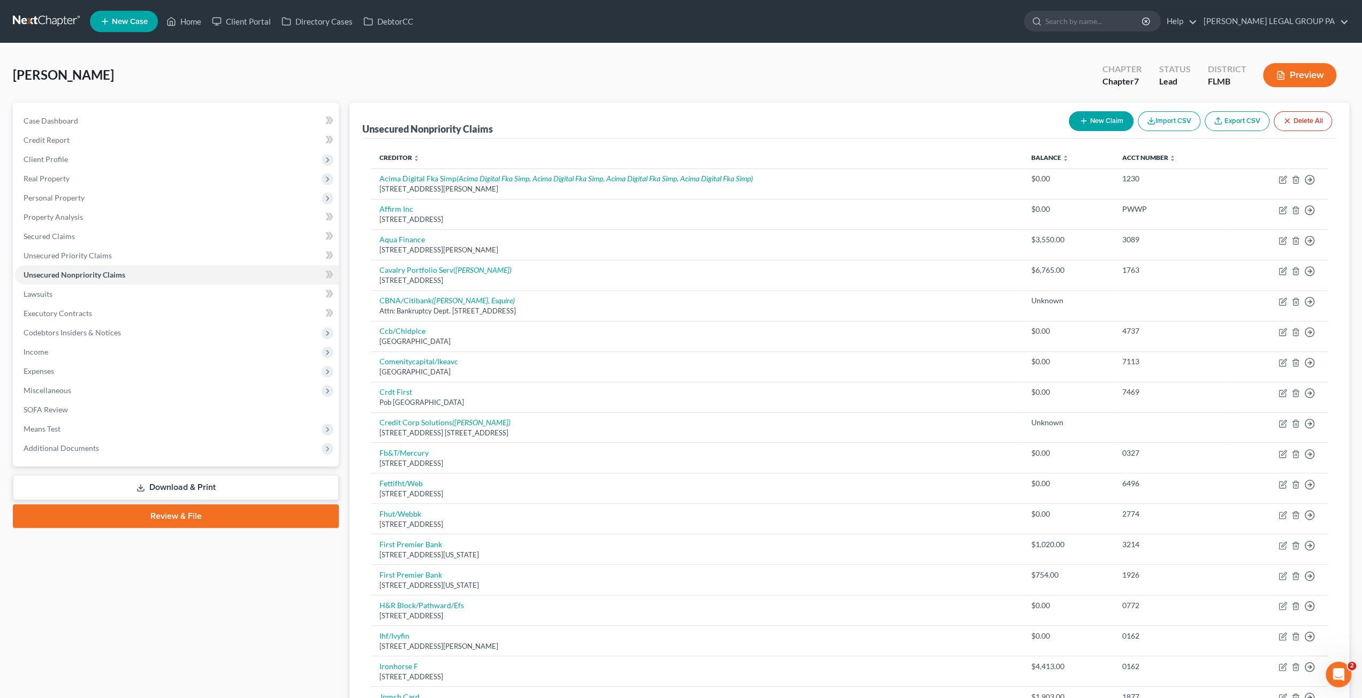
click at [1174, 124] on button "Import CSV" at bounding box center [1169, 121] width 63 height 20
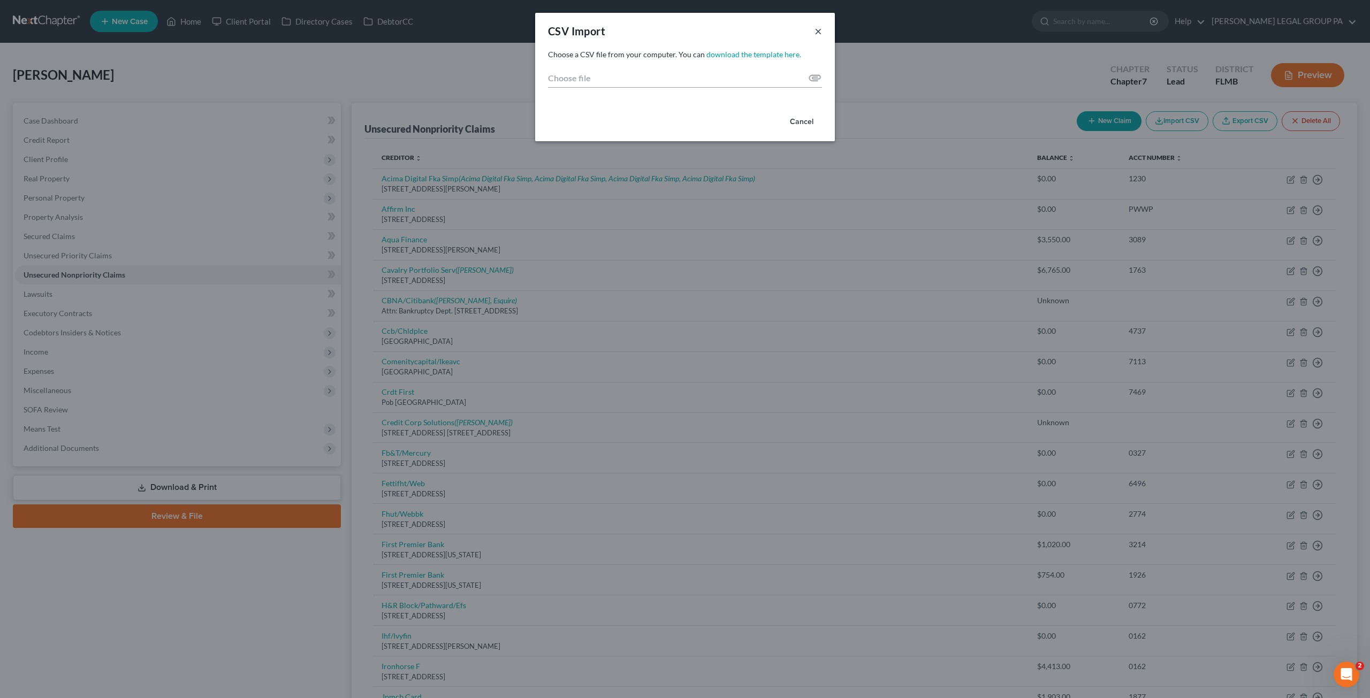
click at [820, 31] on button "×" at bounding box center [818, 31] width 7 height 13
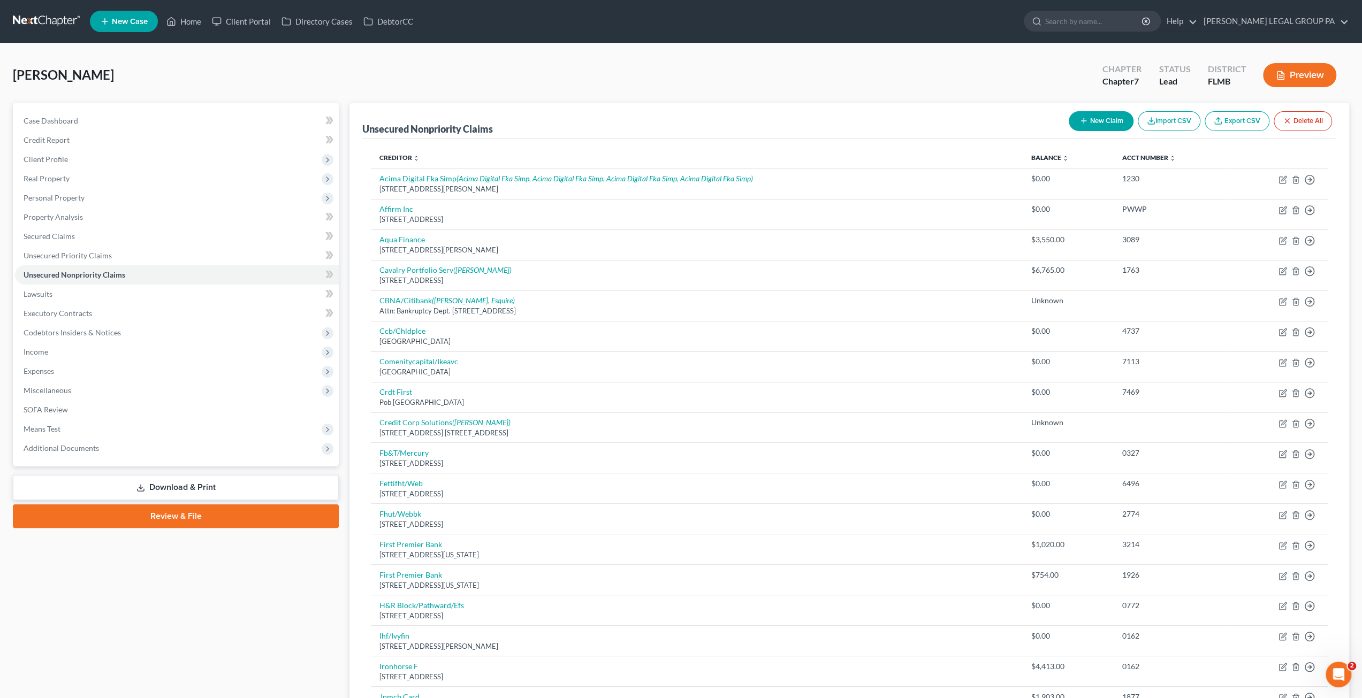
click at [1236, 113] on link "Export CSV" at bounding box center [1237, 121] width 65 height 20
click at [47, 232] on span "Secured Claims" at bounding box center [49, 236] width 51 height 9
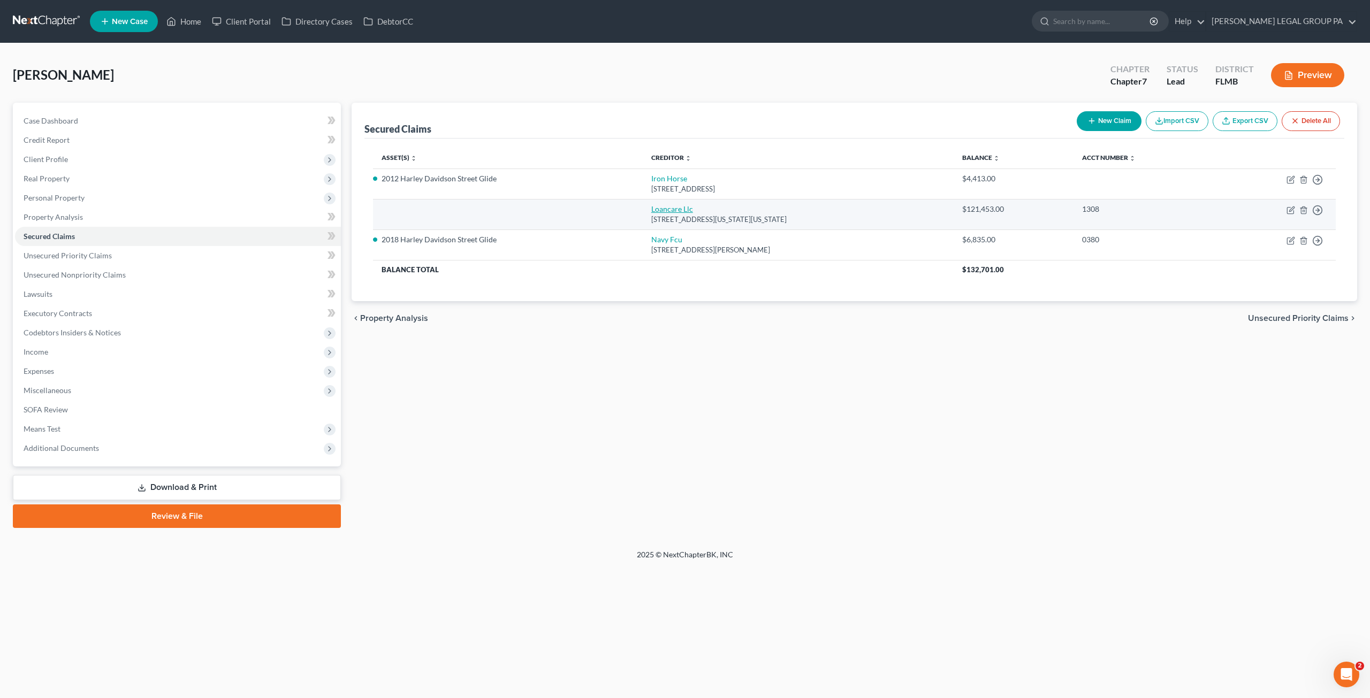
click at [669, 207] on link "Loancare Llc" at bounding box center [672, 208] width 42 height 9
select select "48"
select select "2"
select select "0"
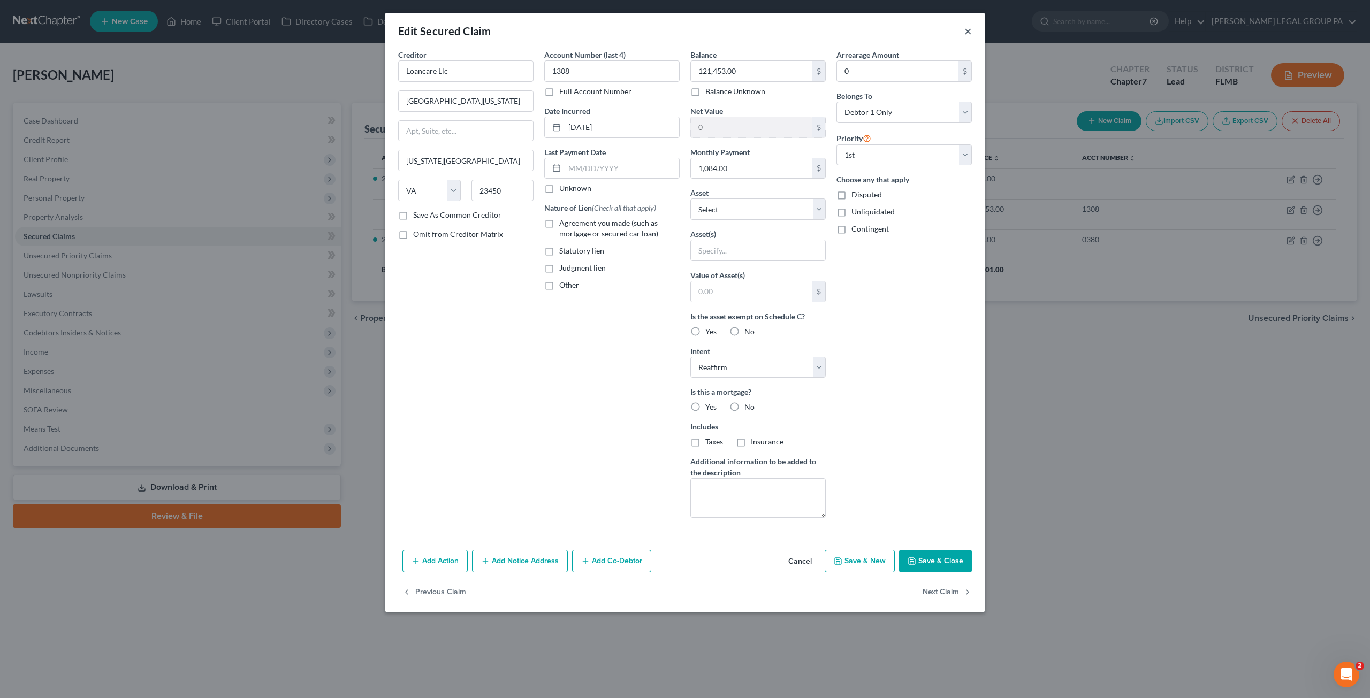
click at [967, 29] on button "×" at bounding box center [967, 31] width 7 height 13
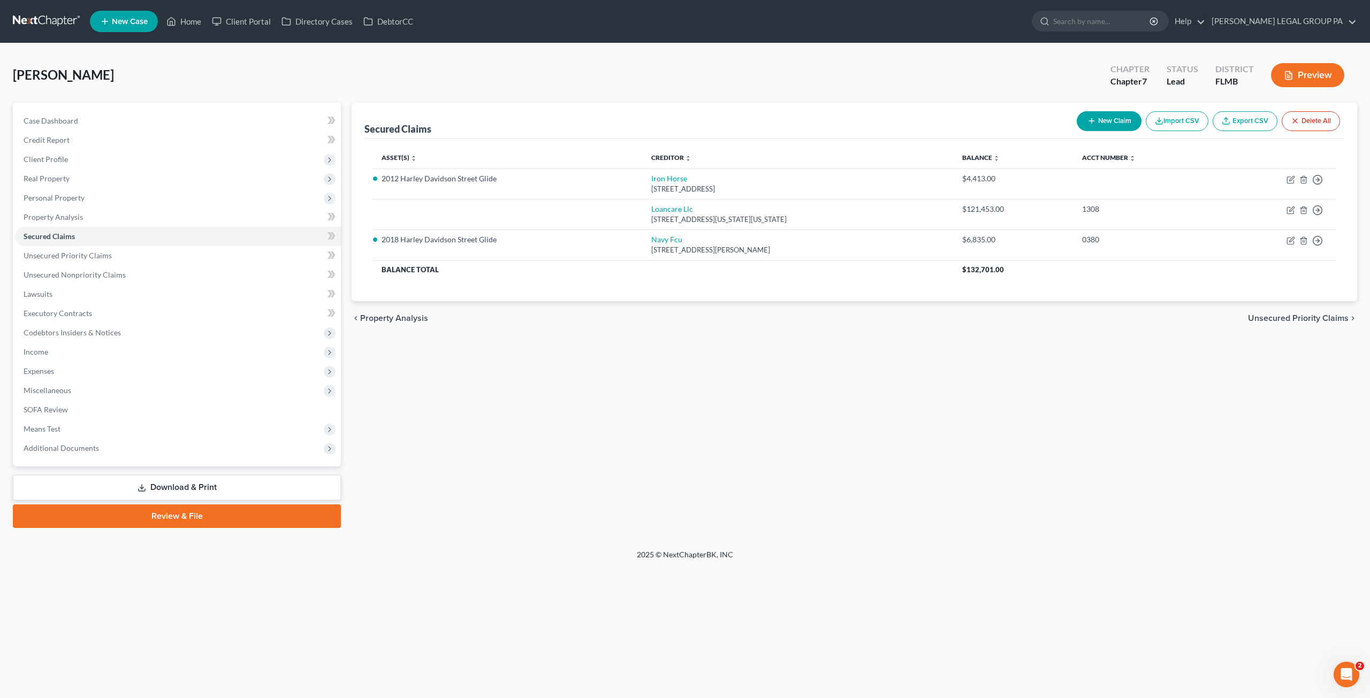
click at [1315, 122] on button "Delete All" at bounding box center [1311, 121] width 58 height 20
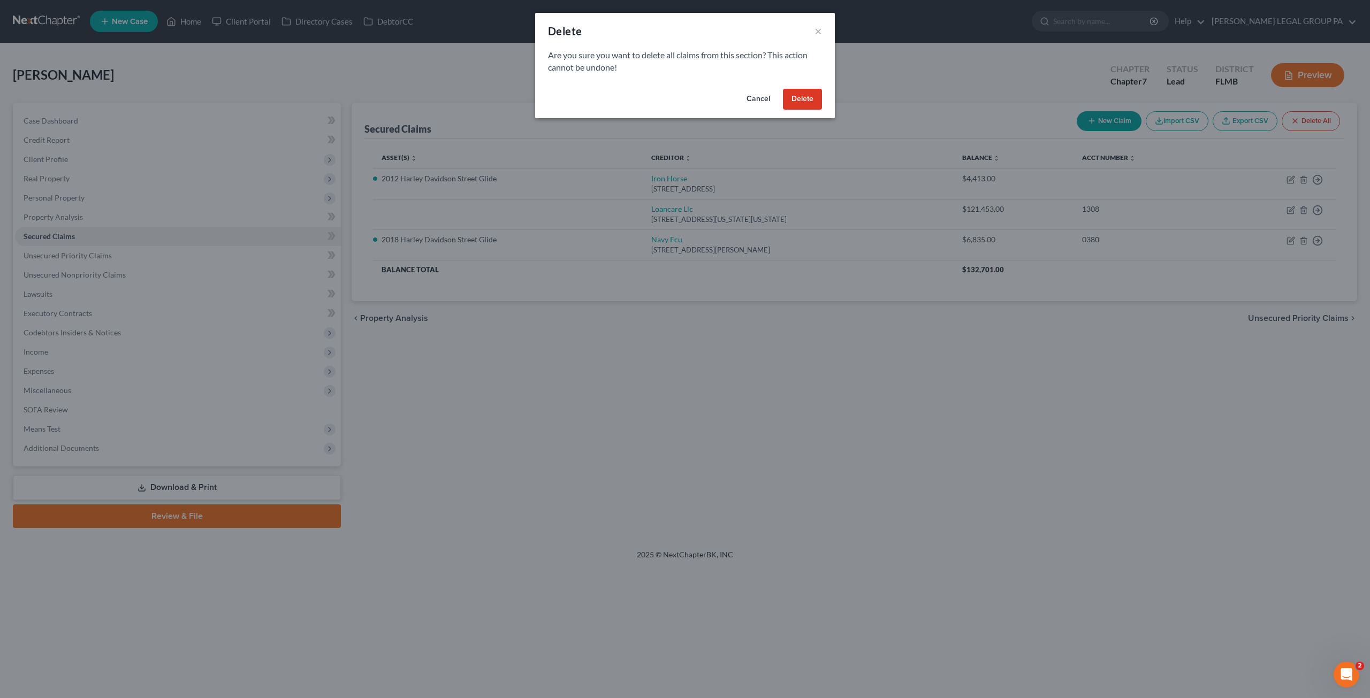
click at [811, 92] on button "Delete" at bounding box center [802, 99] width 39 height 21
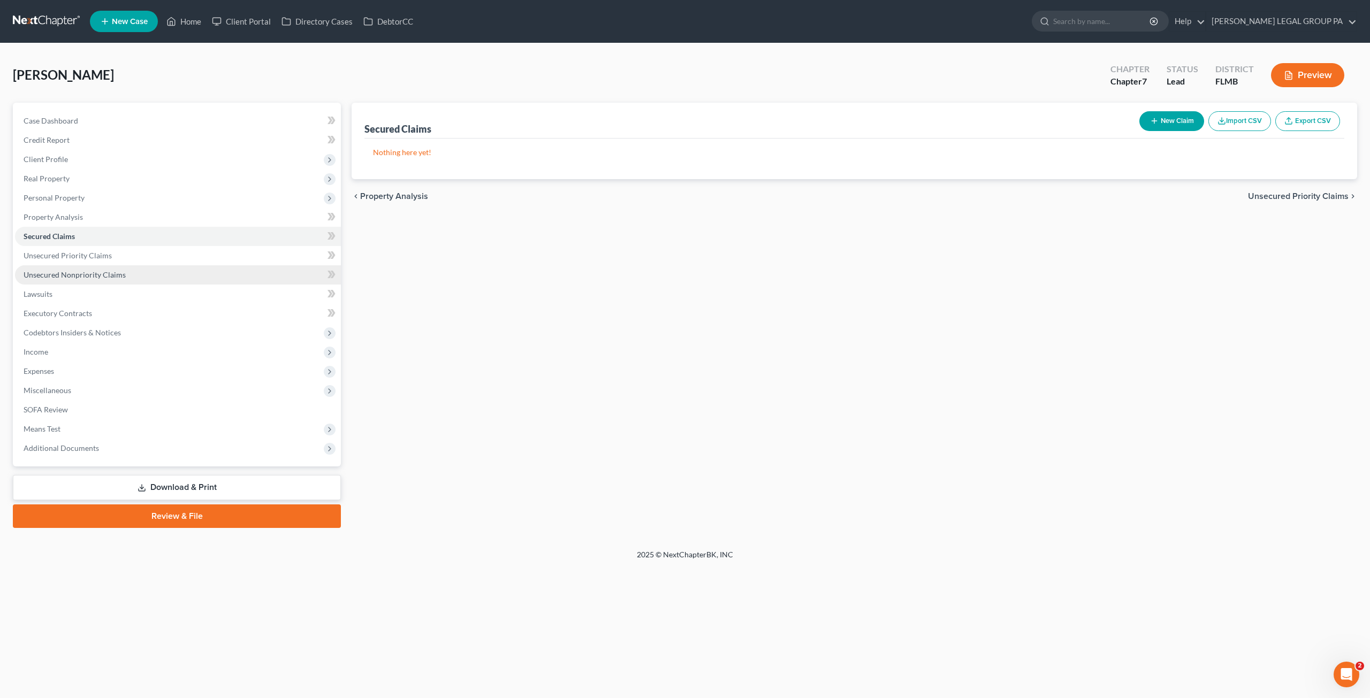
click at [59, 279] on span "Unsecured Nonpriority Claims" at bounding box center [75, 274] width 102 height 9
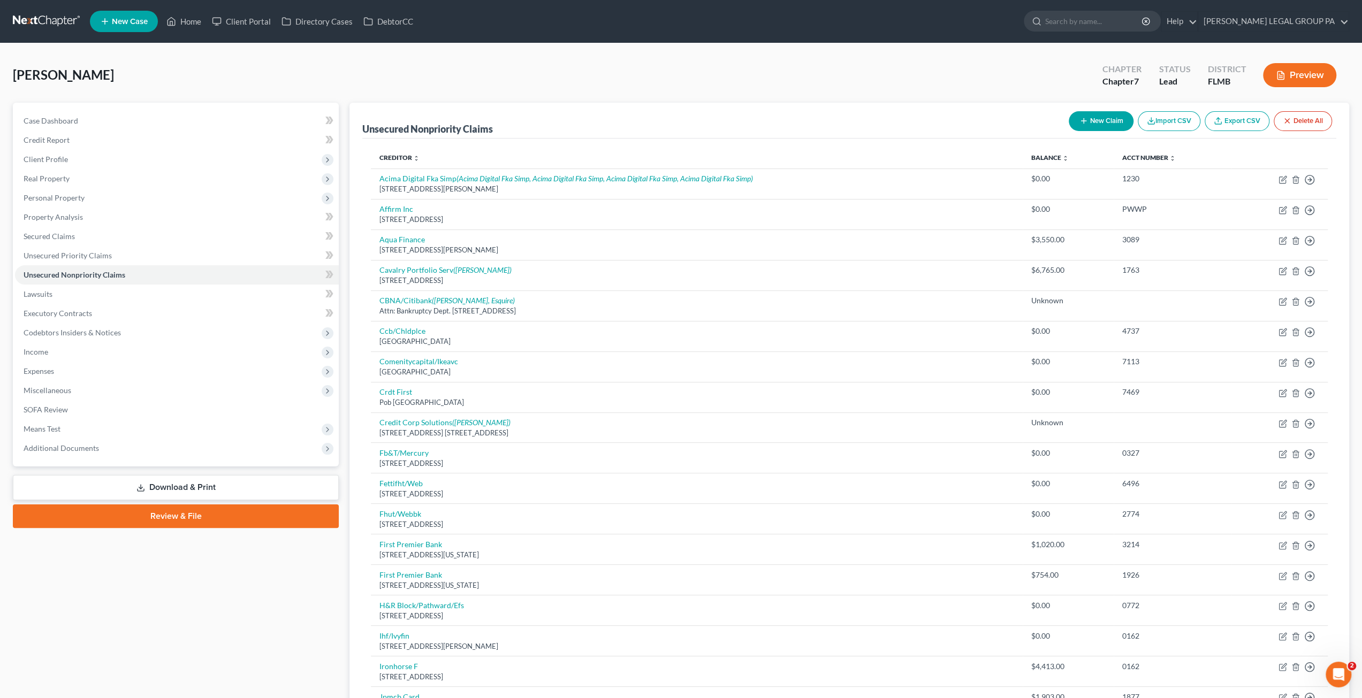
click at [1309, 112] on button "Delete All" at bounding box center [1303, 121] width 58 height 20
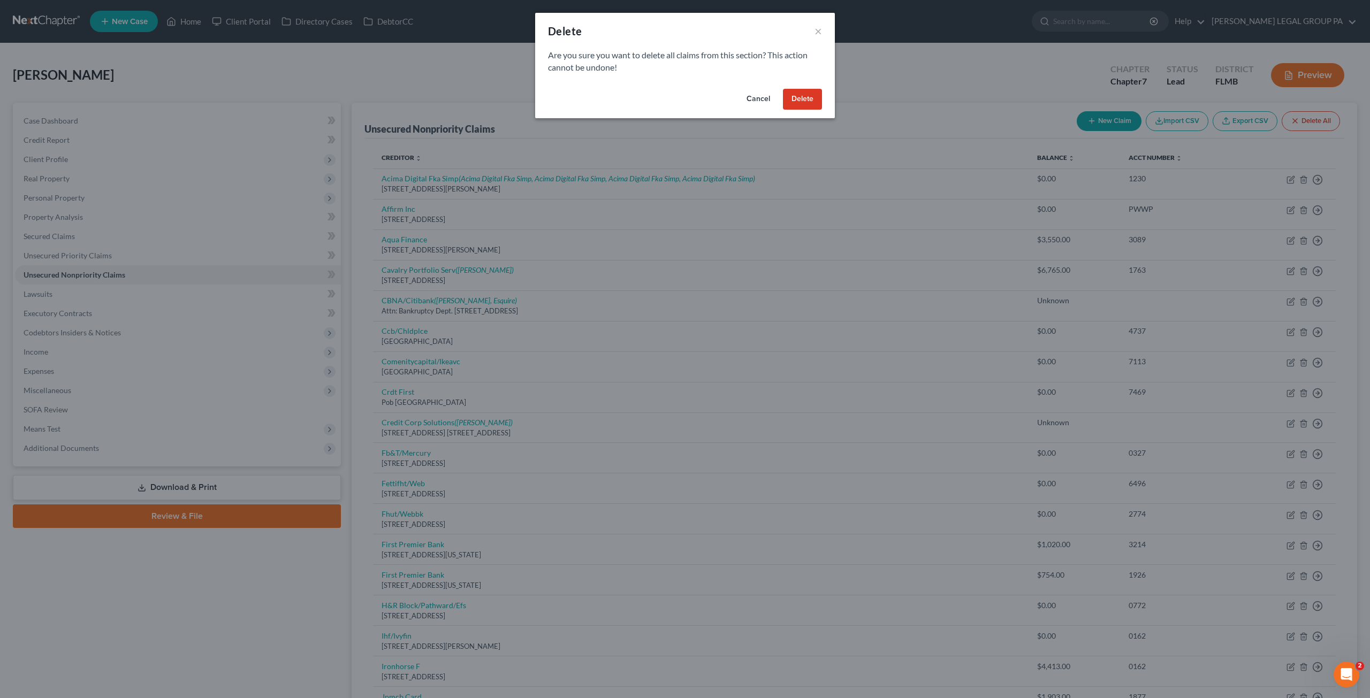
click at [804, 94] on button "Delete" at bounding box center [802, 99] width 39 height 21
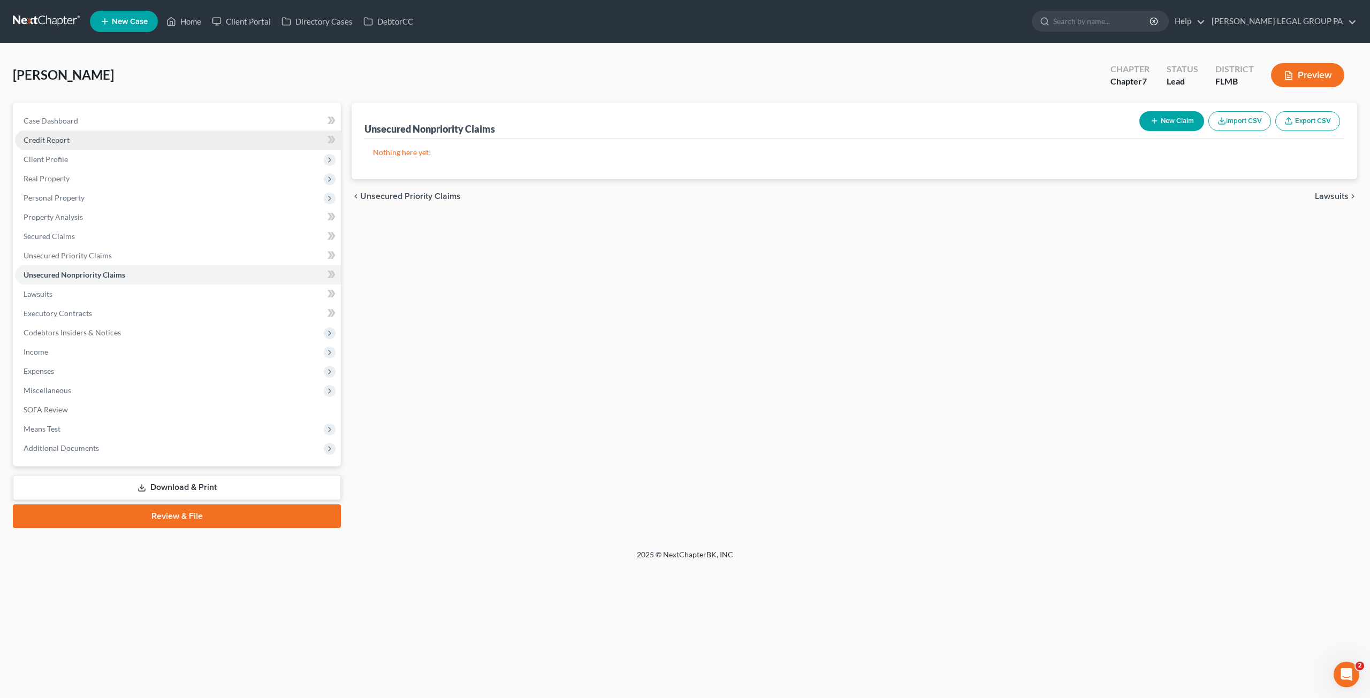
click at [48, 141] on span "Credit Report" at bounding box center [47, 139] width 46 height 9
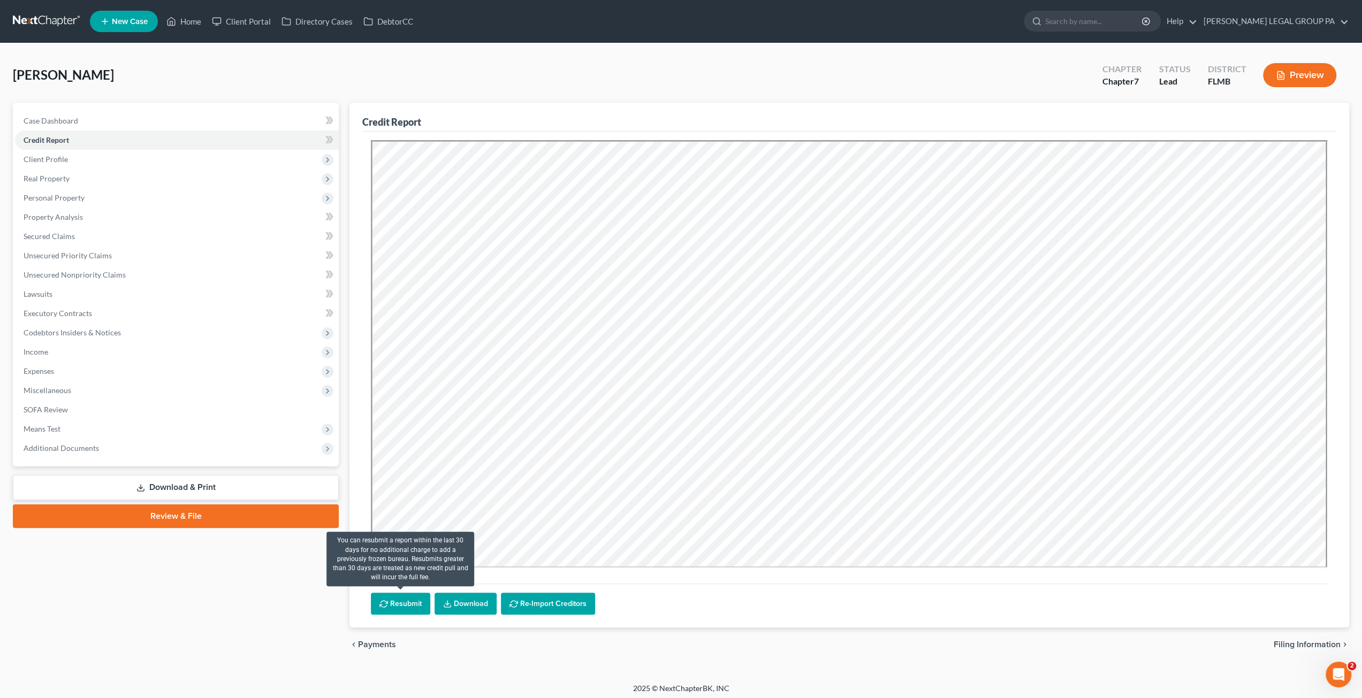
click at [403, 603] on button "Resubmit" at bounding box center [400, 604] width 59 height 22
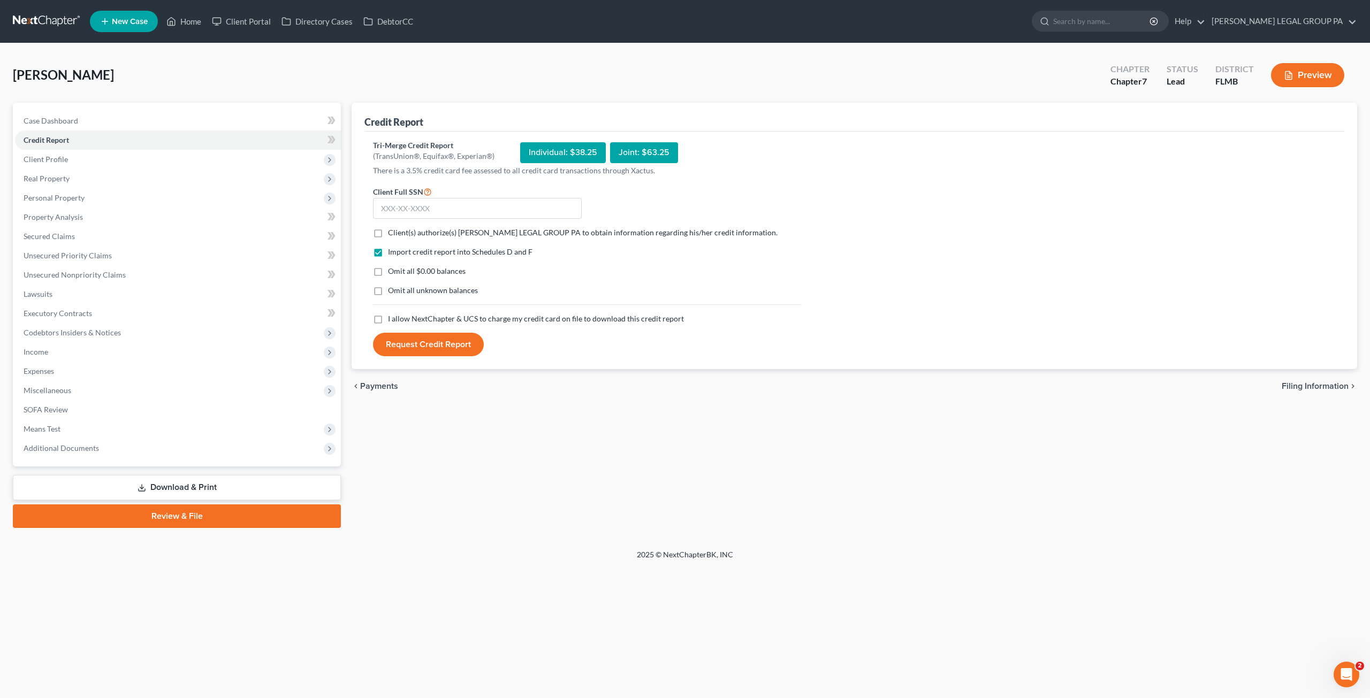
click at [388, 233] on label "Client(s) authorize(s) WELLER LEGAL GROUP PA to obtain information regarding hi…" at bounding box center [583, 232] width 390 height 11
click at [392, 233] on input "Client(s) authorize(s) WELLER LEGAL GROUP PA to obtain information regarding hi…" at bounding box center [395, 230] width 7 height 7
checkbox input "true"
click at [388, 267] on label "Omit all $0.00 balances" at bounding box center [427, 271] width 78 height 11
click at [392, 267] on input "Omit all $0.00 balances" at bounding box center [395, 269] width 7 height 7
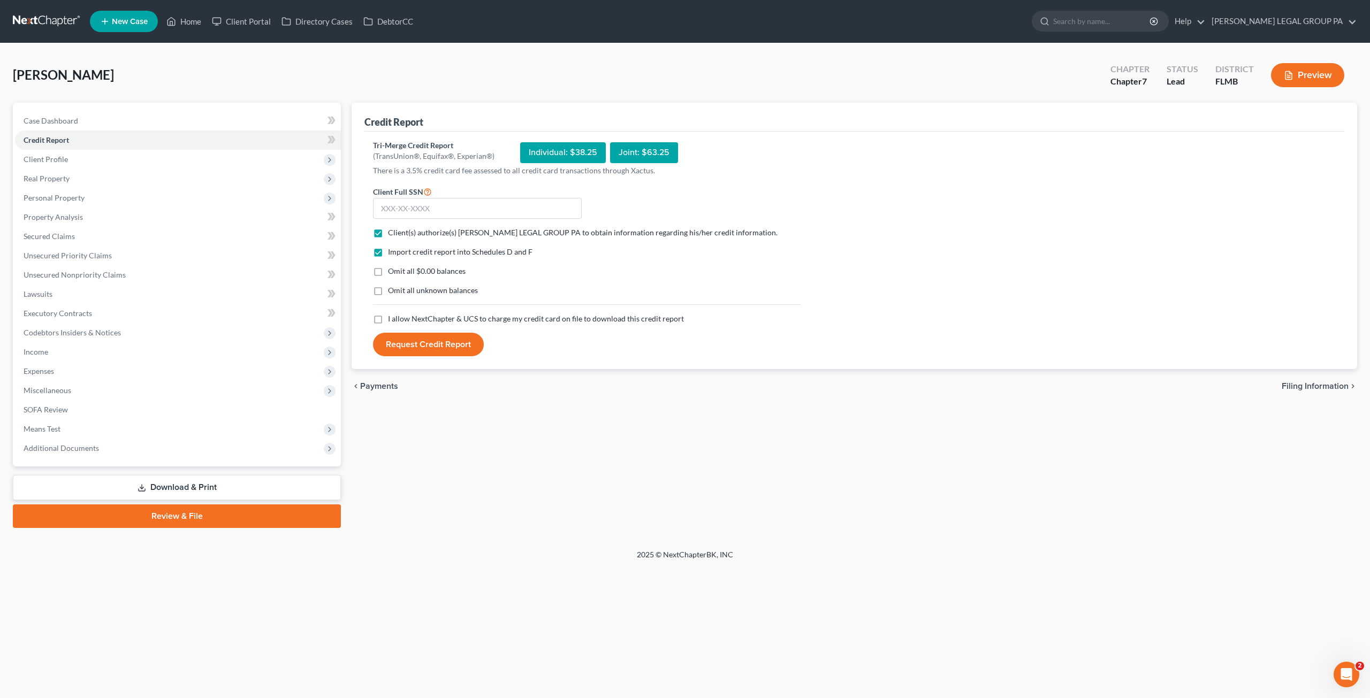
checkbox input "true"
click at [388, 290] on label "Omit all unknown balances" at bounding box center [433, 290] width 90 height 11
click at [392, 290] on input "Omit all unknown balances" at bounding box center [395, 288] width 7 height 7
checkbox input "true"
click at [388, 323] on label "I allow NextChapter & UCS to charge my credit card on file to download this cre…" at bounding box center [536, 319] width 296 height 11
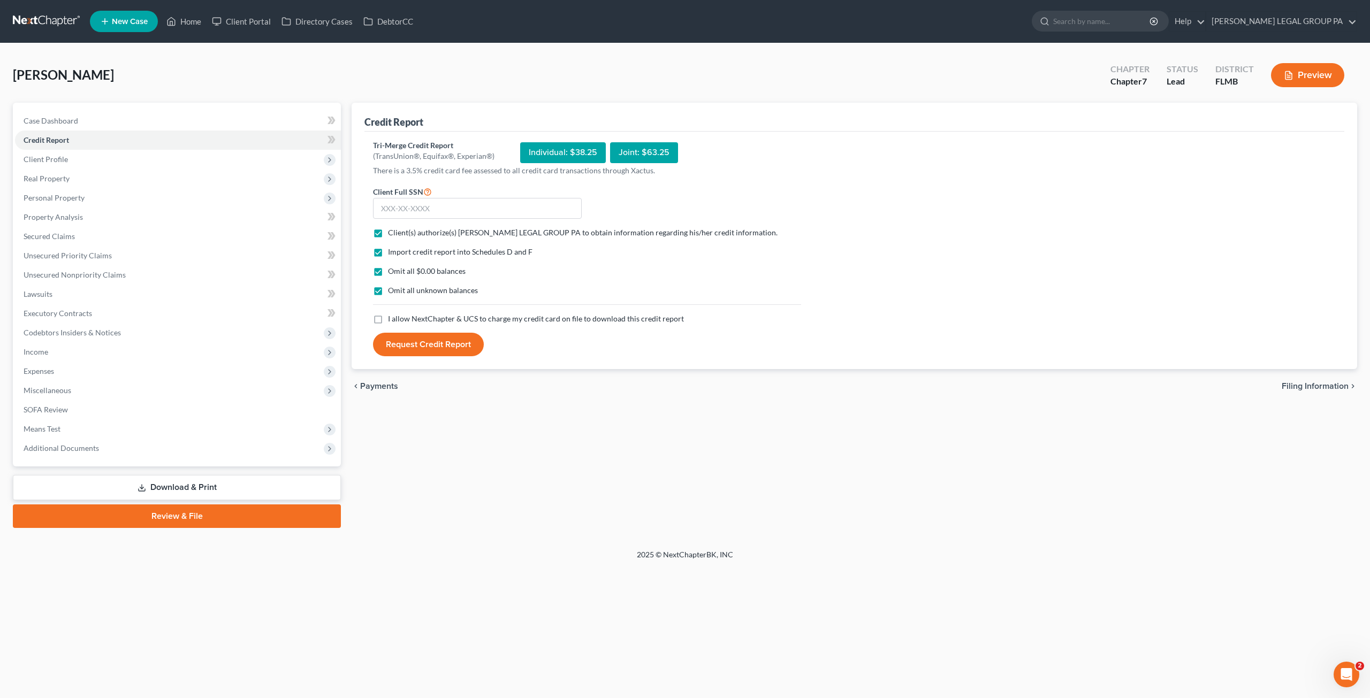
click at [392, 321] on input "I allow NextChapter & UCS to charge my credit card on file to download this cre…" at bounding box center [395, 317] width 7 height 7
checkbox input "true"
click at [401, 210] on input "text" at bounding box center [477, 208] width 209 height 21
type input "594-90-3637"
click at [408, 343] on button "Request Credit Report" at bounding box center [428, 345] width 111 height 24
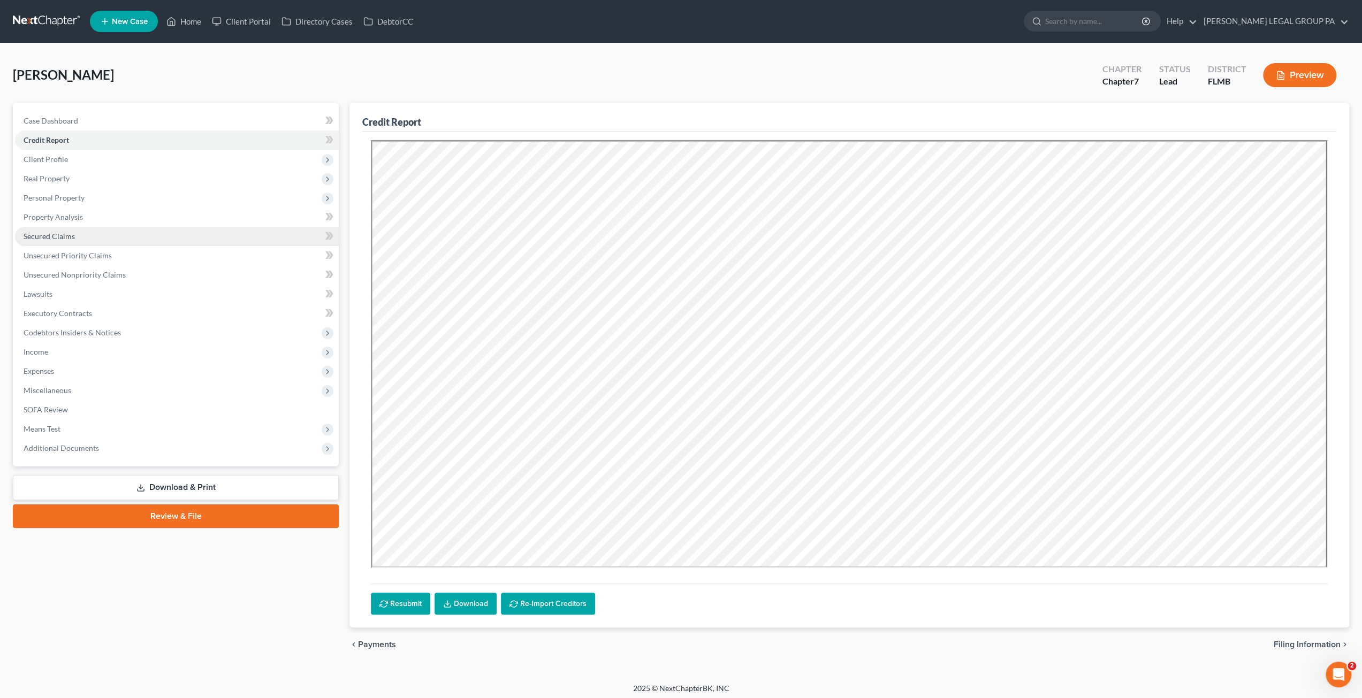
click at [67, 233] on span "Secured Claims" at bounding box center [49, 236] width 51 height 9
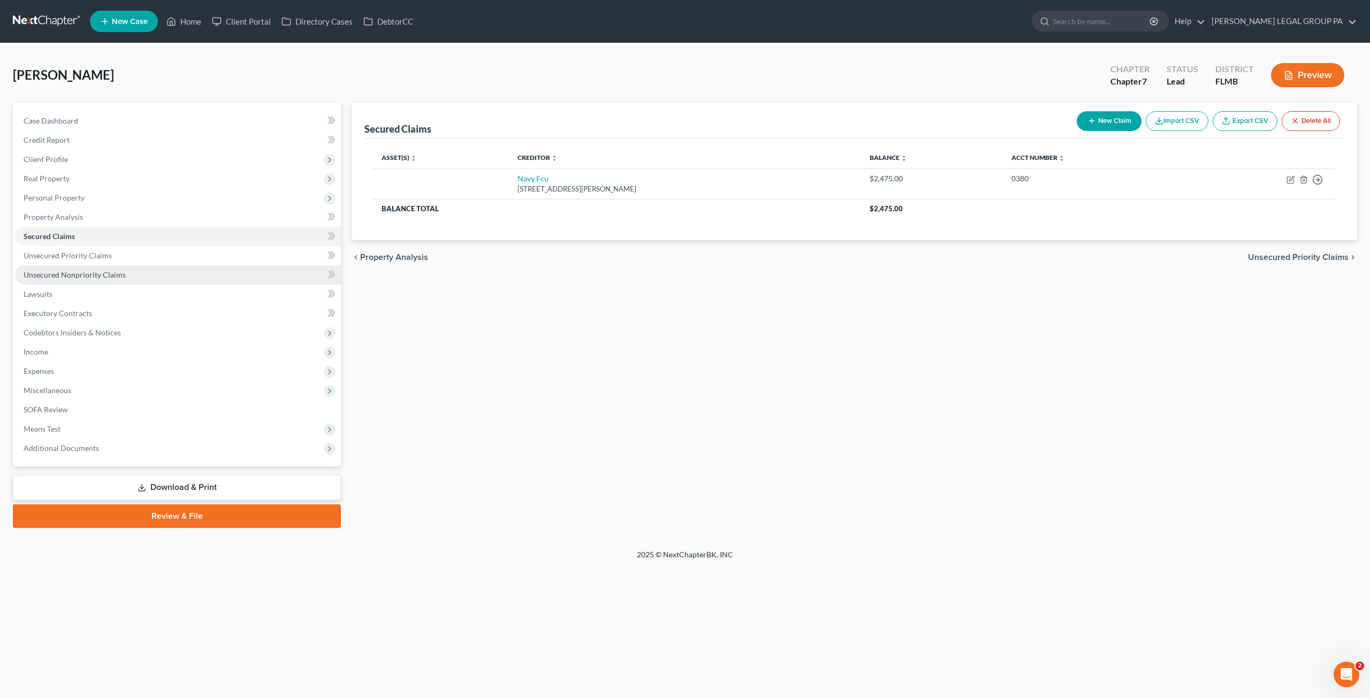
click at [85, 273] on span "Unsecured Nonpriority Claims" at bounding box center [75, 274] width 102 height 9
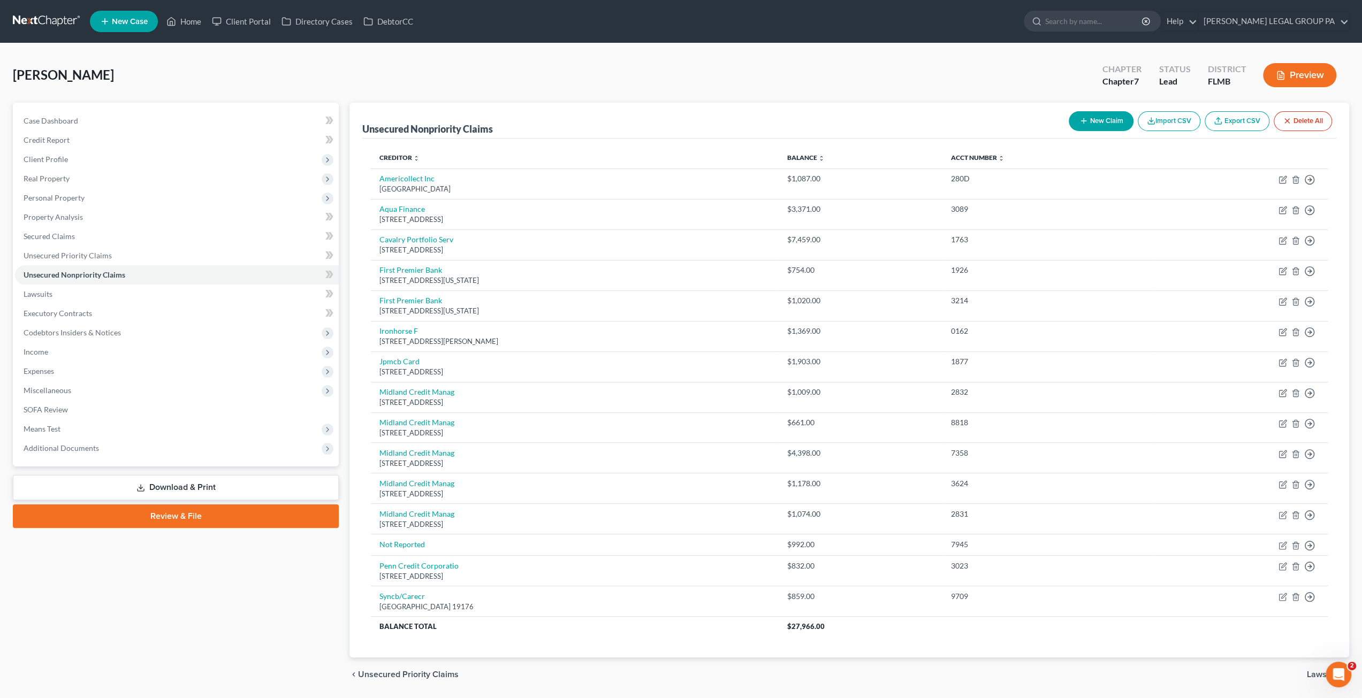
click at [1243, 120] on link "Export CSV" at bounding box center [1237, 121] width 65 height 20
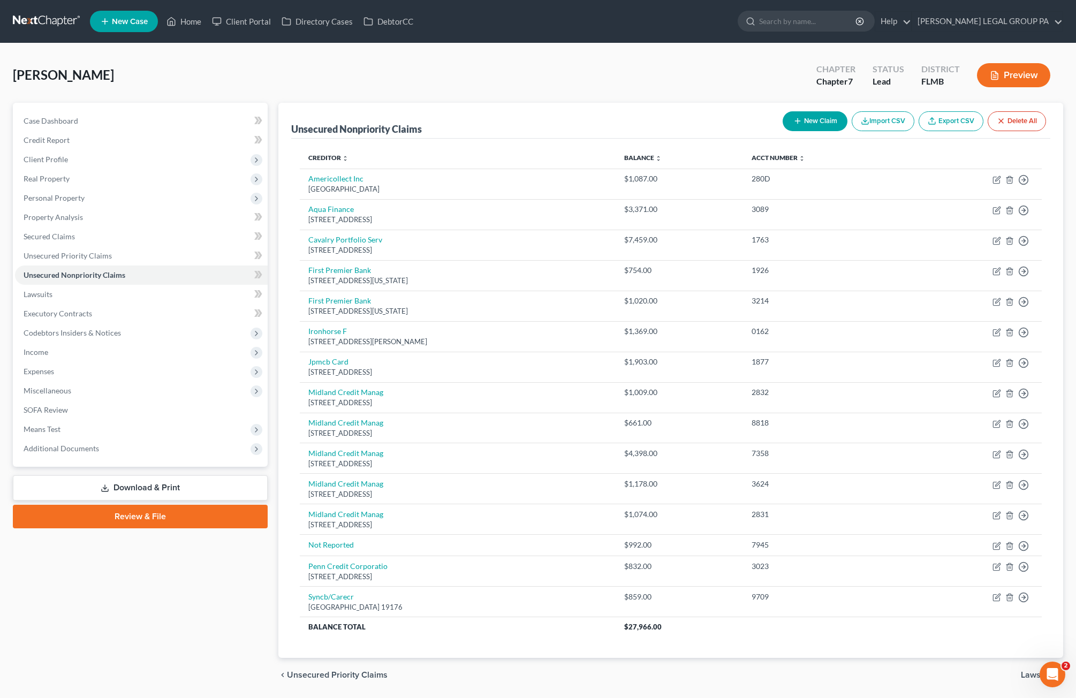
click at [1019, 119] on button "Delete All" at bounding box center [1016, 121] width 58 height 20
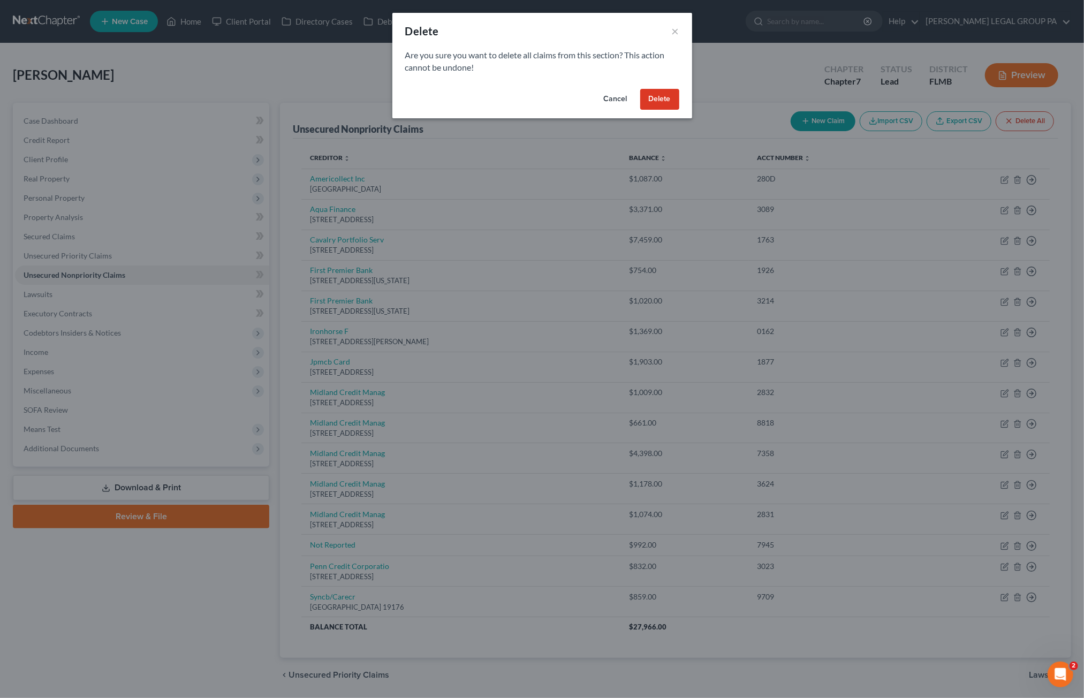
click at [659, 103] on button "Delete" at bounding box center [659, 99] width 39 height 21
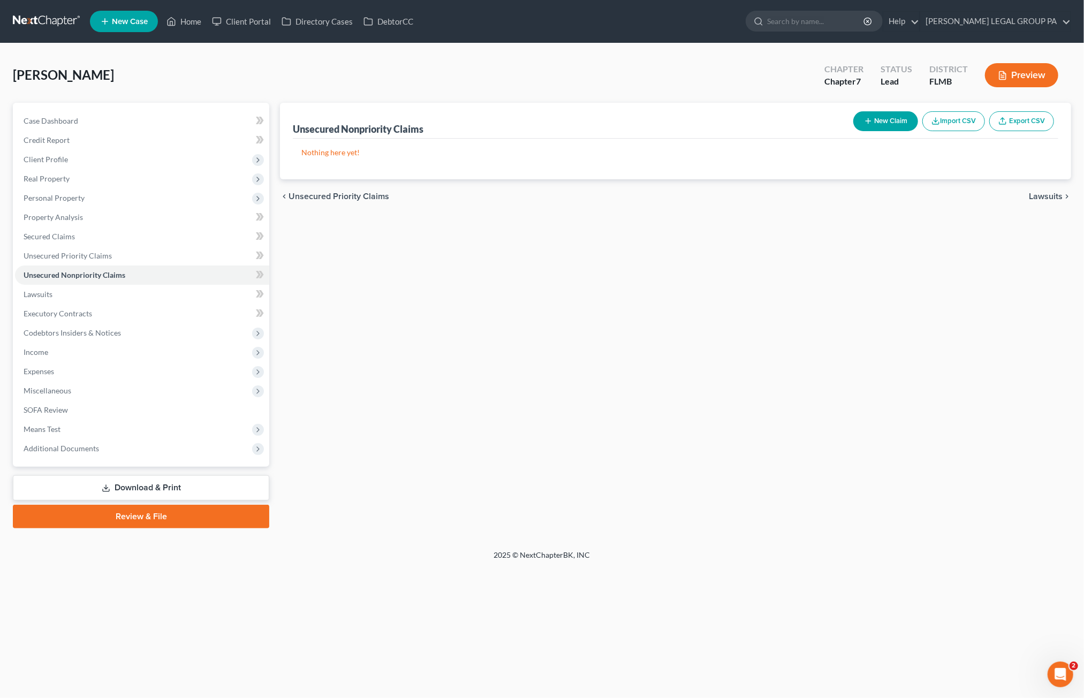
click at [948, 118] on button "Import CSV" at bounding box center [953, 121] width 63 height 20
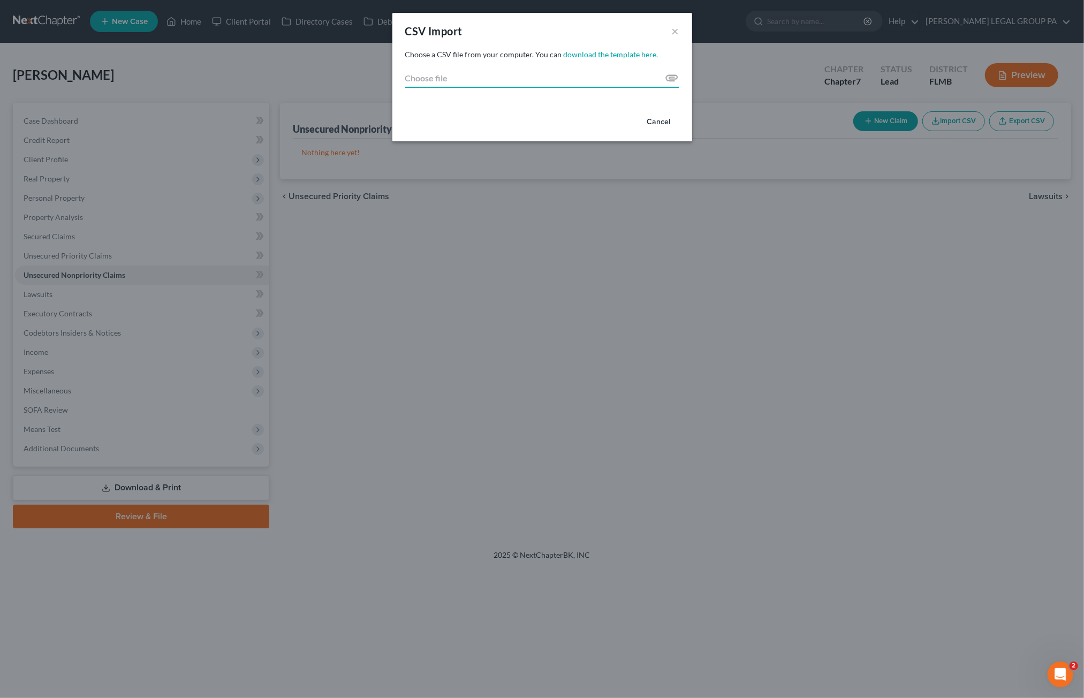
click at [673, 80] on input "Choose file" at bounding box center [542, 78] width 274 height 19
type input "C:\fakepath\export (8).csv"
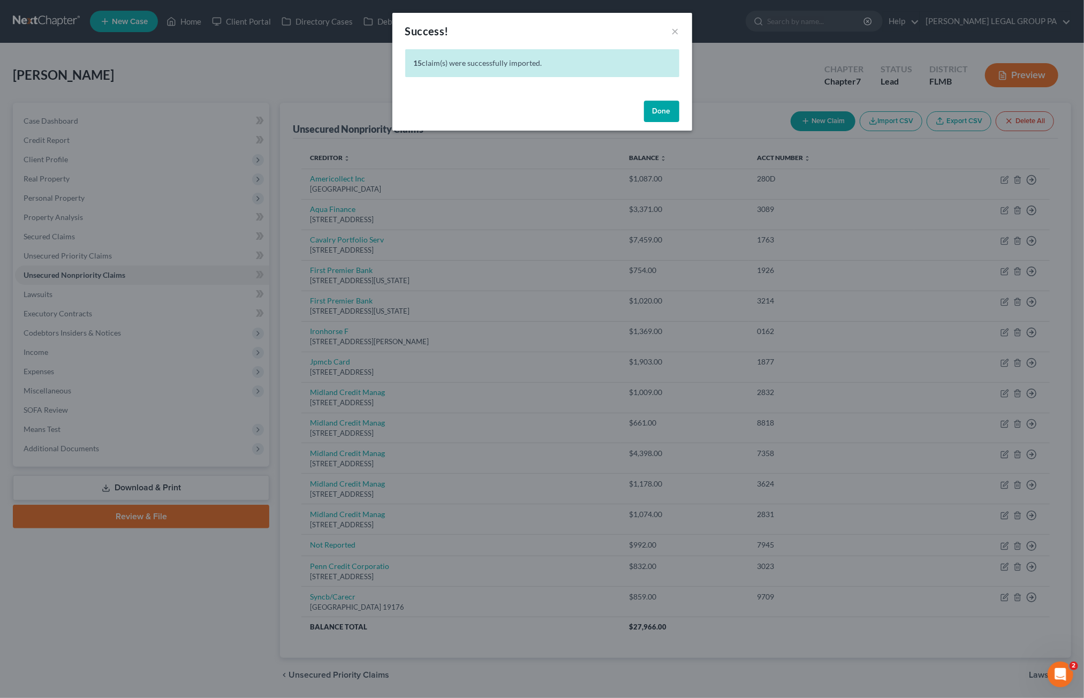
click at [659, 111] on button "Done" at bounding box center [661, 111] width 35 height 21
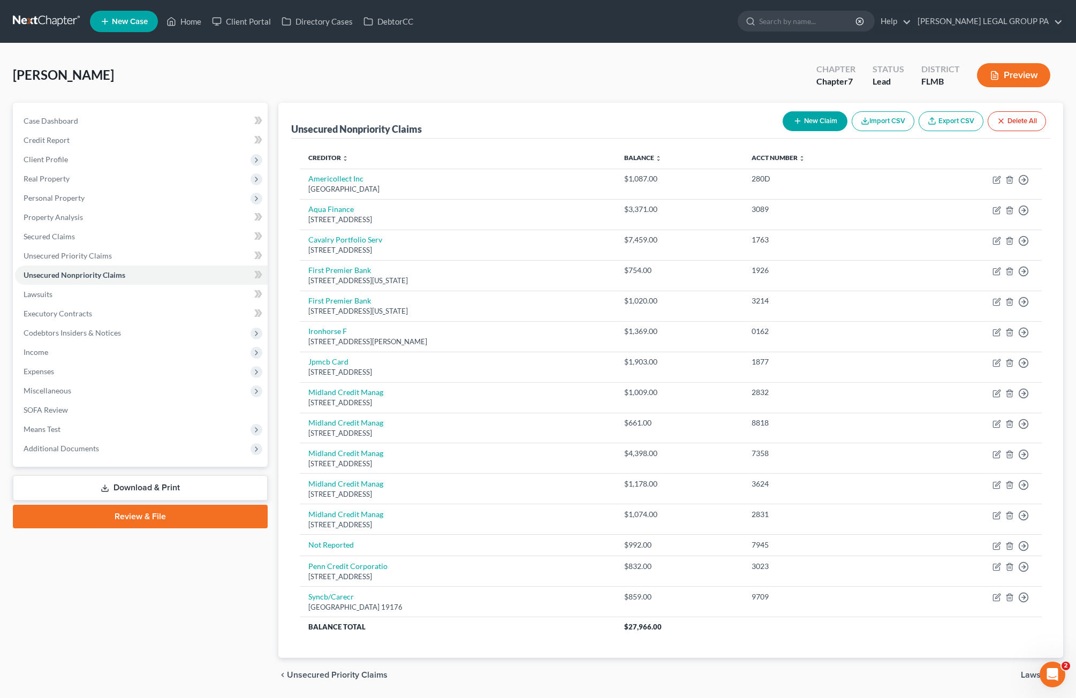
click at [1031, 119] on button "Delete All" at bounding box center [1016, 121] width 58 height 20
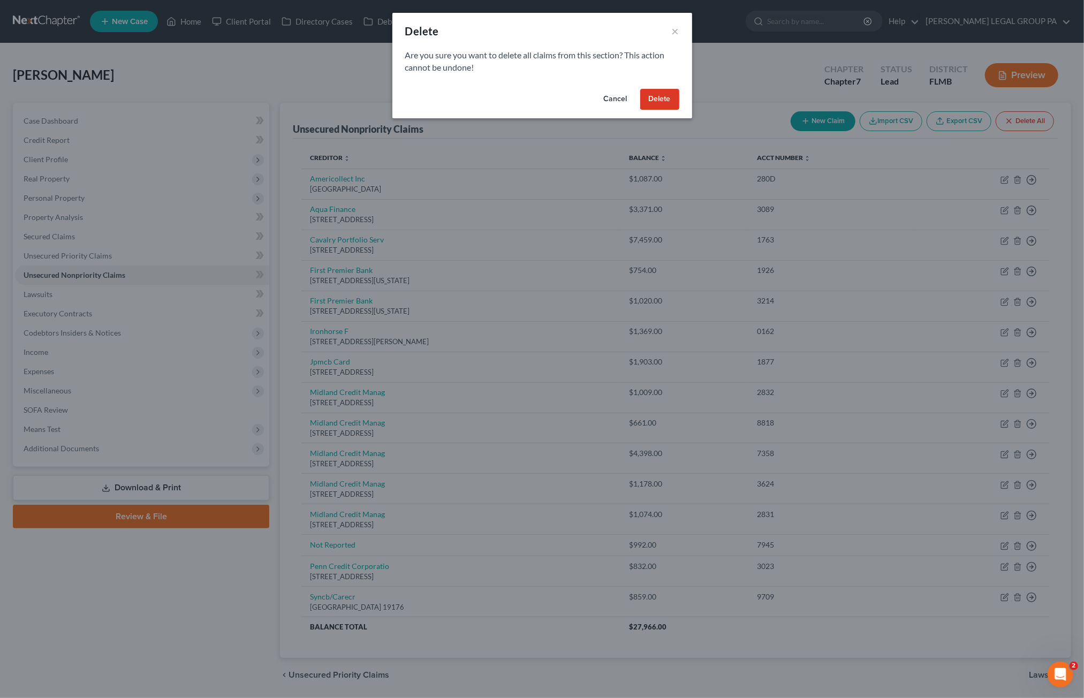
click at [652, 96] on button "Delete" at bounding box center [659, 99] width 39 height 21
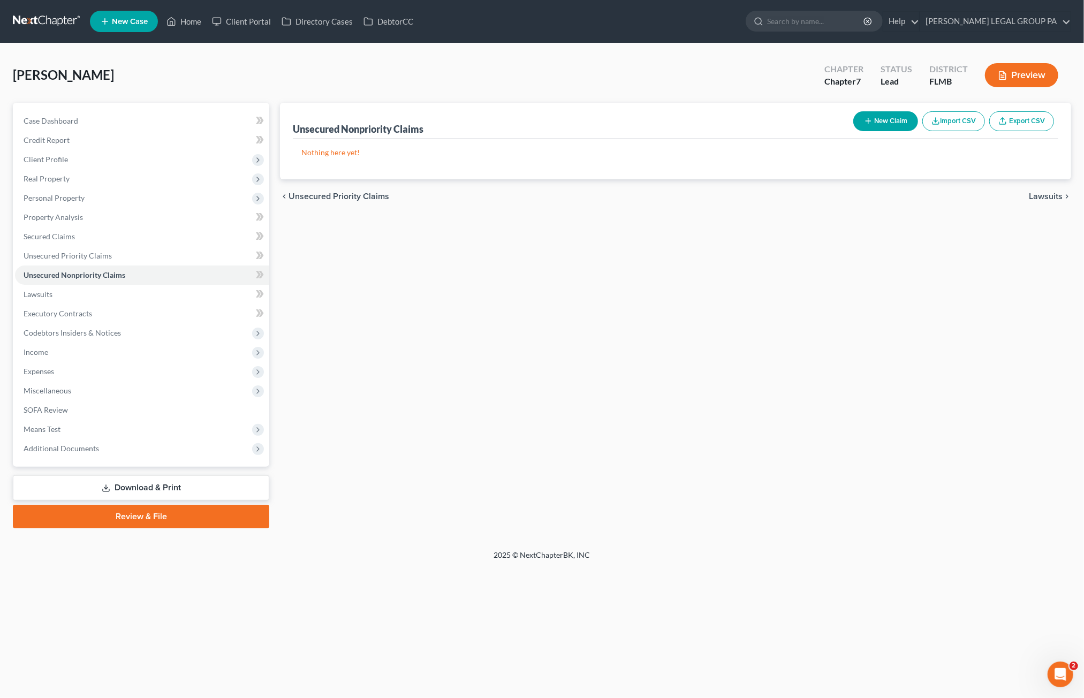
click at [947, 124] on button "Import CSV" at bounding box center [953, 121] width 63 height 20
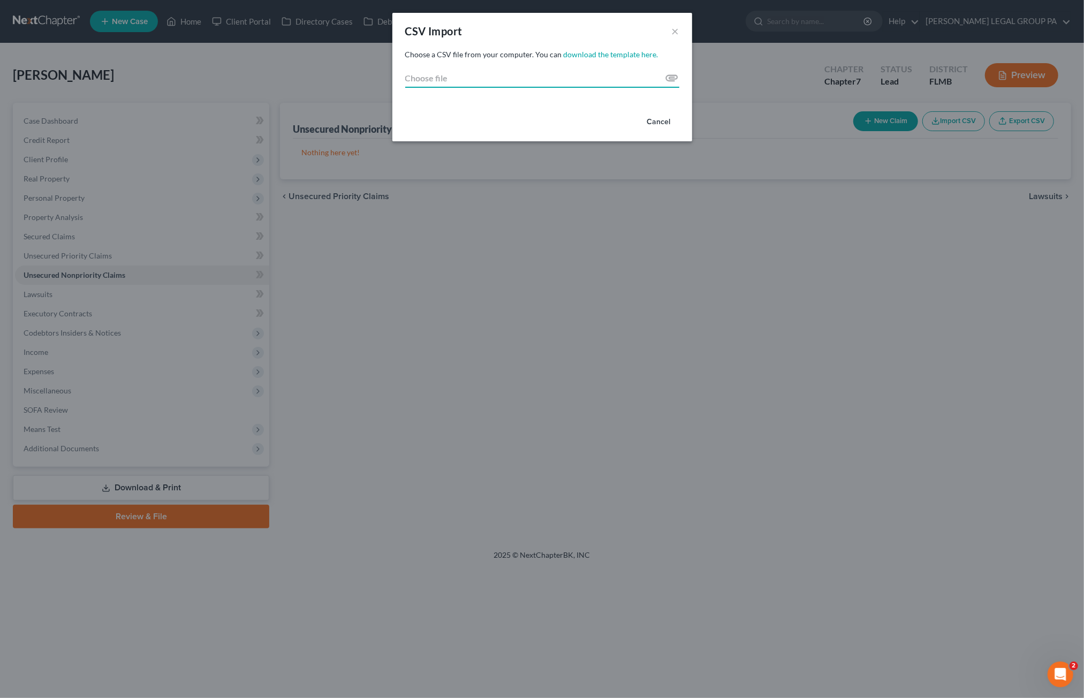
click at [671, 77] on input "Choose file" at bounding box center [542, 78] width 274 height 19
type input "C:\fakepath\export (8).csv"
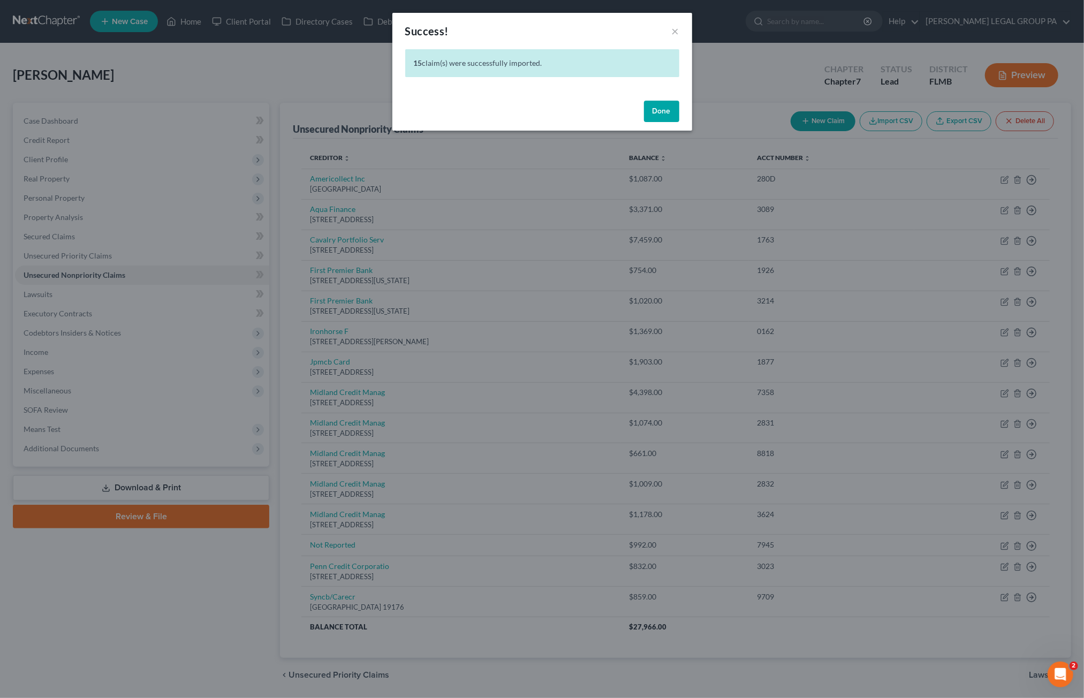
click at [670, 109] on button "Done" at bounding box center [661, 111] width 35 height 21
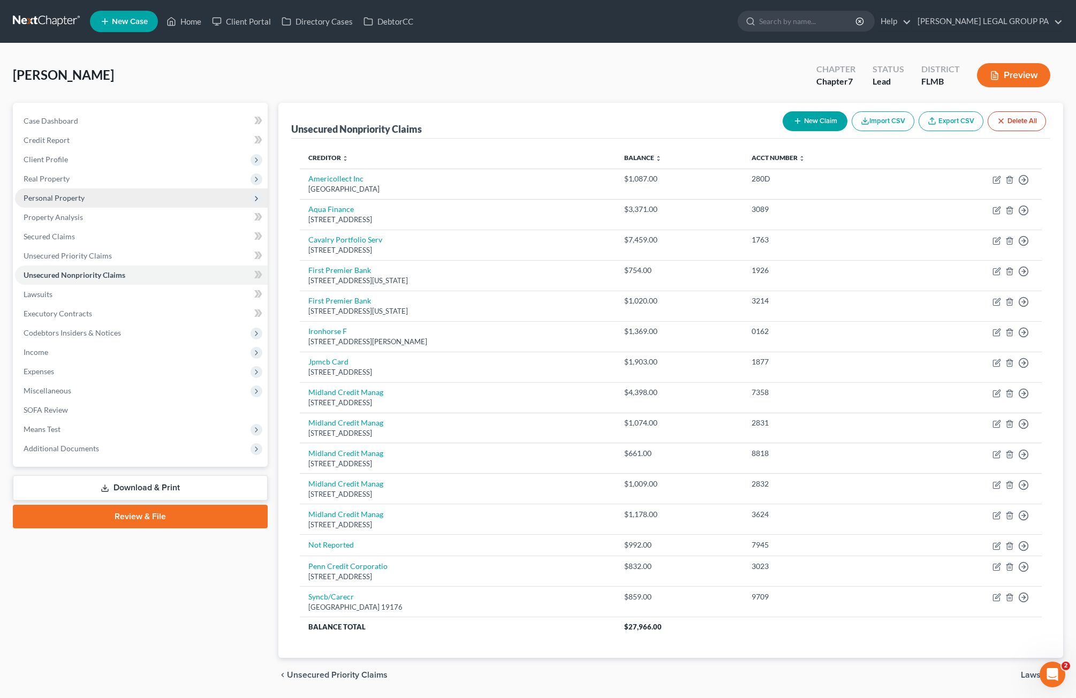
drag, startPoint x: 50, startPoint y: 197, endPoint x: 64, endPoint y: 199, distance: 13.4
click at [50, 197] on span "Personal Property" at bounding box center [54, 197] width 61 height 9
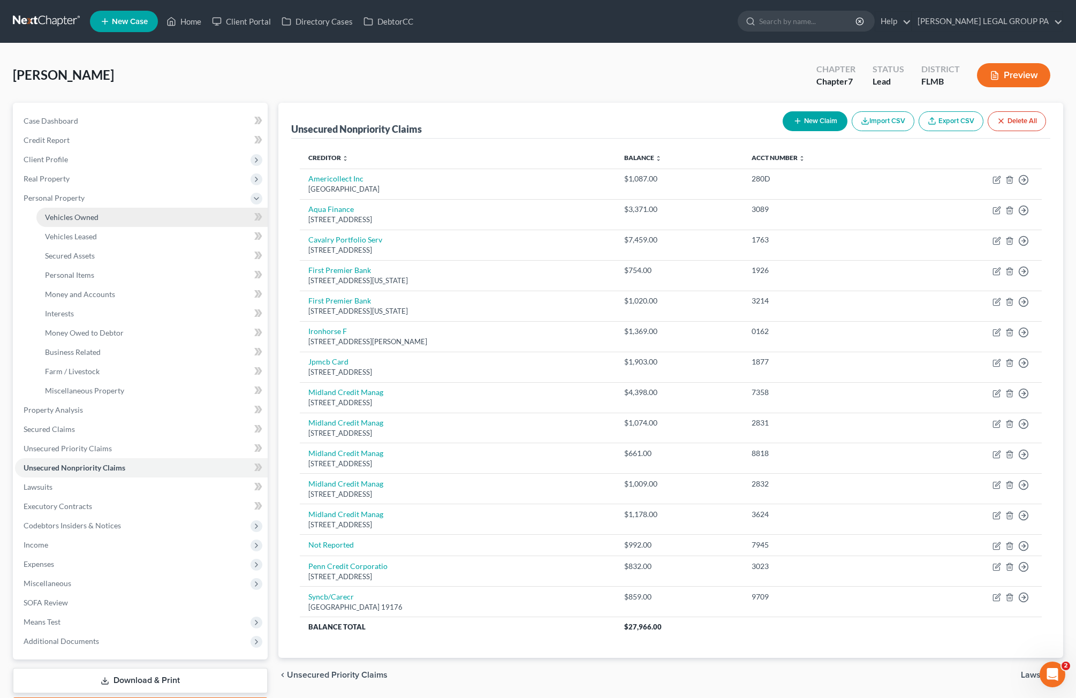
click at [78, 217] on span "Vehicles Owned" at bounding box center [72, 216] width 54 height 9
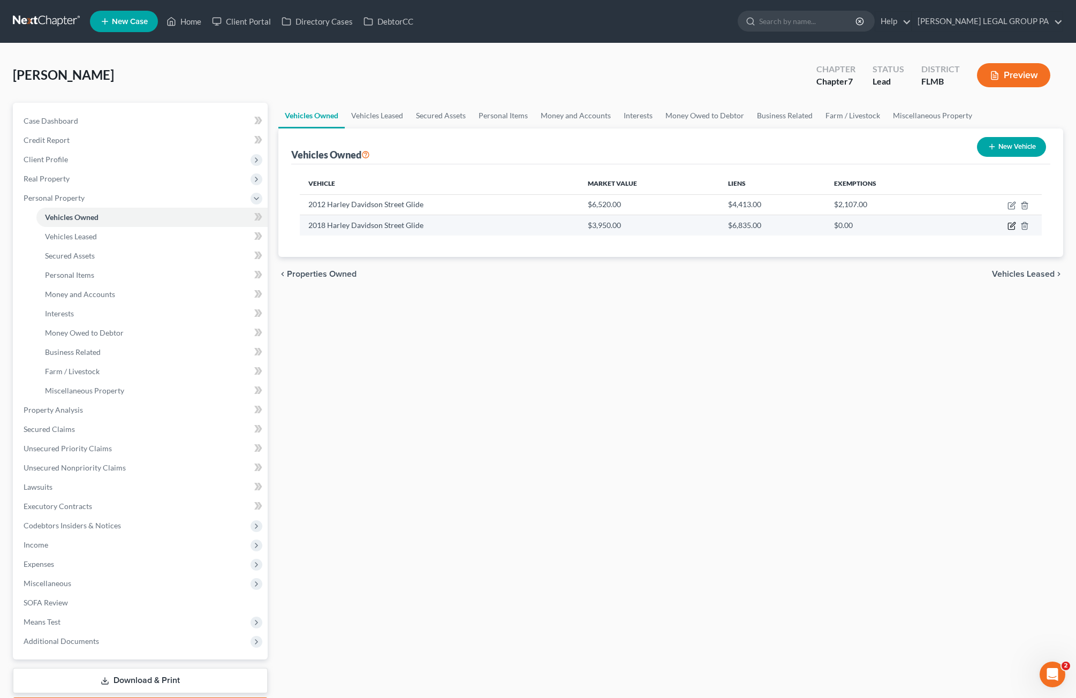
click at [1009, 224] on icon "button" at bounding box center [1011, 226] width 9 height 9
select select "7"
select select "8"
select select "2"
select select "0"
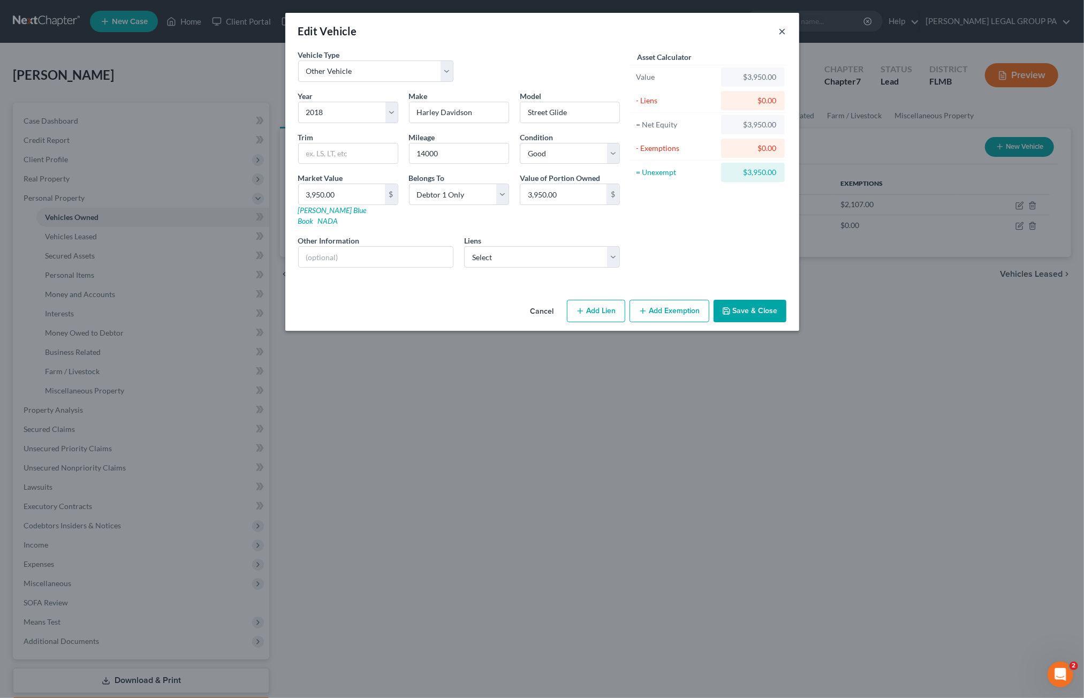
click at [783, 31] on button "×" at bounding box center [782, 31] width 7 height 13
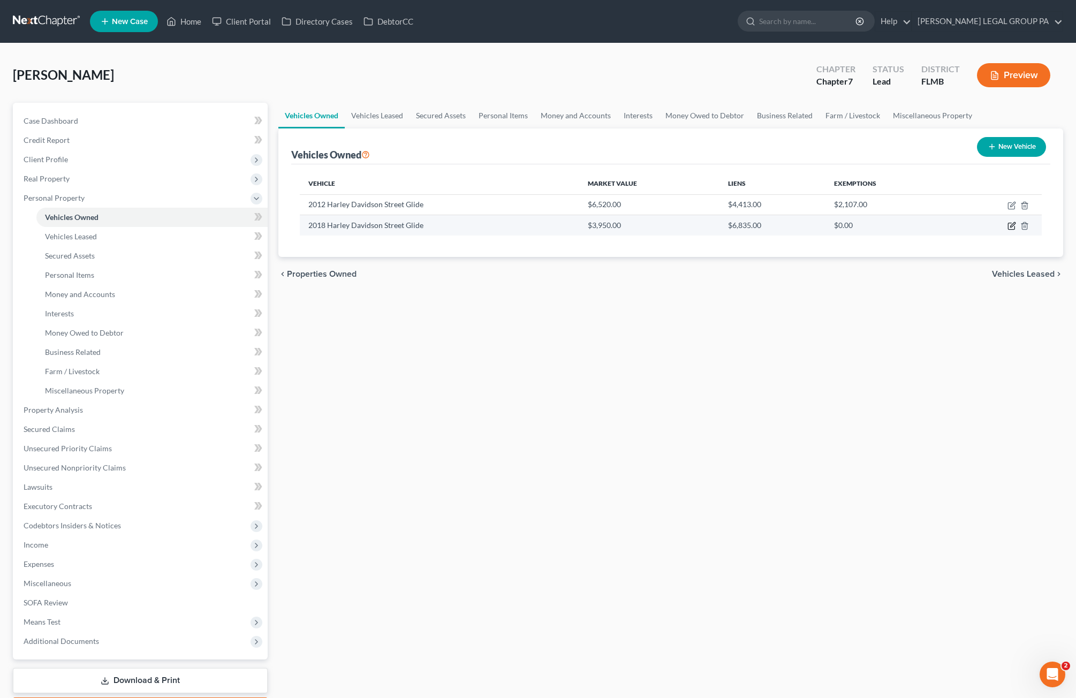
click at [1013, 224] on icon "button" at bounding box center [1011, 226] width 9 height 9
select select "7"
select select "8"
select select "2"
select select "0"
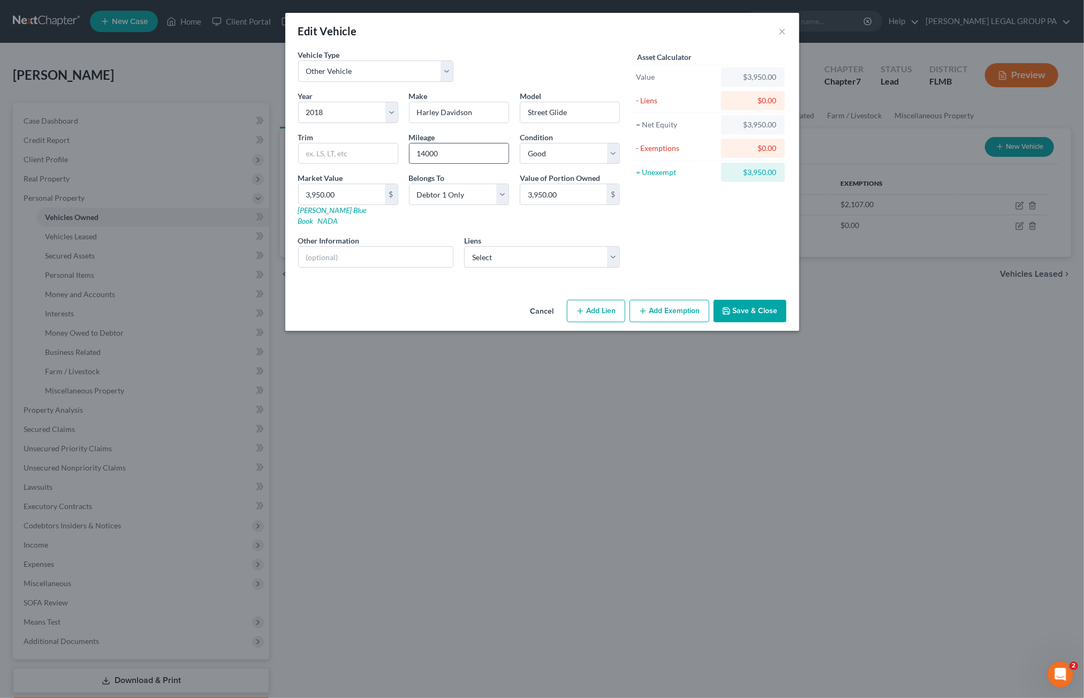
click at [450, 154] on input "14000" at bounding box center [458, 153] width 99 height 20
click at [351, 193] on input "3,950.00" at bounding box center [342, 194] width 86 height 20
type input "1"
type input "1.00"
type input "11"
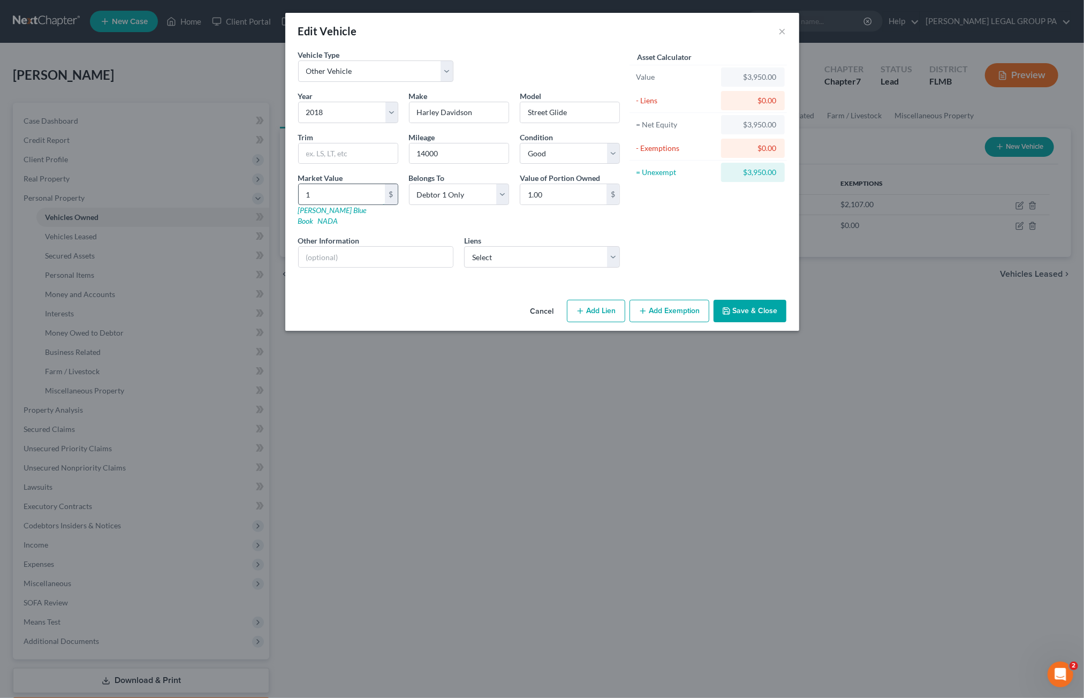
type input "11.00"
type input "110"
type input "110.00"
type input "1107"
type input "1,107.00"
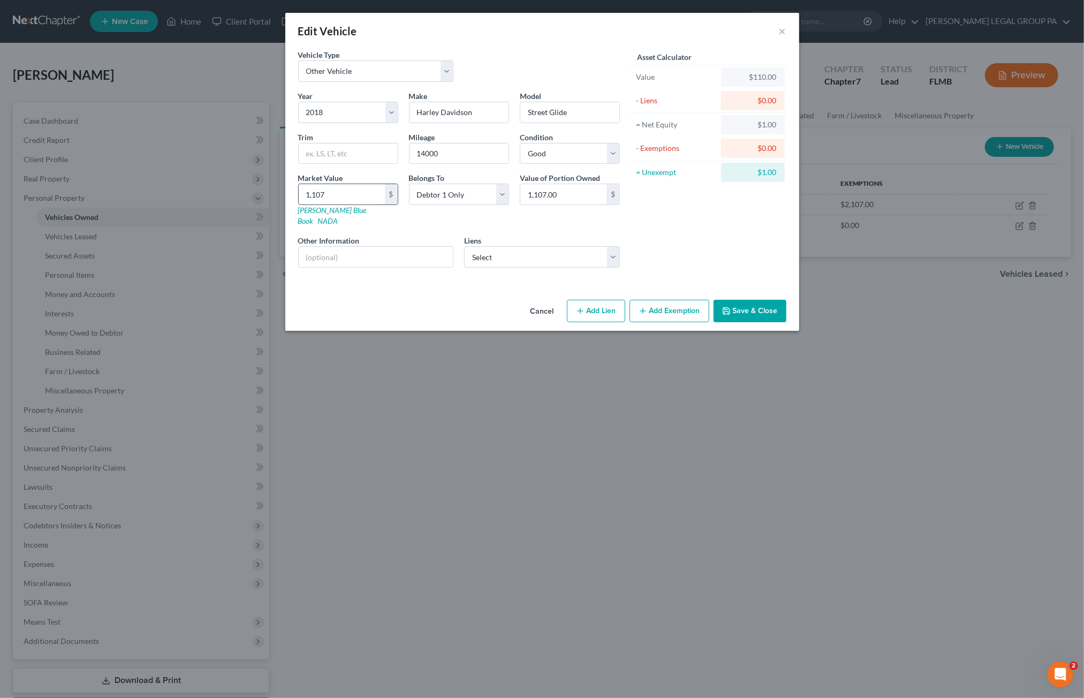
type input "1,1075"
type input "11,075.00"
click at [760, 303] on button "Save & Close" at bounding box center [749, 311] width 73 height 22
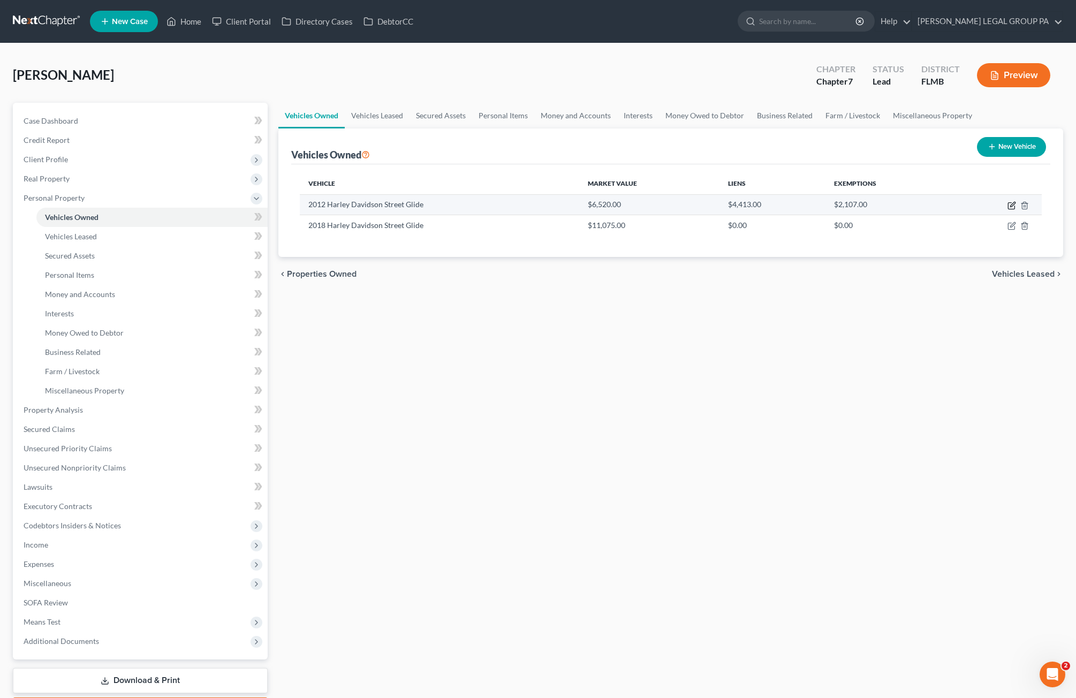
click at [1012, 202] on icon "button" at bounding box center [1011, 205] width 9 height 9
select select "7"
select select "14"
select select "2"
select select "3"
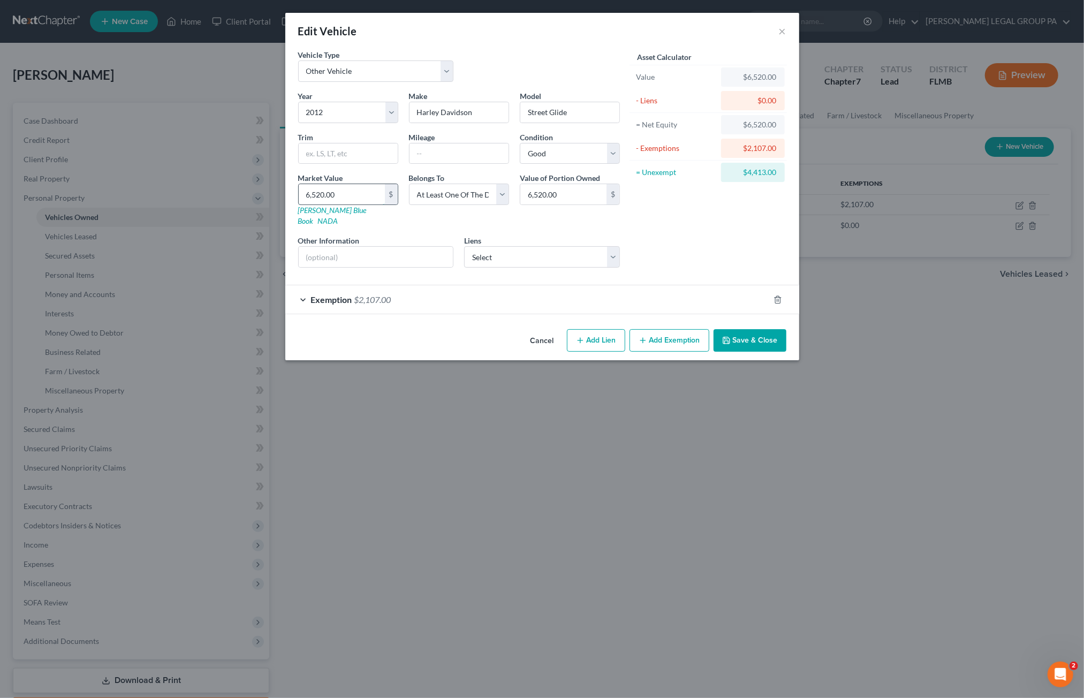
click at [347, 193] on input "6,520.00" at bounding box center [342, 194] width 86 height 20
type input "8"
type input "8.00"
type input "81"
type input "81.00"
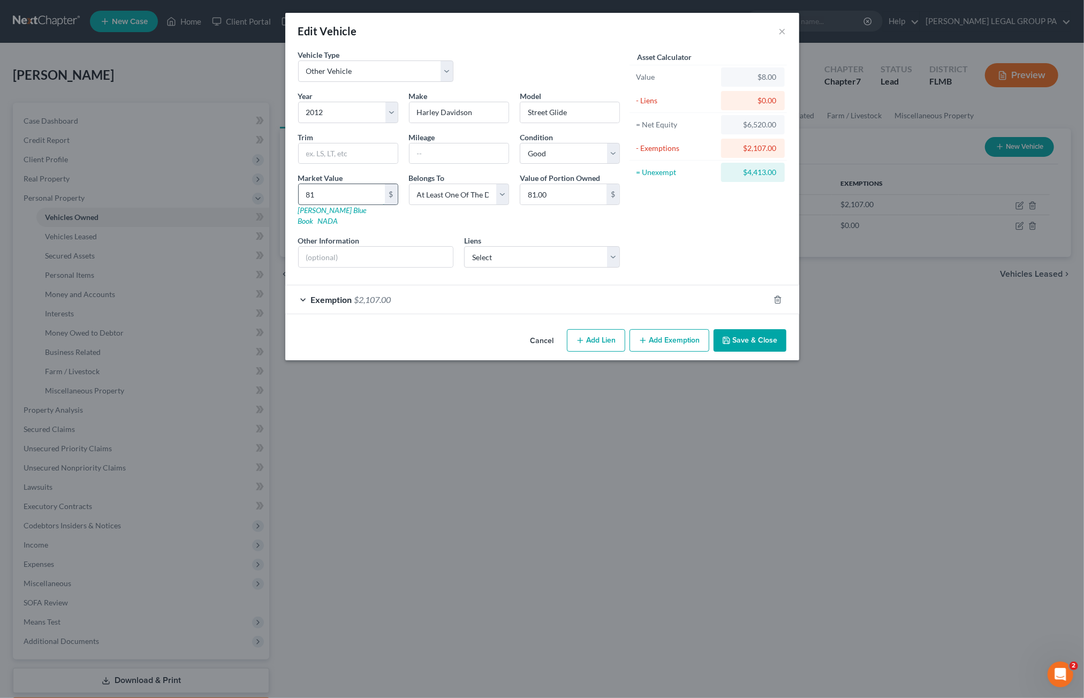
type input "819"
type input "819.00"
type input "8190"
type input "8,190.00"
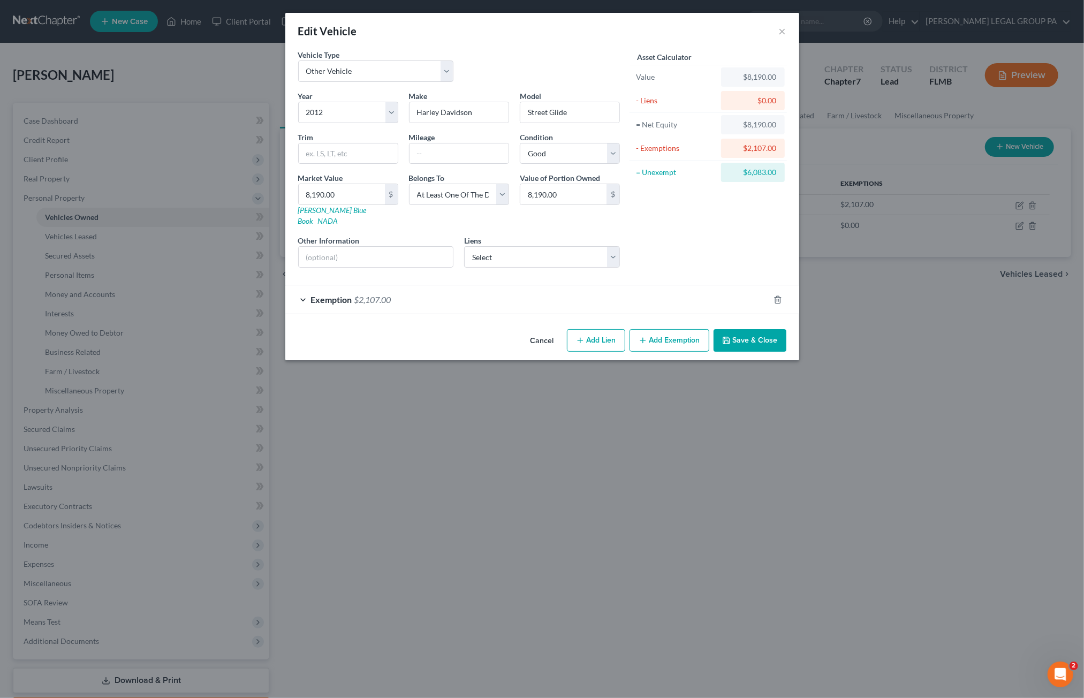
click at [763, 329] on button "Save & Close" at bounding box center [749, 340] width 73 height 22
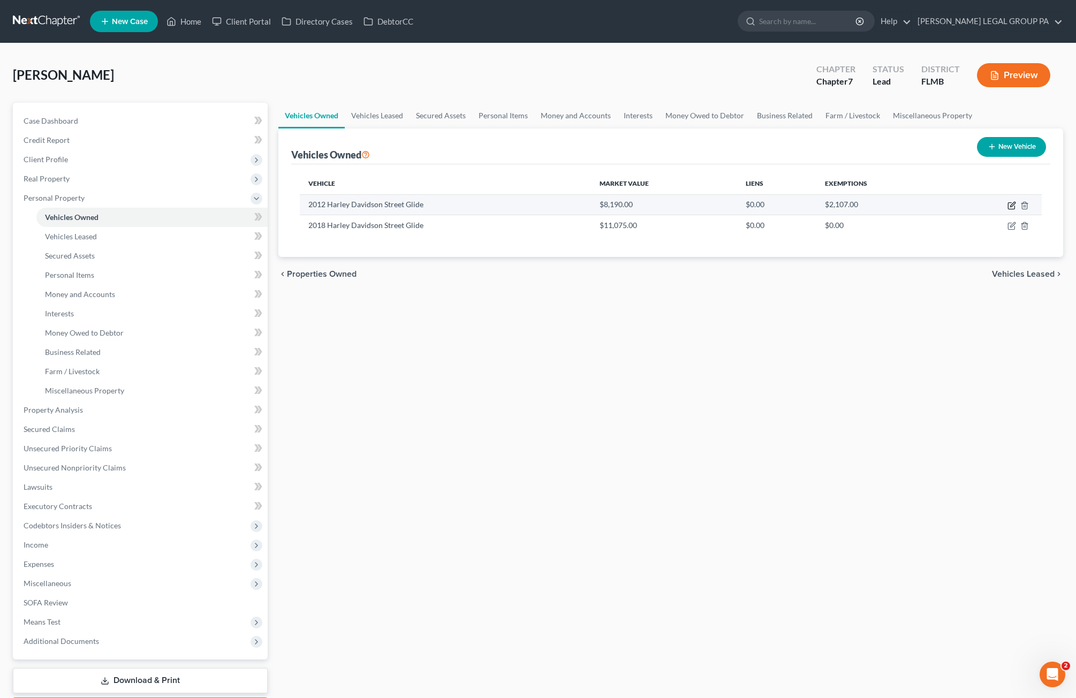
click at [1008, 204] on icon "button" at bounding box center [1011, 206] width 6 height 6
select select "7"
select select "14"
select select "2"
select select "3"
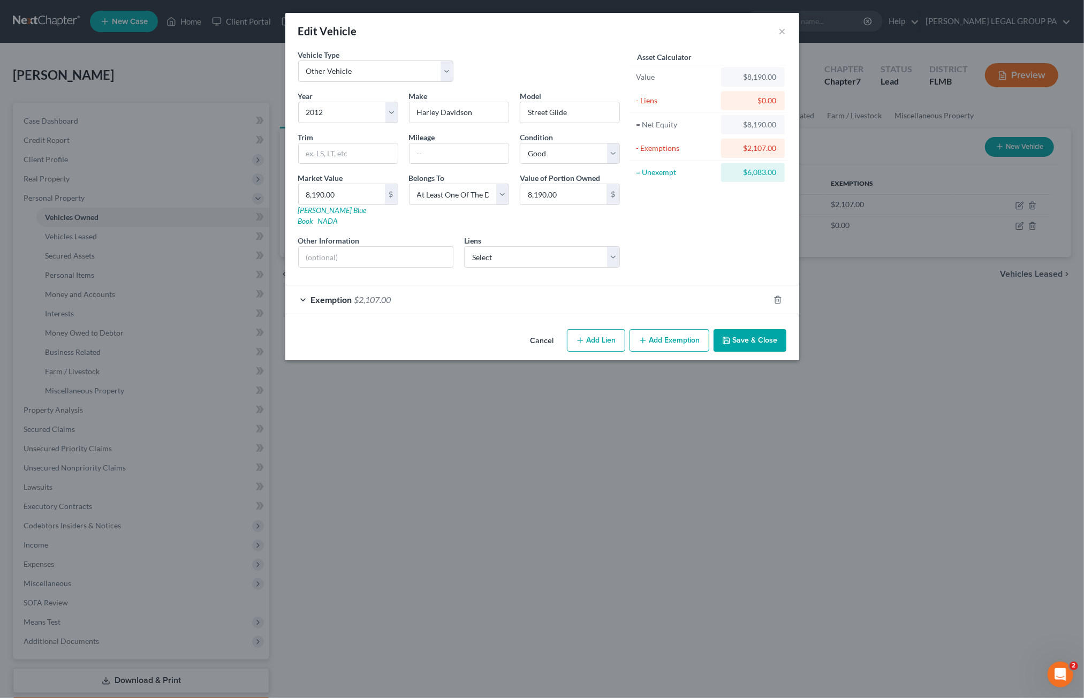
click at [353, 285] on div "Exemption $2,107.00" at bounding box center [527, 299] width 484 height 28
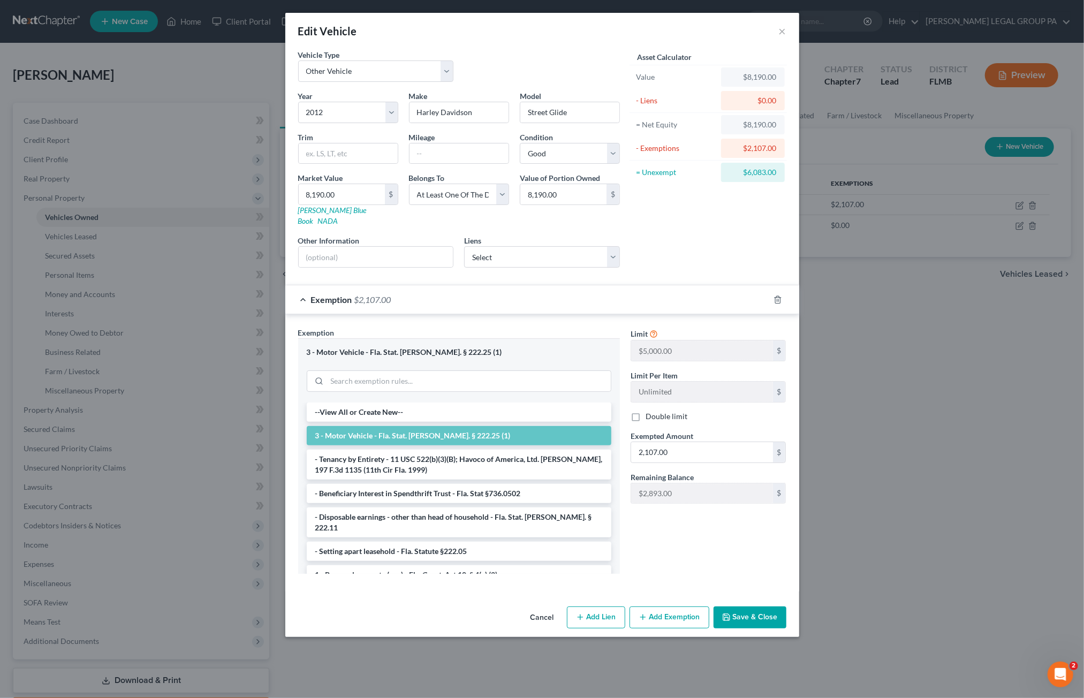
click at [353, 285] on div "Exemption $2,107.00" at bounding box center [527, 299] width 484 height 28
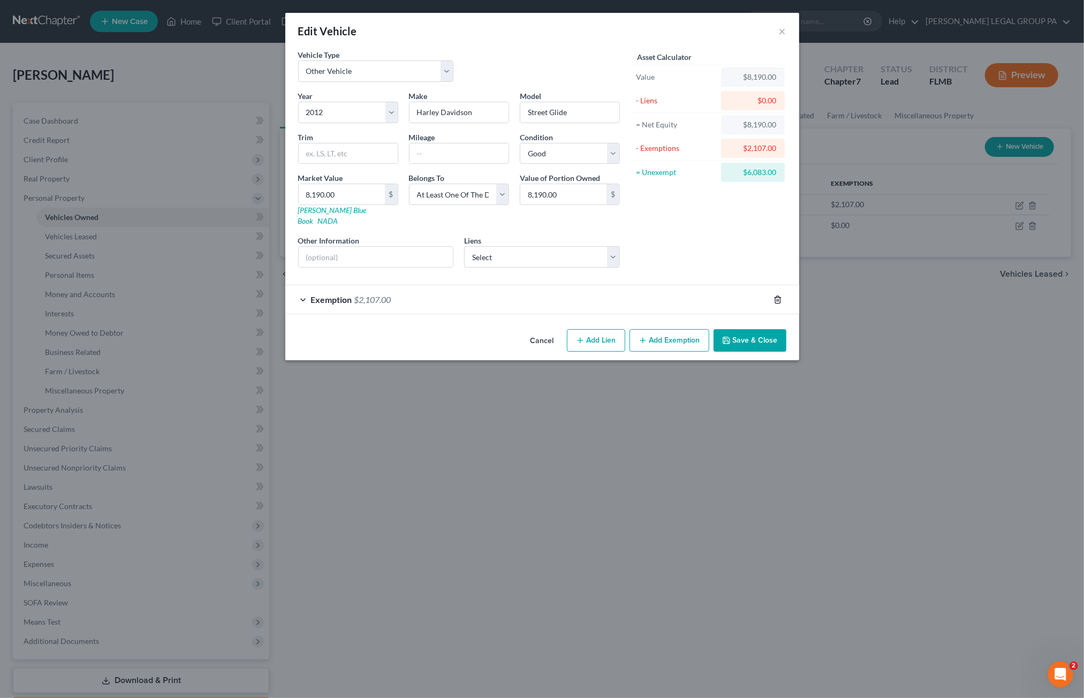
click at [778, 296] on icon "button" at bounding box center [777, 299] width 5 height 7
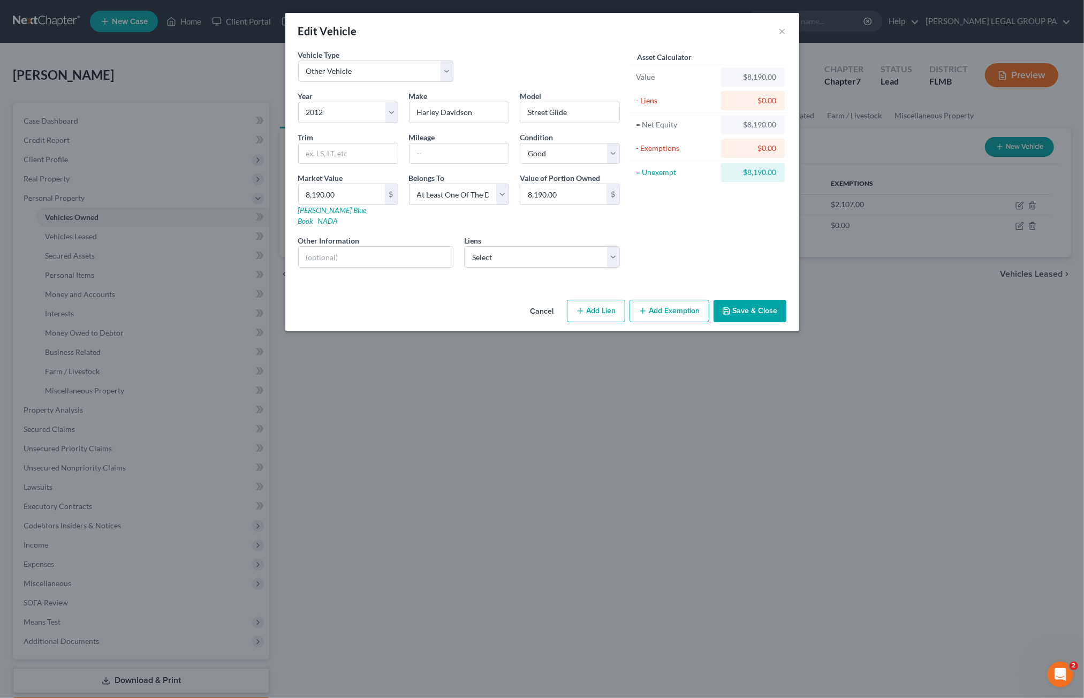
click at [760, 303] on button "Save & Close" at bounding box center [749, 311] width 73 height 22
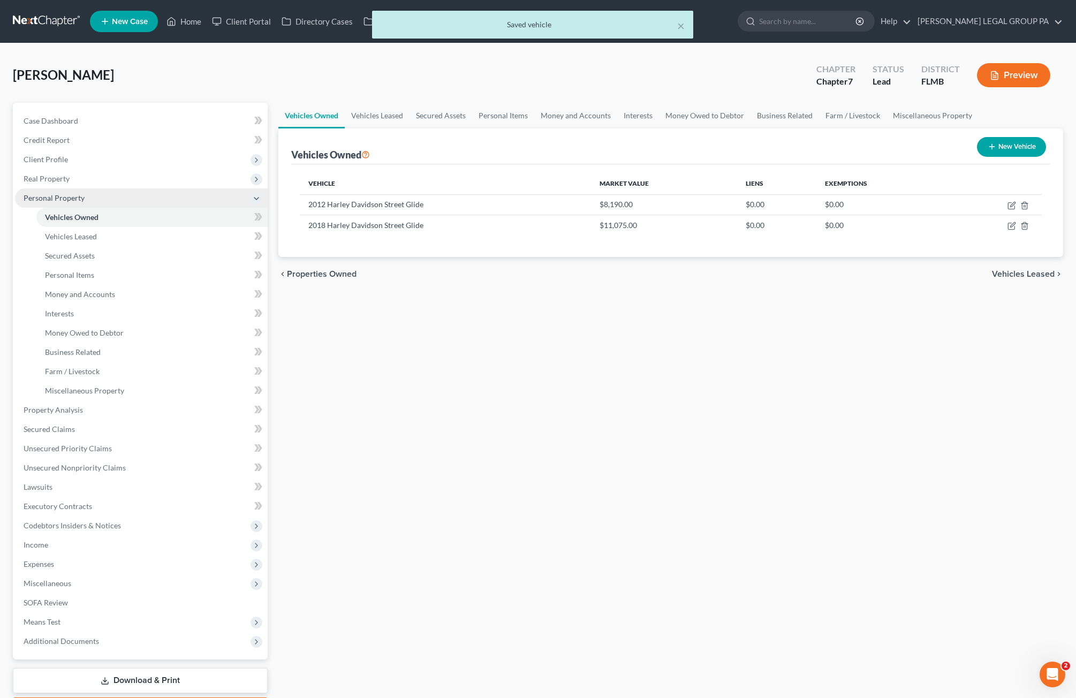
click at [71, 202] on span "Personal Property" at bounding box center [141, 197] width 253 height 19
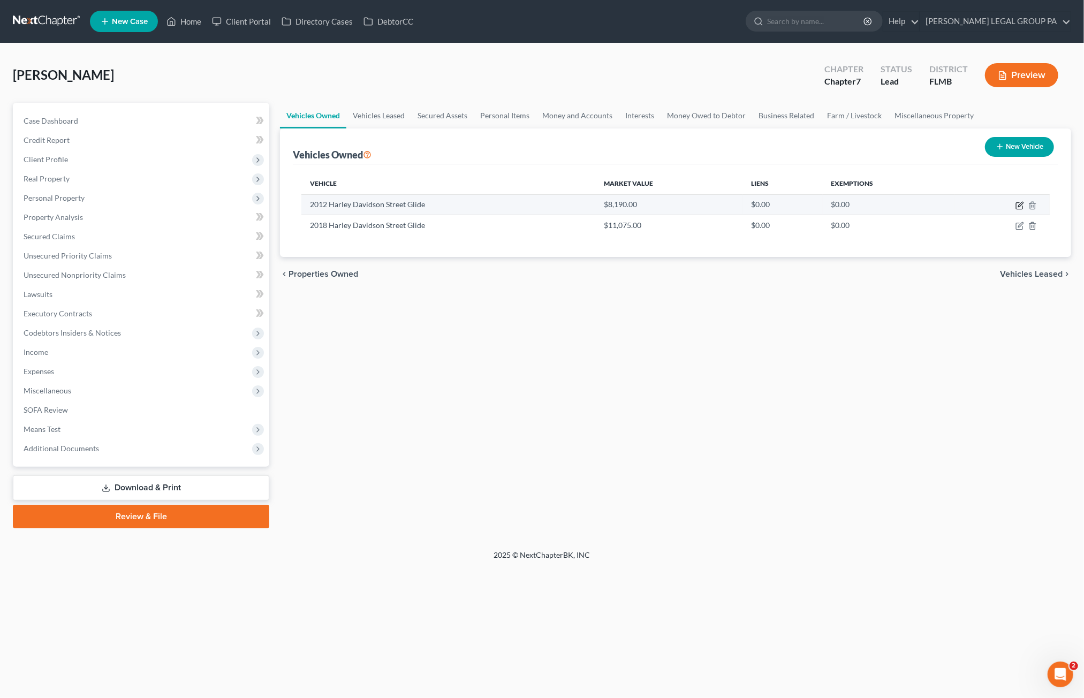
click at [1021, 205] on icon "button" at bounding box center [1020, 204] width 5 height 5
select select "7"
select select "14"
select select "2"
select select "3"
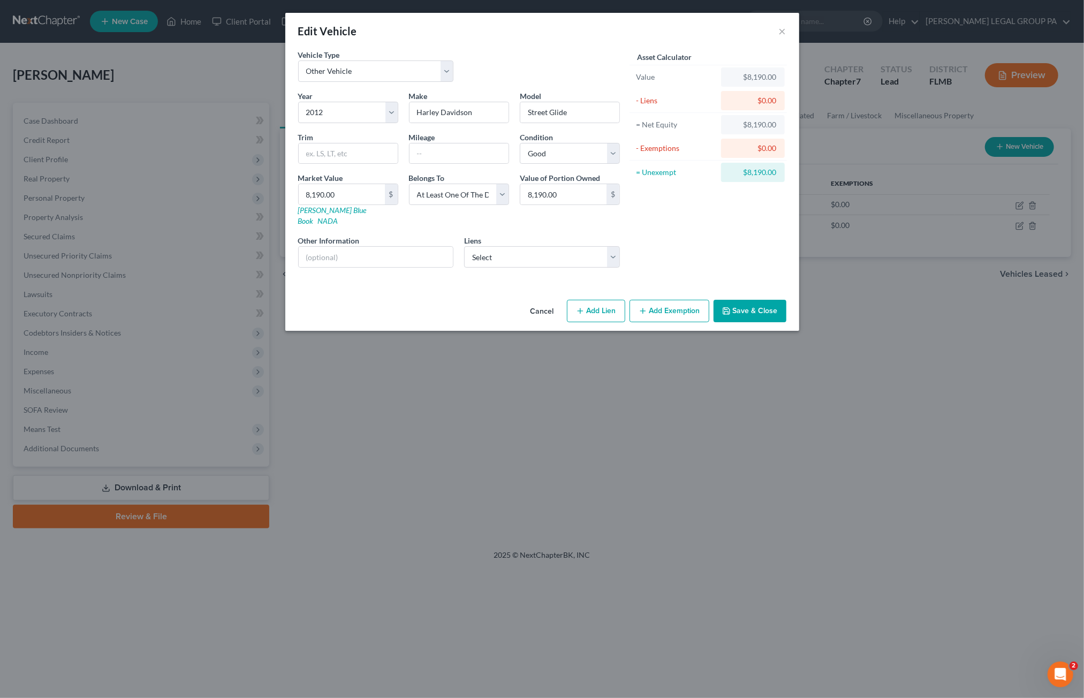
click at [735, 302] on button "Save & Close" at bounding box center [749, 311] width 73 height 22
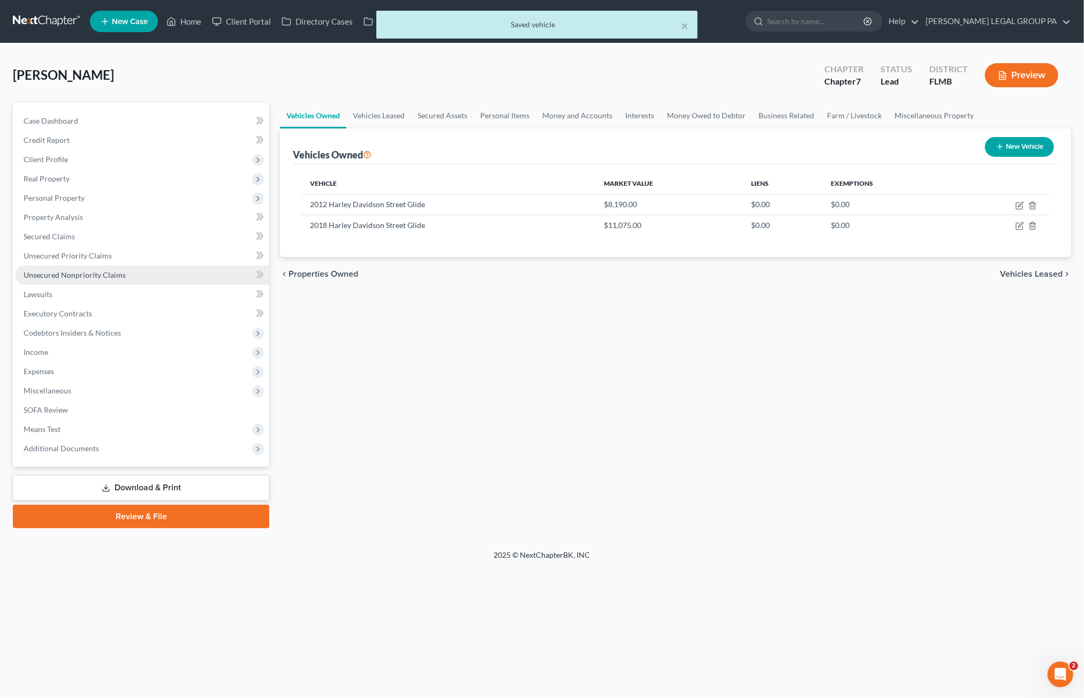
click at [69, 277] on span "Unsecured Nonpriority Claims" at bounding box center [75, 274] width 102 height 9
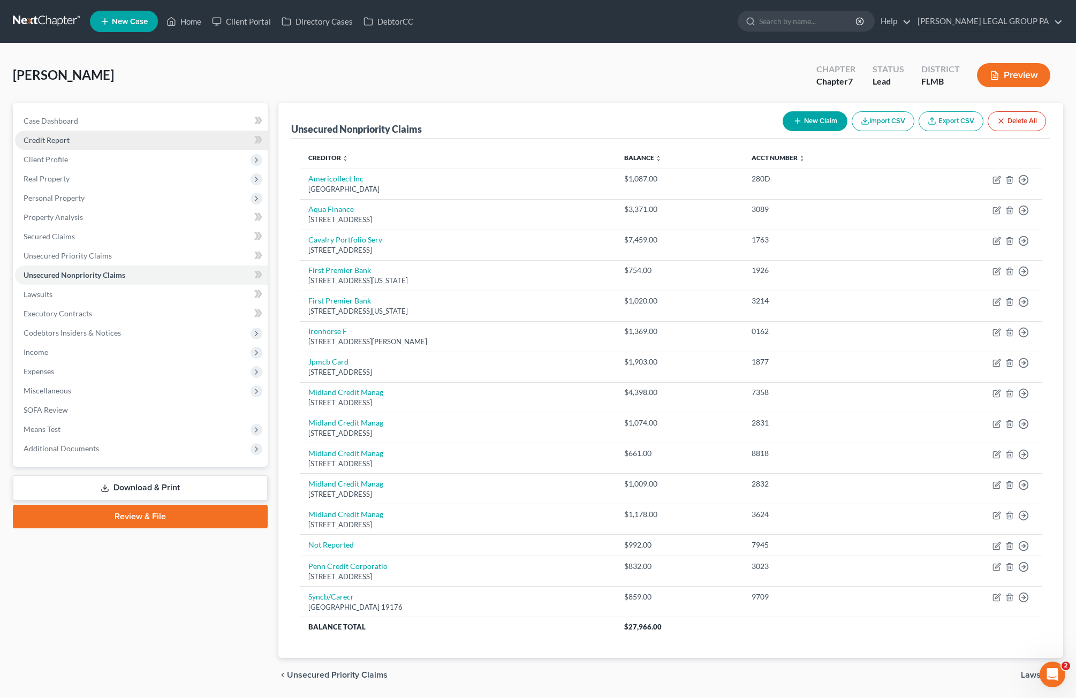
click at [57, 138] on span "Credit Report" at bounding box center [47, 139] width 46 height 9
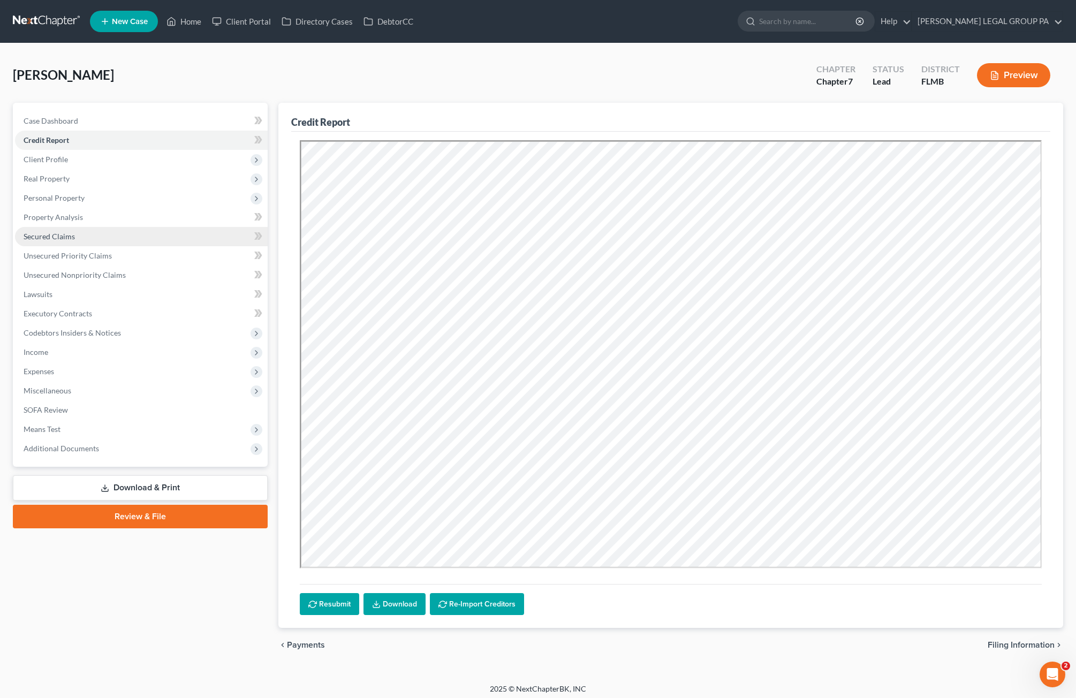
click at [66, 240] on link "Secured Claims" at bounding box center [141, 236] width 253 height 19
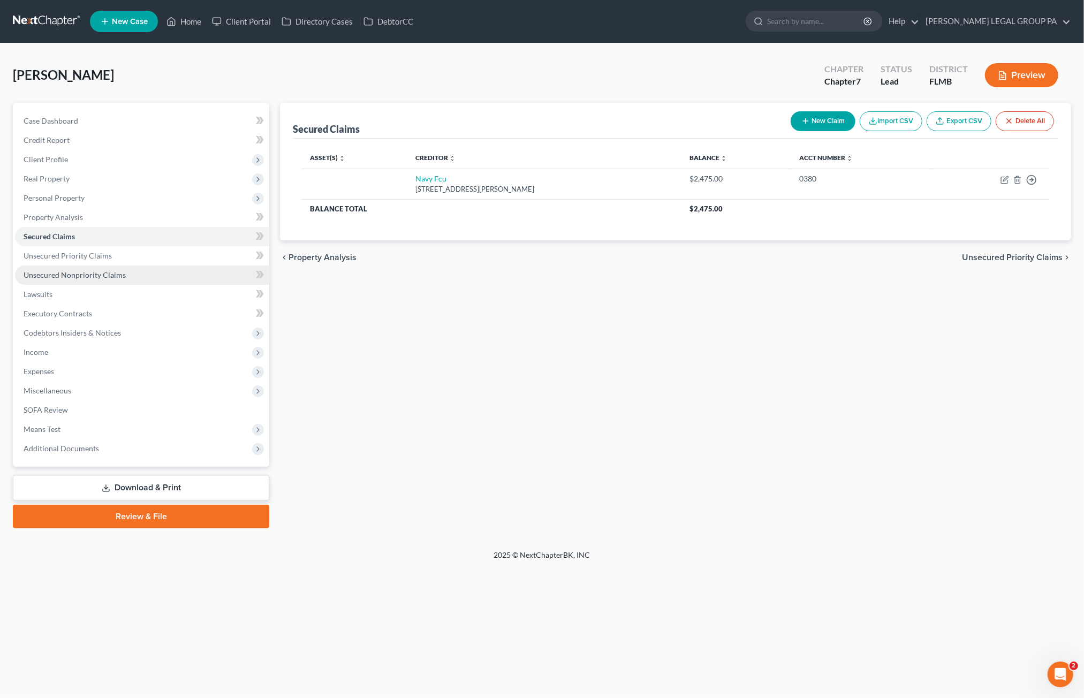
click at [50, 269] on link "Unsecured Nonpriority Claims" at bounding box center [142, 274] width 254 height 19
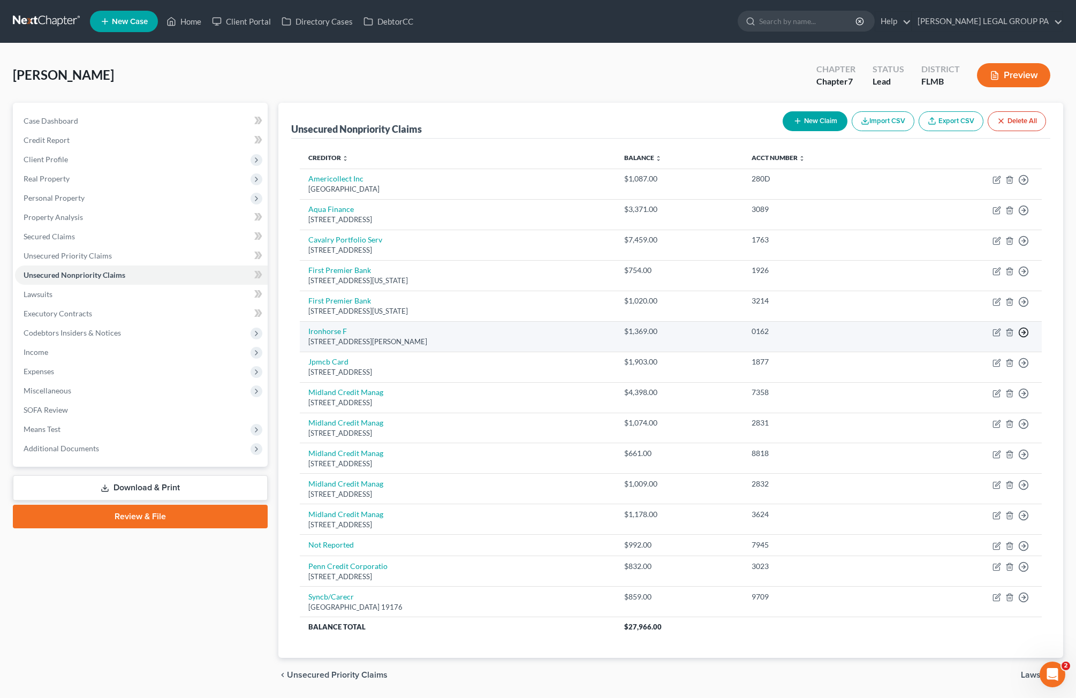
click at [1023, 330] on polyline "button" at bounding box center [1024, 332] width 2 height 4
click at [967, 341] on link "Move to D" at bounding box center [974, 340] width 89 height 18
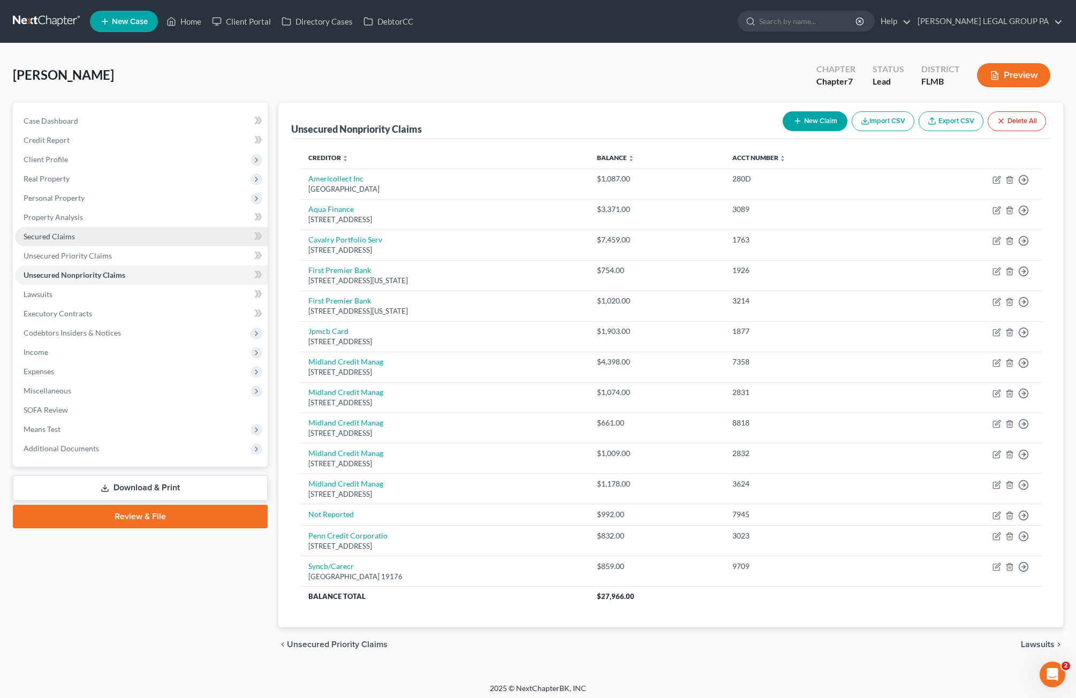
click at [44, 236] on span "Secured Claims" at bounding box center [49, 236] width 51 height 9
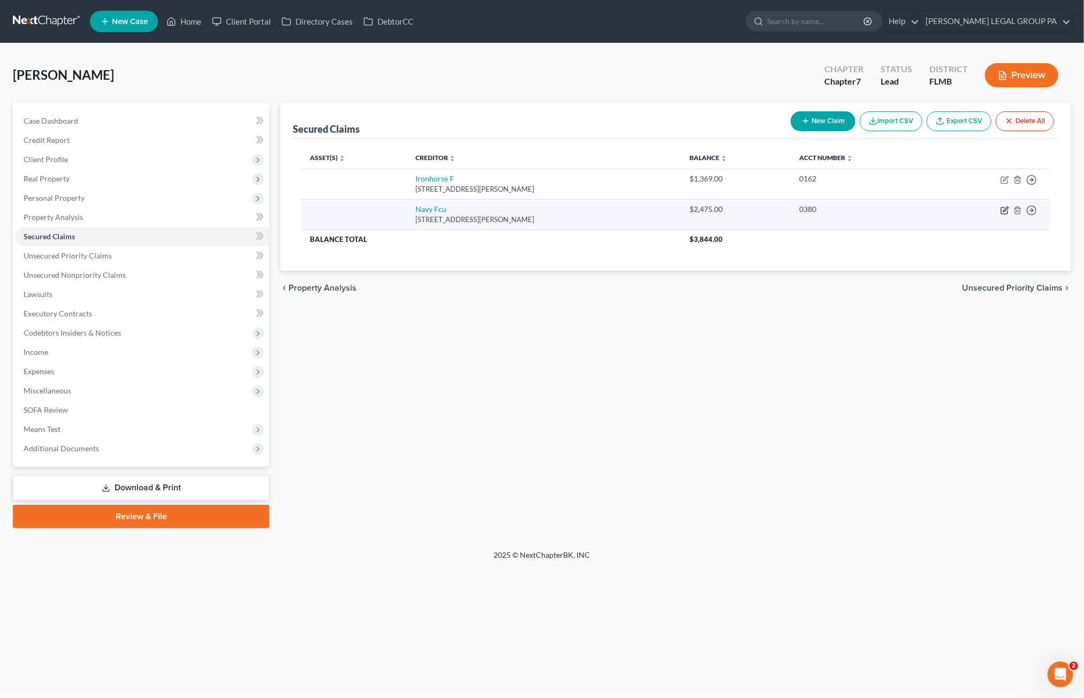
click at [1003, 206] on icon "button" at bounding box center [1004, 210] width 9 height 9
select select "48"
select select "0"
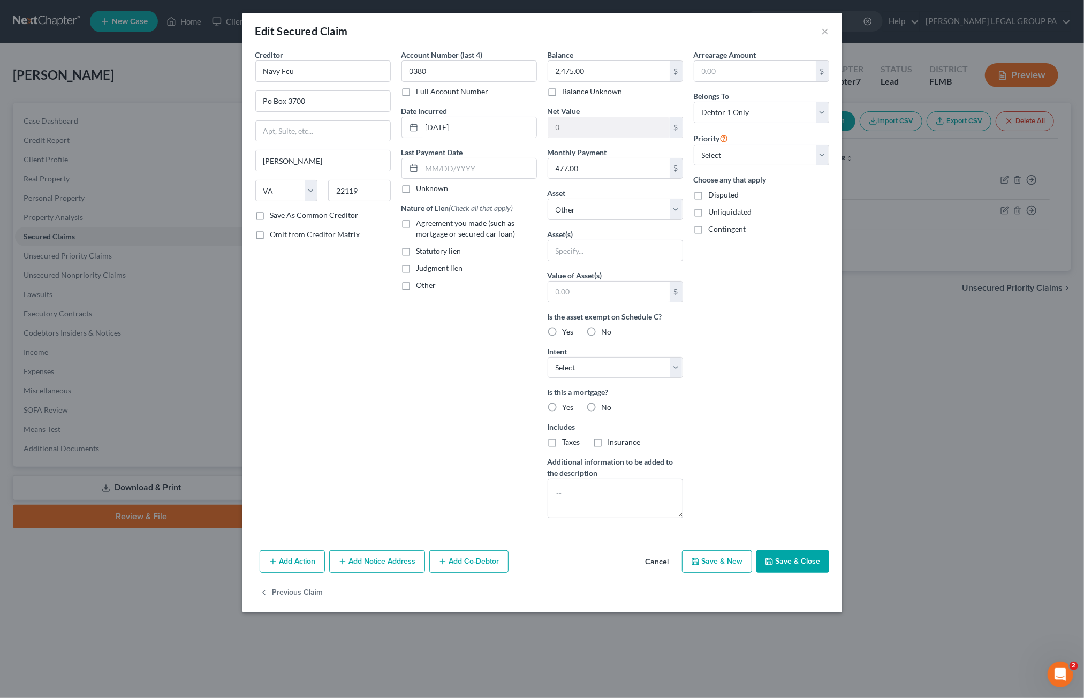
click at [416, 220] on label "Agreement you made (such as mortgage or secured car loan)" at bounding box center [476, 228] width 120 height 21
click at [421, 220] on input "Agreement you made (such as mortgage or secured car loan)" at bounding box center [424, 221] width 7 height 7
checkbox input "true"
click at [576, 206] on select "Select Other Multiple Assets 2012 Harley Davidson Street Glide - $8190.0 2018 H…" at bounding box center [614, 209] width 135 height 21
select select "3"
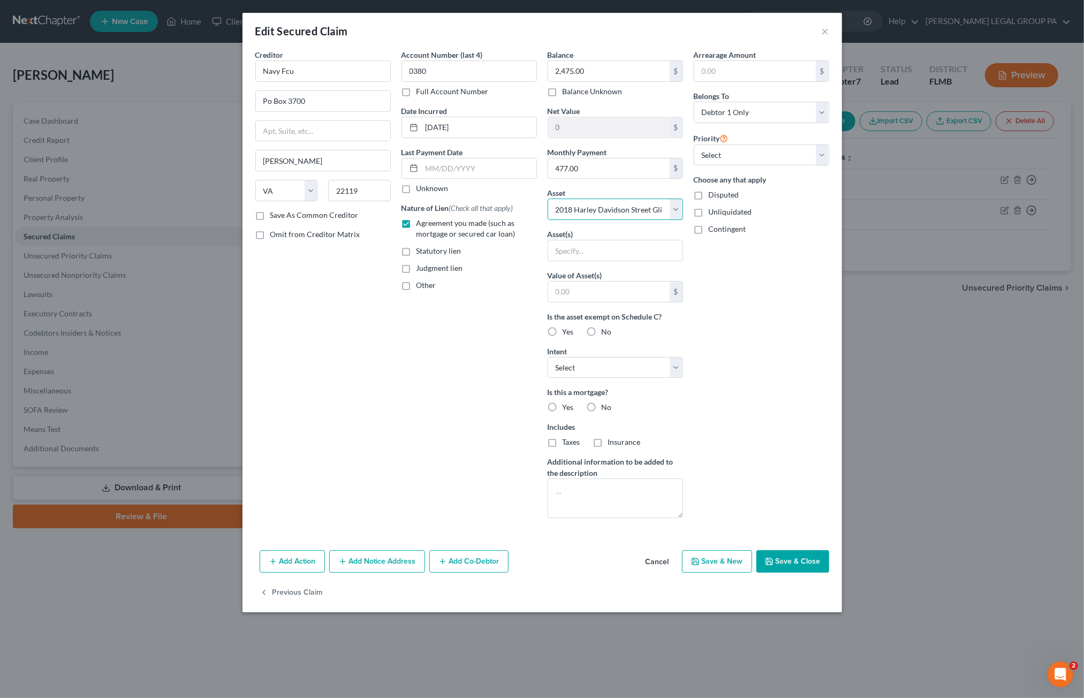
click at [547, 199] on select "Select Other Multiple Assets 2012 Harley Davidson Street Glide - $8190.0 2018 H…" at bounding box center [614, 209] width 135 height 21
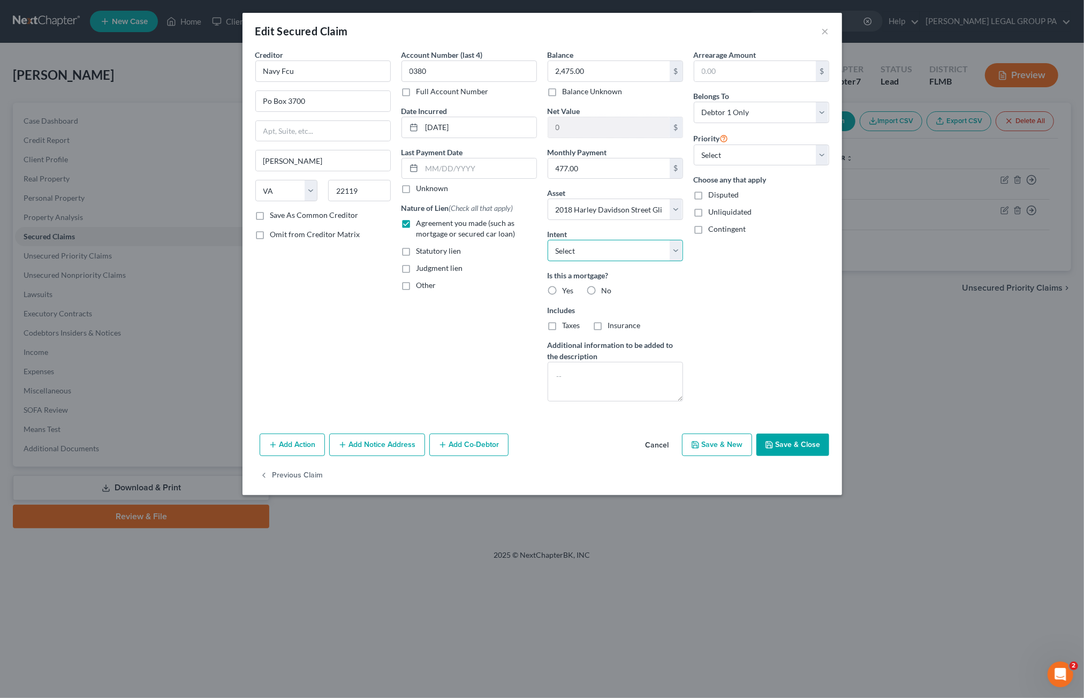
click at [577, 254] on select "Select Surrender Redeem Reaffirm Avoid Other" at bounding box center [614, 250] width 135 height 21
select select "2"
click at [547, 240] on select "Select Surrender Redeem Reaffirm Avoid Other" at bounding box center [614, 250] width 135 height 21
click at [602, 286] on label "No" at bounding box center [607, 290] width 10 height 11
click at [606, 286] on input "No" at bounding box center [609, 288] width 7 height 7
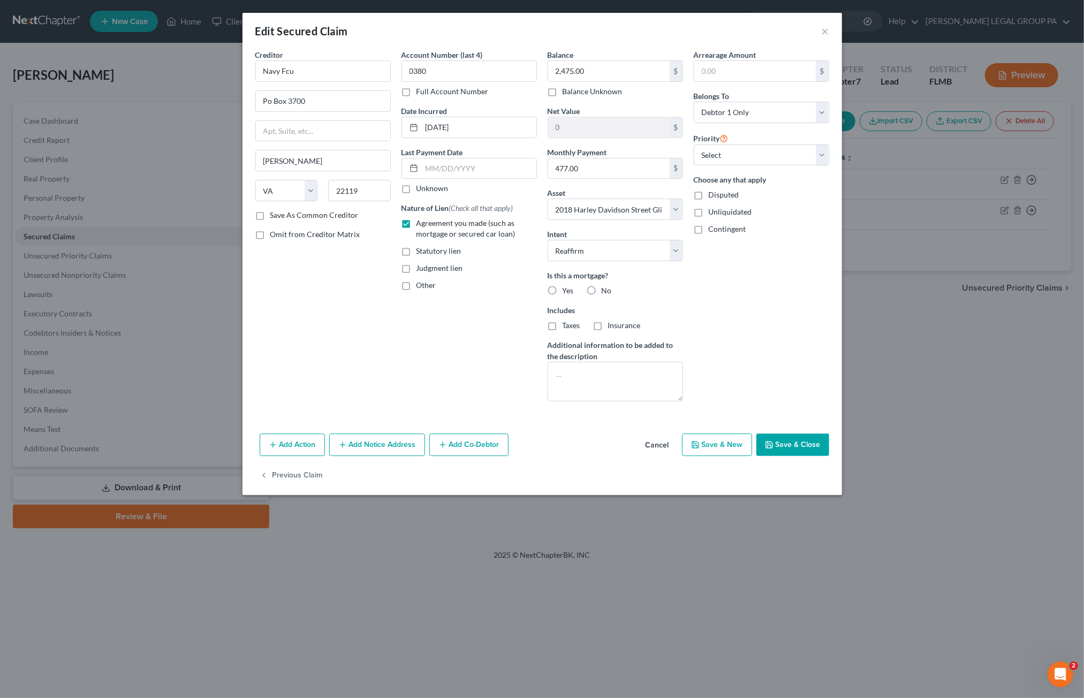
radio input "true"
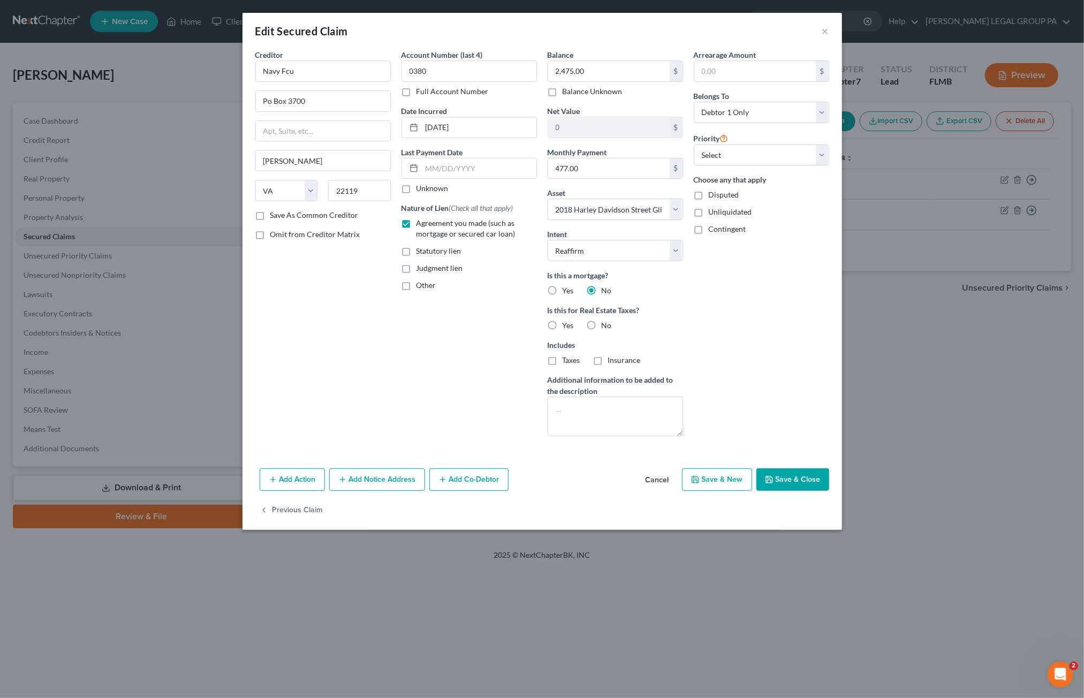
click at [602, 324] on label "No" at bounding box center [607, 325] width 10 height 11
click at [606, 324] on input "No" at bounding box center [609, 323] width 7 height 7
radio input "true"
drag, startPoint x: 713, startPoint y: 151, endPoint x: 713, endPoint y: 162, distance: 10.2
click at [713, 154] on select "Select 1st 2nd 3rd 4th 5th 6th 7th 8th 9th 10th 11th 12th 13th 14th 15th 16th 1…" at bounding box center [761, 154] width 135 height 21
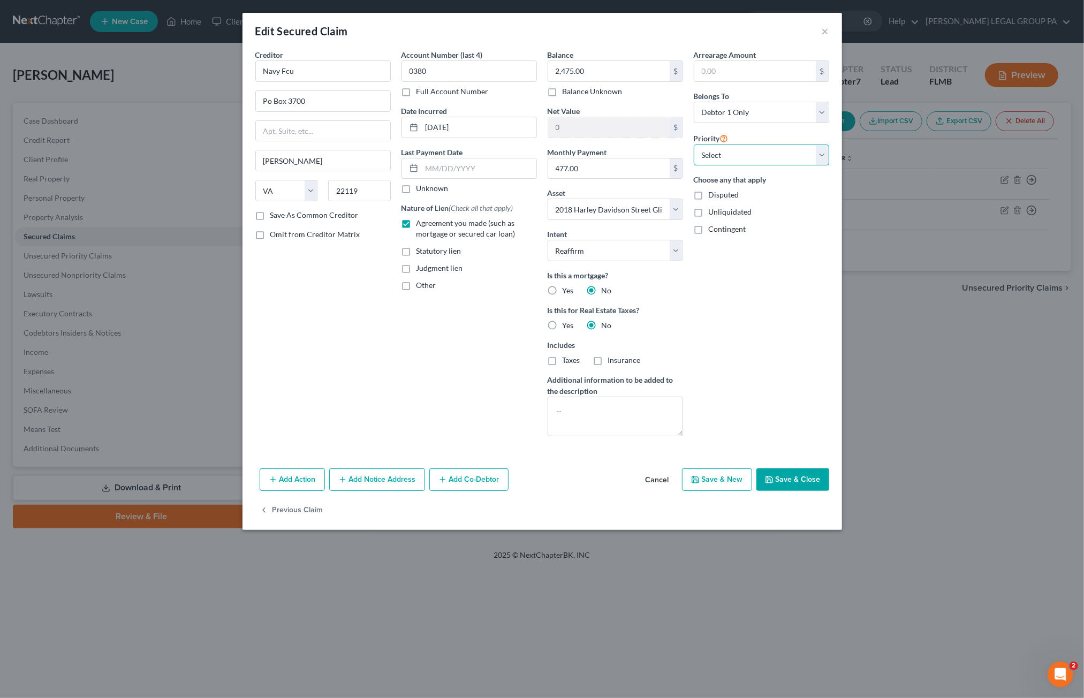
select select "0"
click at [694, 144] on select "Select 1st 2nd 3rd 4th 5th 6th 7th 8th 9th 10th 11th 12th 13th 14th 15th 16th 1…" at bounding box center [761, 154] width 135 height 21
click at [803, 468] on button "Save & Close" at bounding box center [792, 479] width 73 height 22
select select
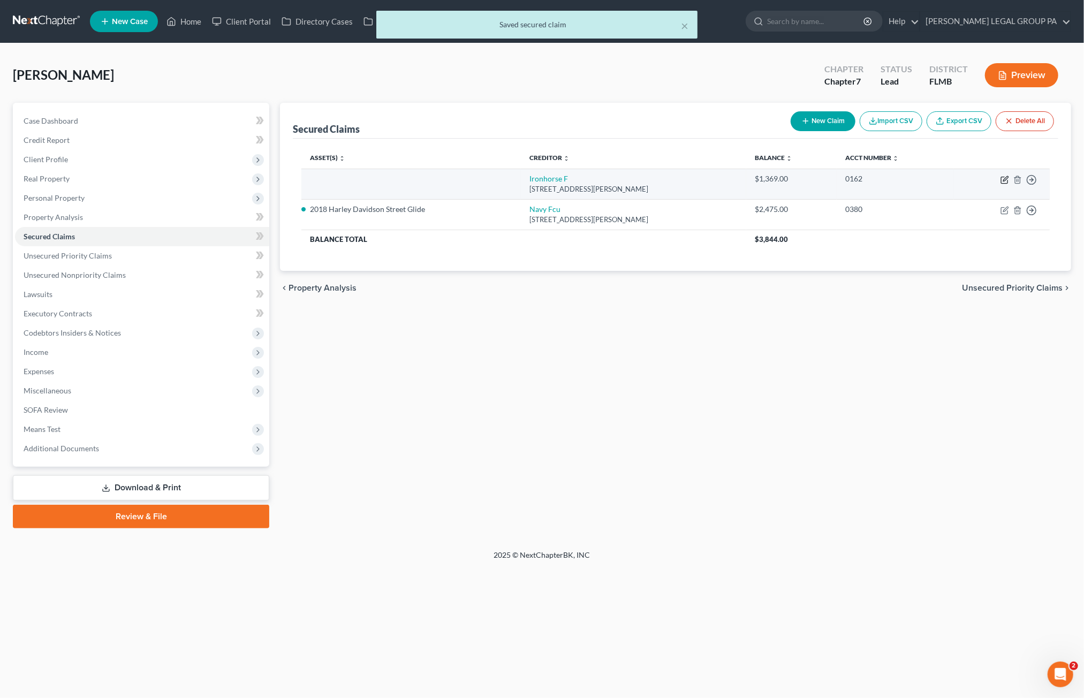
click at [1003, 177] on icon "button" at bounding box center [1004, 180] width 6 height 6
select select "22"
select select "0"
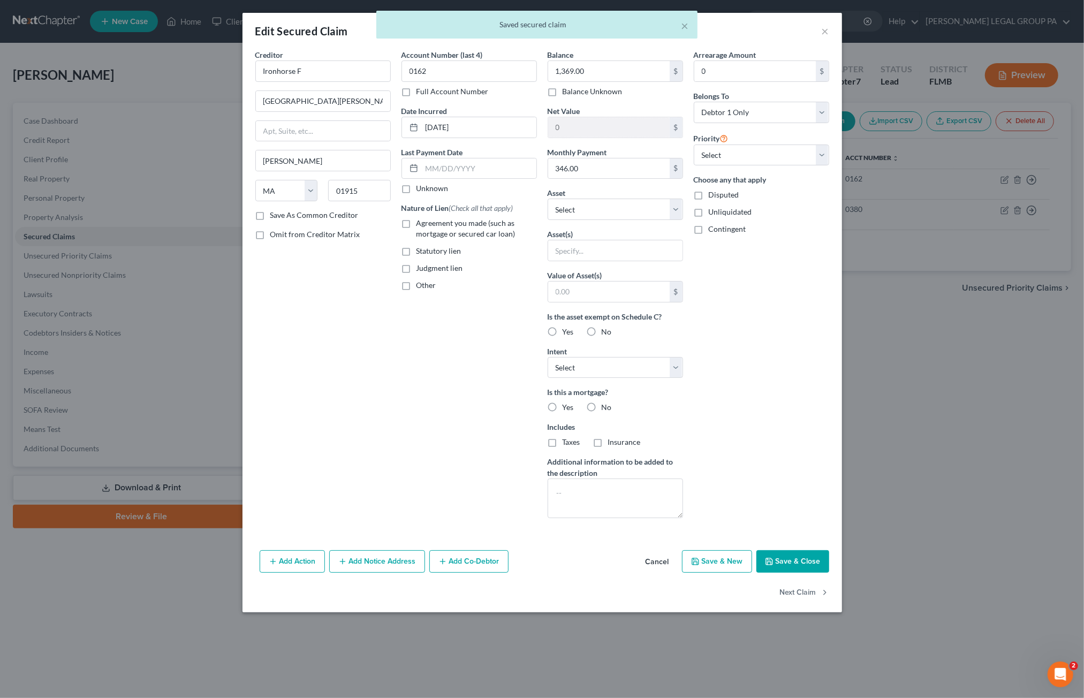
click at [416, 222] on label "Agreement you made (such as mortgage or secured car loan)" at bounding box center [476, 228] width 120 height 21
click at [421, 222] on input "Agreement you made (such as mortgage or secured car loan)" at bounding box center [424, 221] width 7 height 7
checkbox input "true"
click at [586, 201] on select "Select Other Multiple Assets 2012 Harley Davidson Street Glide - $8190.0 2018 H…" at bounding box center [614, 209] width 135 height 21
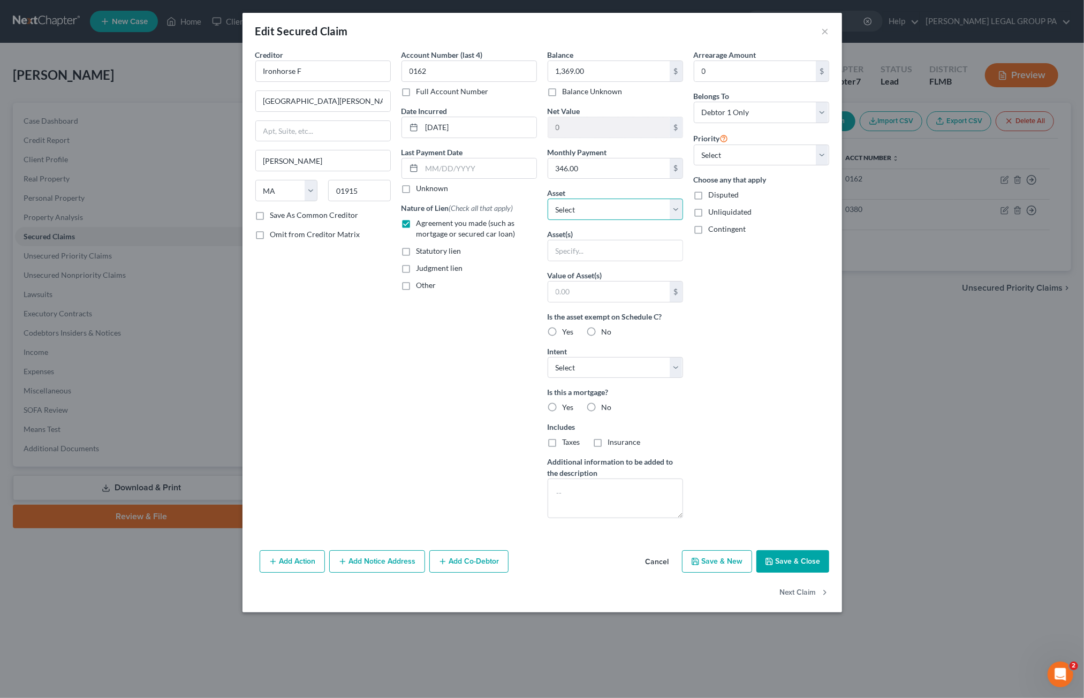
select select "2"
click at [547, 199] on select "Select Other Multiple Assets 2012 Harley Davidson Street Glide - $8190.0 2018 H…" at bounding box center [614, 209] width 135 height 21
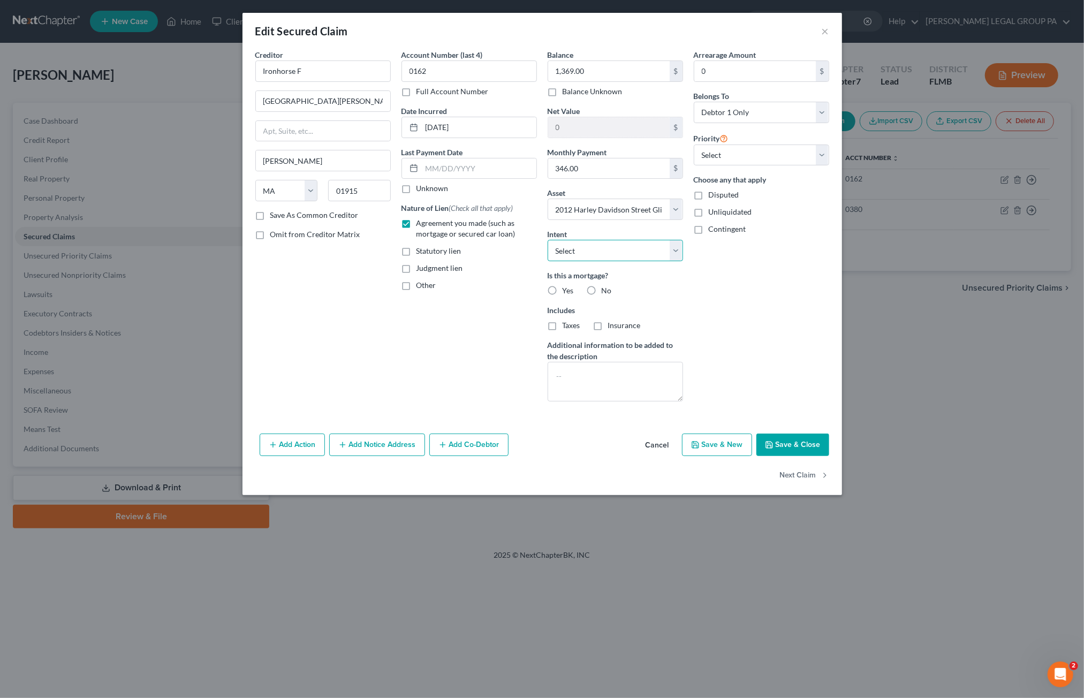
drag, startPoint x: 574, startPoint y: 250, endPoint x: 576, endPoint y: 256, distance: 6.6
click at [574, 250] on select "Select Surrender Redeem Reaffirm Avoid Other" at bounding box center [614, 250] width 135 height 21
select select "0"
click at [547, 240] on select "Select Surrender Redeem Reaffirm Avoid Other" at bounding box center [614, 250] width 135 height 21
click at [602, 287] on label "No" at bounding box center [607, 290] width 10 height 11
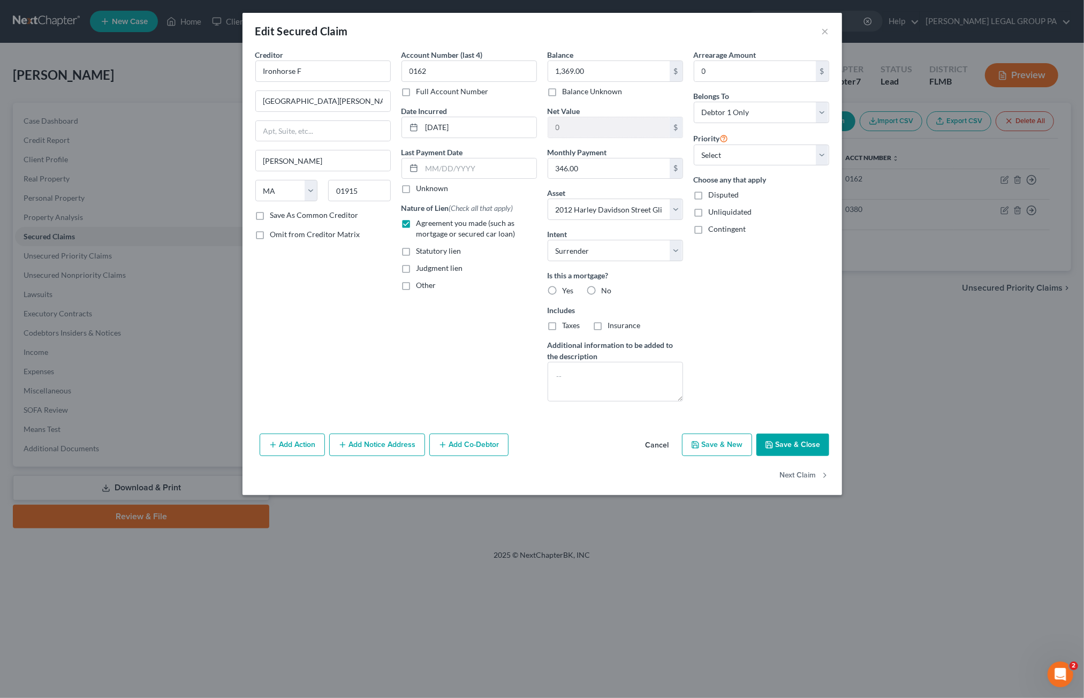
click at [606, 287] on input "No" at bounding box center [609, 288] width 7 height 7
radio input "true"
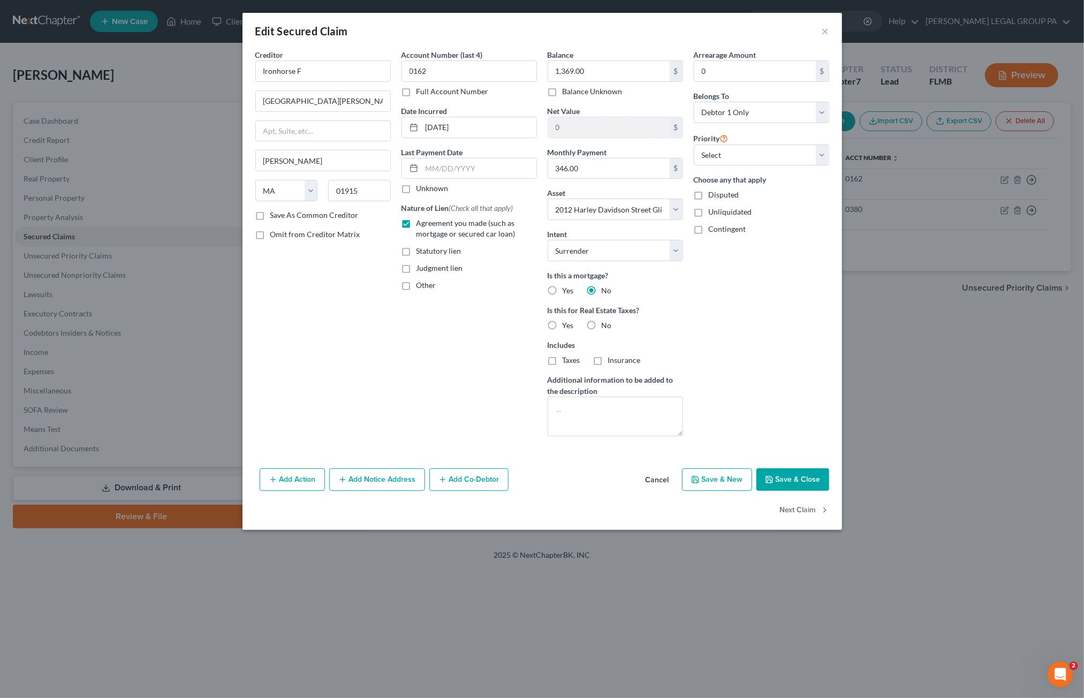
click at [602, 324] on label "No" at bounding box center [607, 325] width 10 height 11
click at [606, 324] on input "No" at bounding box center [609, 323] width 7 height 7
radio input "true"
click at [712, 156] on select "Select 1st 2nd 3rd 4th 5th 6th 7th 8th 9th 10th 11th 12th 13th 14th 15th 16th 1…" at bounding box center [761, 154] width 135 height 21
select select "0"
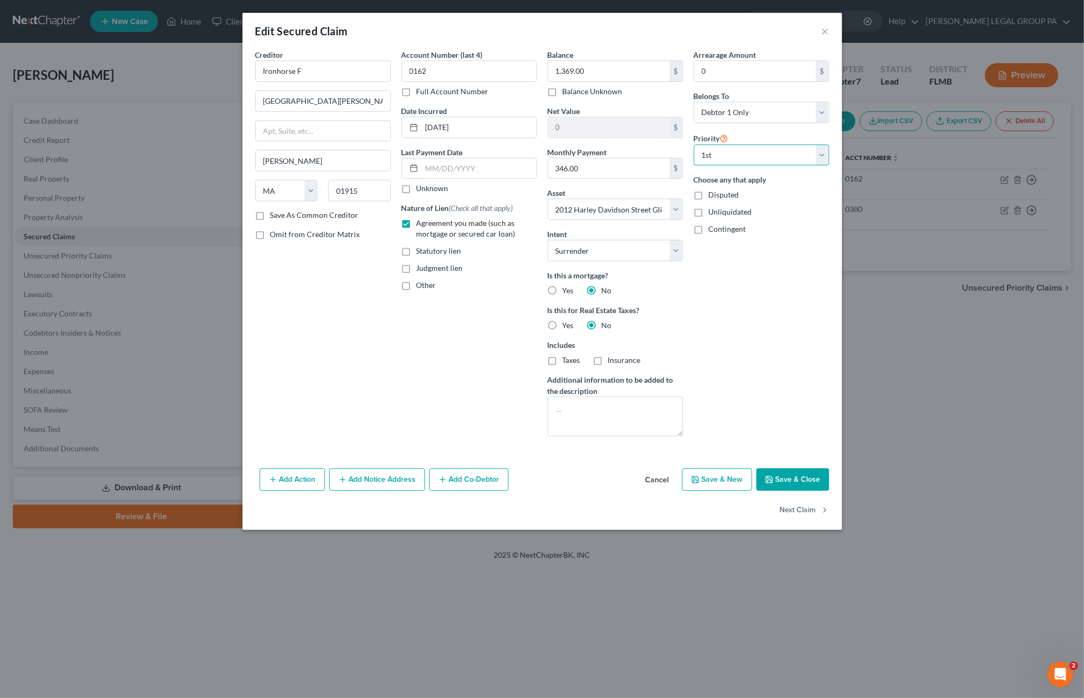
click at [694, 144] on select "Select 1st 2nd 3rd 4th 5th 6th 7th 8th 9th 10th 11th 12th 13th 14th 15th 16th 1…" at bounding box center [761, 154] width 135 height 21
click at [789, 471] on button "Save & Close" at bounding box center [792, 479] width 73 height 22
select select
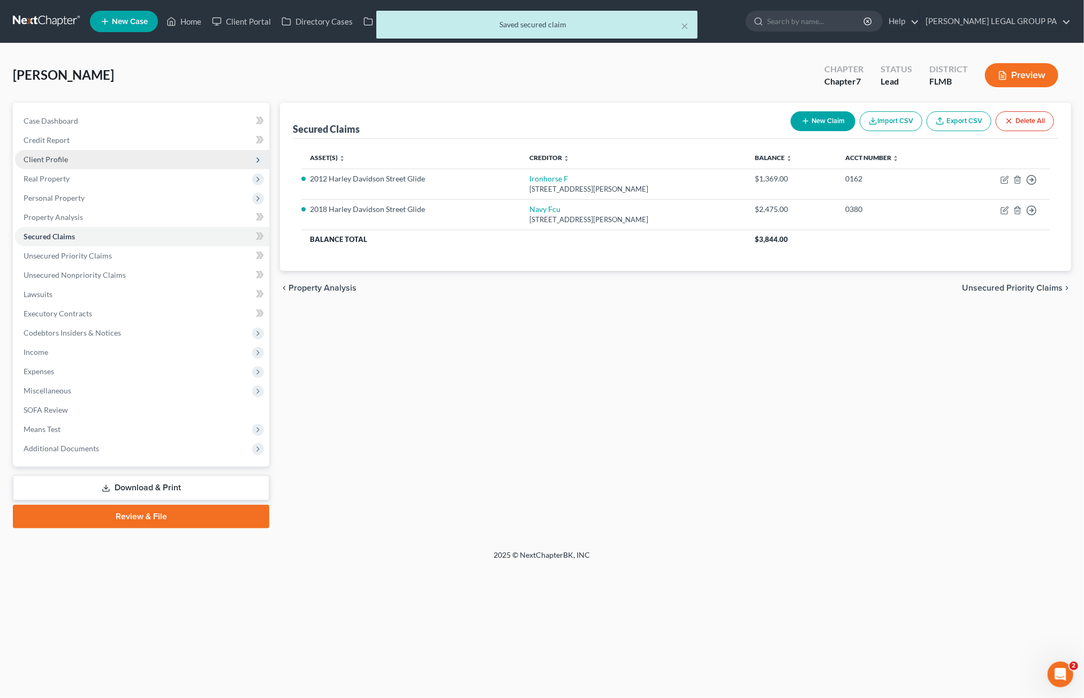
click at [49, 166] on span "Client Profile" at bounding box center [142, 159] width 254 height 19
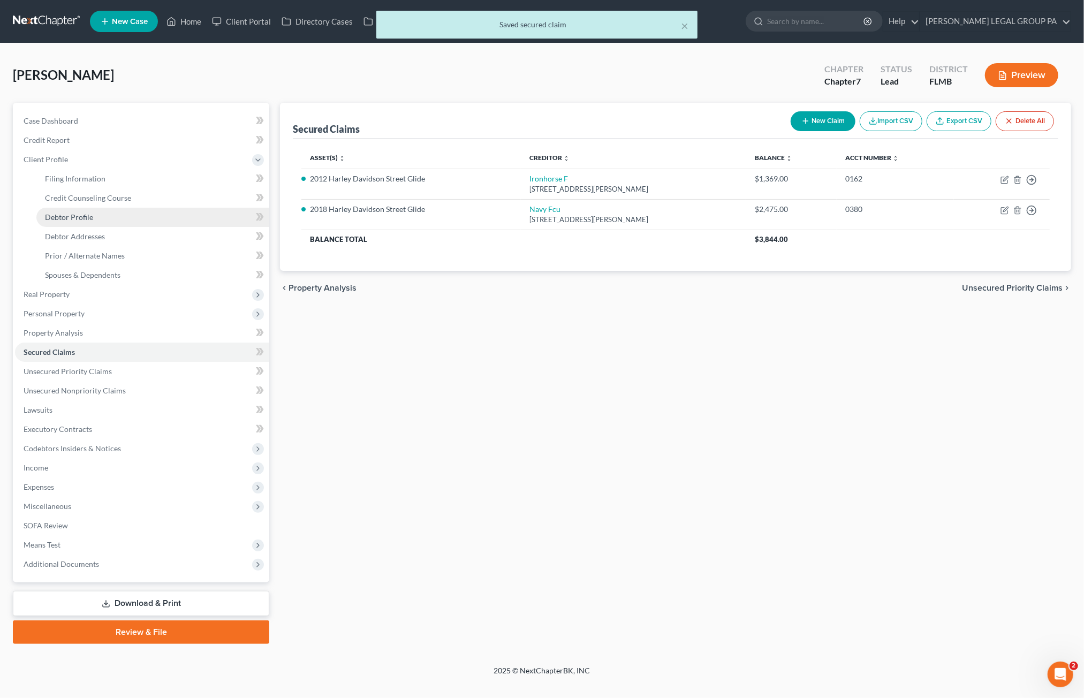
click at [69, 217] on span "Debtor Profile" at bounding box center [69, 216] width 48 height 9
select select "0"
select select "2"
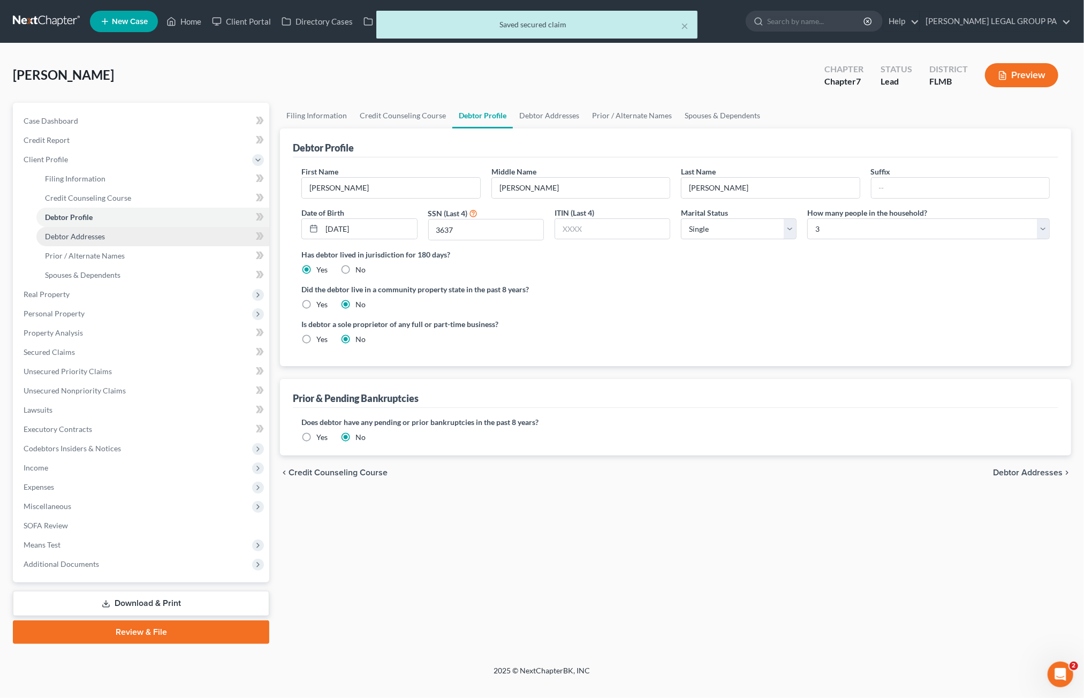
click at [96, 242] on link "Debtor Addresses" at bounding box center [152, 236] width 233 height 19
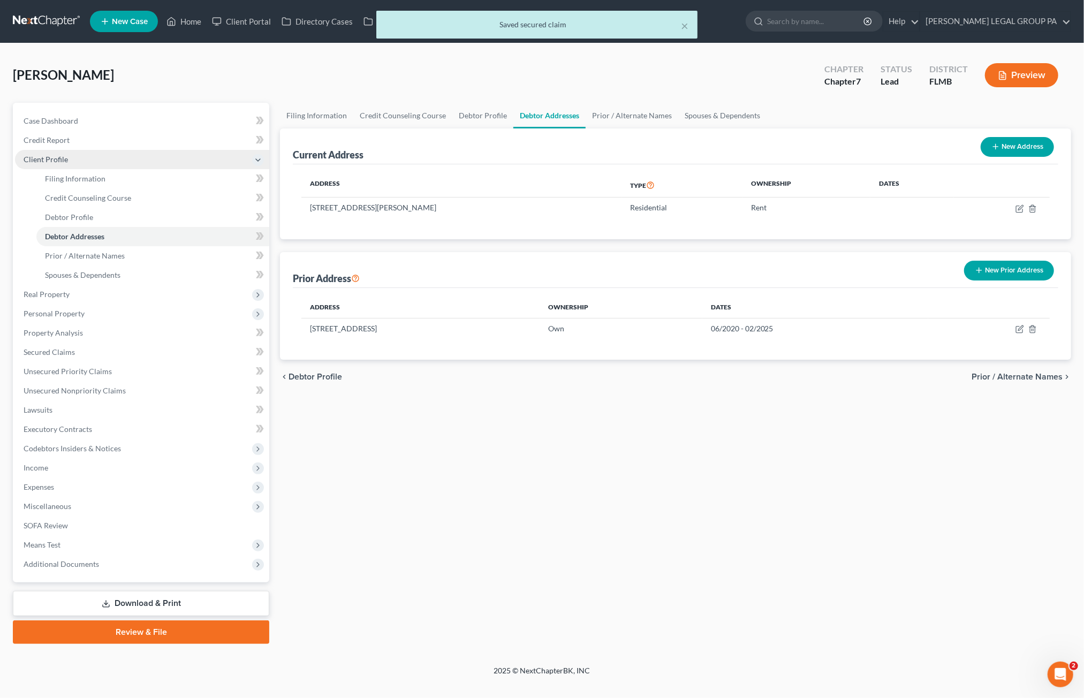
click at [52, 162] on span "Client Profile" at bounding box center [46, 159] width 44 height 9
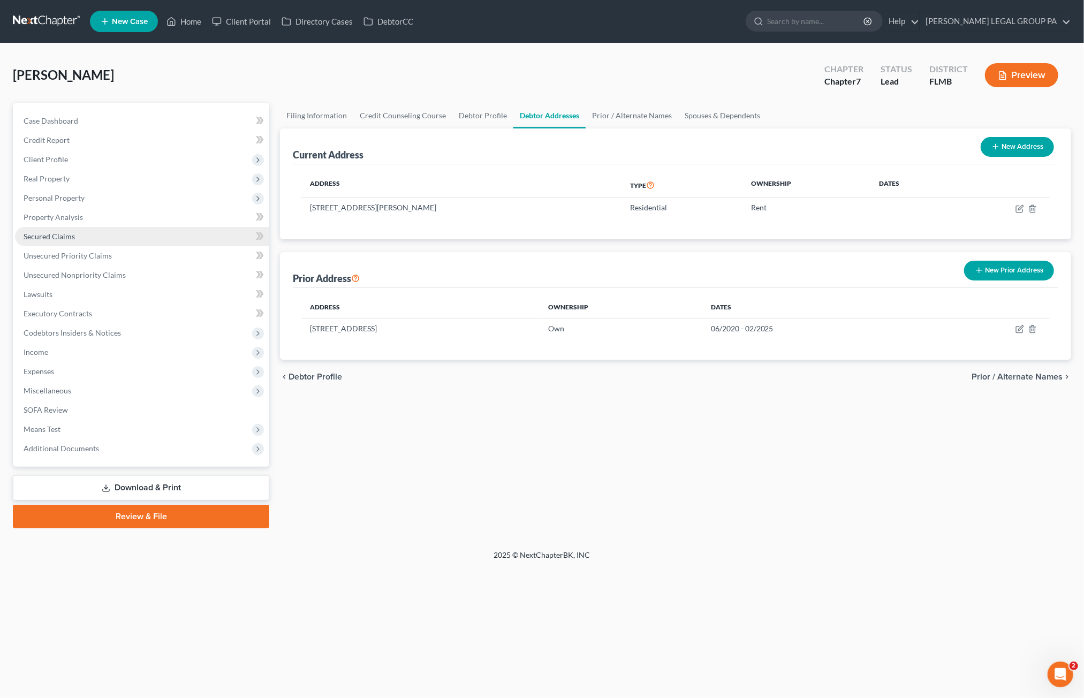
click at [143, 232] on link "Secured Claims" at bounding box center [142, 236] width 254 height 19
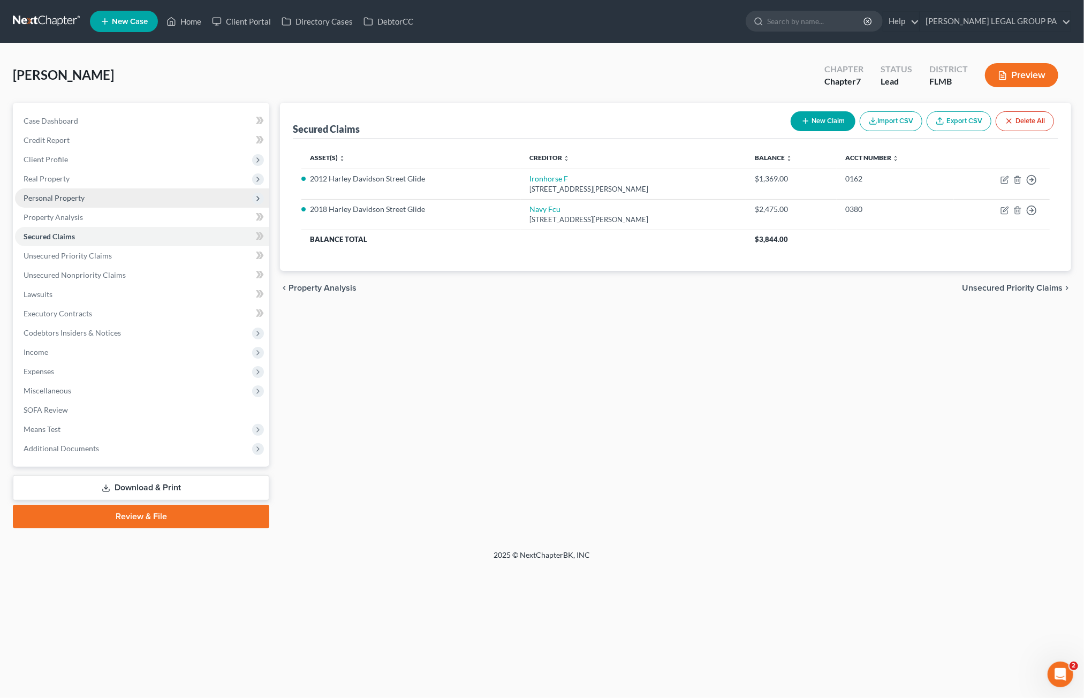
click at [45, 196] on span "Personal Property" at bounding box center [54, 197] width 61 height 9
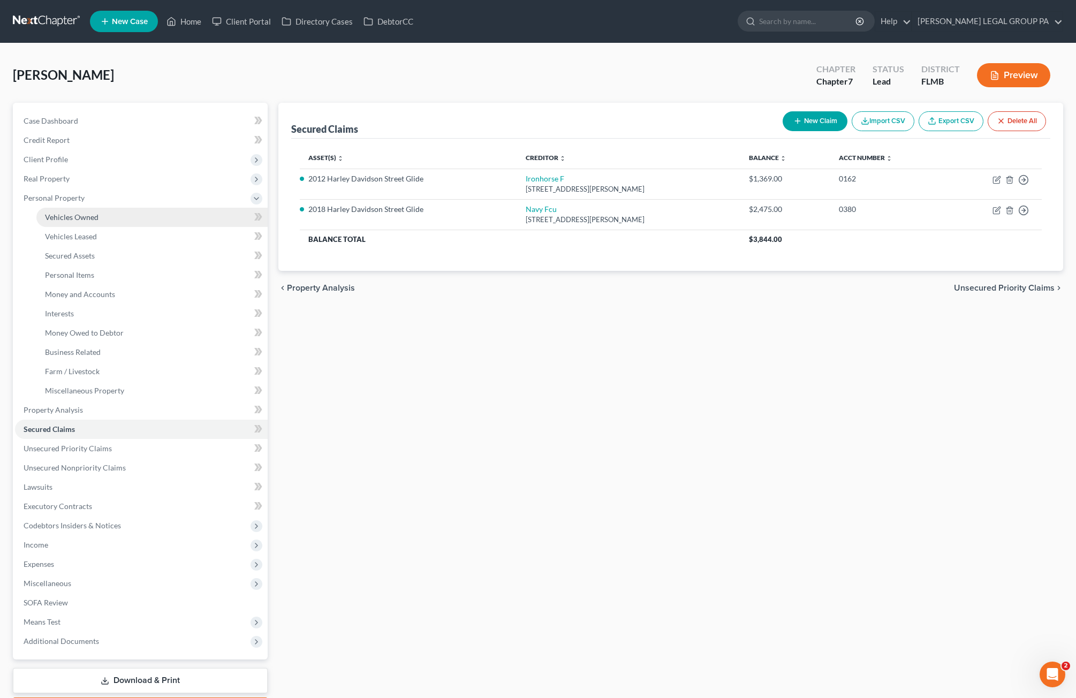
click at [63, 212] on span "Vehicles Owned" at bounding box center [72, 216] width 54 height 9
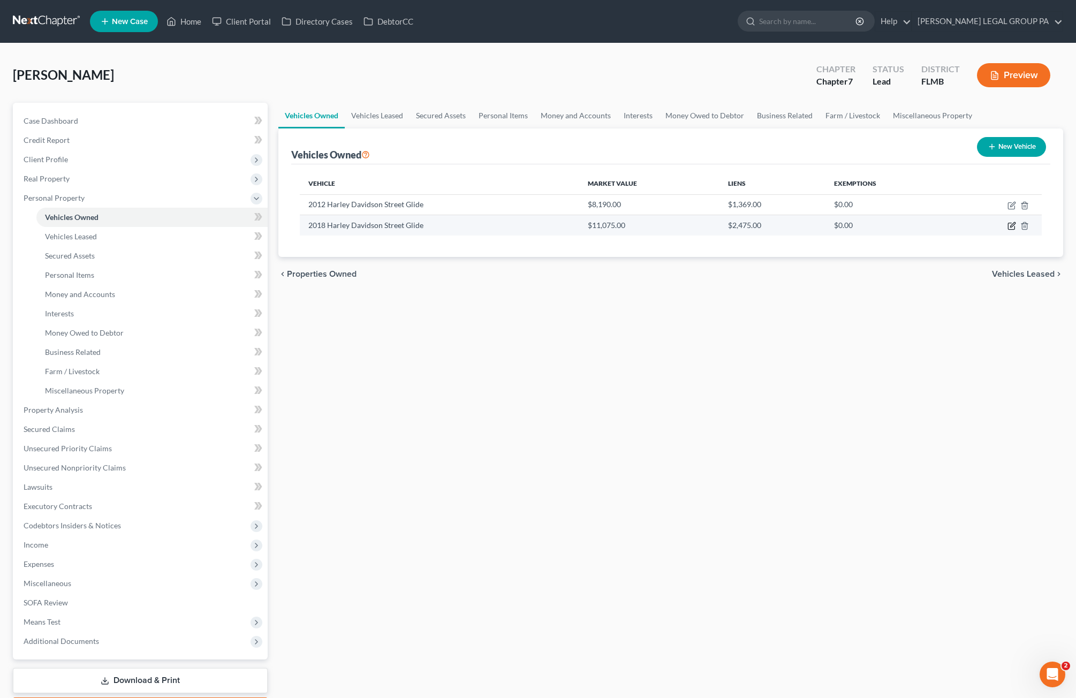
click at [1010, 223] on icon "button" at bounding box center [1011, 226] width 6 height 6
select select "7"
select select "8"
select select "2"
select select "0"
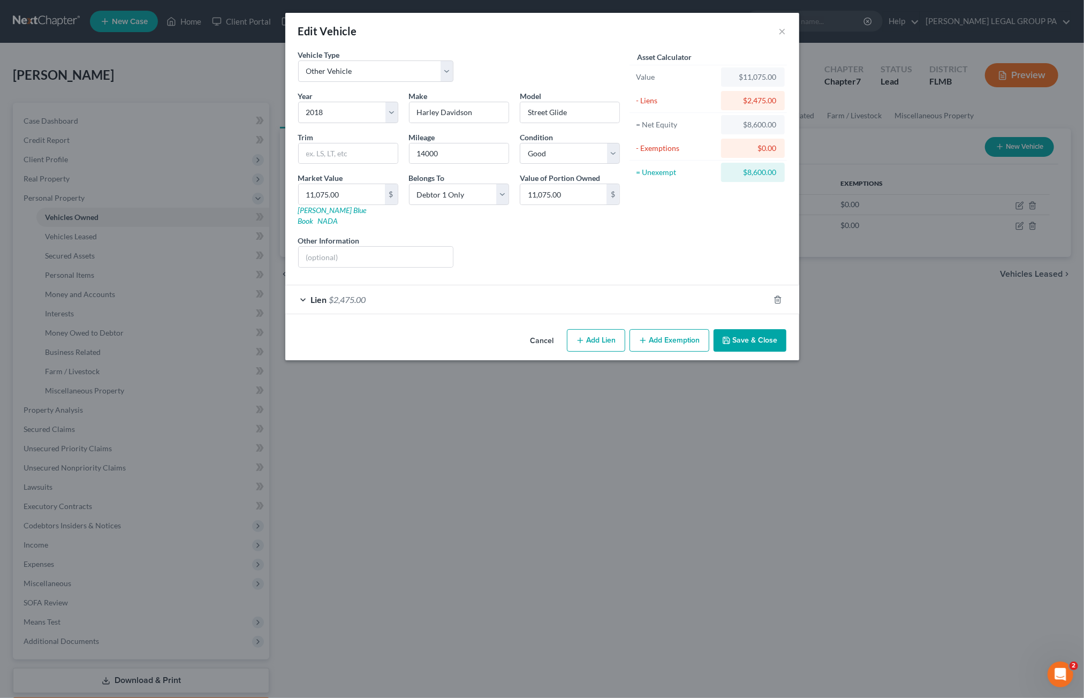
click at [658, 331] on button "Add Exemption" at bounding box center [669, 340] width 80 height 22
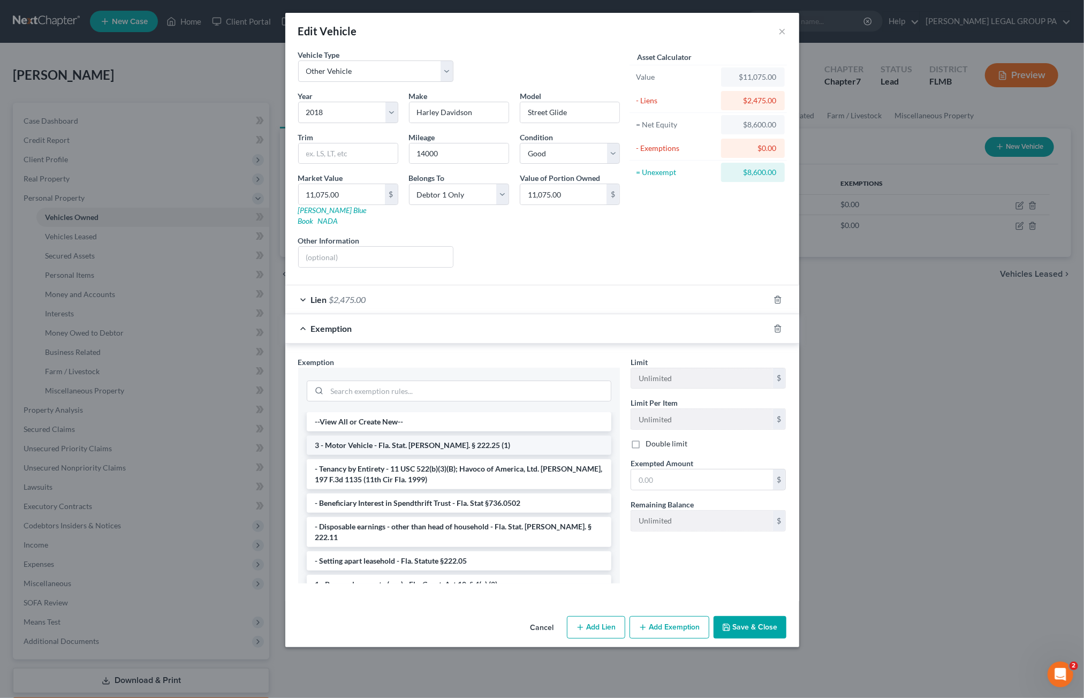
click at [360, 440] on li "3 - Motor Vehicle - Fla. Stat. Ann. § 222.25 (1)" at bounding box center [459, 445] width 305 height 19
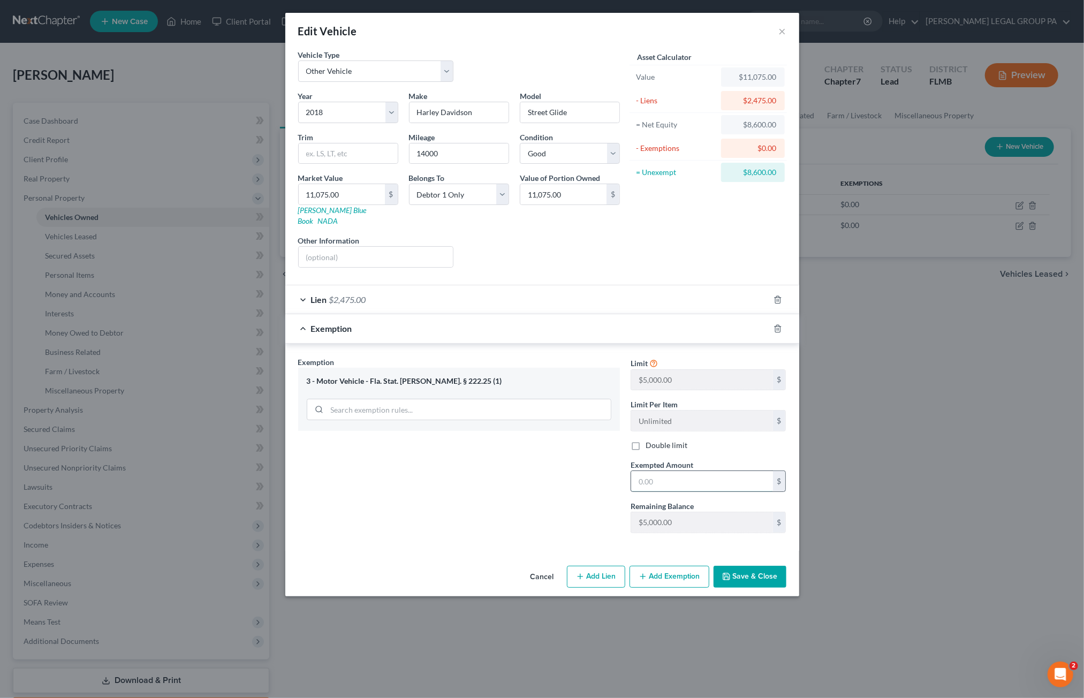
click at [680, 471] on input "text" at bounding box center [702, 481] width 142 height 20
type input "5,000.00"
click at [762, 566] on button "Save & Close" at bounding box center [749, 577] width 73 height 22
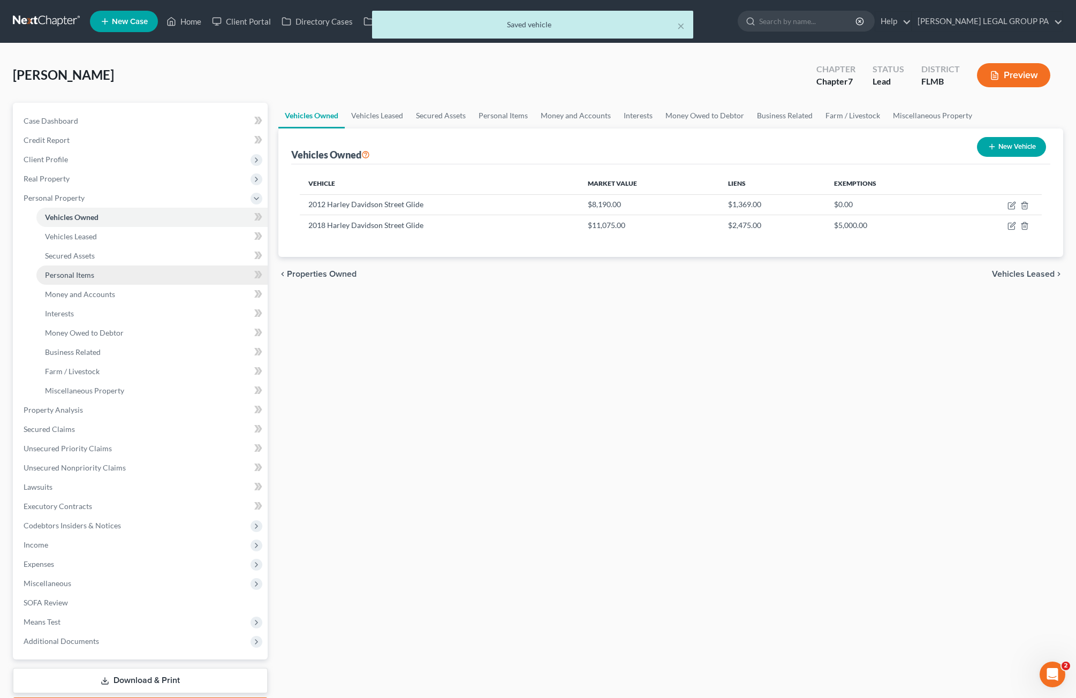
click at [58, 269] on link "Personal Items" at bounding box center [151, 274] width 231 height 19
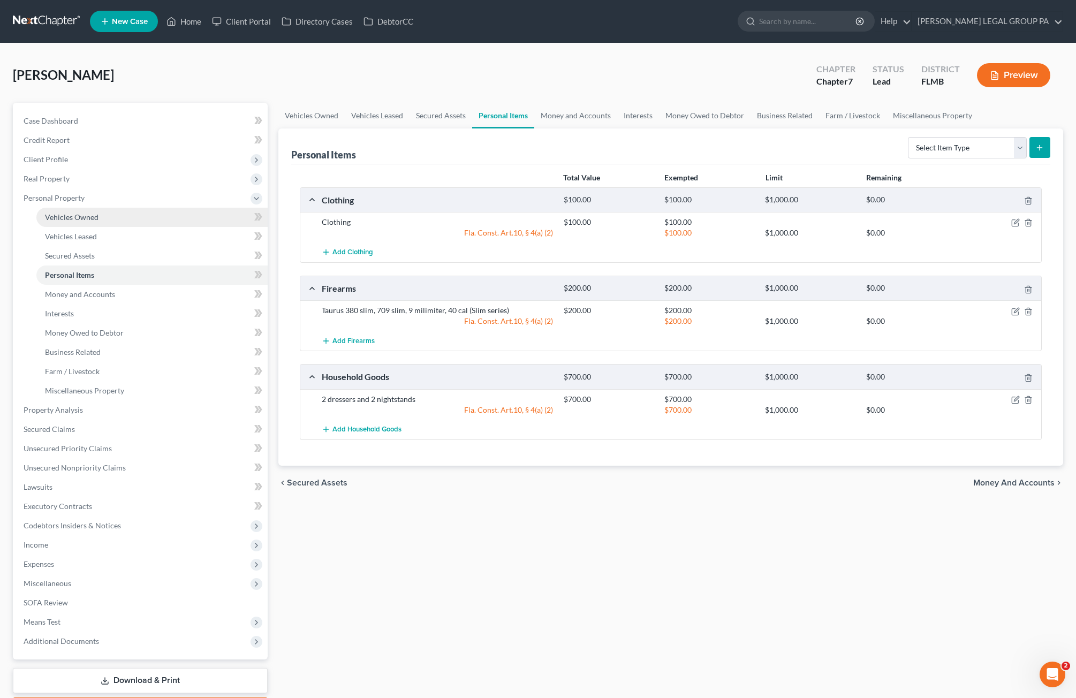
click at [70, 218] on span "Vehicles Owned" at bounding box center [72, 216] width 54 height 9
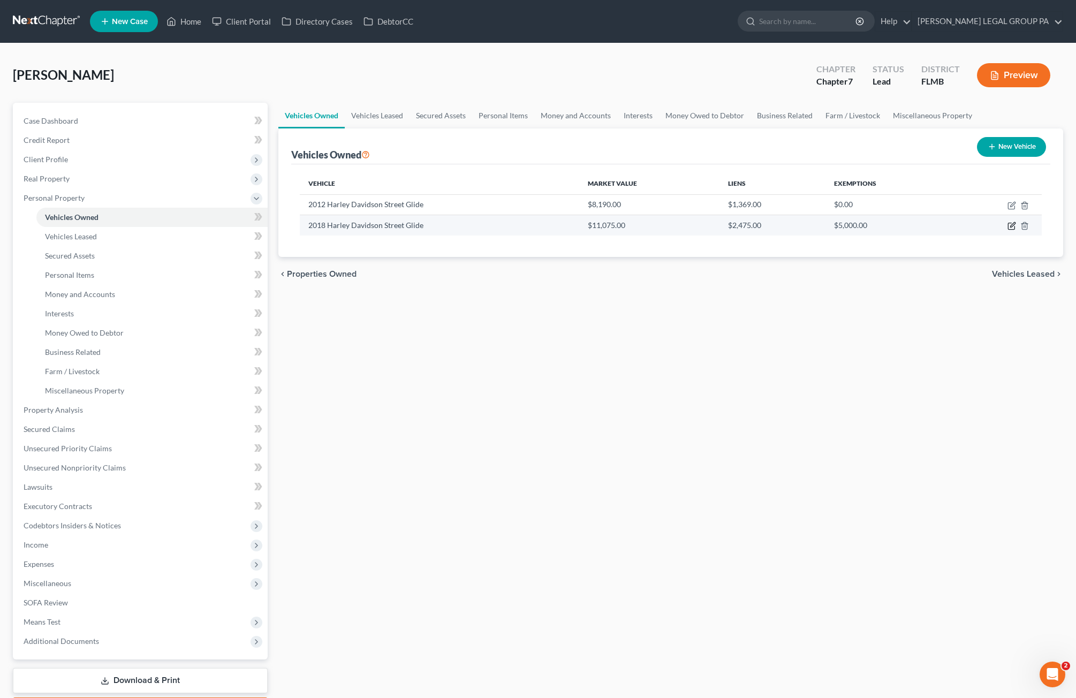
click at [1009, 223] on icon "button" at bounding box center [1011, 226] width 9 height 9
select select "7"
select select "8"
select select "2"
select select "0"
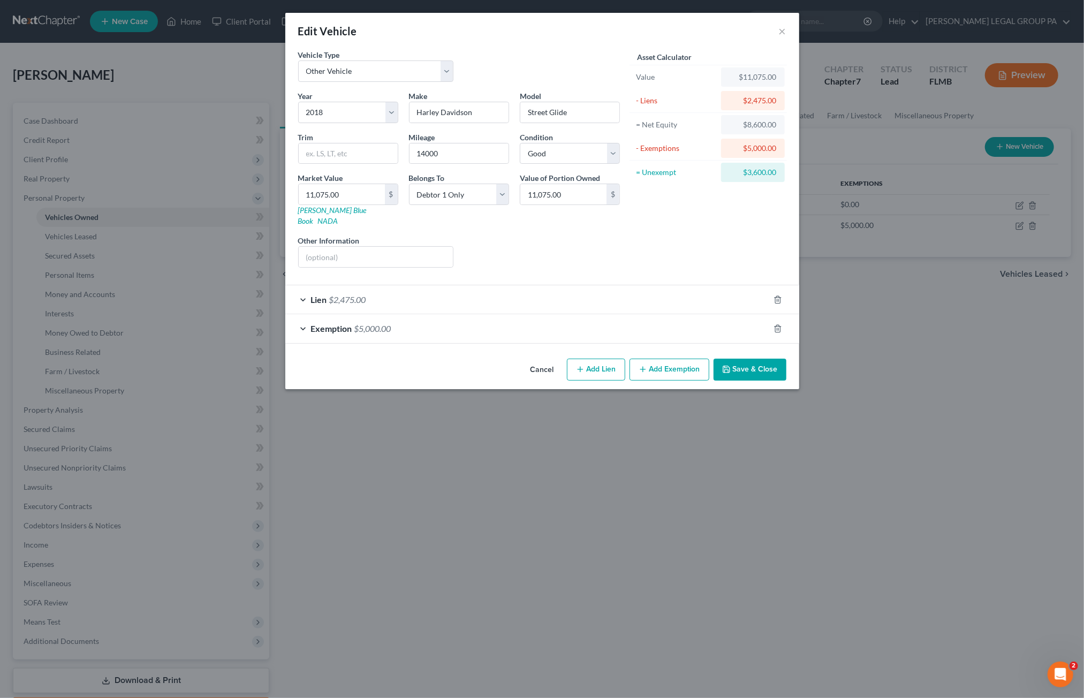
click at [670, 359] on button "Add Exemption" at bounding box center [669, 370] width 80 height 22
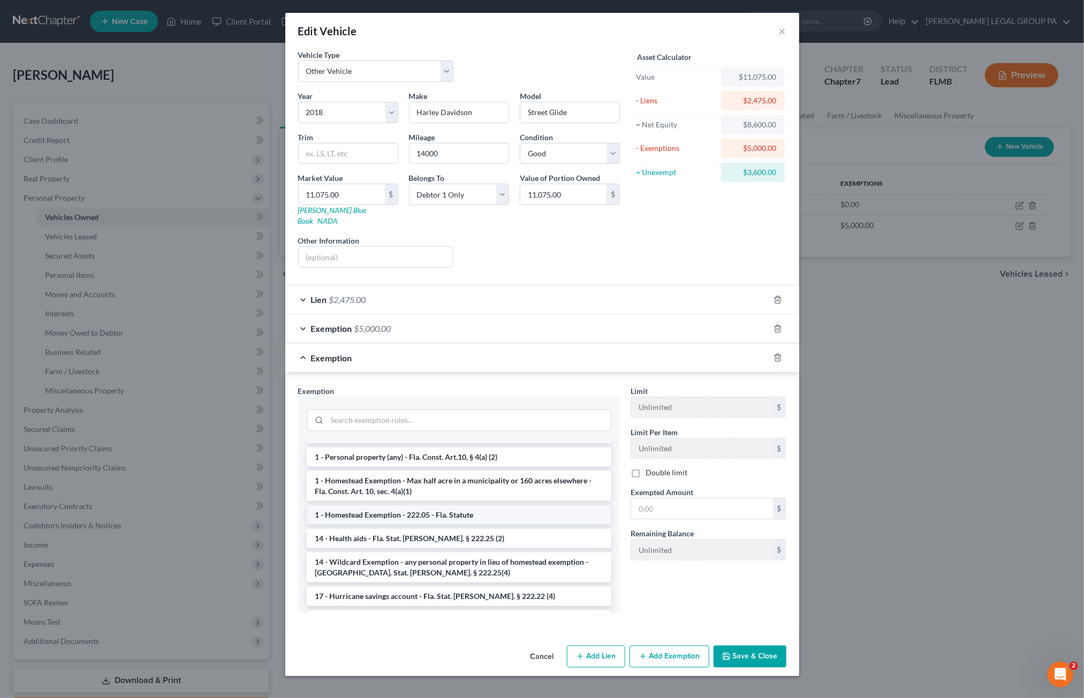
scroll to position [161, 0]
click at [360, 549] on li "14 - Wildcard Exemption - any personal property in lieu of homestead exemption …" at bounding box center [459, 564] width 305 height 30
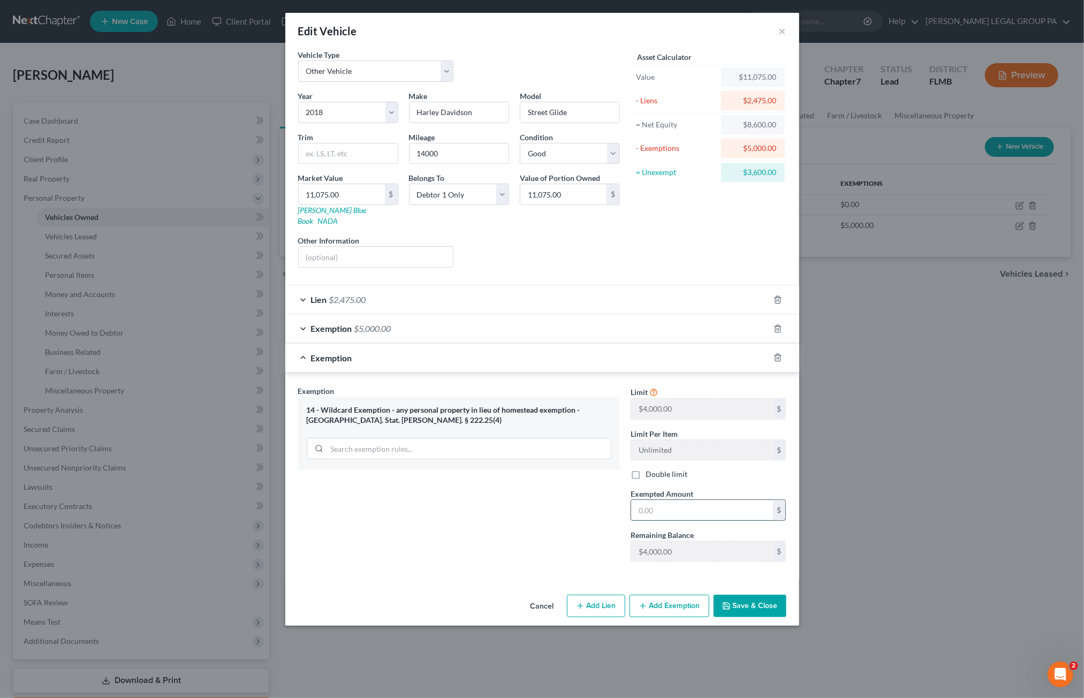
click at [695, 501] on input "text" at bounding box center [702, 510] width 142 height 20
type input "3,600.00"
drag, startPoint x: 758, startPoint y: 584, endPoint x: 752, endPoint y: 583, distance: 6.1
click at [758, 595] on button "Save & Close" at bounding box center [749, 606] width 73 height 22
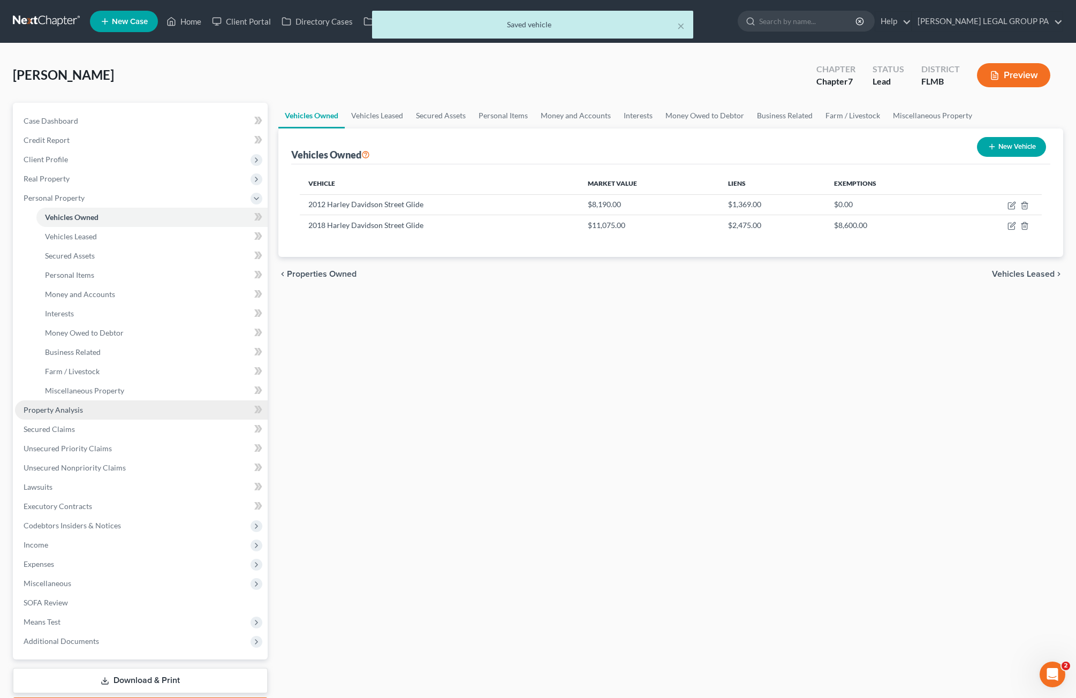
click at [89, 404] on link "Property Analysis" at bounding box center [141, 409] width 253 height 19
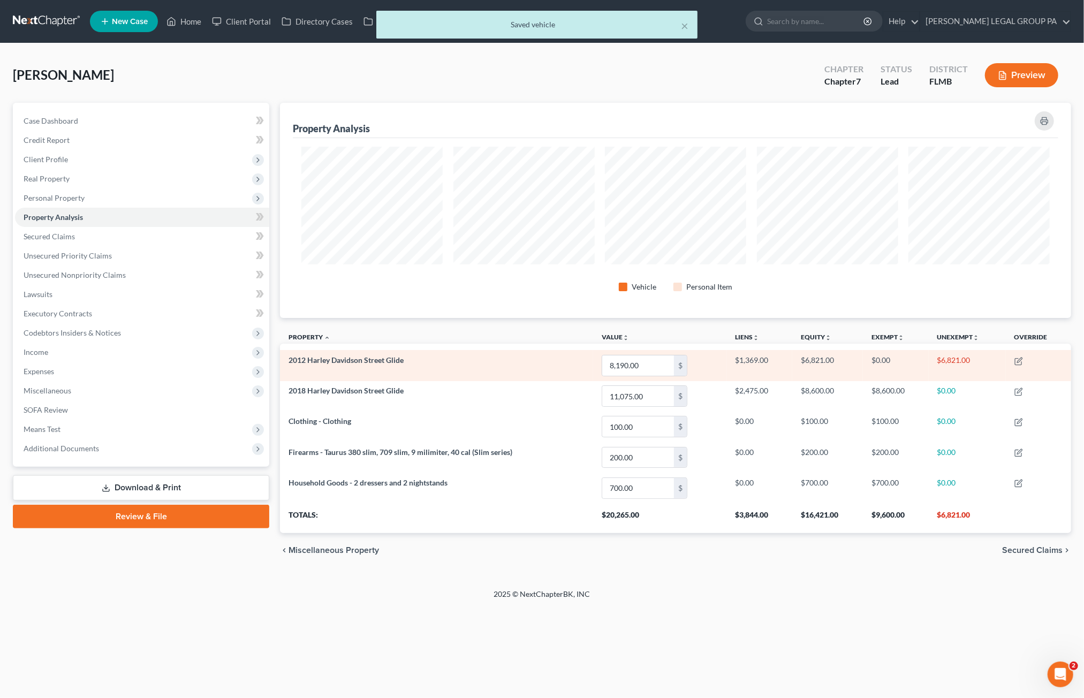
scroll to position [215, 791]
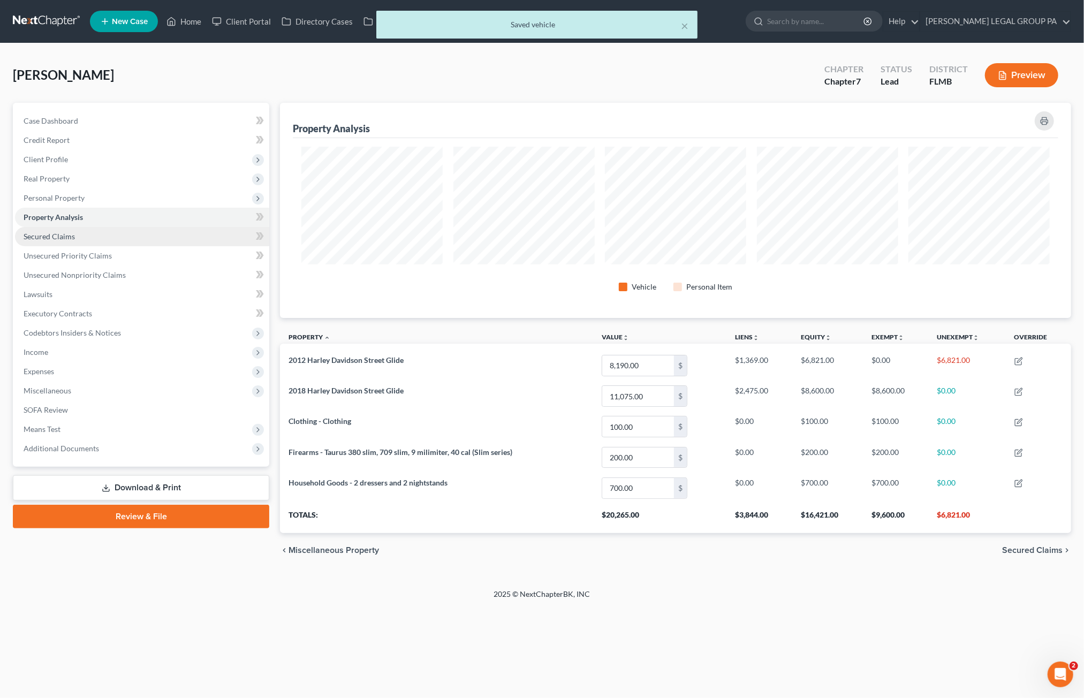
click at [47, 239] on span "Secured Claims" at bounding box center [49, 236] width 51 height 9
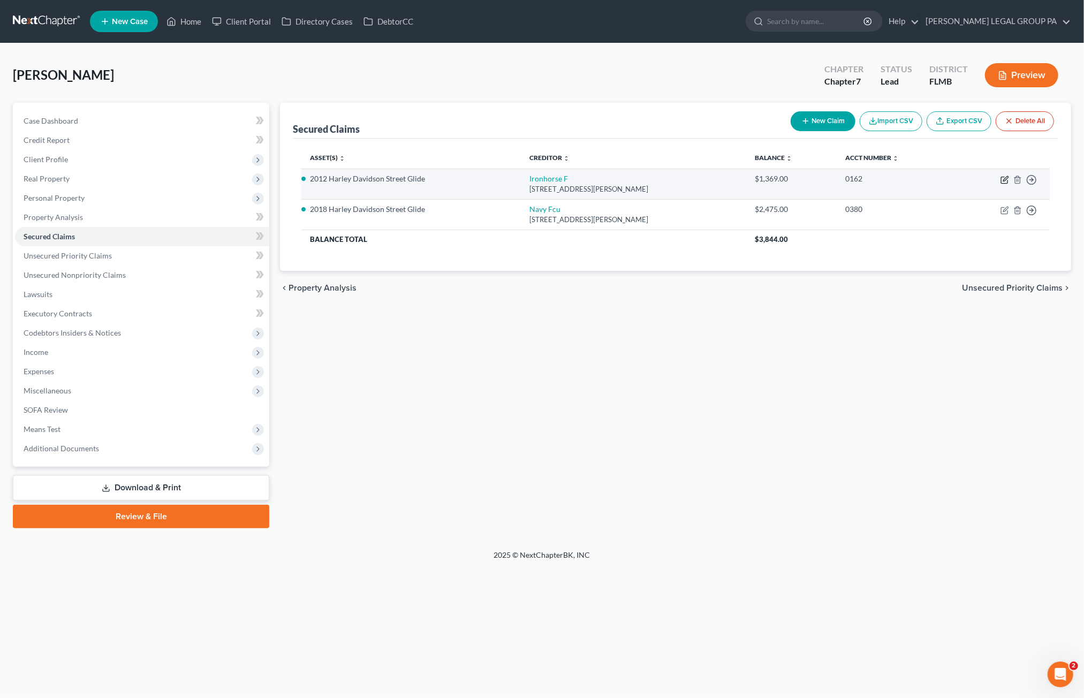
click at [1003, 177] on icon "button" at bounding box center [1004, 180] width 9 height 9
select select "22"
select select "0"
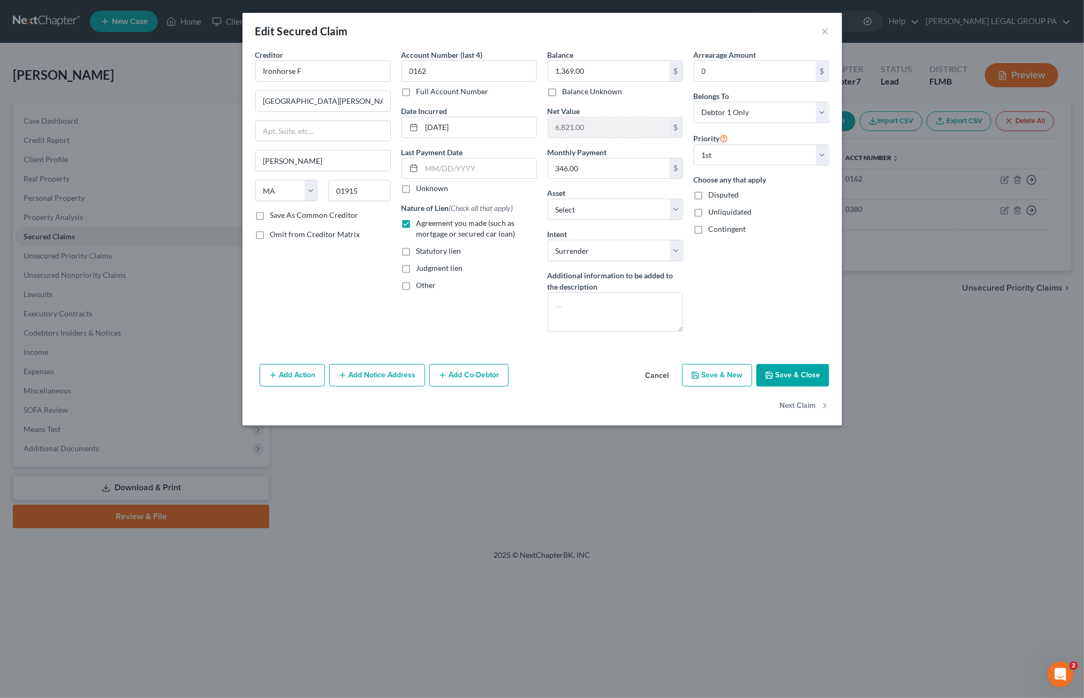
click at [801, 375] on button "Save & Close" at bounding box center [792, 375] width 73 height 22
select select "2"
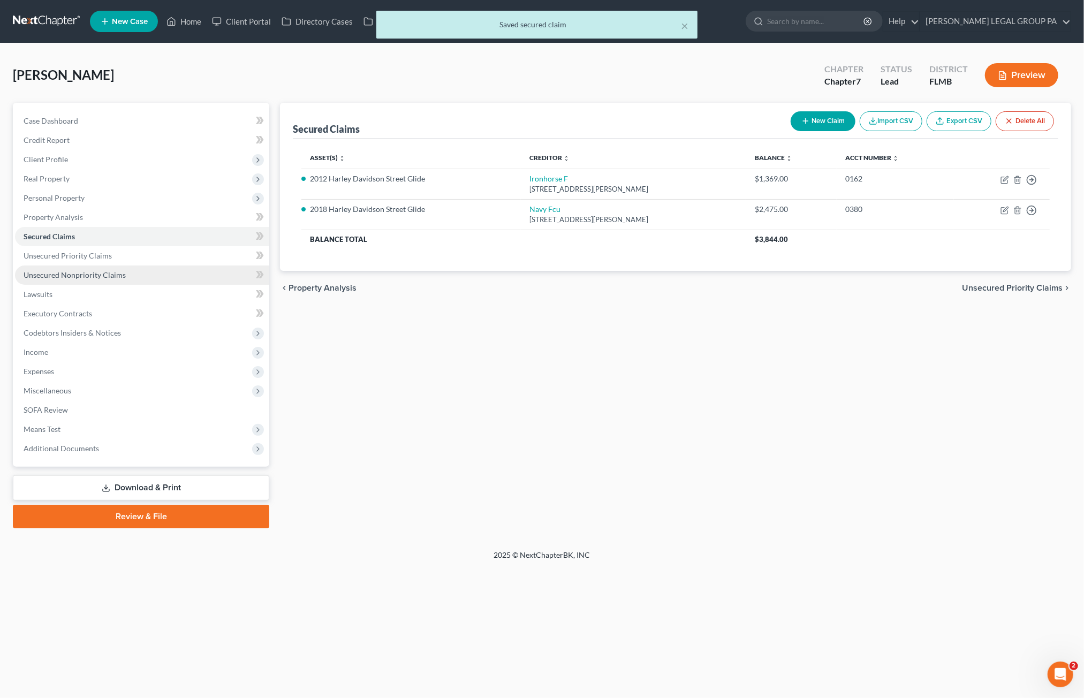
click at [52, 268] on link "Unsecured Nonpriority Claims" at bounding box center [142, 274] width 254 height 19
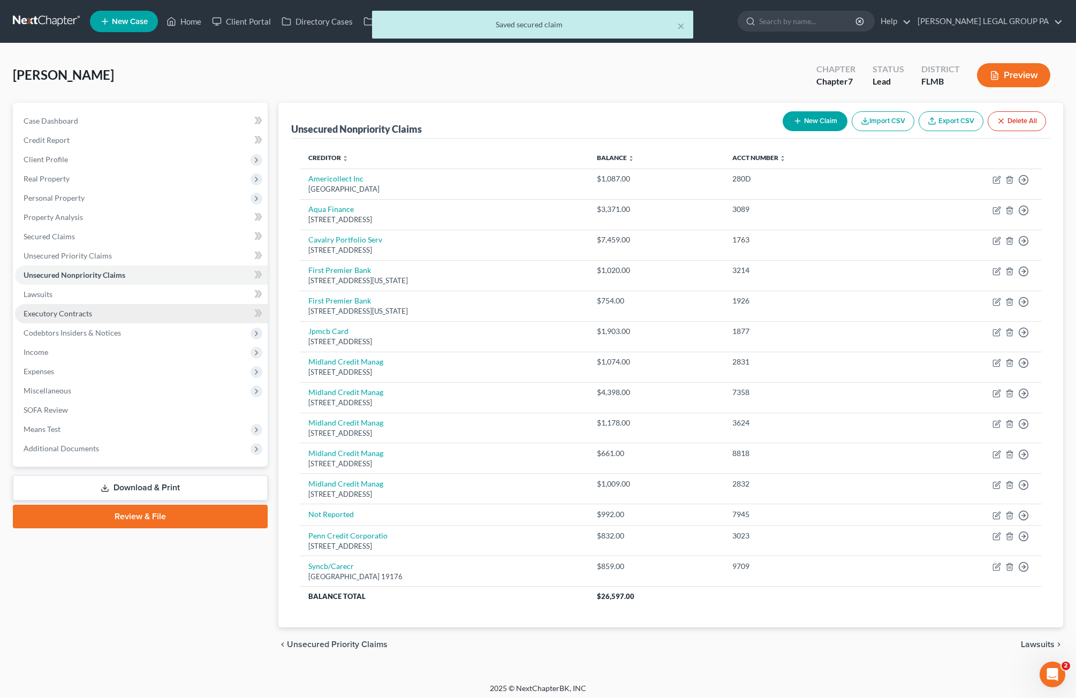
click at [19, 311] on link "Executory Contracts" at bounding box center [141, 313] width 253 height 19
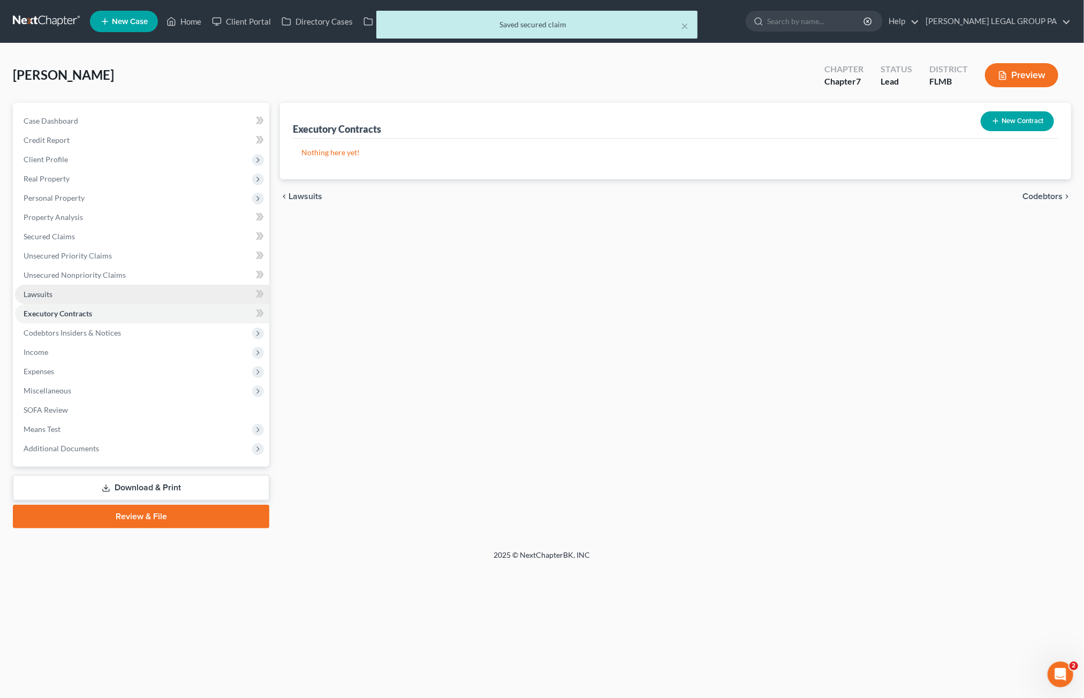
click at [49, 291] on span "Lawsuits" at bounding box center [38, 294] width 29 height 9
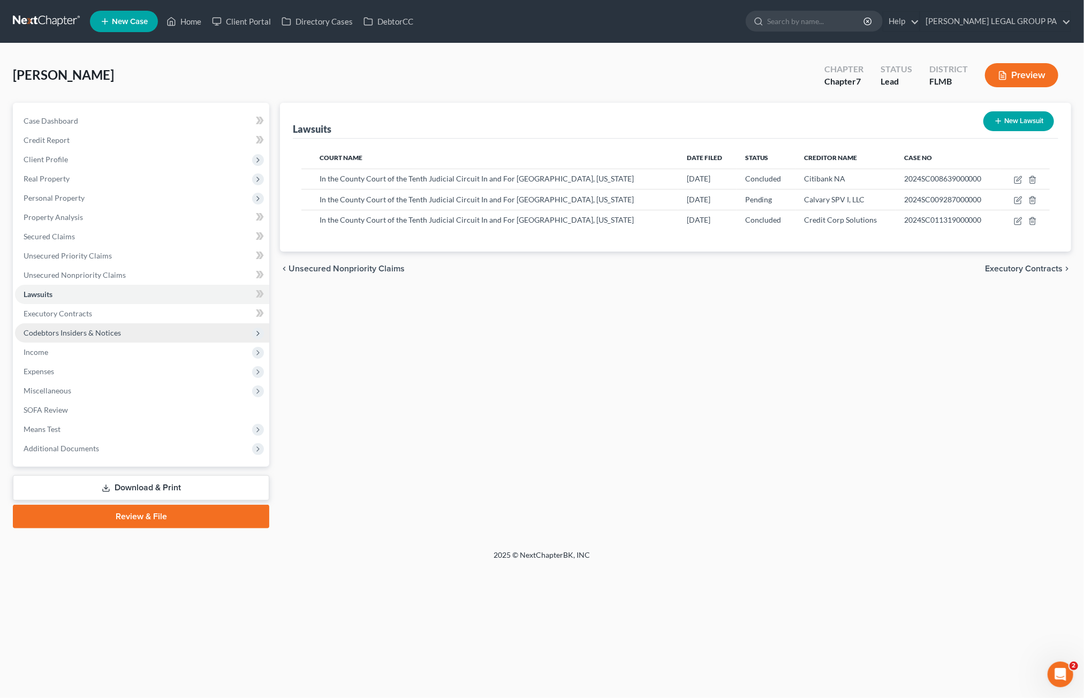
click at [49, 328] on span "Codebtors Insiders & Notices" at bounding box center [72, 332] width 97 height 9
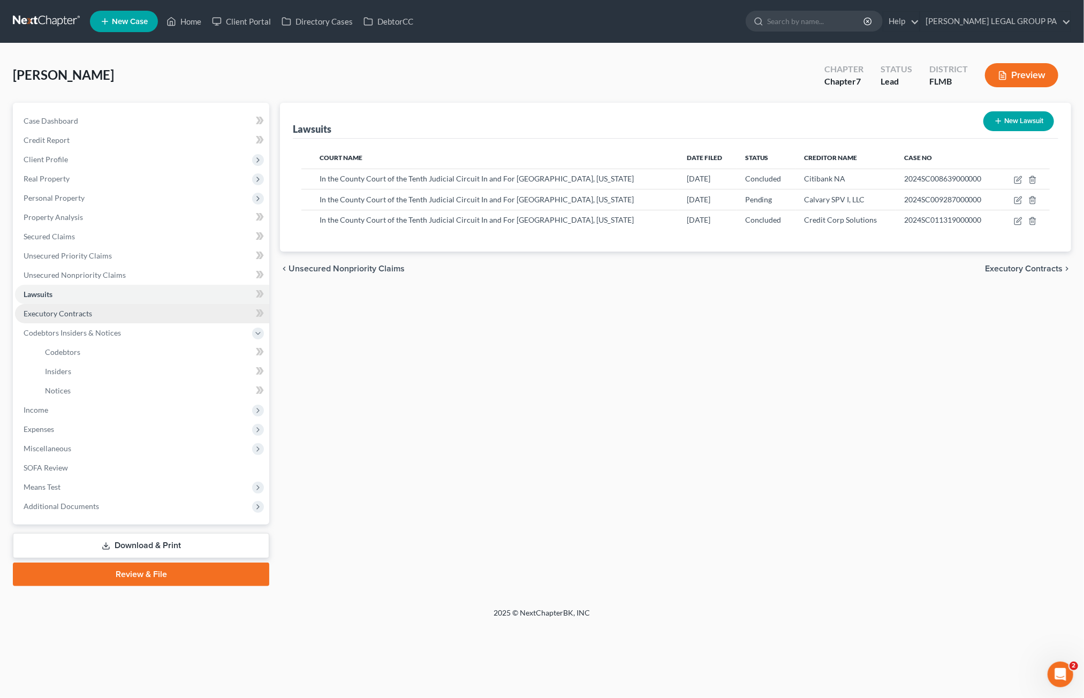
click at [50, 313] on span "Executory Contracts" at bounding box center [58, 313] width 69 height 9
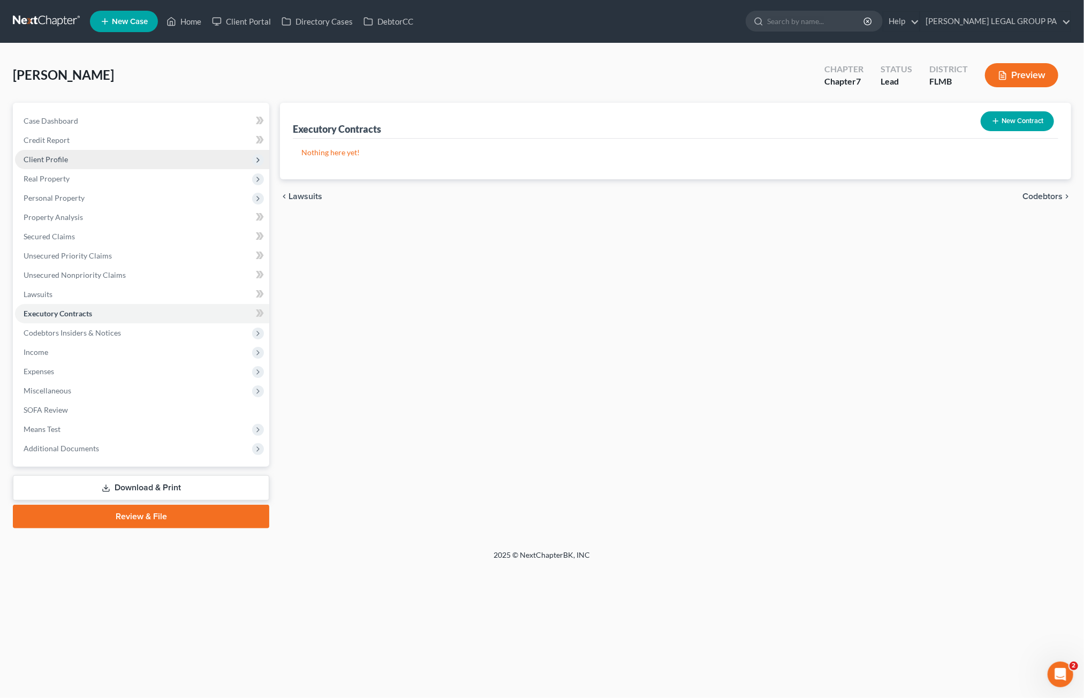
drag, startPoint x: 60, startPoint y: 155, endPoint x: 63, endPoint y: 163, distance: 8.5
click at [60, 155] on span "Client Profile" at bounding box center [46, 159] width 44 height 9
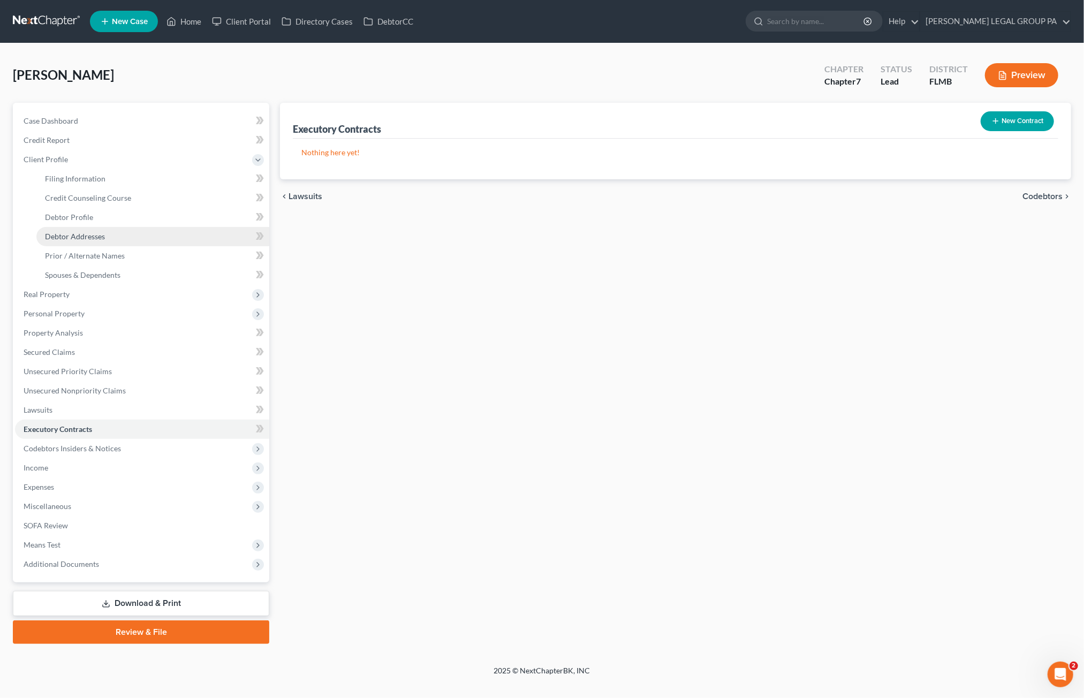
click at [77, 232] on span "Debtor Addresses" at bounding box center [75, 236] width 60 height 9
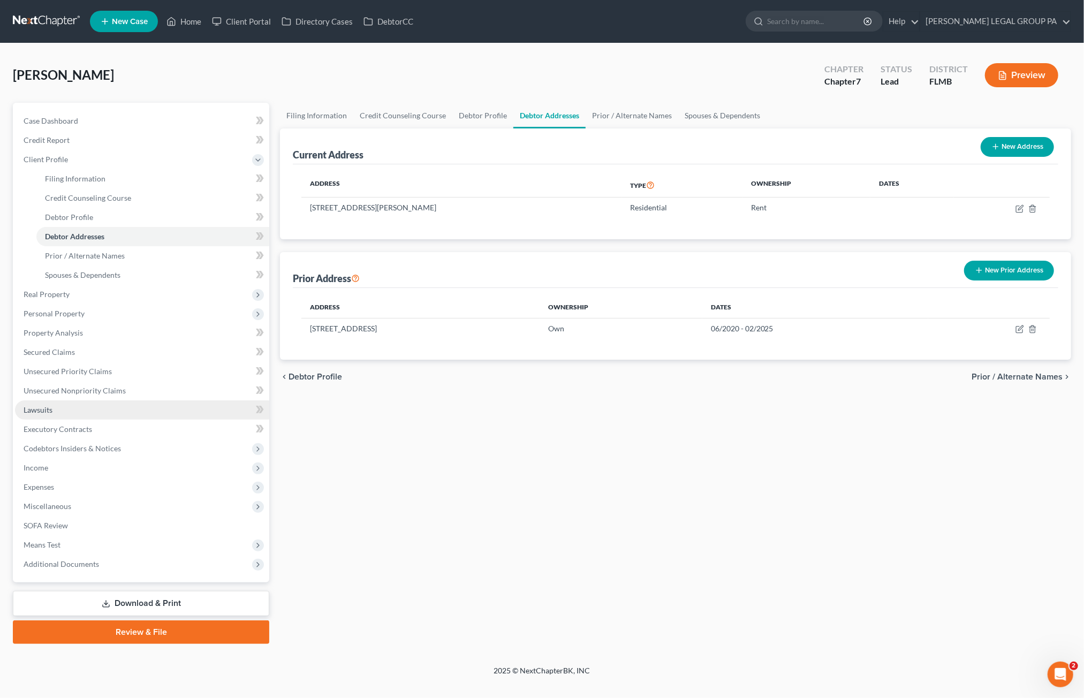
click at [55, 411] on link "Lawsuits" at bounding box center [142, 409] width 254 height 19
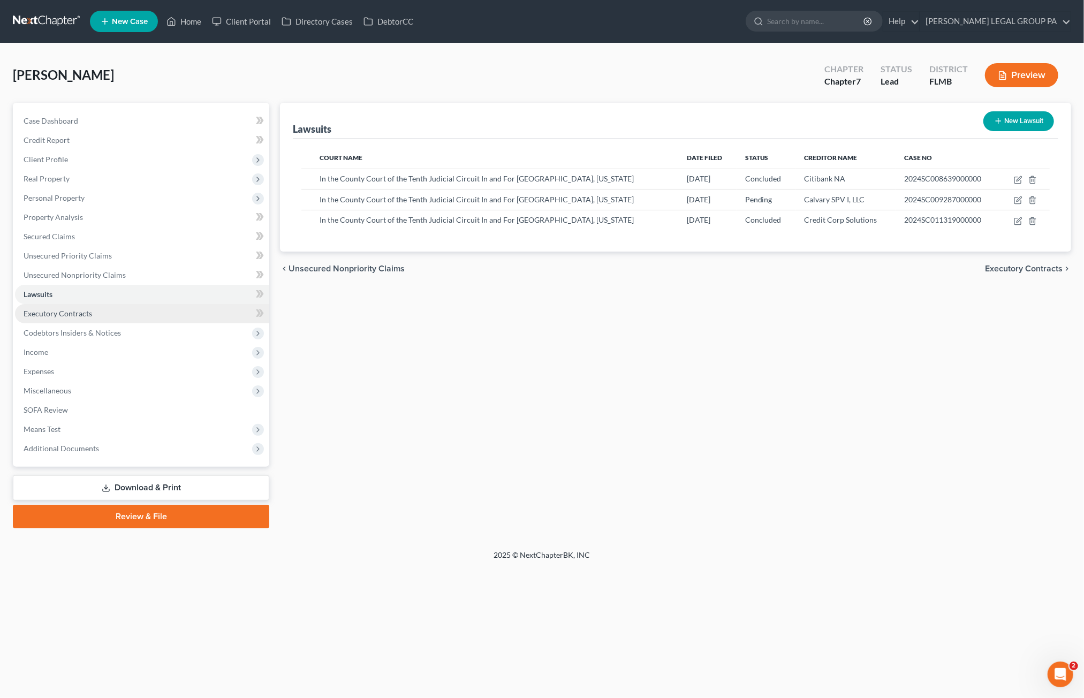
click at [70, 319] on link "Executory Contracts" at bounding box center [142, 313] width 254 height 19
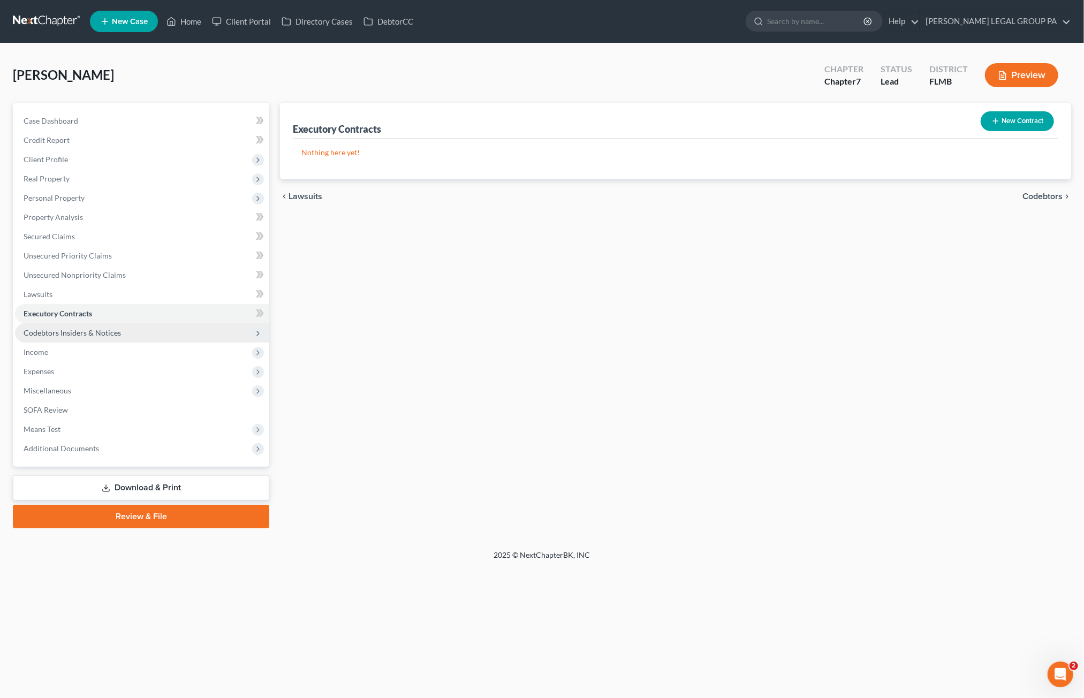
click at [69, 336] on span "Codebtors Insiders & Notices" at bounding box center [72, 332] width 97 height 9
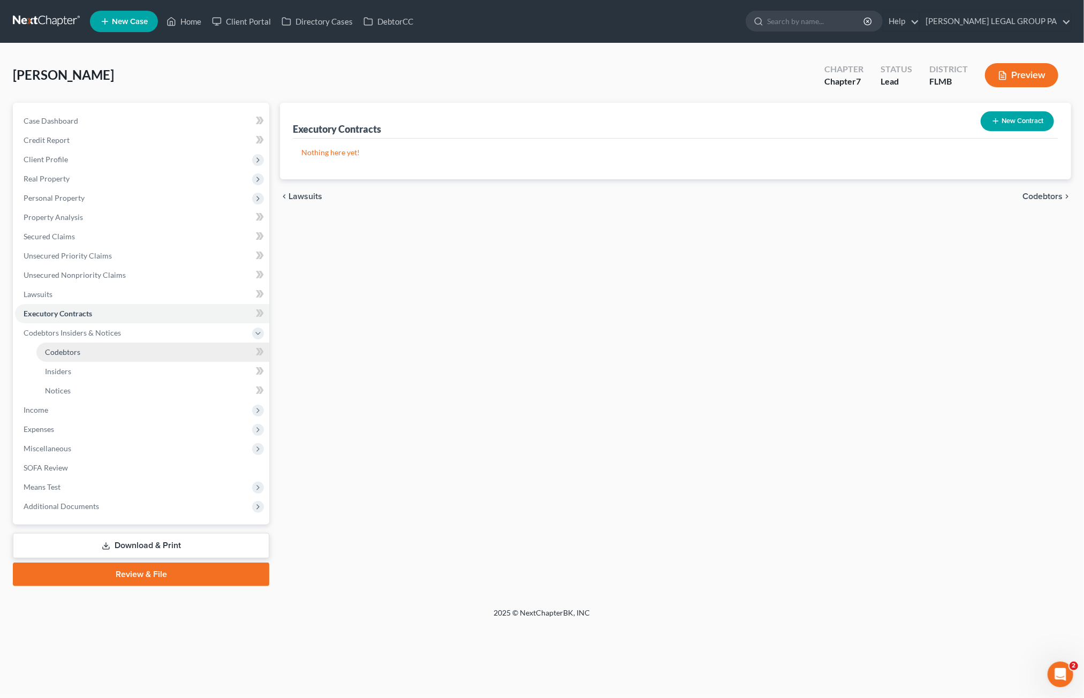
click at [55, 355] on span "Codebtors" at bounding box center [62, 351] width 35 height 9
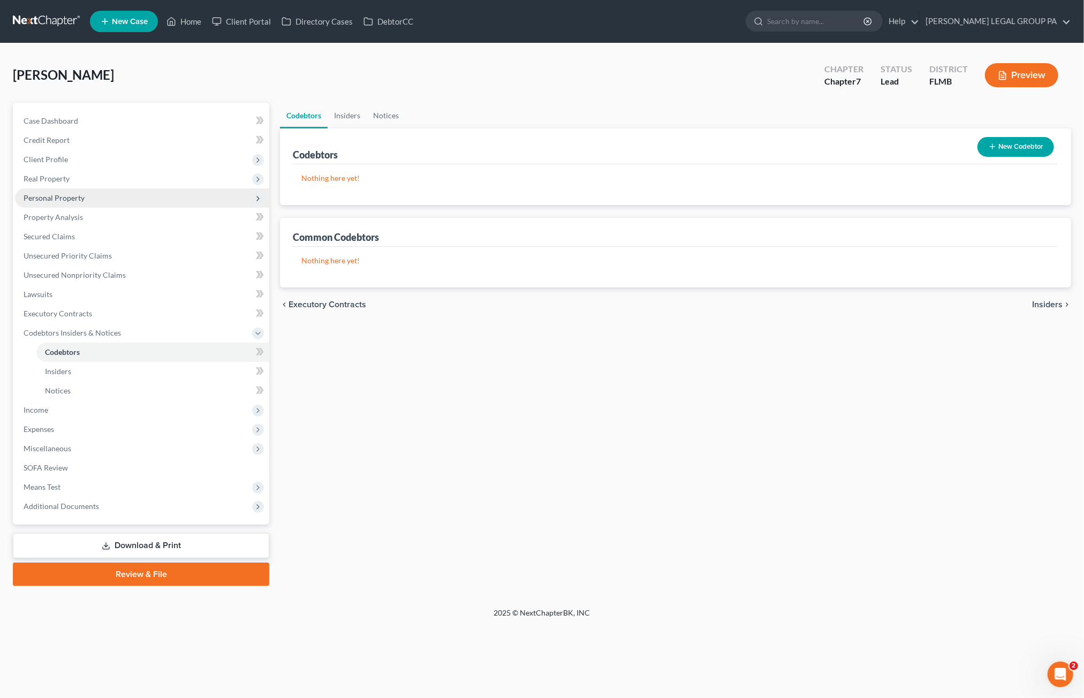
click at [48, 204] on span "Personal Property" at bounding box center [142, 197] width 254 height 19
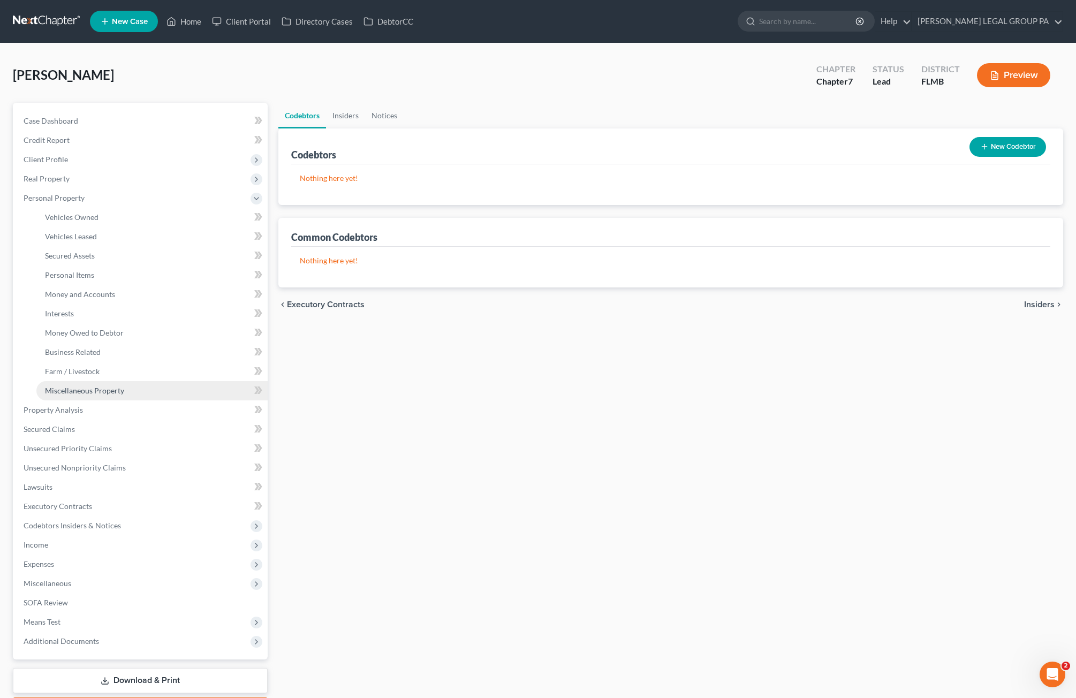
click at [100, 393] on span "Miscellaneous Property" at bounding box center [84, 390] width 79 height 9
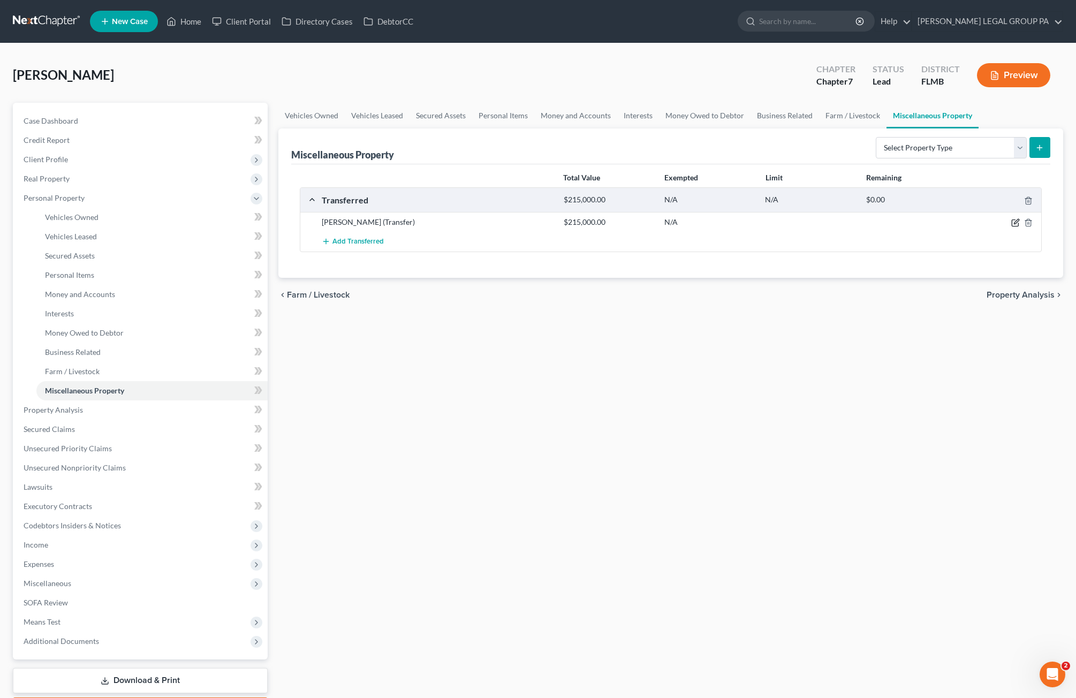
click at [1015, 221] on icon "button" at bounding box center [1015, 222] width 9 height 9
select select "Ordinary (within 2 years)"
select select "9"
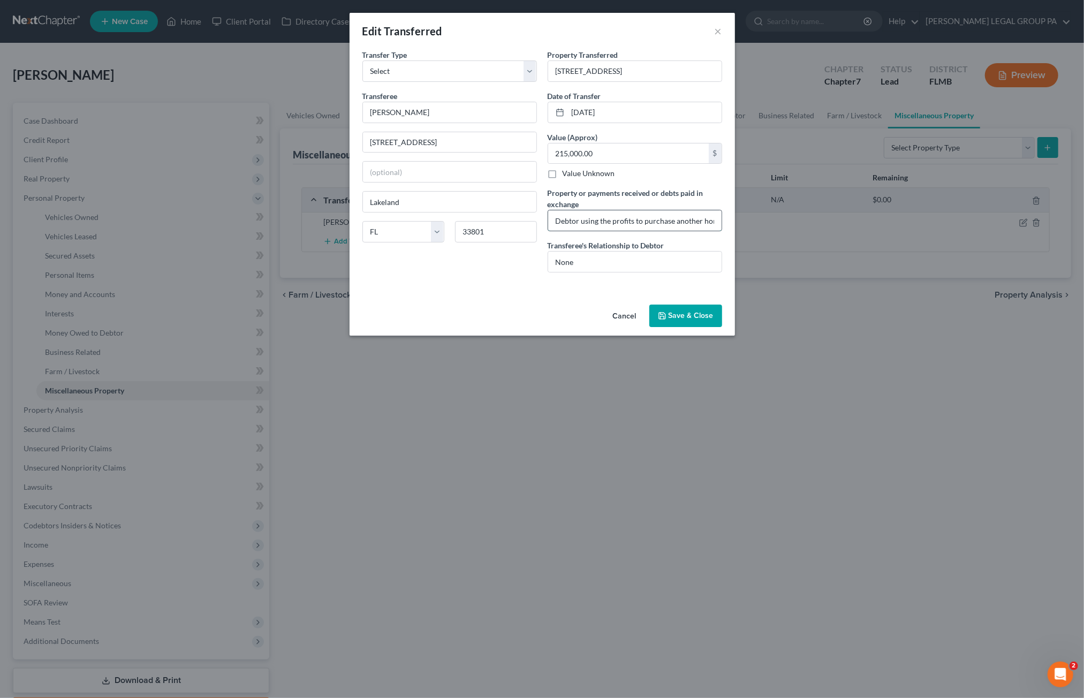
click at [602, 221] on input "Debtor using the profits to purchase another home in FL" at bounding box center [634, 220] width 173 height 20
click at [668, 211] on input "Debtor using the profits to purchase another home in FL" at bounding box center [634, 220] width 173 height 20
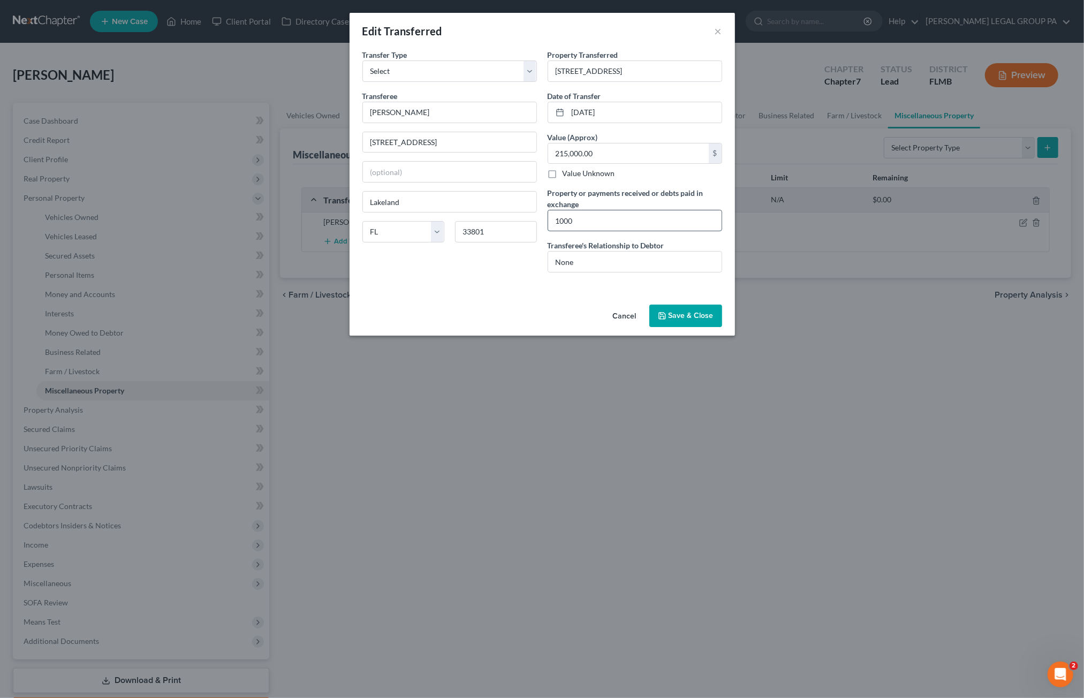
type input "10000"
type input "$10,000.00"
click at [702, 313] on button "Save & Close" at bounding box center [685, 316] width 73 height 22
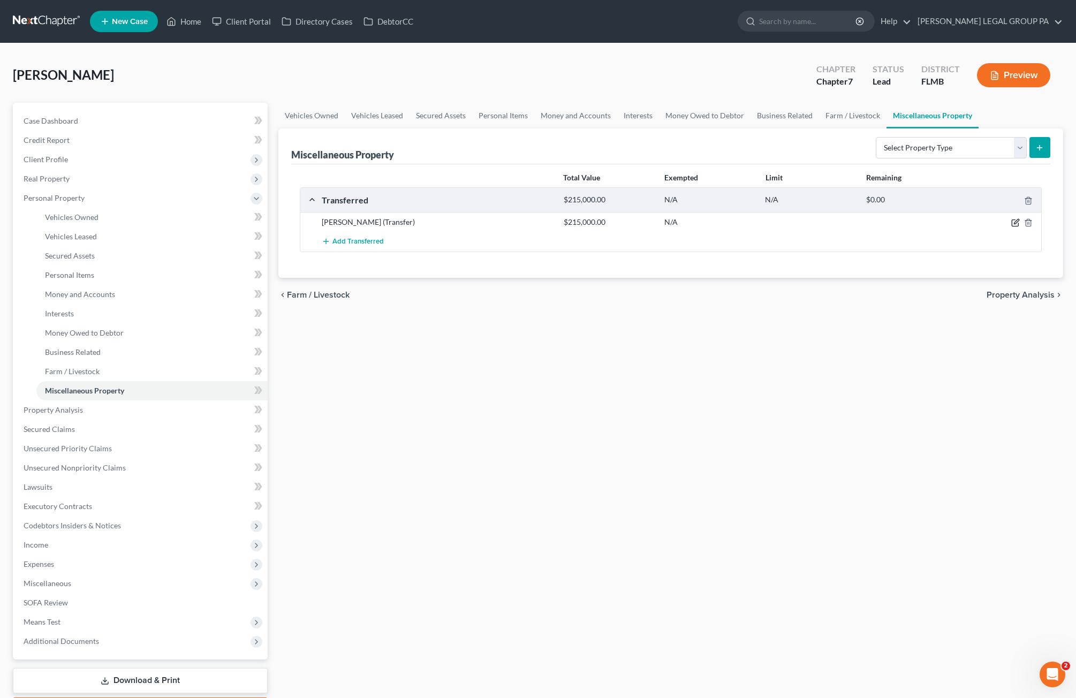
click at [1015, 222] on icon "button" at bounding box center [1015, 222] width 9 height 9
select select "Ordinary (within 2 years)"
select select "9"
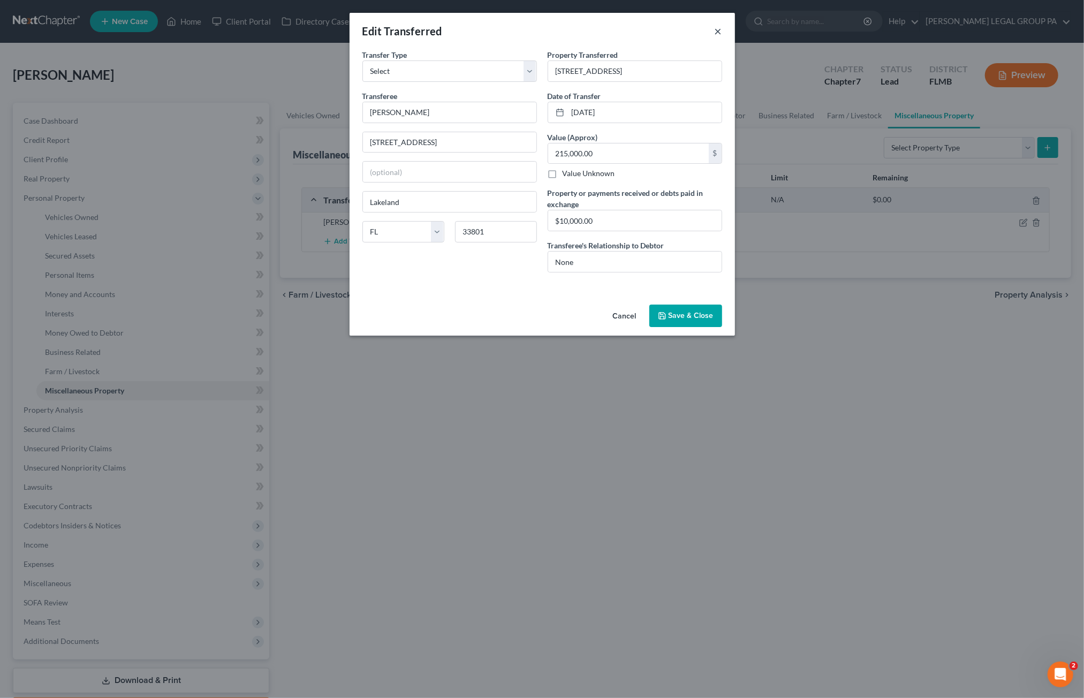
click at [718, 33] on button "×" at bounding box center [717, 31] width 7 height 13
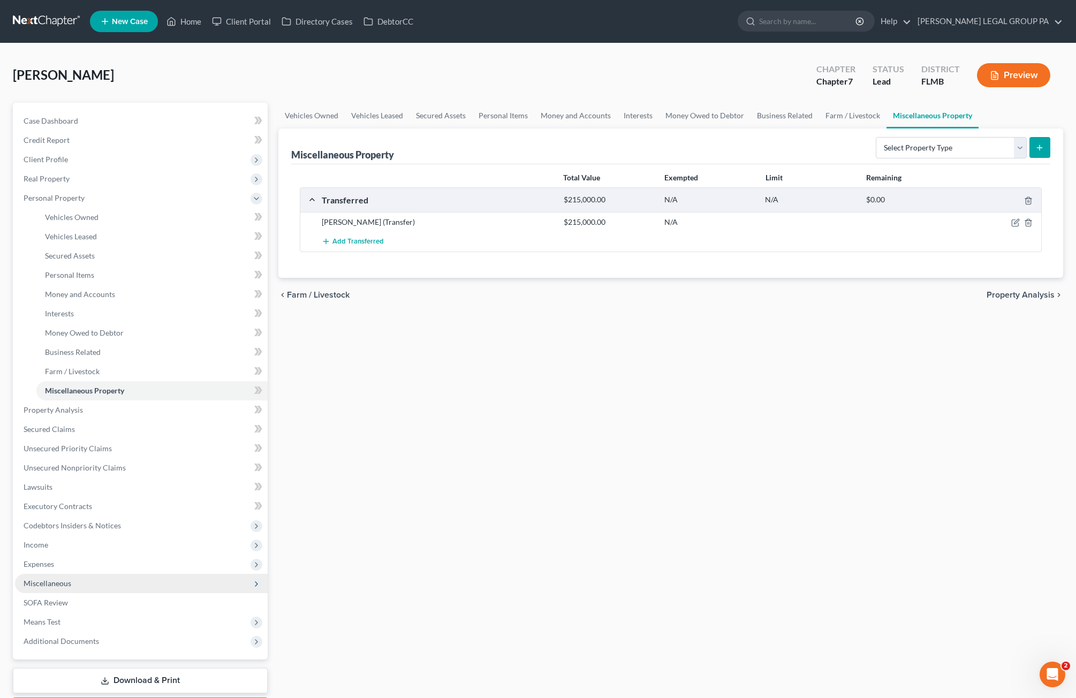
click at [42, 588] on span "Miscellaneous" at bounding box center [141, 583] width 253 height 19
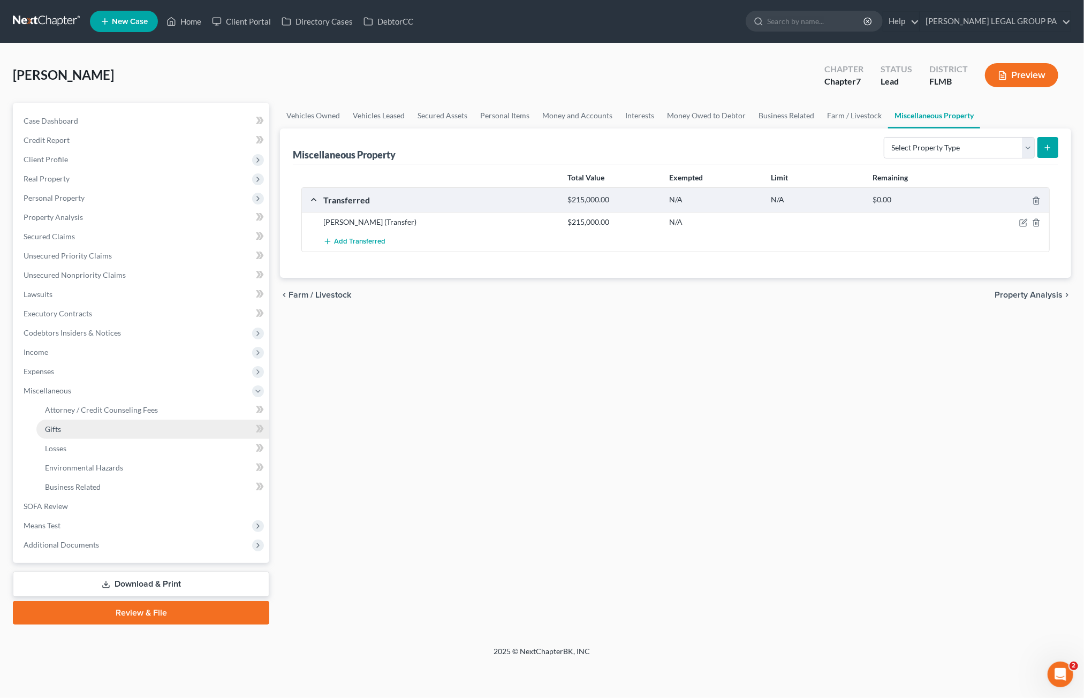
click at [64, 428] on link "Gifts" at bounding box center [152, 429] width 233 height 19
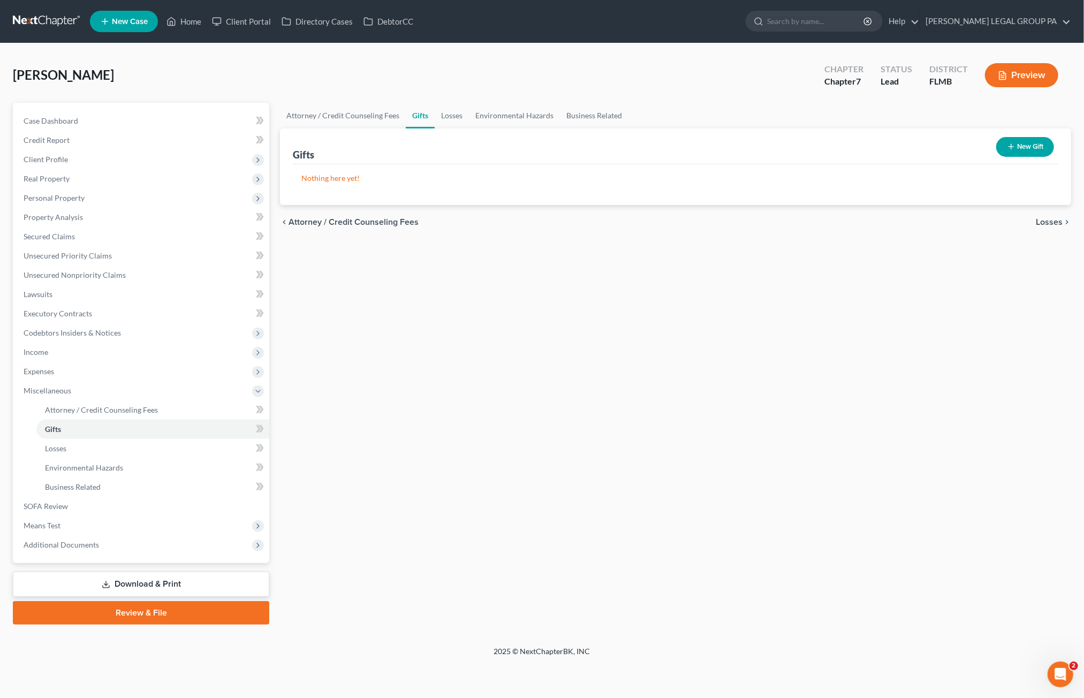
click at [1015, 146] on button "New Gift" at bounding box center [1025, 147] width 58 height 20
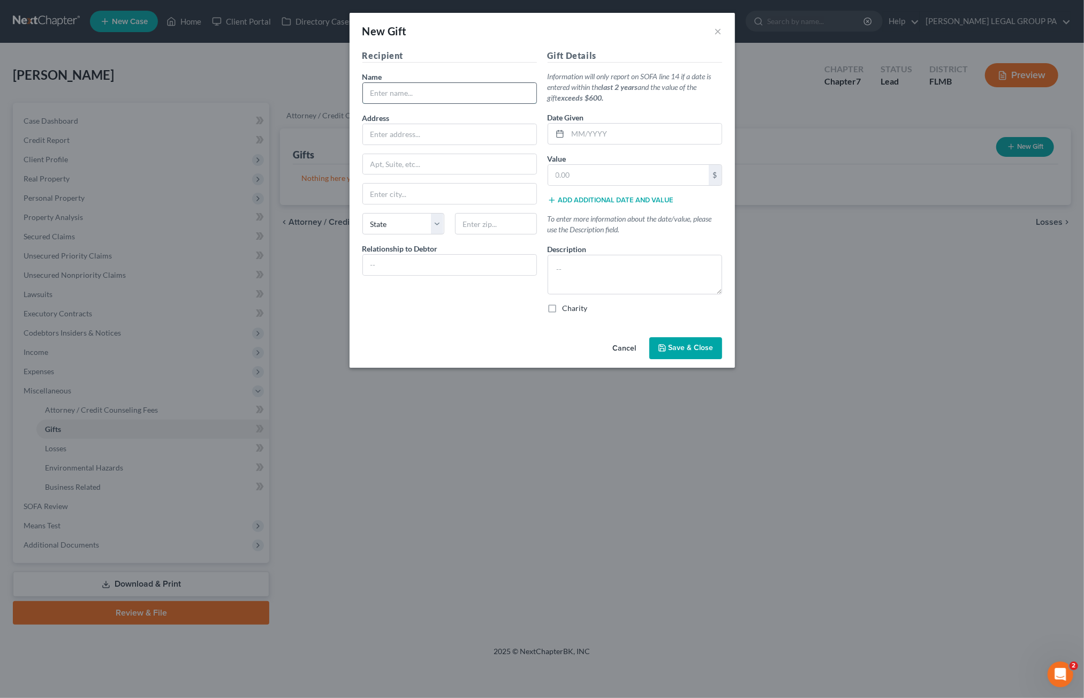
click at [385, 100] on input "text" at bounding box center [449, 93] width 173 height 20
click at [629, 342] on button "Cancel" at bounding box center [624, 348] width 41 height 21
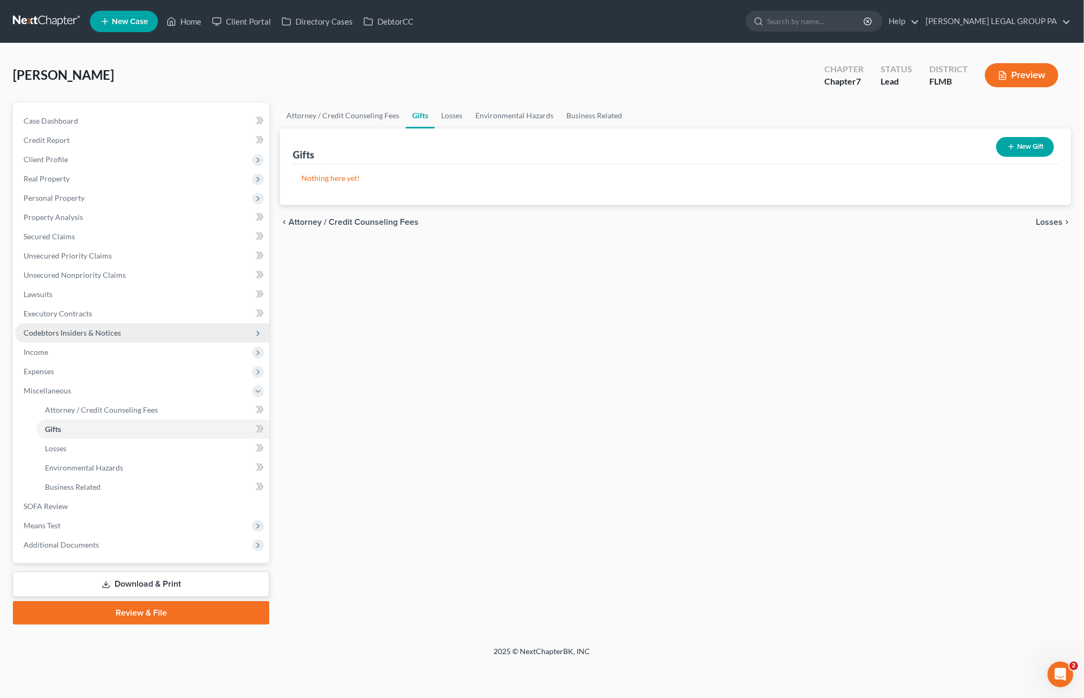
click at [58, 336] on span "Codebtors Insiders & Notices" at bounding box center [72, 332] width 97 height 9
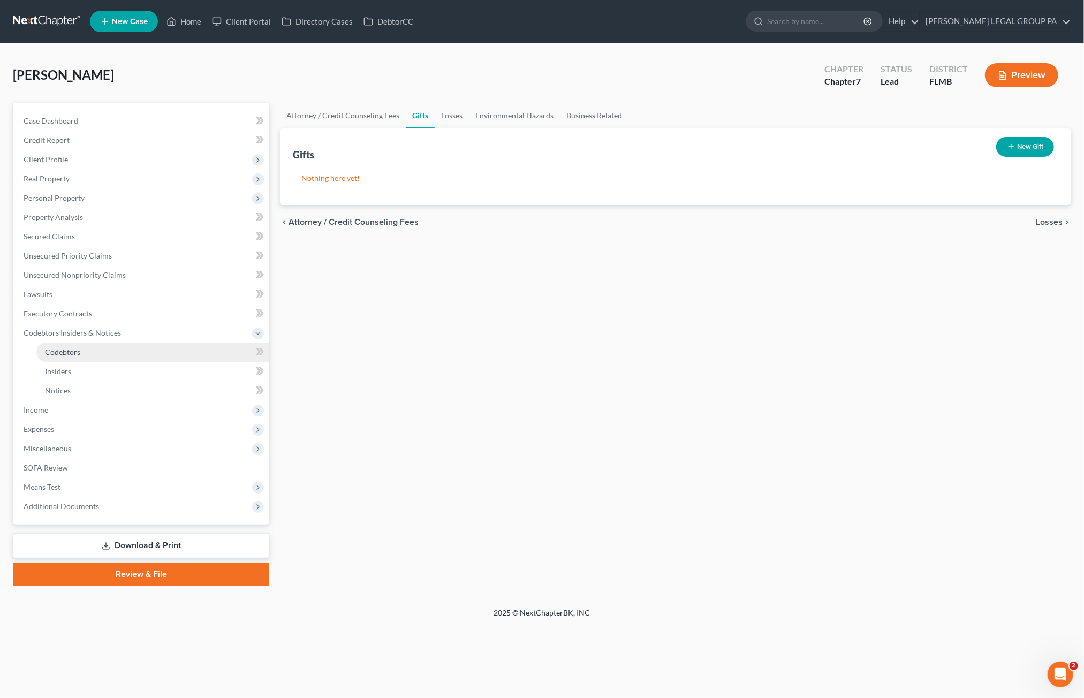
click at [65, 351] on span "Codebtors" at bounding box center [62, 351] width 35 height 9
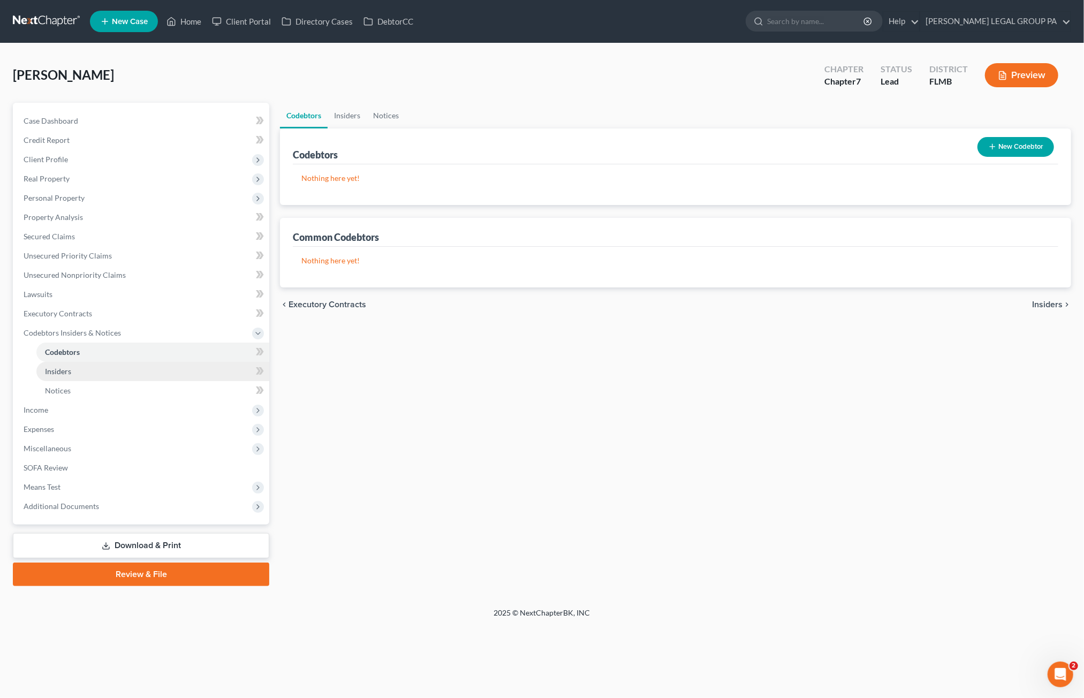
click at [62, 374] on span "Insiders" at bounding box center [58, 371] width 26 height 9
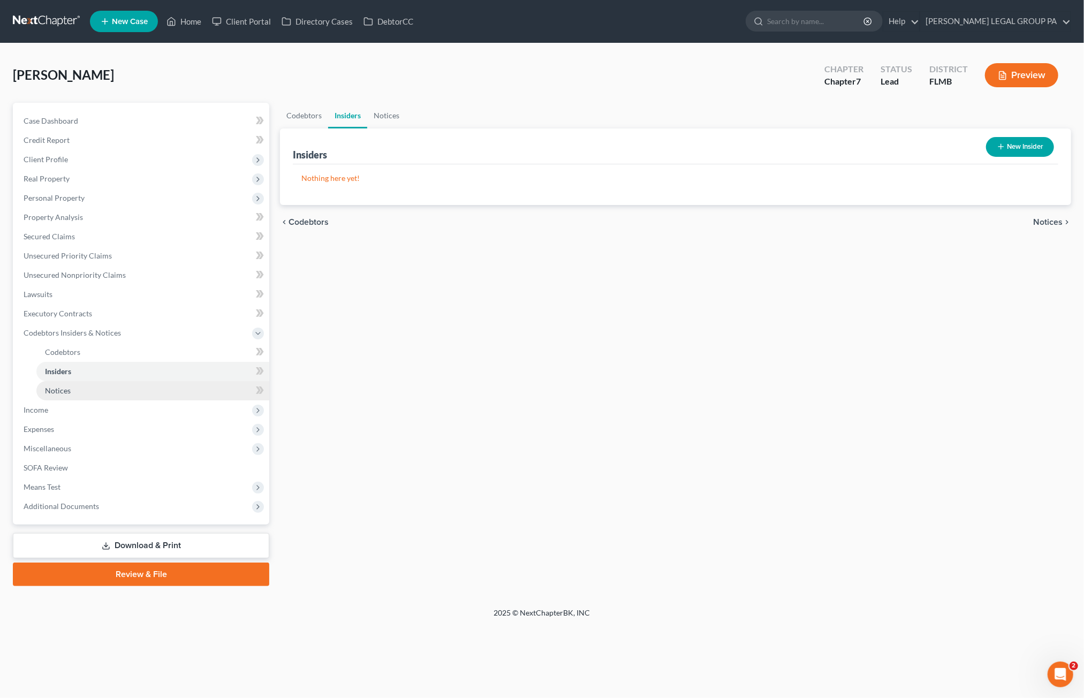
click at [64, 386] on span "Notices" at bounding box center [58, 390] width 26 height 9
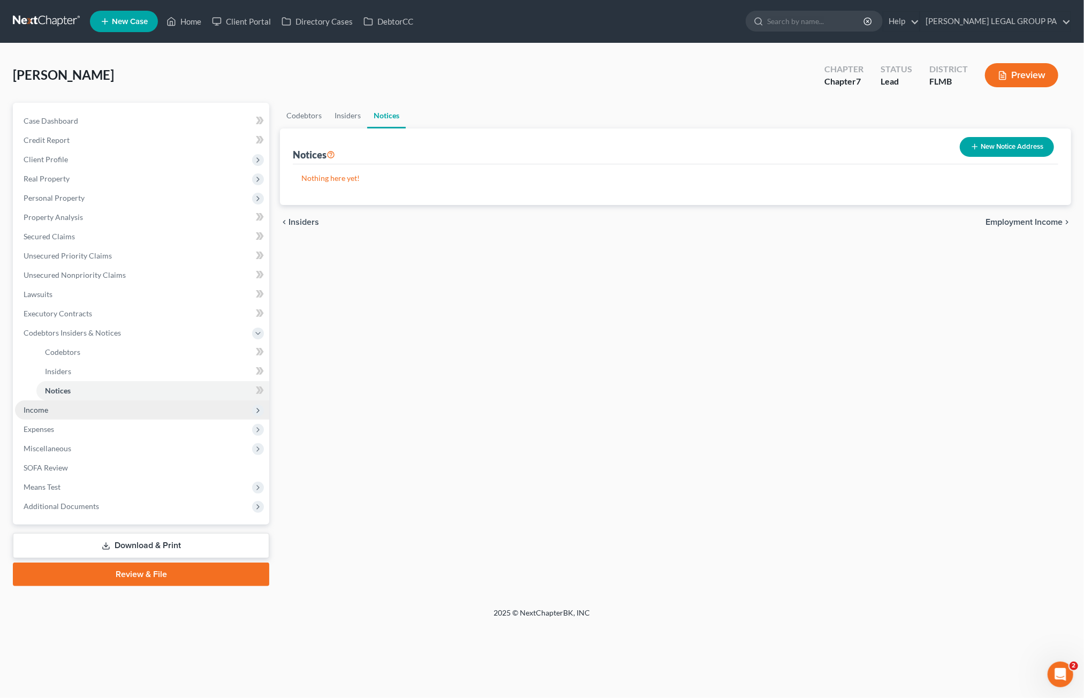
click at [60, 414] on span "Income" at bounding box center [142, 409] width 254 height 19
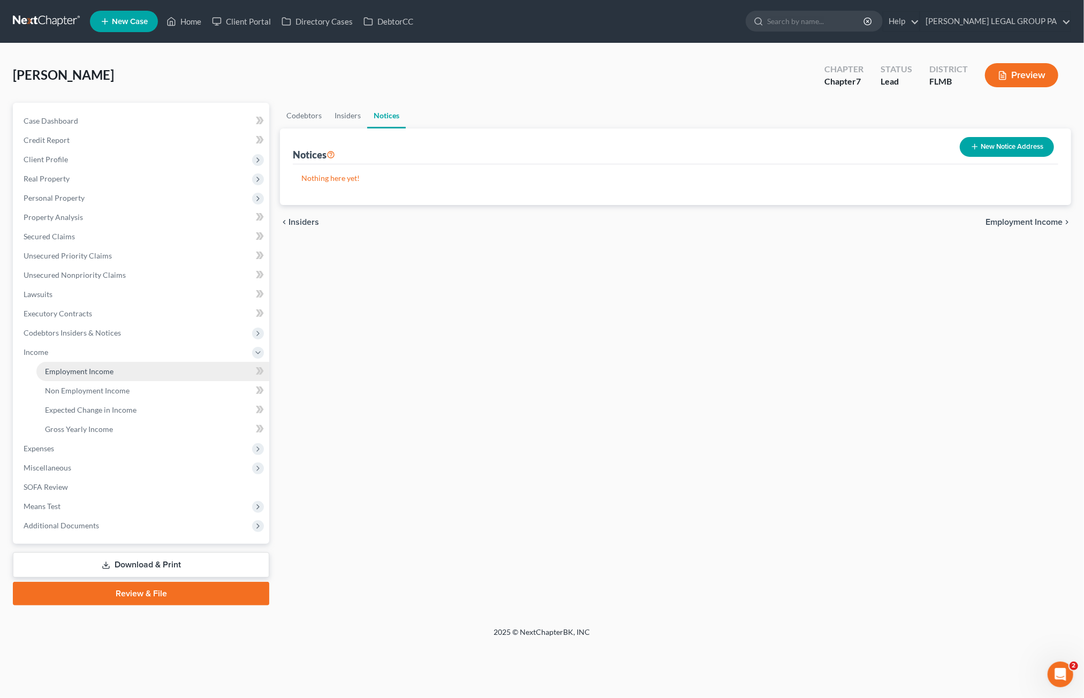
click at [70, 375] on span "Employment Income" at bounding box center [79, 371] width 69 height 9
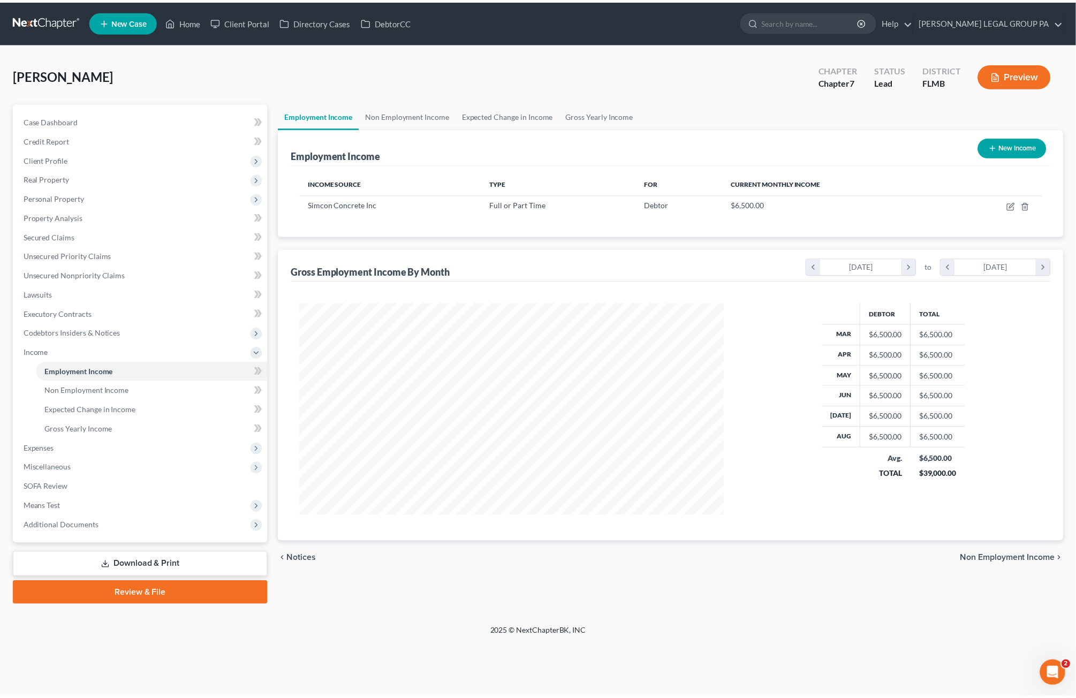
scroll to position [213, 449]
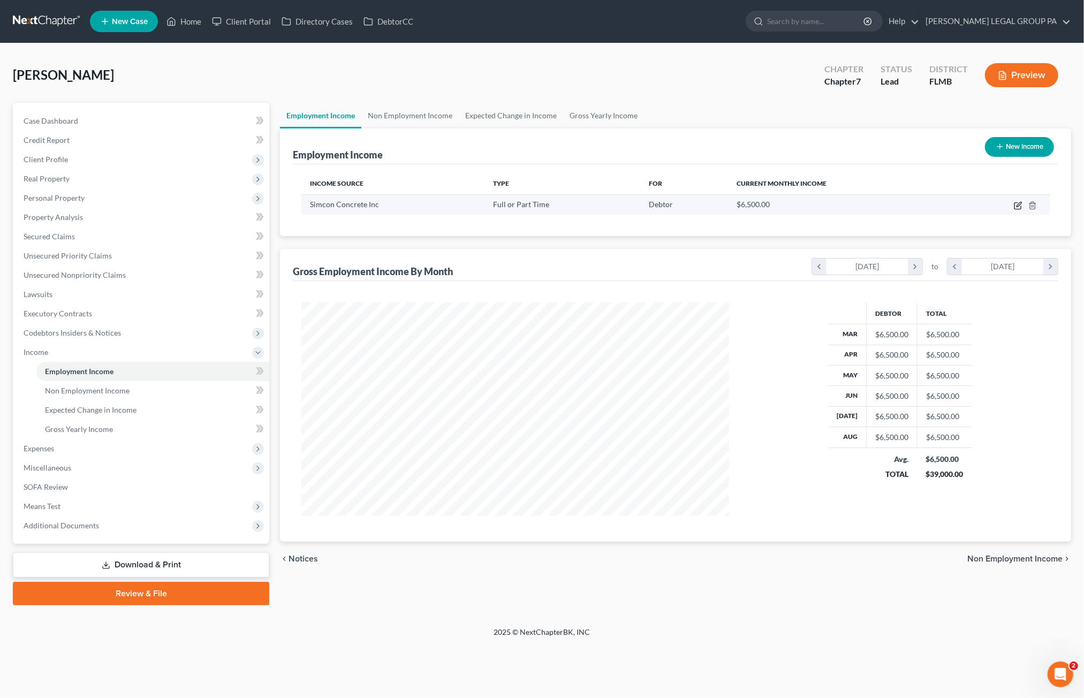
click at [1020, 202] on icon "button" at bounding box center [1018, 205] width 9 height 9
select select "0"
select select "9"
select select "3"
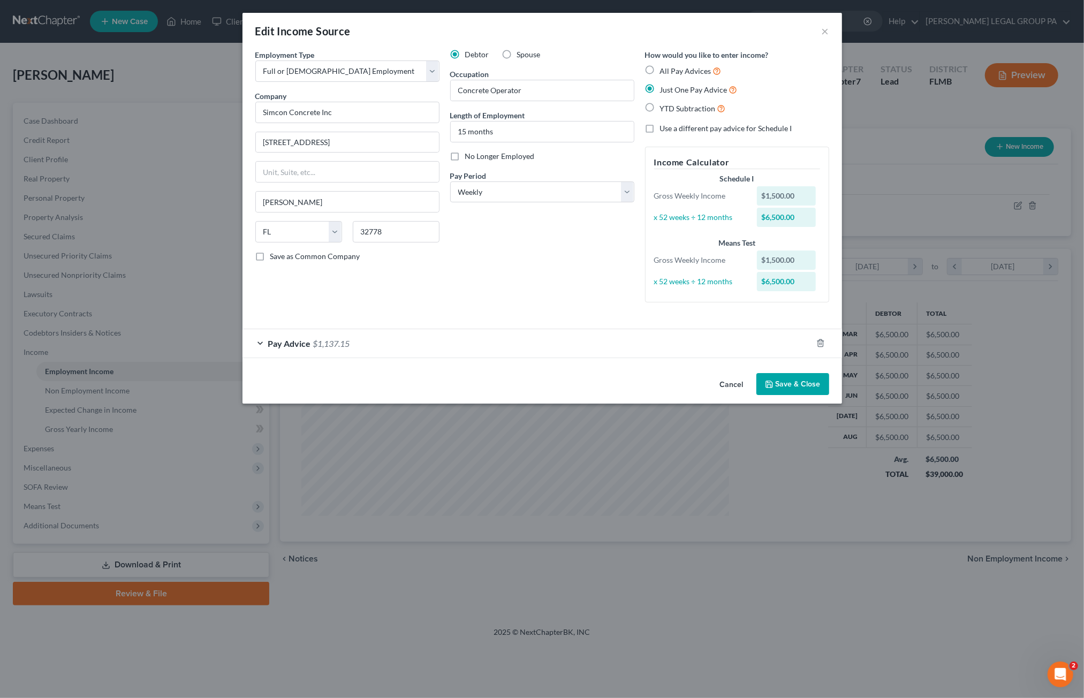
click at [781, 354] on div "Pay Advice $1,137.15" at bounding box center [526, 343] width 569 height 28
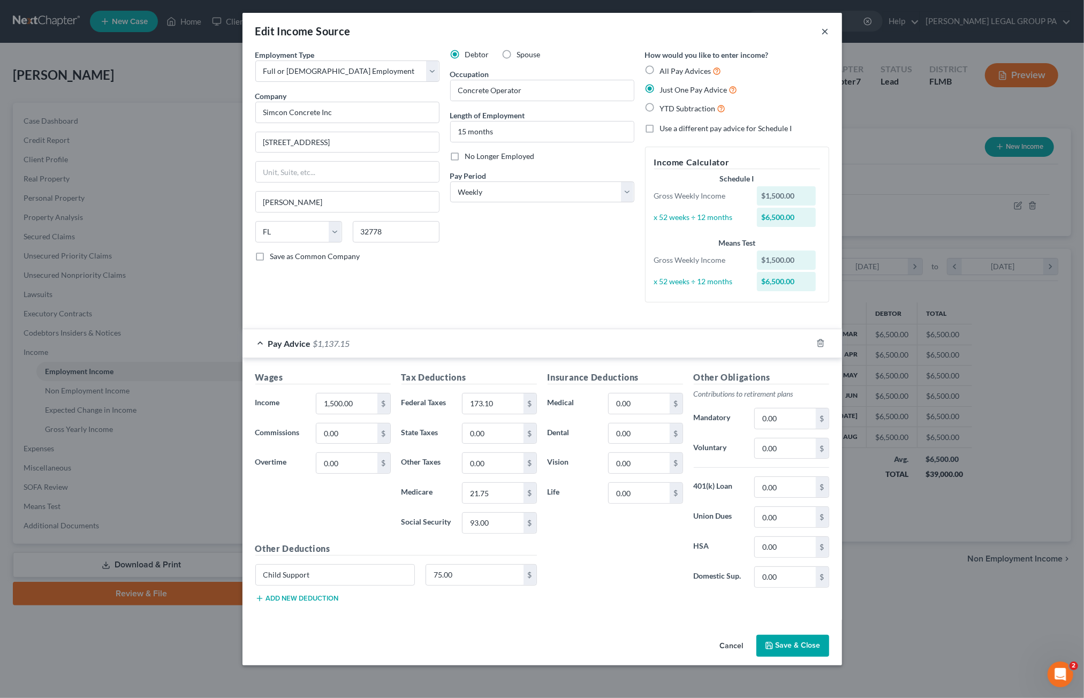
click at [825, 31] on button "×" at bounding box center [824, 31] width 7 height 13
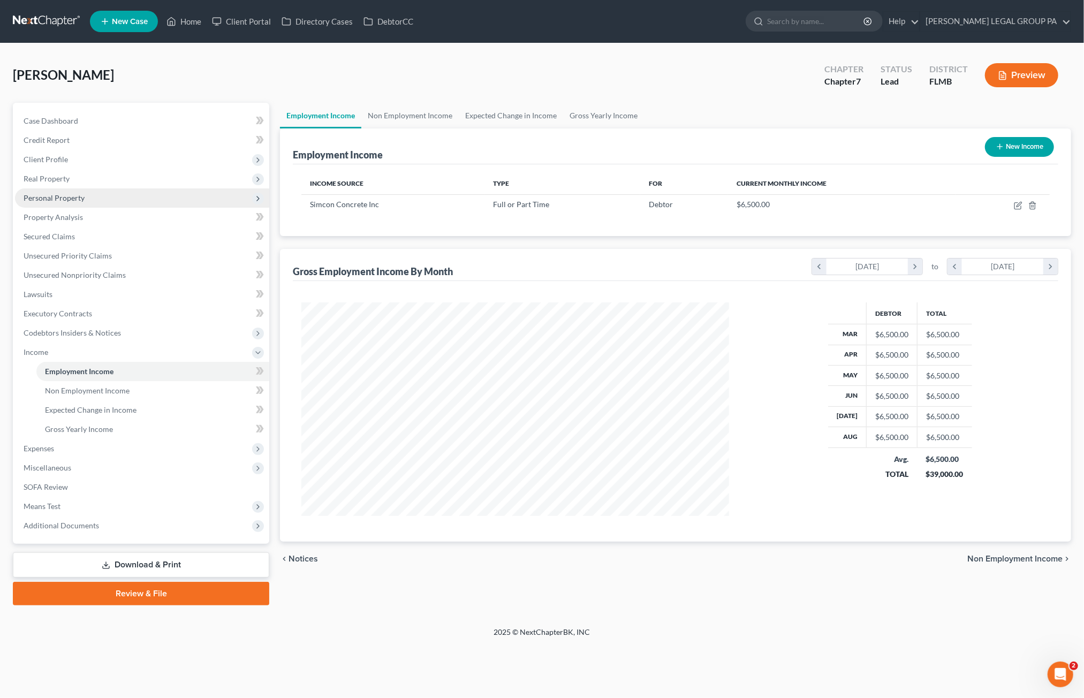
click at [59, 197] on span "Personal Property" at bounding box center [54, 197] width 61 height 9
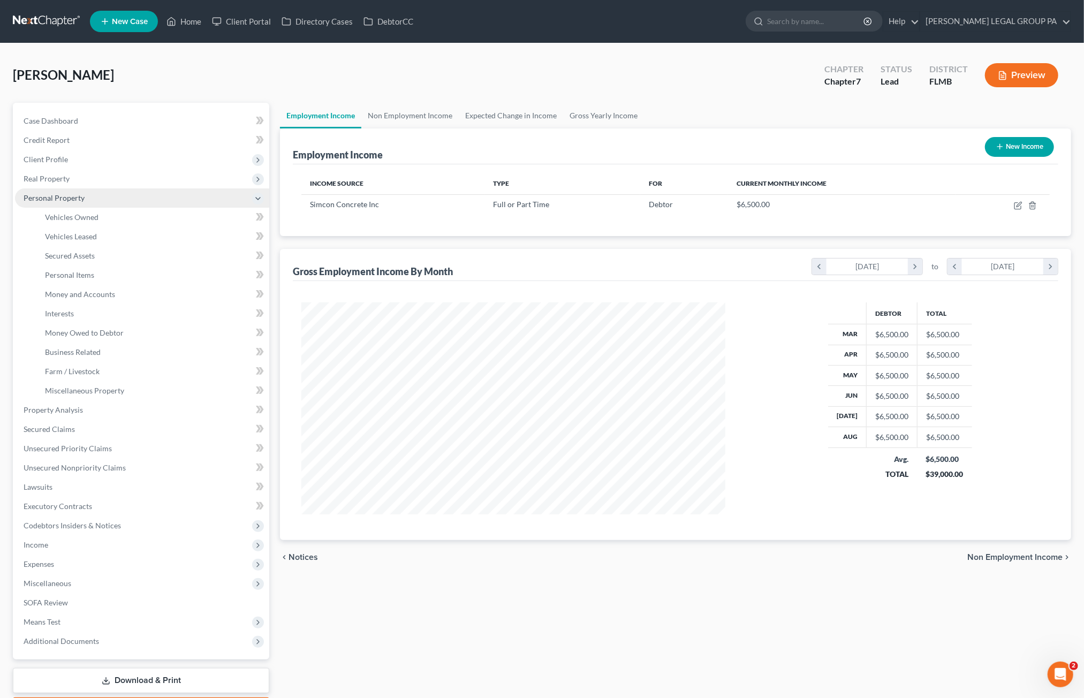
scroll to position [534950, 534717]
click at [70, 389] on span "Miscellaneous Property" at bounding box center [84, 390] width 79 height 9
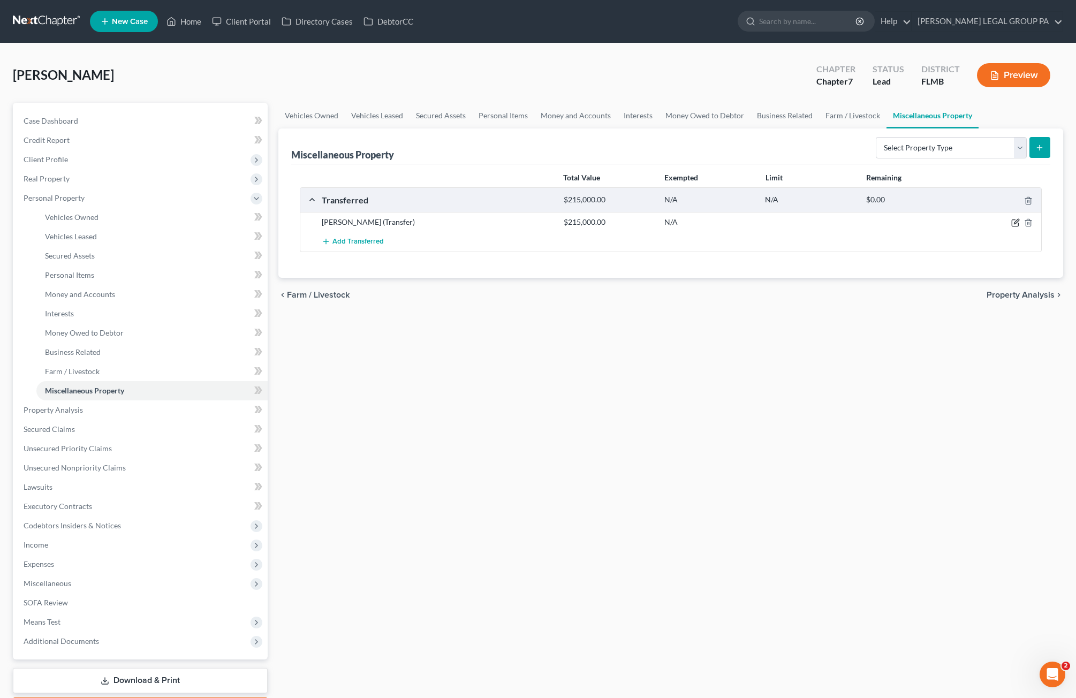
click at [1017, 224] on icon "button" at bounding box center [1015, 222] width 9 height 9
select select "Ordinary (within 2 years)"
select select "9"
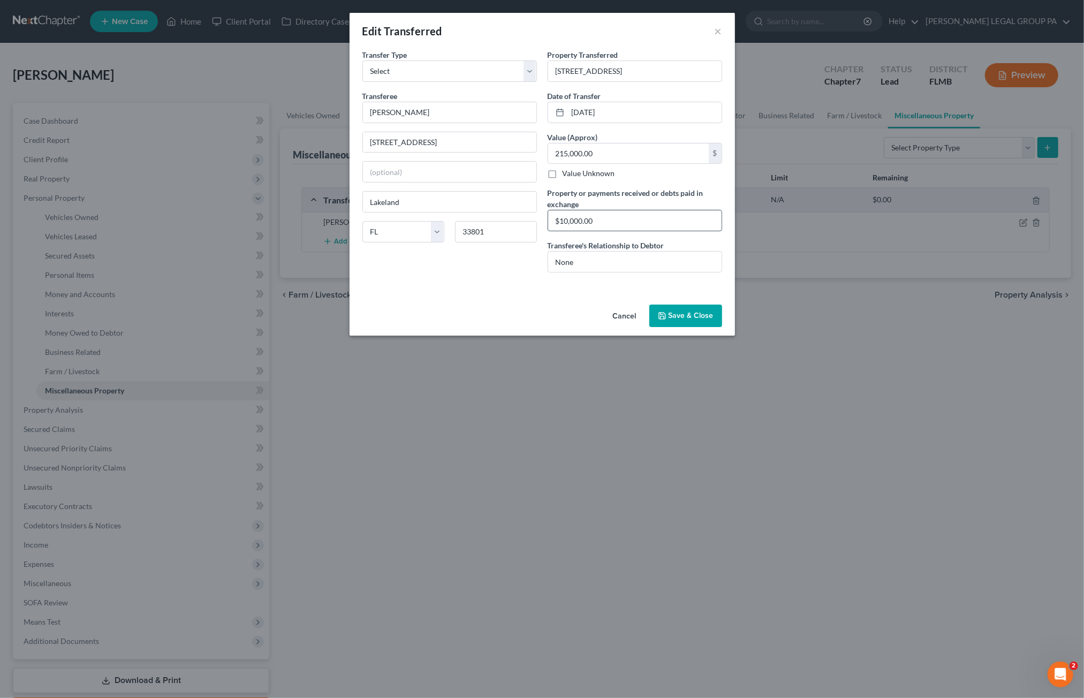
click at [600, 220] on input "$10,000.00" at bounding box center [634, 220] width 173 height 20
drag, startPoint x: 593, startPoint y: 220, endPoint x: 569, endPoint y: 218, distance: 23.6
click at [569, 218] on input "$10,000.00" at bounding box center [634, 220] width 173 height 20
type input "$10,390.50"
click at [672, 307] on button "Save & Close" at bounding box center [685, 316] width 73 height 22
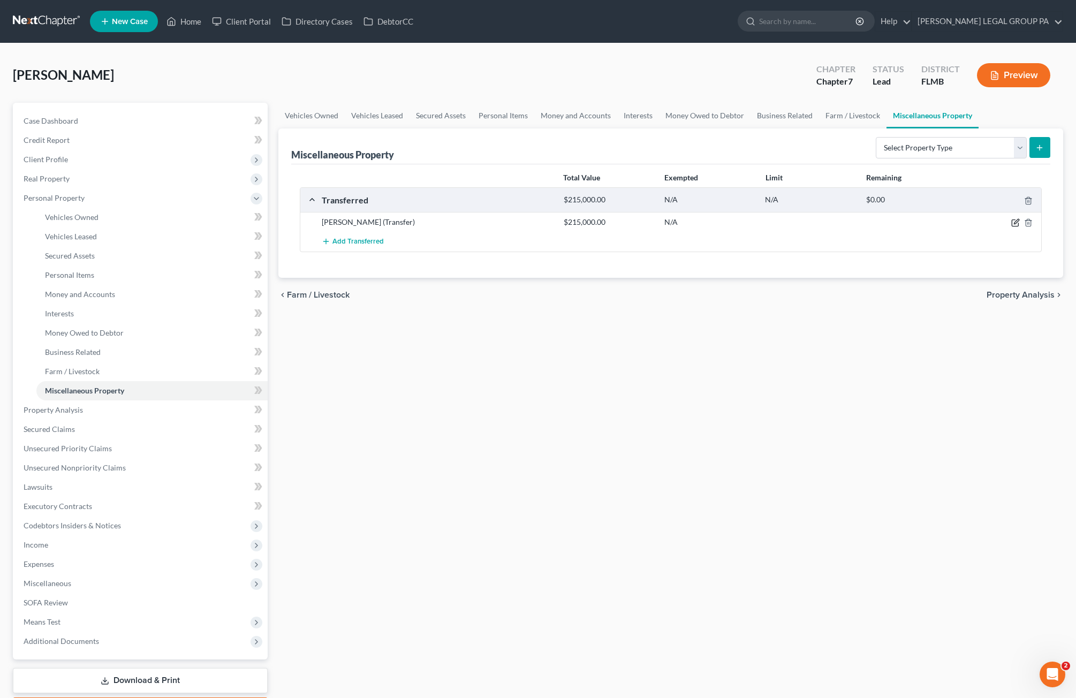
click at [1016, 224] on icon "button" at bounding box center [1015, 222] width 9 height 9
select select "Ordinary (within 2 years)"
select select "9"
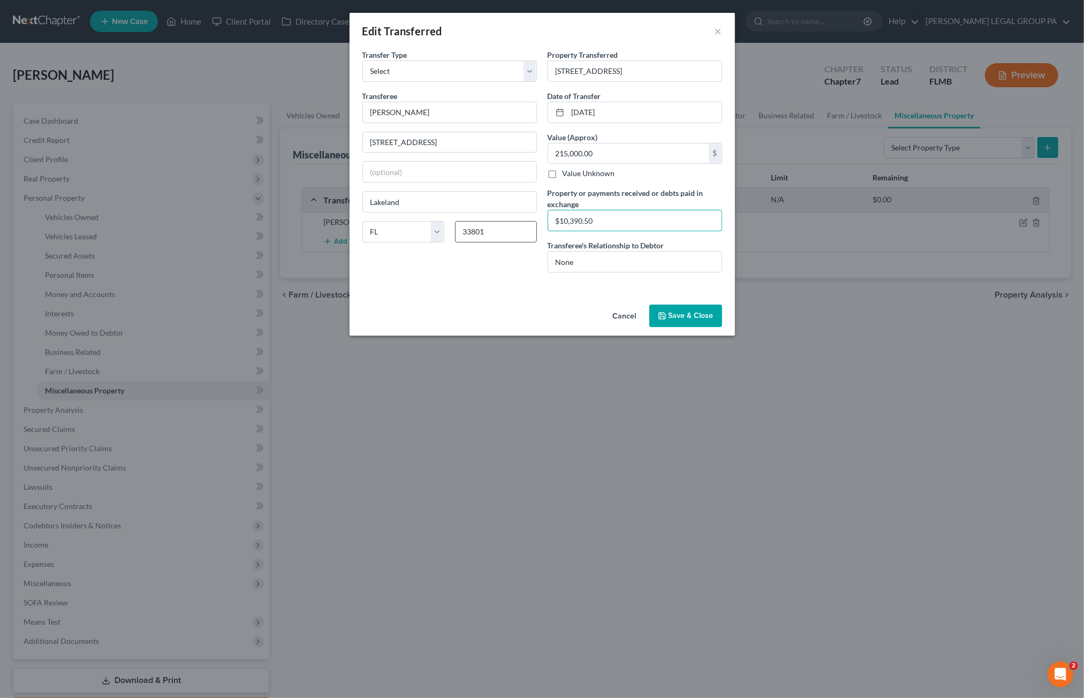
drag, startPoint x: 600, startPoint y: 220, endPoint x: 534, endPoint y: 219, distance: 65.8
click at [534, 219] on div "Transfer Type * Select Ordinary (within 2 years) Within 10 Years Transferee * P…" at bounding box center [542, 165] width 370 height 232
type input "$7,800.00"
click at [703, 308] on button "Save & Close" at bounding box center [685, 316] width 73 height 22
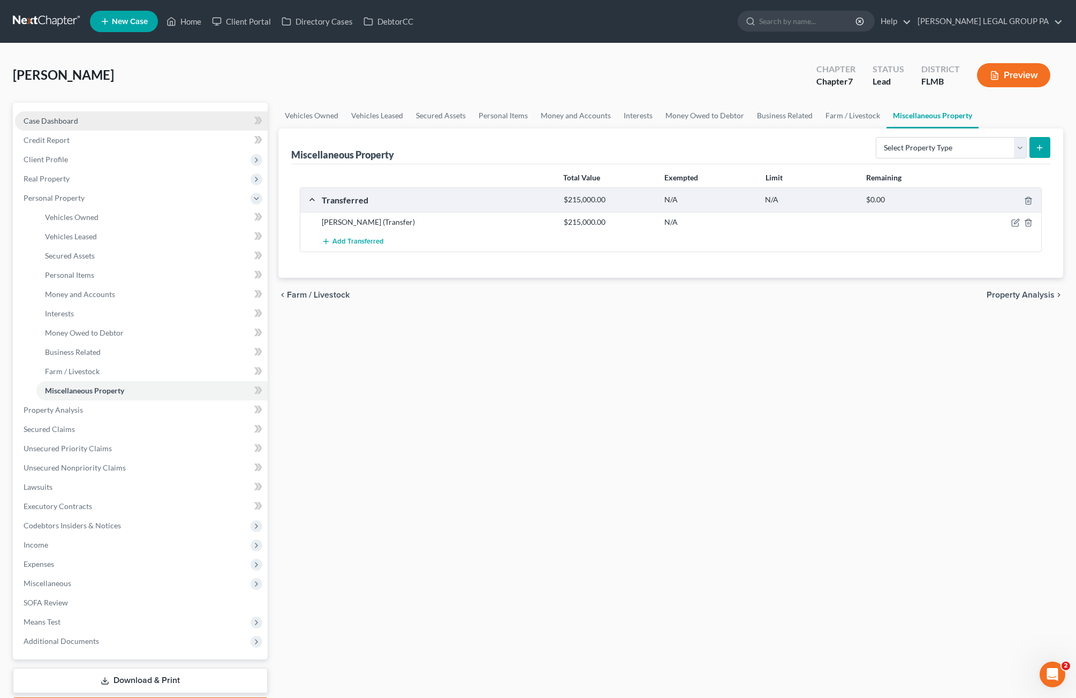
click at [39, 119] on span "Case Dashboard" at bounding box center [51, 120] width 55 height 9
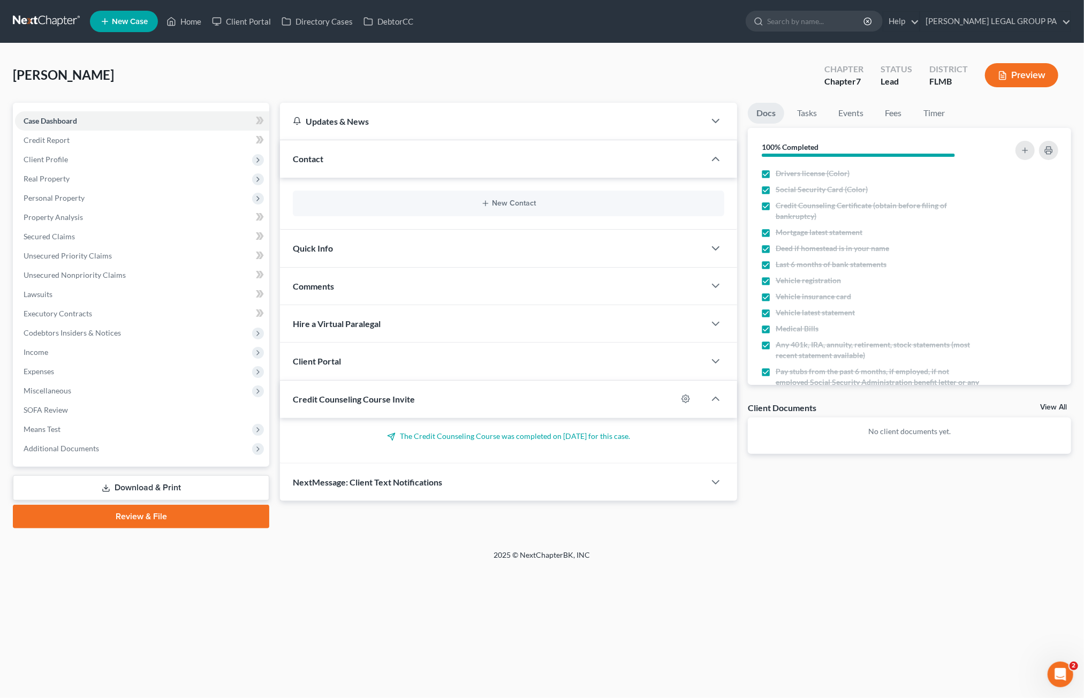
click at [327, 164] on div "Contact" at bounding box center [492, 158] width 425 height 37
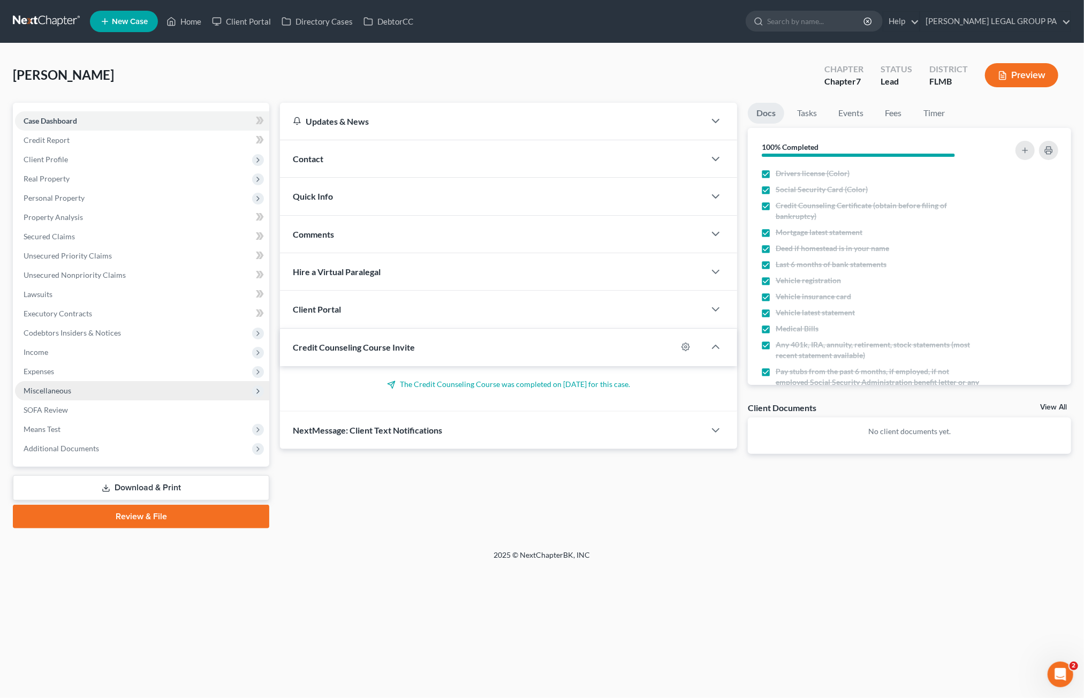
click at [58, 398] on span "Miscellaneous" at bounding box center [142, 390] width 254 height 19
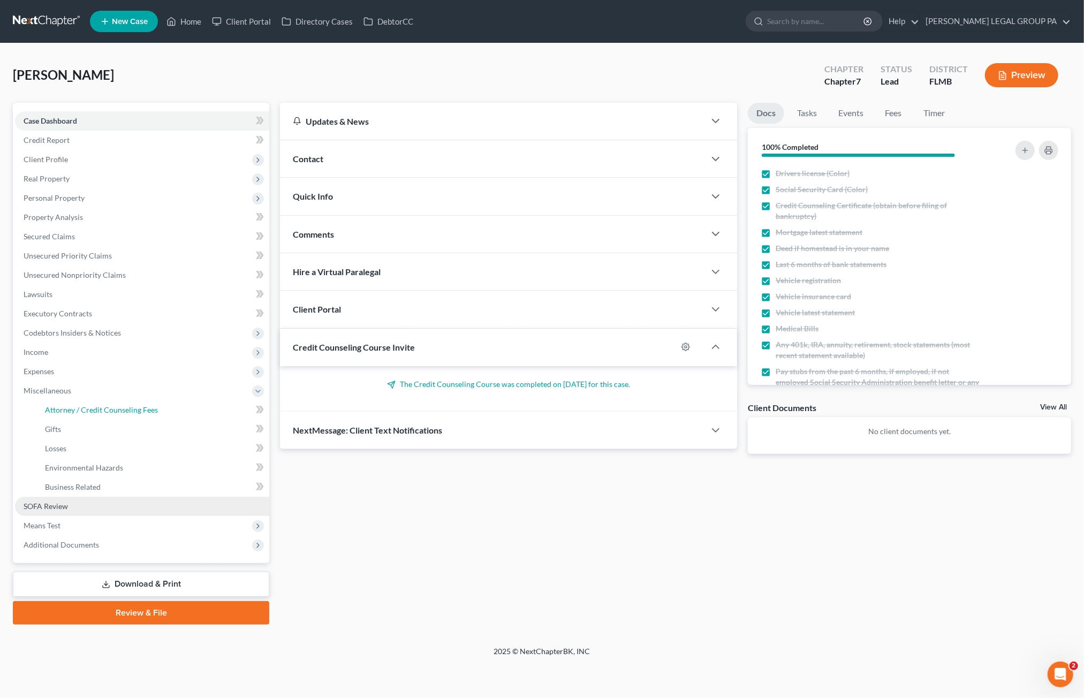
click at [65, 409] on span "Attorney / Credit Counseling Fees" at bounding box center [101, 409] width 113 height 9
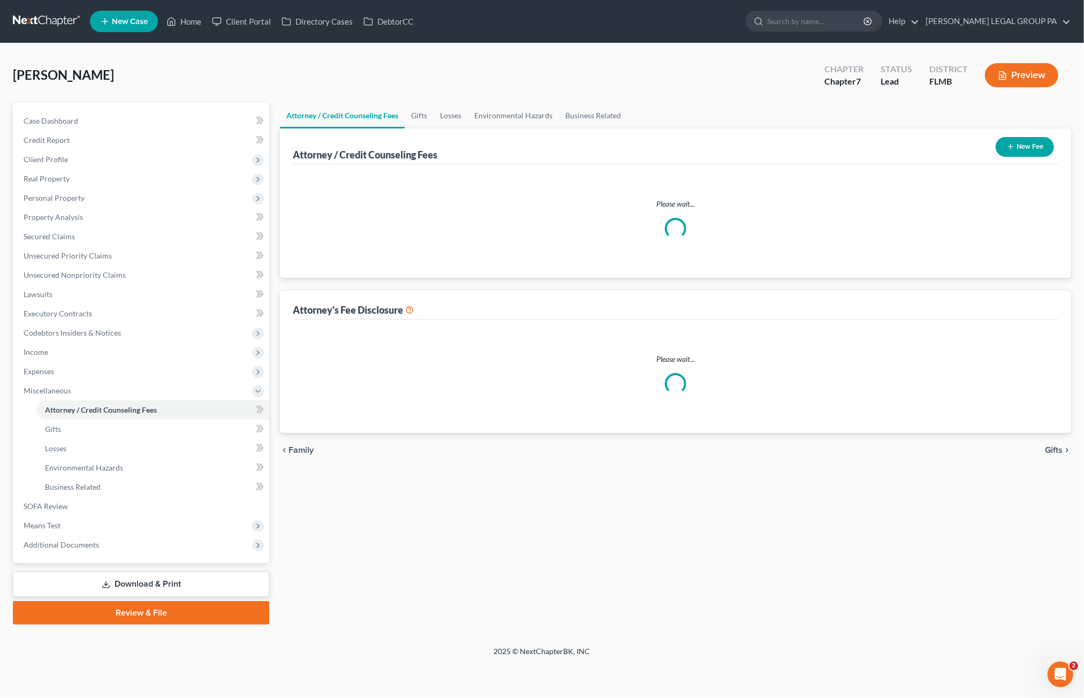
select select "0"
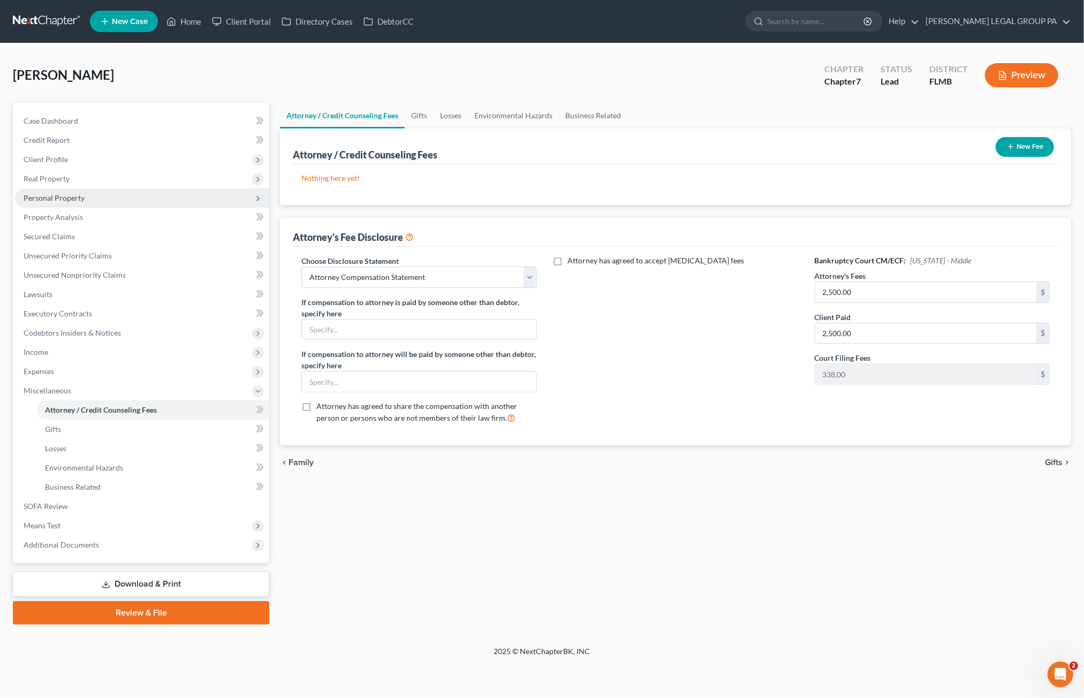
click at [58, 202] on span "Personal Property" at bounding box center [142, 197] width 254 height 19
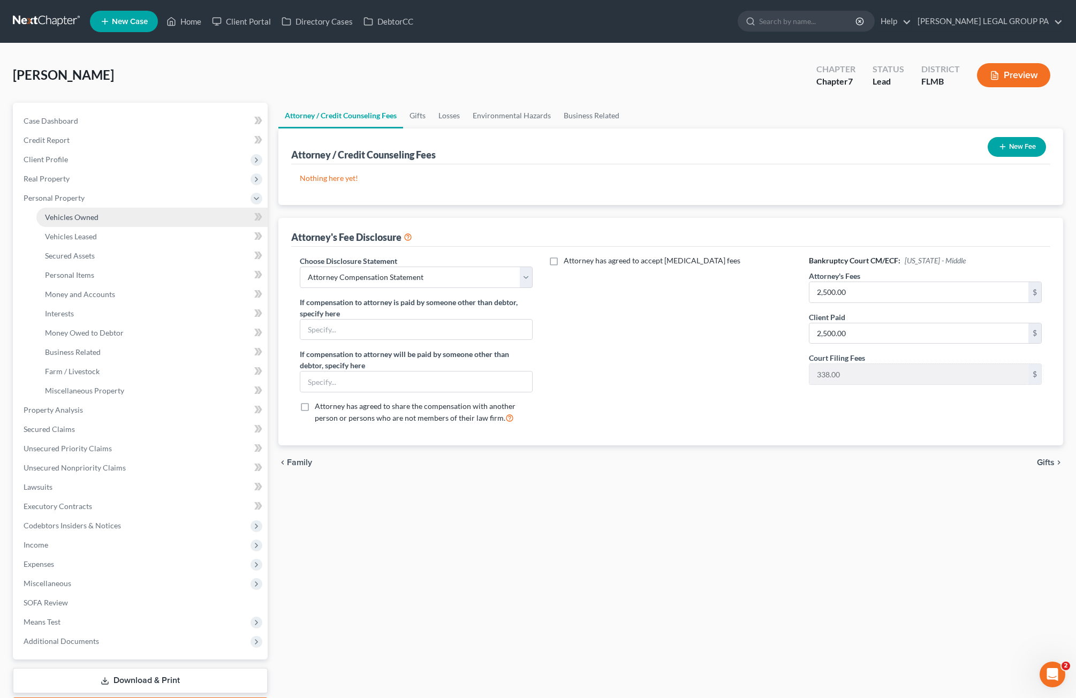
click at [82, 214] on span "Vehicles Owned" at bounding box center [72, 216] width 54 height 9
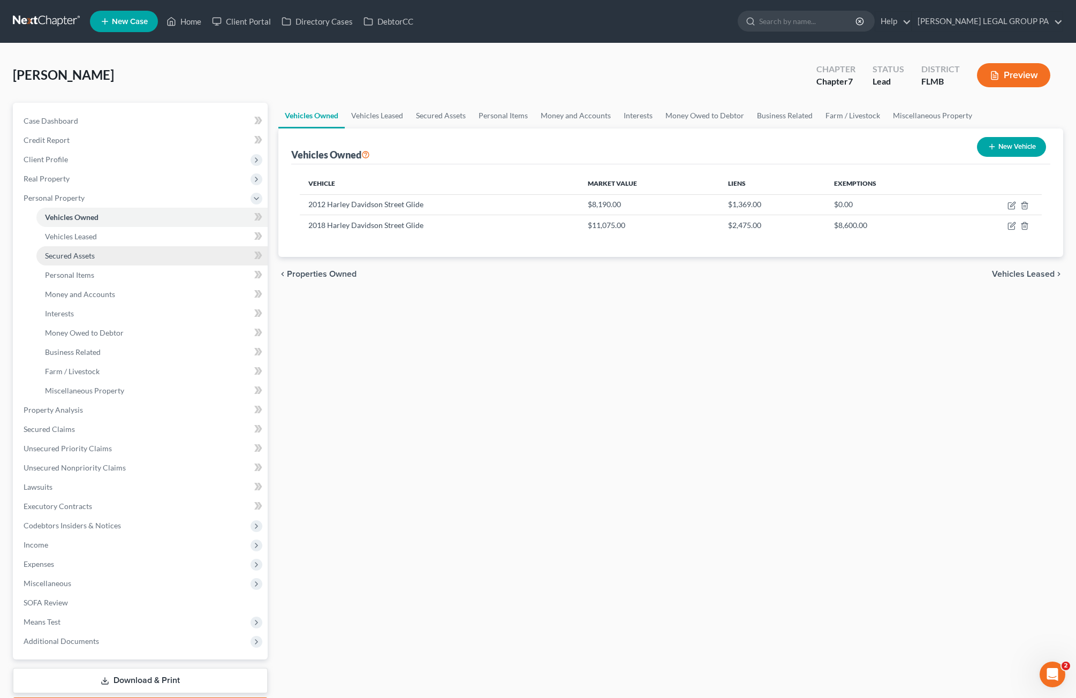
click at [62, 261] on link "Secured Assets" at bounding box center [151, 255] width 231 height 19
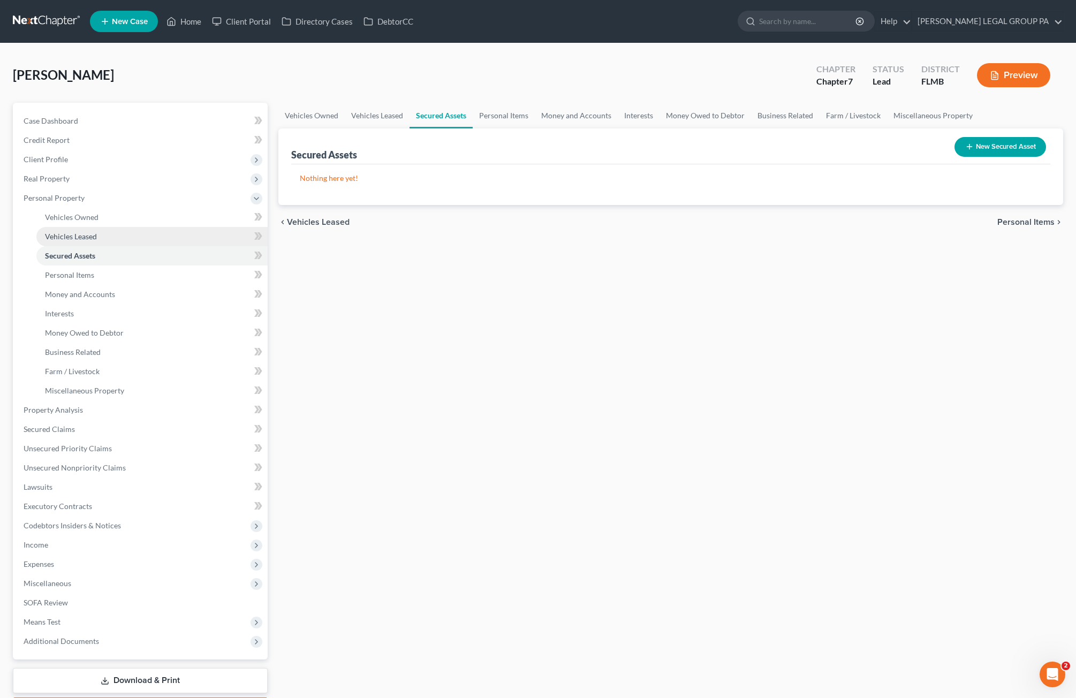
click at [67, 239] on span "Vehicles Leased" at bounding box center [71, 236] width 52 height 9
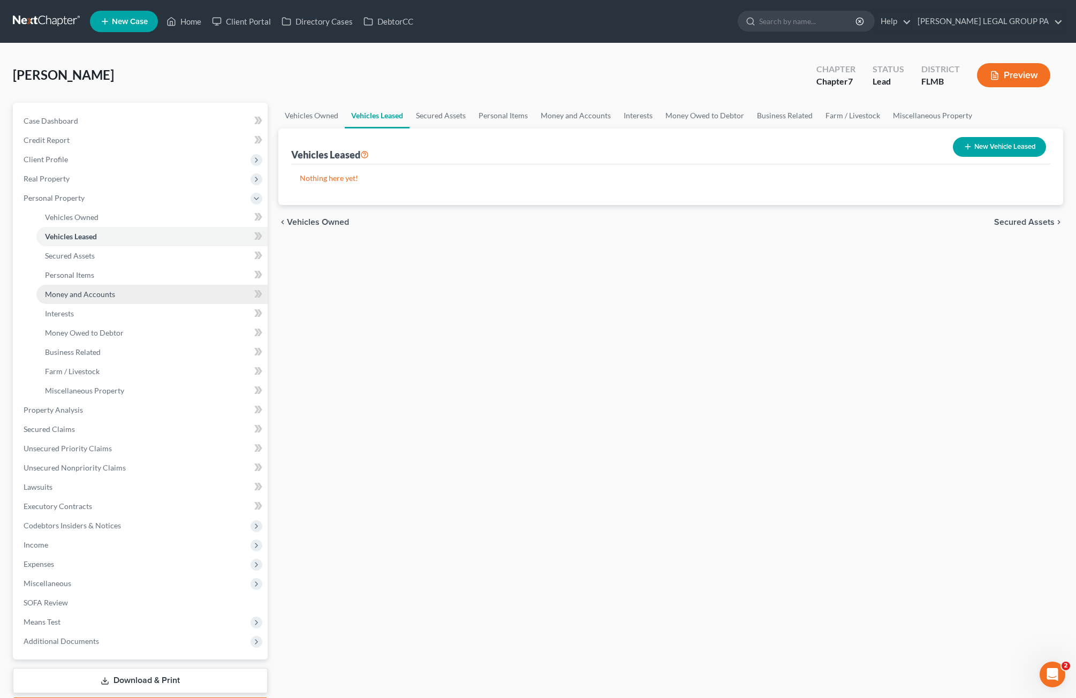
click at [73, 290] on span "Money and Accounts" at bounding box center [80, 294] width 70 height 9
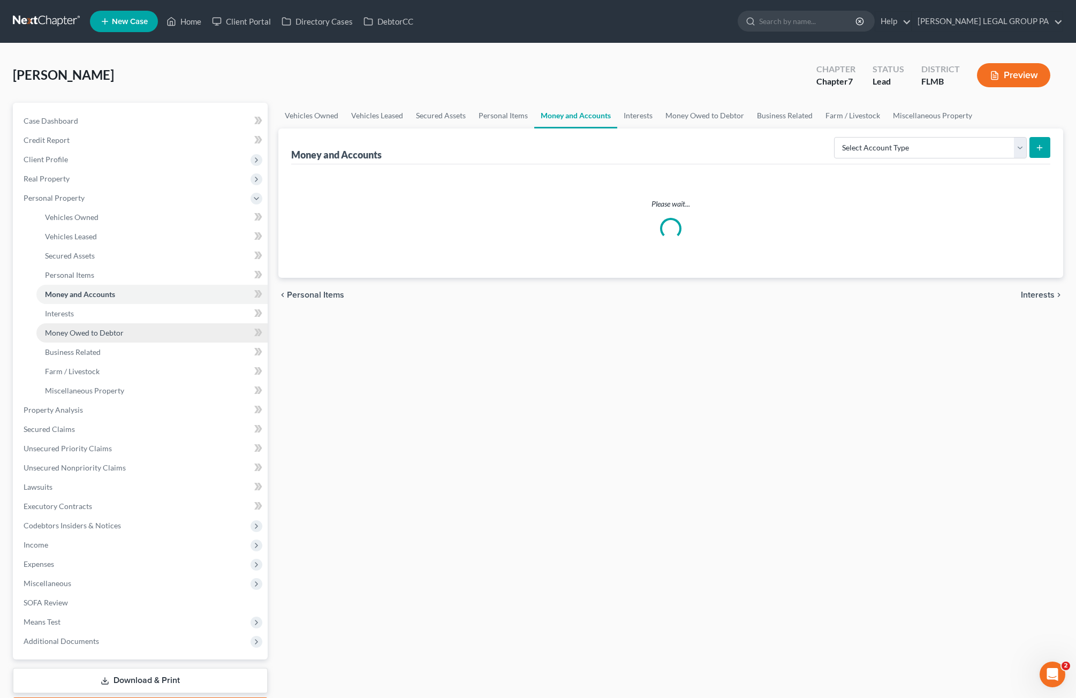
click at [76, 328] on span "Money Owed to Debtor" at bounding box center [84, 332] width 79 height 9
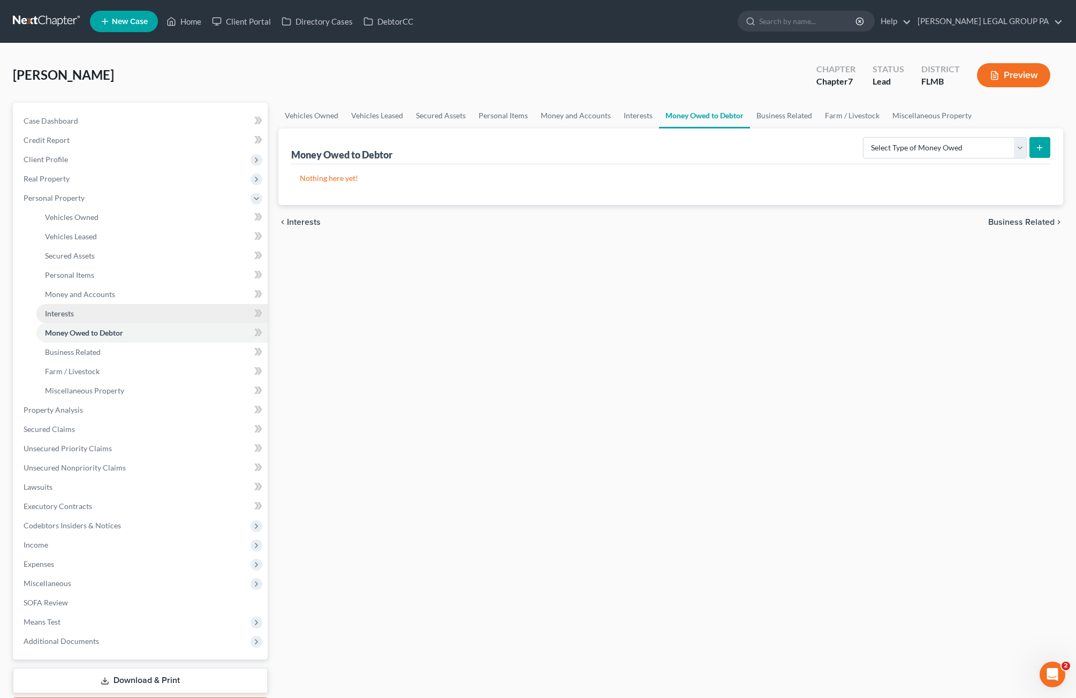
click at [79, 315] on link "Interests" at bounding box center [151, 313] width 231 height 19
click at [78, 334] on span "Money Owed to Debtor" at bounding box center [84, 332] width 79 height 9
click at [81, 352] on span "Business Related" at bounding box center [73, 351] width 56 height 9
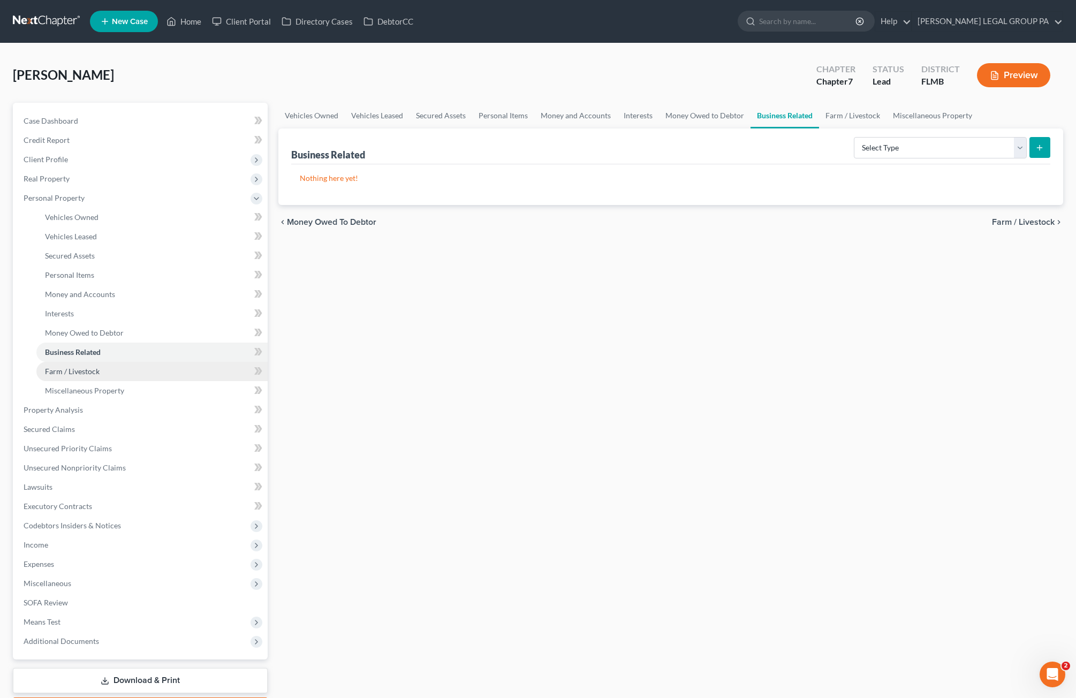
click at [77, 374] on span "Farm / Livestock" at bounding box center [72, 371] width 55 height 9
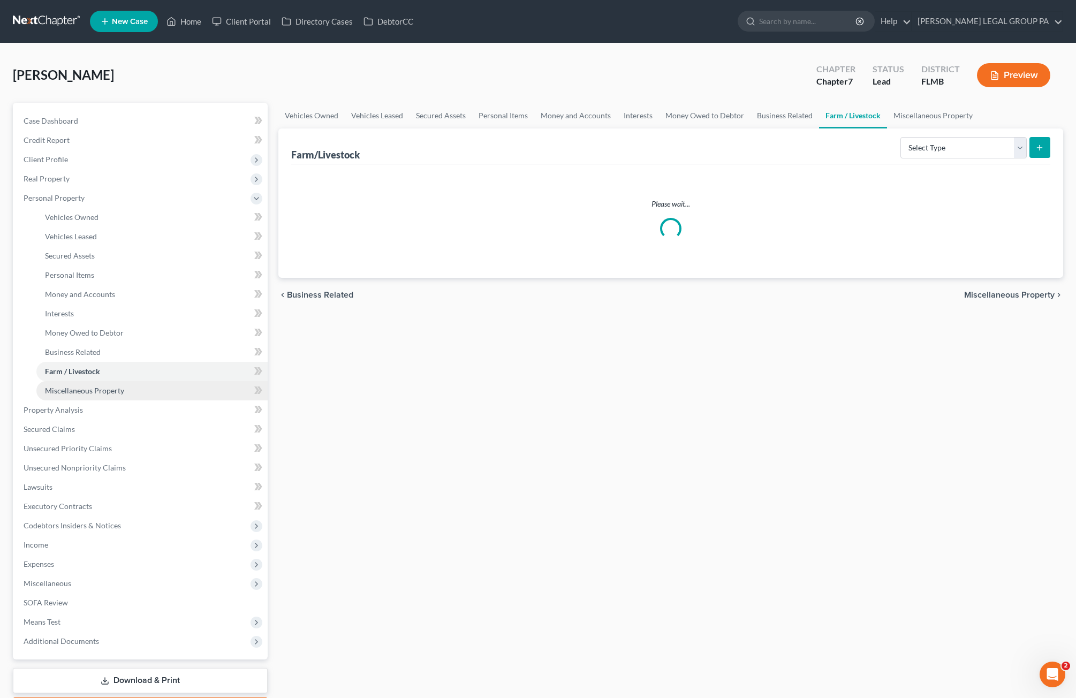
click at [79, 393] on span "Miscellaneous Property" at bounding box center [84, 390] width 79 height 9
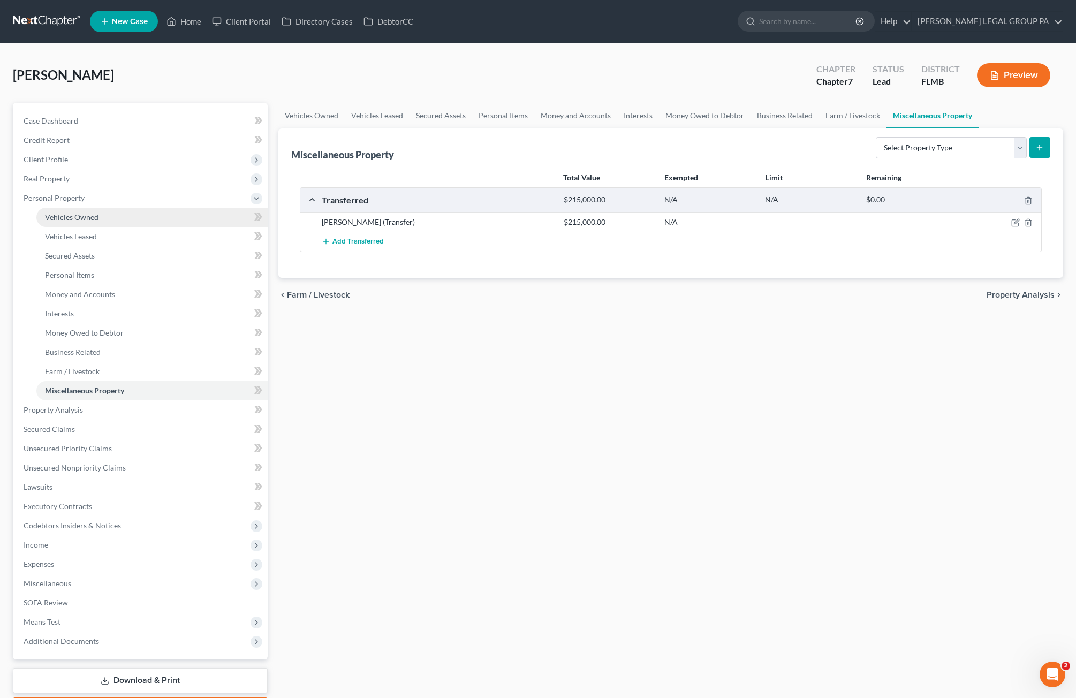
click at [80, 214] on span "Vehicles Owned" at bounding box center [72, 216] width 54 height 9
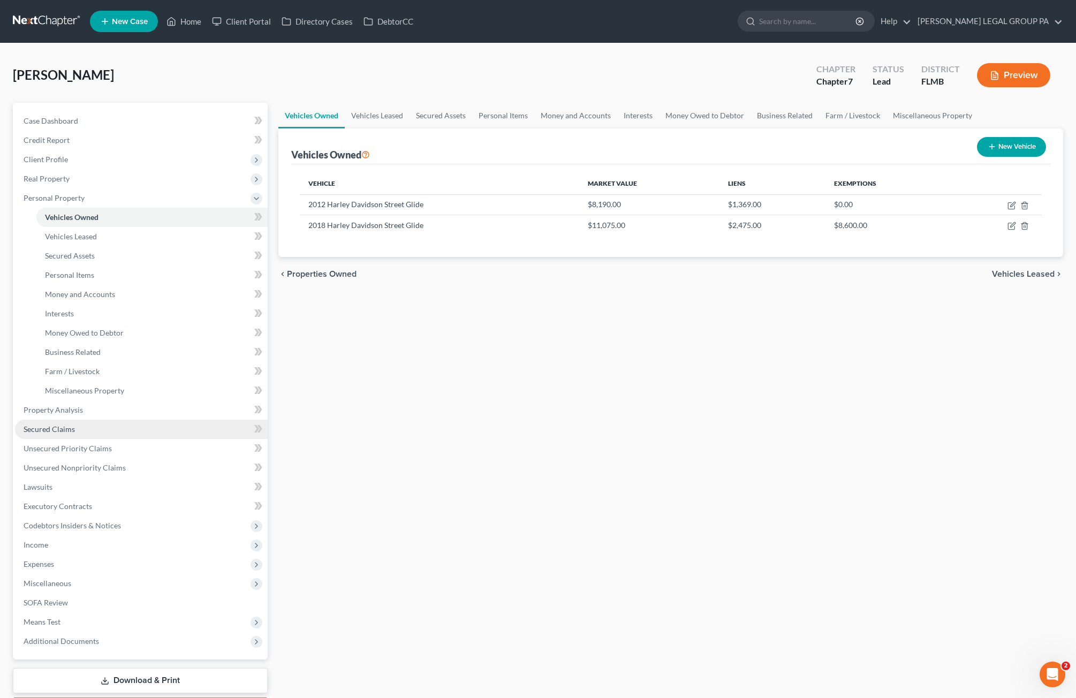
click at [67, 423] on link "Secured Claims" at bounding box center [141, 429] width 253 height 19
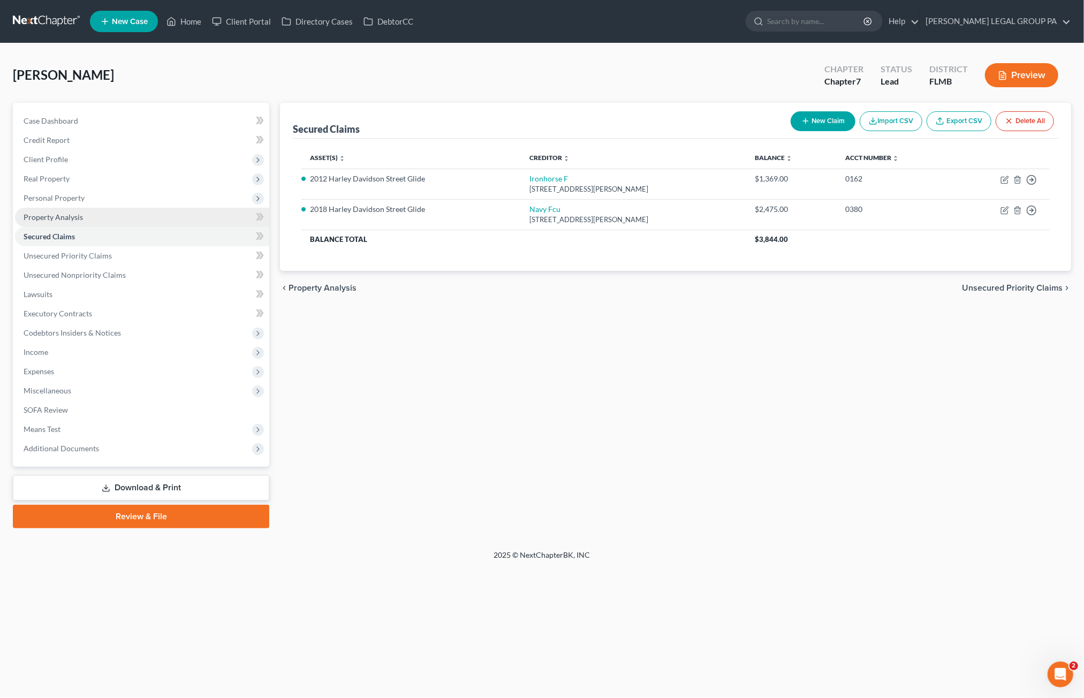
click at [76, 219] on span "Property Analysis" at bounding box center [53, 216] width 59 height 9
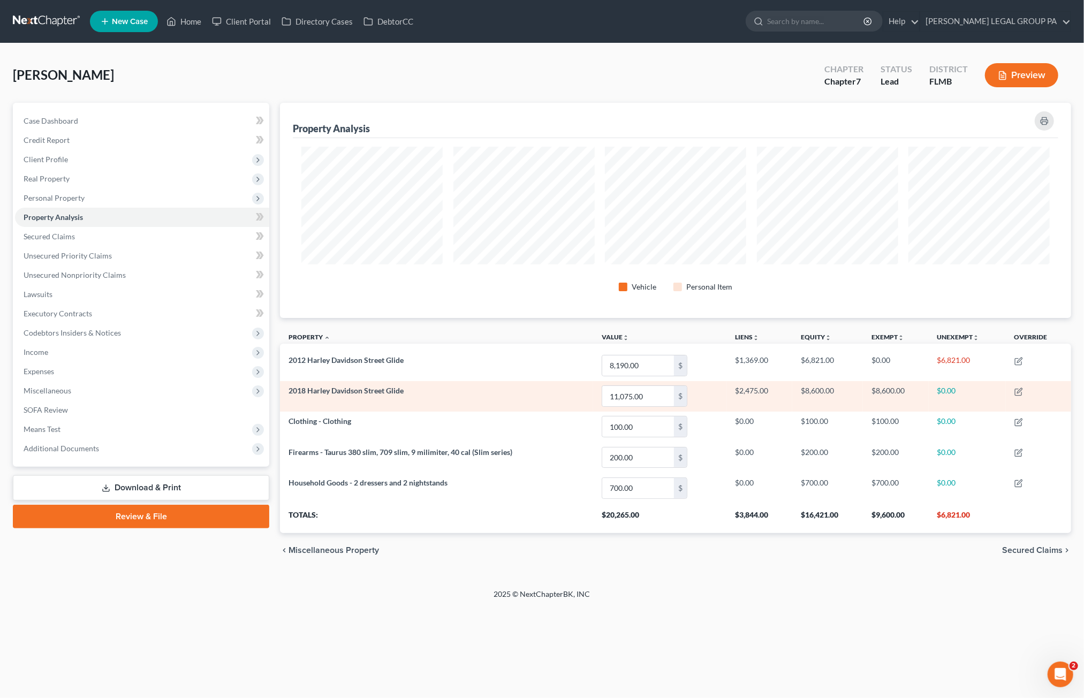
scroll to position [215, 791]
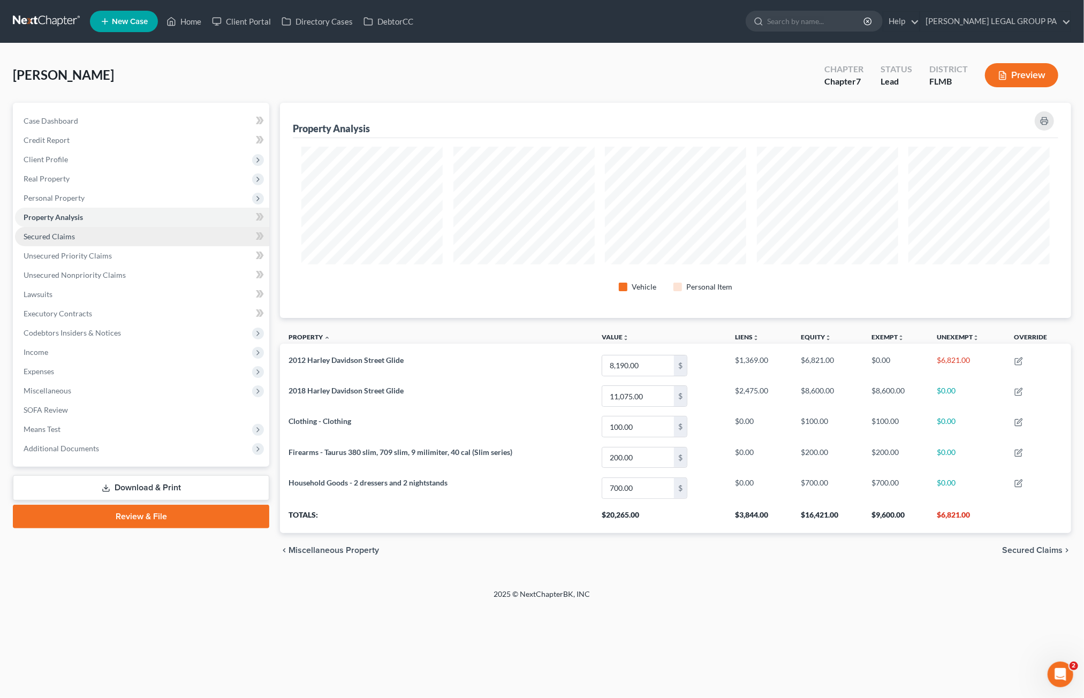
click at [53, 234] on span "Secured Claims" at bounding box center [49, 236] width 51 height 9
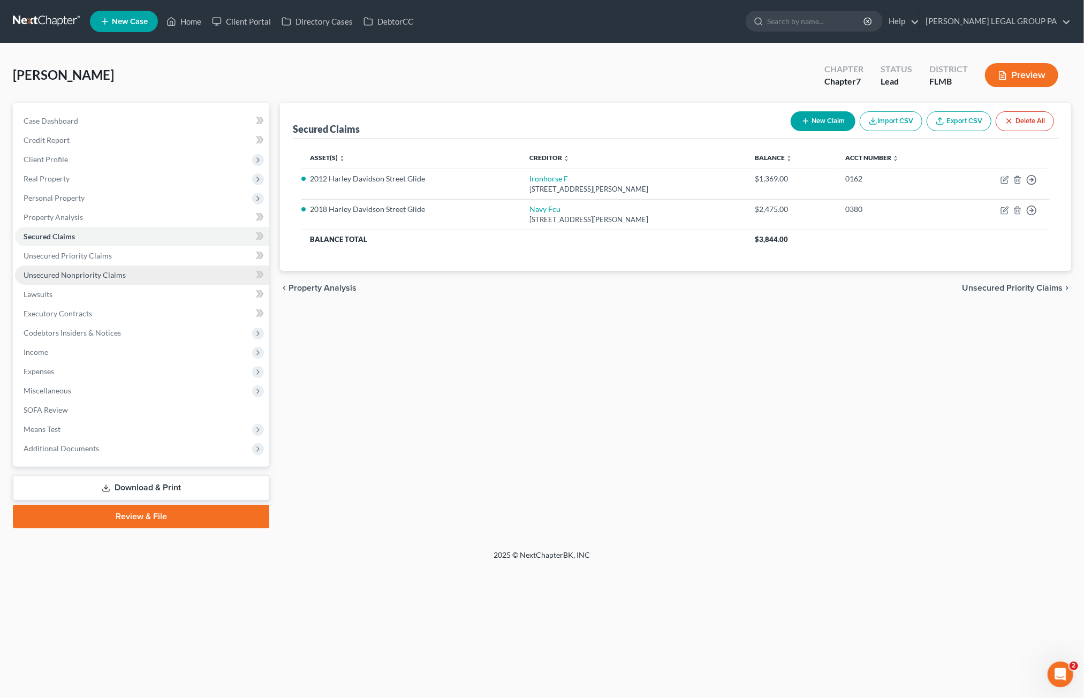
click at [72, 282] on link "Unsecured Nonpriority Claims" at bounding box center [142, 274] width 254 height 19
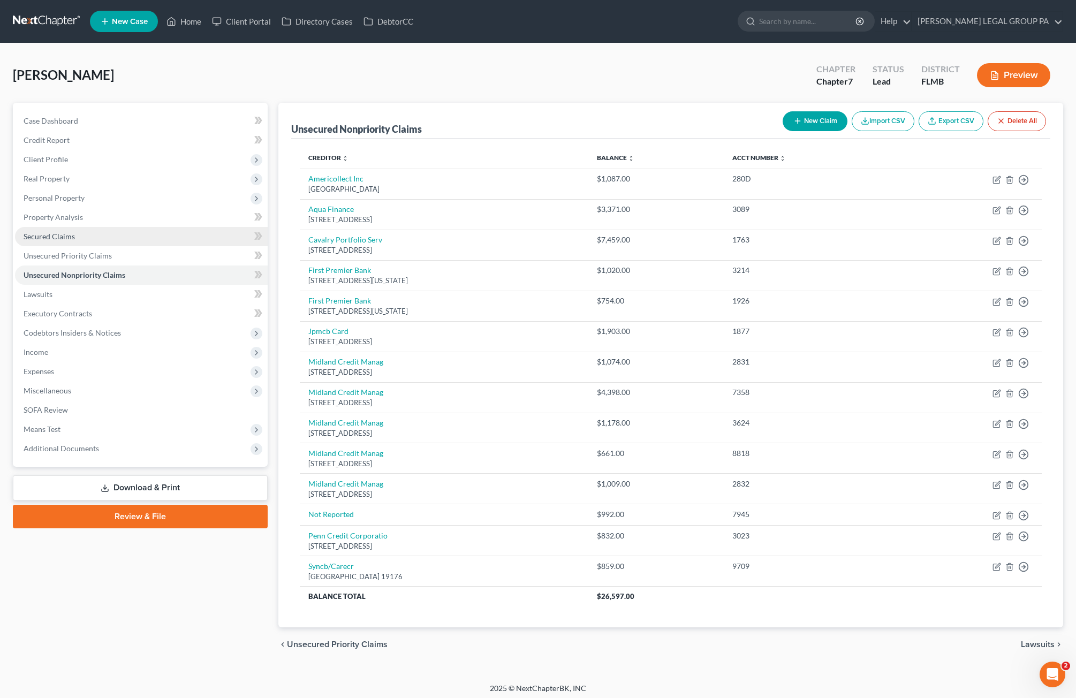
click at [52, 235] on span "Secured Claims" at bounding box center [49, 236] width 51 height 9
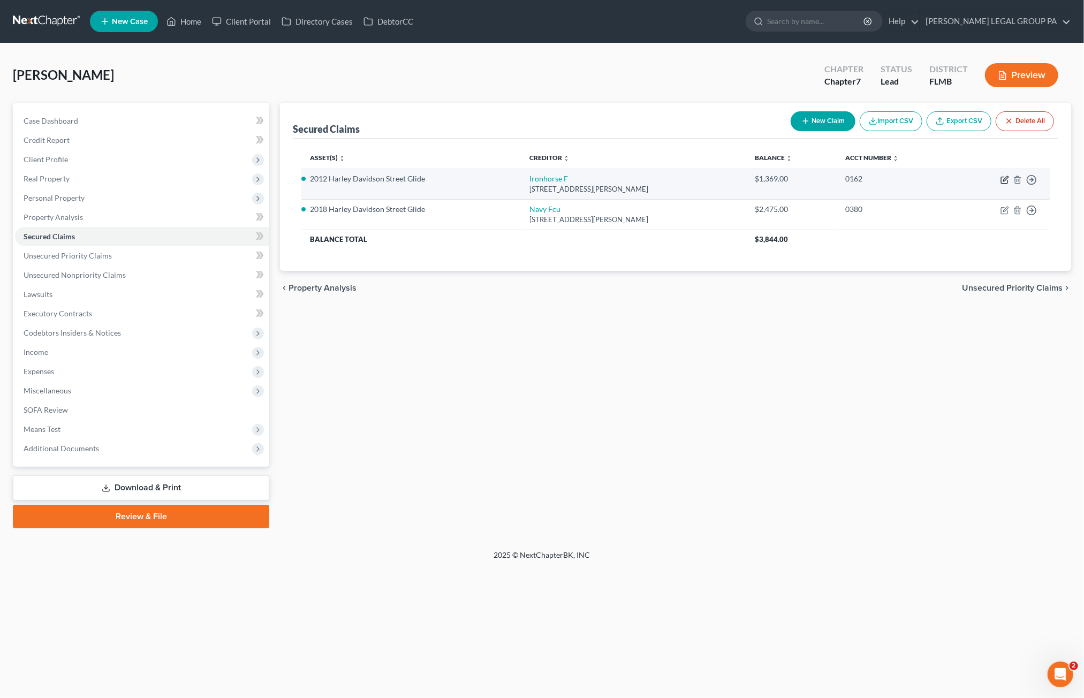
click at [1003, 178] on icon "button" at bounding box center [1004, 180] width 9 height 9
select select "22"
select select "2"
select select "0"
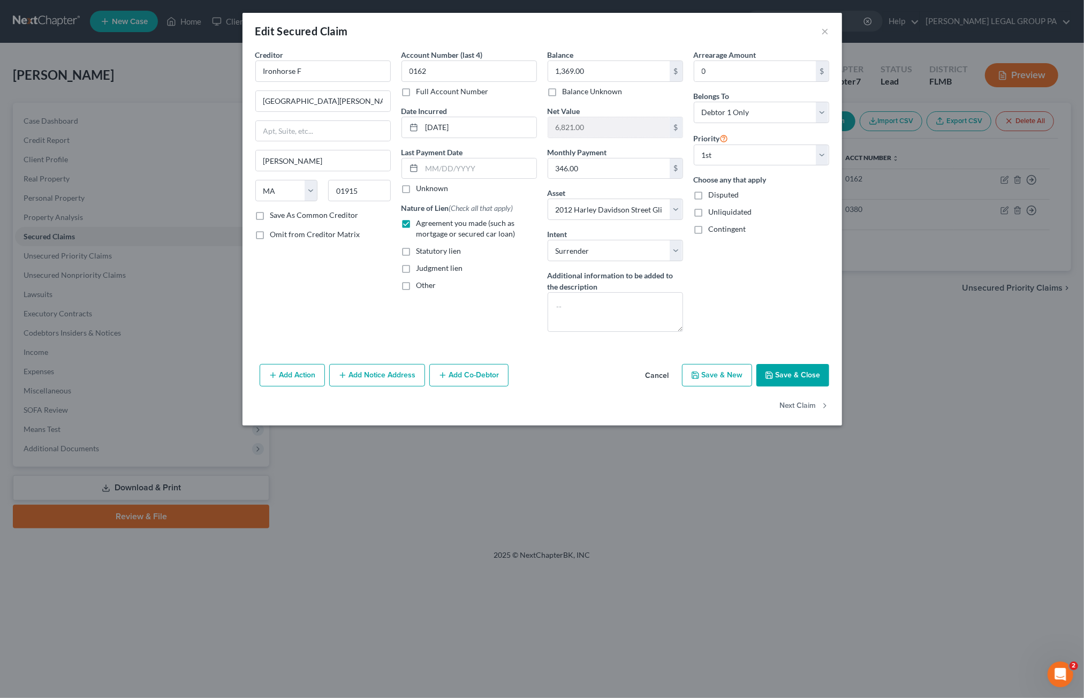
click at [471, 375] on button "Add Co-Debtor" at bounding box center [468, 375] width 79 height 22
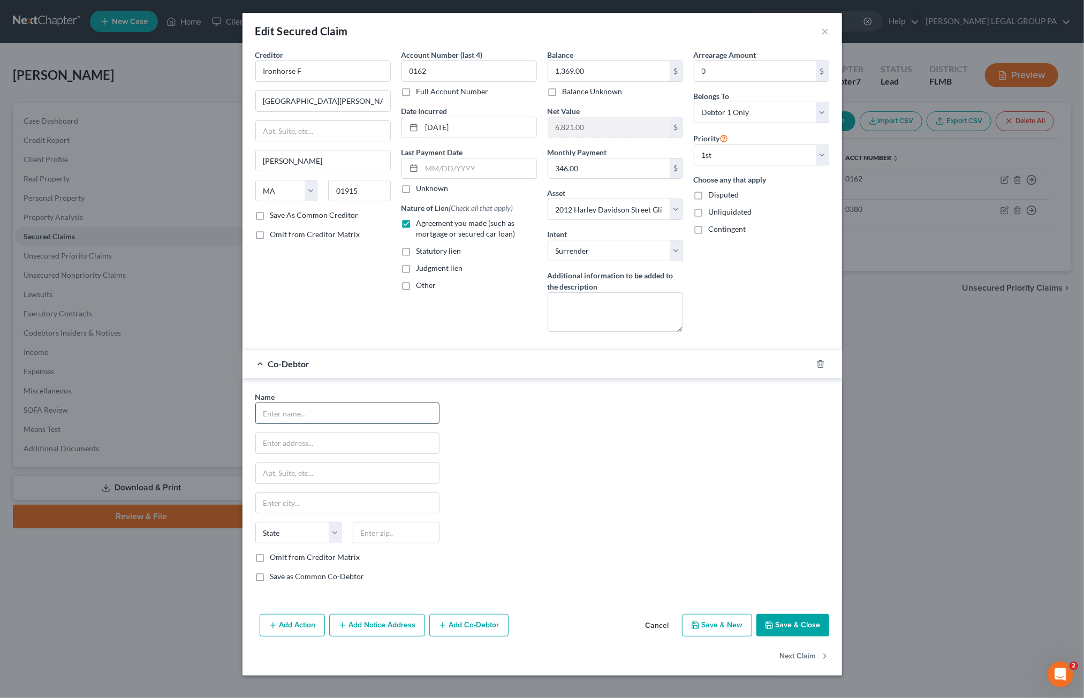
click at [310, 407] on input "text" at bounding box center [347, 413] width 183 height 20
drag, startPoint x: 284, startPoint y: 435, endPoint x: 308, endPoint y: 440, distance: 25.2
click at [284, 435] on input "text" at bounding box center [347, 443] width 183 height 20
drag, startPoint x: 300, startPoint y: 439, endPoint x: 318, endPoint y: 424, distance: 24.0
click at [300, 439] on input "text" at bounding box center [347, 443] width 183 height 20
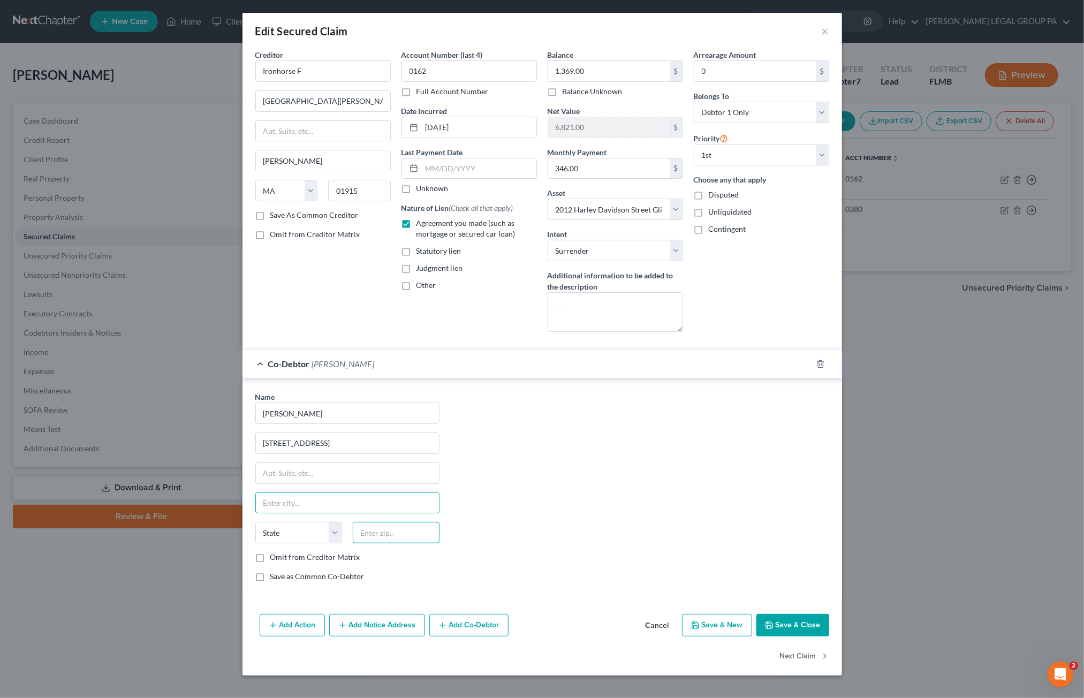
drag, startPoint x: 390, startPoint y: 534, endPoint x: 414, endPoint y: 539, distance: 25.1
click at [390, 534] on input "text" at bounding box center [396, 532] width 87 height 21
paste input "33811"
click at [500, 512] on div "Name * Walter Carson 3891 Whistlewood Cir State AL AK AR AZ CA CO CT DE DC FL G…" at bounding box center [542, 490] width 584 height 199
click at [805, 629] on button "Save & Close" at bounding box center [792, 625] width 73 height 22
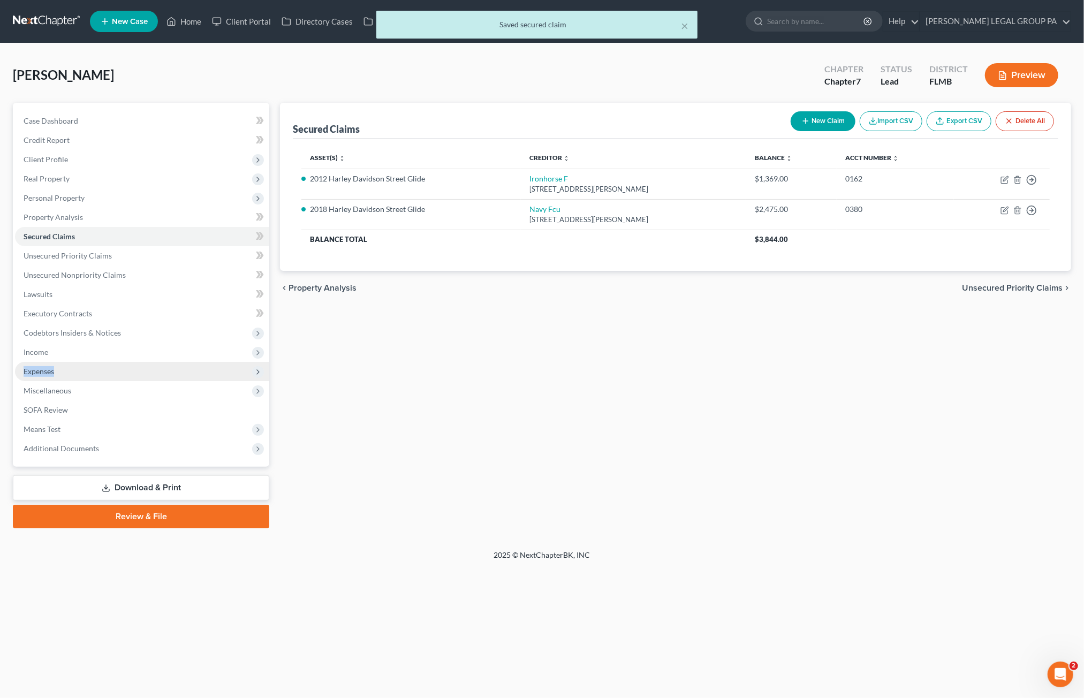
click at [68, 362] on ul "Case Dashboard Payments Invoices Payments Payments Credit Report Client Profile" at bounding box center [142, 284] width 254 height 347
click at [66, 351] on span "Income" at bounding box center [142, 352] width 254 height 19
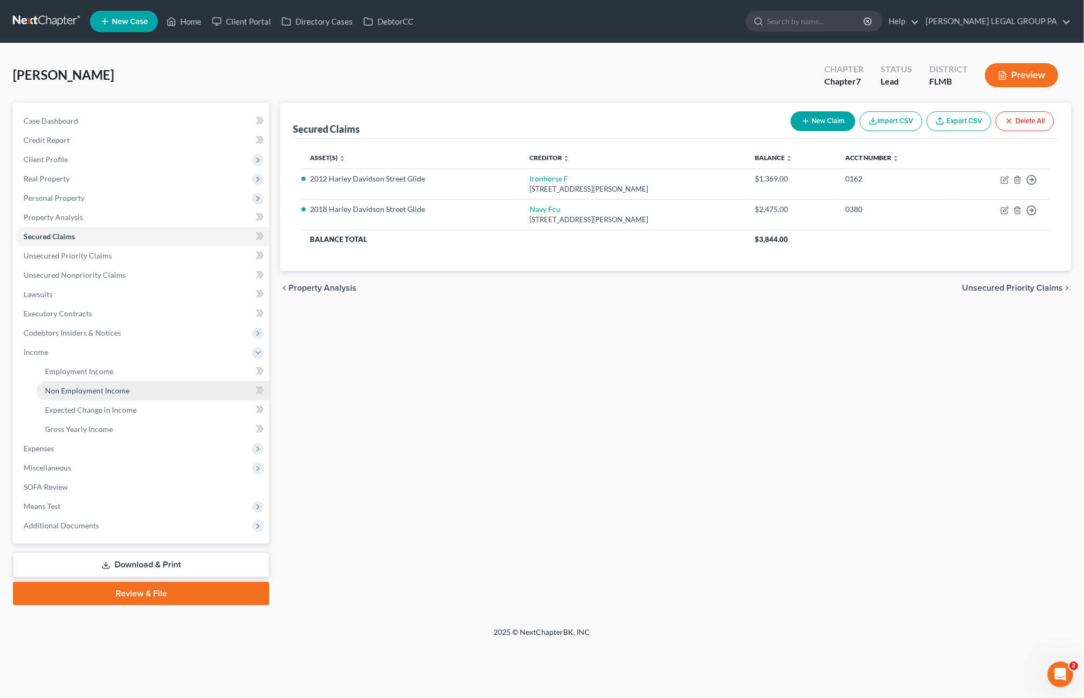
click at [73, 382] on link "Non Employment Income" at bounding box center [152, 390] width 233 height 19
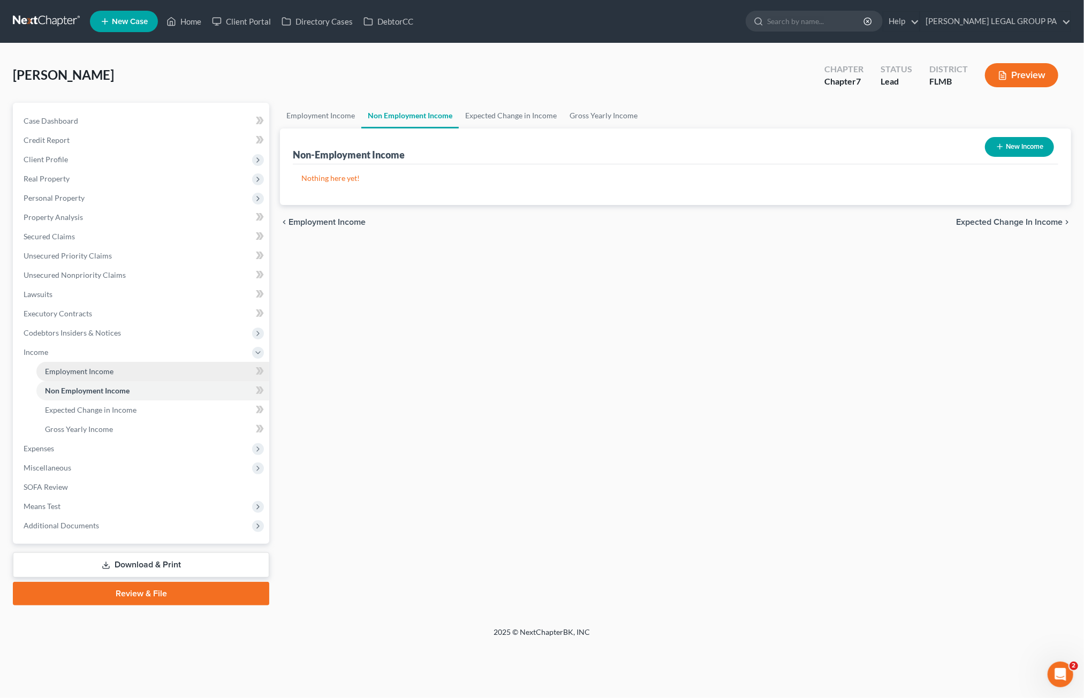
click at [81, 373] on span "Employment Income" at bounding box center [79, 371] width 69 height 9
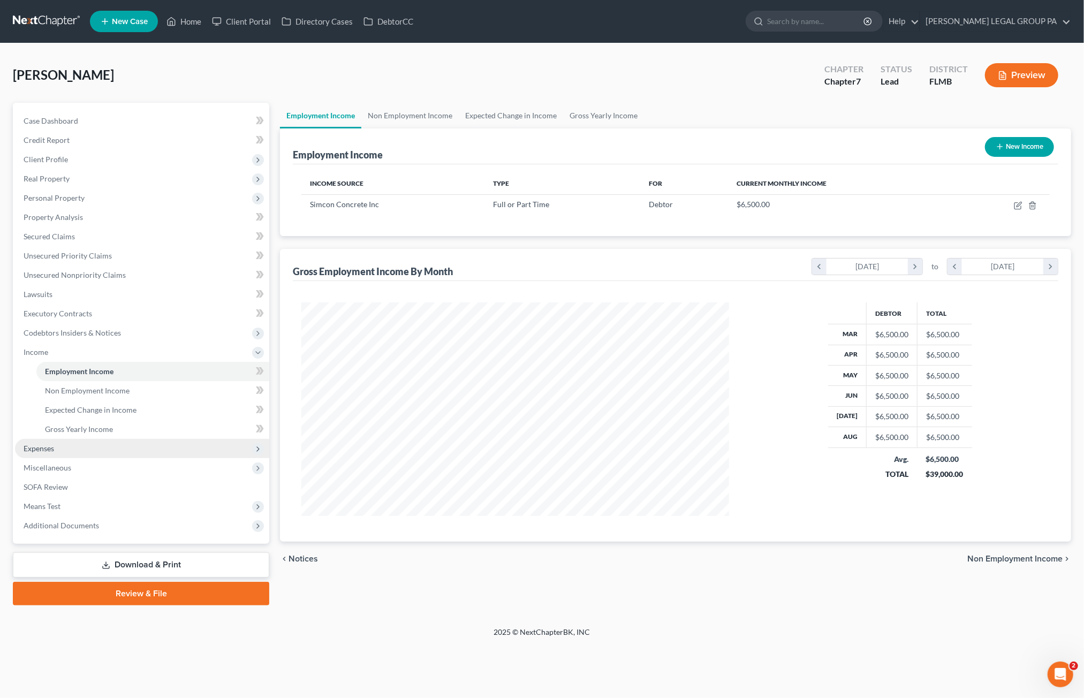
scroll to position [534948, 534713]
click at [67, 447] on span "Expenses" at bounding box center [142, 448] width 254 height 19
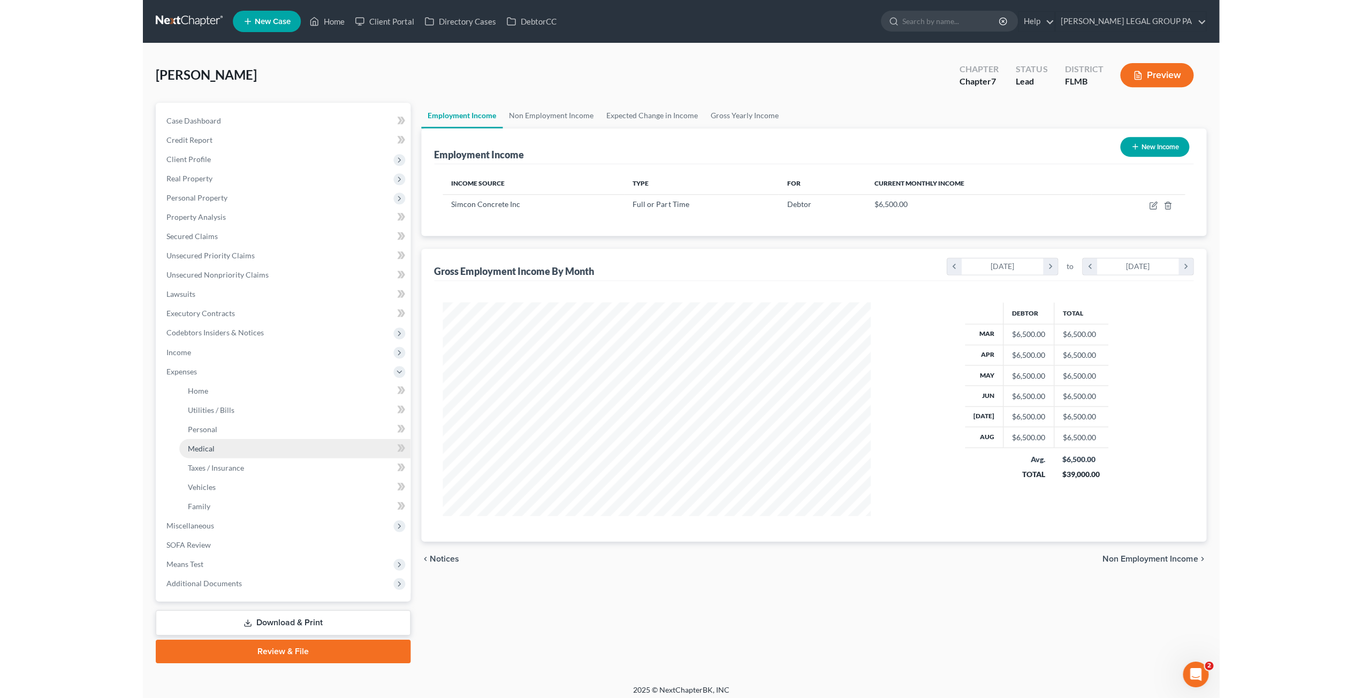
scroll to position [534950, 534717]
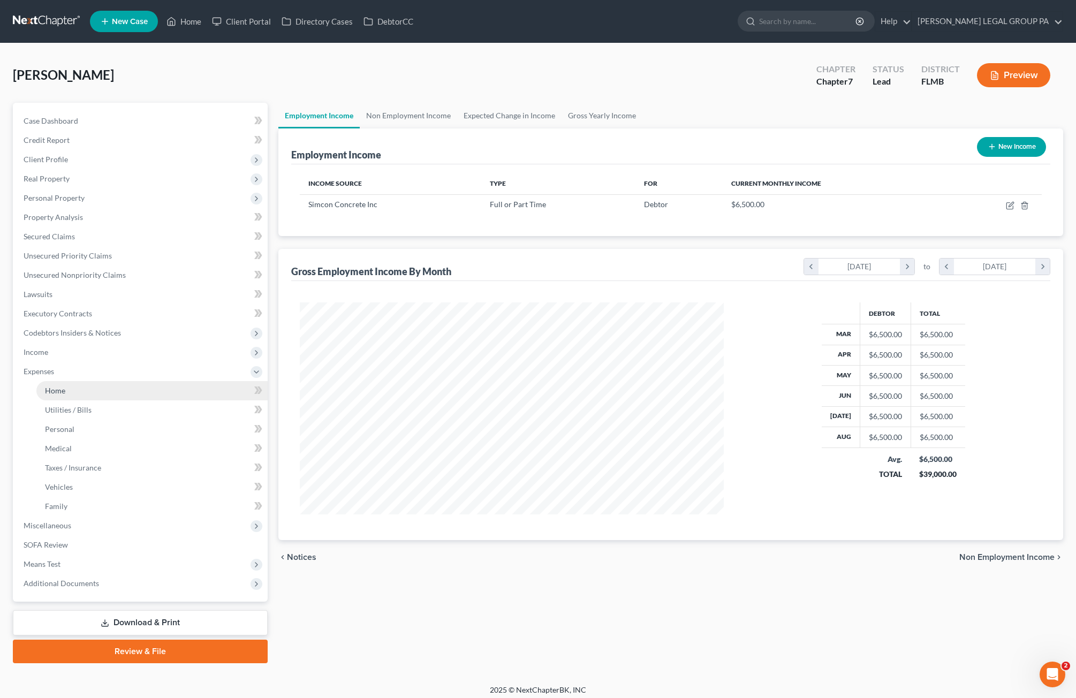
click at [56, 393] on span "Home" at bounding box center [55, 390] width 20 height 9
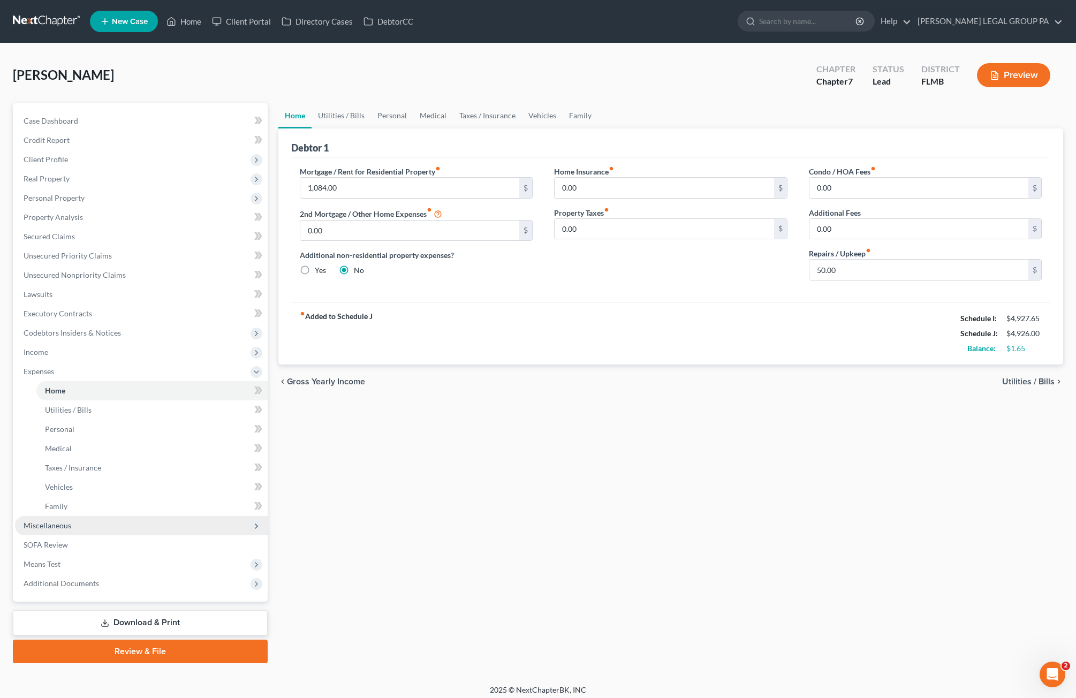
click at [49, 529] on span "Miscellaneous" at bounding box center [141, 525] width 253 height 19
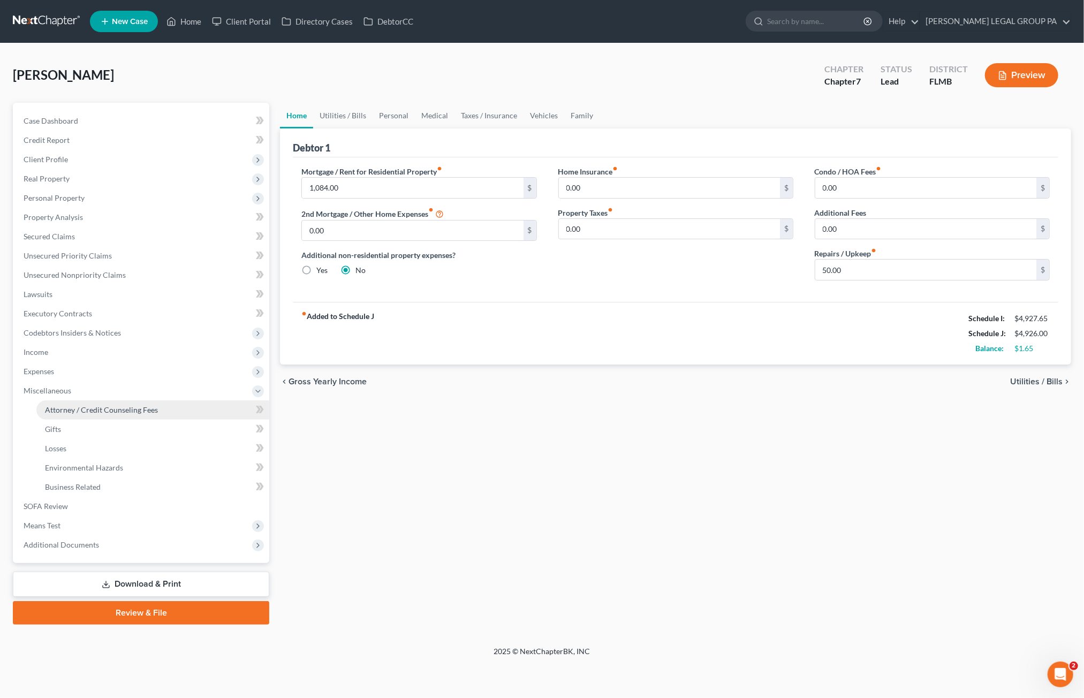
click at [95, 412] on span "Attorney / Credit Counseling Fees" at bounding box center [101, 409] width 113 height 9
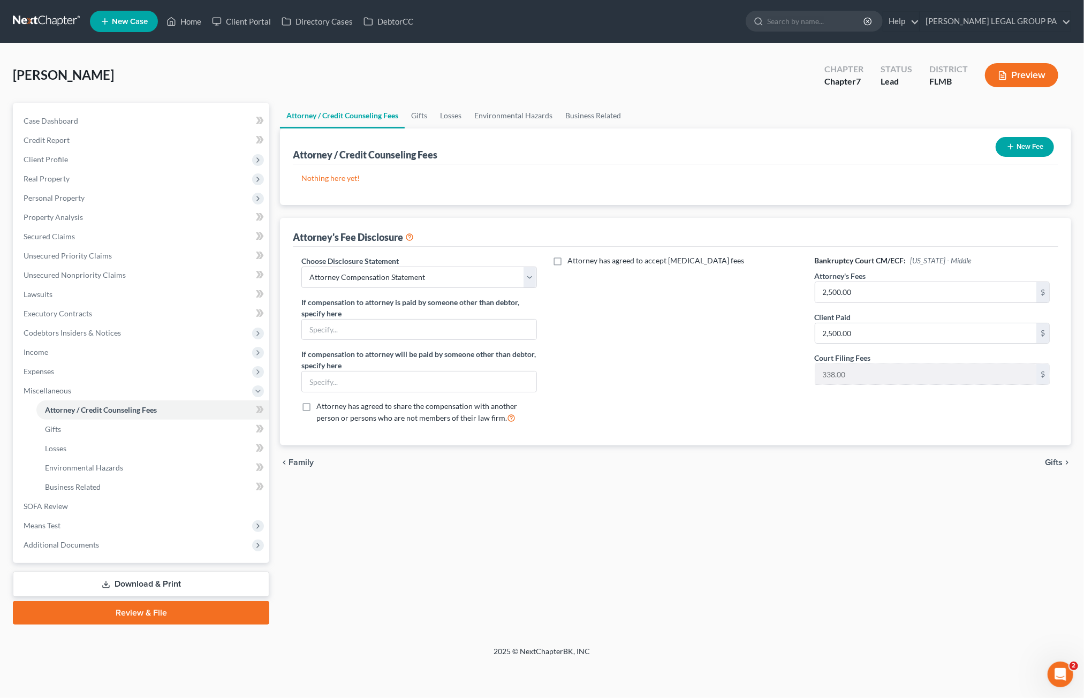
click at [1034, 150] on button "New Fee" at bounding box center [1024, 147] width 58 height 20
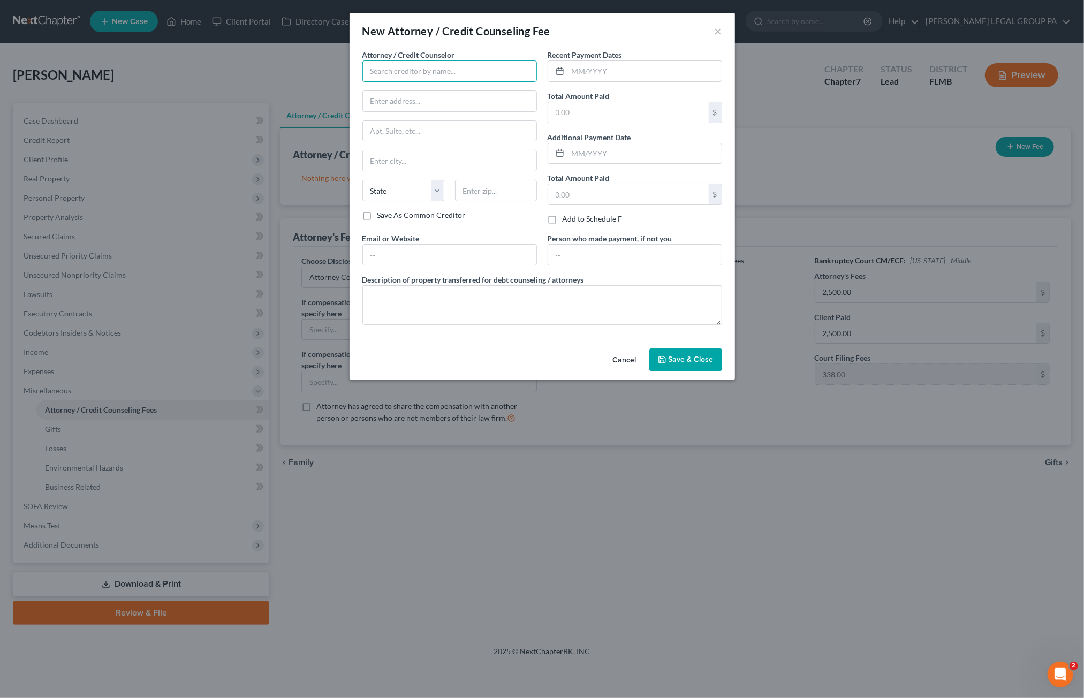
click at [393, 63] on input "text" at bounding box center [449, 70] width 174 height 21
click at [400, 260] on input "text" at bounding box center [449, 255] width 173 height 20
click at [620, 76] on input "text" at bounding box center [645, 71] width 154 height 20
click at [566, 104] on input "text" at bounding box center [628, 112] width 161 height 20
click at [669, 359] on span "Save & Close" at bounding box center [690, 359] width 45 height 9
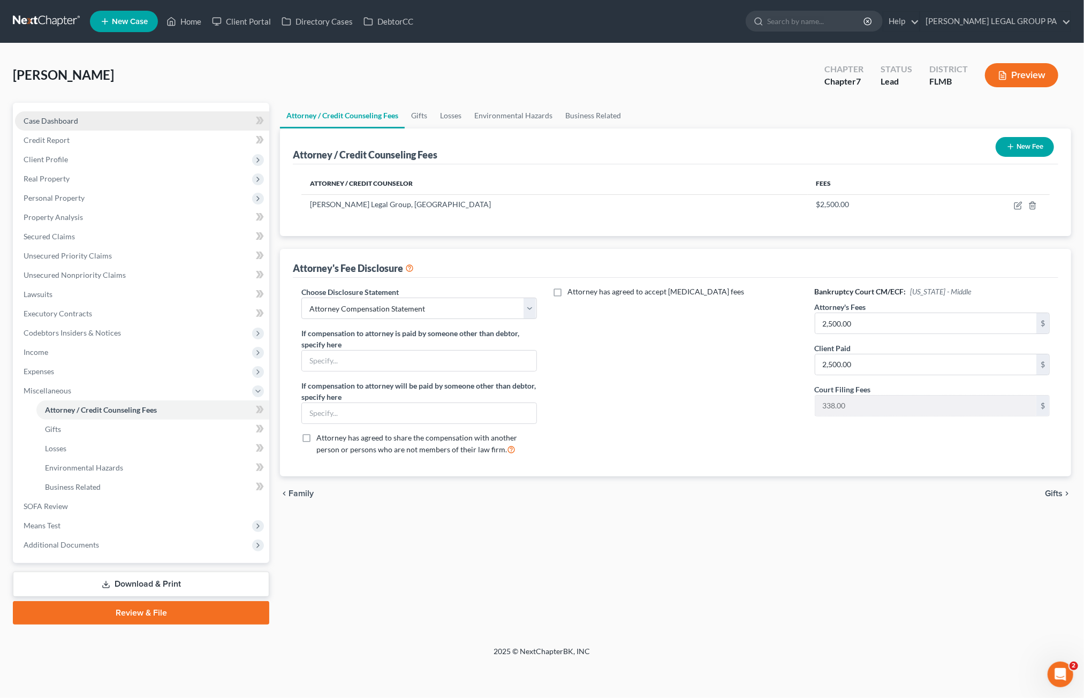
click at [63, 119] on span "Case Dashboard" at bounding box center [51, 120] width 55 height 9
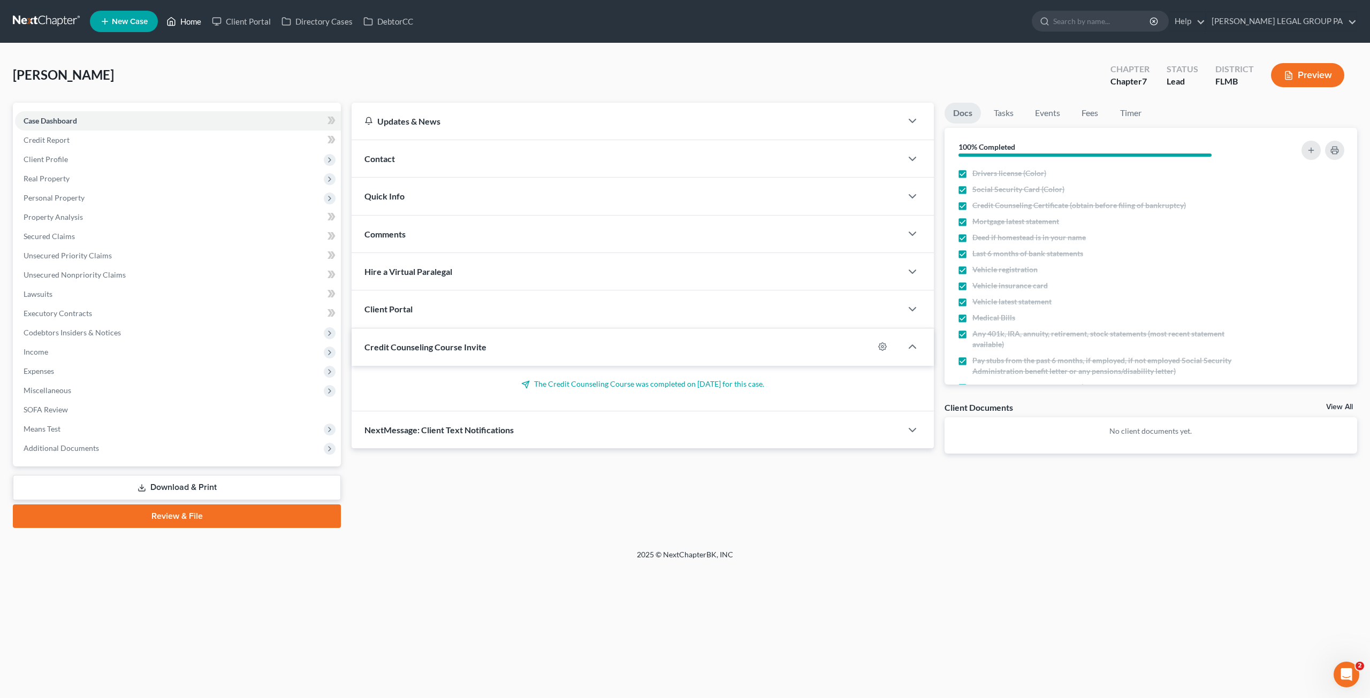
click at [174, 20] on icon at bounding box center [171, 22] width 7 height 8
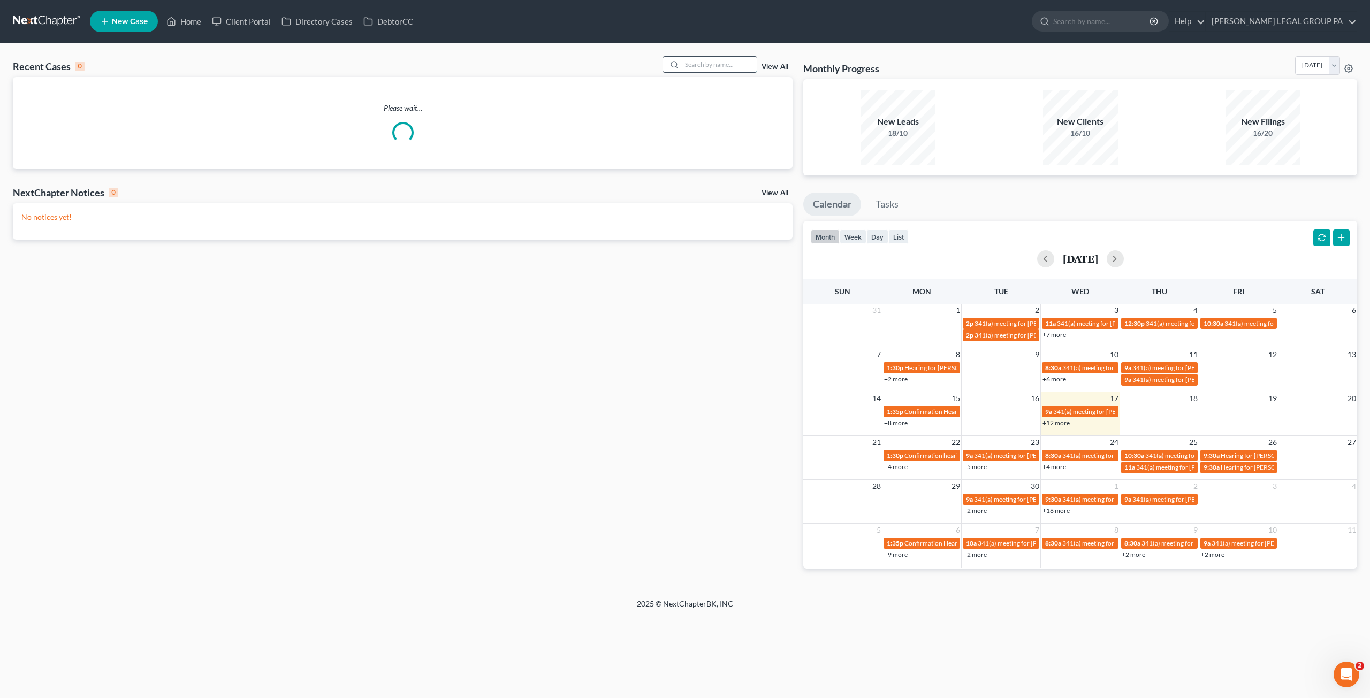
click at [704, 68] on input "search" at bounding box center [719, 65] width 75 height 16
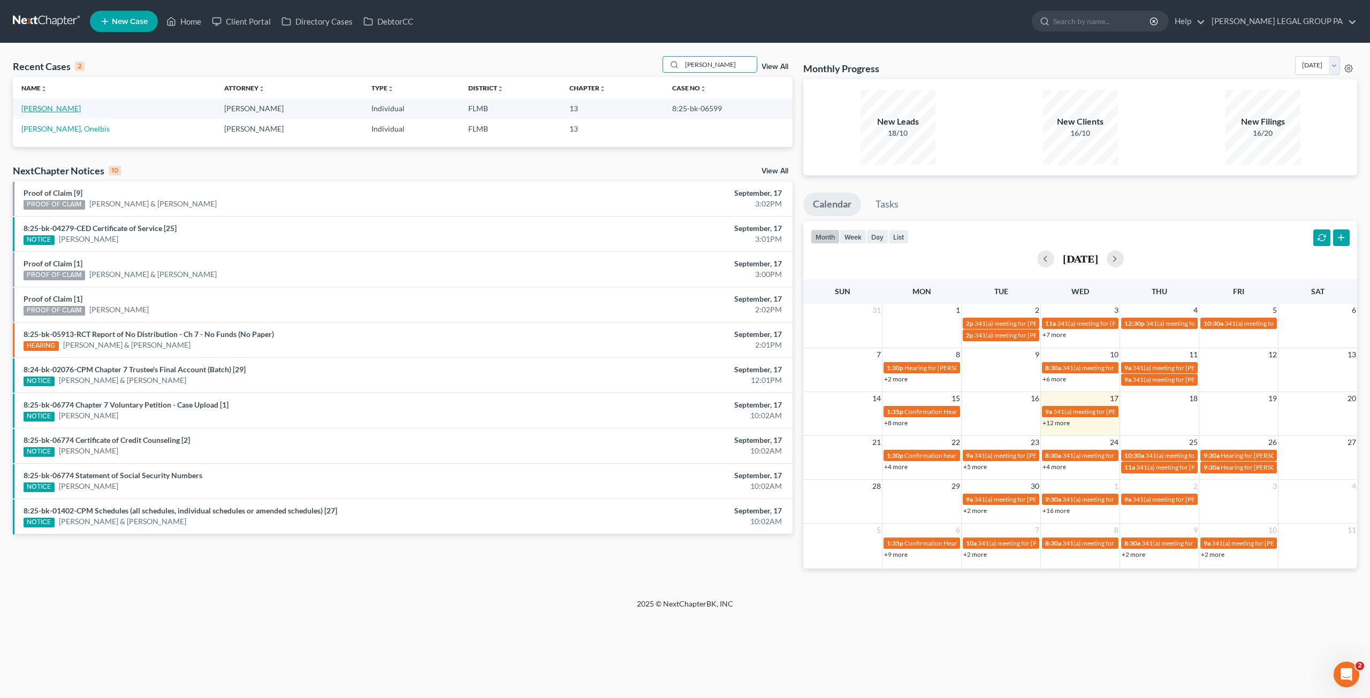
click at [44, 107] on link "Matos, Dawn" at bounding box center [50, 108] width 59 height 9
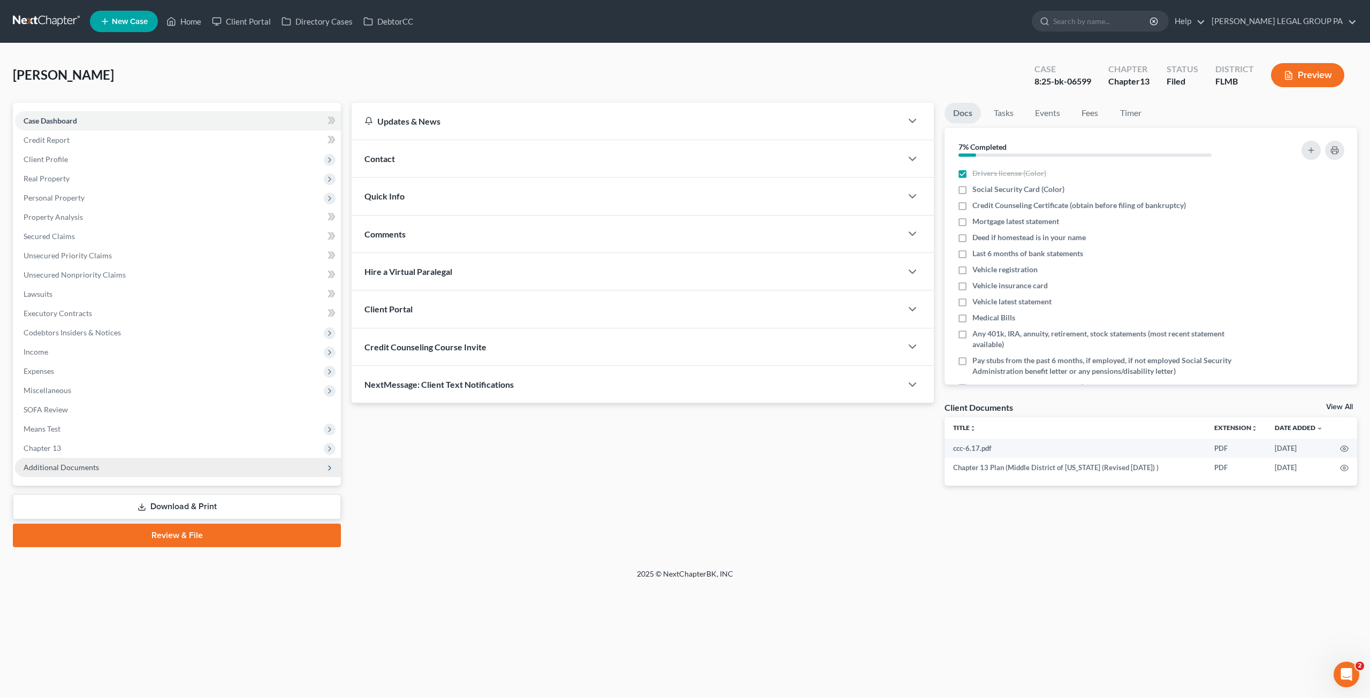
click at [77, 471] on span "Additional Documents" at bounding box center [61, 467] width 75 height 9
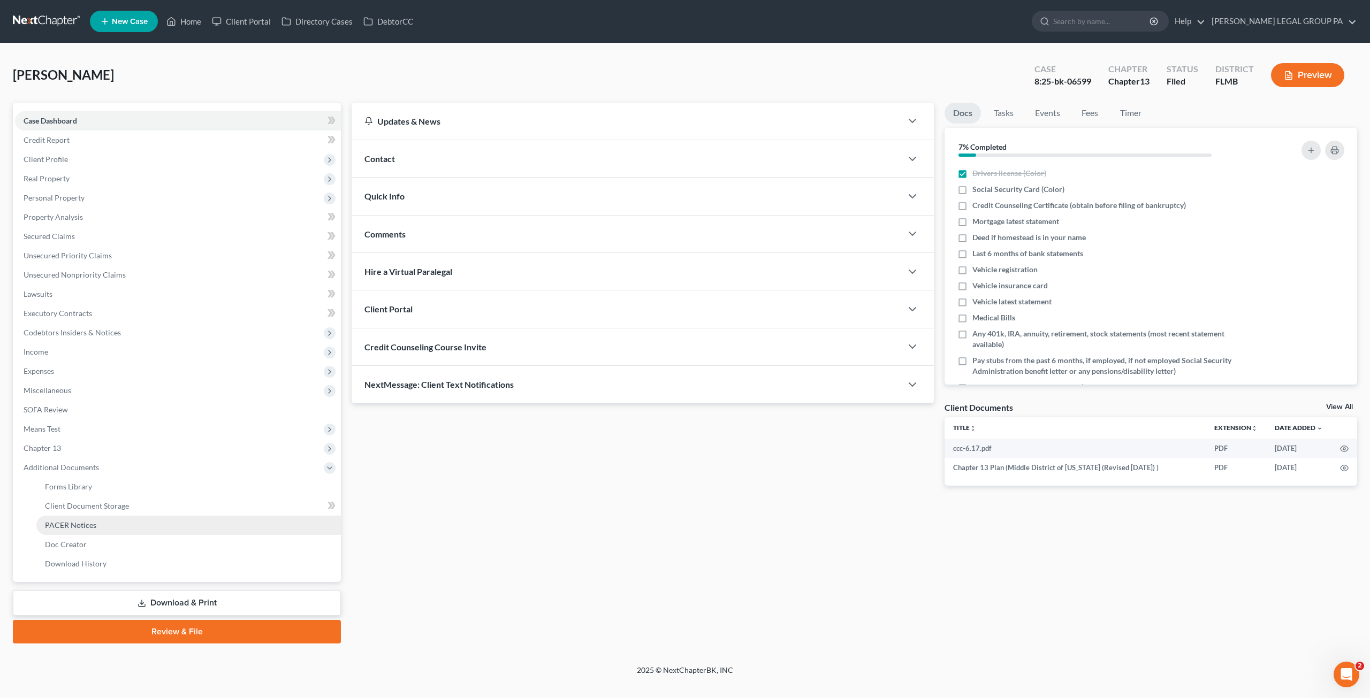
click at [76, 526] on span "PACER Notices" at bounding box center [70, 525] width 51 height 9
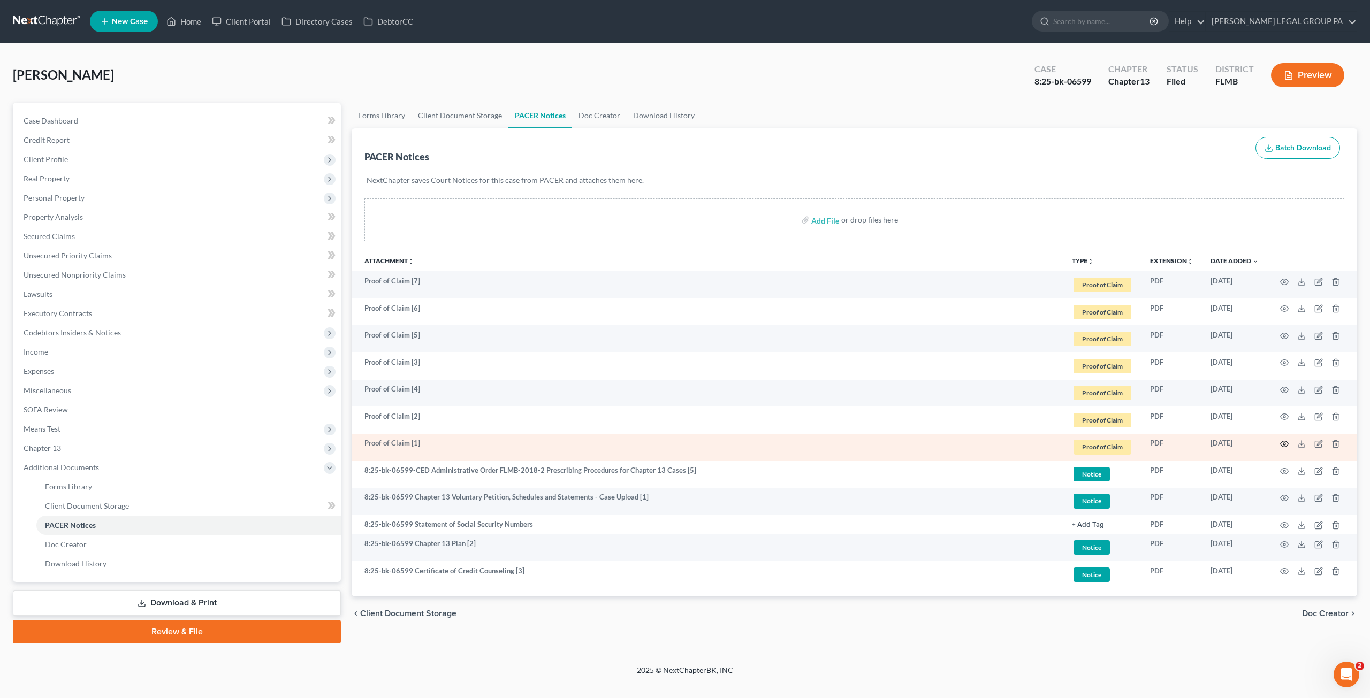
click at [1284, 443] on icon "button" at bounding box center [1284, 444] width 9 height 9
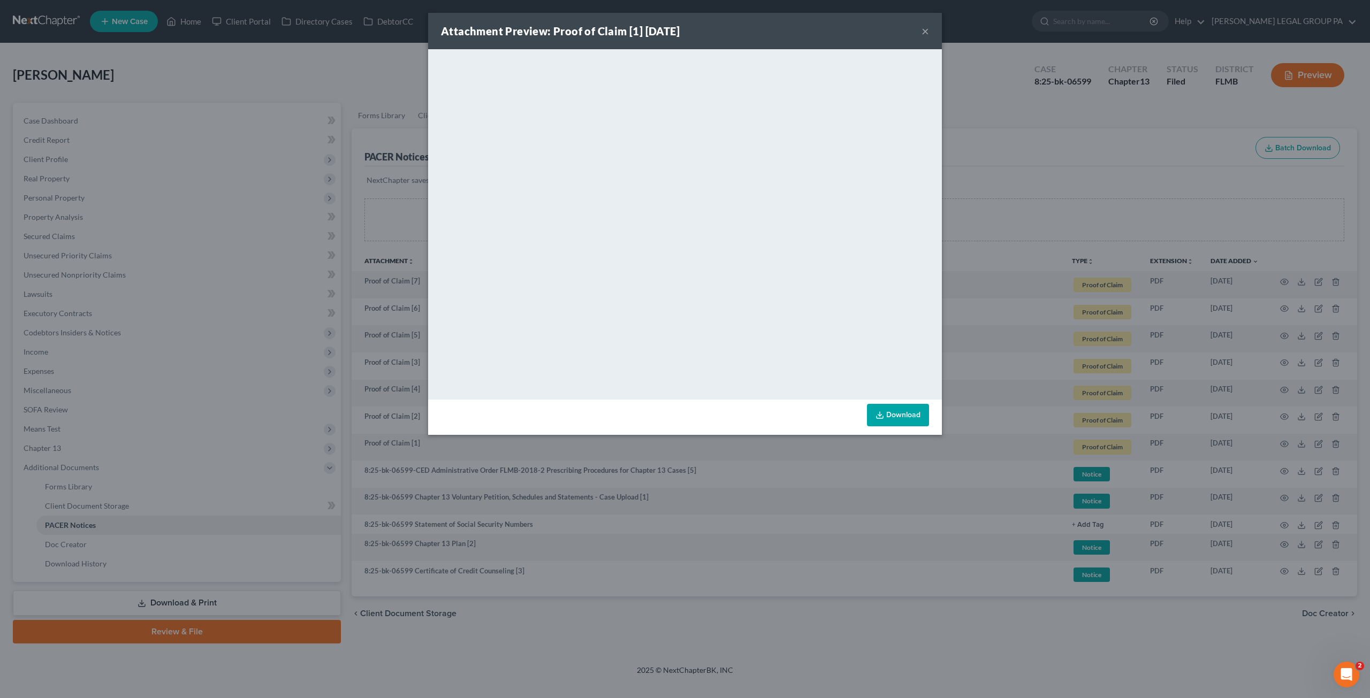
click at [927, 30] on button "×" at bounding box center [925, 31] width 7 height 13
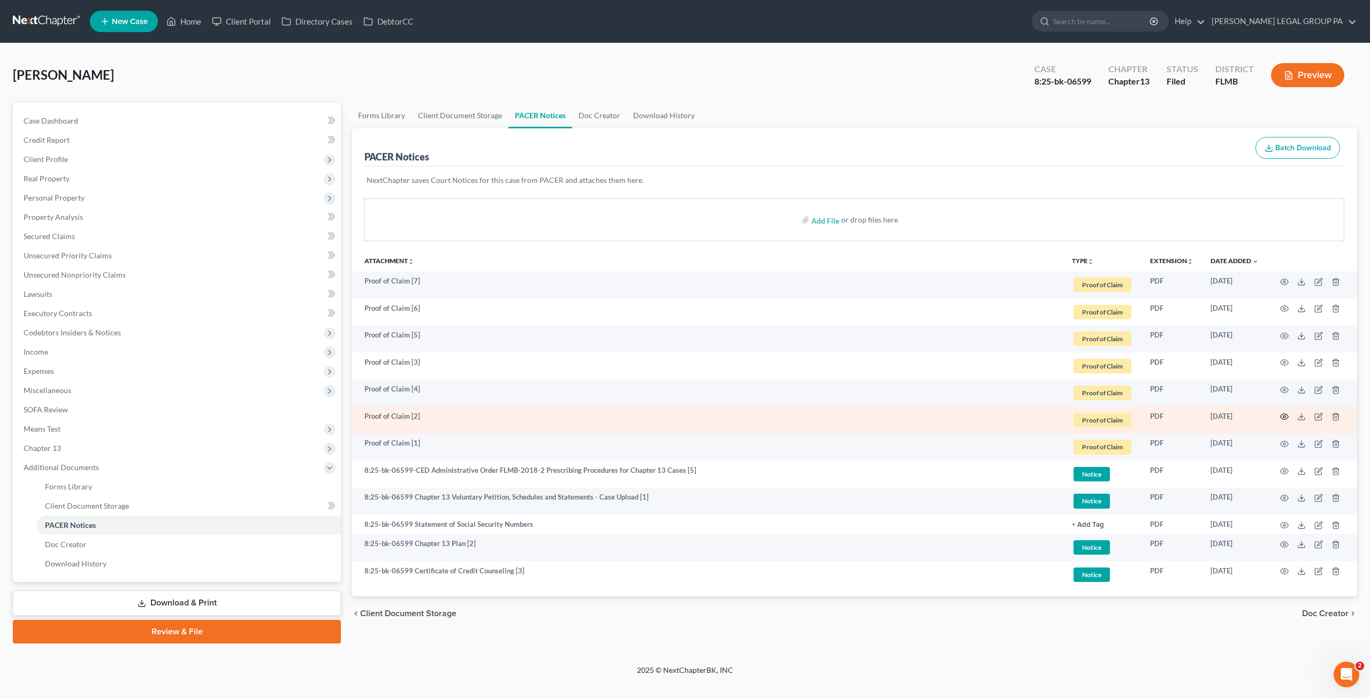
click at [1282, 415] on icon "button" at bounding box center [1284, 417] width 9 height 9
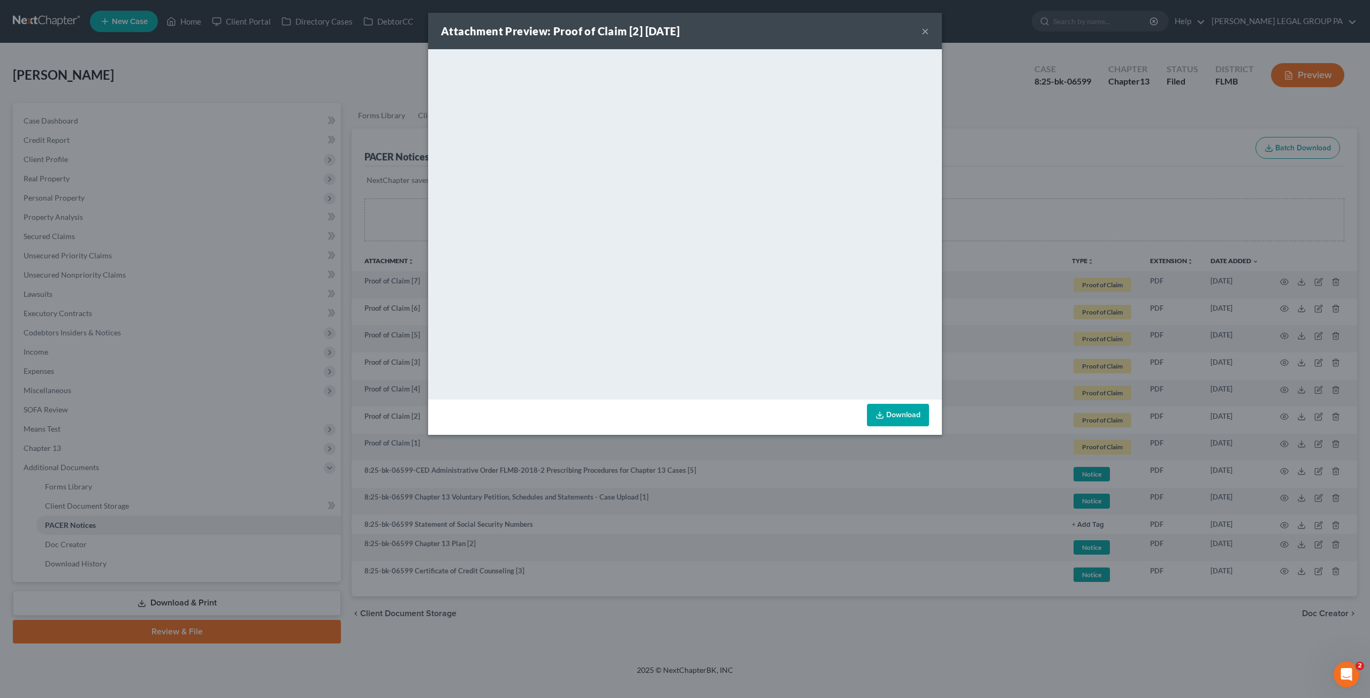
click at [924, 27] on button "×" at bounding box center [925, 31] width 7 height 13
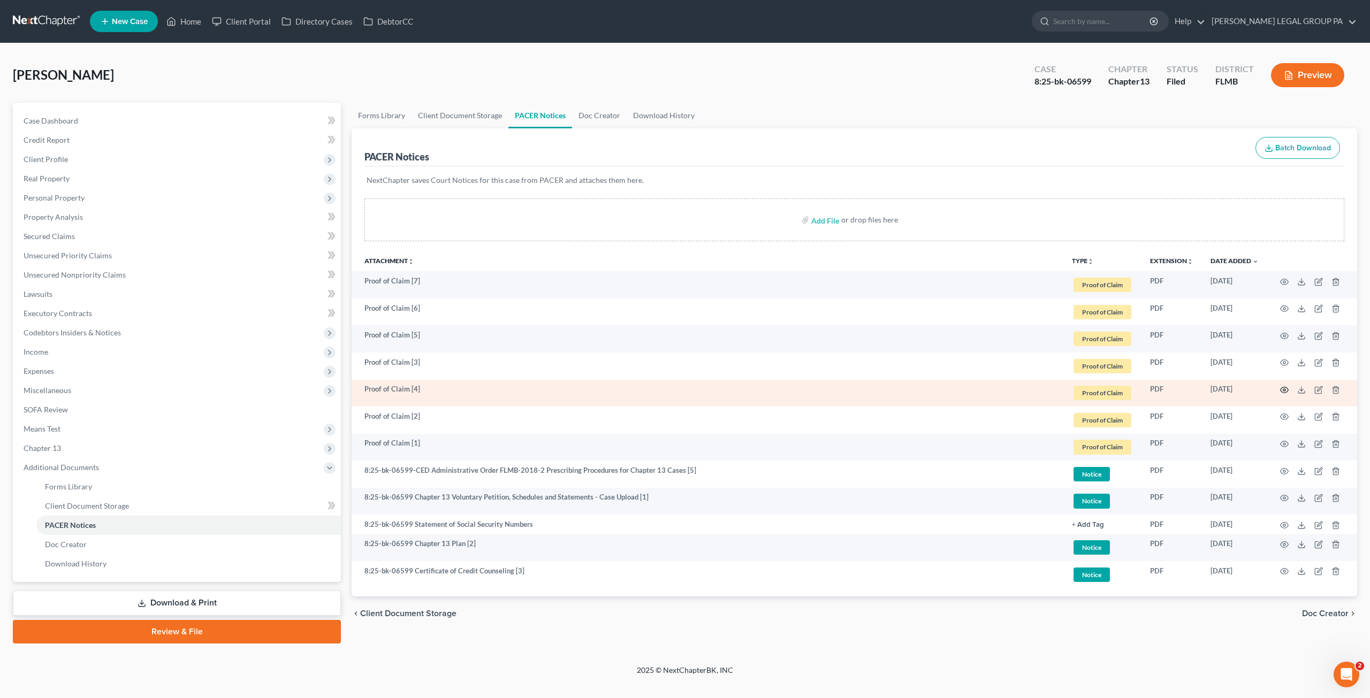
click at [1283, 387] on icon "button" at bounding box center [1284, 390] width 9 height 9
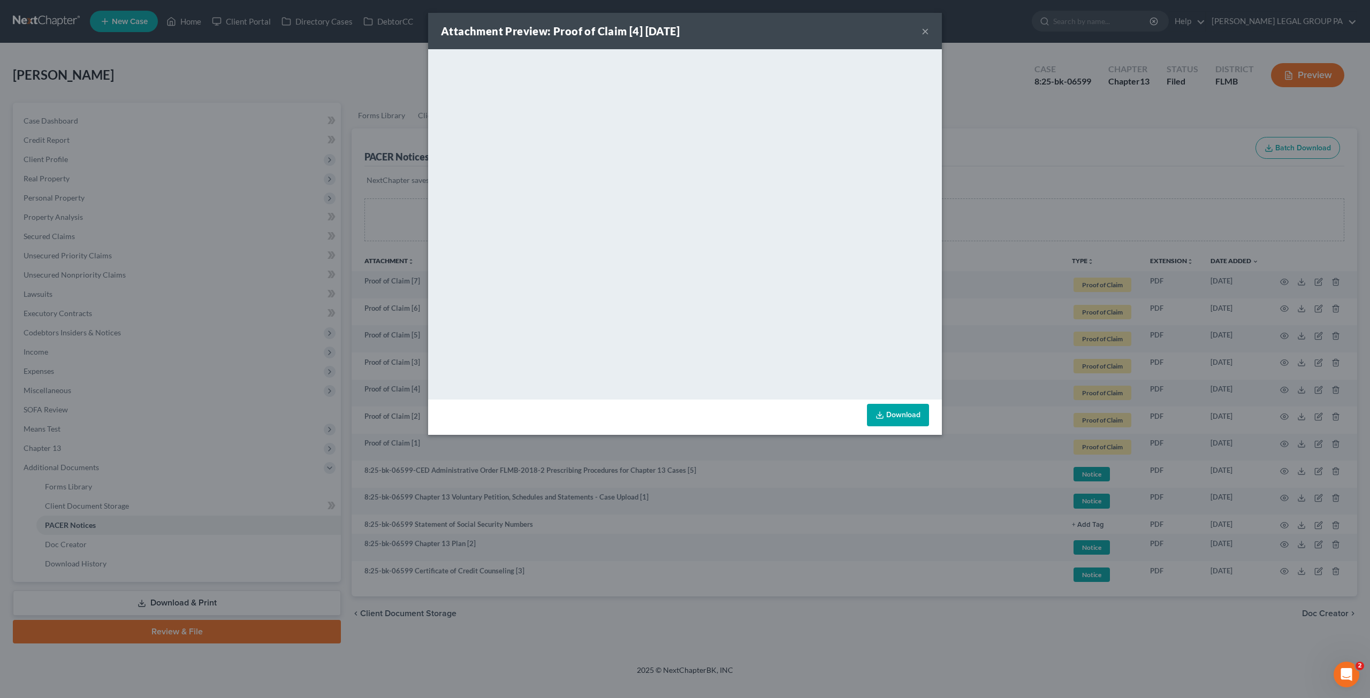
click at [923, 28] on button "×" at bounding box center [925, 31] width 7 height 13
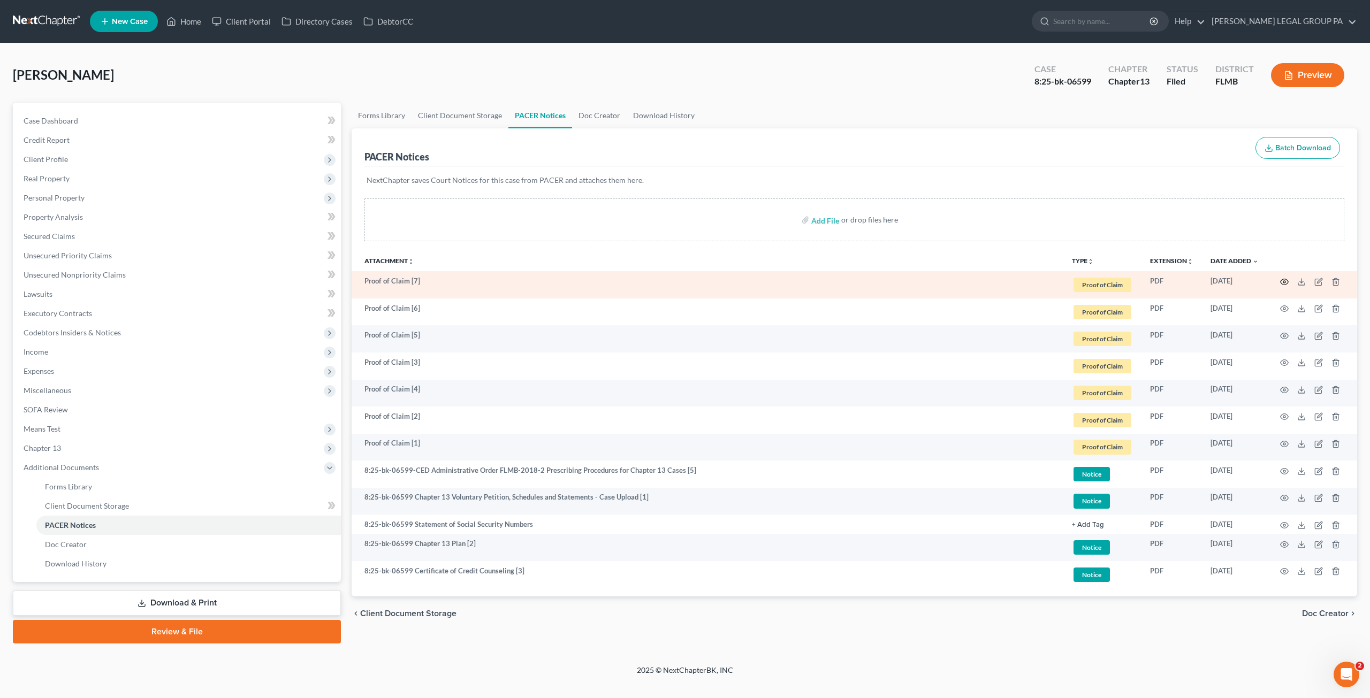
click at [1285, 281] on icon "button" at bounding box center [1284, 282] width 9 height 9
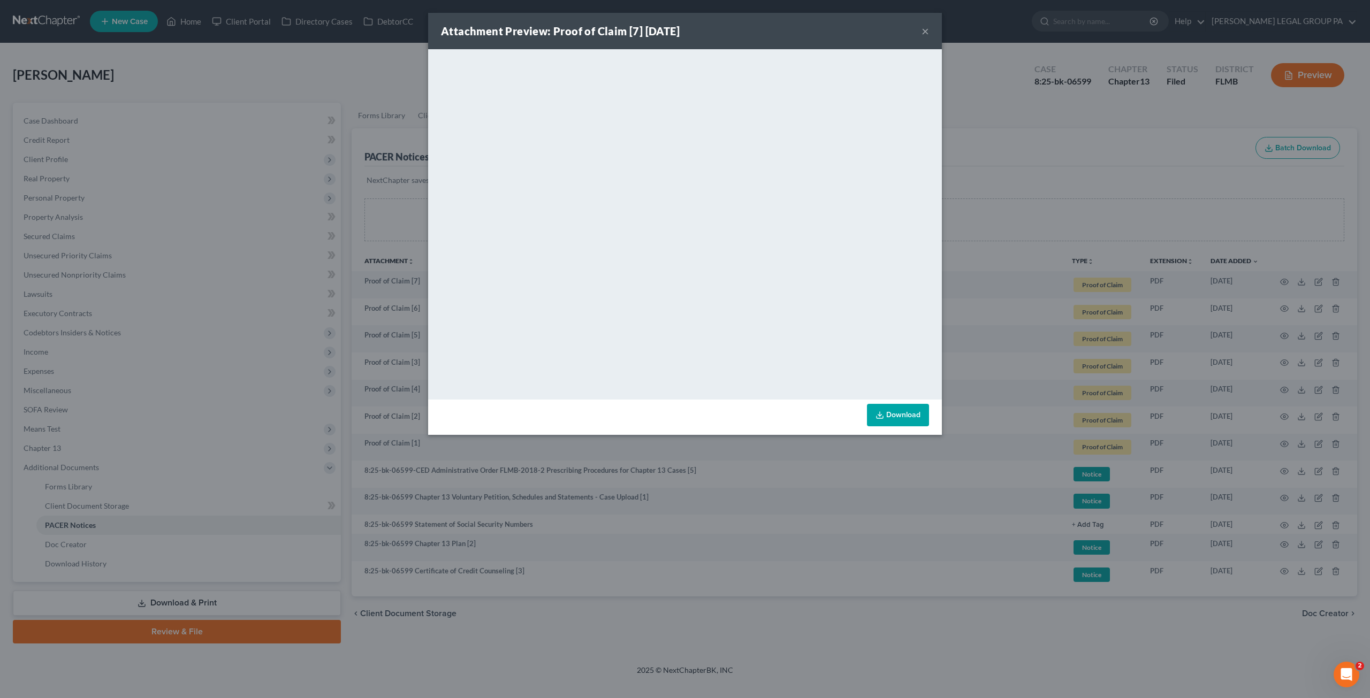
click at [926, 32] on button "×" at bounding box center [925, 31] width 7 height 13
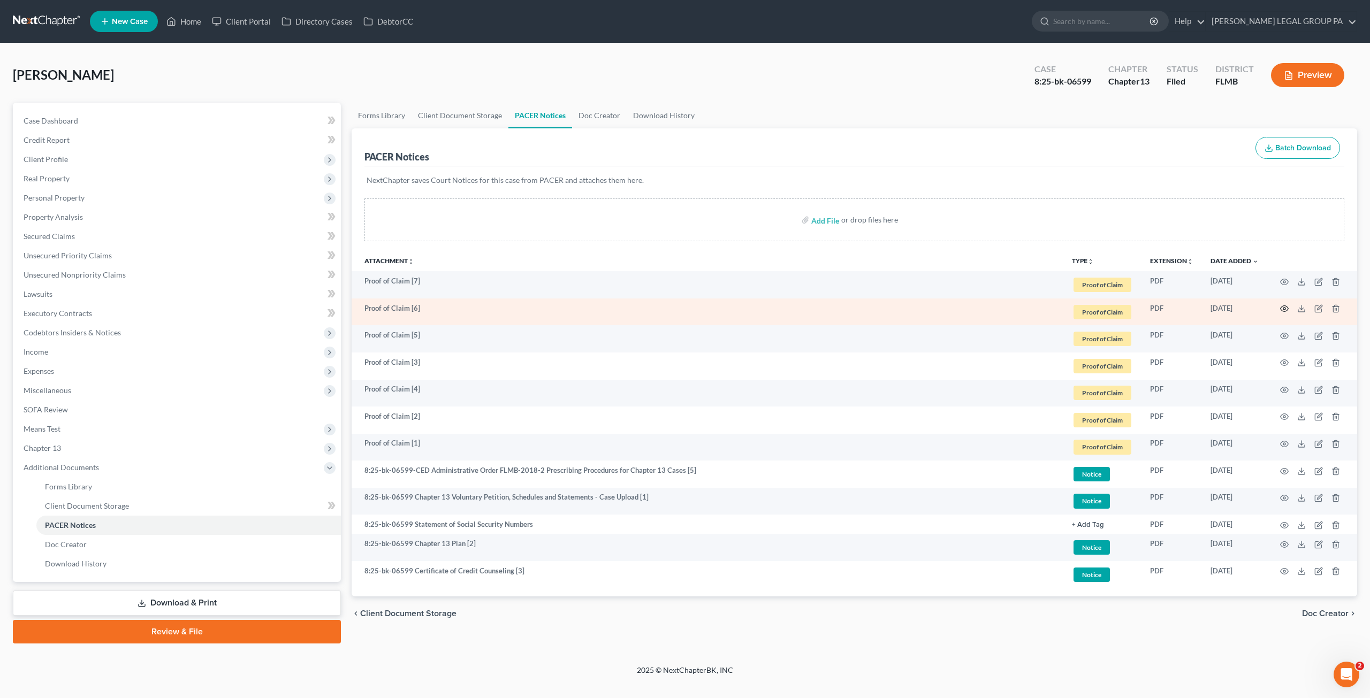
click at [1285, 308] on icon "button" at bounding box center [1284, 309] width 9 height 9
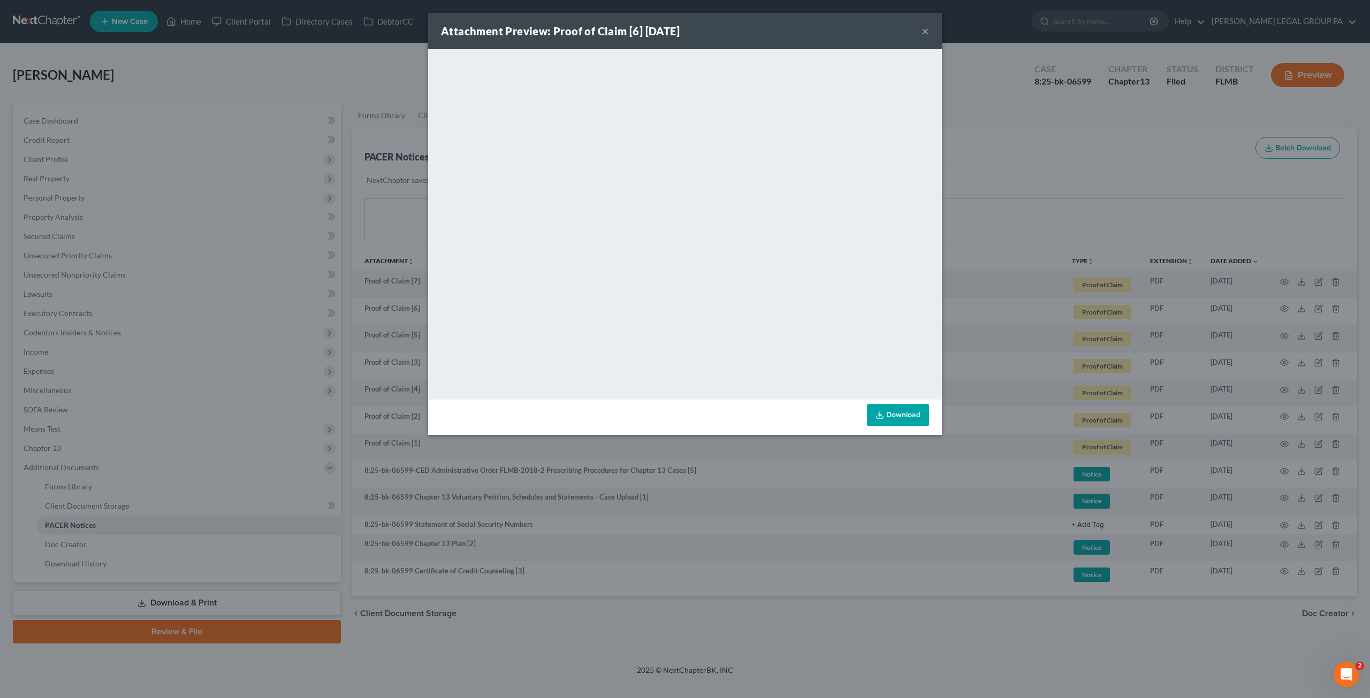
click at [923, 28] on button "×" at bounding box center [925, 31] width 7 height 13
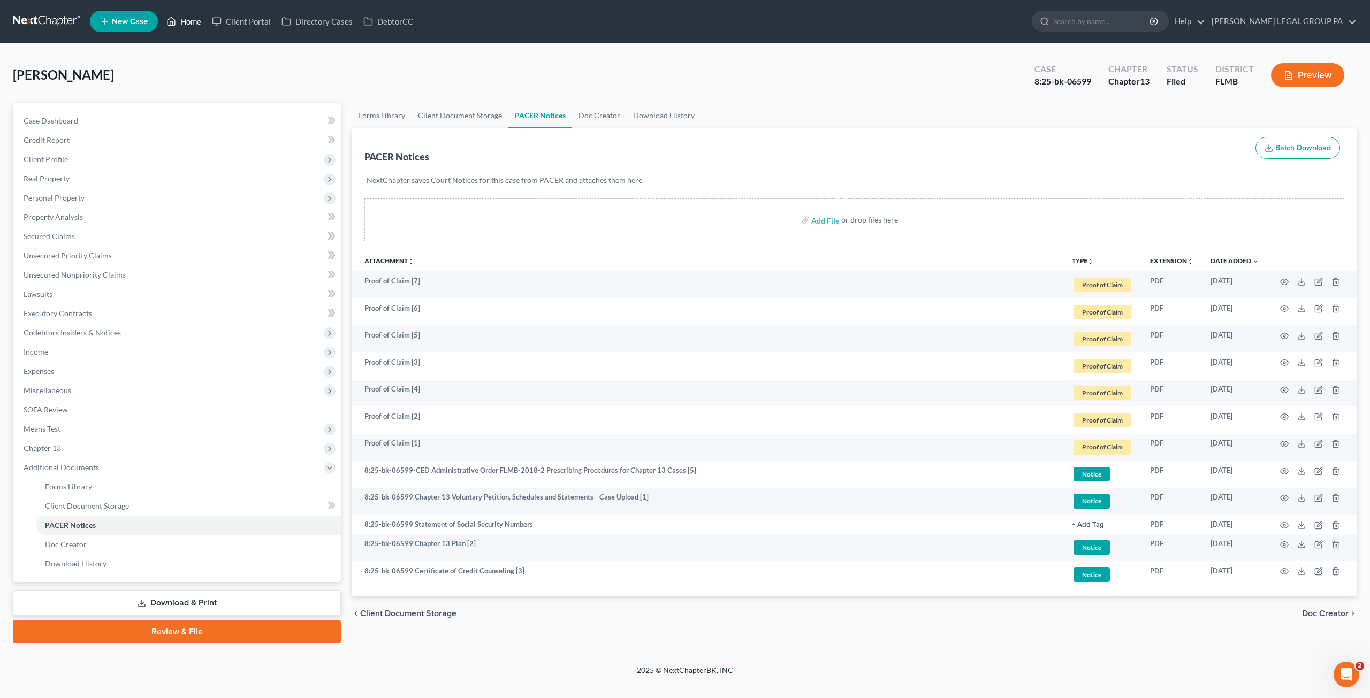
click at [181, 27] on link "Home" at bounding box center [183, 21] width 45 height 19
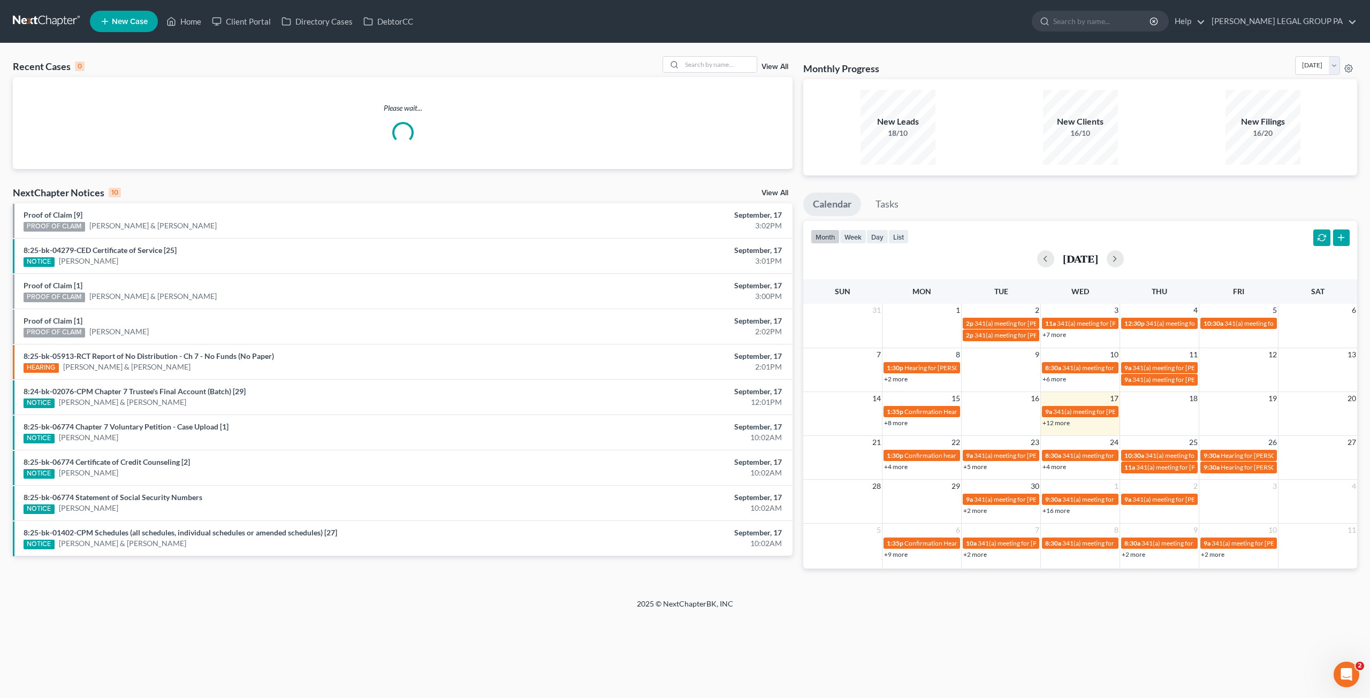
click at [710, 73] on div "Recent Cases 0 View All" at bounding box center [403, 66] width 780 height 21
click at [717, 60] on input "search" at bounding box center [719, 65] width 75 height 16
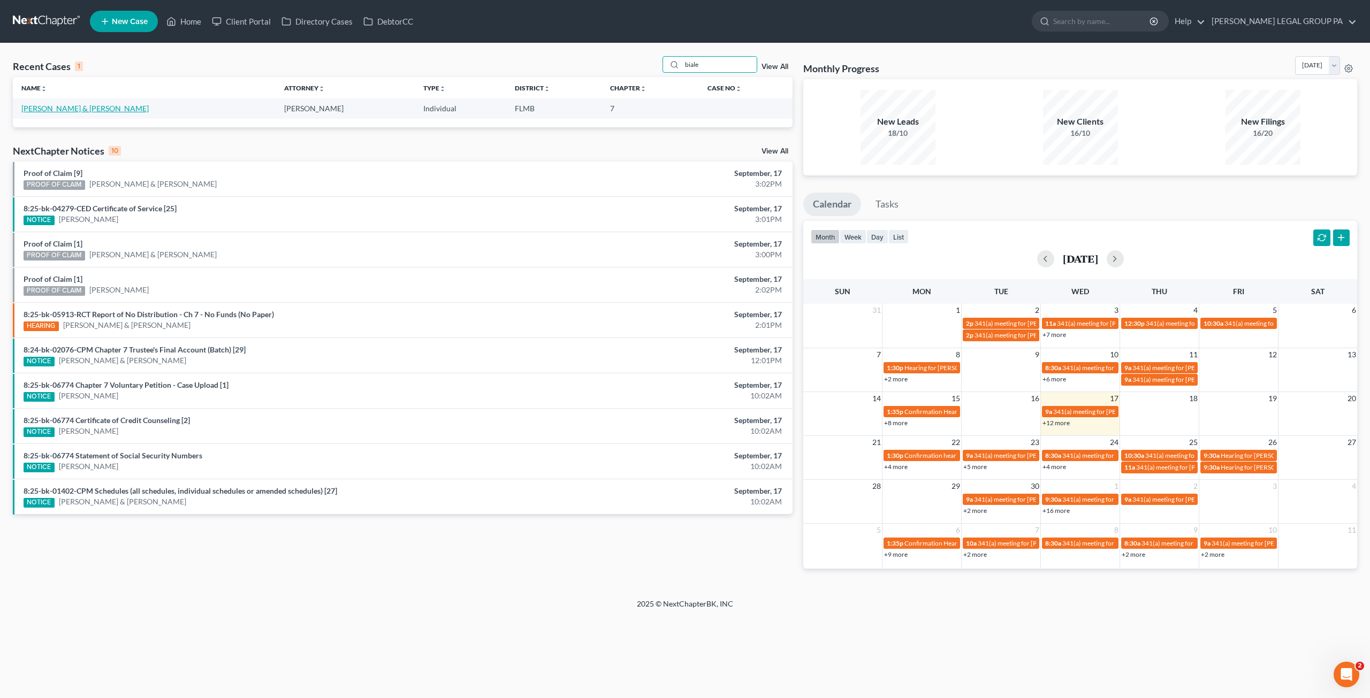
click at [85, 109] on link "Bialeschki, Earl & Susan" at bounding box center [84, 108] width 127 height 9
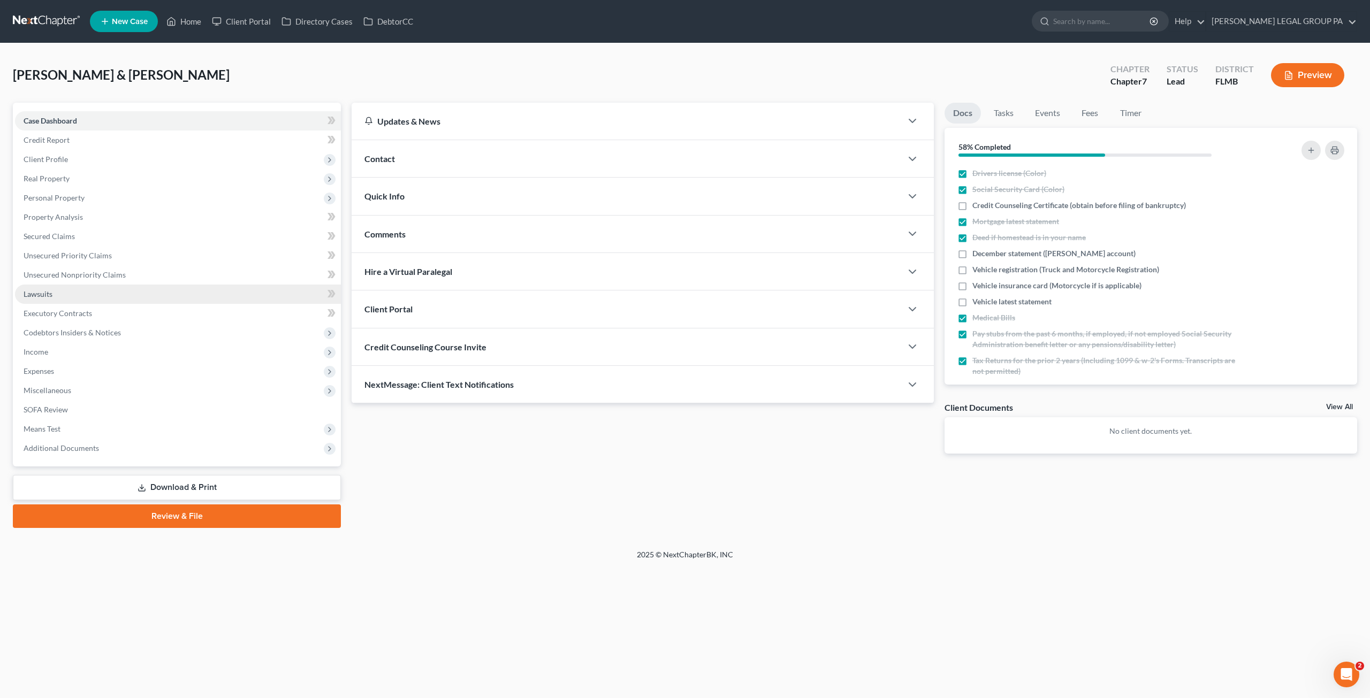
click at [54, 302] on link "Lawsuits" at bounding box center [178, 294] width 326 height 19
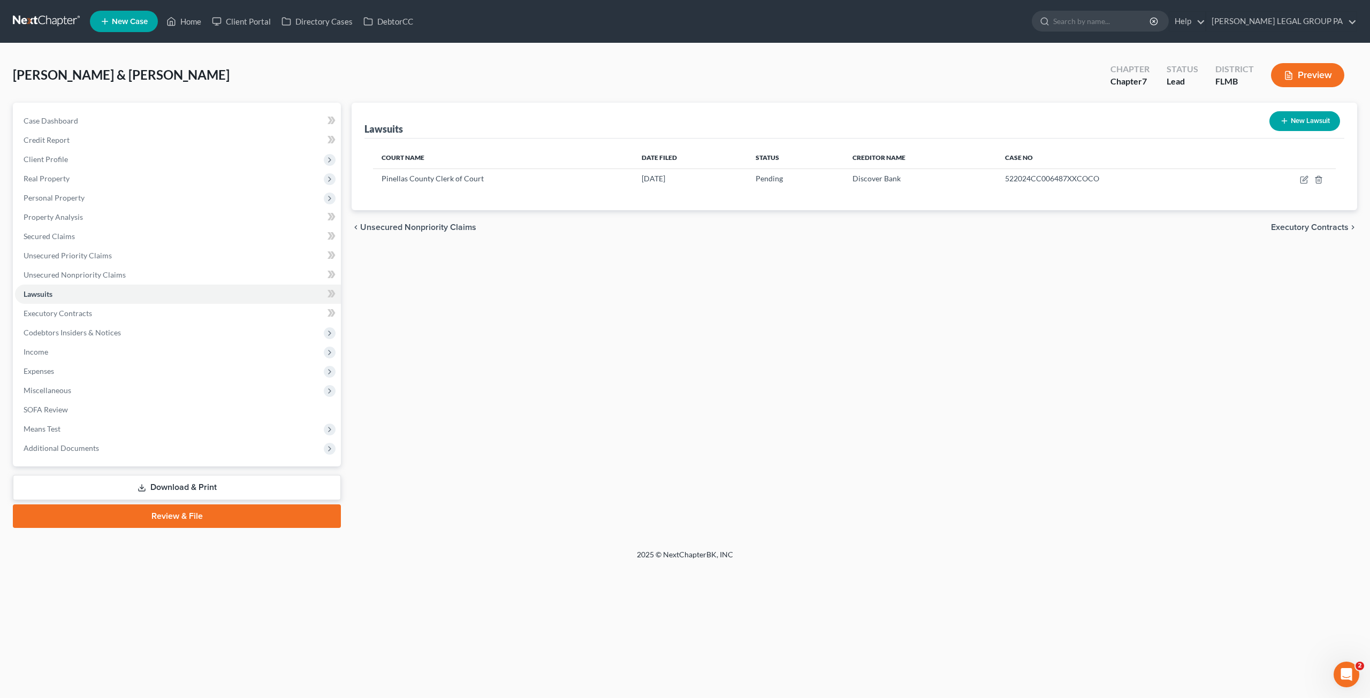
click at [1320, 123] on button "New Lawsuit" at bounding box center [1304, 121] width 71 height 20
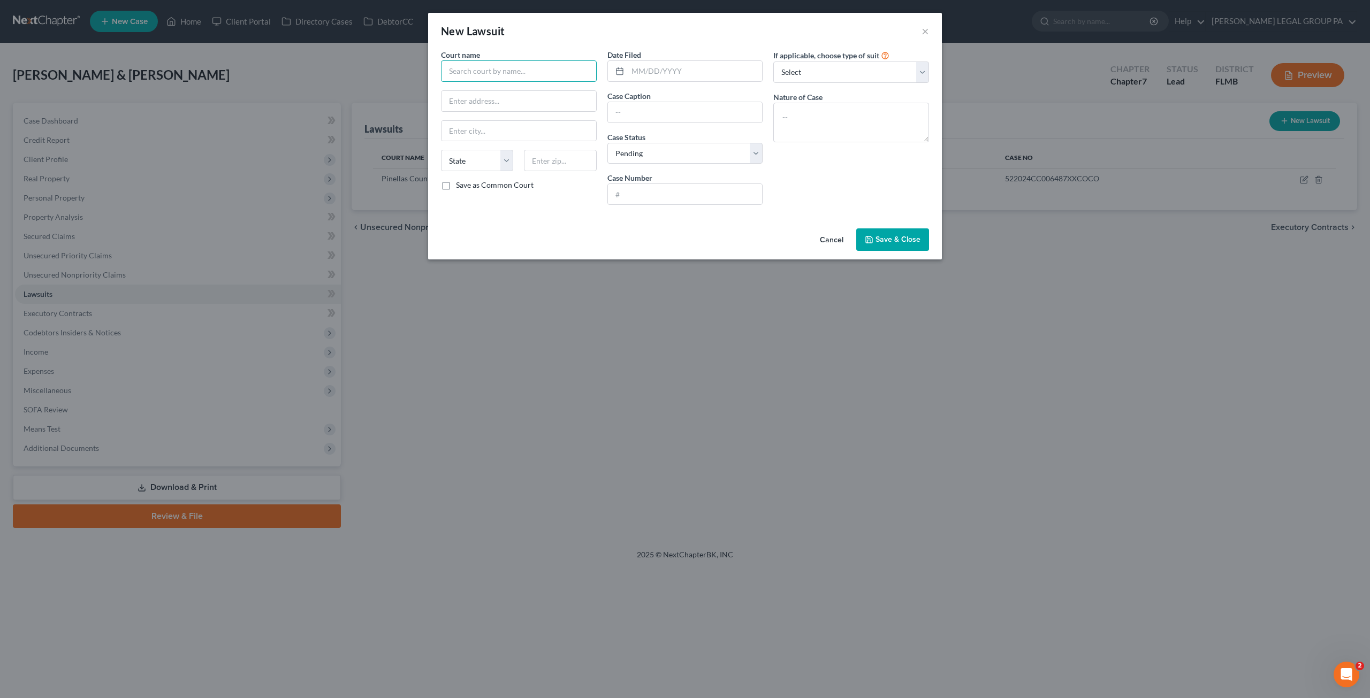
click at [478, 73] on input "text" at bounding box center [519, 70] width 156 height 21
click at [497, 90] on div "Pinellas County Clerk of Court" at bounding box center [522, 90] width 144 height 11
click at [645, 64] on input "text" at bounding box center [695, 71] width 135 height 20
click at [923, 28] on button "×" at bounding box center [925, 31] width 7 height 13
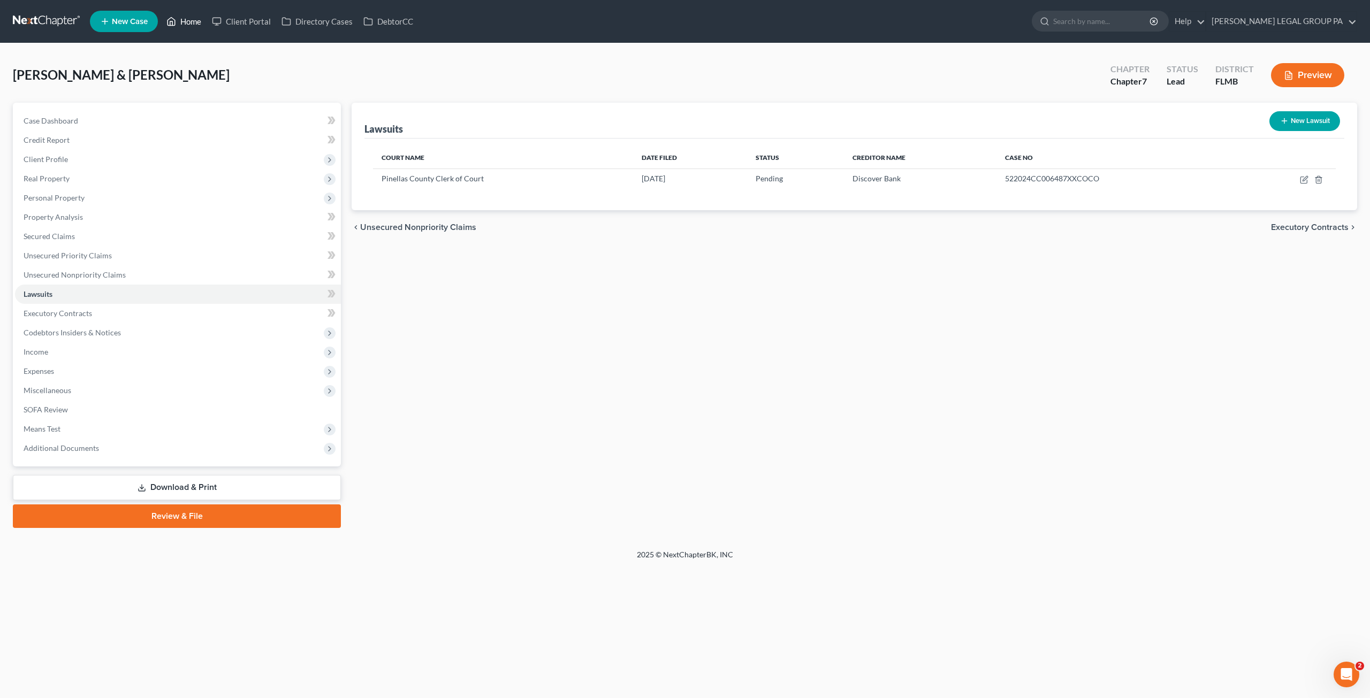
click at [185, 18] on link "Home" at bounding box center [183, 21] width 45 height 19
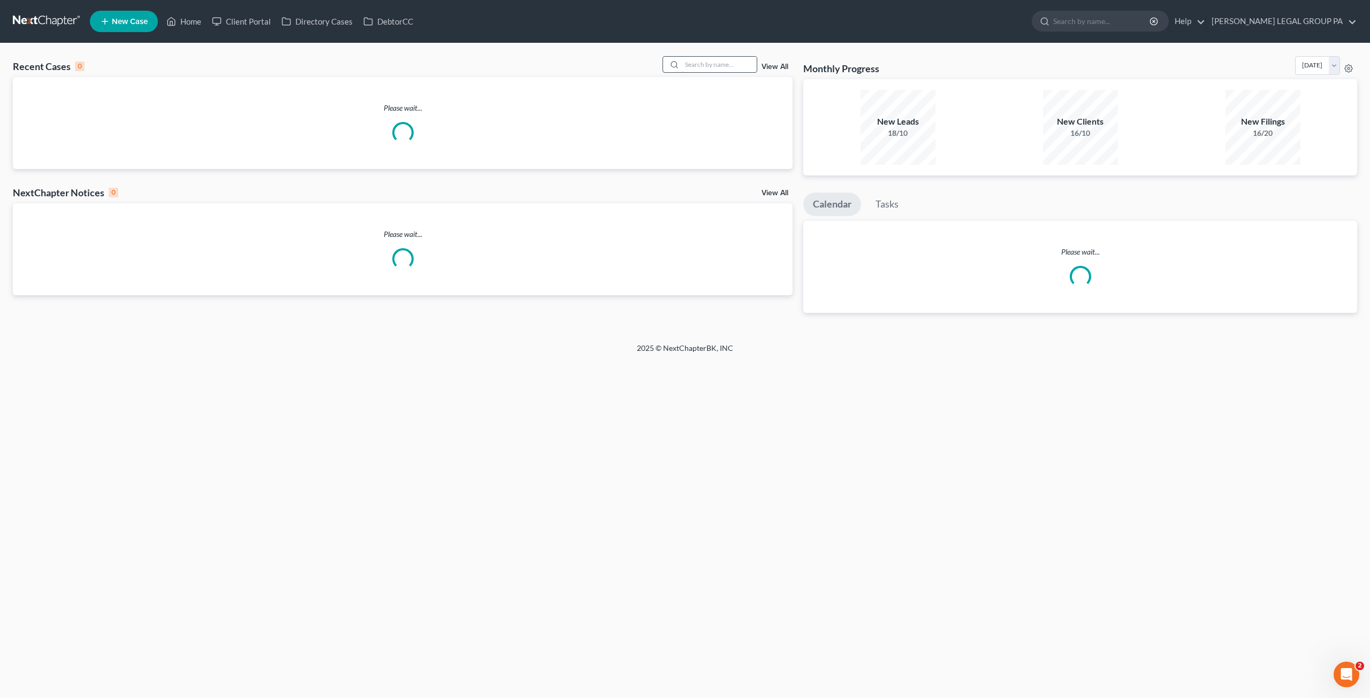
click at [729, 63] on input "search" at bounding box center [719, 65] width 75 height 16
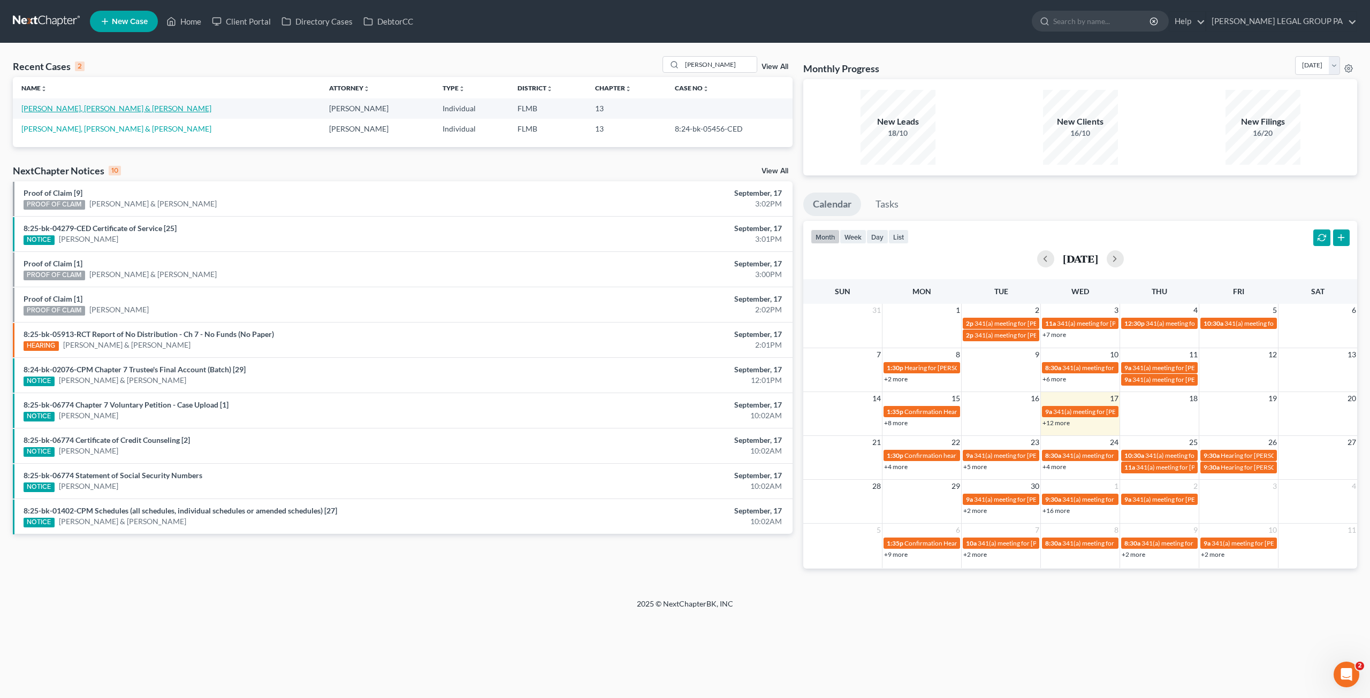
click at [51, 109] on link "Urso Jr, Thomas & Urso, Deborah" at bounding box center [116, 108] width 190 height 9
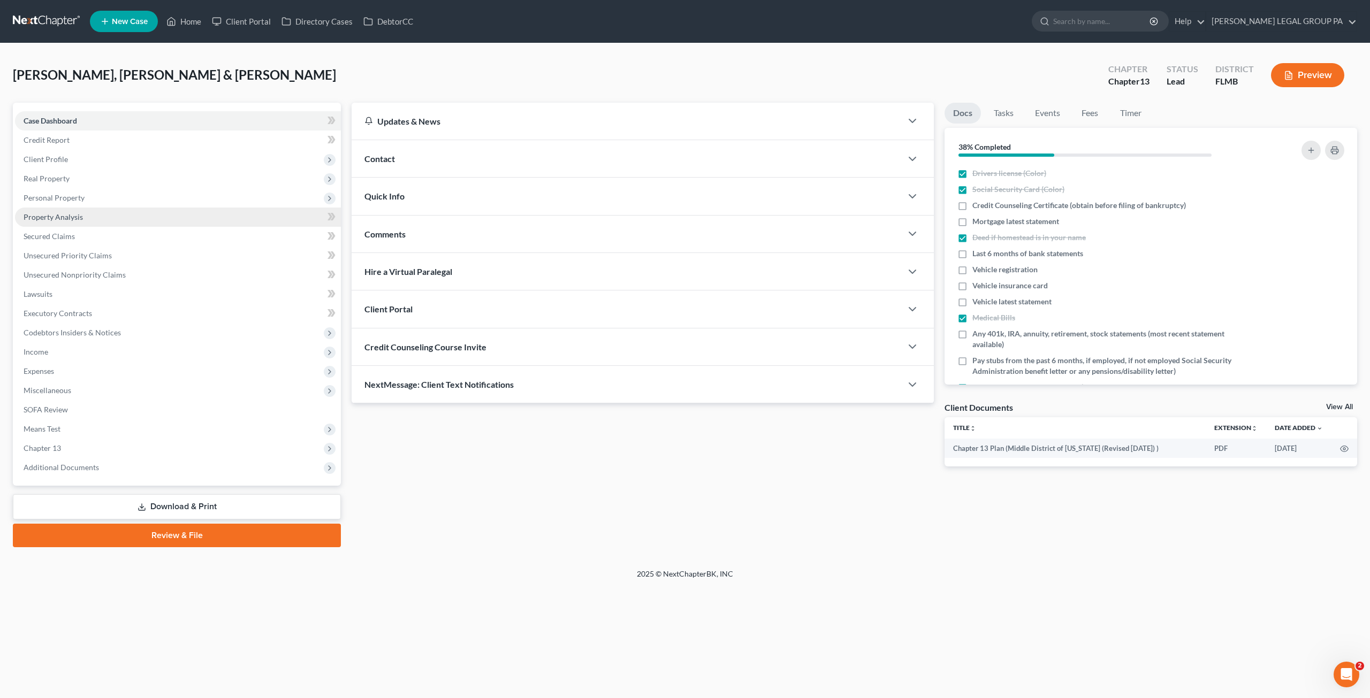
click at [67, 219] on span "Property Analysis" at bounding box center [53, 216] width 59 height 9
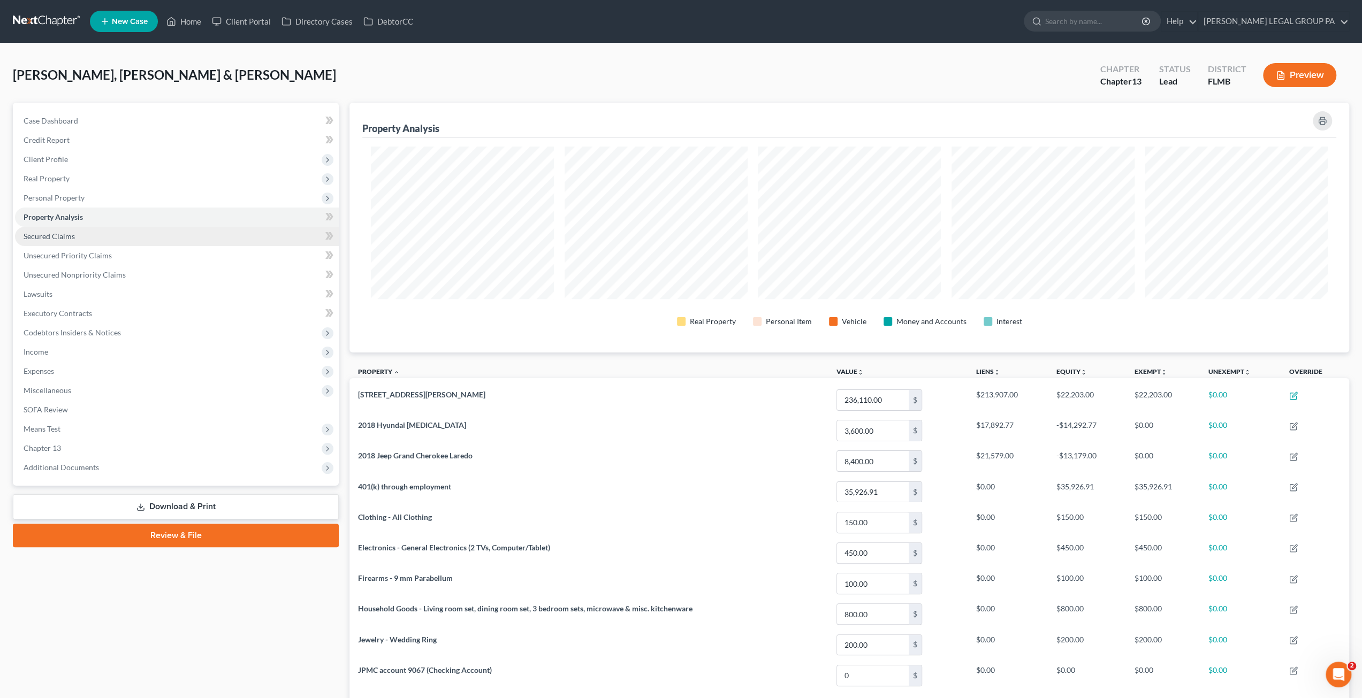
click at [57, 240] on span "Secured Claims" at bounding box center [49, 236] width 51 height 9
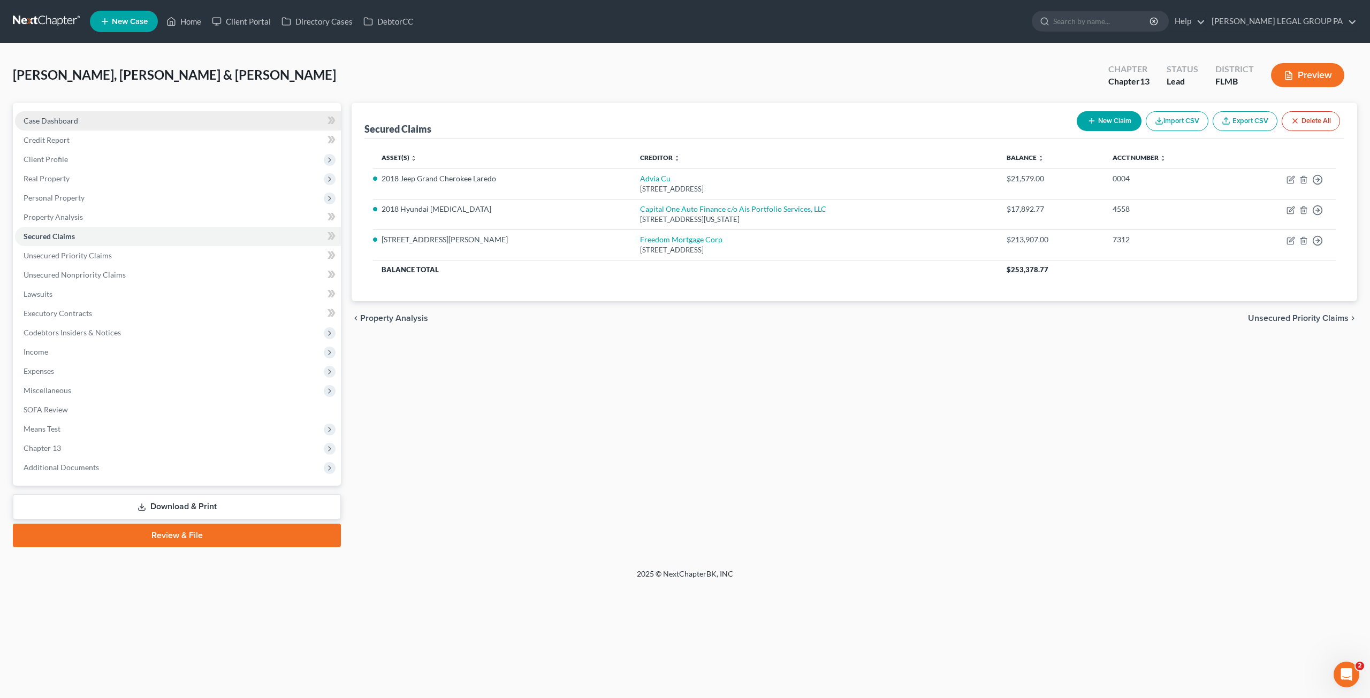
click at [59, 115] on link "Case Dashboard" at bounding box center [178, 120] width 326 height 19
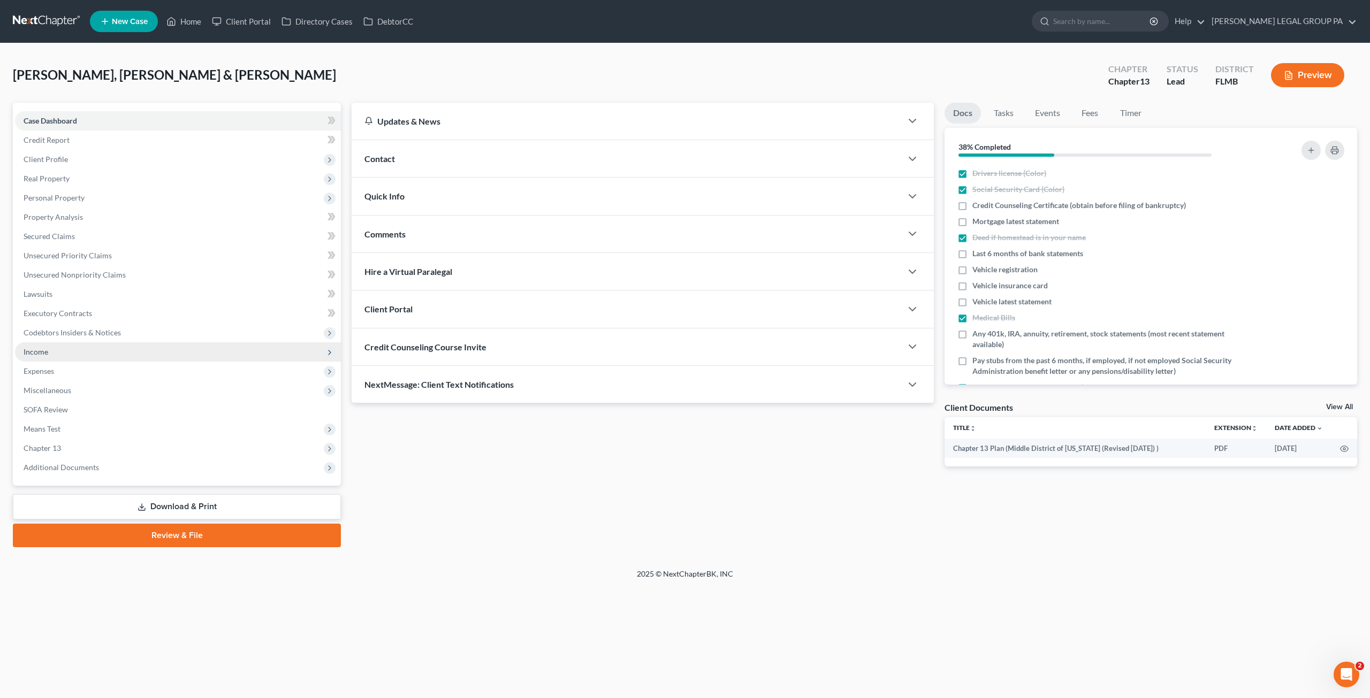
click at [50, 354] on span "Income" at bounding box center [178, 352] width 326 height 19
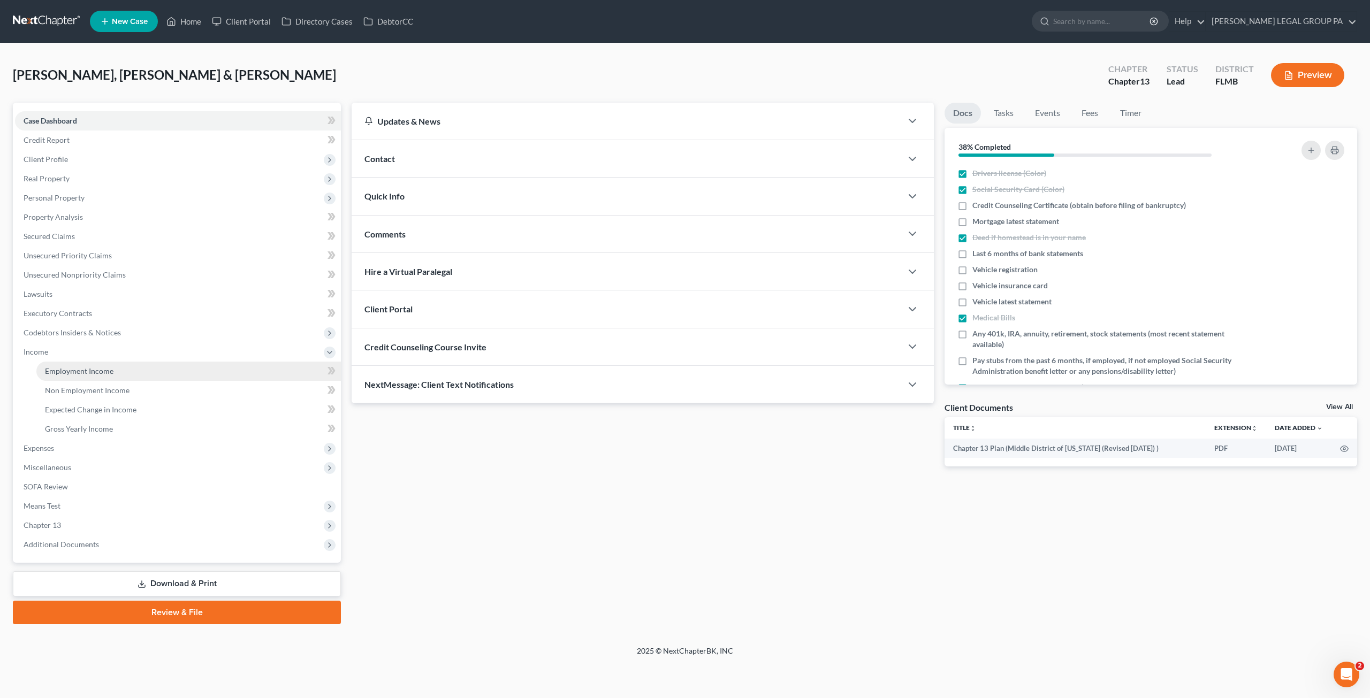
click at [64, 372] on span "Employment Income" at bounding box center [79, 371] width 69 height 9
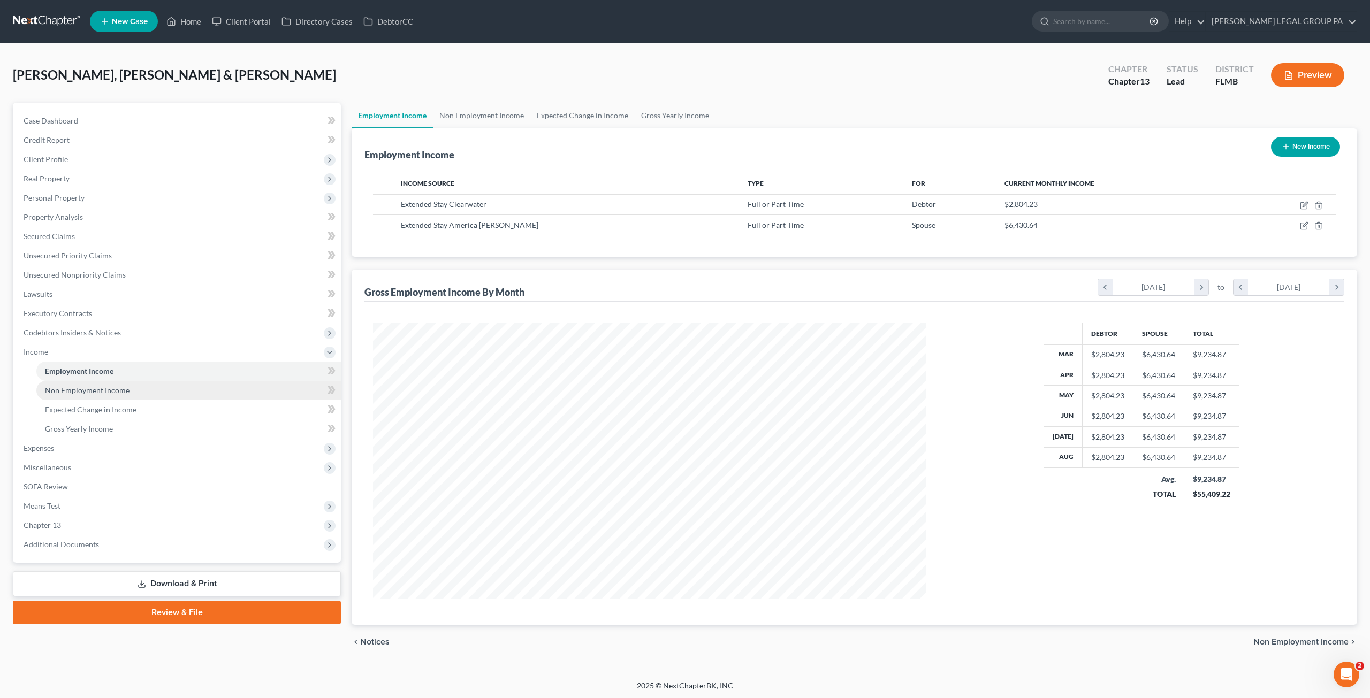
scroll to position [276, 574]
click at [112, 393] on span "Non Employment Income" at bounding box center [87, 390] width 85 height 9
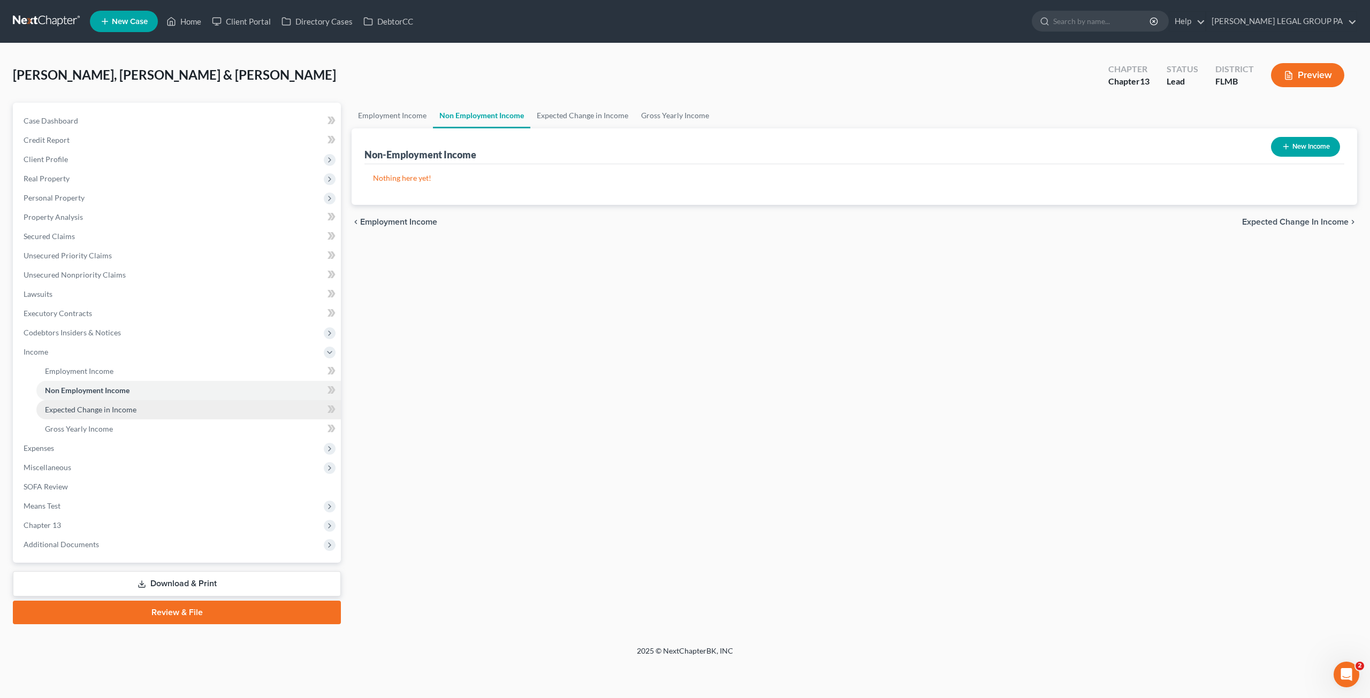
click at [111, 417] on link "Expected Change in Income" at bounding box center [188, 409] width 305 height 19
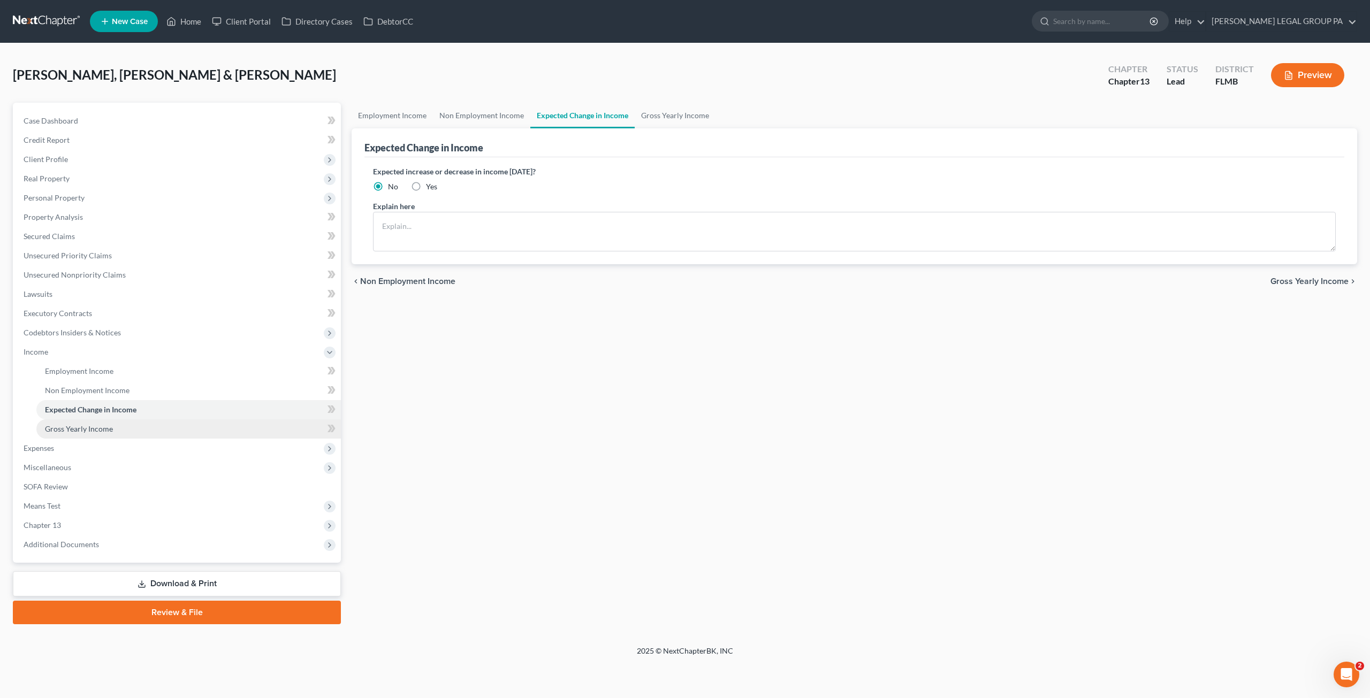
click at [99, 432] on span "Gross Yearly Income" at bounding box center [79, 428] width 68 height 9
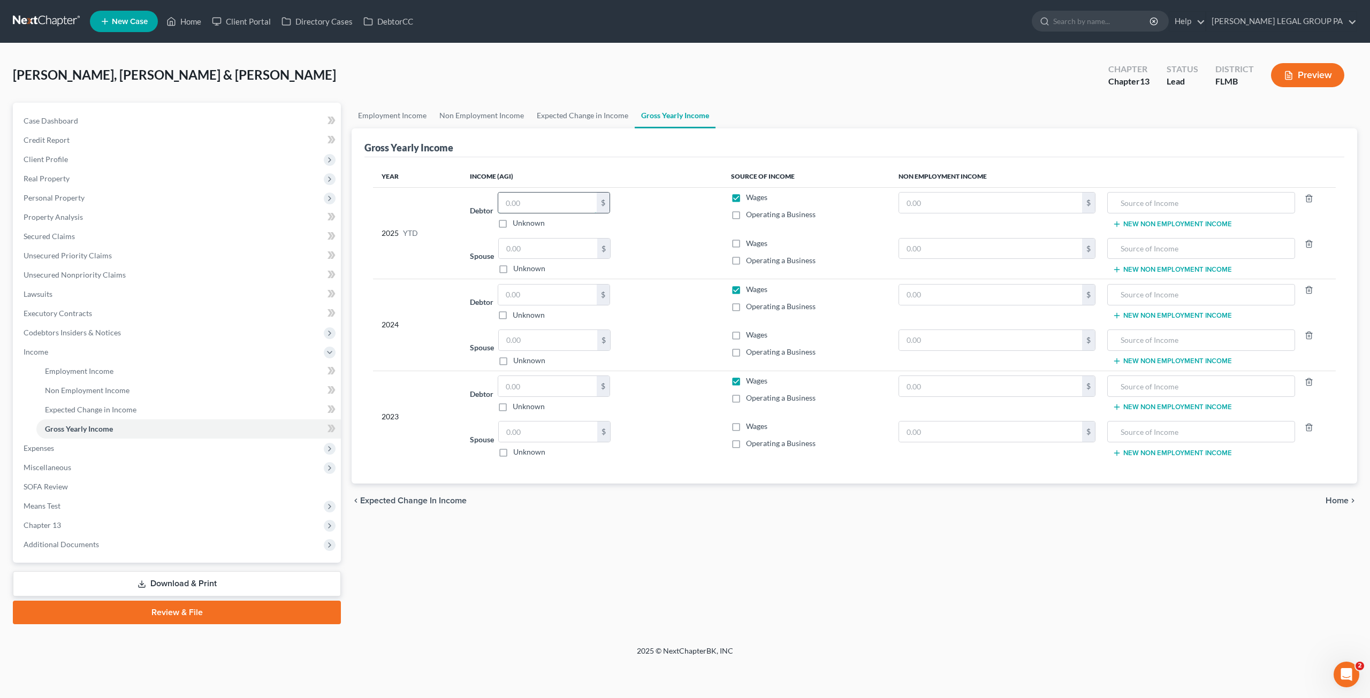
click at [541, 197] on input "text" at bounding box center [547, 203] width 98 height 20
click at [545, 250] on input "text" at bounding box center [548, 249] width 98 height 20
click at [521, 248] on input "text" at bounding box center [548, 249] width 98 height 20
click at [746, 240] on label "Wages" at bounding box center [756, 243] width 21 height 11
click at [750, 240] on input "Wages" at bounding box center [753, 241] width 7 height 7
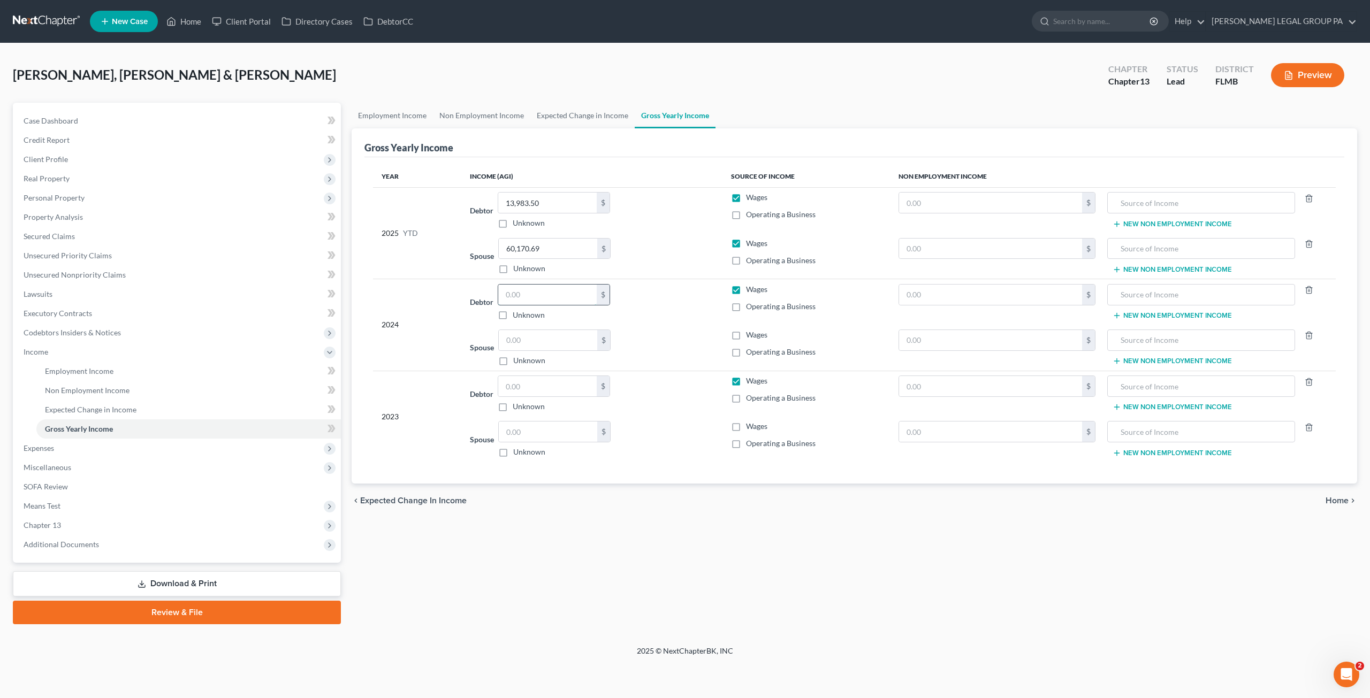
click at [519, 296] on input "text" at bounding box center [547, 295] width 98 height 20
click at [661, 325] on td "Spouse $ Unknown Balance Undetermined $ Unknown" at bounding box center [591, 348] width 261 height 46
click at [531, 388] on input "text" at bounding box center [547, 386] width 98 height 20
drag, startPoint x: 796, startPoint y: 537, endPoint x: 541, endPoint y: 321, distance: 334.5
click at [796, 537] on div "Employment Income Non Employment Income Expected Change in Income Gross Yearly …" at bounding box center [854, 364] width 1016 height 522
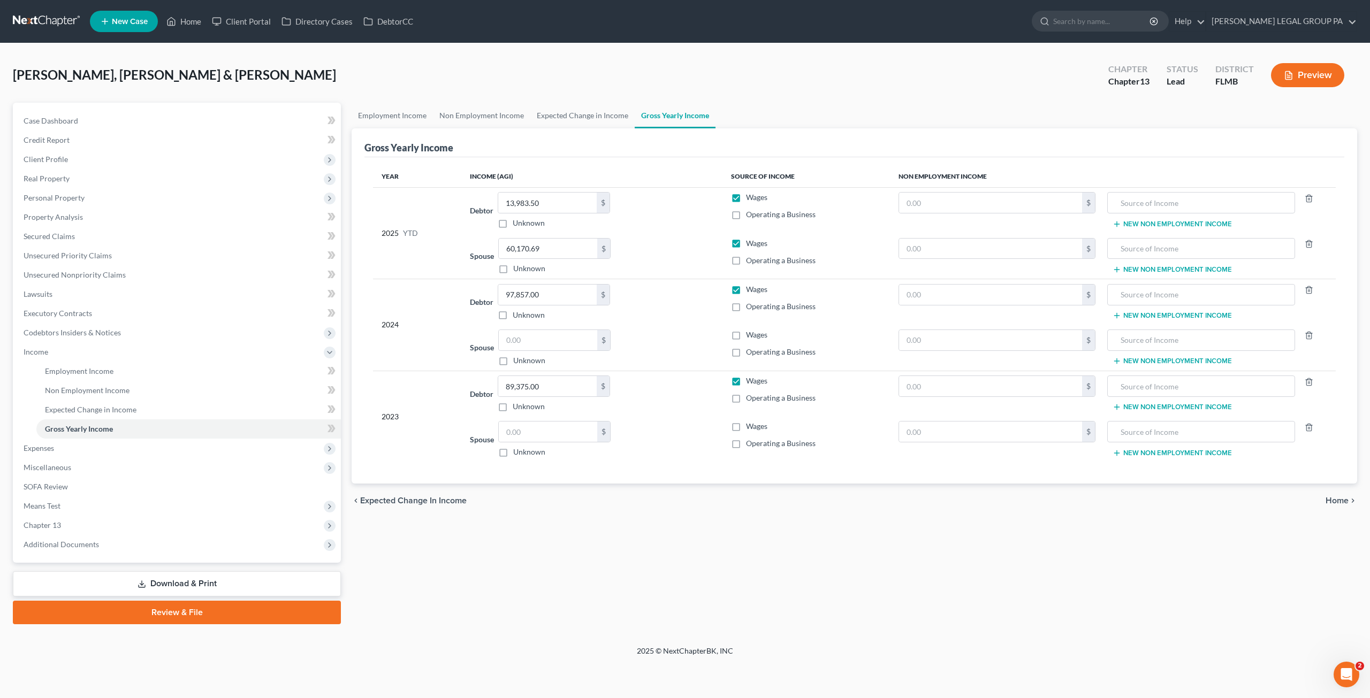
click at [170, 580] on link "Download & Print" at bounding box center [177, 584] width 328 height 25
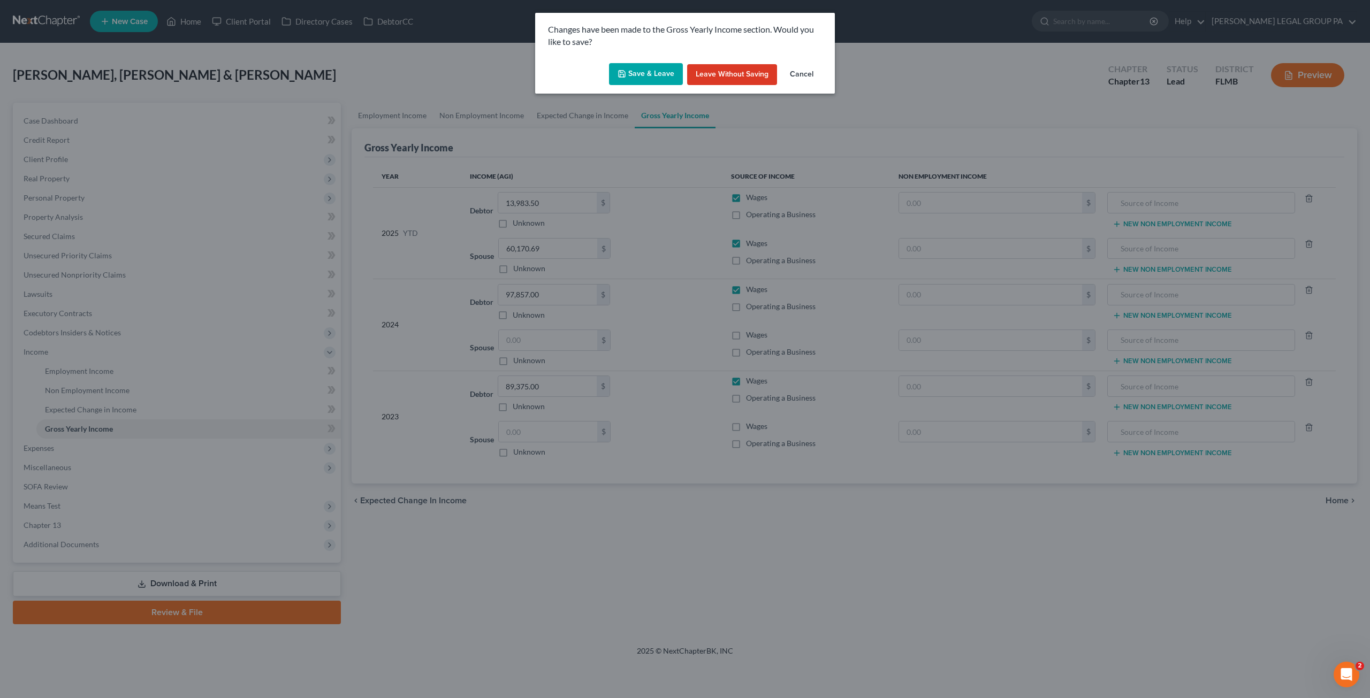
click at [643, 68] on button "Save & Leave" at bounding box center [646, 74] width 74 height 22
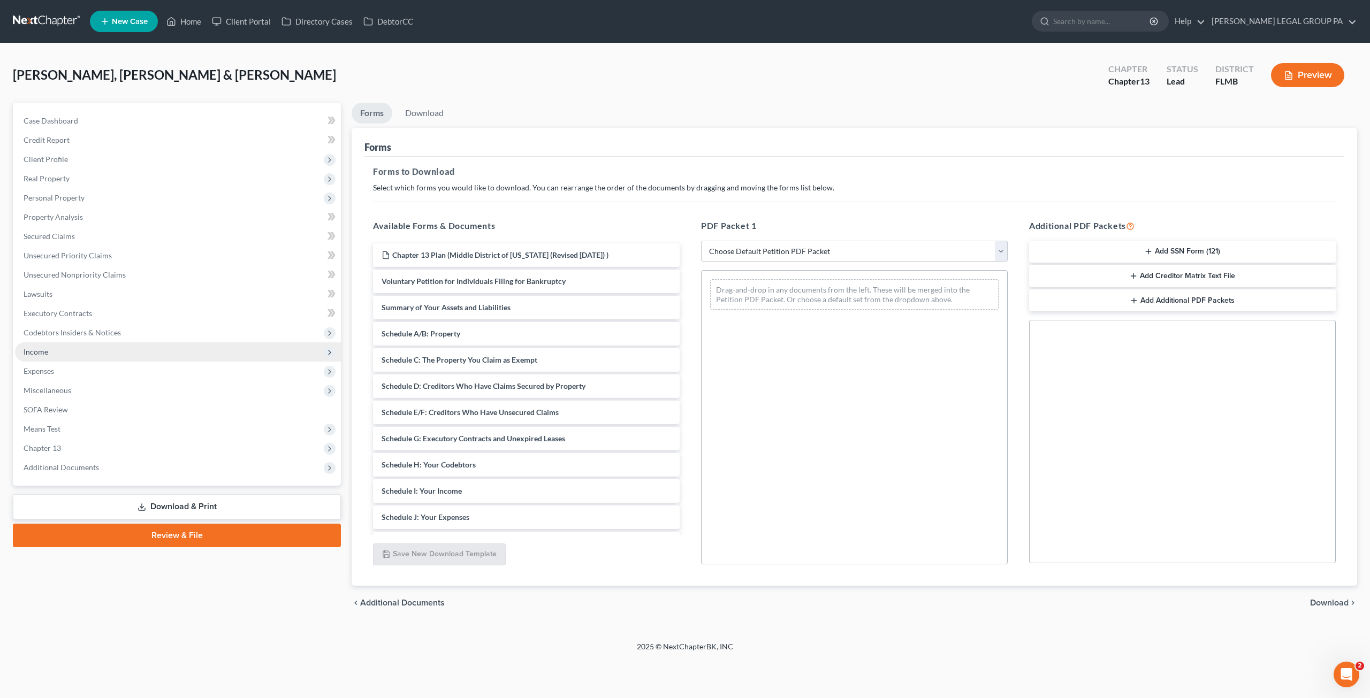
click at [47, 355] on span "Income" at bounding box center [36, 351] width 25 height 9
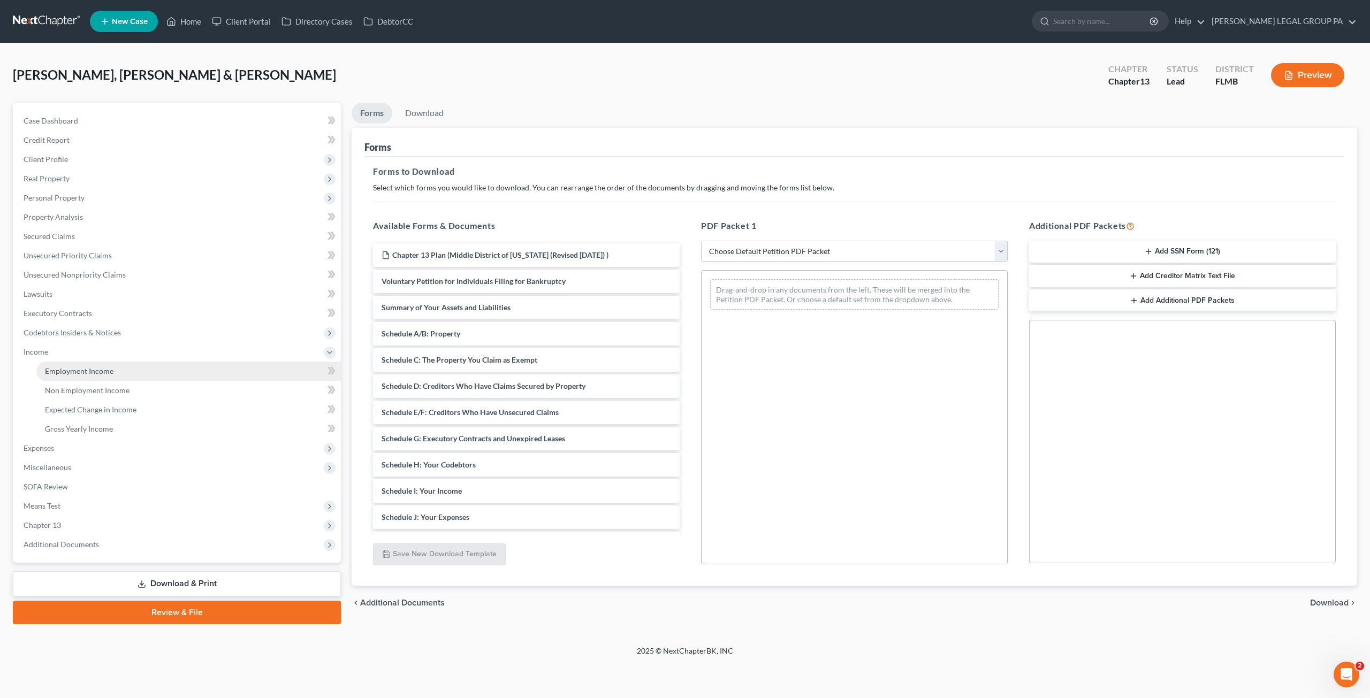
click at [58, 366] on link "Employment Income" at bounding box center [188, 371] width 305 height 19
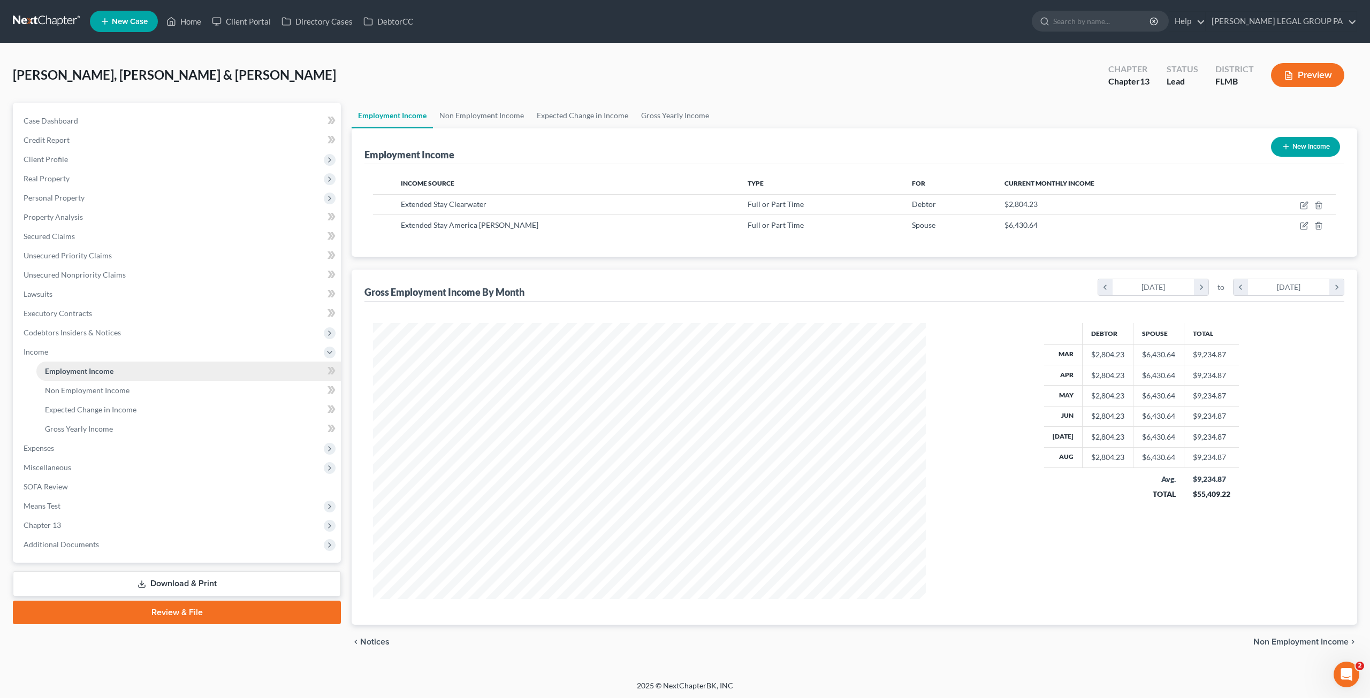
scroll to position [276, 574]
click at [57, 508] on span "Means Test" at bounding box center [42, 505] width 37 height 9
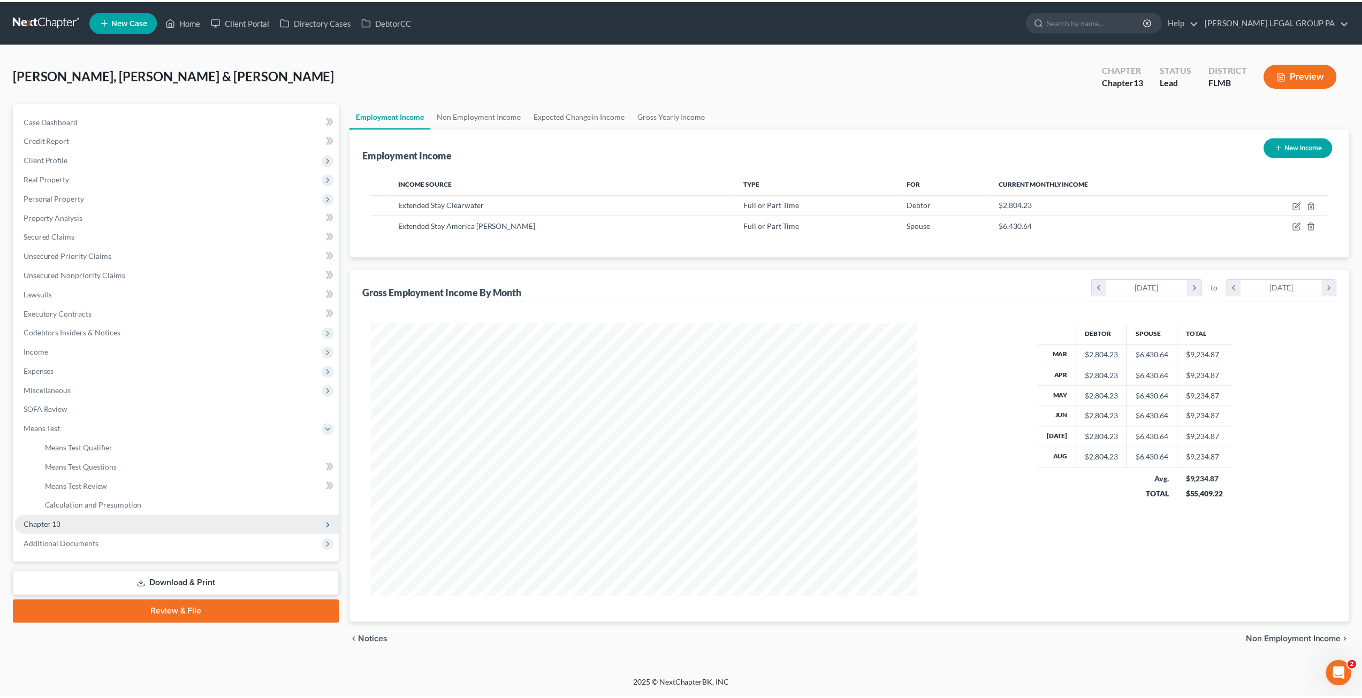
scroll to position [534886, 534588]
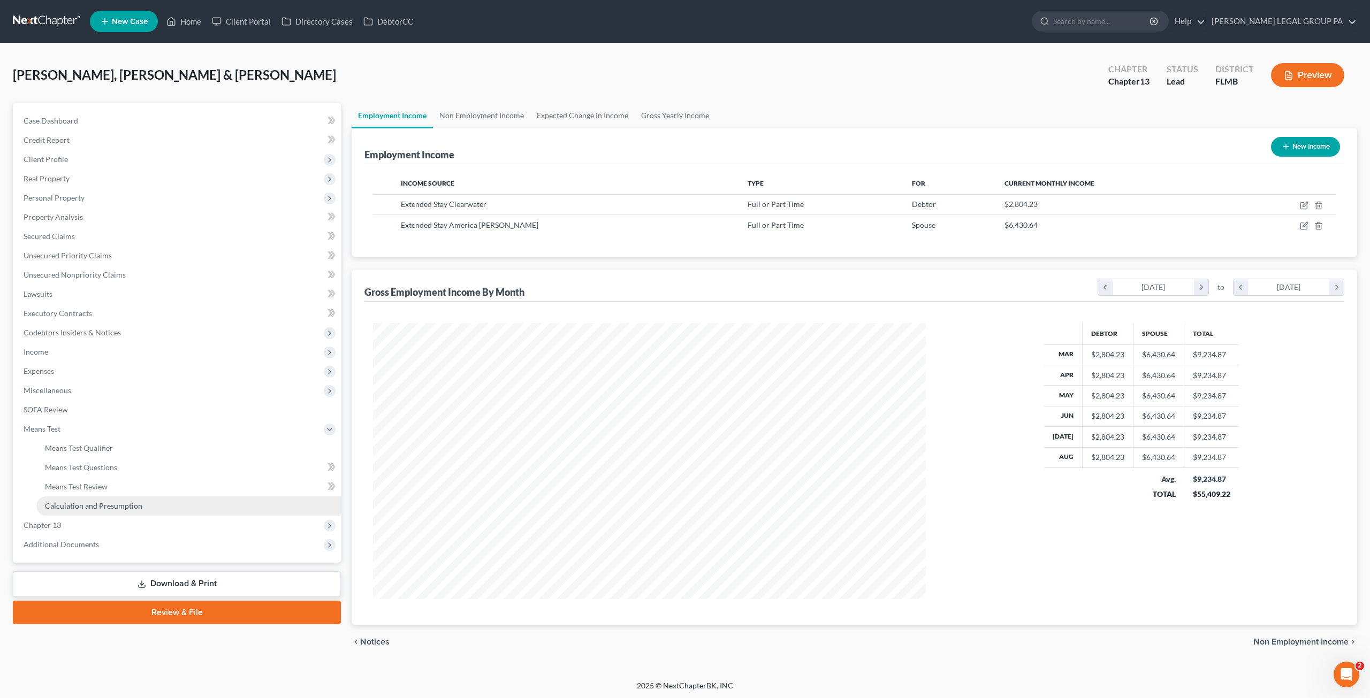
click at [79, 512] on link "Calculation and Presumption" at bounding box center [188, 506] width 305 height 19
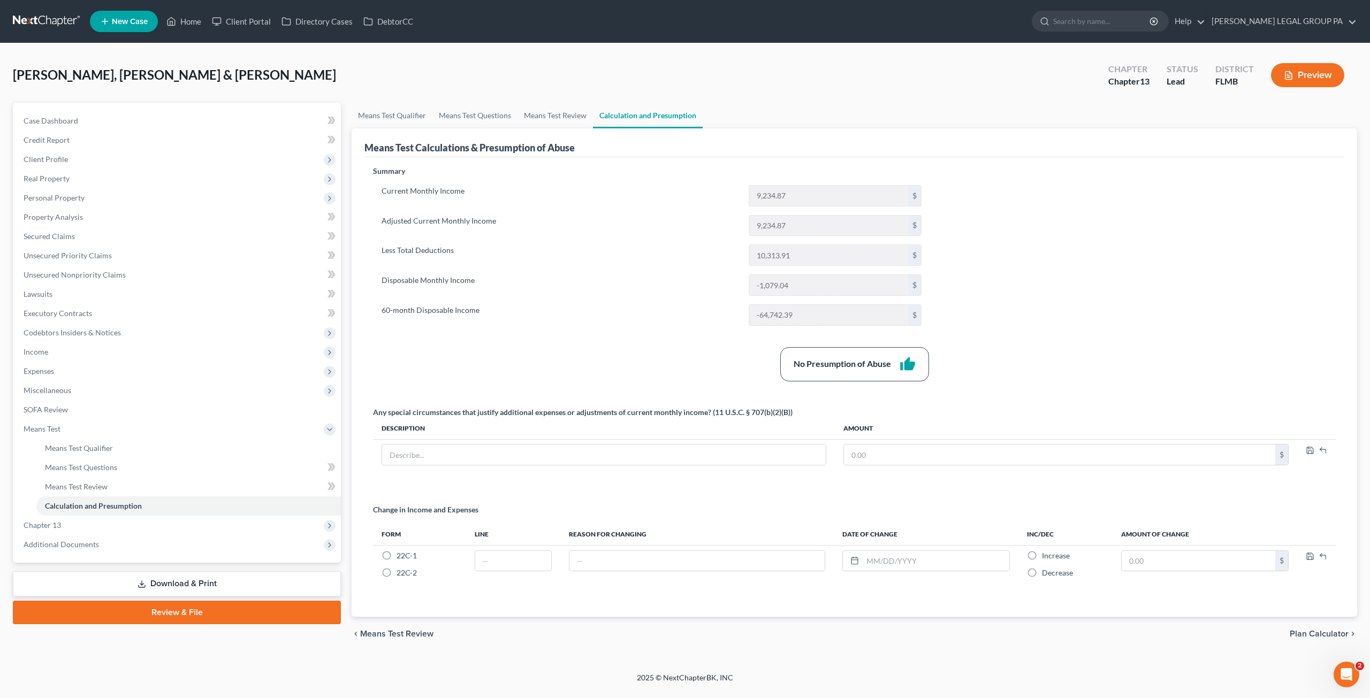
click at [160, 593] on link "Download & Print" at bounding box center [177, 584] width 328 height 25
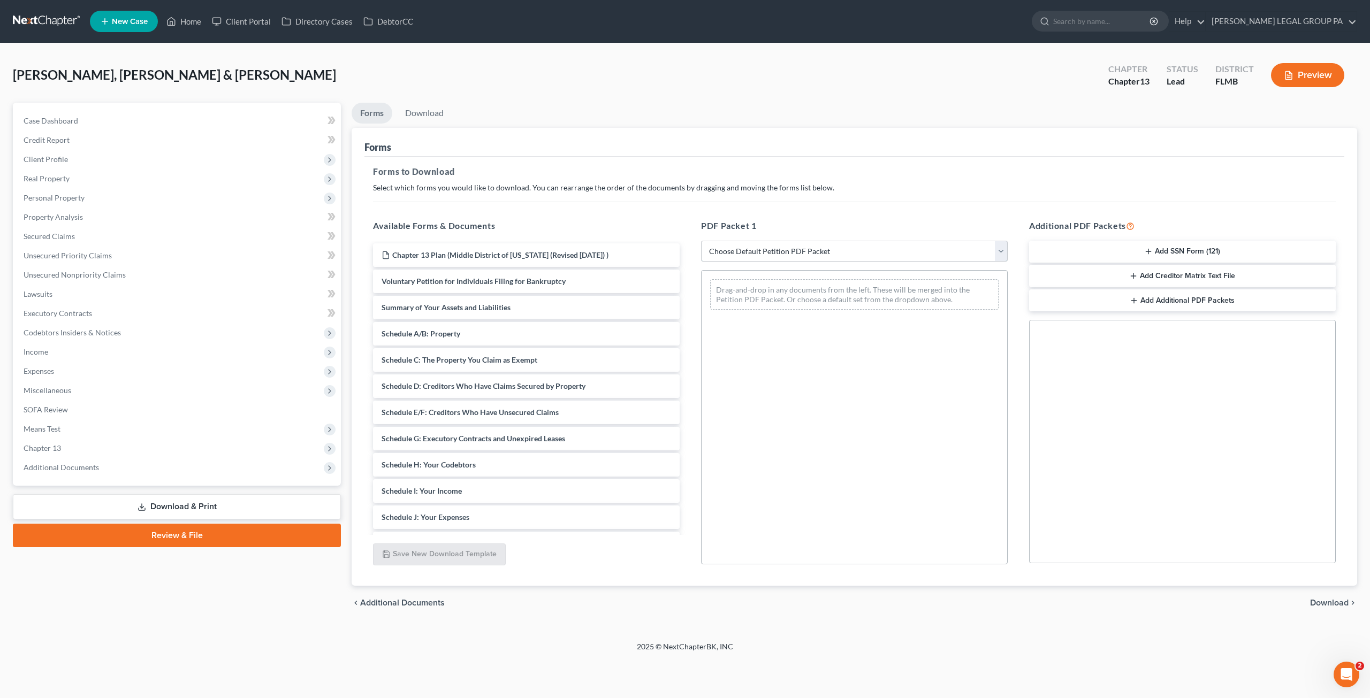
drag, startPoint x: 744, startPoint y: 249, endPoint x: 745, endPoint y: 259, distance: 9.7
click at [744, 249] on select "Choose Default Petition PDF Packet Complete Bankruptcy Petition (all forms and …" at bounding box center [854, 251] width 307 height 21
click at [701, 241] on select "Choose Default Petition PDF Packet Complete Bankruptcy Petition (all forms and …" at bounding box center [854, 251] width 307 height 21
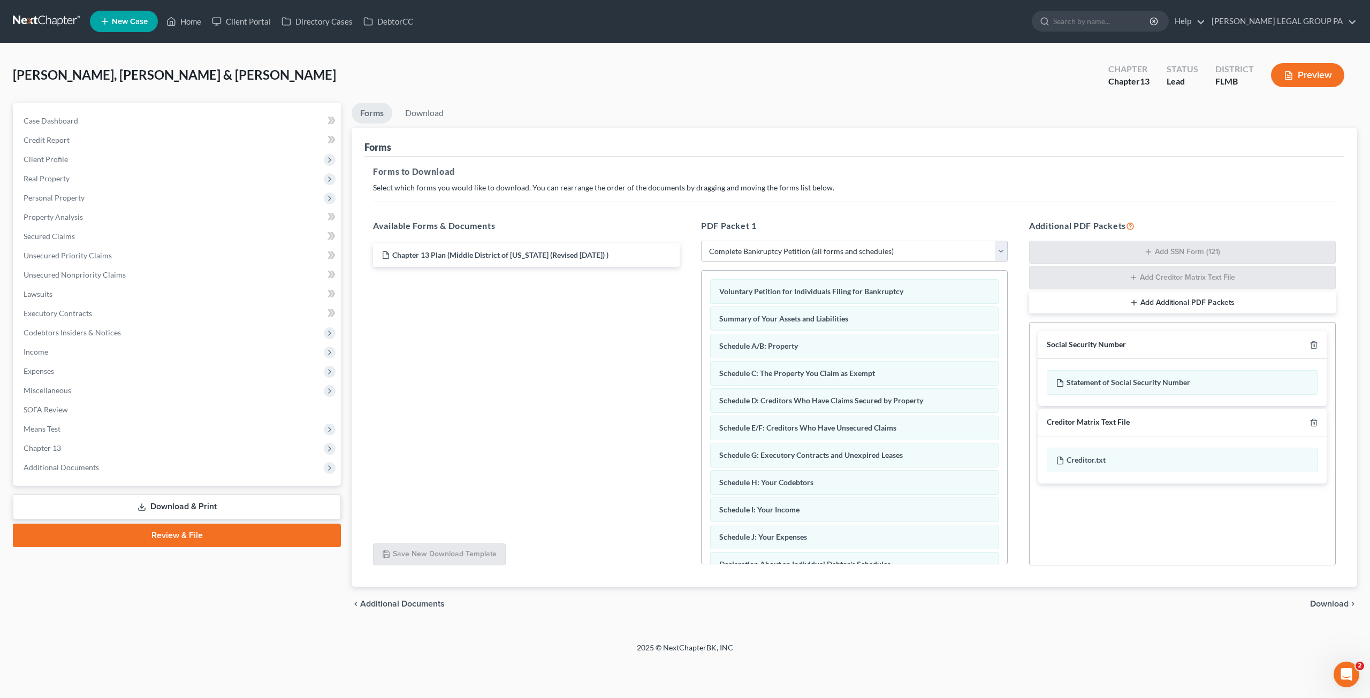
click at [1137, 307] on button "Add Additional PDF Packets" at bounding box center [1182, 303] width 307 height 22
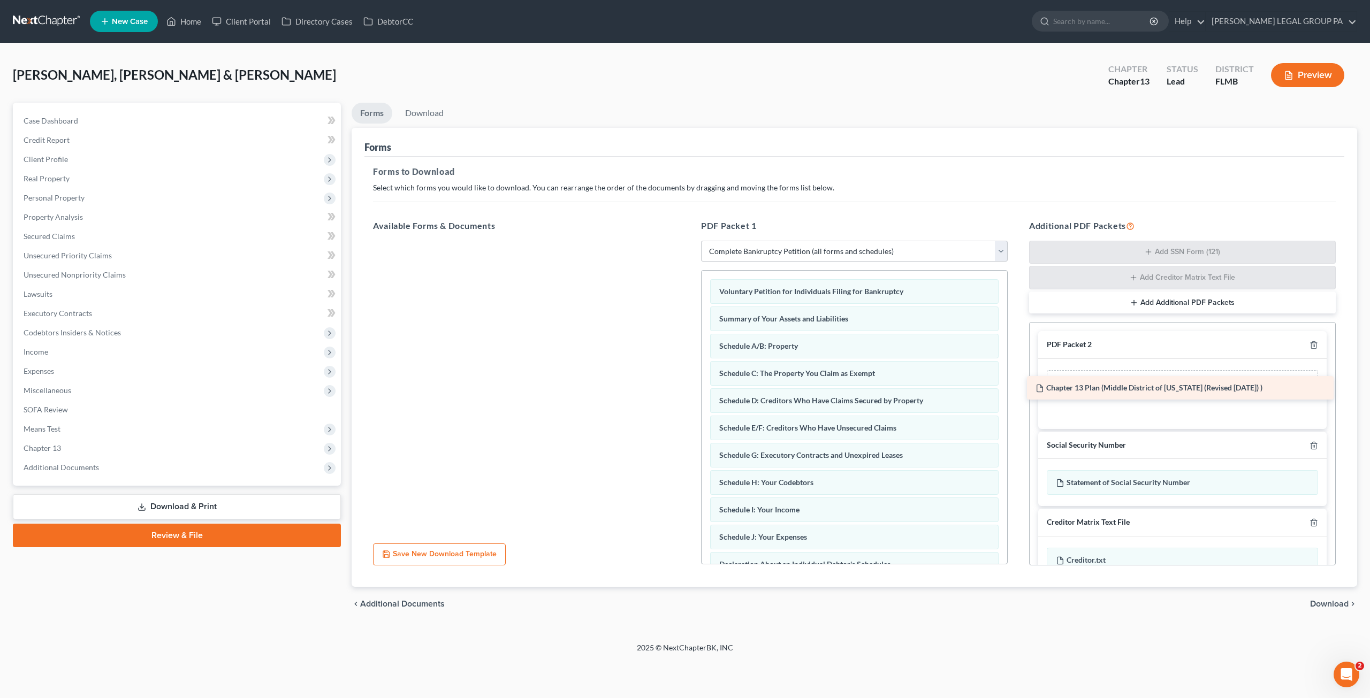
drag, startPoint x: 503, startPoint y: 251, endPoint x: 1157, endPoint y: 385, distance: 667.5
click at [688, 241] on div "Chapter 13 Plan (Middle District of Florida (Revised 12/4/23) ) Chapter 13 Plan…" at bounding box center [526, 241] width 324 height 0
click at [433, 115] on link "Download" at bounding box center [425, 113] width 56 height 21
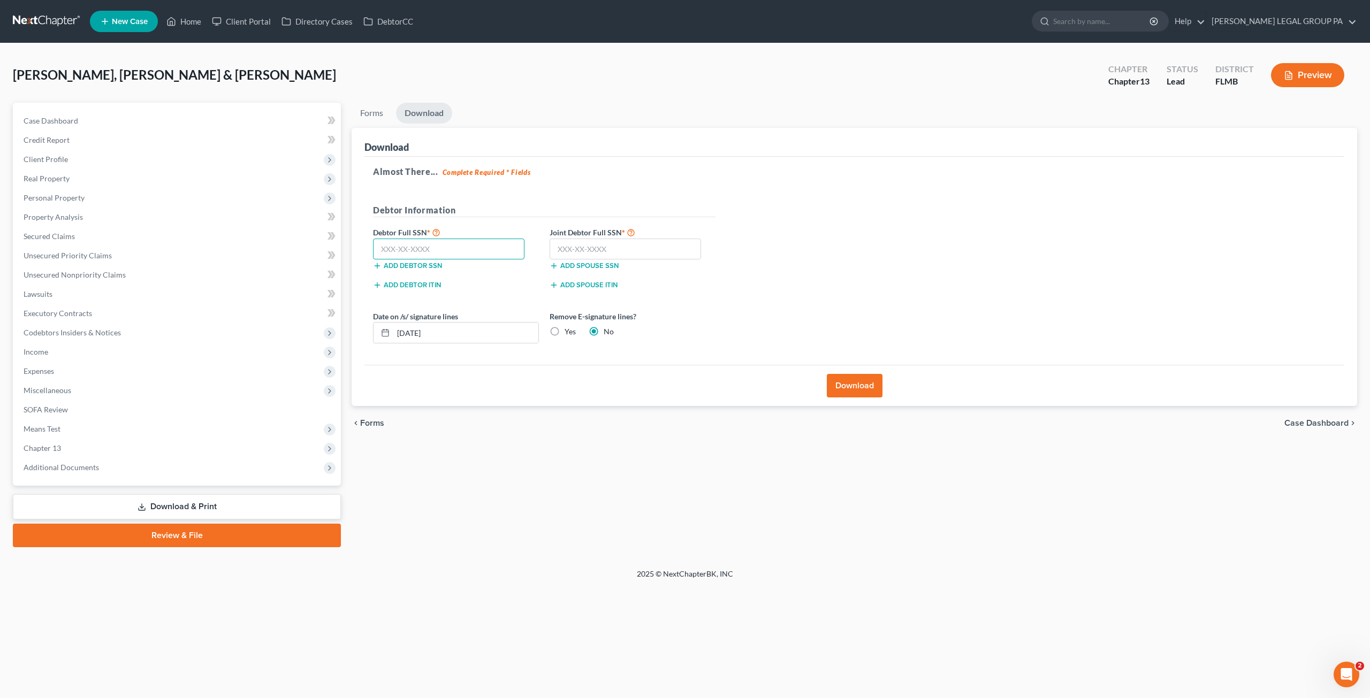
click at [417, 243] on input "text" at bounding box center [448, 249] width 151 height 21
drag, startPoint x: 610, startPoint y: 237, endPoint x: 607, endPoint y: 247, distance: 10.0
click at [610, 239] on input "text" at bounding box center [625, 249] width 151 height 21
click at [870, 377] on button "Download" at bounding box center [855, 386] width 56 height 24
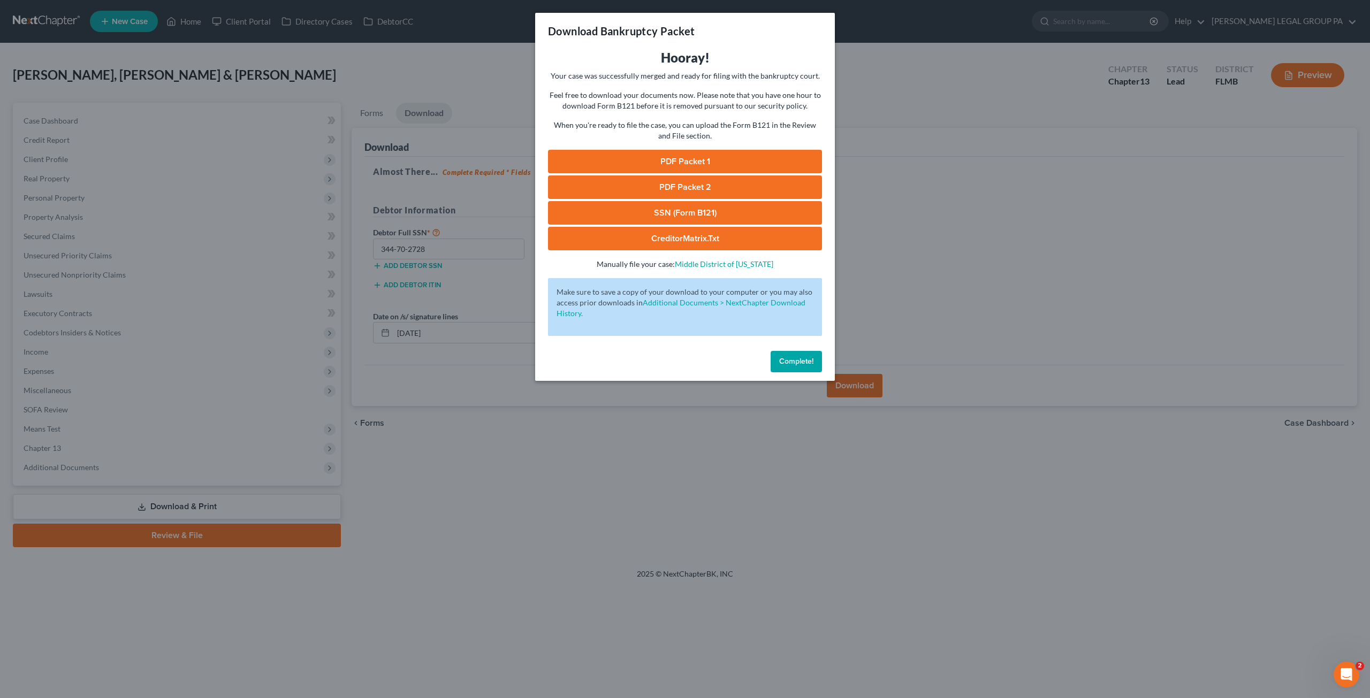
click at [674, 214] on link "SSN (Form B121)" at bounding box center [685, 213] width 274 height 24
click at [673, 162] on link "PDF Packet 1" at bounding box center [685, 162] width 274 height 24
click at [681, 192] on link "PDF Packet 2" at bounding box center [685, 188] width 274 height 24
click at [805, 364] on span "Complete!" at bounding box center [796, 361] width 34 height 9
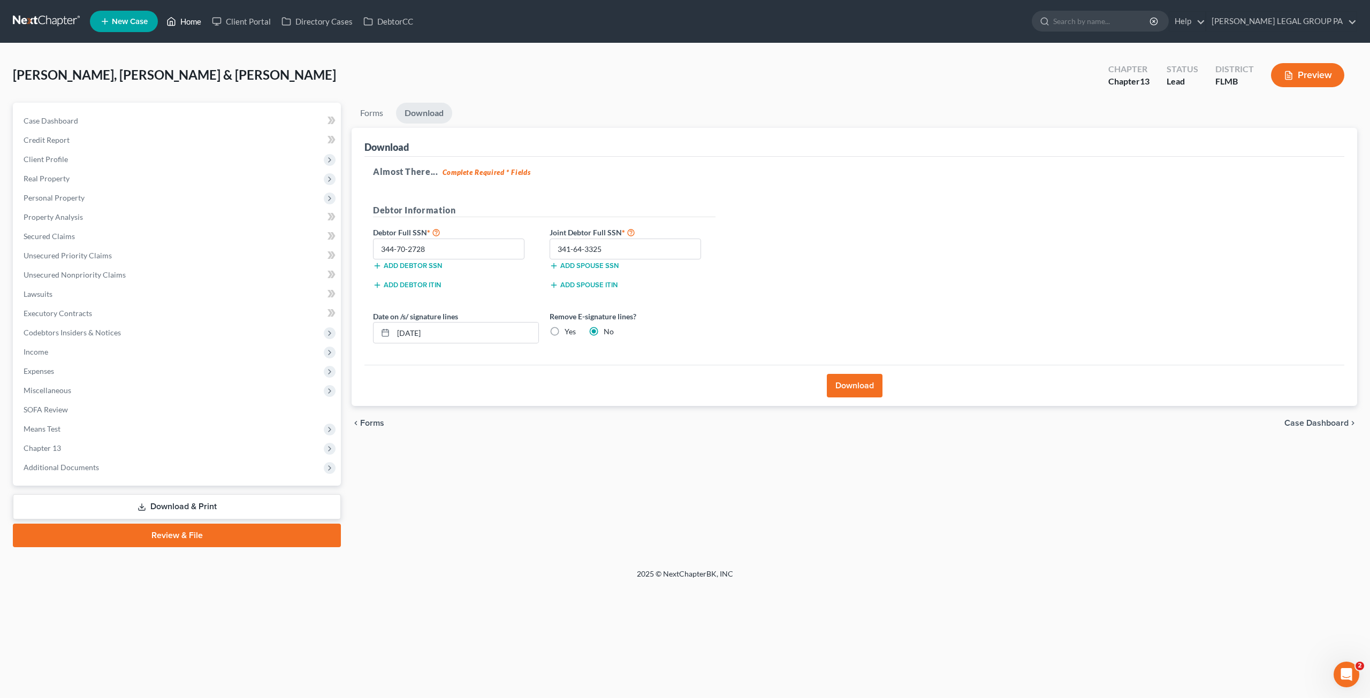
click at [197, 20] on link "Home" at bounding box center [183, 21] width 45 height 19
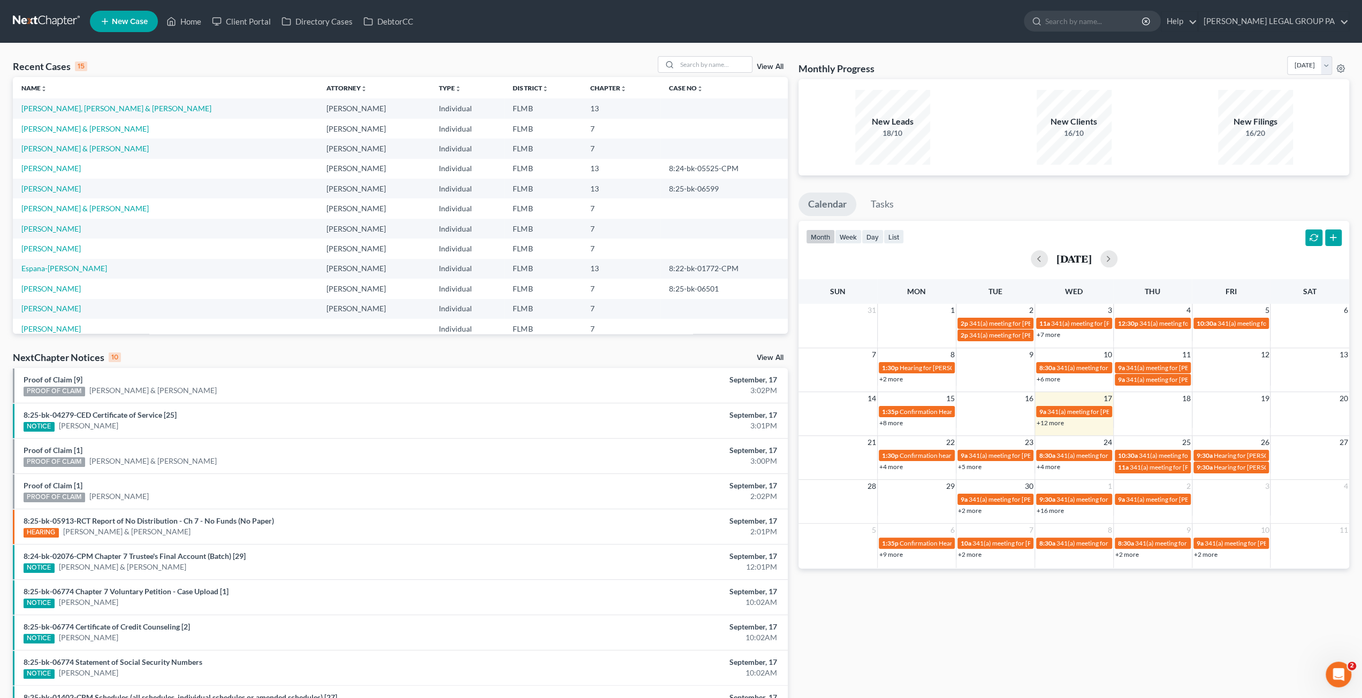
click at [138, 27] on link "New Case" at bounding box center [124, 21] width 68 height 21
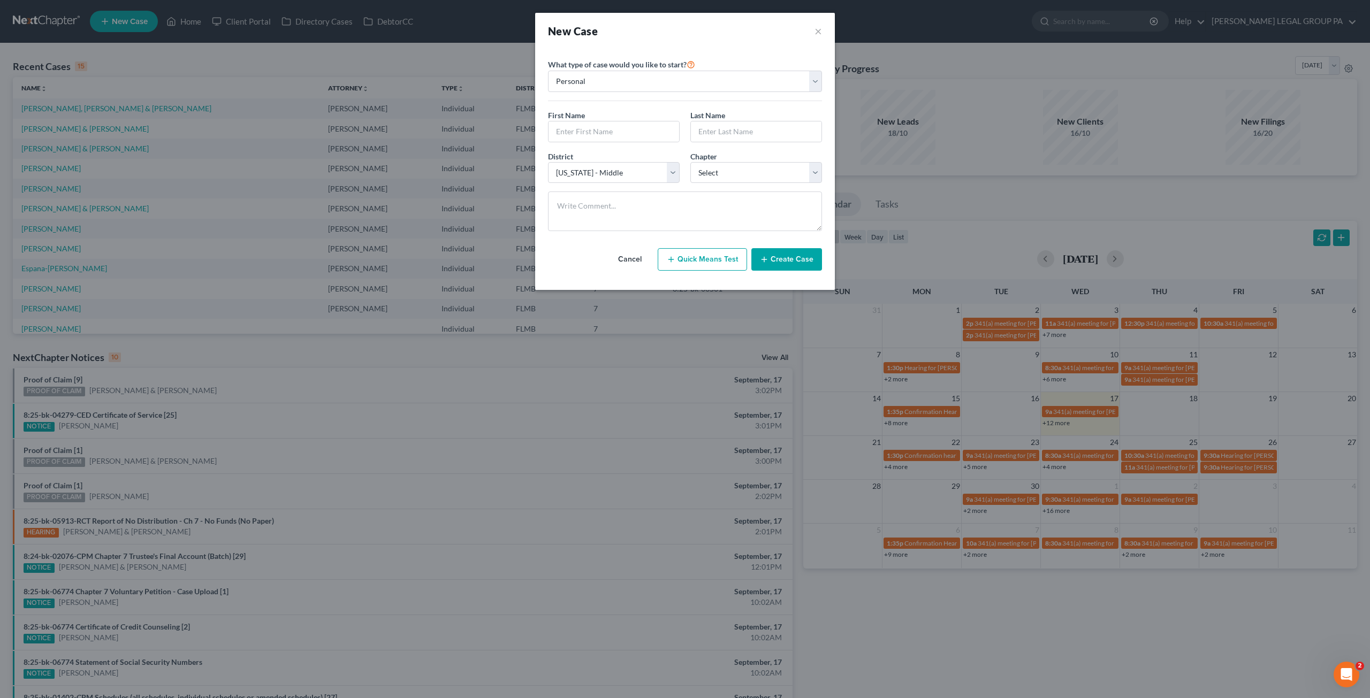
click at [631, 257] on button "Cancel" at bounding box center [629, 259] width 47 height 21
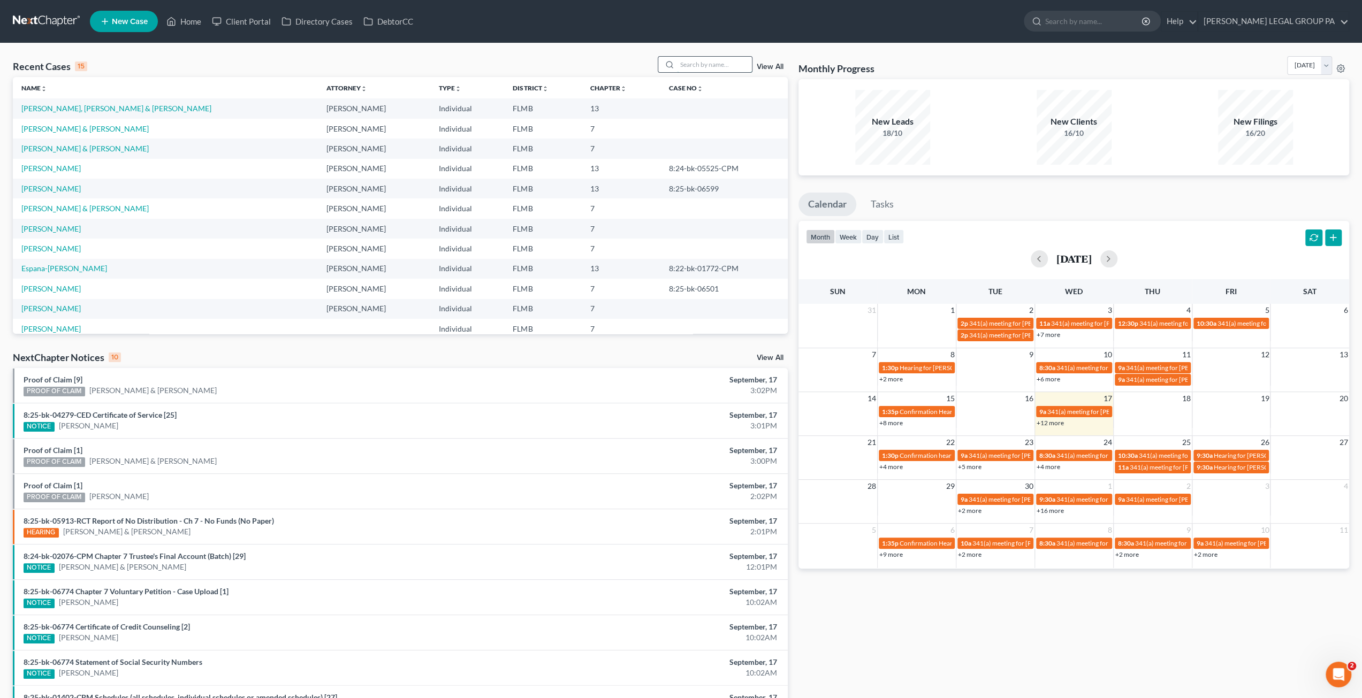
click at [700, 67] on input "search" at bounding box center [714, 65] width 75 height 16
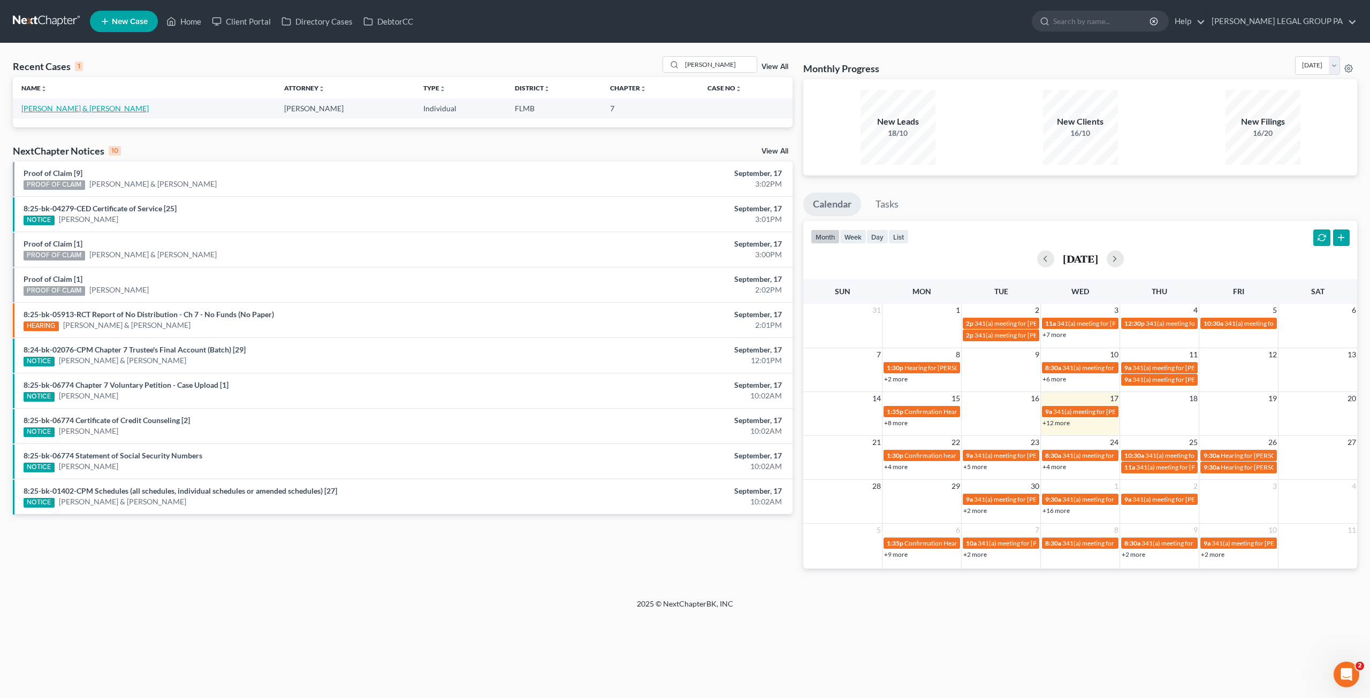
click at [51, 106] on link "Mullins, Samuel & Catherine" at bounding box center [84, 108] width 127 height 9
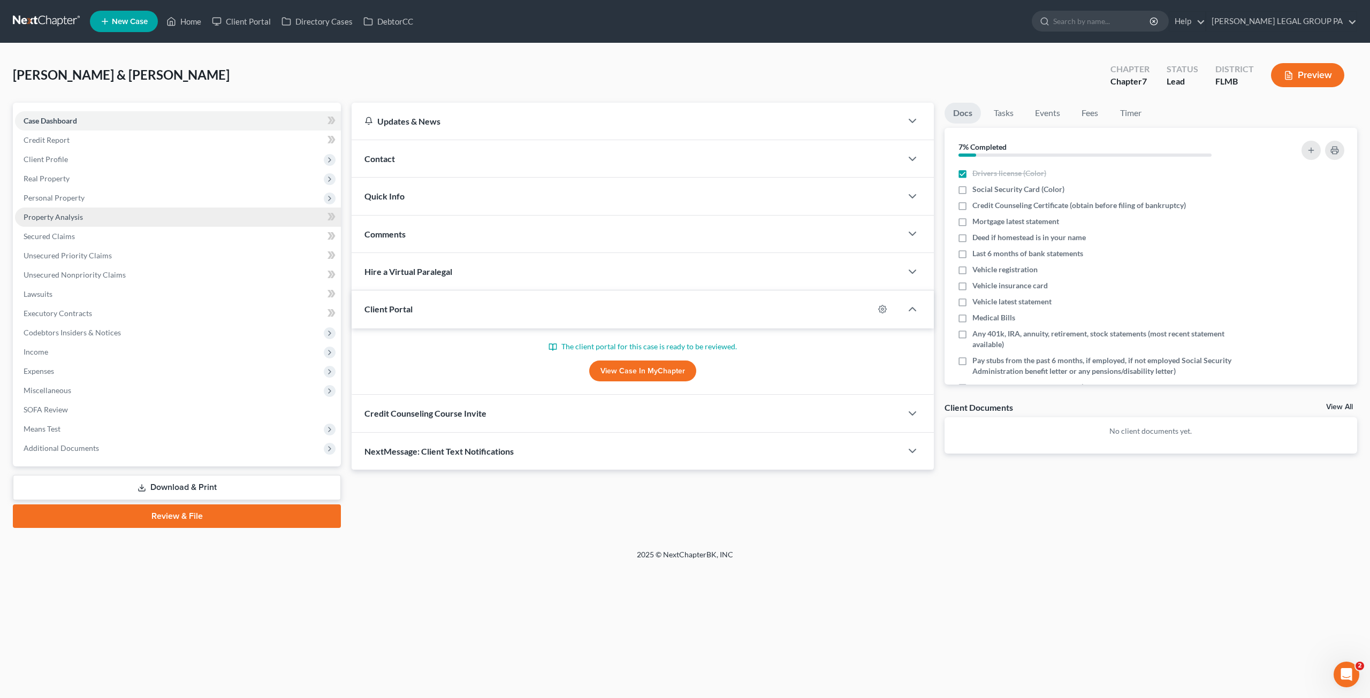
click at [71, 220] on span "Property Analysis" at bounding box center [53, 216] width 59 height 9
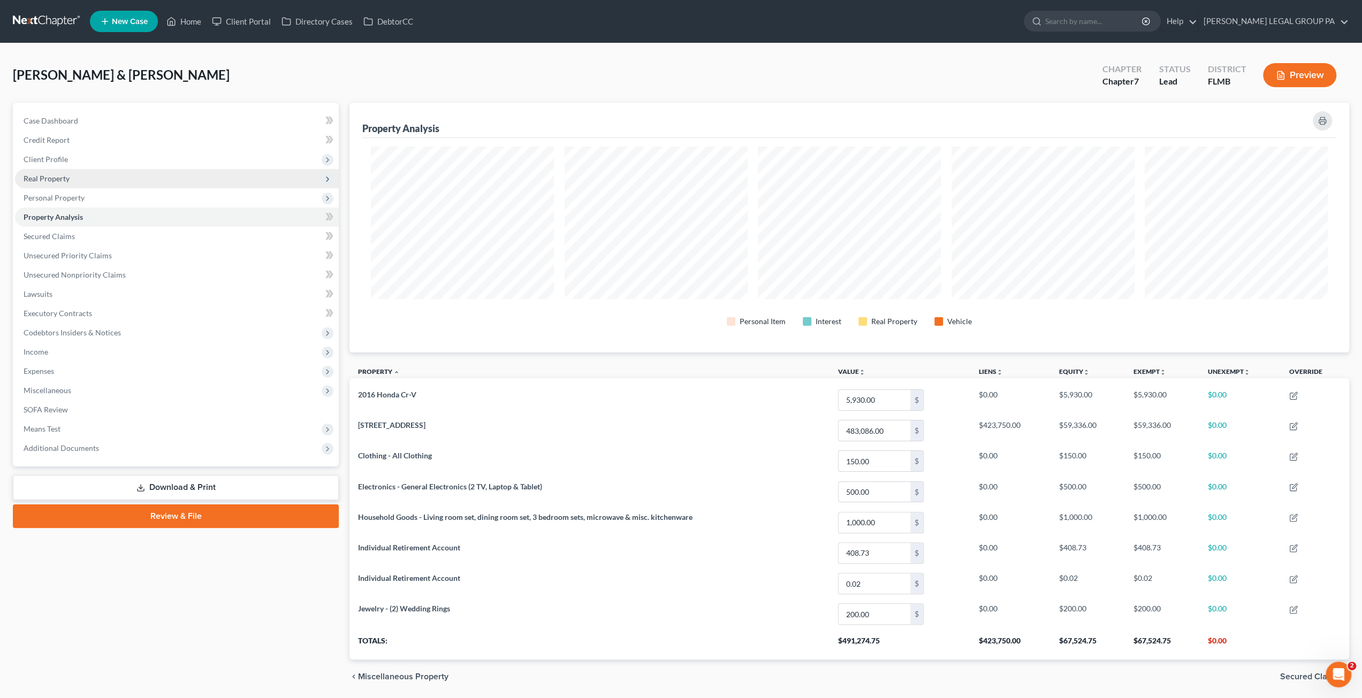
scroll to position [534912, 534162]
click at [70, 121] on span "Case Dashboard" at bounding box center [51, 120] width 55 height 9
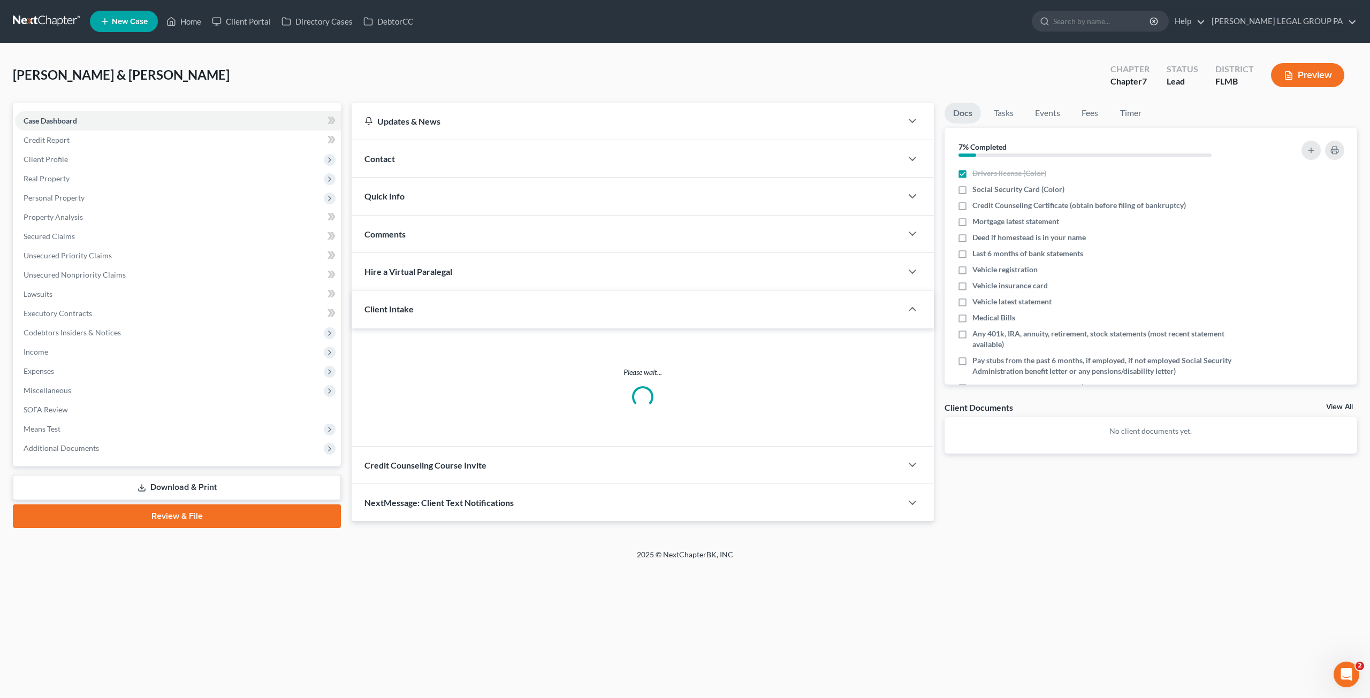
click at [203, 491] on link "Download & Print" at bounding box center [177, 487] width 328 height 25
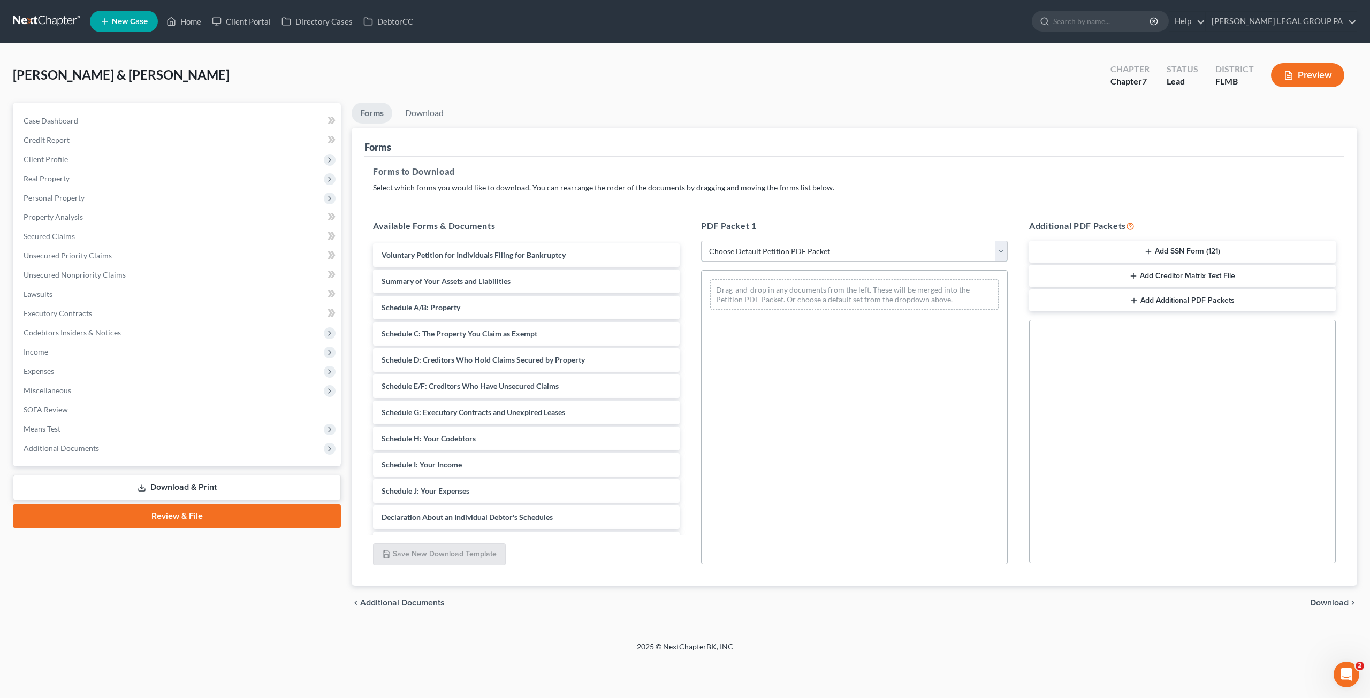
click at [747, 248] on select "Choose Default Petition PDF Packet Complete Bankruptcy Petition (all forms and …" at bounding box center [854, 251] width 307 height 21
click at [701, 241] on select "Choose Default Petition PDF Packet Complete Bankruptcy Petition (all forms and …" at bounding box center [854, 251] width 307 height 21
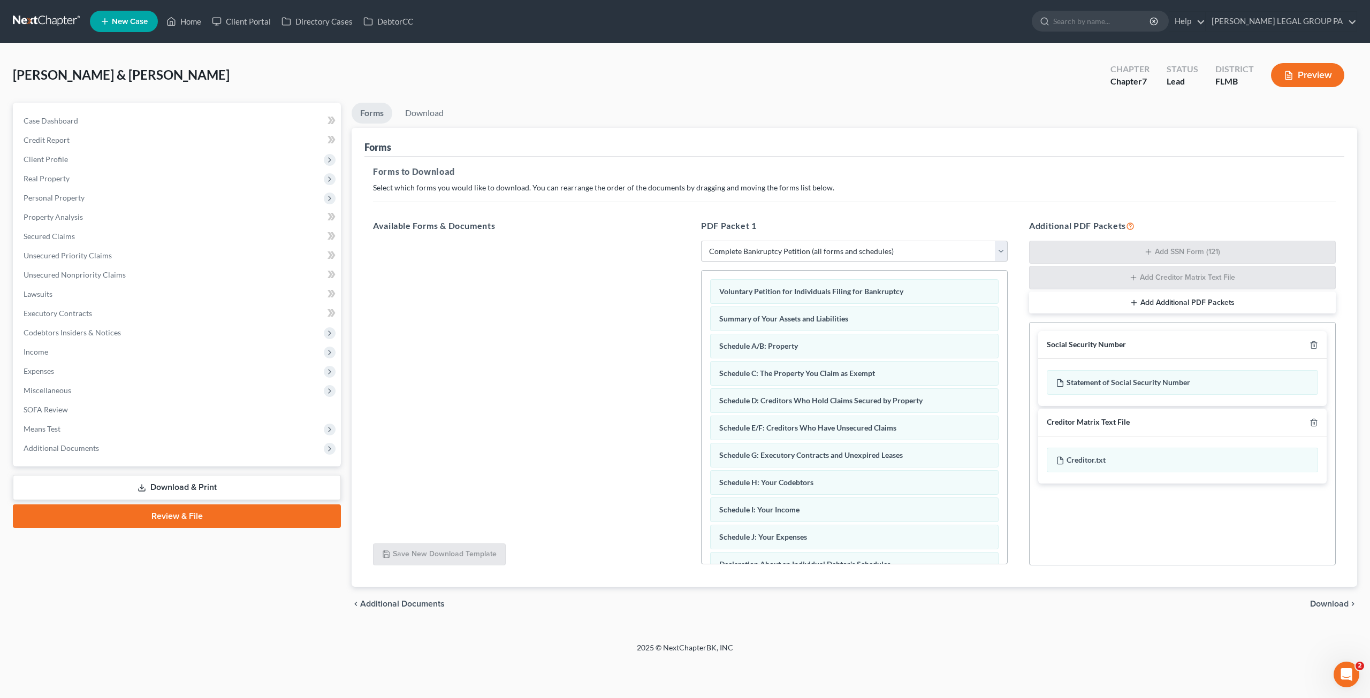
click at [1155, 301] on button "Add Additional PDF Packets" at bounding box center [1182, 303] width 307 height 22
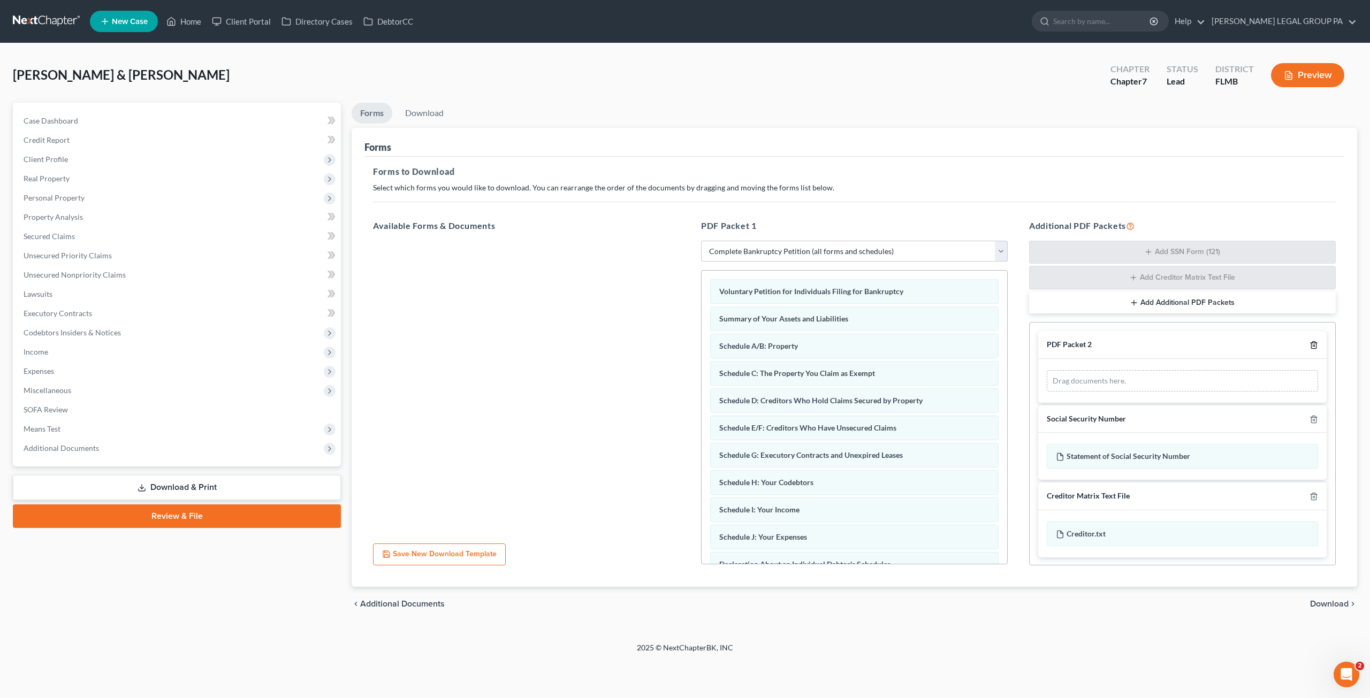
click at [1315, 344] on icon "button" at bounding box center [1314, 345] width 9 height 9
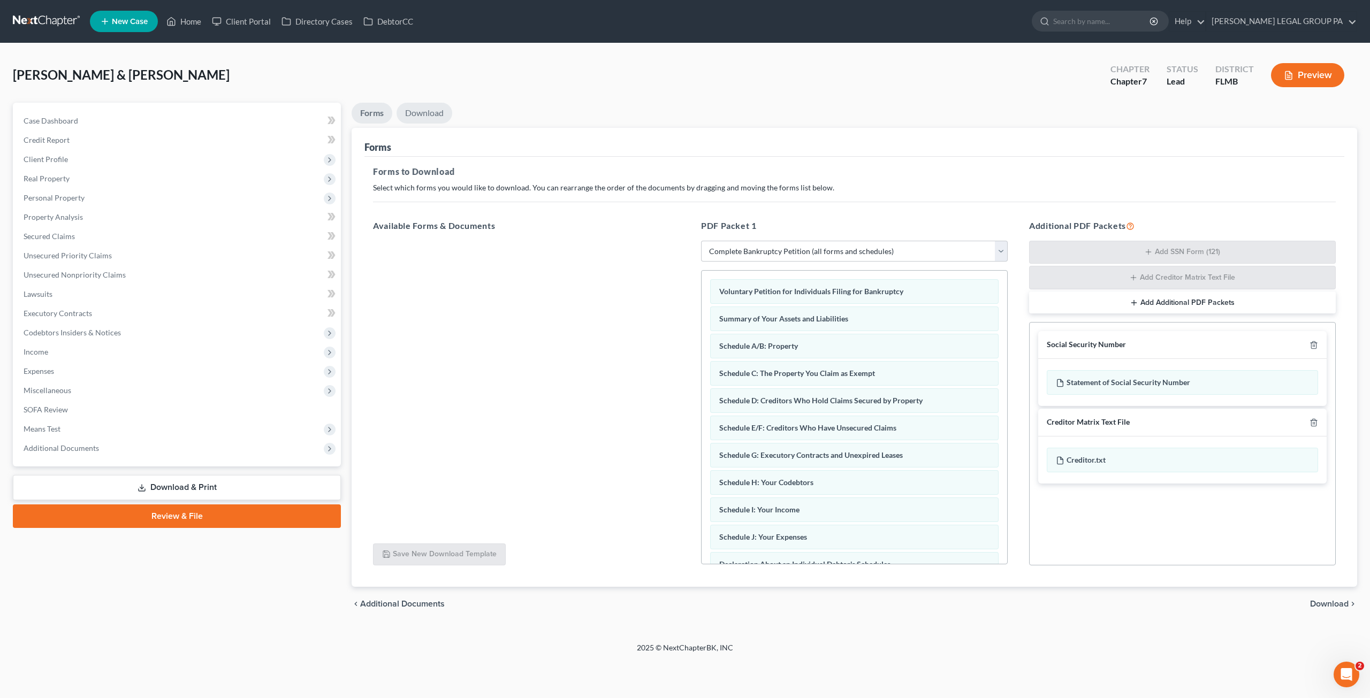
click at [422, 110] on link "Download" at bounding box center [425, 113] width 56 height 21
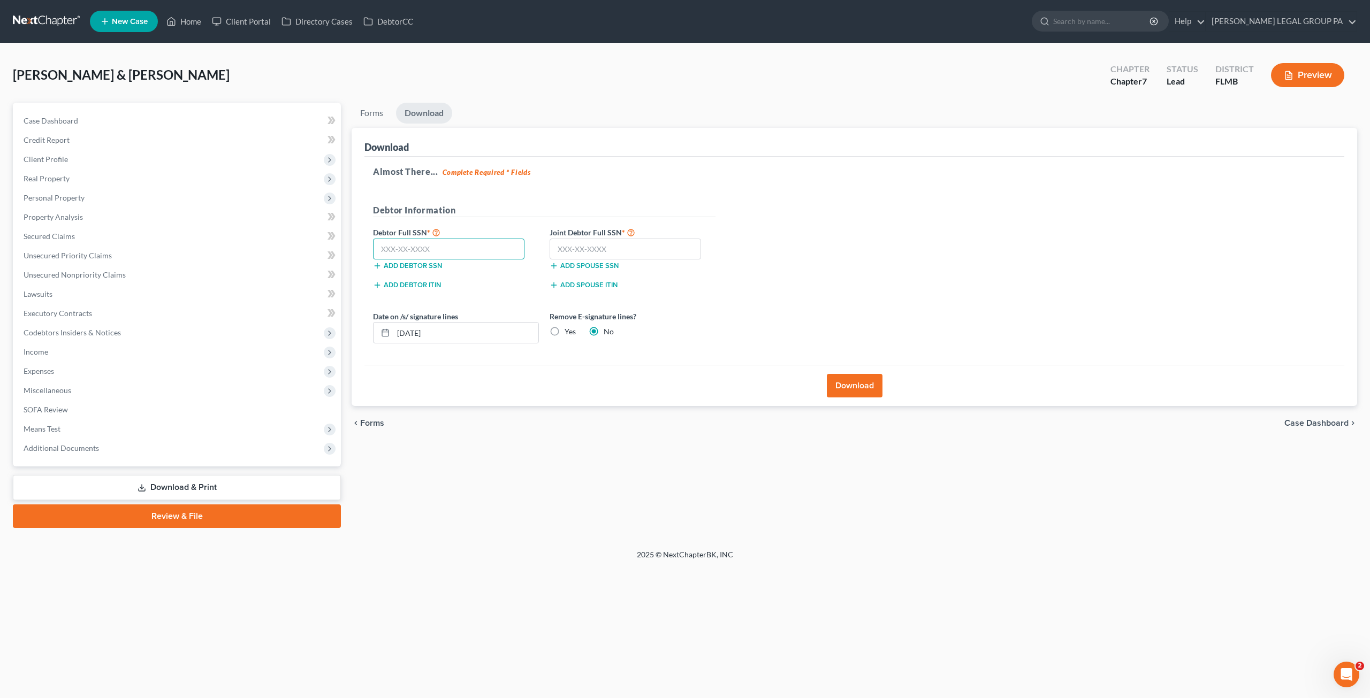
click at [416, 246] on input "text" at bounding box center [448, 249] width 151 height 21
click at [591, 246] on input "text" at bounding box center [625, 249] width 151 height 21
click at [866, 382] on button "Download" at bounding box center [855, 386] width 56 height 24
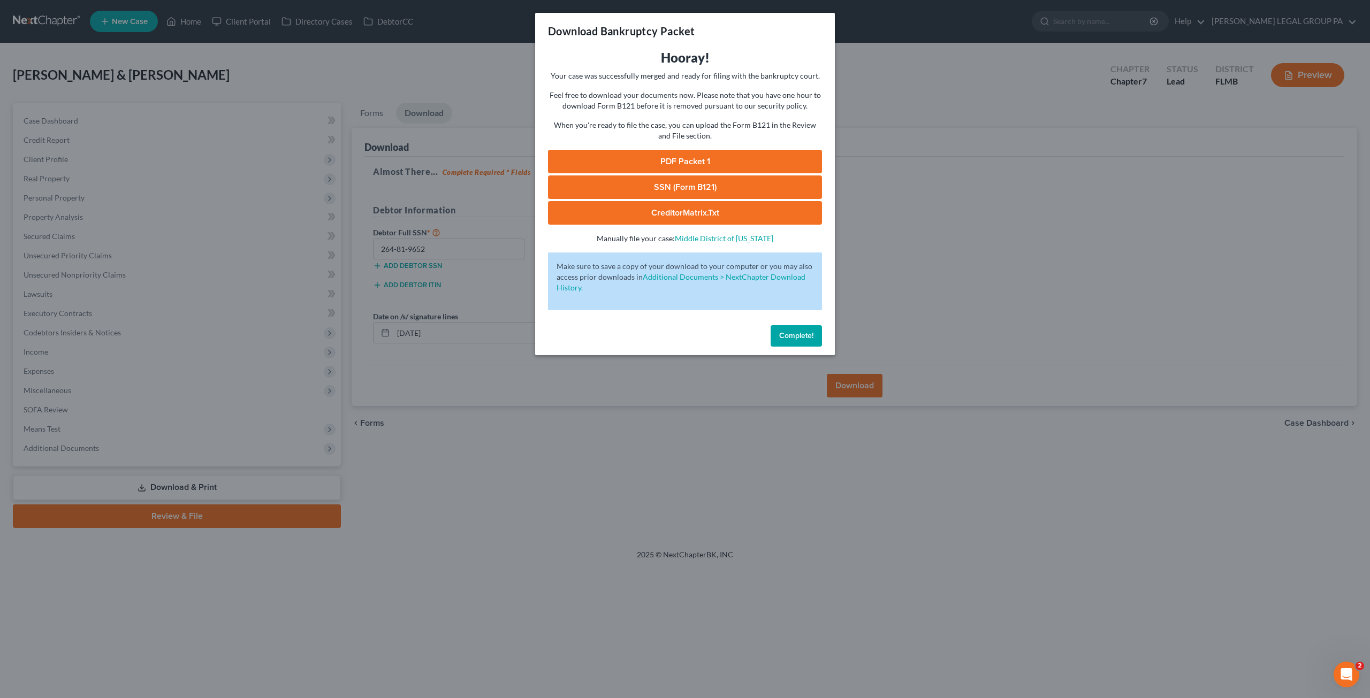
click at [694, 185] on link "SSN (Form B121)" at bounding box center [685, 188] width 274 height 24
click at [682, 150] on link "PDF Packet 1" at bounding box center [685, 162] width 274 height 24
click at [807, 343] on button "Complete!" at bounding box center [796, 335] width 51 height 21
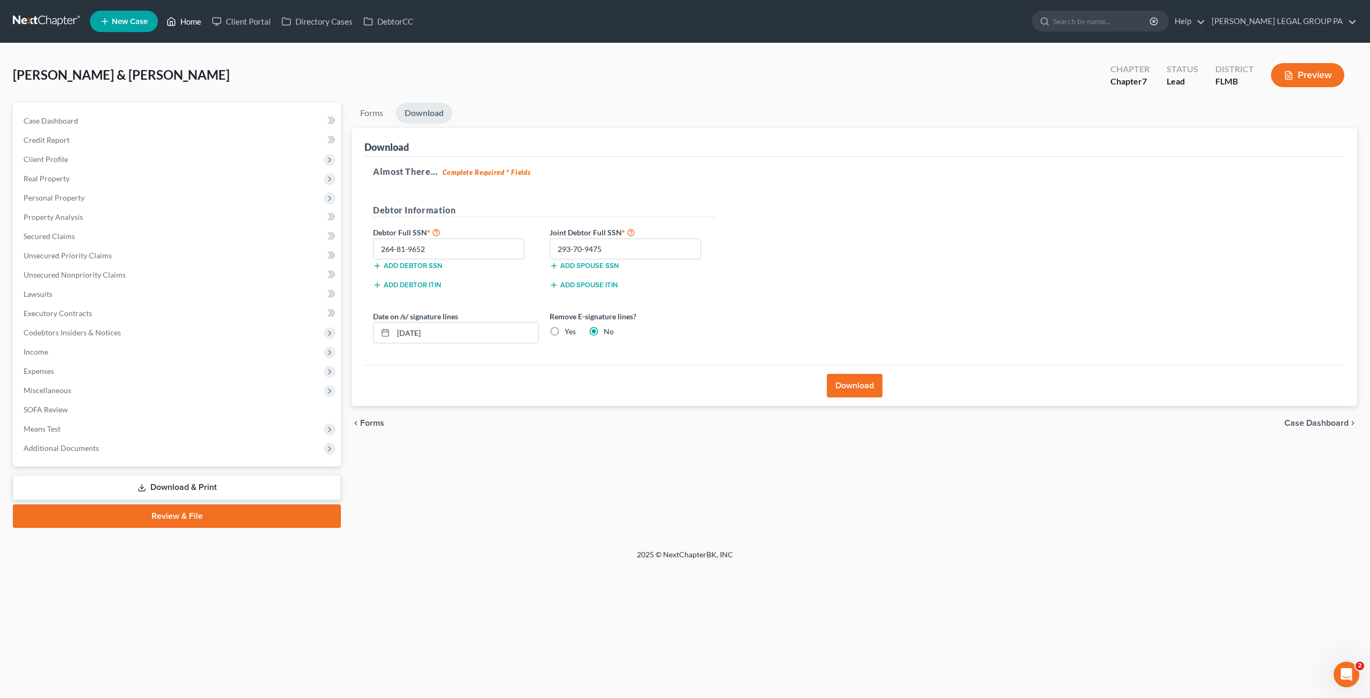
click at [199, 24] on link "Home" at bounding box center [183, 21] width 45 height 19
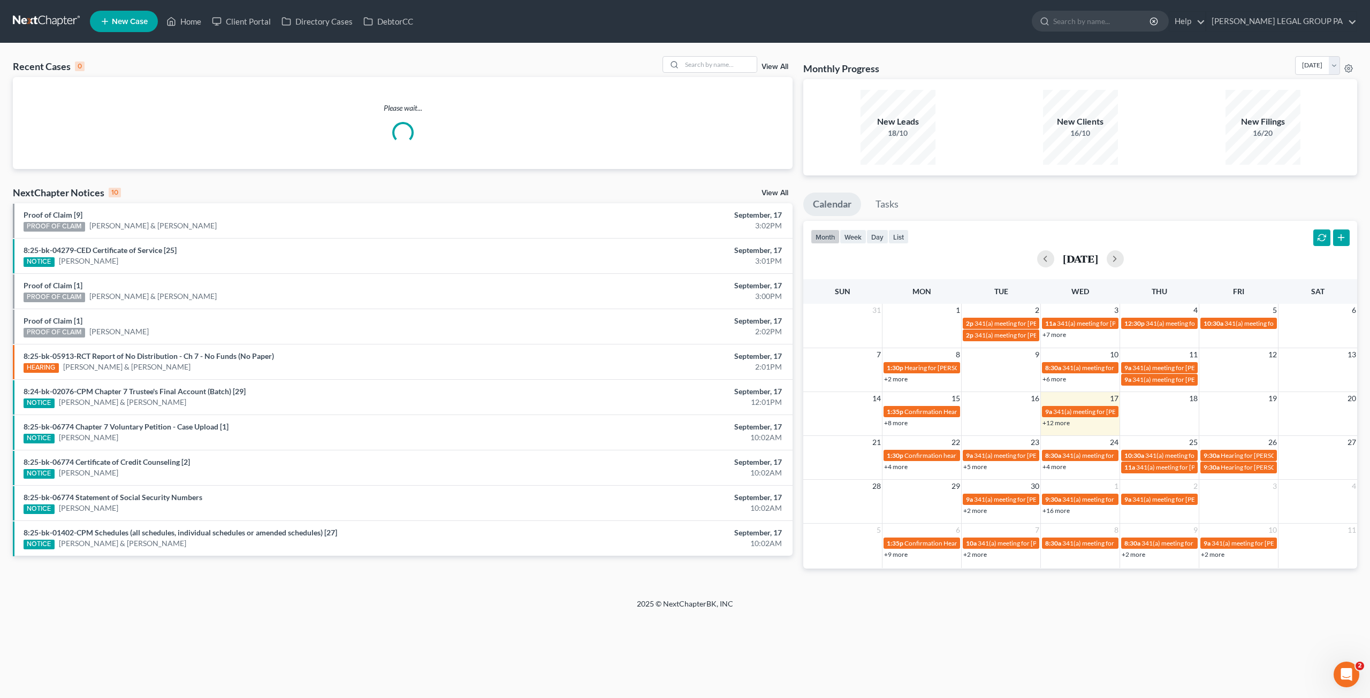
click at [700, 51] on div "Recent Cases 0 View All Please wait... NextChapter Notices 10 View All Proof of…" at bounding box center [685, 320] width 1370 height 555
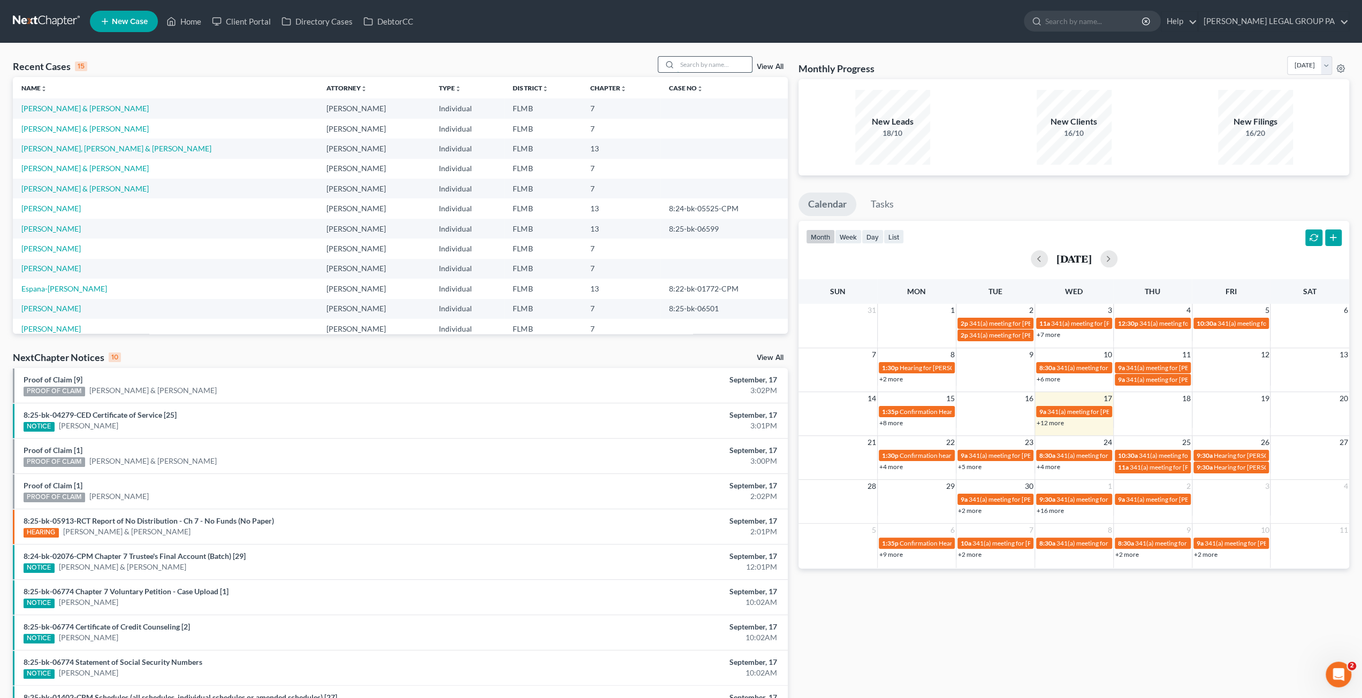
click at [701, 59] on input "search" at bounding box center [714, 65] width 75 height 16
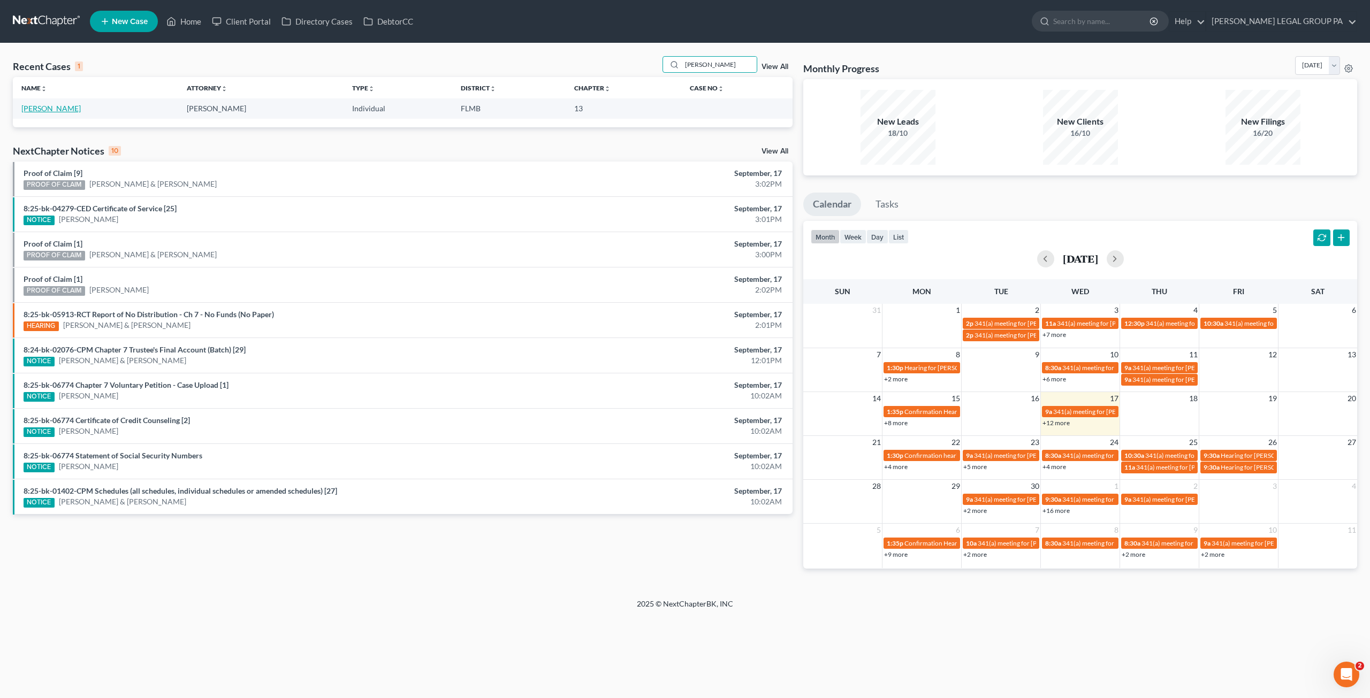
click at [72, 111] on link "McLaughlin, Sonya" at bounding box center [50, 108] width 59 height 9
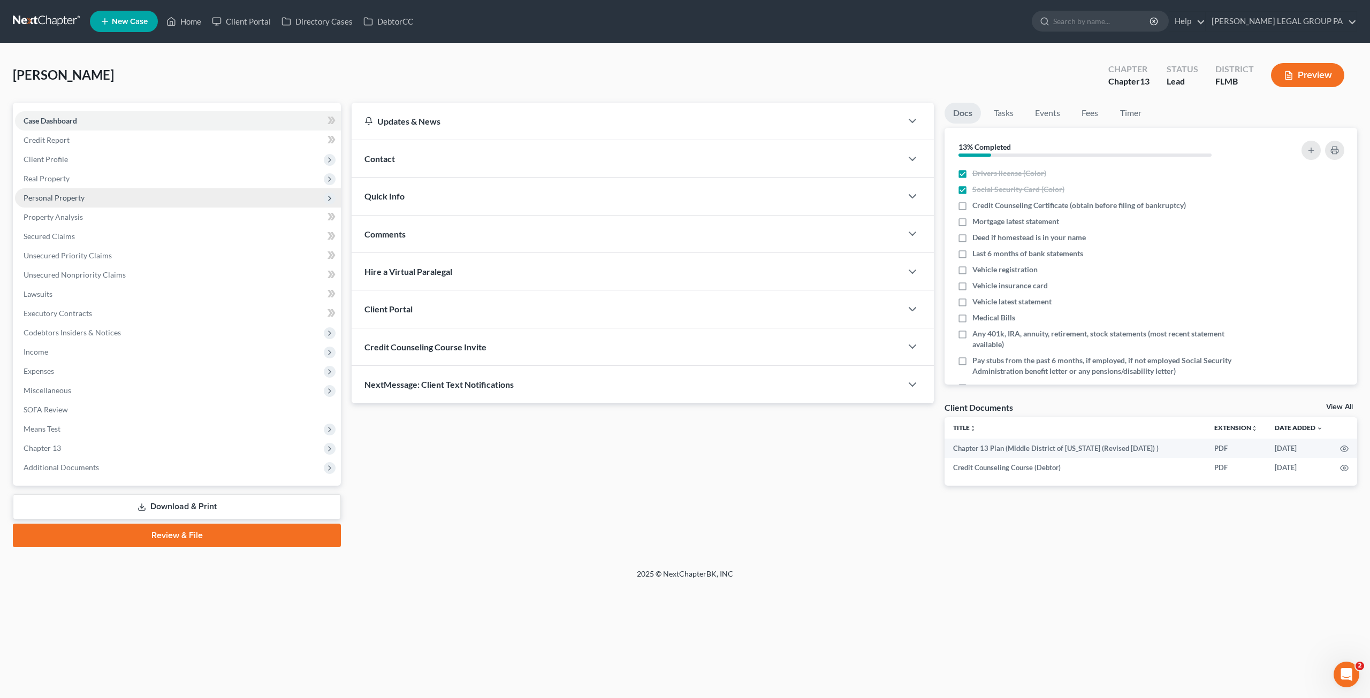
drag, startPoint x: 62, startPoint y: 161, endPoint x: 69, endPoint y: 196, distance: 35.5
click at [62, 161] on span "Client Profile" at bounding box center [46, 159] width 44 height 9
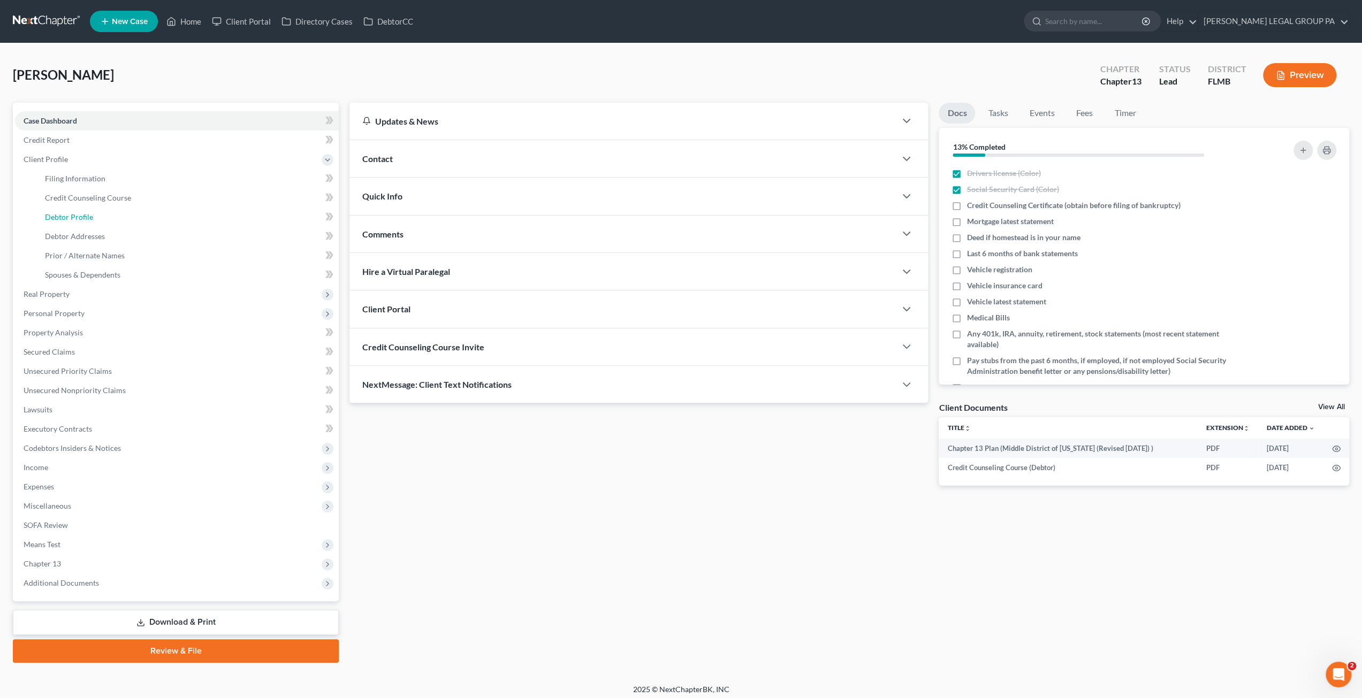
click at [95, 219] on link "Debtor Profile" at bounding box center [187, 217] width 302 height 19
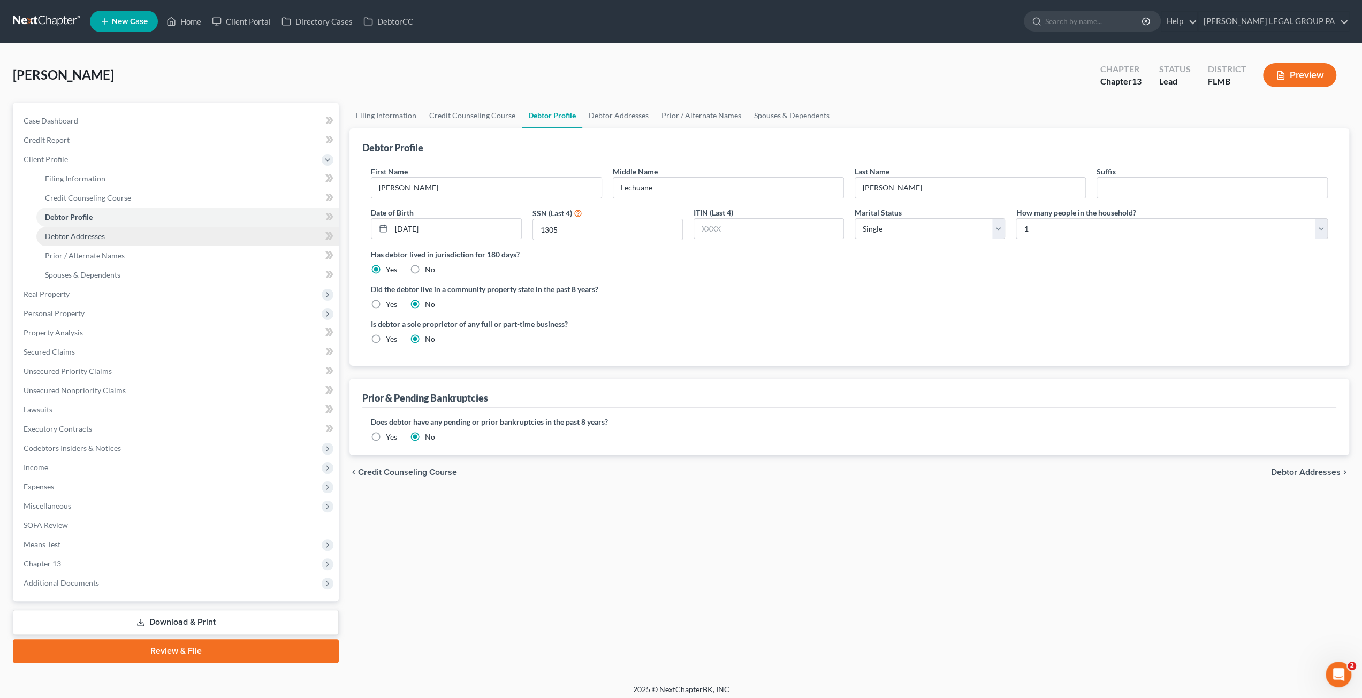
click at [84, 238] on span "Debtor Addresses" at bounding box center [75, 236] width 60 height 9
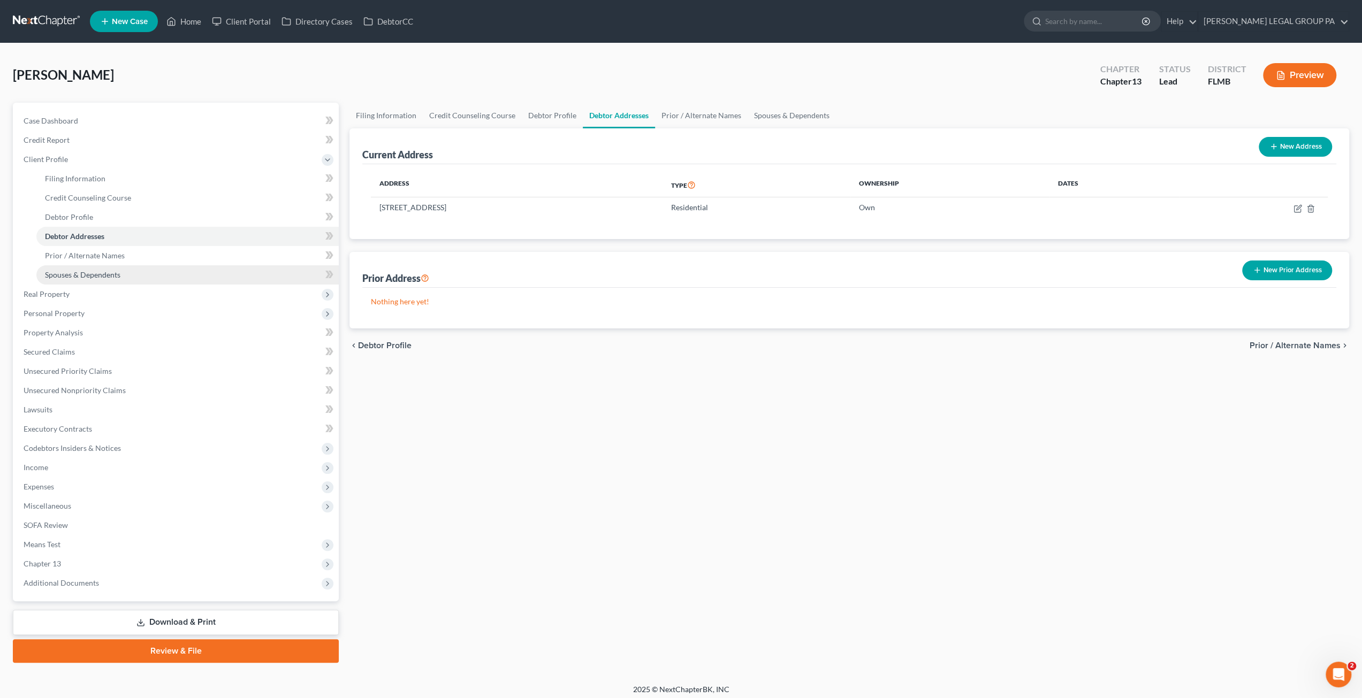
click at [85, 269] on link "Spouses & Dependents" at bounding box center [187, 274] width 302 height 19
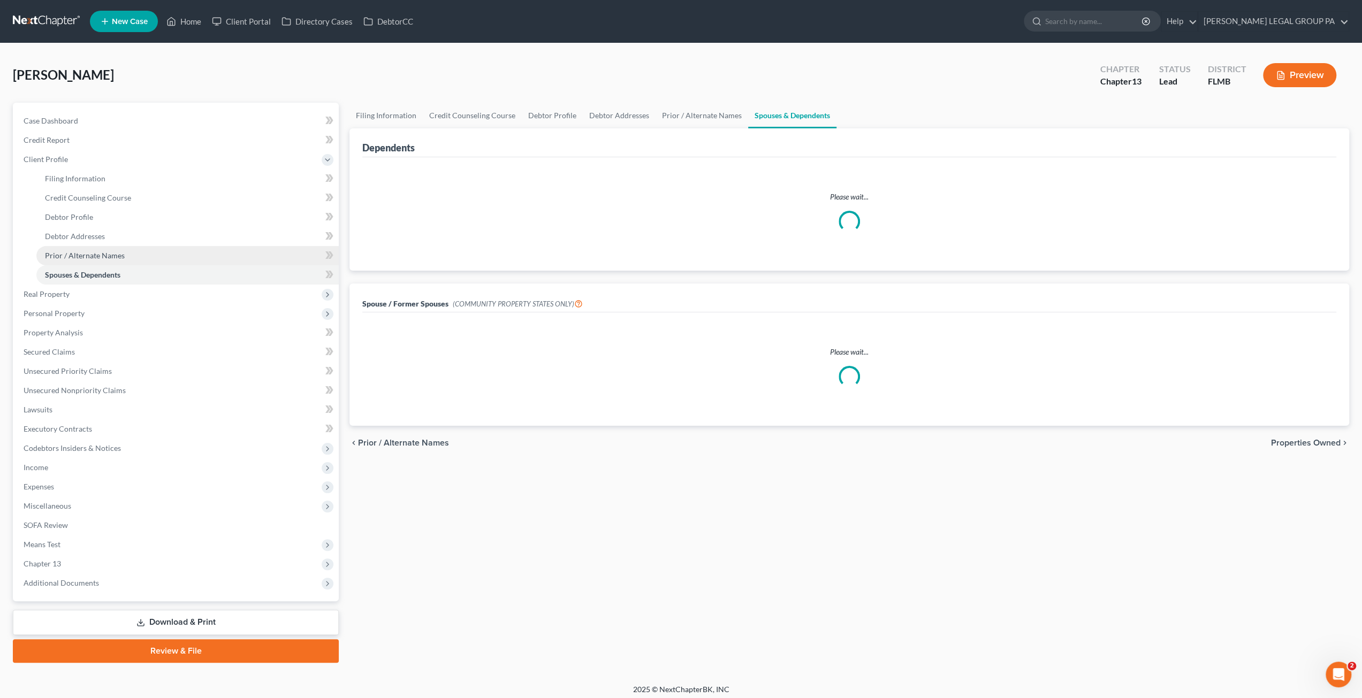
click at [84, 255] on span "Prior / Alternate Names" at bounding box center [85, 255] width 80 height 9
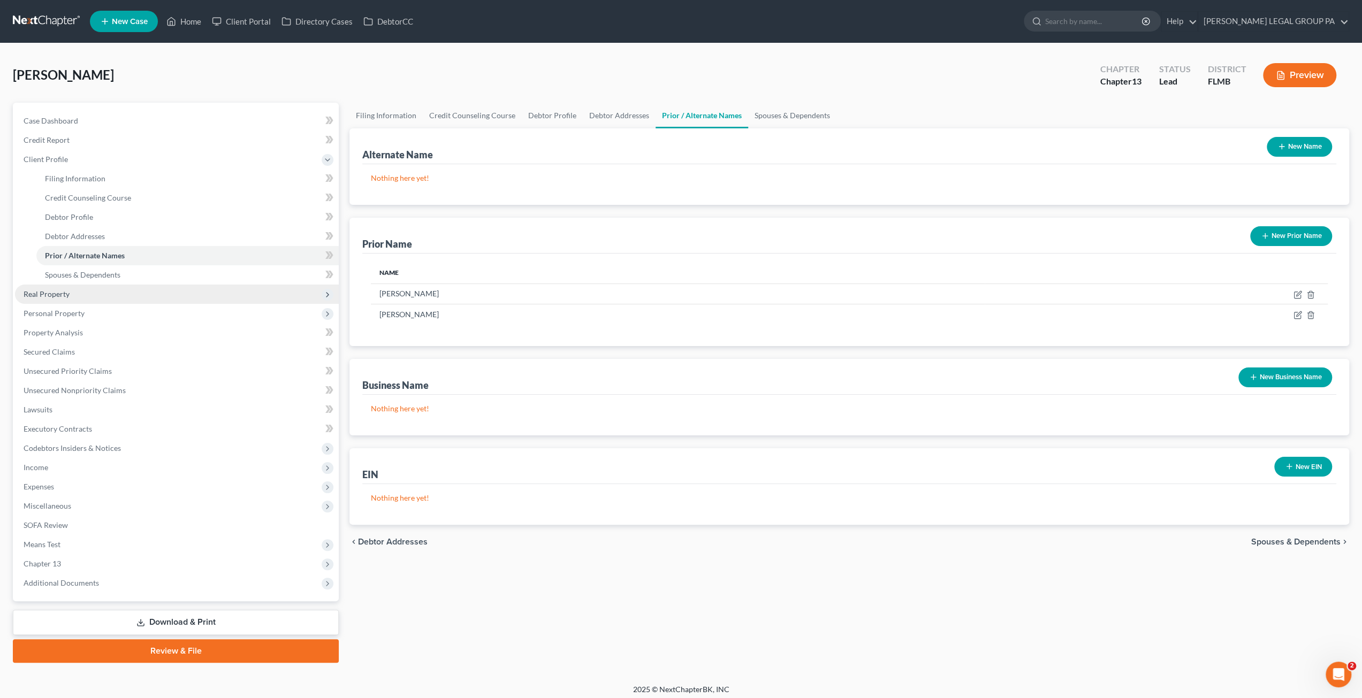
click at [66, 293] on span "Real Property" at bounding box center [47, 294] width 46 height 9
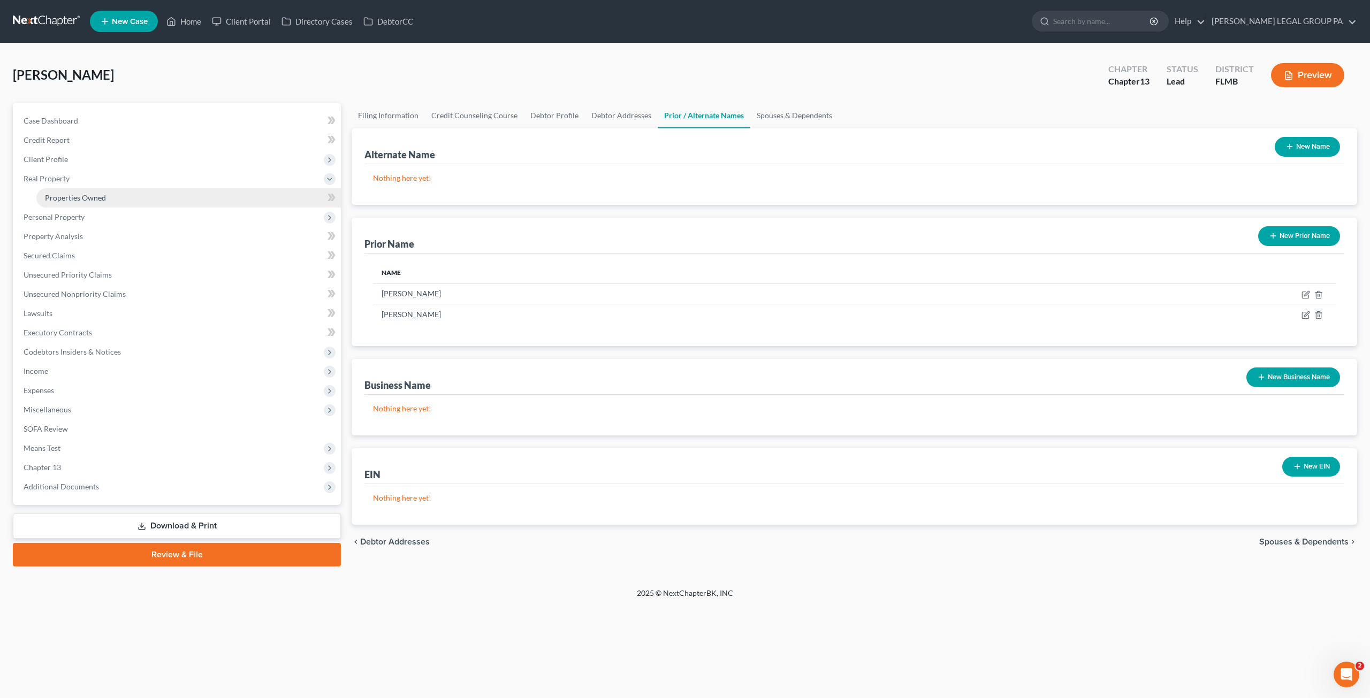
click at [79, 202] on span "Properties Owned" at bounding box center [75, 197] width 61 height 9
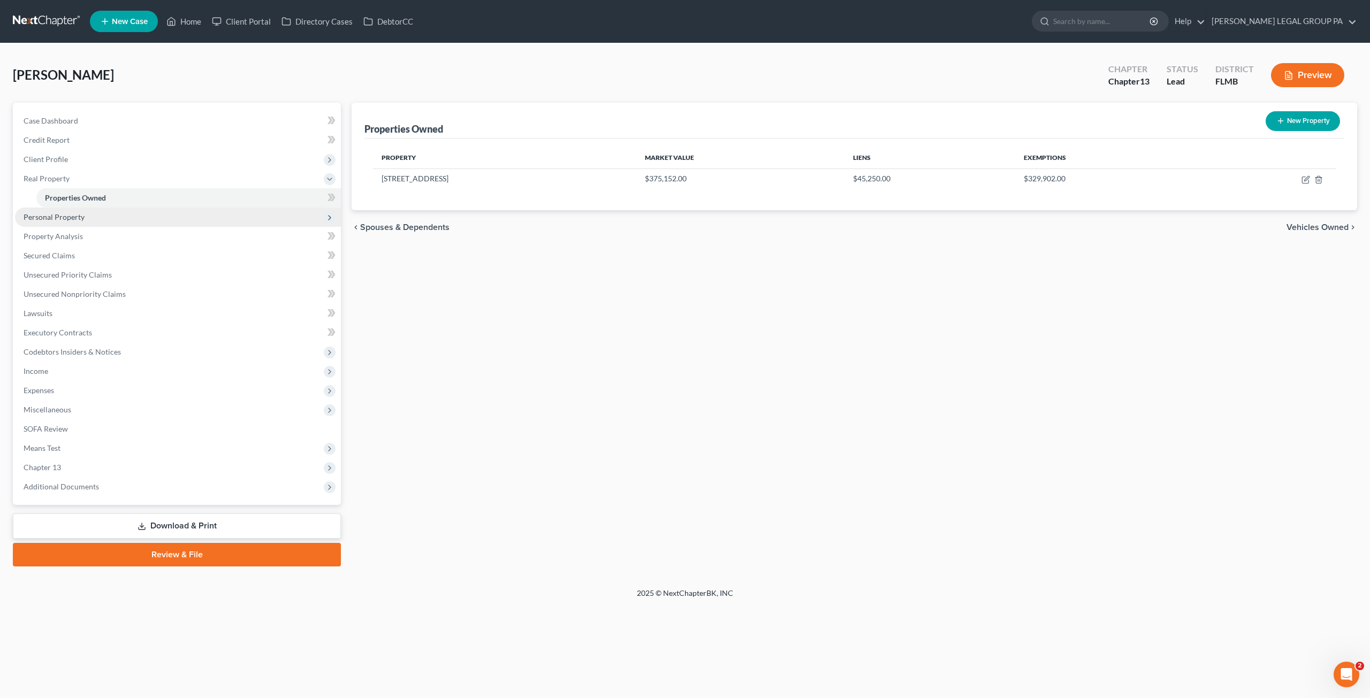
click at [81, 223] on span "Personal Property" at bounding box center [178, 217] width 326 height 19
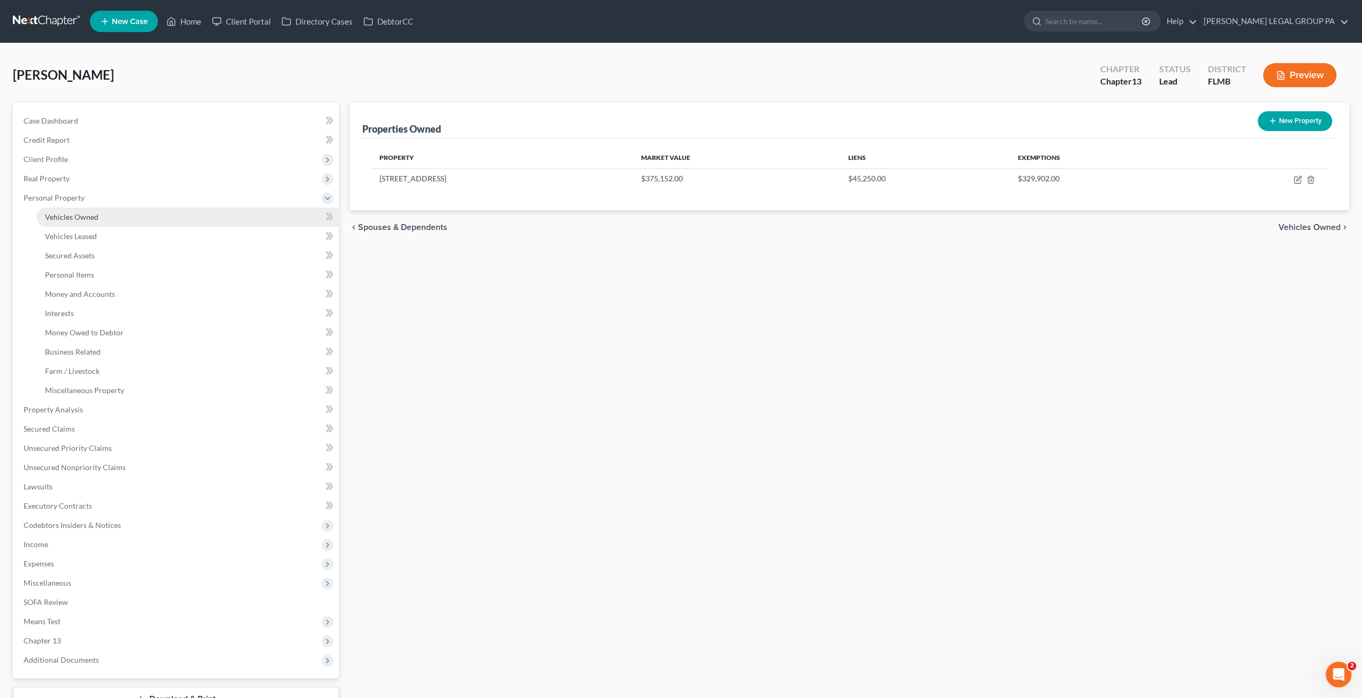
click at [82, 222] on link "Vehicles Owned" at bounding box center [187, 217] width 302 height 19
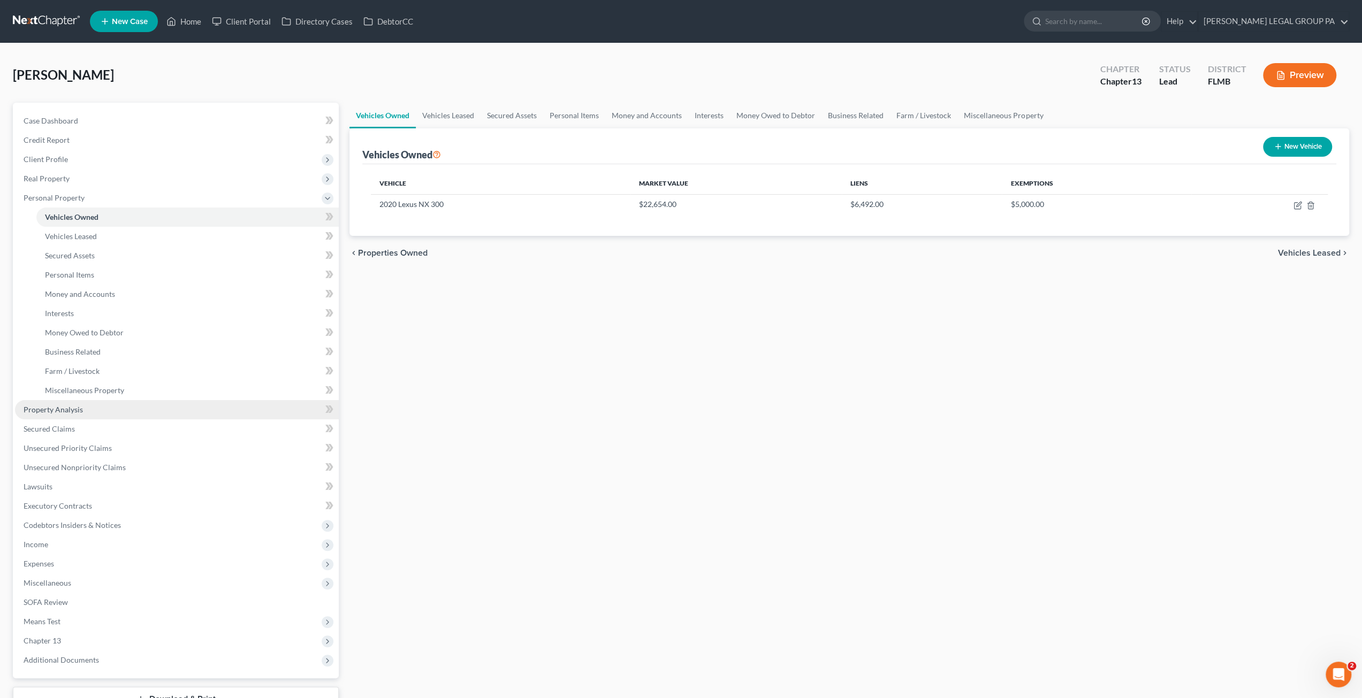
click at [88, 408] on link "Property Analysis" at bounding box center [177, 409] width 324 height 19
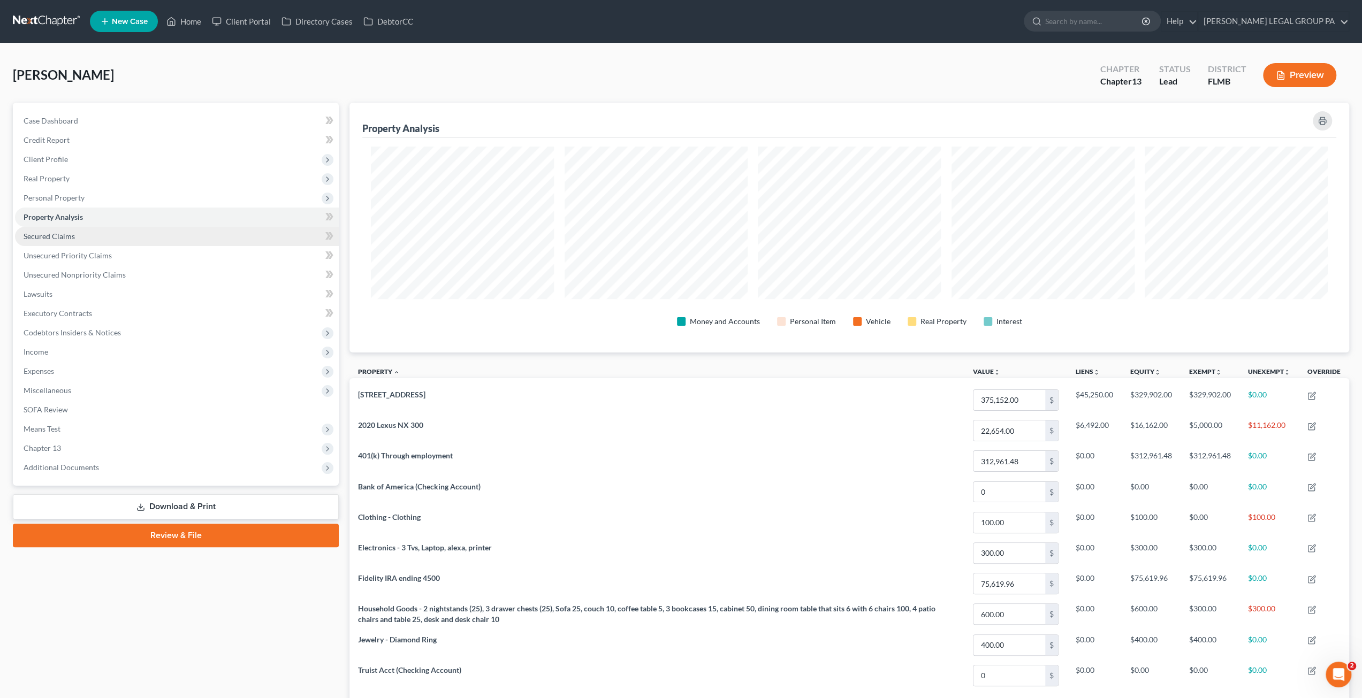
click at [39, 241] on link "Secured Claims" at bounding box center [177, 236] width 324 height 19
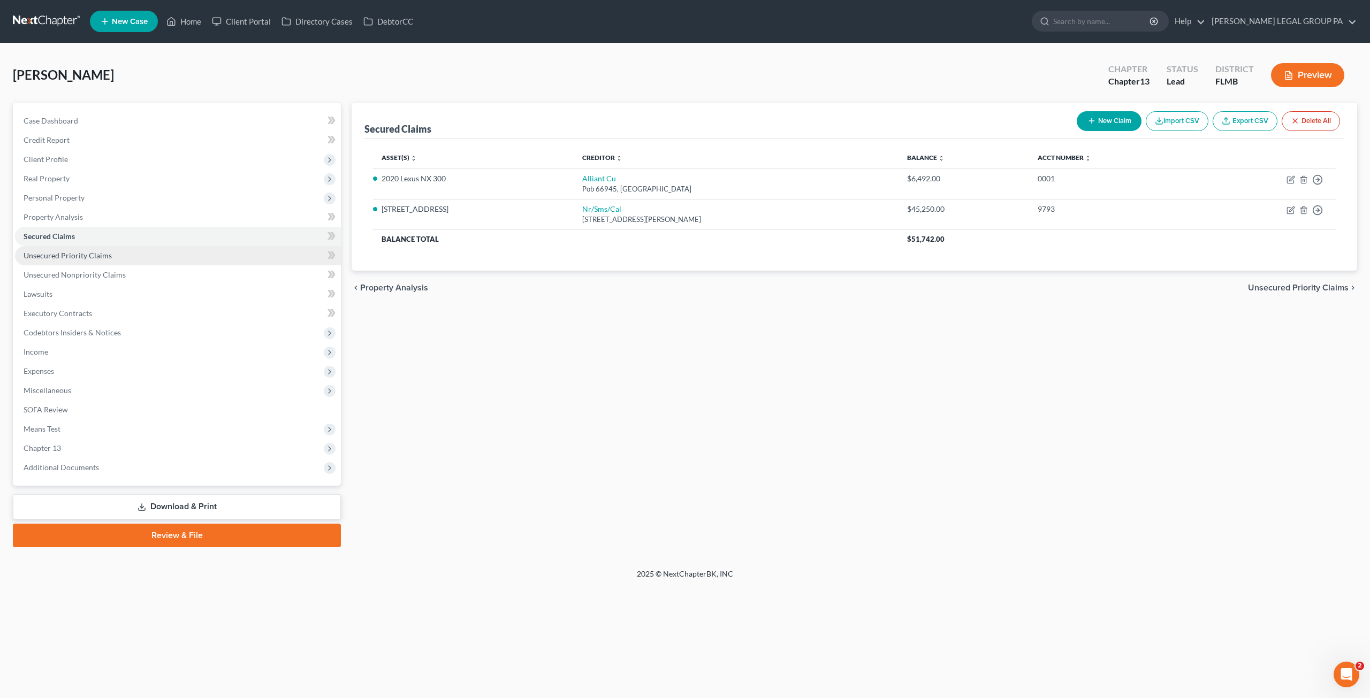
click at [98, 259] on span "Unsecured Priority Claims" at bounding box center [68, 255] width 88 height 9
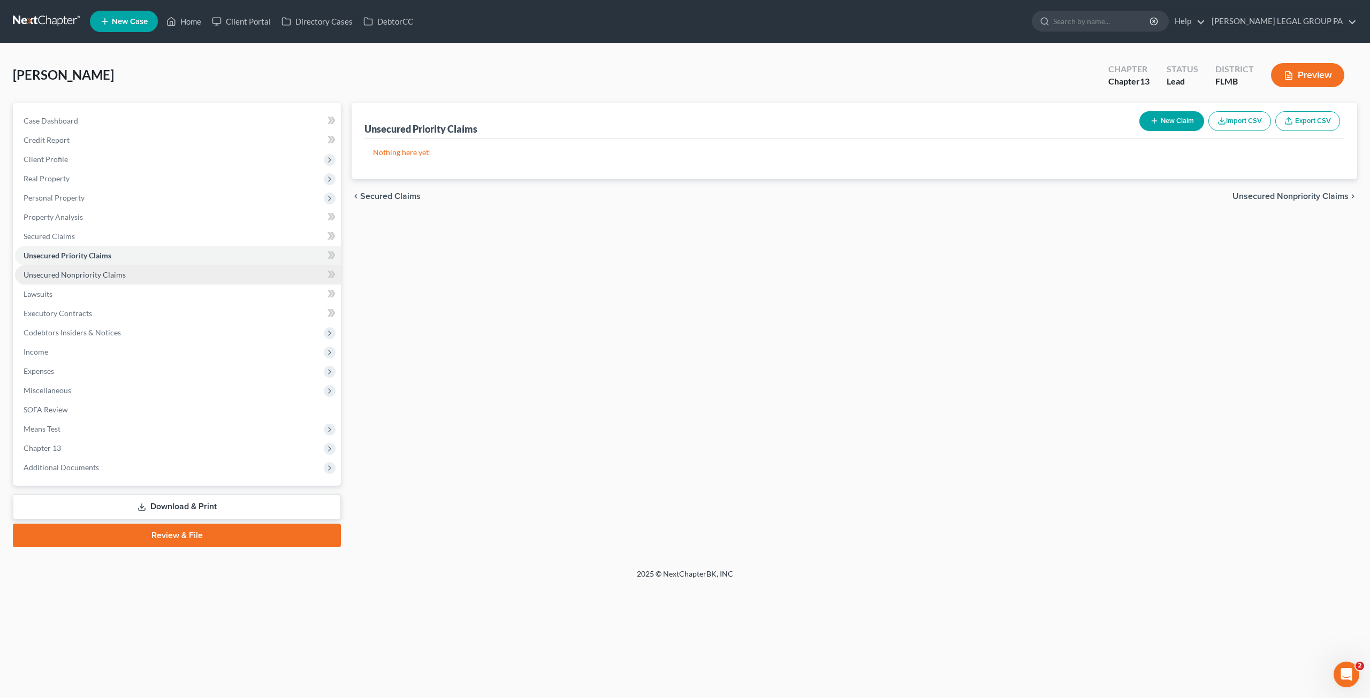
click at [93, 273] on span "Unsecured Nonpriority Claims" at bounding box center [75, 274] width 102 height 9
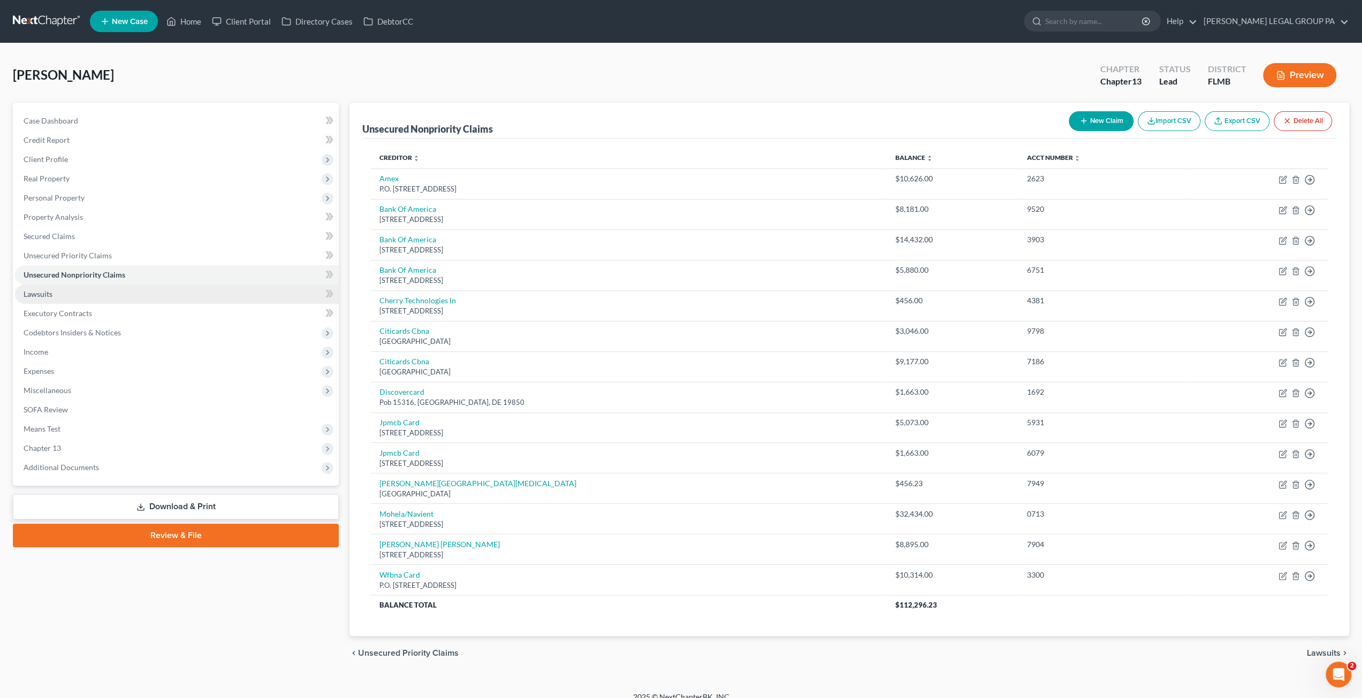
click at [54, 290] on link "Lawsuits" at bounding box center [177, 294] width 324 height 19
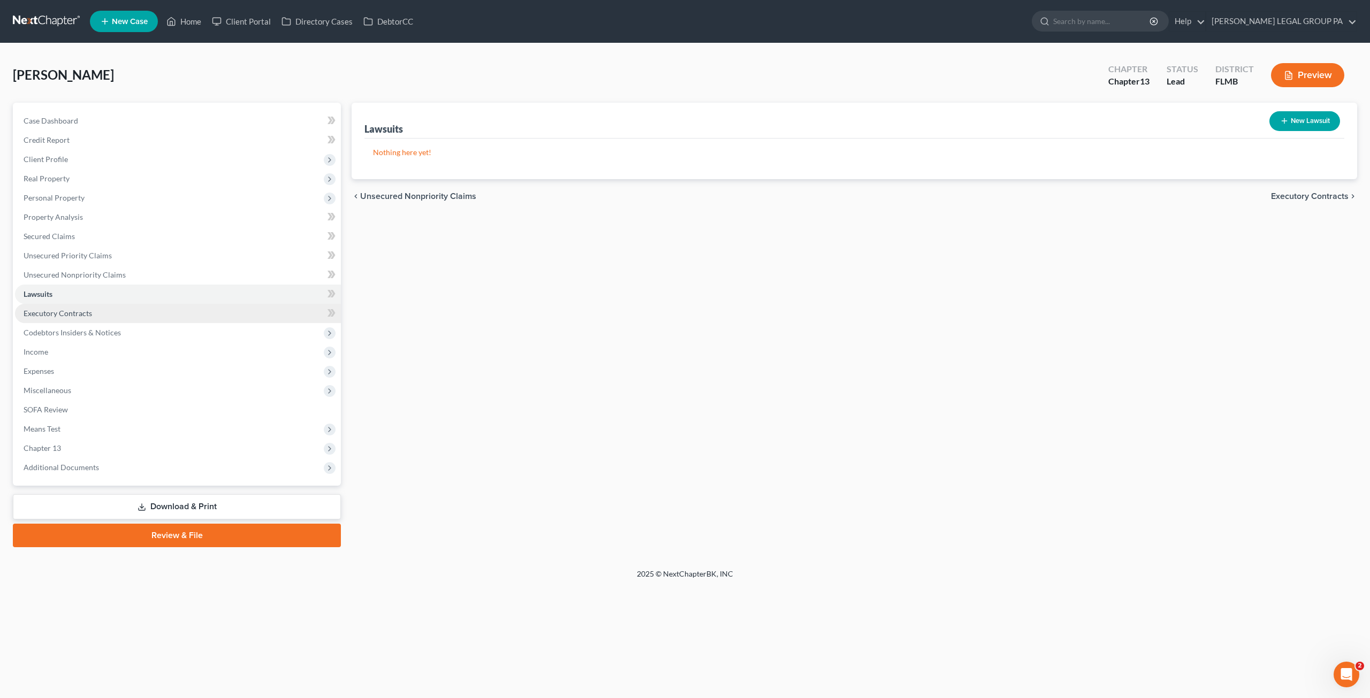
click at [92, 317] on link "Executory Contracts" at bounding box center [178, 313] width 326 height 19
click at [88, 339] on span "Codebtors Insiders & Notices" at bounding box center [178, 332] width 326 height 19
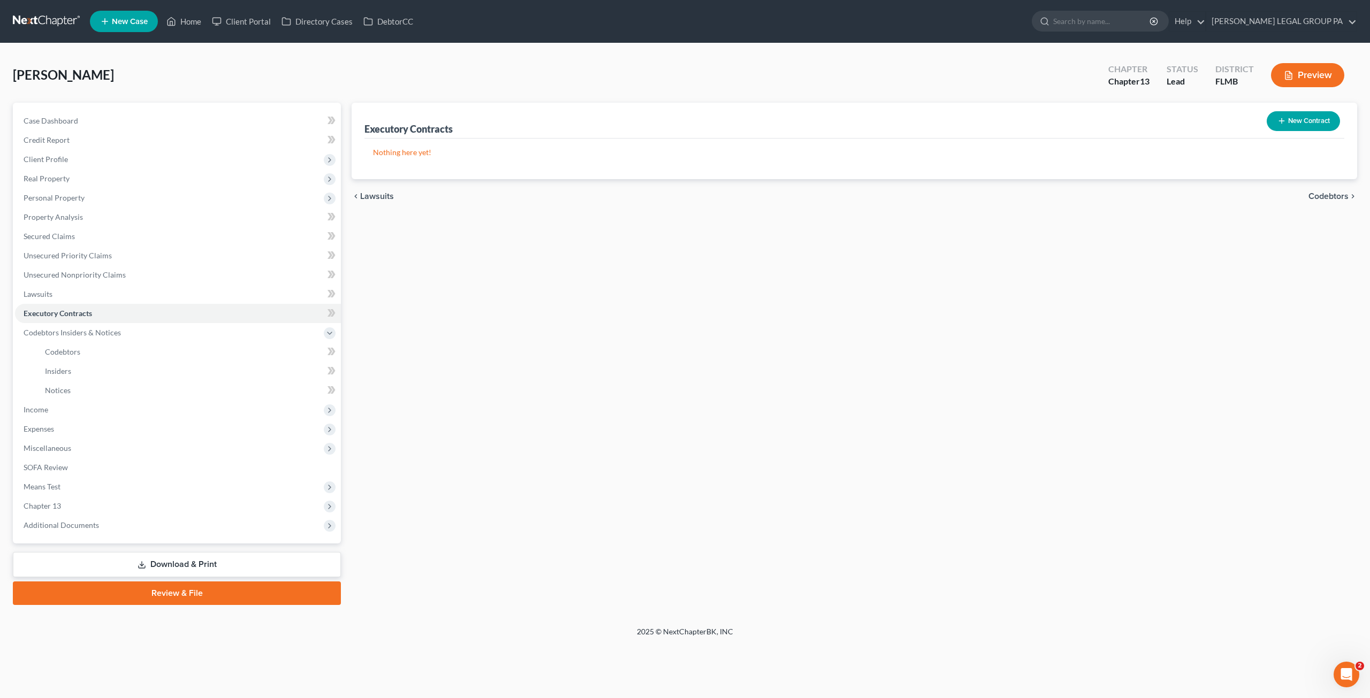
click at [186, 566] on link "Download & Print" at bounding box center [177, 564] width 328 height 25
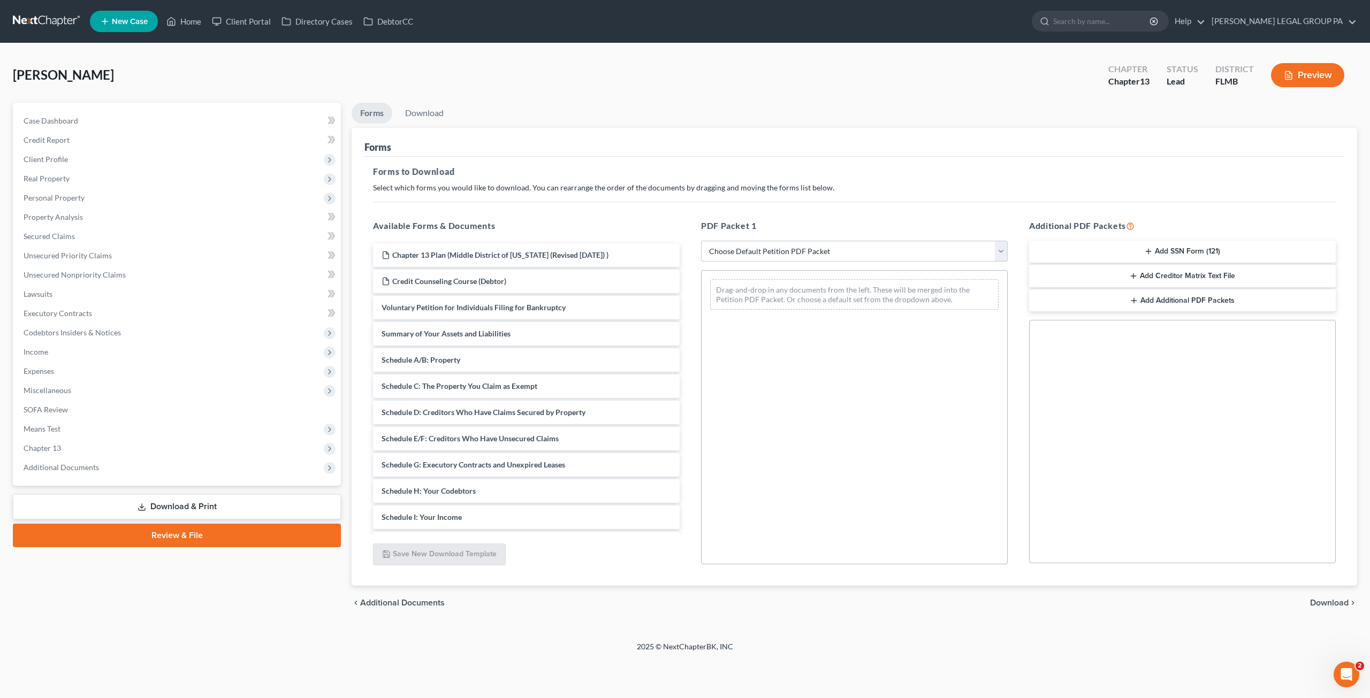
drag, startPoint x: 839, startPoint y: 242, endPoint x: 824, endPoint y: 260, distance: 22.4
click at [839, 242] on select "Choose Default Petition PDF Packet Complete Bankruptcy Petition (all forms and …" at bounding box center [854, 251] width 307 height 21
click at [701, 241] on select "Choose Default Petition PDF Packet Complete Bankruptcy Petition (all forms and …" at bounding box center [854, 251] width 307 height 21
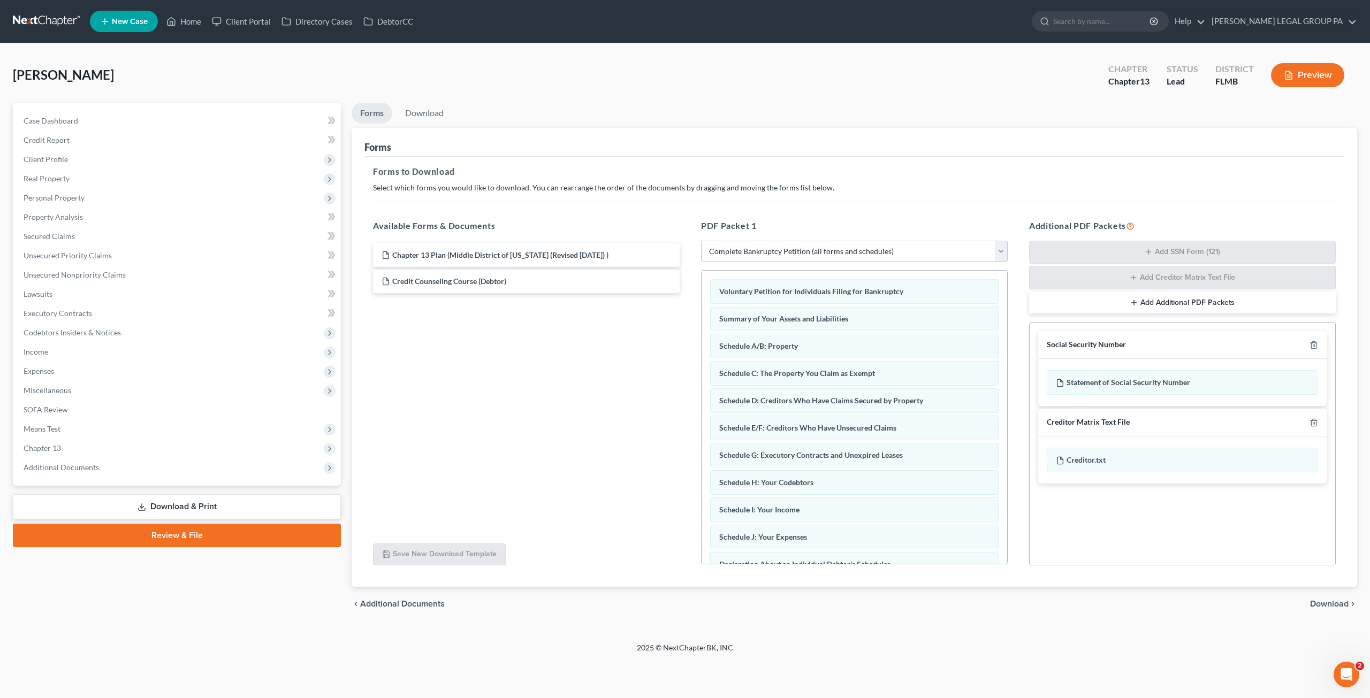
click at [1146, 295] on button "Add Additional PDF Packets" at bounding box center [1182, 303] width 307 height 22
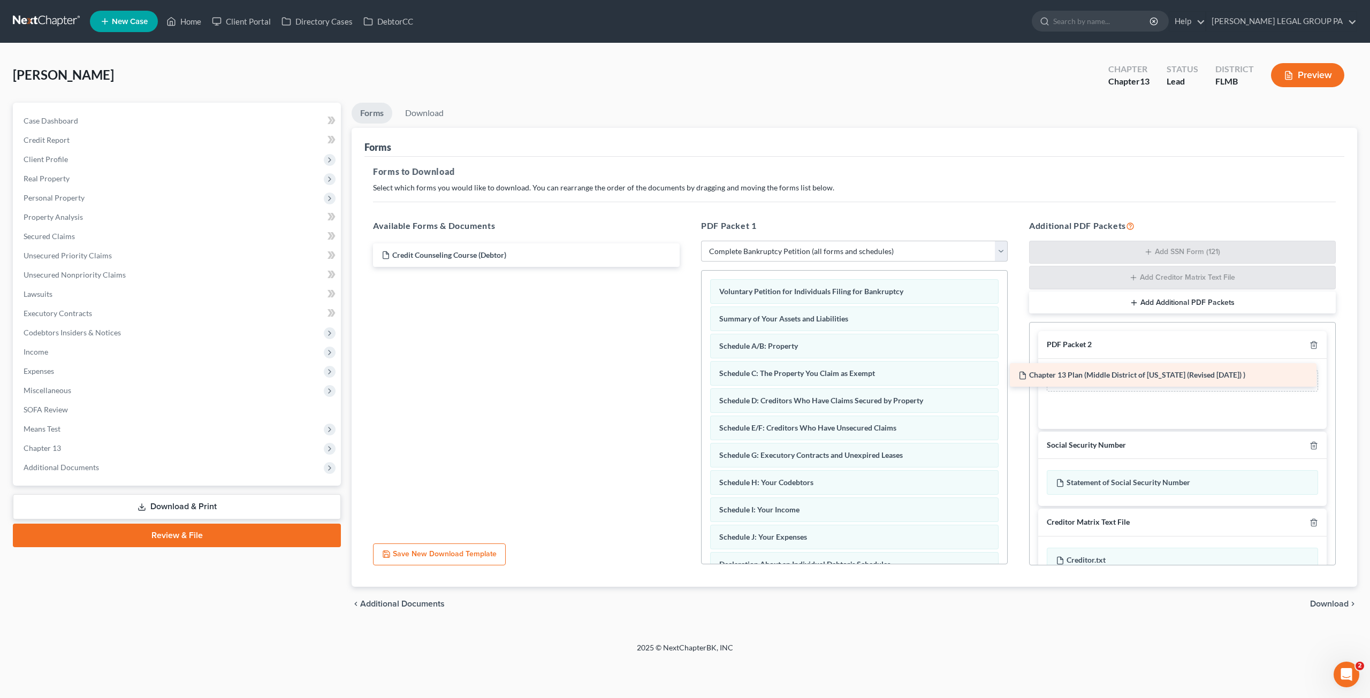
drag, startPoint x: 447, startPoint y: 255, endPoint x: 1084, endPoint y: 376, distance: 647.7
click at [688, 267] on div "Chapter 13 Plan (Middle District of Florida (Revised 12/4/23) ) Chapter 13 Plan…" at bounding box center [526, 255] width 324 height 24
click at [429, 112] on link "Download" at bounding box center [425, 113] width 56 height 21
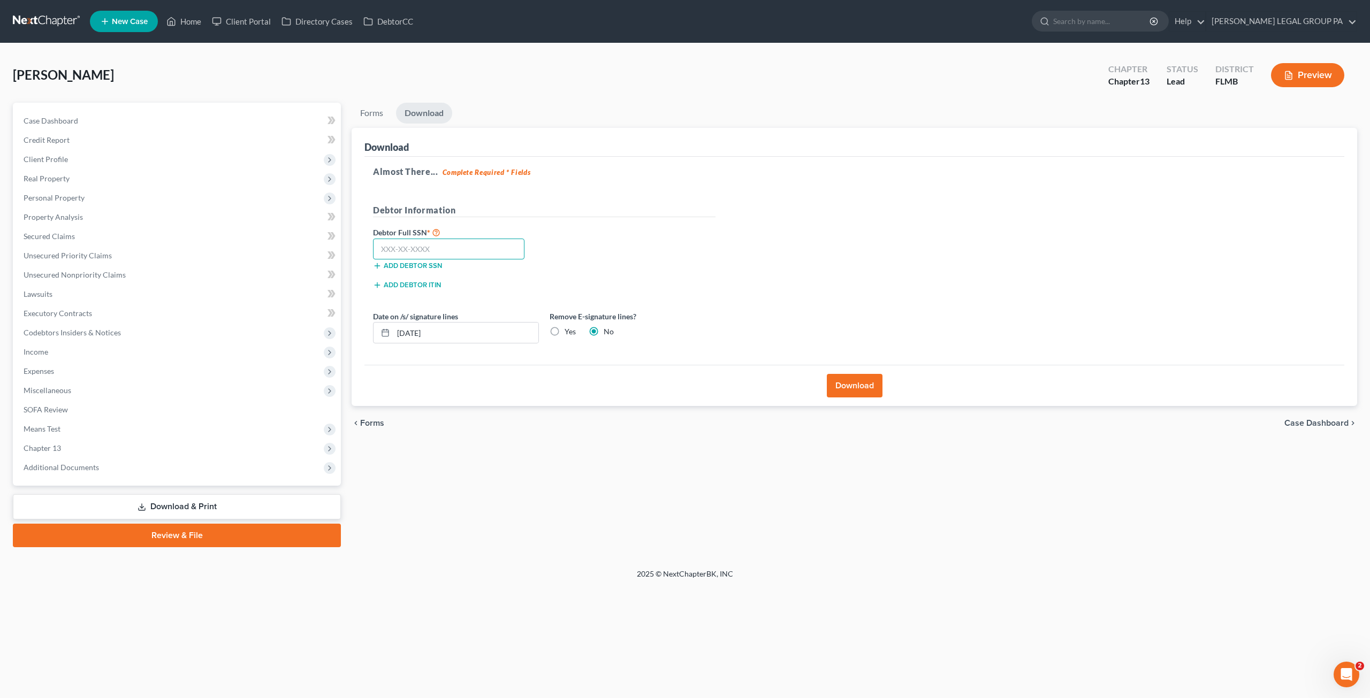
click at [439, 245] on input "text" at bounding box center [448, 249] width 151 height 21
click at [857, 377] on button "Download" at bounding box center [855, 386] width 56 height 24
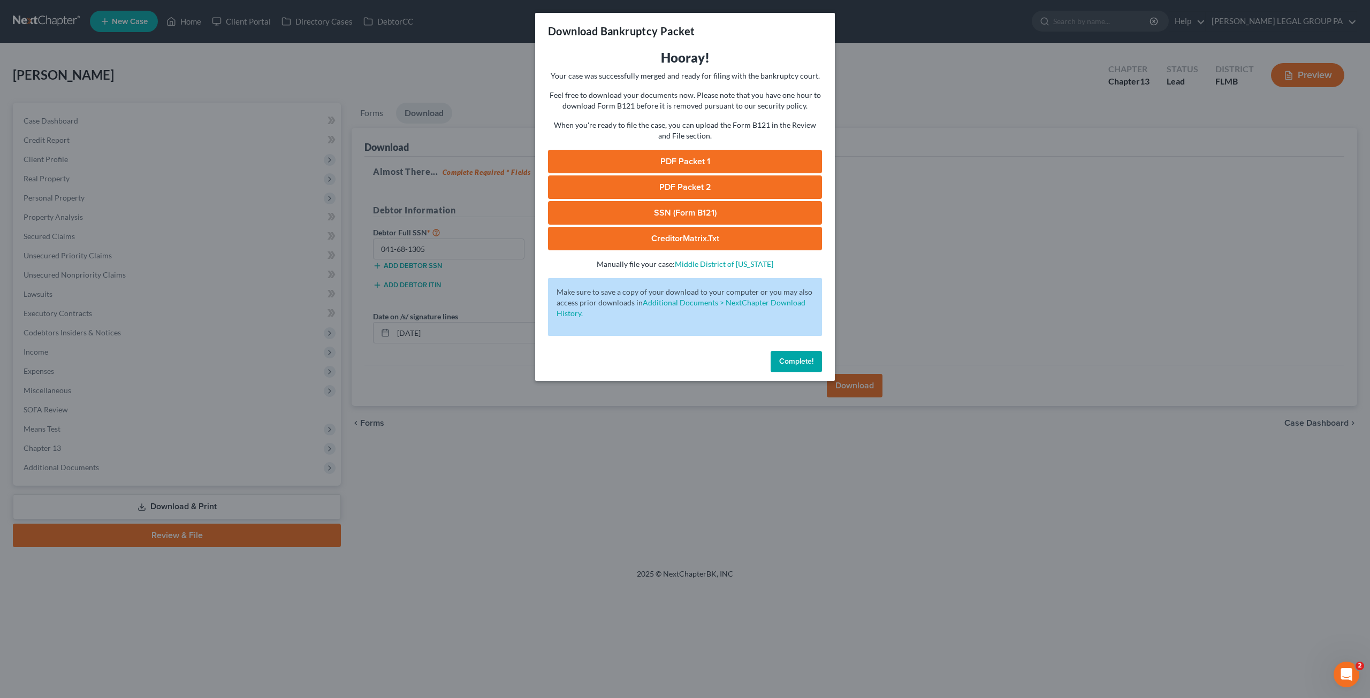
click at [700, 202] on link "SSN (Form B121)" at bounding box center [685, 213] width 274 height 24
click at [668, 163] on link "PDF Packet 1" at bounding box center [685, 162] width 274 height 24
click at [702, 187] on link "PDF Packet 2" at bounding box center [685, 188] width 274 height 24
drag, startPoint x: 802, startPoint y: 362, endPoint x: 427, endPoint y: 254, distance: 390.6
click at [802, 362] on span "Complete!" at bounding box center [796, 361] width 34 height 9
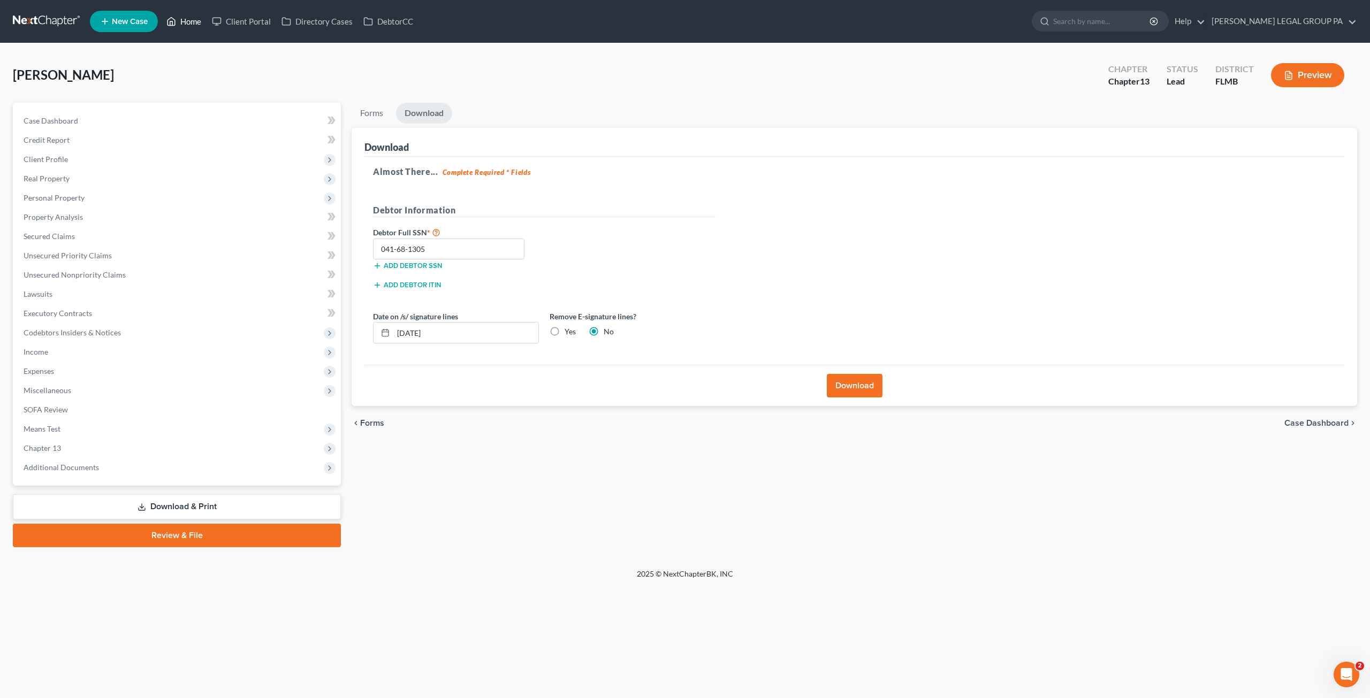
click at [196, 21] on link "Home" at bounding box center [183, 21] width 45 height 19
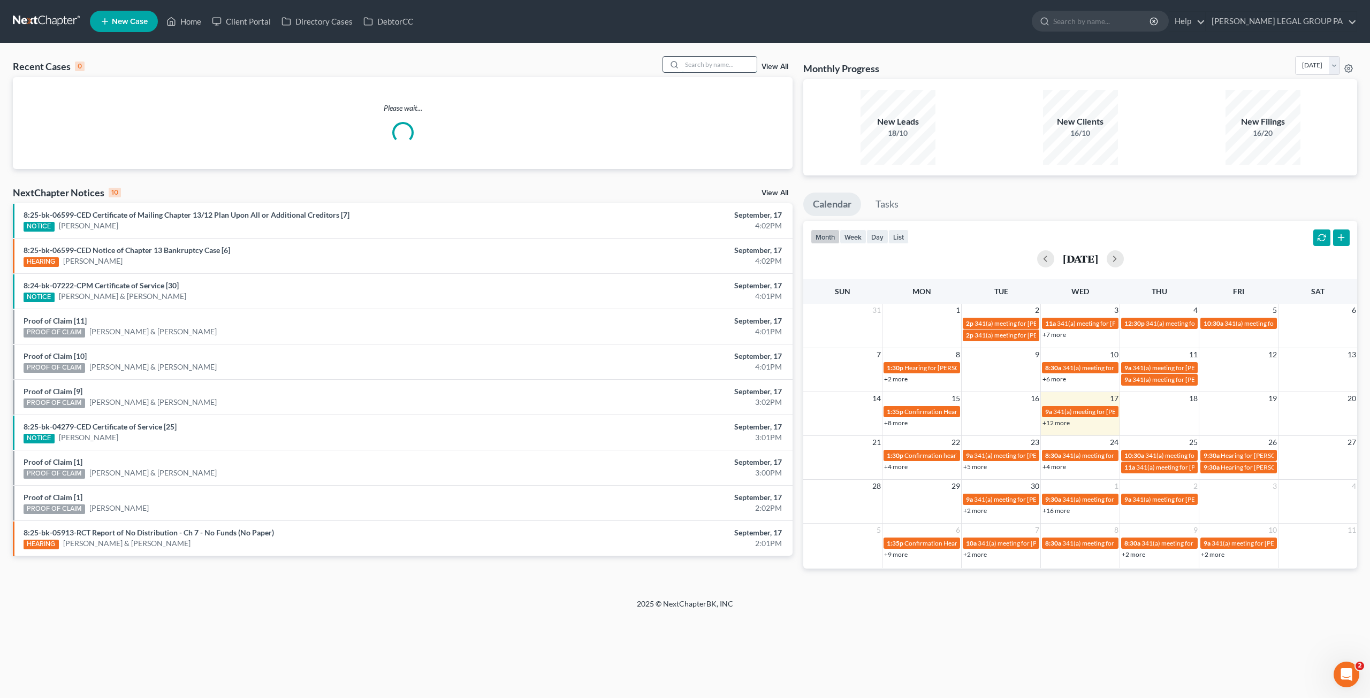
click at [695, 60] on input "search" at bounding box center [719, 65] width 75 height 16
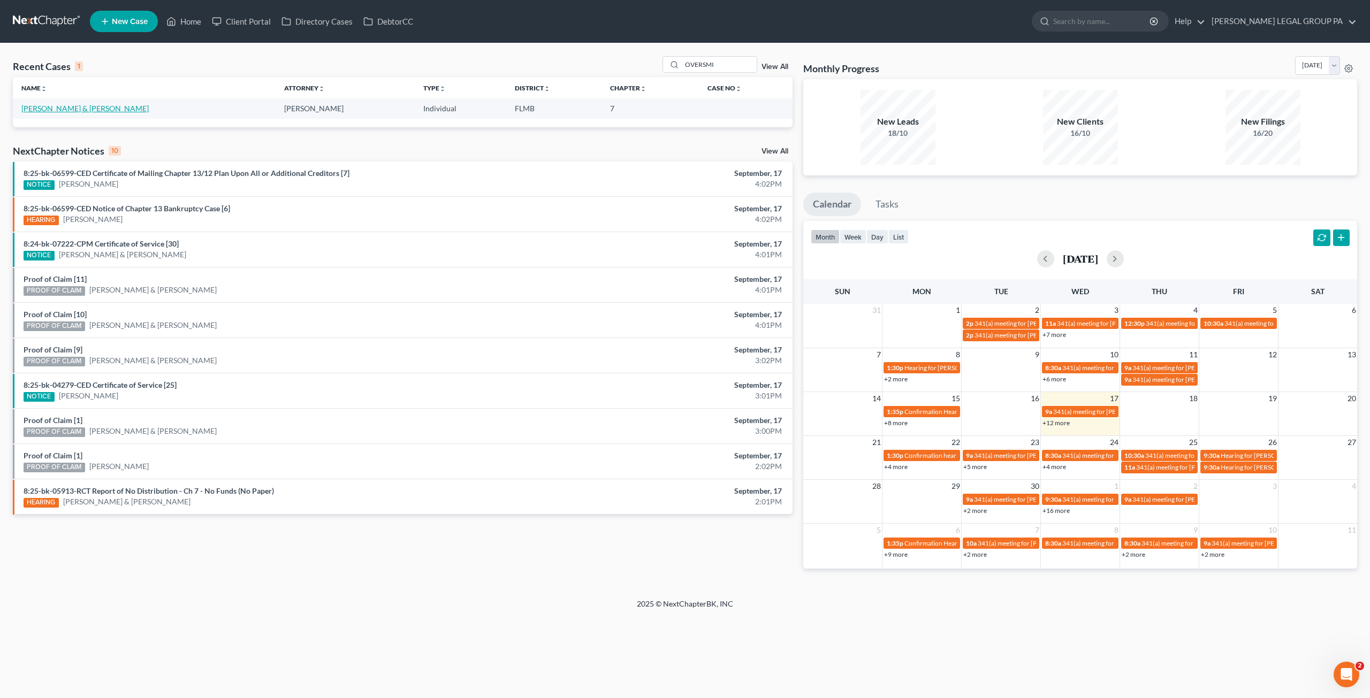
click at [89, 107] on link "Oversmith, Bradley & Abigail" at bounding box center [84, 108] width 127 height 9
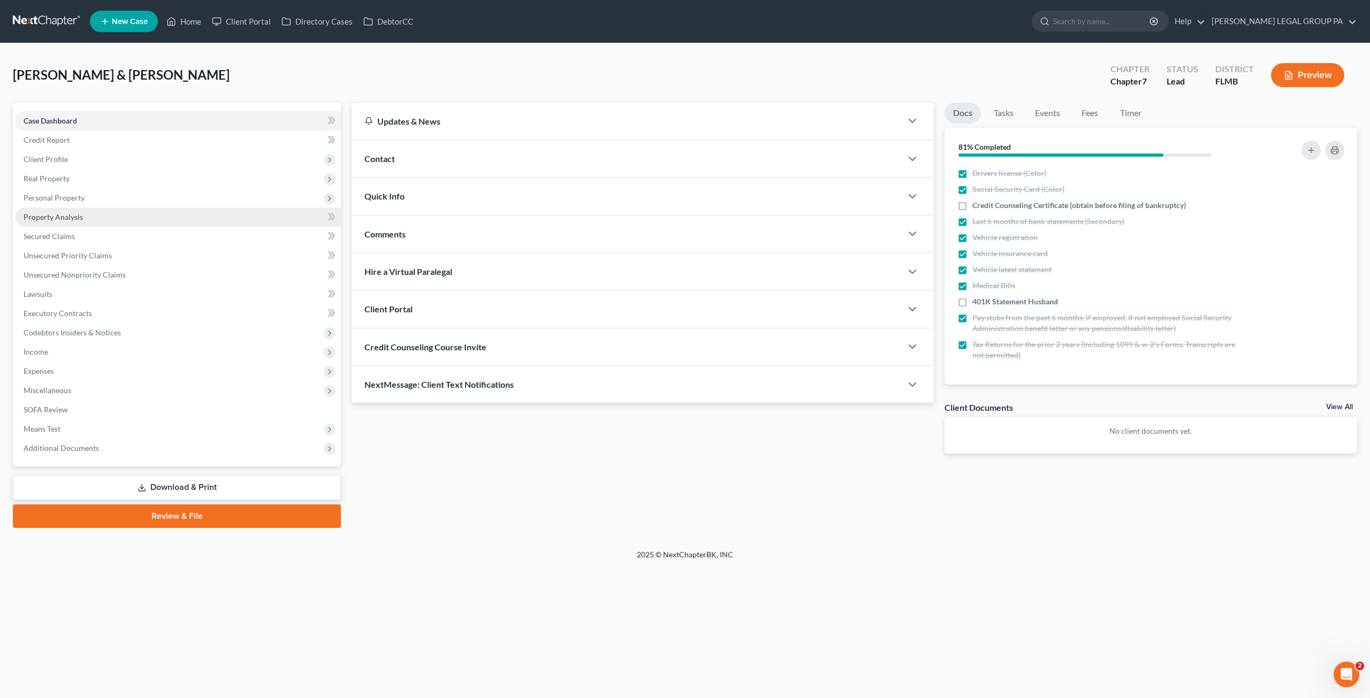
click at [81, 217] on span "Property Analysis" at bounding box center [53, 216] width 59 height 9
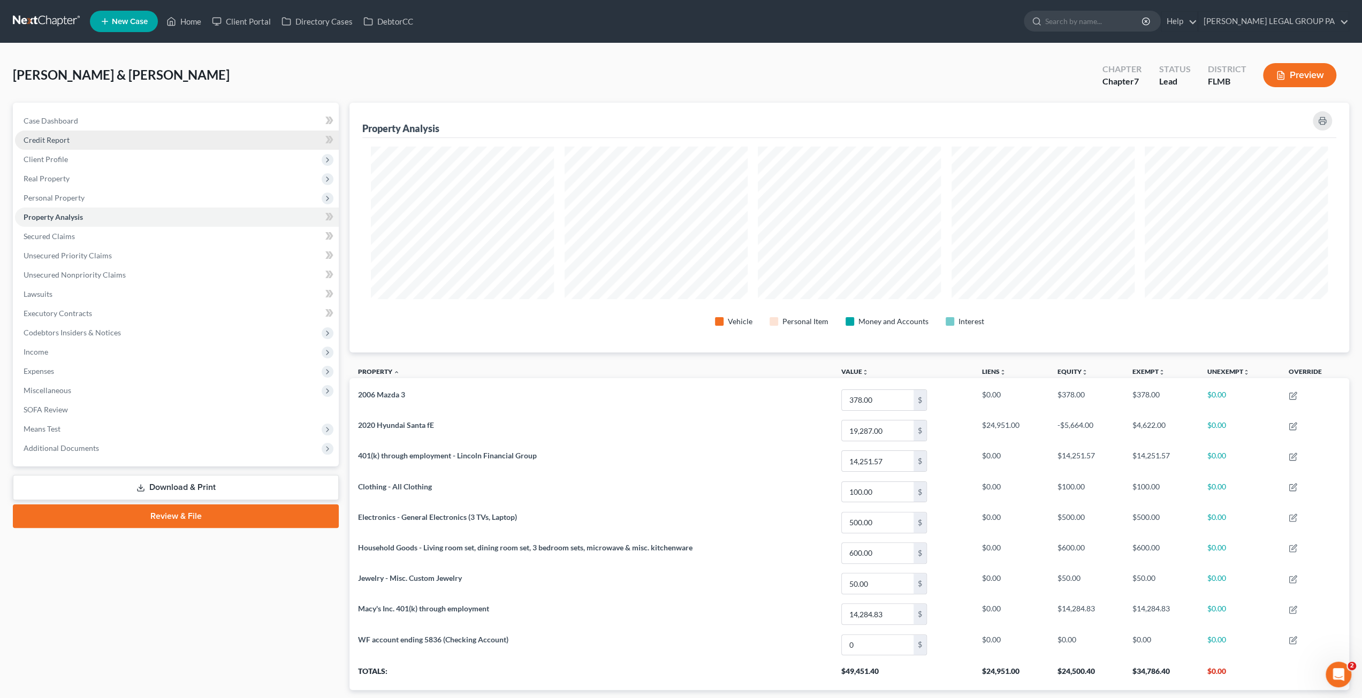
scroll to position [249, 1000]
click at [206, 90] on div "Oversmith, Bradley & Abigail Upgraded Chapter Chapter 7 Status Lead District FL…" at bounding box center [681, 79] width 1336 height 47
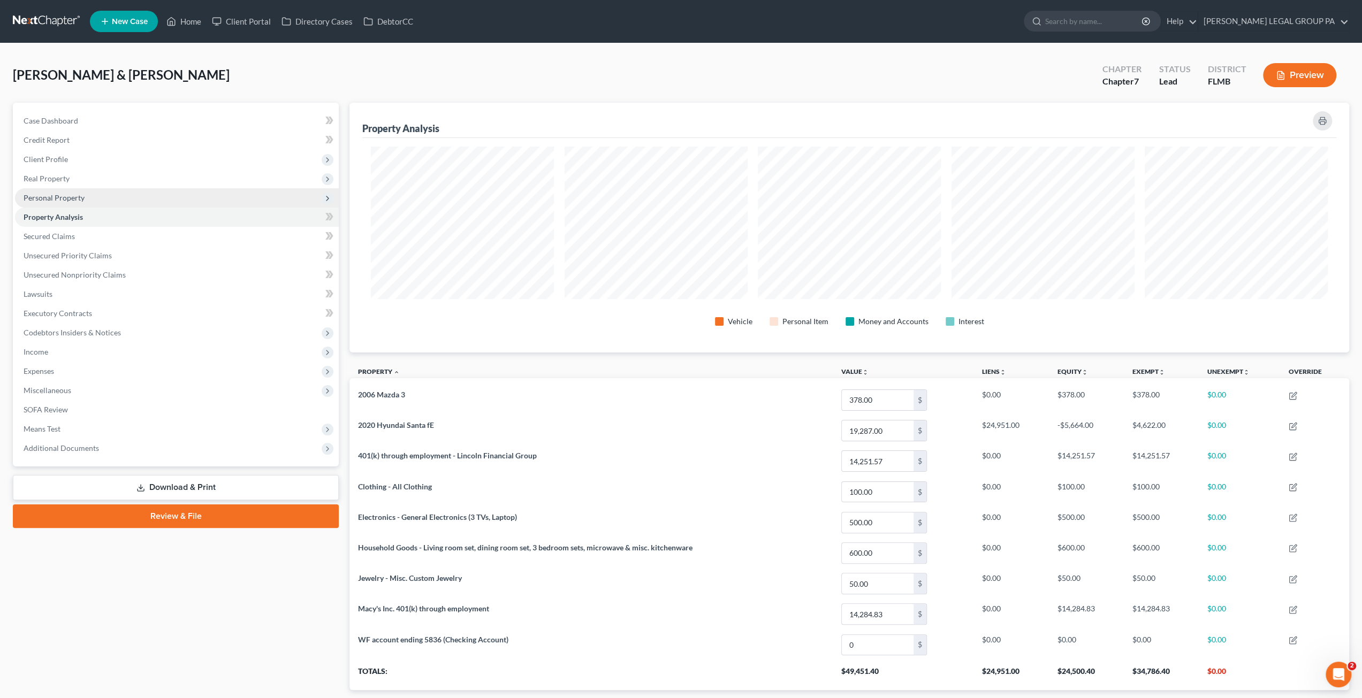
click at [64, 197] on span "Personal Property" at bounding box center [54, 197] width 61 height 9
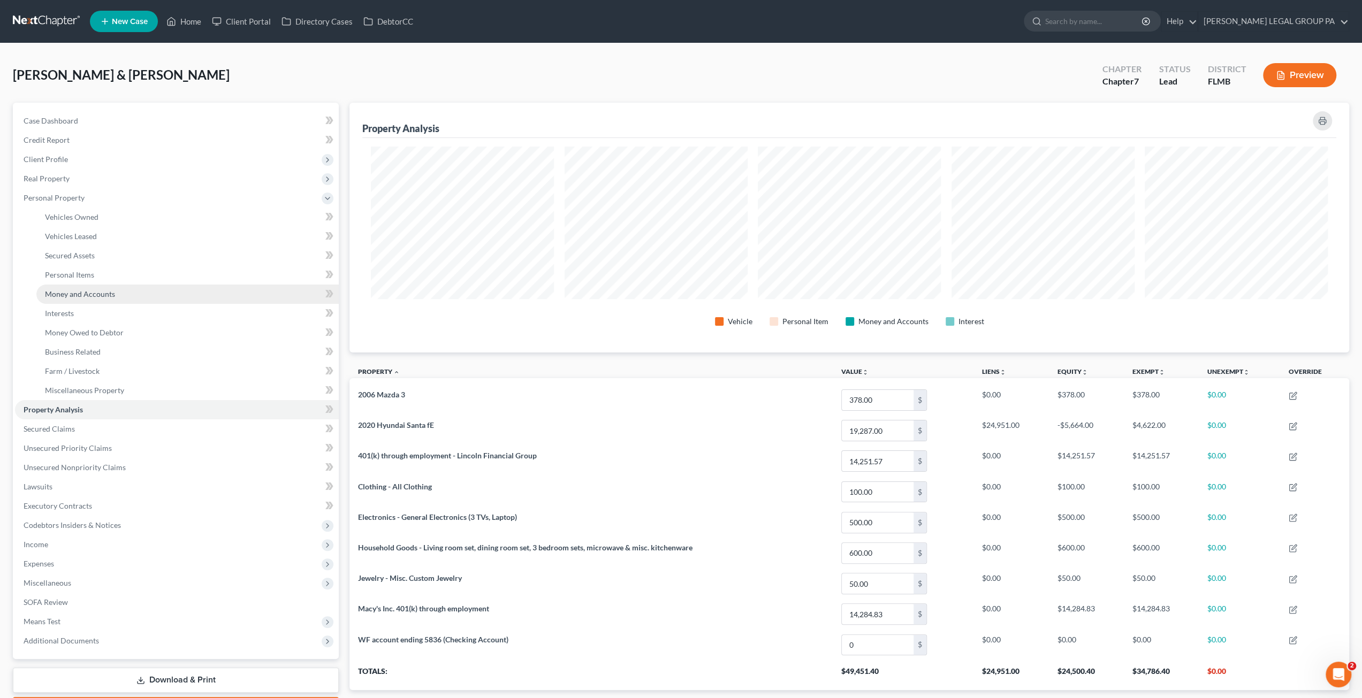
click at [85, 297] on span "Money and Accounts" at bounding box center [80, 294] width 70 height 9
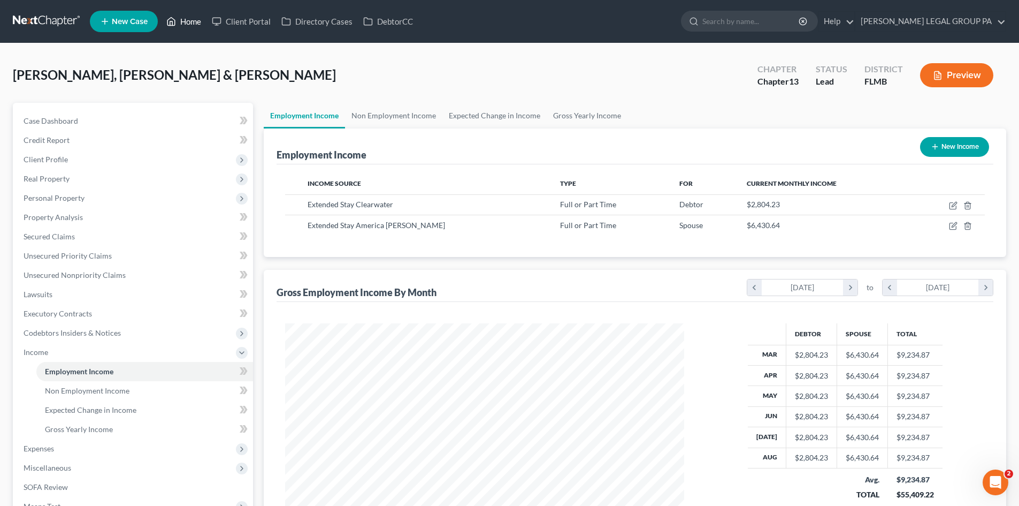
scroll to position [200, 421]
click at [192, 16] on link "Home" at bounding box center [183, 21] width 45 height 19
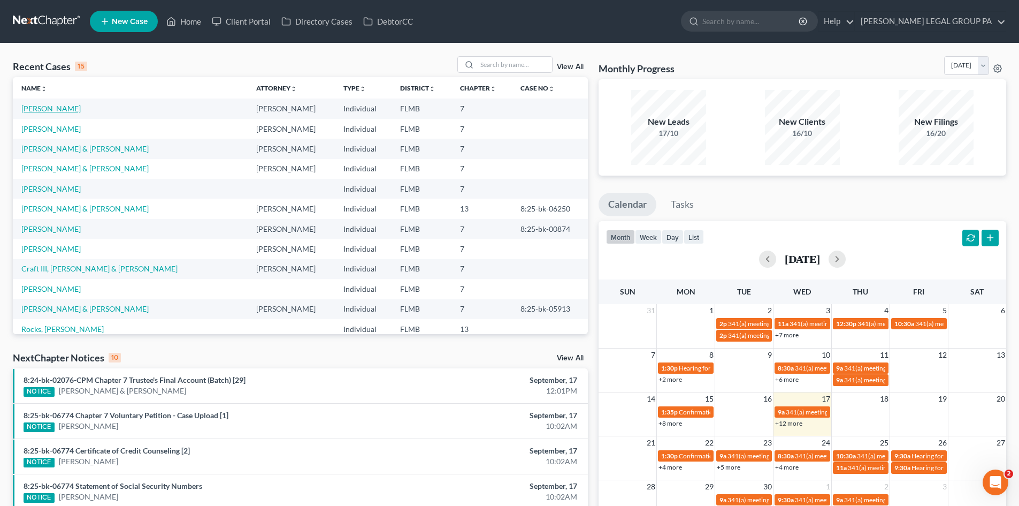
click at [56, 106] on link "[PERSON_NAME]" at bounding box center [50, 108] width 59 height 9
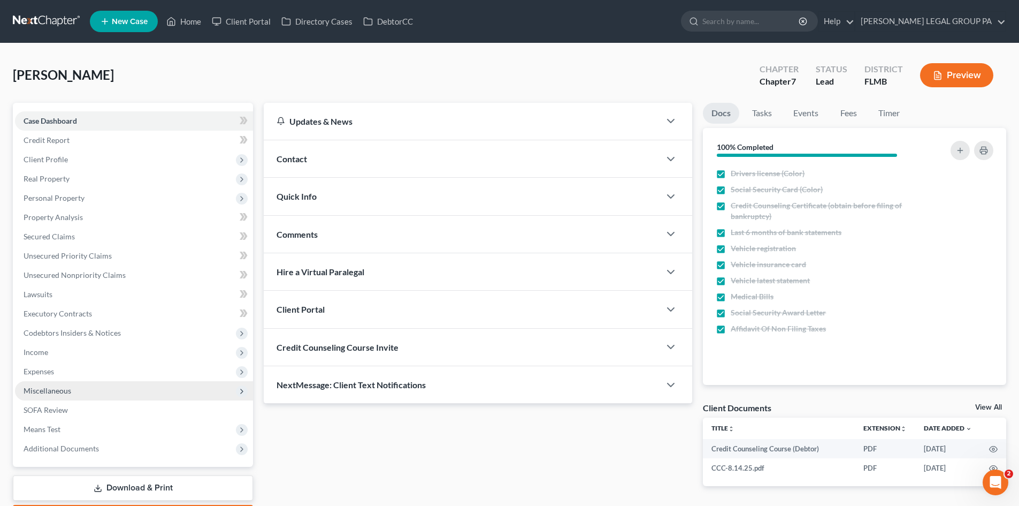
click at [48, 395] on span "Miscellaneous" at bounding box center [134, 390] width 238 height 19
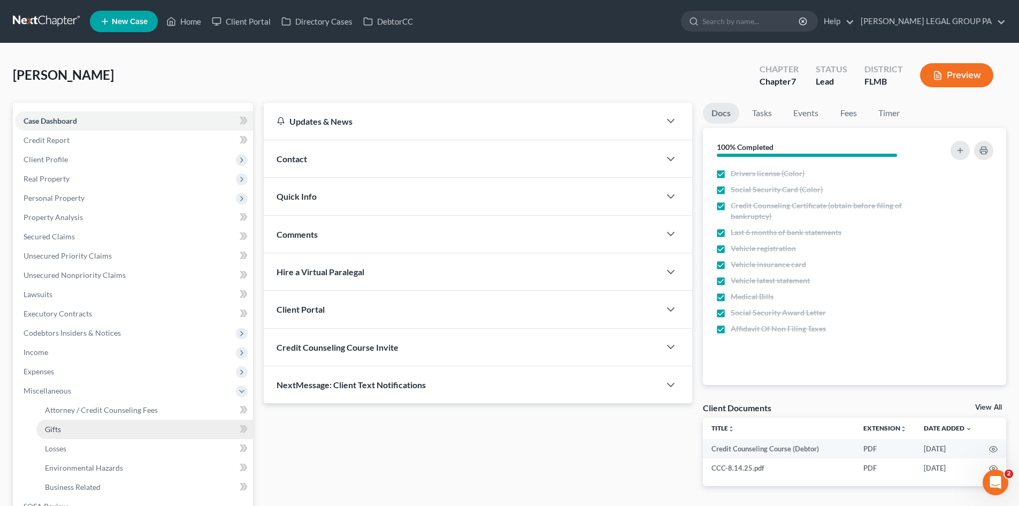
click at [58, 427] on span "Gifts" at bounding box center [53, 428] width 16 height 9
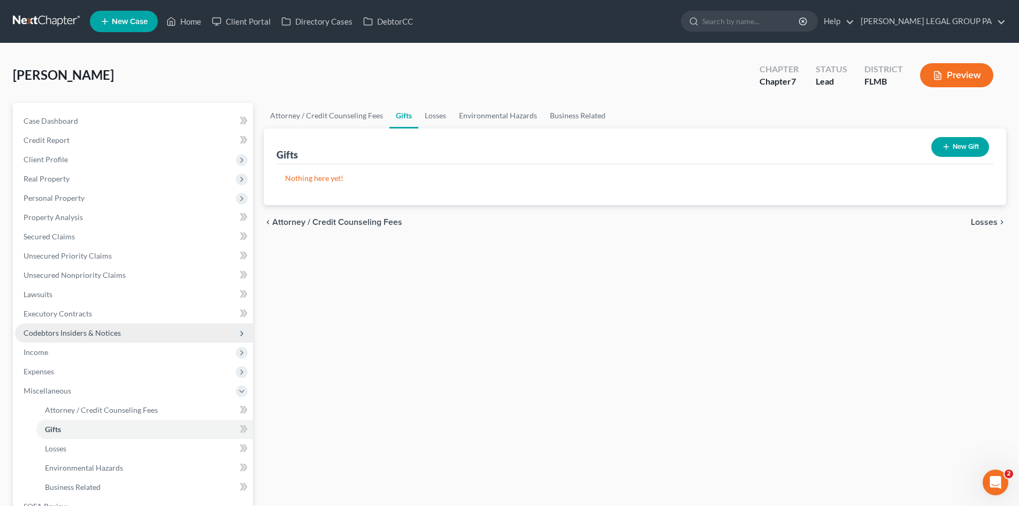
click at [52, 332] on span "Codebtors Insiders & Notices" at bounding box center [72, 332] width 97 height 9
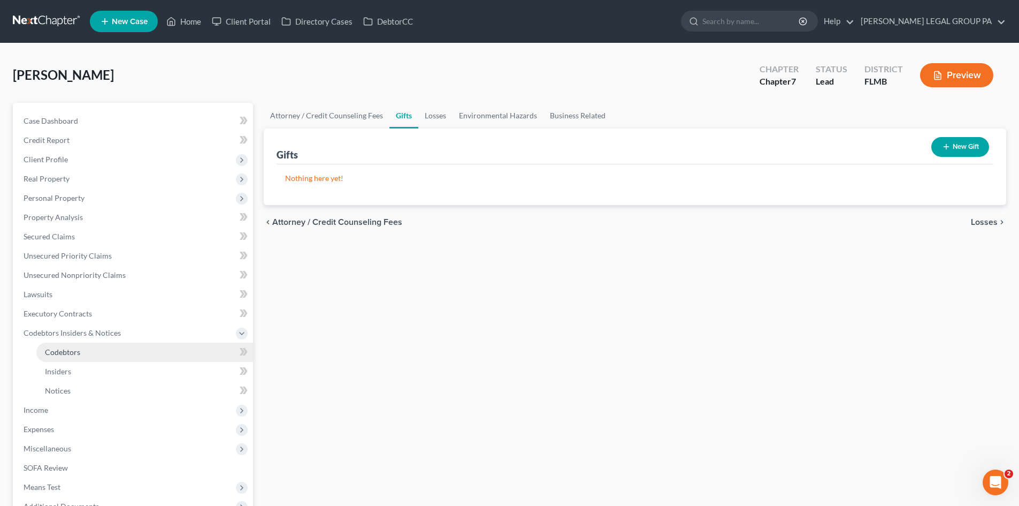
click at [57, 349] on span "Codebtors" at bounding box center [62, 351] width 35 height 9
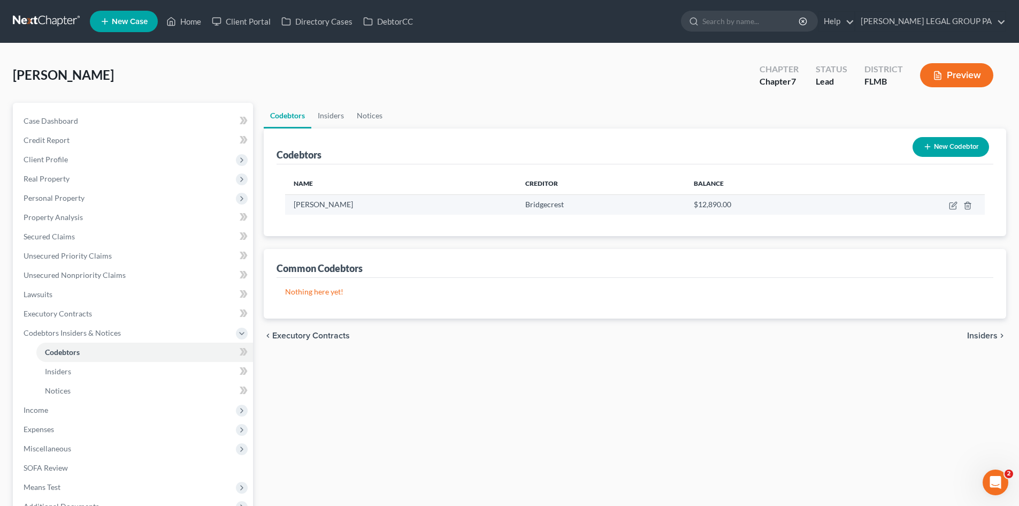
click at [955, 200] on td at bounding box center [918, 204] width 134 height 20
click at [955, 203] on icon "button" at bounding box center [953, 205] width 9 height 9
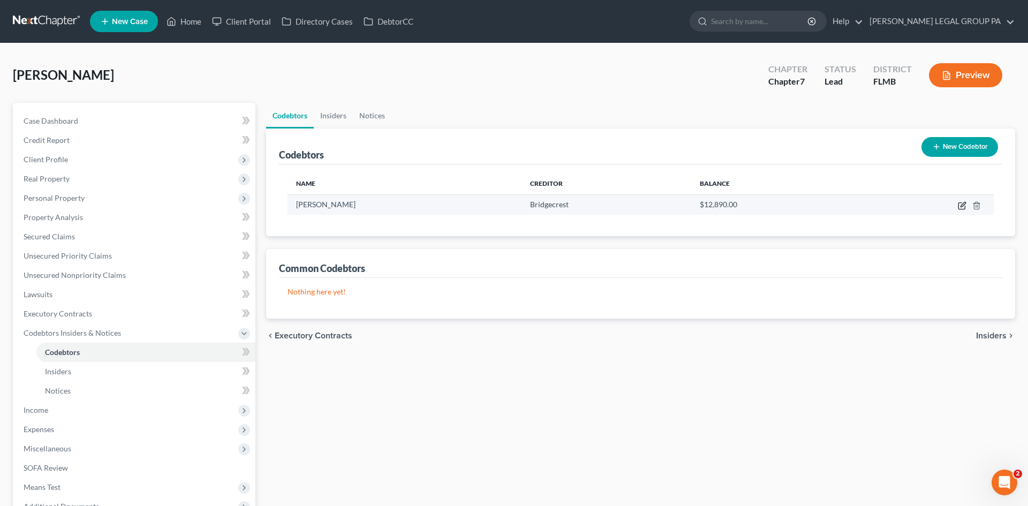
select select "28"
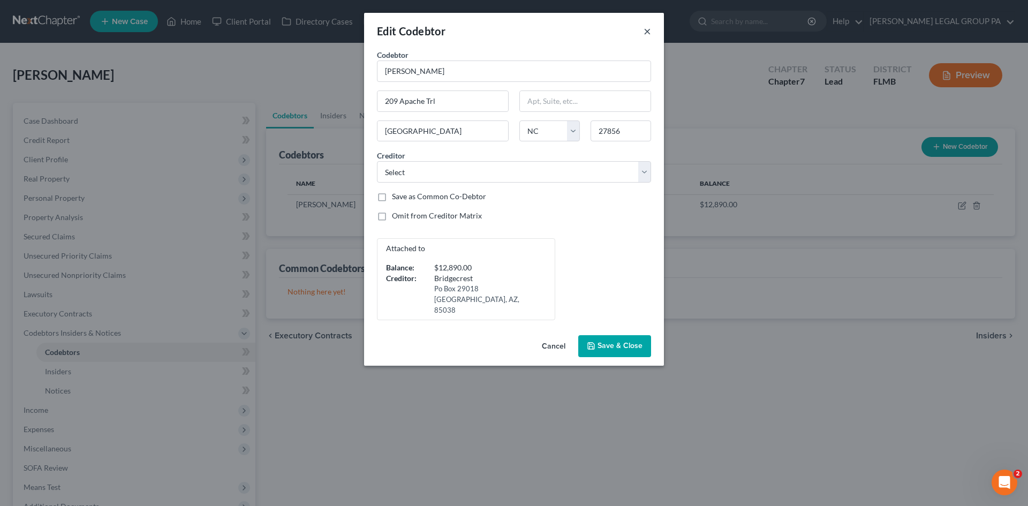
click at [649, 32] on button "×" at bounding box center [646, 31] width 7 height 13
